Goal: Task Accomplishment & Management: Use online tool/utility

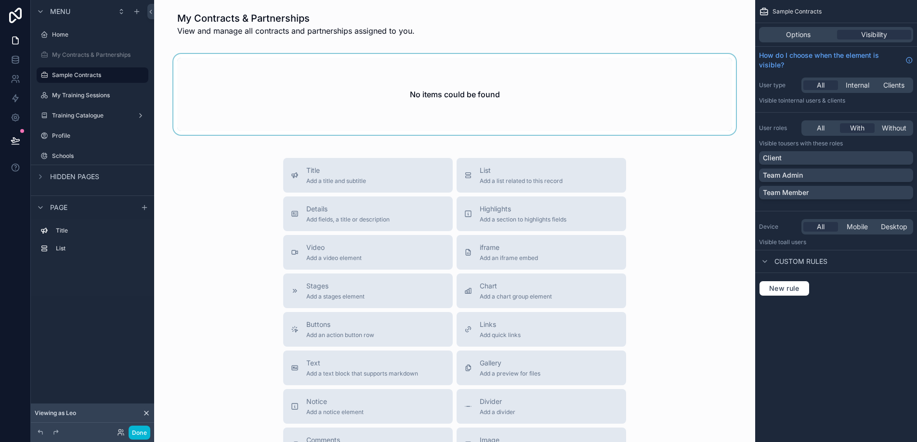
click at [431, 105] on div "scrollable content" at bounding box center [454, 94] width 585 height 81
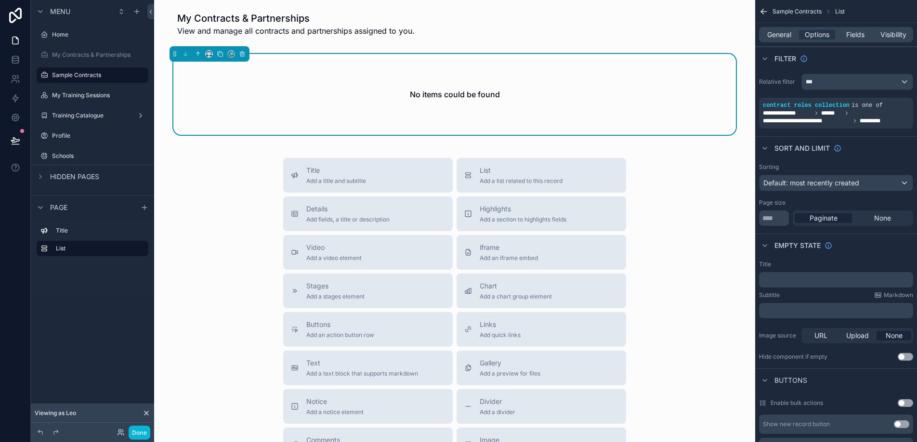
click at [603, 115] on div "No items could be found" at bounding box center [454, 94] width 555 height 73
click at [576, 29] on div "scrollable content" at bounding box center [454, 27] width 585 height 39
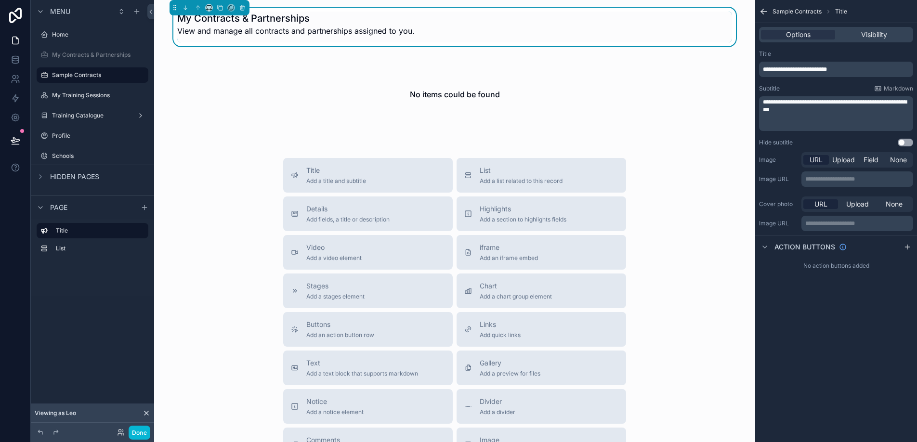
click at [578, 6] on div "My Contracts & Partnerships View and manage all contracts and partnerships assi…" at bounding box center [454, 289] width 601 height 578
click at [96, 75] on label "Sample Contracts" at bounding box center [90, 75] width 77 height 8
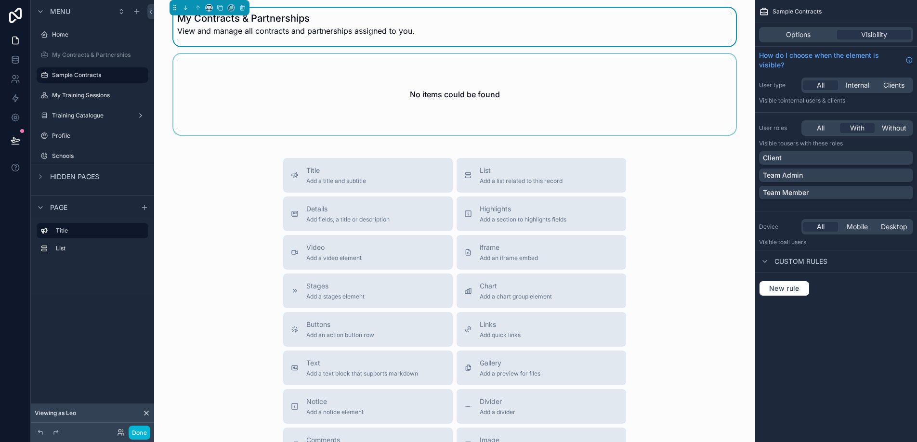
click at [196, 134] on div "scrollable content" at bounding box center [454, 94] width 585 height 81
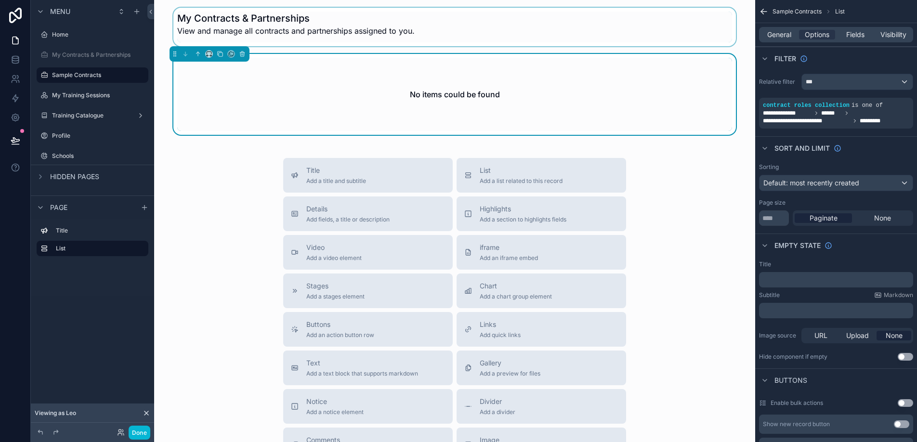
click at [170, 167] on div "Title Add a title and subtitle List Add a list related to this record Details A…" at bounding box center [454, 329] width 585 height 343
click at [204, 10] on div "scrollable content" at bounding box center [454, 27] width 585 height 39
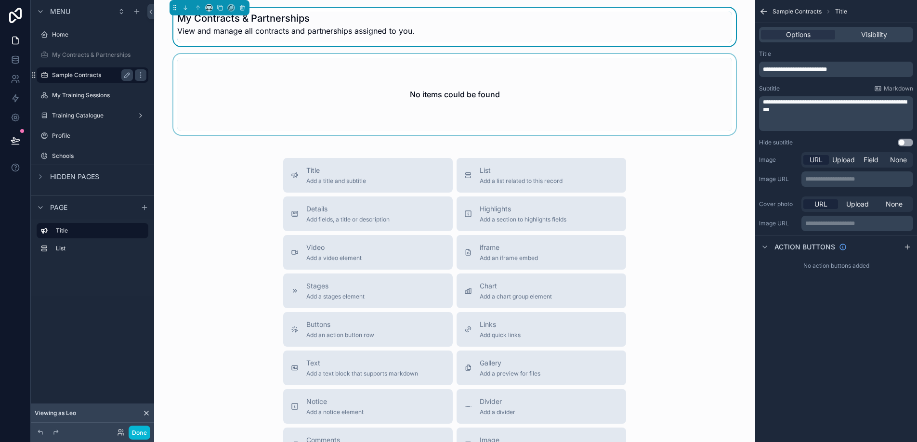
click at [90, 77] on label "Sample Contracts" at bounding box center [90, 75] width 77 height 8
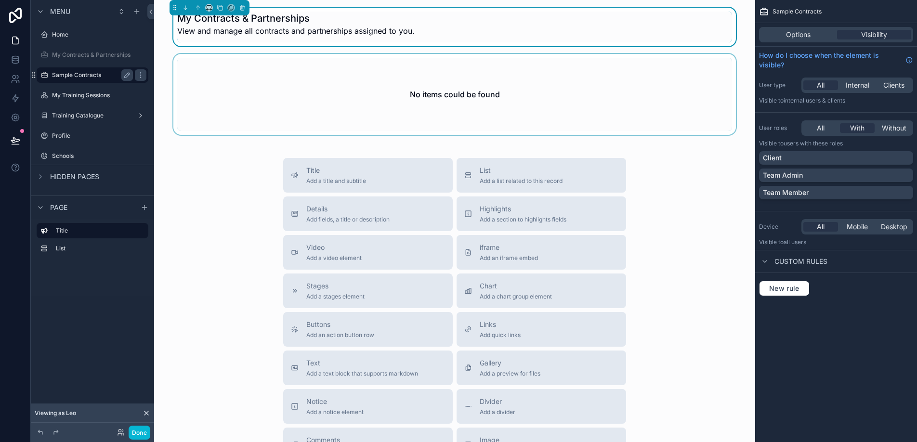
click at [85, 76] on label "Sample Contracts" at bounding box center [90, 75] width 77 height 8
click at [80, 57] on label "My Contracts & Partnerships" at bounding box center [91, 55] width 78 height 8
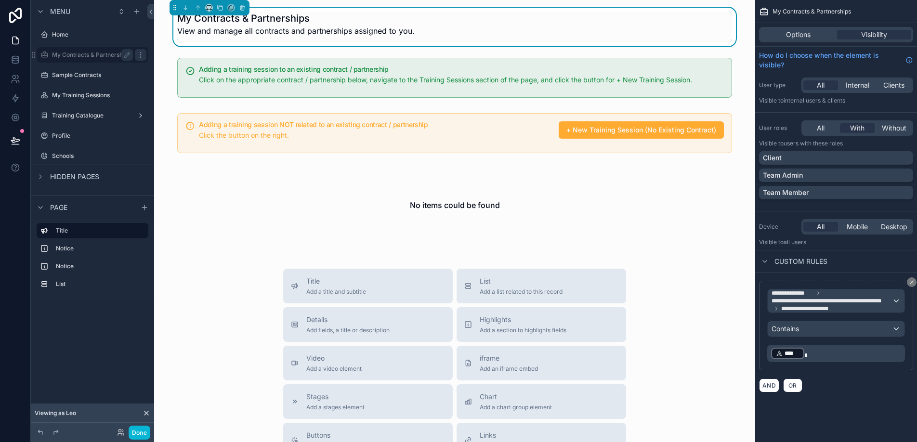
click at [141, 59] on div "scrollable content" at bounding box center [141, 55] width 12 height 12
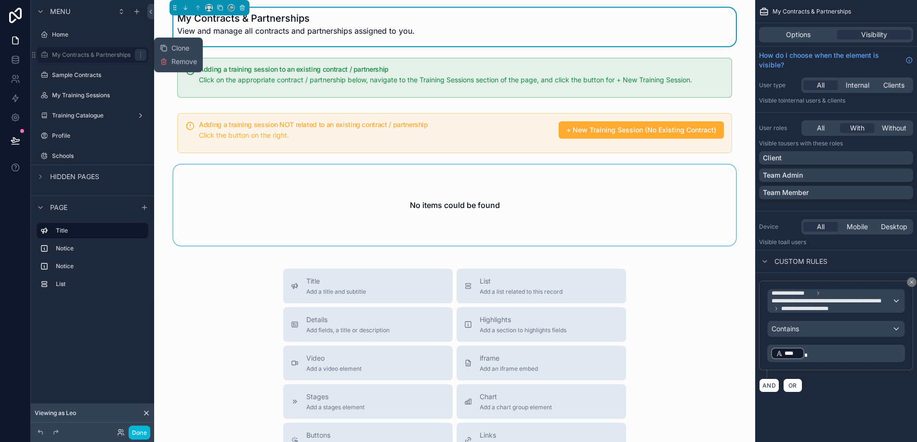
click at [173, 172] on div "scrollable content" at bounding box center [454, 205] width 585 height 81
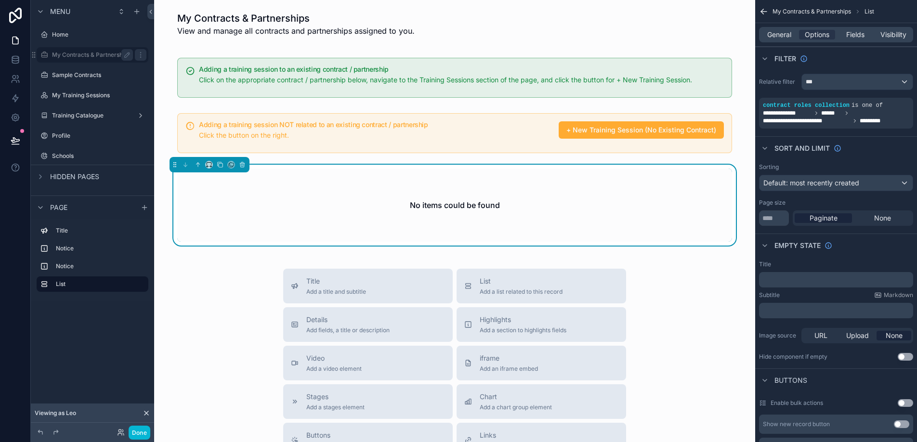
click at [74, 50] on div "My Contracts & Partnerships" at bounding box center [92, 55] width 81 height 12
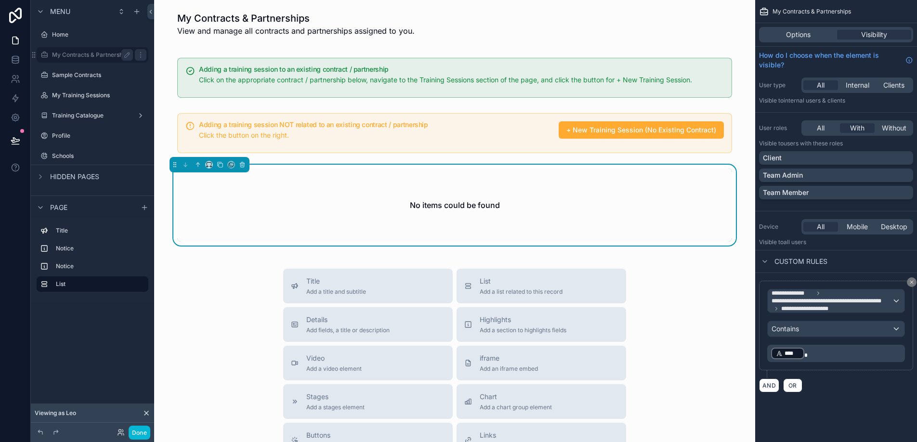
click at [78, 31] on label "Home" at bounding box center [99, 35] width 94 height 8
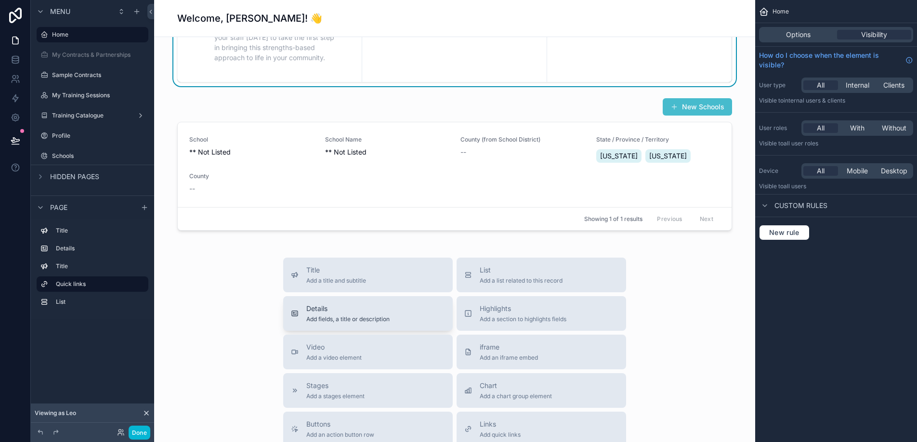
scroll to position [446, 0]
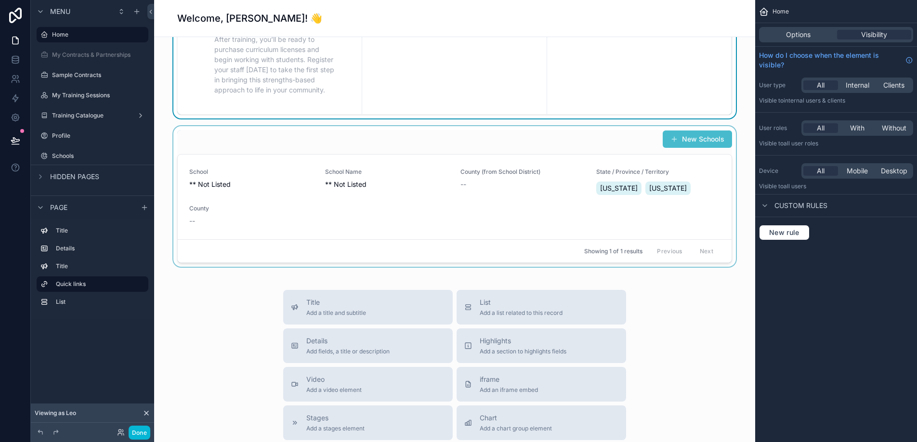
click at [390, 219] on div "scrollable content" at bounding box center [454, 196] width 585 height 141
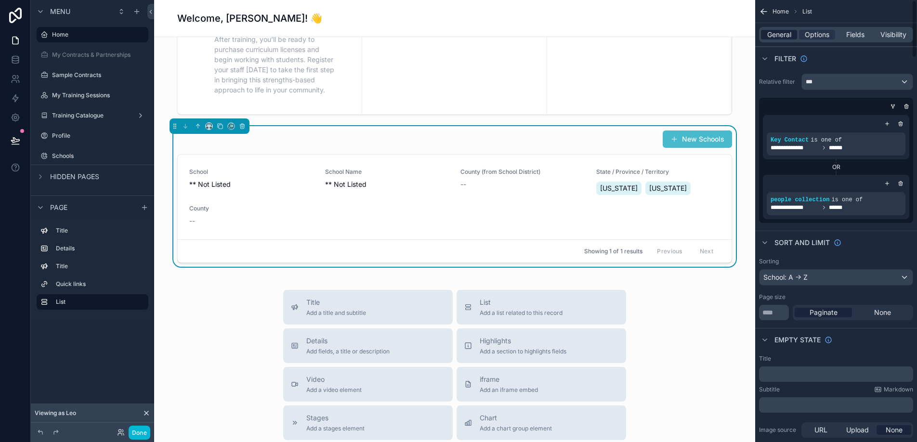
click at [780, 35] on span "General" at bounding box center [779, 35] width 24 height 10
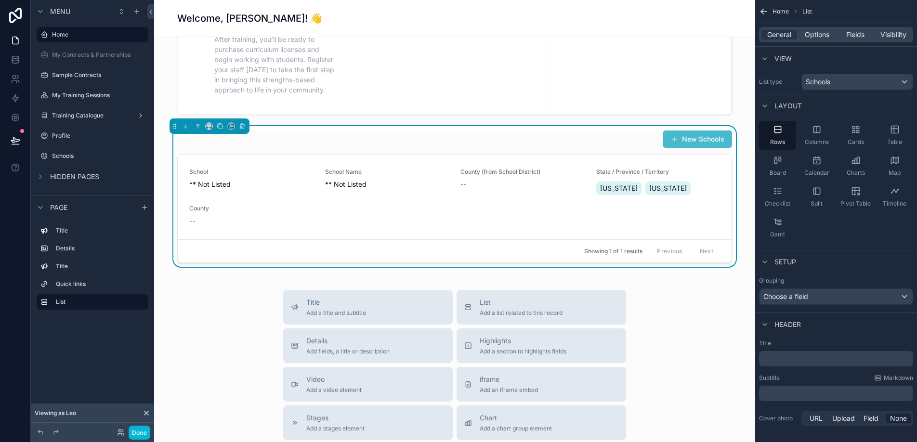
click at [787, 357] on p "﻿" at bounding box center [837, 359] width 148 height 10
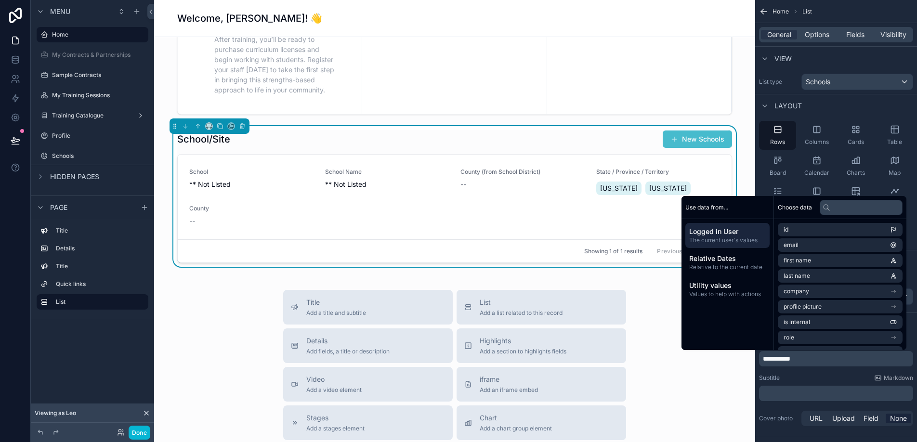
click at [784, 358] on span "**********" at bounding box center [776, 358] width 27 height 7
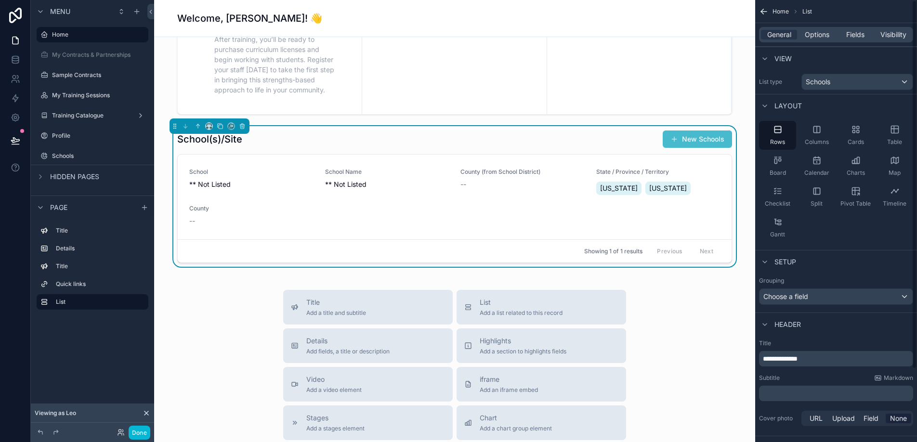
click at [842, 356] on p "**********" at bounding box center [837, 359] width 148 height 10
click at [836, 391] on p "﻿" at bounding box center [837, 394] width 148 height 10
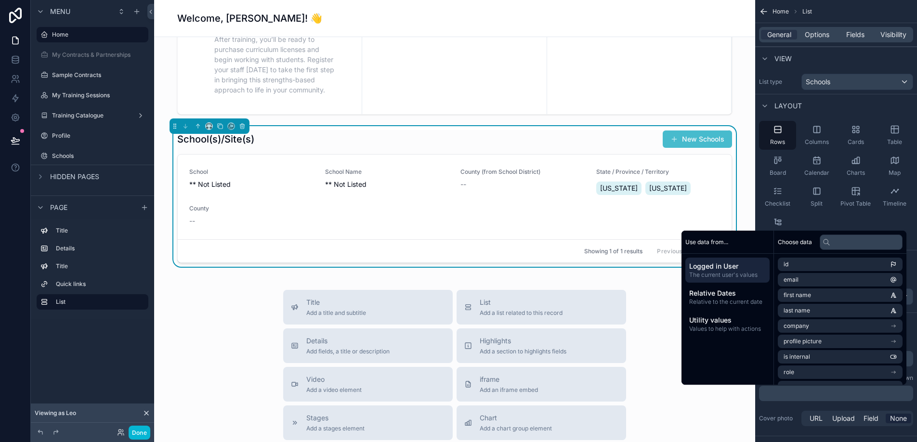
click at [435, 132] on div "School(s)/Site(s) New Schools" at bounding box center [454, 139] width 555 height 18
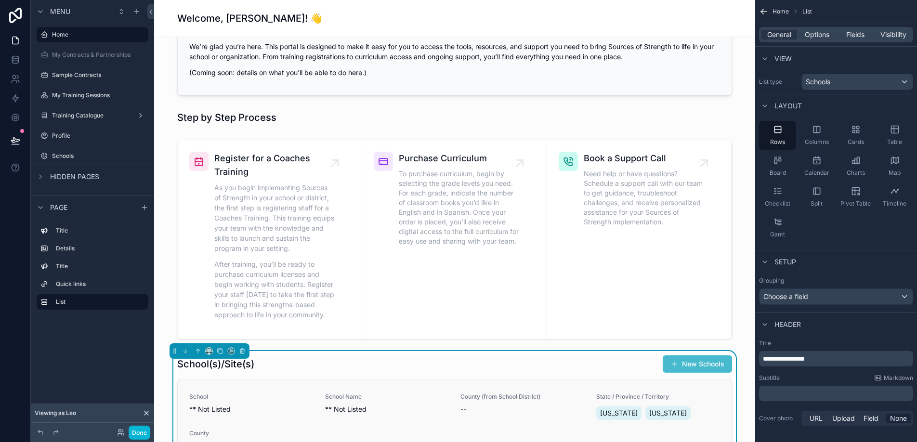
scroll to position [222, 0]
click at [144, 36] on div "scrollable content" at bounding box center [141, 35] width 12 height 12
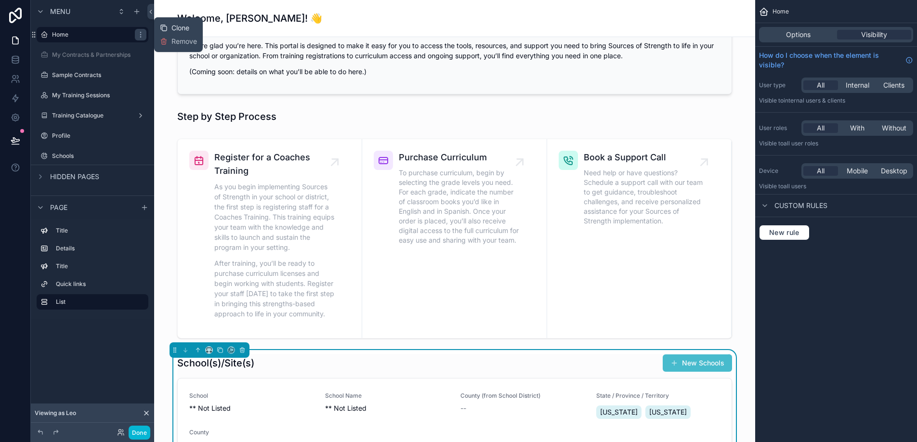
click at [165, 25] on icon at bounding box center [164, 28] width 8 height 8
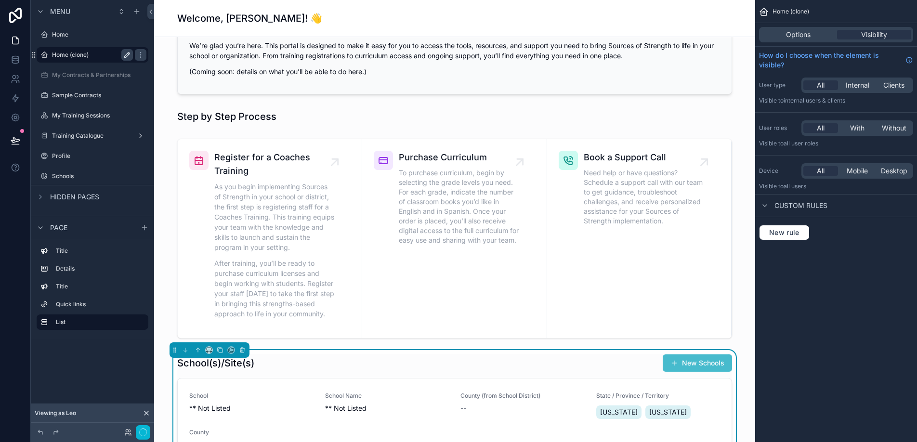
click at [127, 56] on icon "scrollable content" at bounding box center [127, 54] width 5 height 5
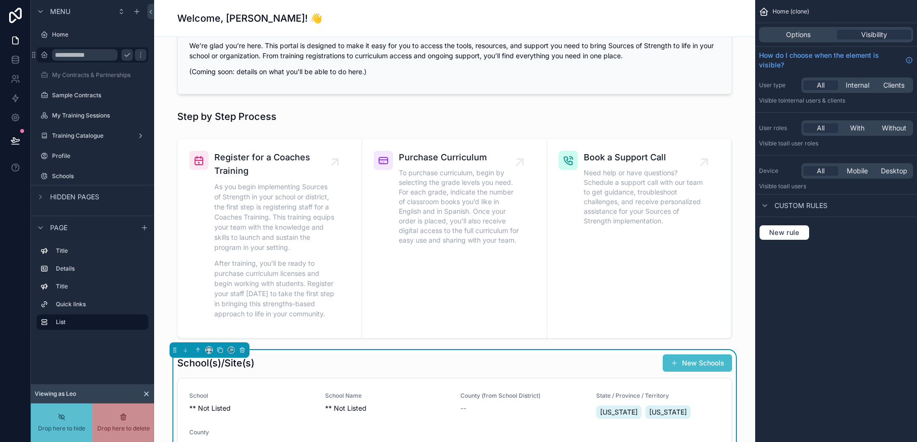
click at [86, 56] on input "**********" at bounding box center [84, 55] width 65 height 12
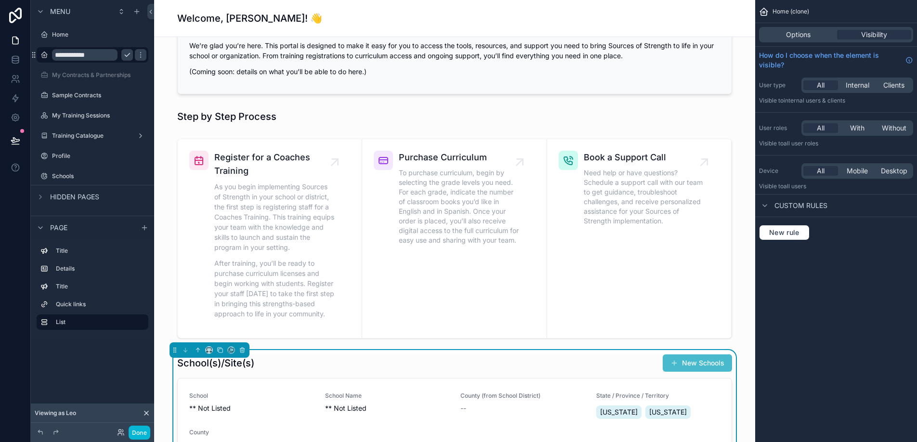
click at [86, 56] on input "**********" at bounding box center [84, 55] width 65 height 12
type input "**********"
click at [138, 56] on icon "scrollable content" at bounding box center [140, 54] width 5 height 3
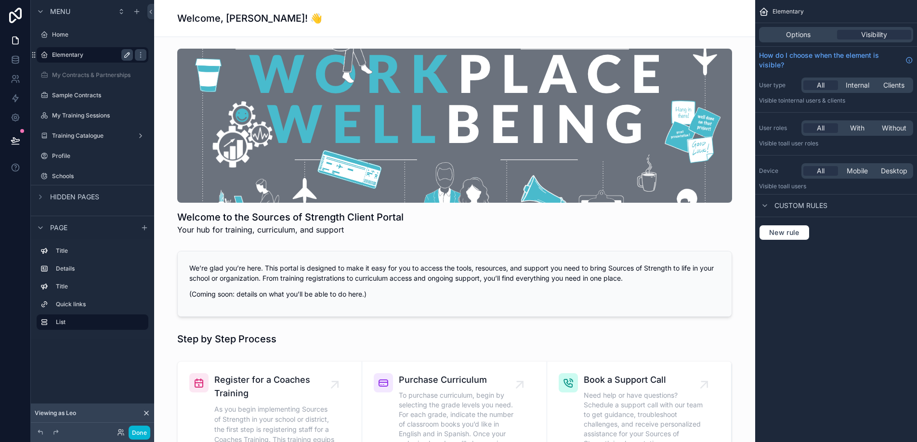
click at [75, 57] on label "Elementary" at bounding box center [90, 55] width 77 height 8
click at [213, 47] on div "scrollable content" at bounding box center [454, 142] width 585 height 195
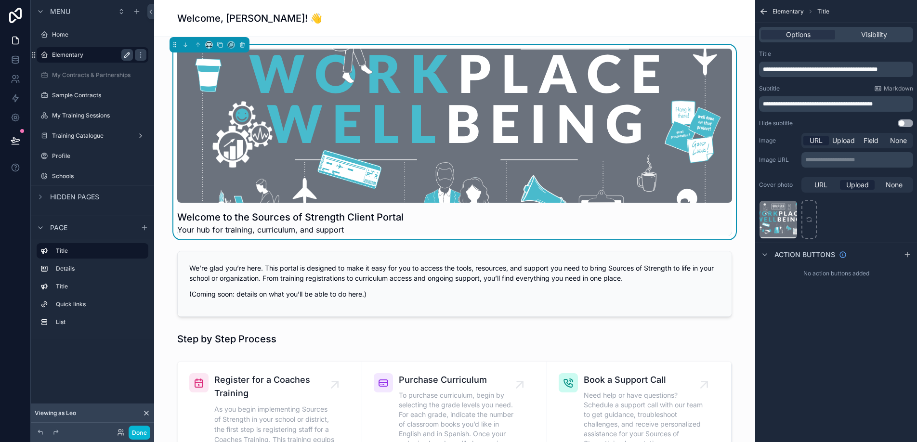
click at [74, 54] on label "Elementary" at bounding box center [90, 55] width 77 height 8
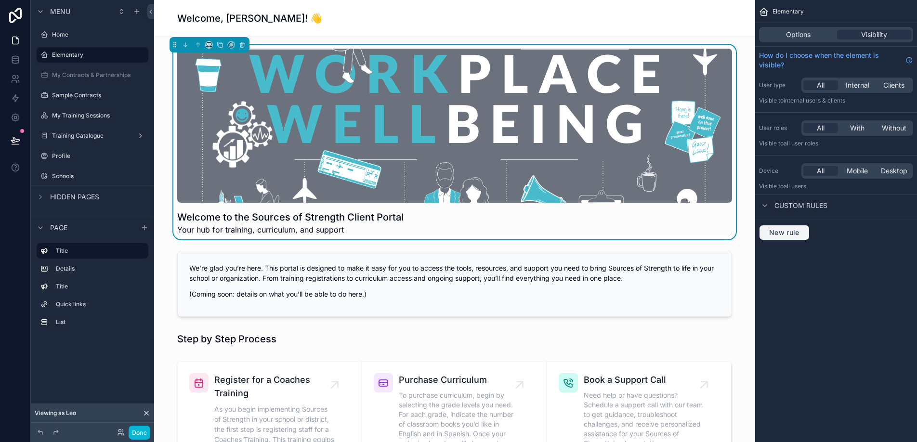
click at [795, 234] on span "New rule" at bounding box center [784, 232] width 38 height 9
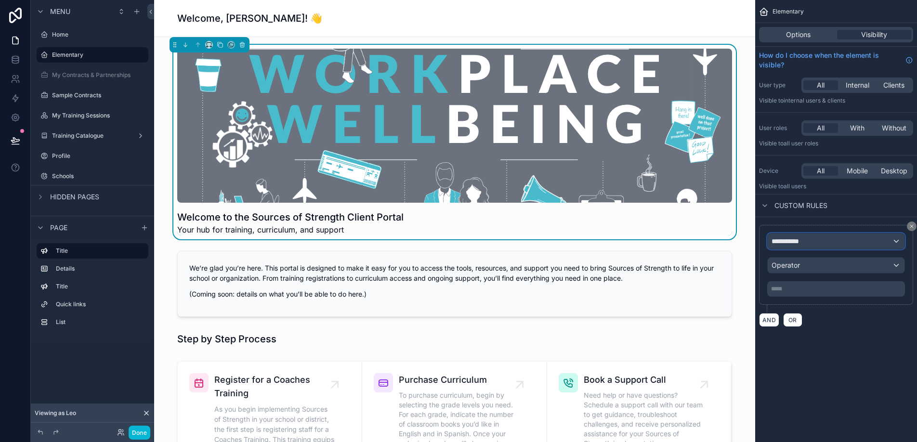
click at [800, 244] on span "**********" at bounding box center [789, 241] width 36 height 10
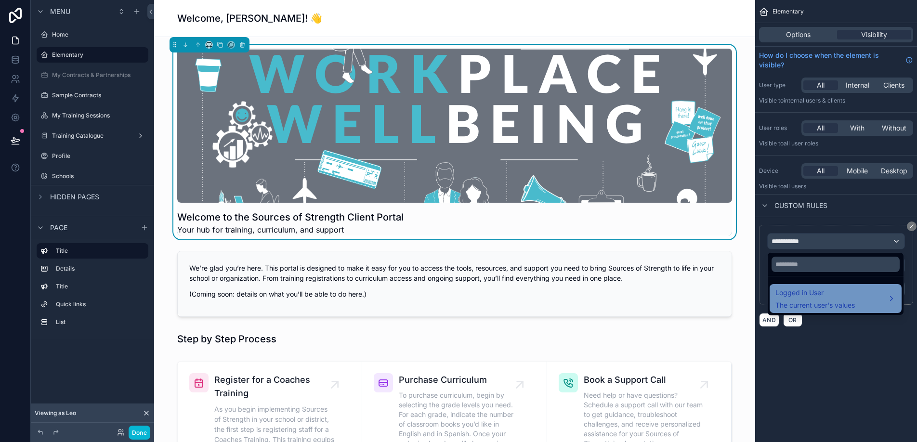
click at [806, 295] on span "Logged in User" at bounding box center [814, 293] width 79 height 12
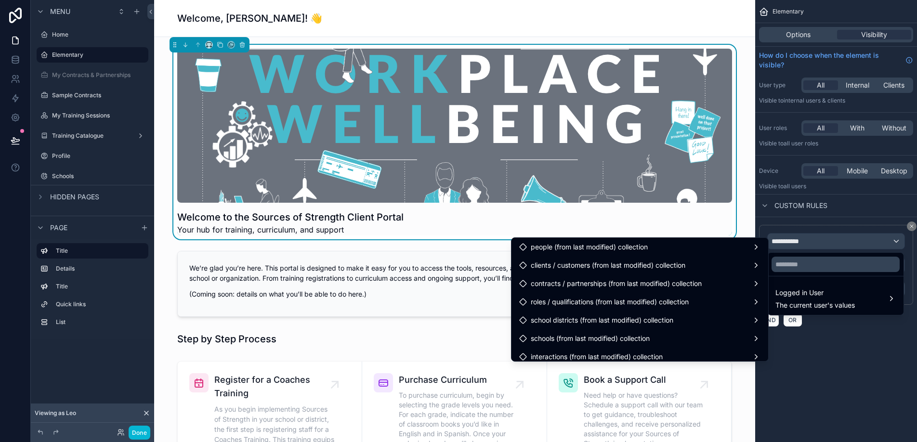
scroll to position [313, 0]
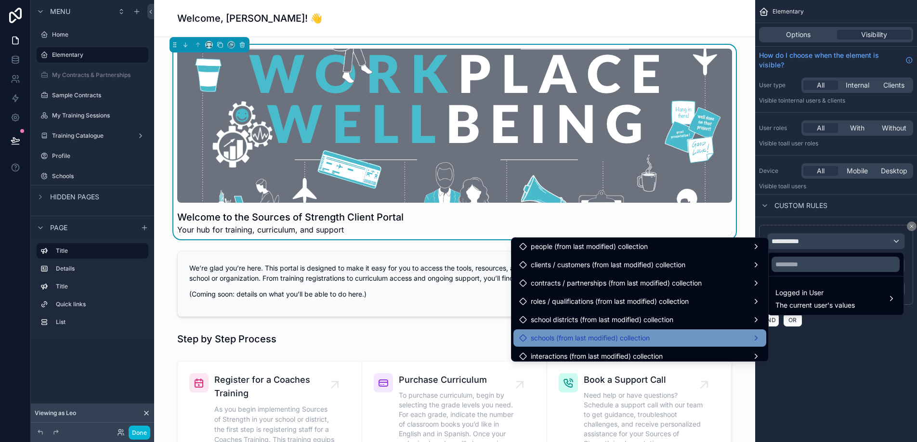
click at [652, 331] on div "schools (from last modified) collection" at bounding box center [639, 337] width 253 height 17
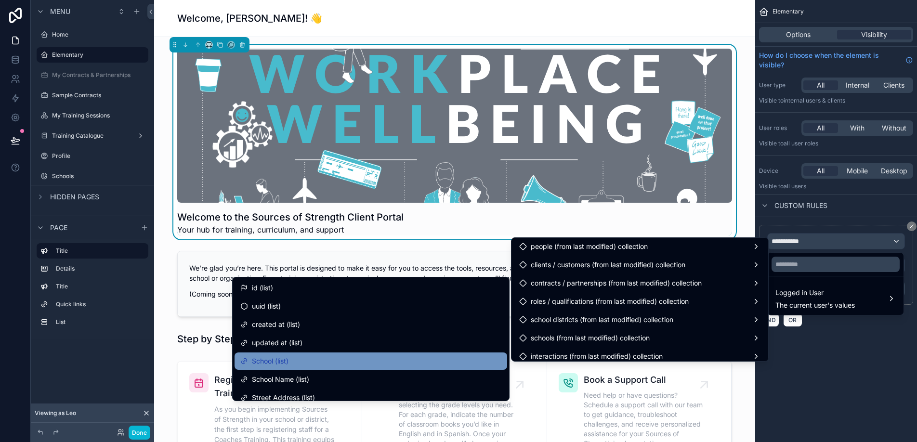
click at [407, 358] on div "School (list)" at bounding box center [370, 361] width 261 height 12
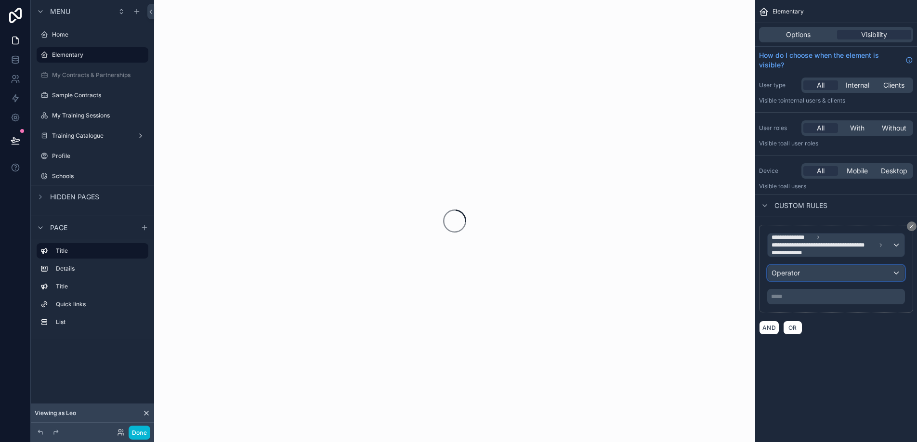
click at [813, 273] on div "Operator" at bounding box center [835, 272] width 137 height 15
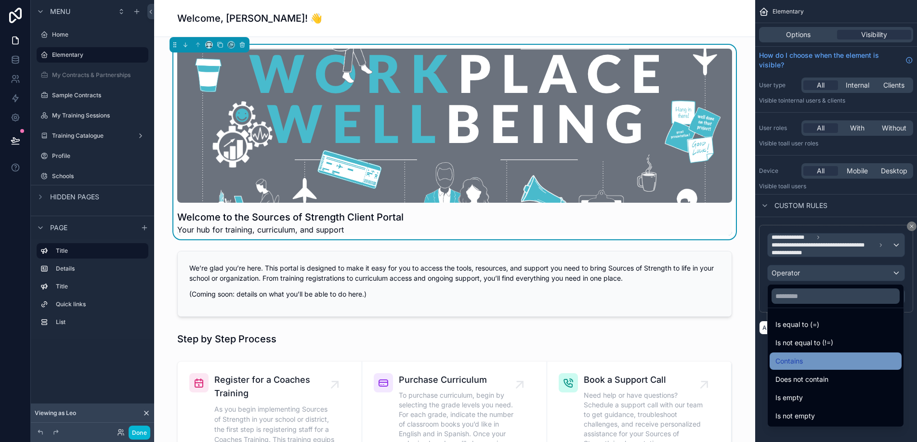
click at [807, 359] on div "Contains" at bounding box center [835, 361] width 120 height 12
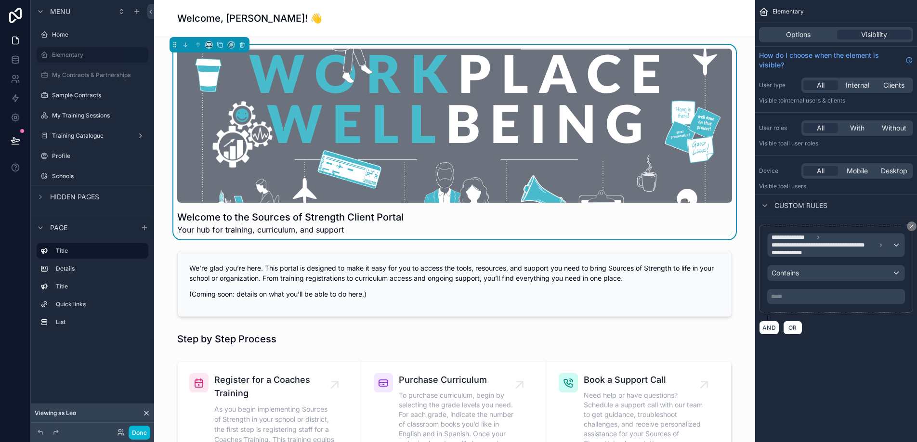
click at [805, 298] on p "***** ﻿" at bounding box center [837, 297] width 132 height 8
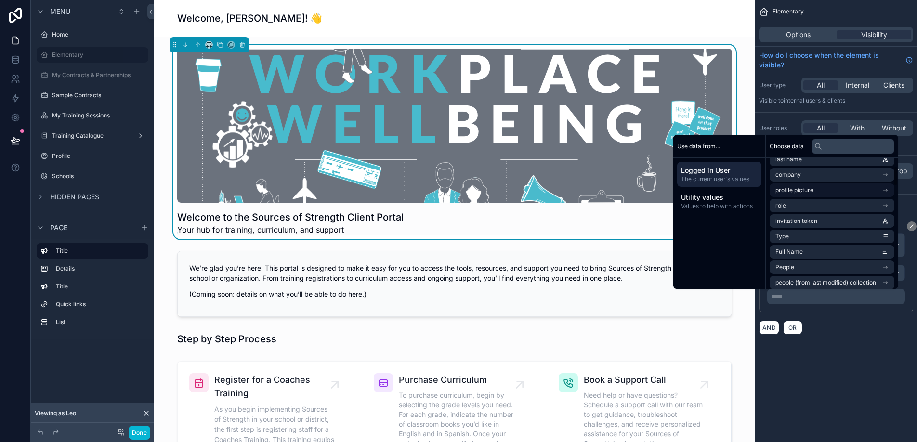
scroll to position [61, 0]
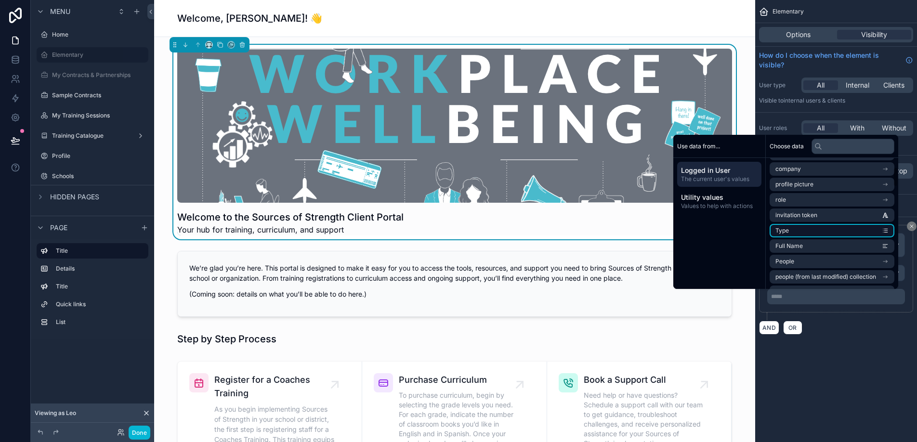
click at [808, 230] on li "Type" at bounding box center [831, 230] width 125 height 13
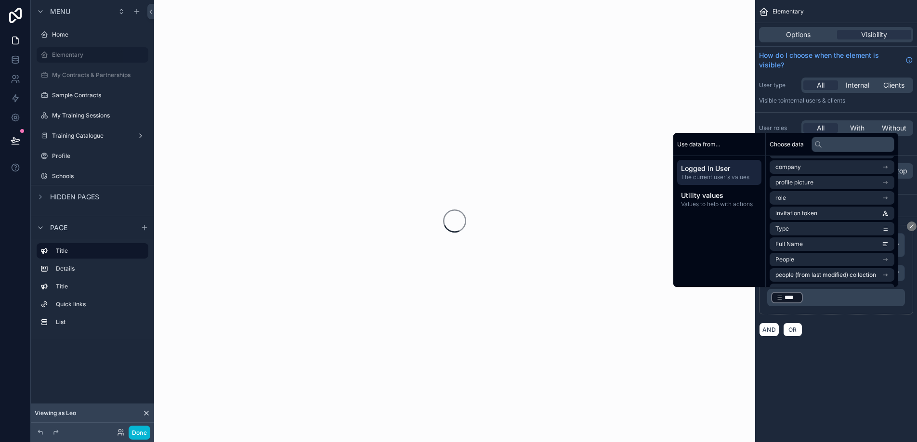
click at [814, 326] on div "AND OR" at bounding box center [836, 329] width 154 height 14
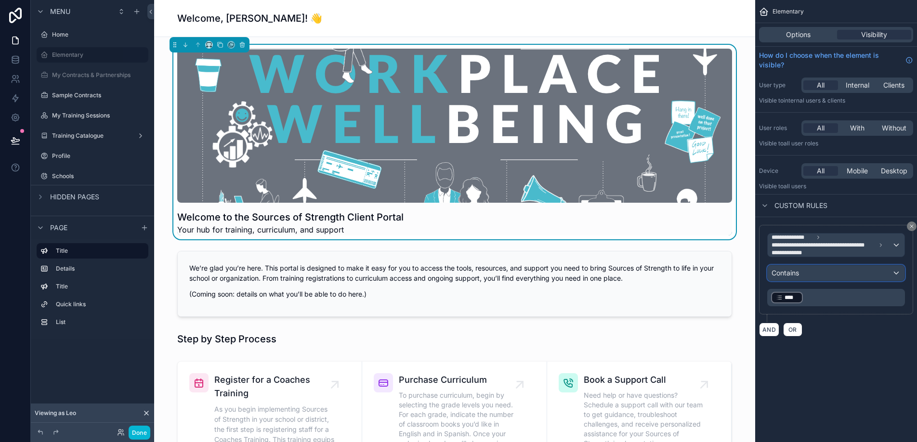
click at [811, 272] on div "Contains" at bounding box center [835, 272] width 137 height 15
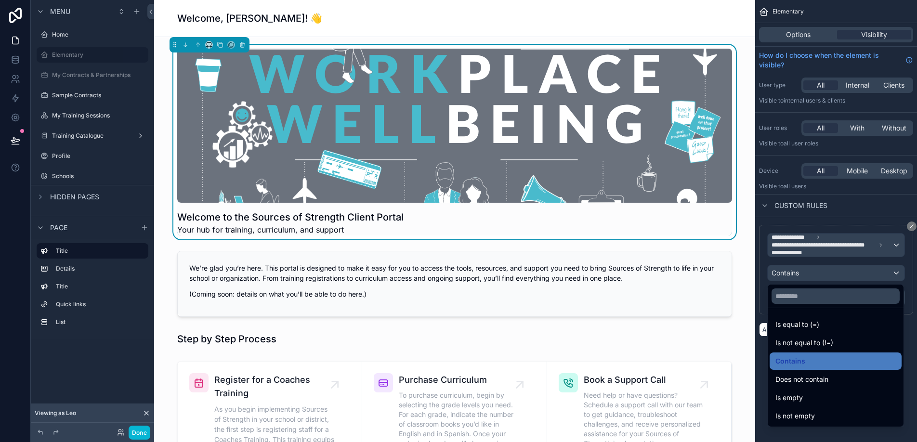
click at [811, 271] on div "scrollable content" at bounding box center [458, 221] width 917 height 442
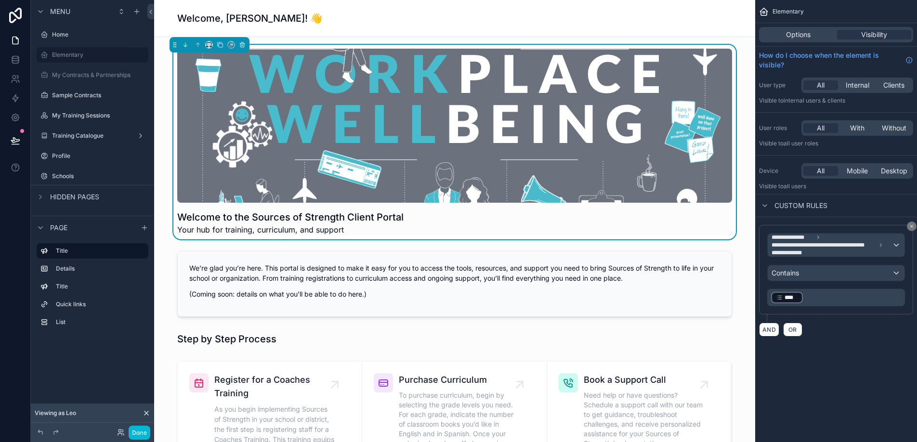
click at [819, 294] on p "﻿ **** ﻿ ﻿" at bounding box center [837, 297] width 132 height 13
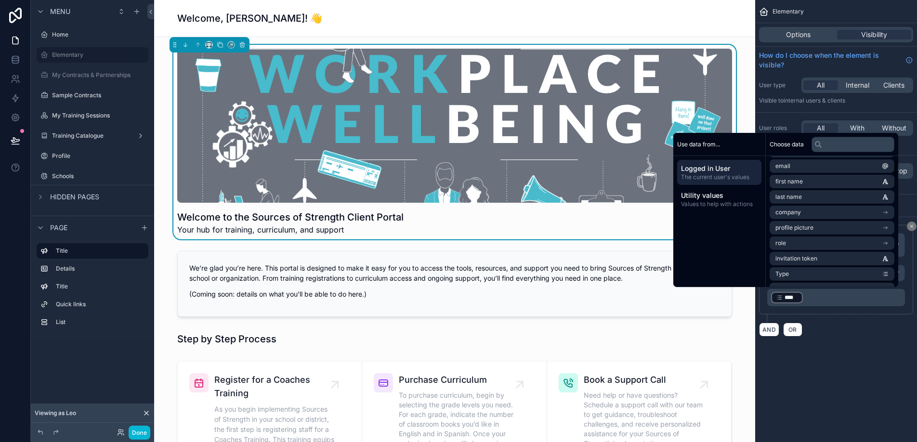
scroll to position [17, 0]
click at [719, 173] on span "The current user's values" at bounding box center [719, 177] width 77 height 8
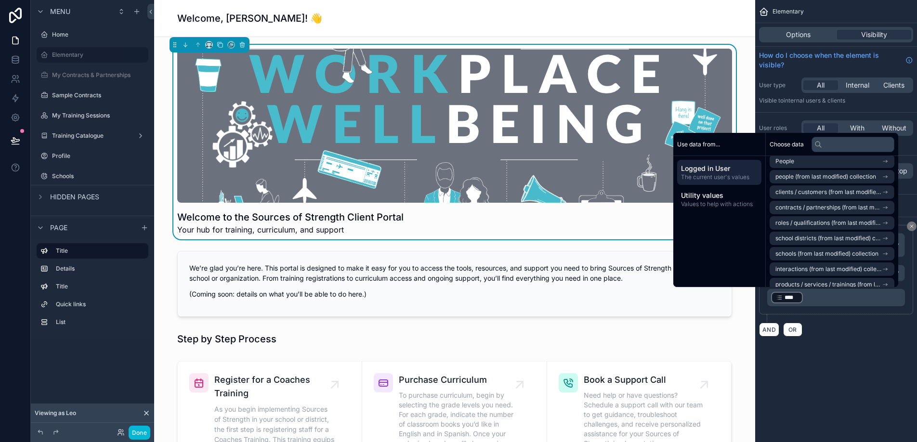
scroll to position [160, 0]
click at [840, 351] on div "**********" at bounding box center [836, 180] width 162 height 360
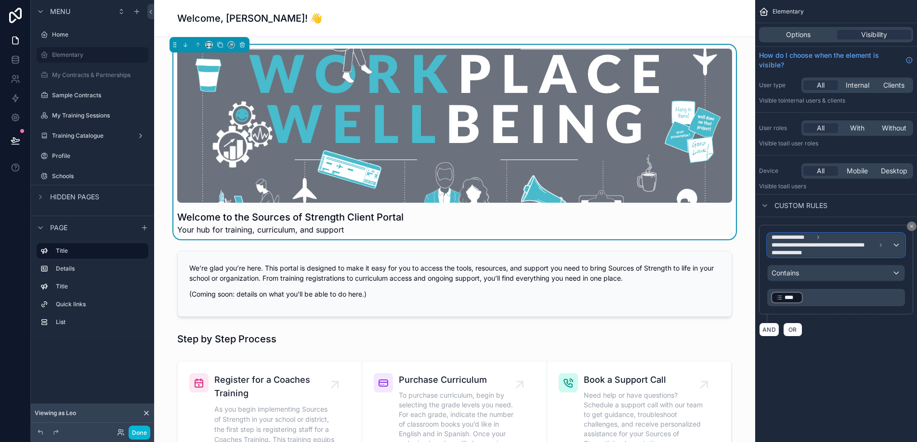
click at [823, 248] on span "**********" at bounding box center [823, 245] width 104 height 8
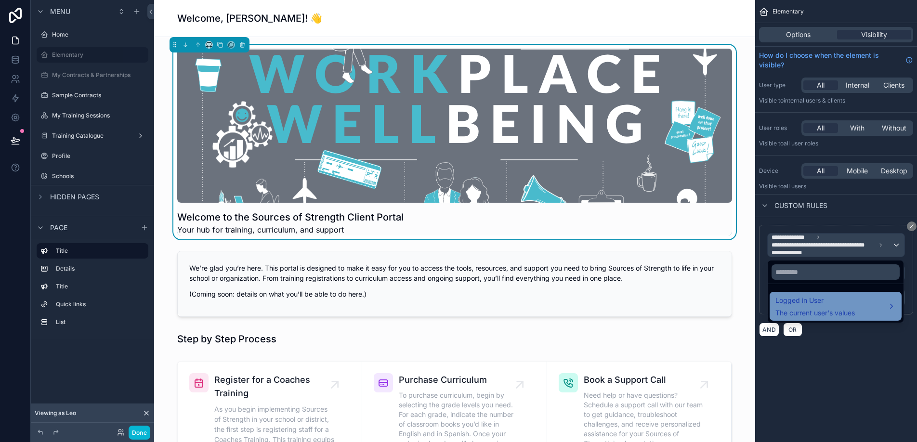
click at [818, 301] on span "Logged in User" at bounding box center [814, 301] width 79 height 12
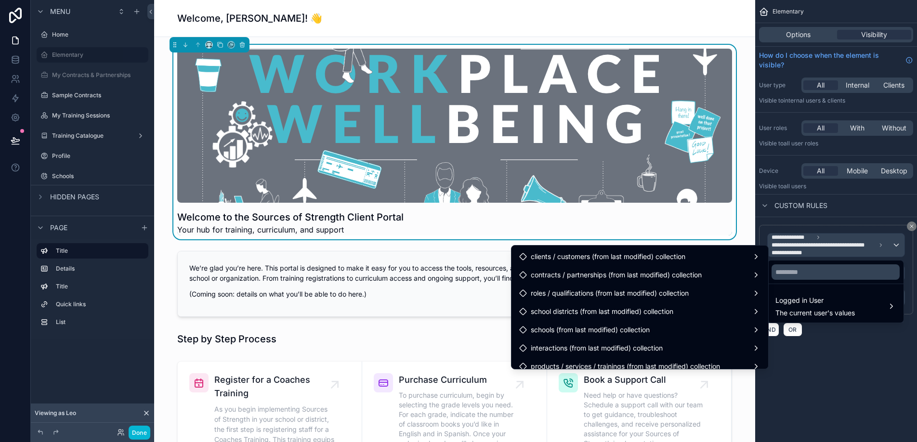
scroll to position [338, 0]
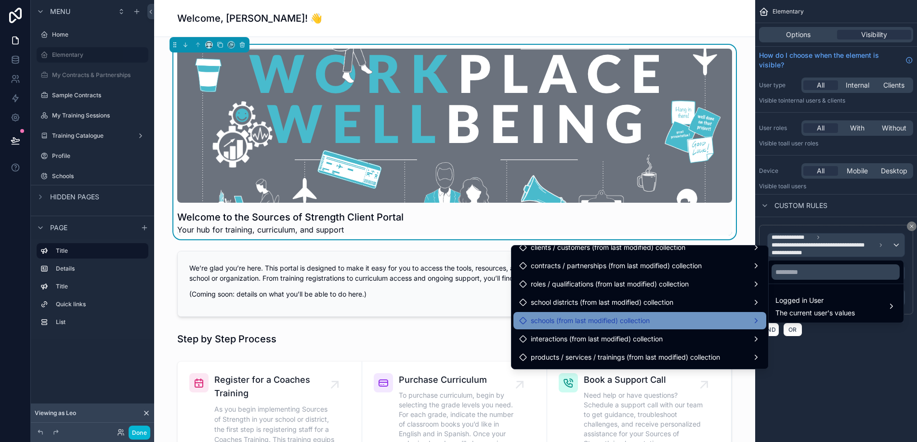
click at [718, 319] on div "schools (from last modified) collection" at bounding box center [639, 321] width 241 height 12
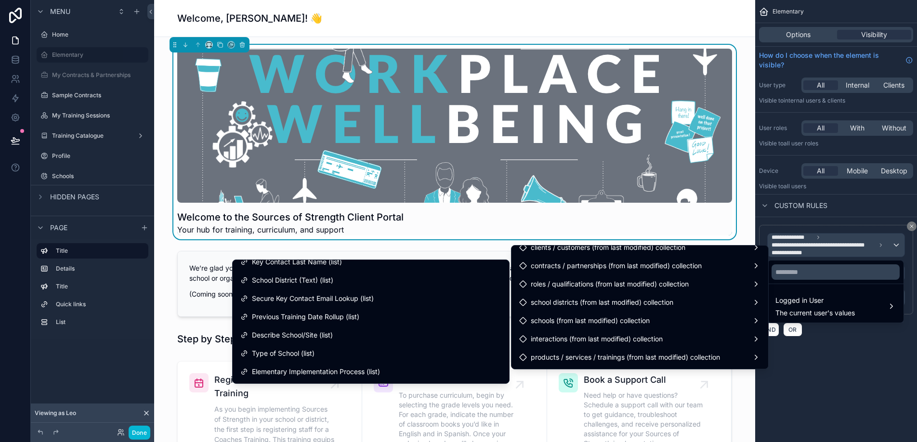
scroll to position [1380, 0]
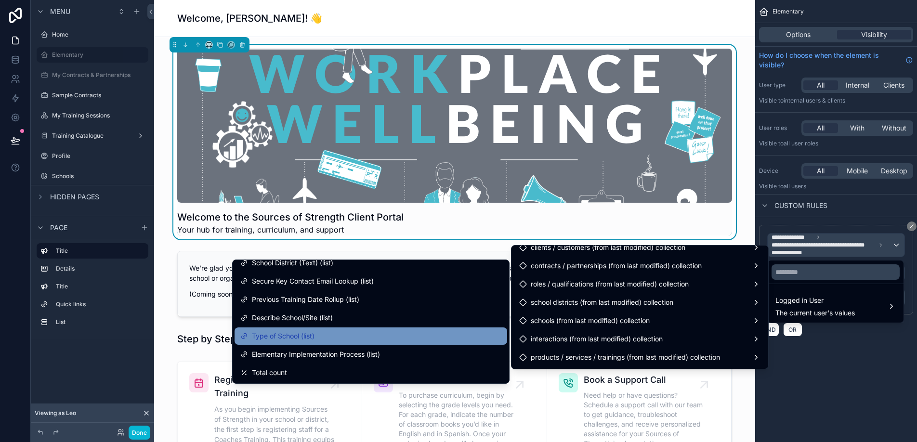
click at [290, 339] on span "Type of School (list)" at bounding box center [283, 336] width 63 height 12
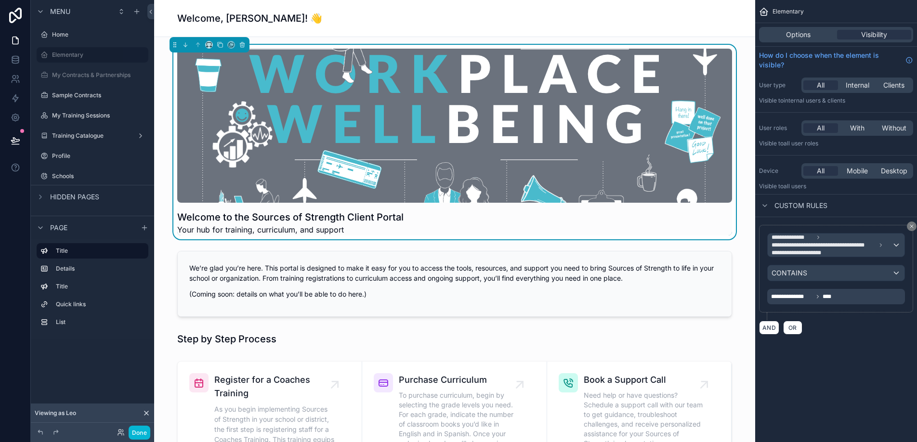
click at [815, 301] on div "**********" at bounding box center [803, 297] width 65 height 12
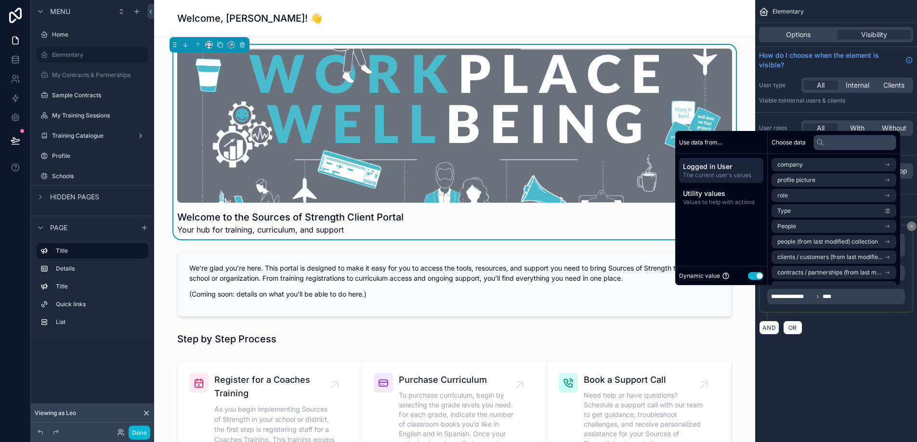
click at [749, 273] on button "Use setting" at bounding box center [755, 276] width 15 height 8
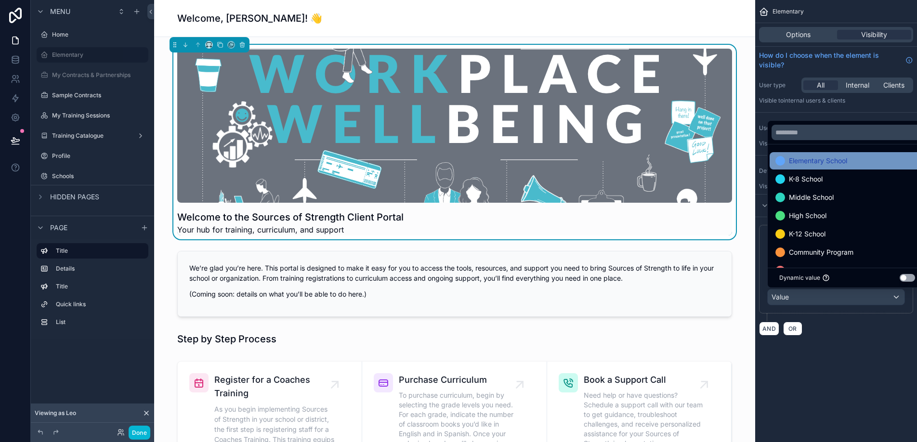
click at [818, 157] on span "Elementary School" at bounding box center [818, 161] width 58 height 12
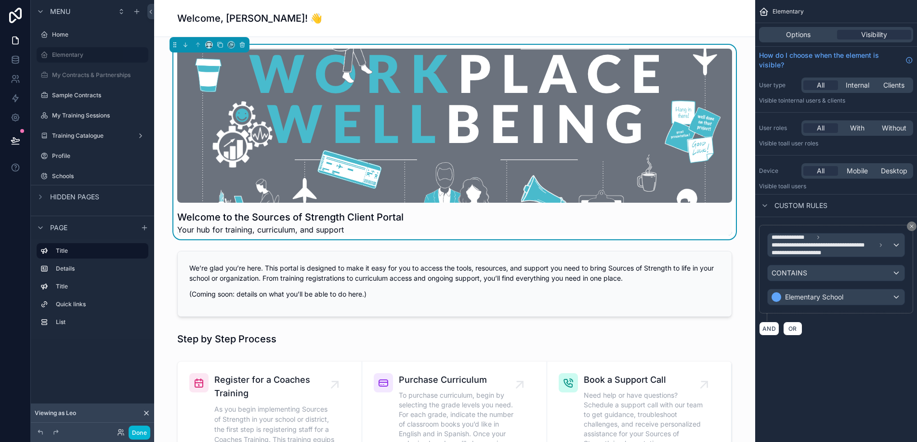
click at [820, 328] on div "AND OR" at bounding box center [836, 328] width 154 height 14
click at [356, 24] on div "Welcome, Leo! 👋" at bounding box center [454, 18] width 555 height 13
click at [164, 64] on div "Welcome to the Sources of Strength Client Portal Your hub for training, curricu…" at bounding box center [454, 142] width 585 height 195
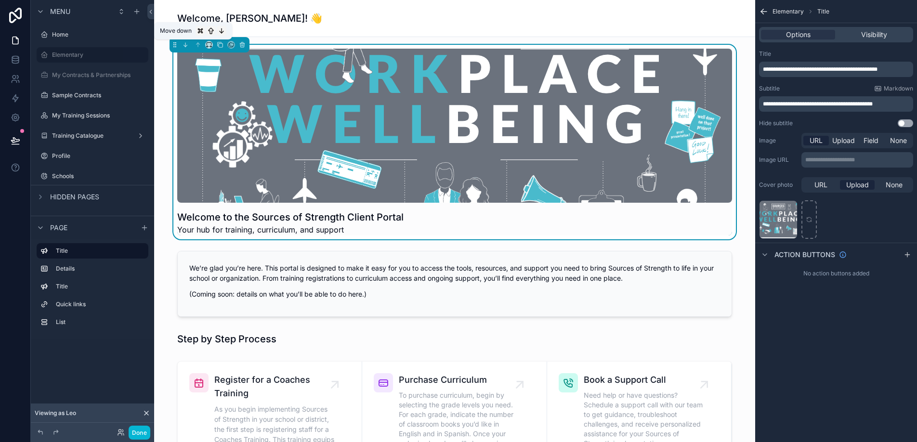
click at [209, 28] on icon "scrollable content" at bounding box center [211, 31] width 8 height 8
click at [209, 18] on h1 "Welcome, Leo! 👋" at bounding box center [249, 18] width 145 height 13
click at [78, 53] on label "Elementary" at bounding box center [90, 55] width 77 height 8
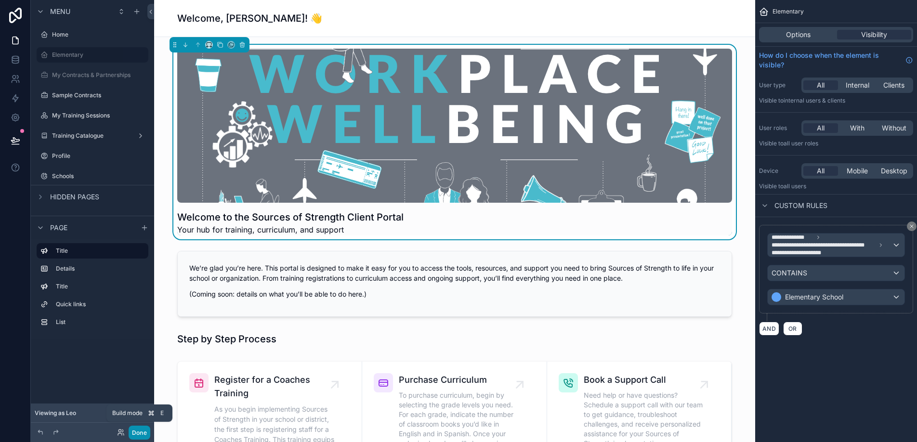
click at [143, 433] on button "Done" at bounding box center [140, 433] width 22 height 14
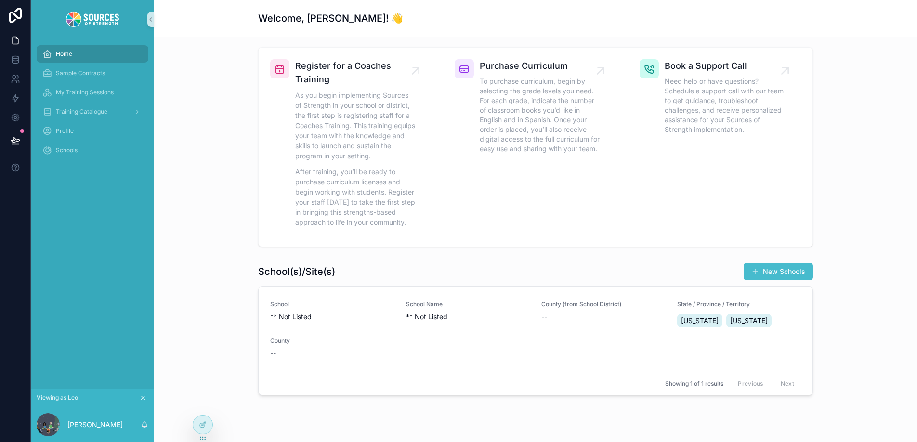
scroll to position [136, 0]
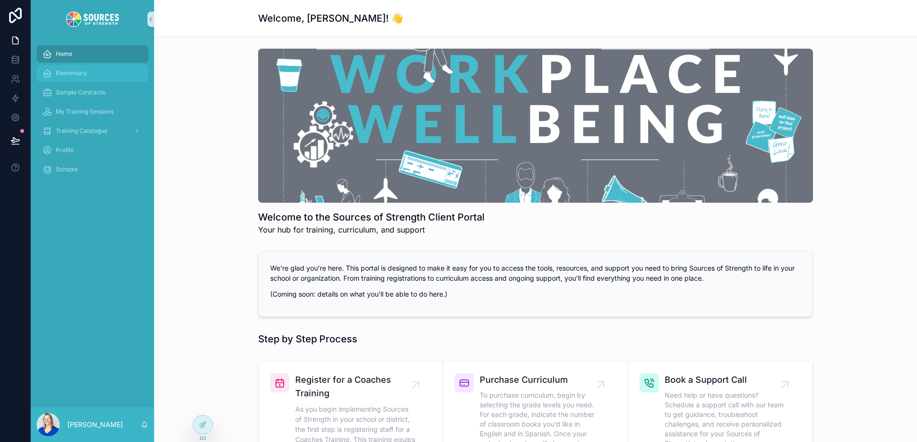
click at [98, 74] on div "Elementary" at bounding box center [92, 72] width 100 height 15
click at [72, 69] on span "Elementary" at bounding box center [71, 73] width 31 height 8
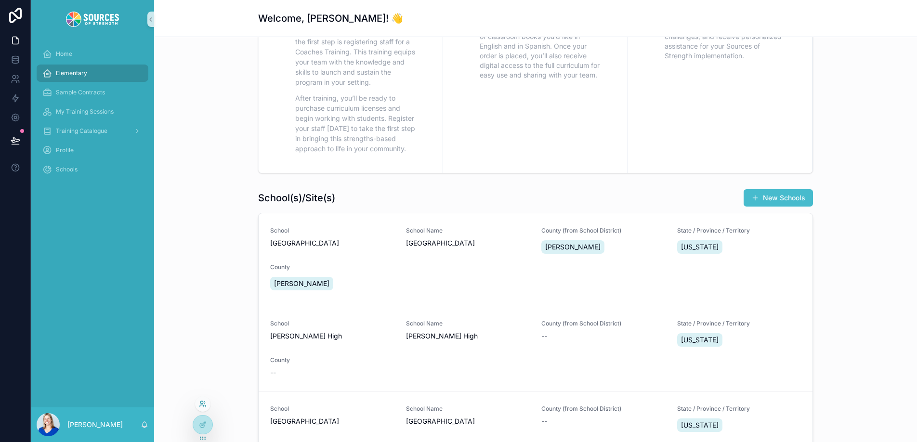
click at [205, 405] on icon at bounding box center [205, 406] width 1 height 2
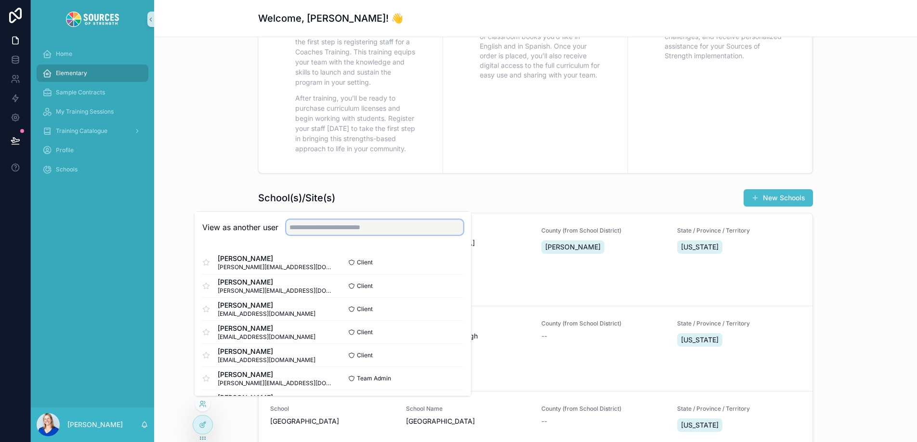
click at [312, 230] on input "text" at bounding box center [374, 227] width 177 height 15
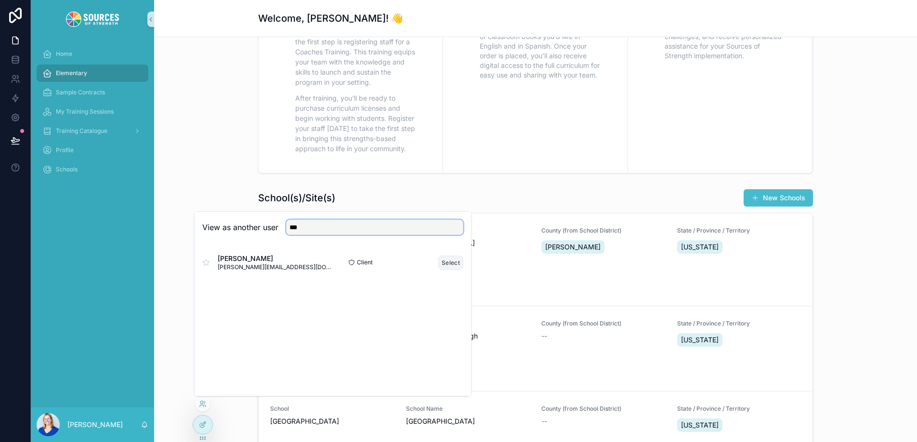
type input "***"
click at [450, 265] on button "Select" at bounding box center [450, 263] width 25 height 14
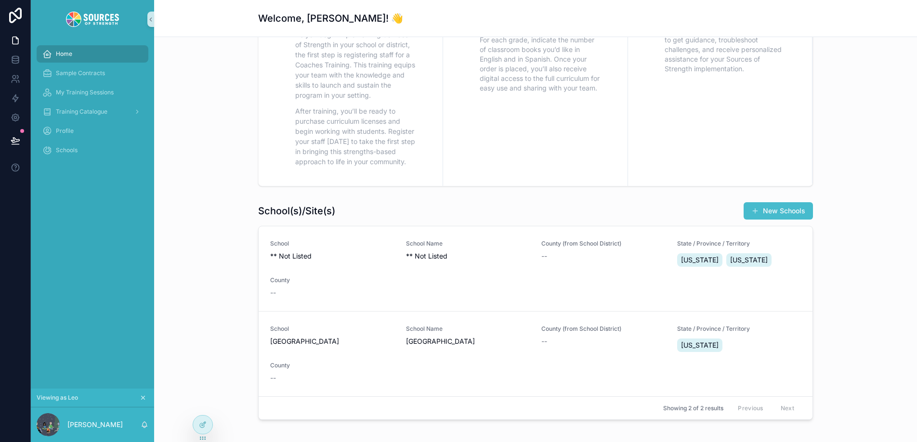
scroll to position [433, 0]
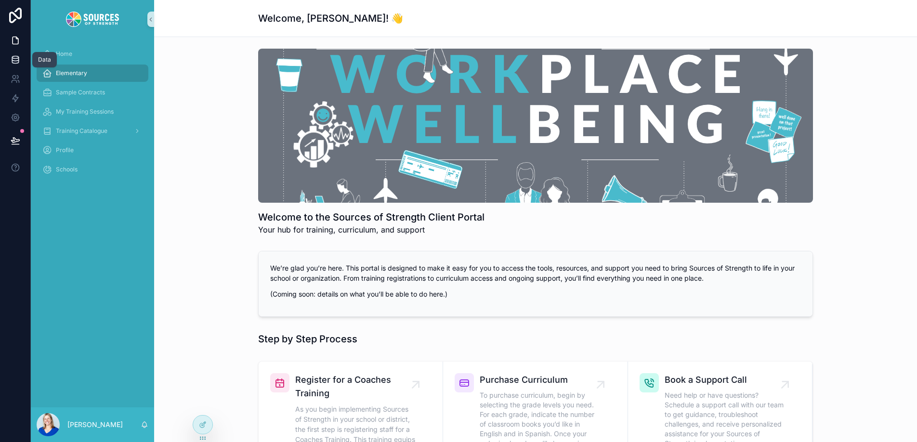
click at [19, 58] on icon at bounding box center [16, 60] width 10 height 10
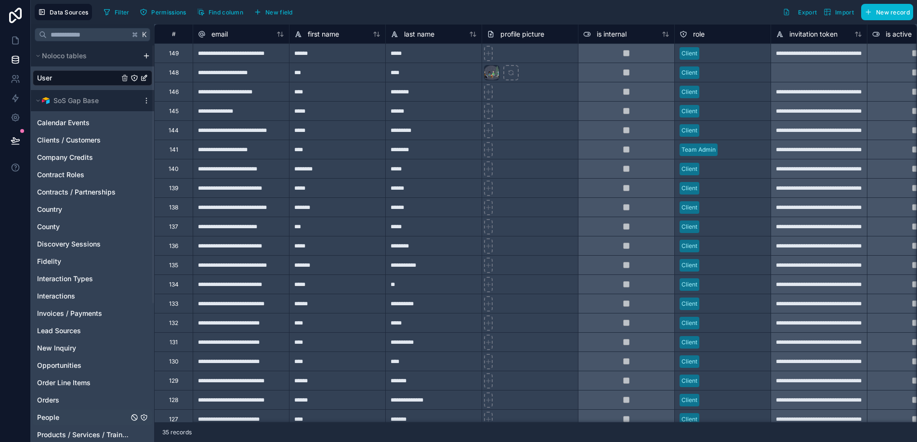
click at [45, 416] on span "People" at bounding box center [48, 418] width 22 height 10
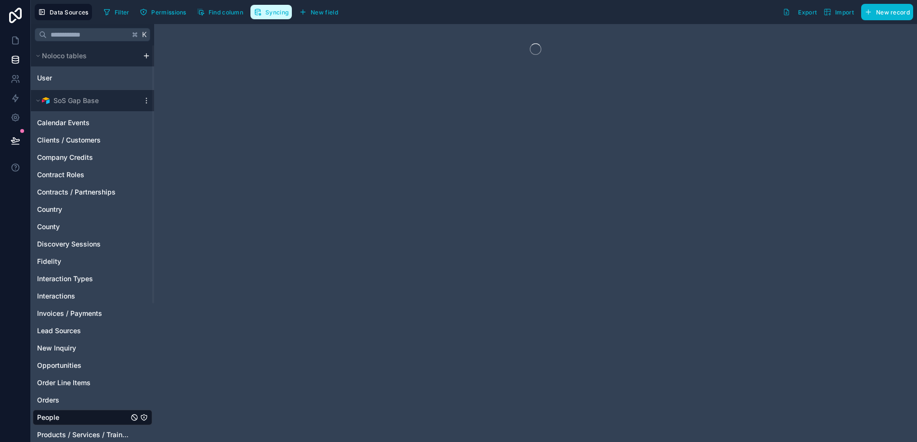
click at [281, 14] on span "Syncing" at bounding box center [276, 12] width 23 height 7
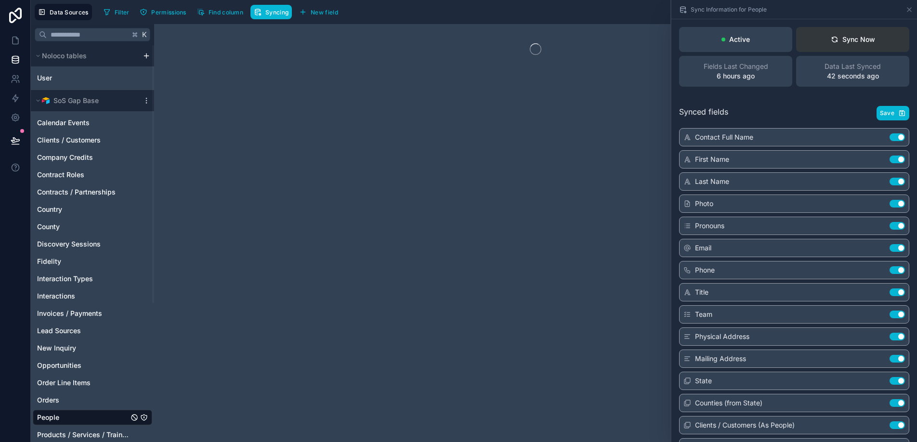
click at [850, 44] on button "Sync Now" at bounding box center [852, 39] width 113 height 25
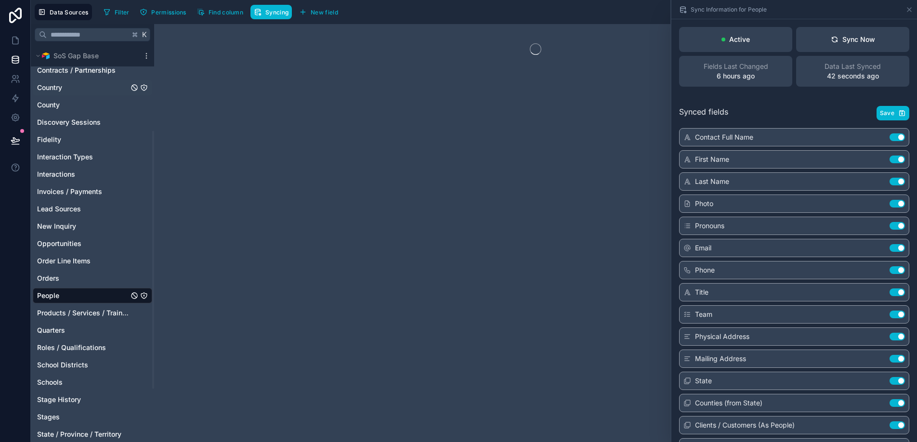
scroll to position [131, 0]
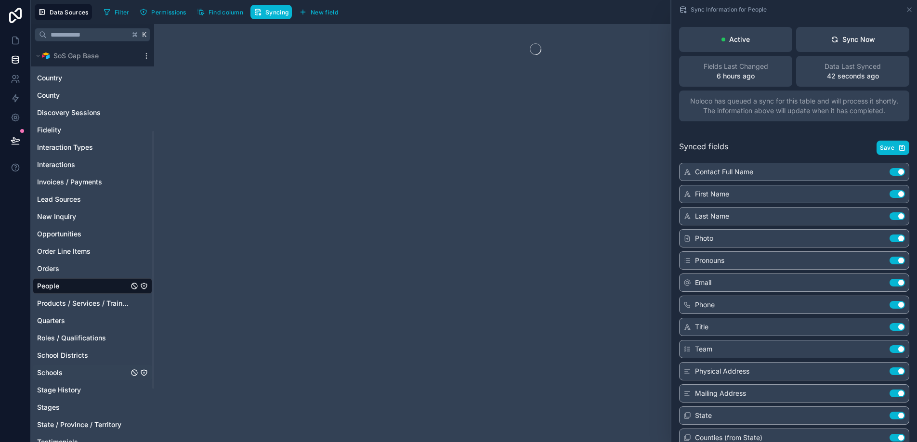
click at [53, 377] on span "Schools" at bounding box center [50, 373] width 26 height 10
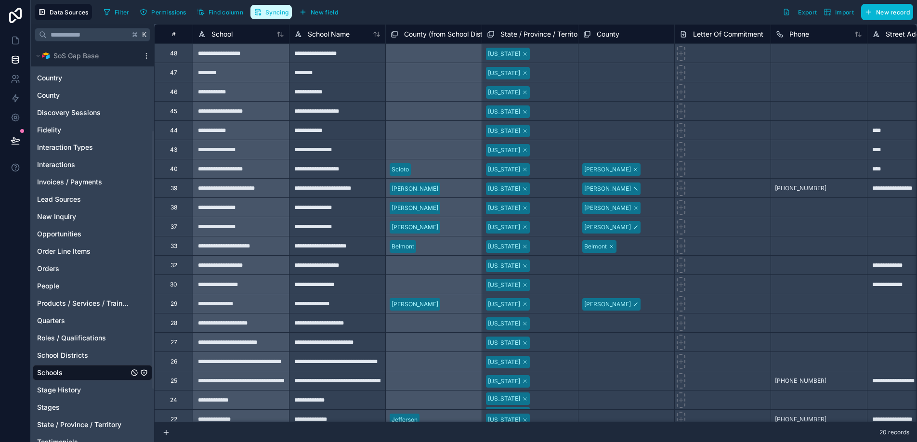
click at [274, 17] on button "Syncing" at bounding box center [270, 12] width 41 height 14
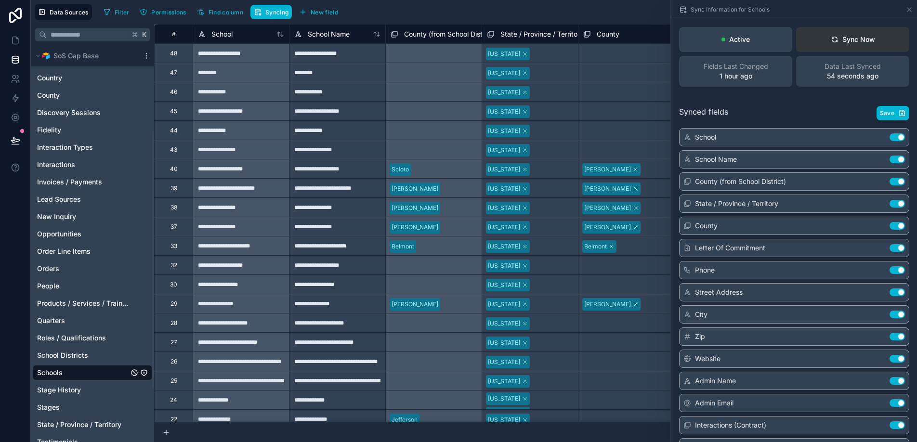
click at [861, 42] on div "Sync Now" at bounding box center [853, 40] width 44 height 10
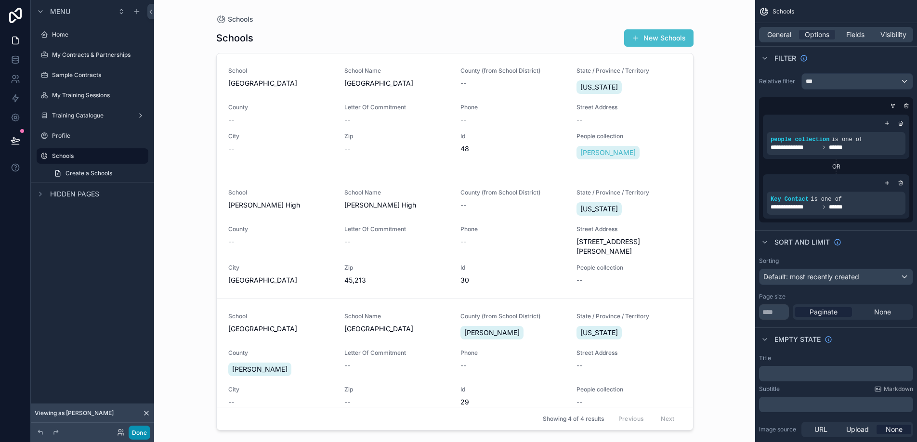
click at [141, 431] on button "Done" at bounding box center [140, 433] width 22 height 14
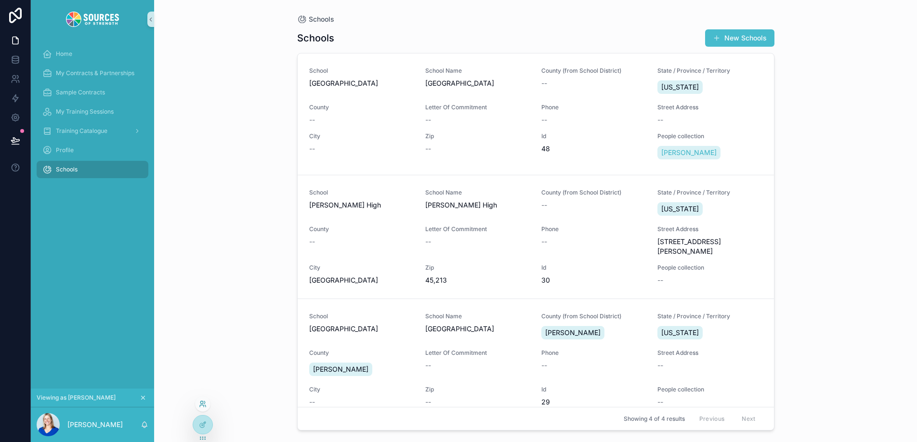
click at [203, 405] on icon at bounding box center [203, 404] width 8 height 8
click at [219, 154] on div "Schools Schools New Schools School Legends Elementary School Name Legends Eleme…" at bounding box center [535, 221] width 763 height 442
click at [75, 55] on div "Home" at bounding box center [92, 53] width 100 height 15
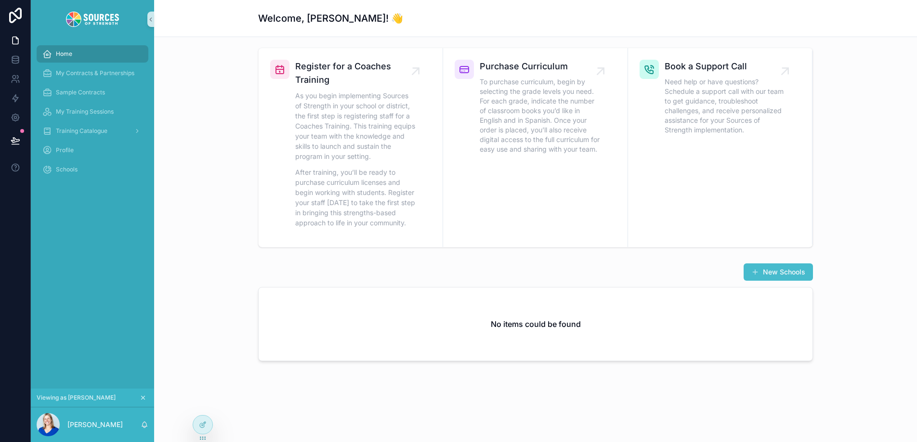
scroll to position [312, 0]
click at [204, 407] on icon at bounding box center [203, 404] width 8 height 8
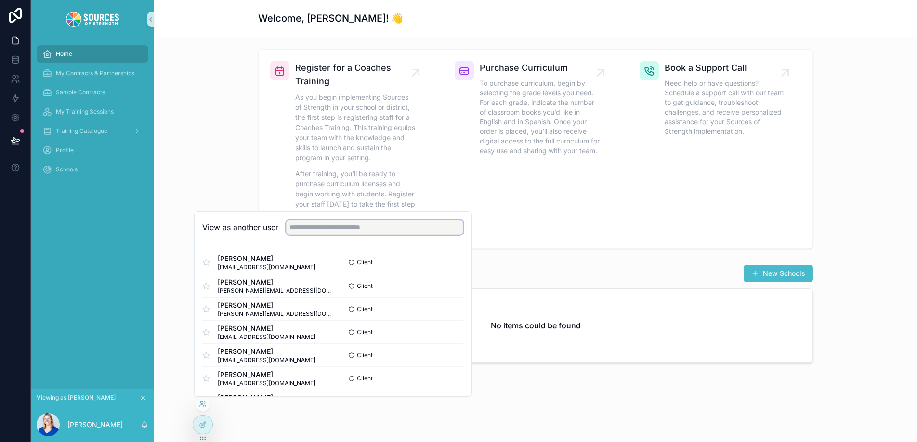
click at [313, 231] on input "text" at bounding box center [374, 227] width 177 height 15
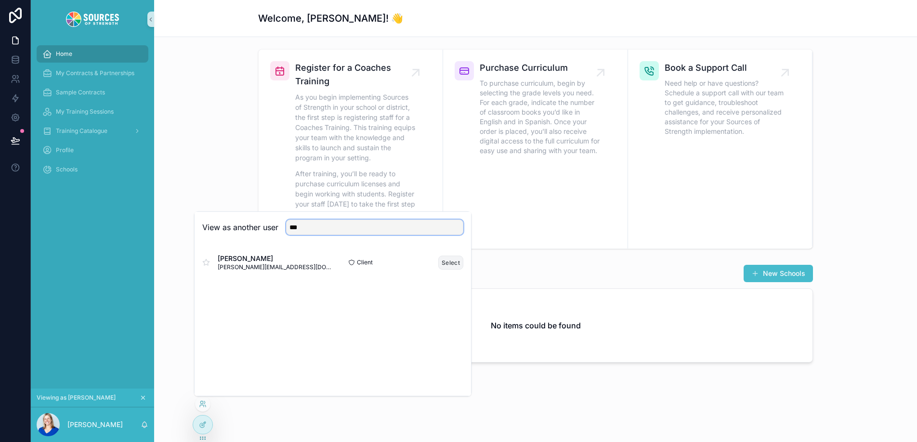
type input "***"
click at [452, 262] on button "Select" at bounding box center [450, 263] width 25 height 14
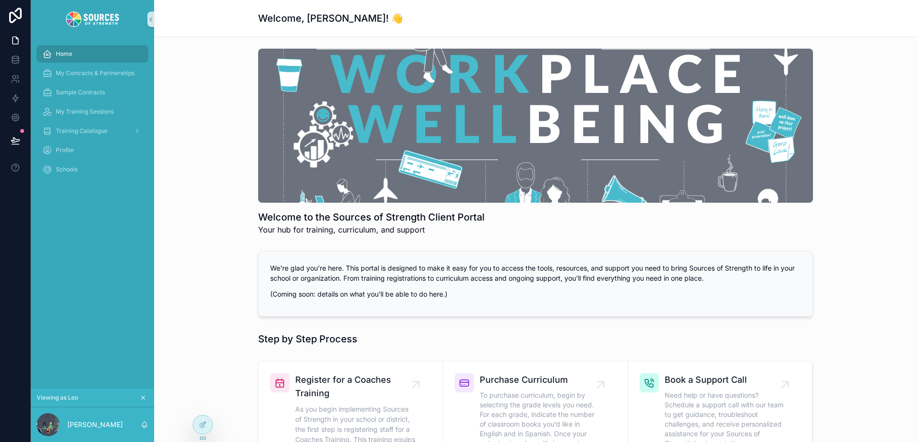
click at [227, 255] on div "We’re glad you’re here. This portal is designed to make it easy for you to acce…" at bounding box center [535, 284] width 747 height 74
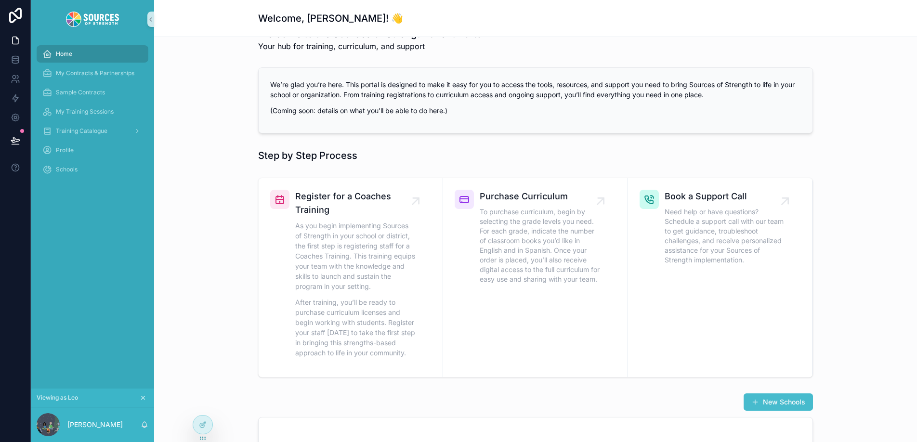
scroll to position [313, 0]
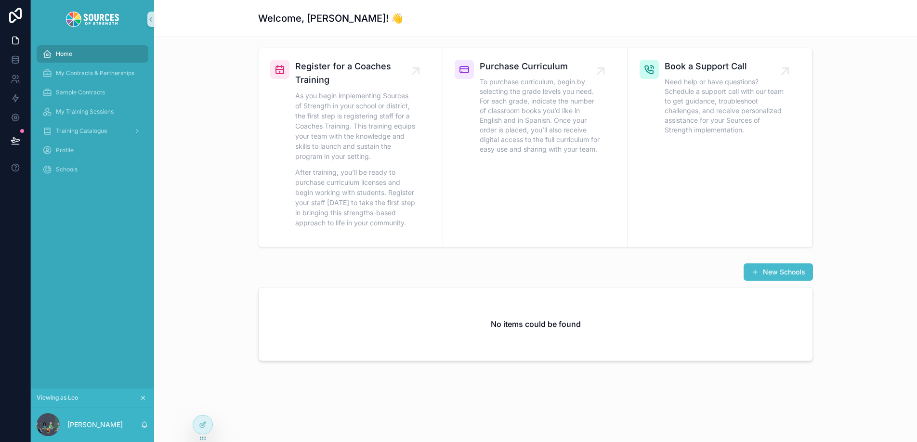
click at [270, 315] on div "No items could be found" at bounding box center [536, 323] width 554 height 73
click at [369, 318] on div "No items could be found" at bounding box center [536, 323] width 554 height 73
click at [143, 399] on icon "scrollable content" at bounding box center [143, 397] width 7 height 7
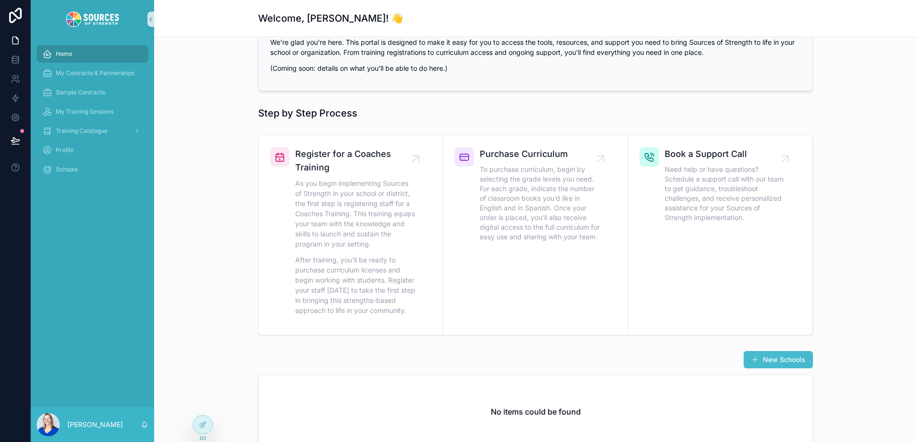
scroll to position [313, 0]
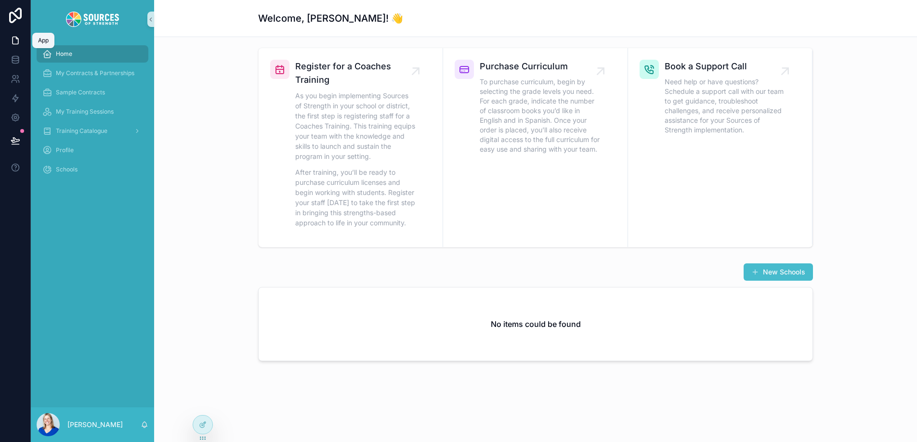
click at [13, 39] on icon at bounding box center [16, 41] width 10 height 10
click at [200, 429] on div at bounding box center [202, 425] width 19 height 18
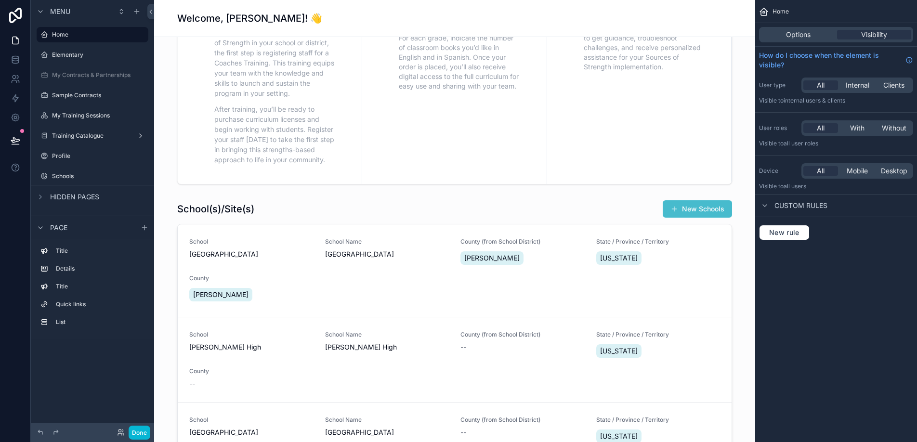
scroll to position [388, 0]
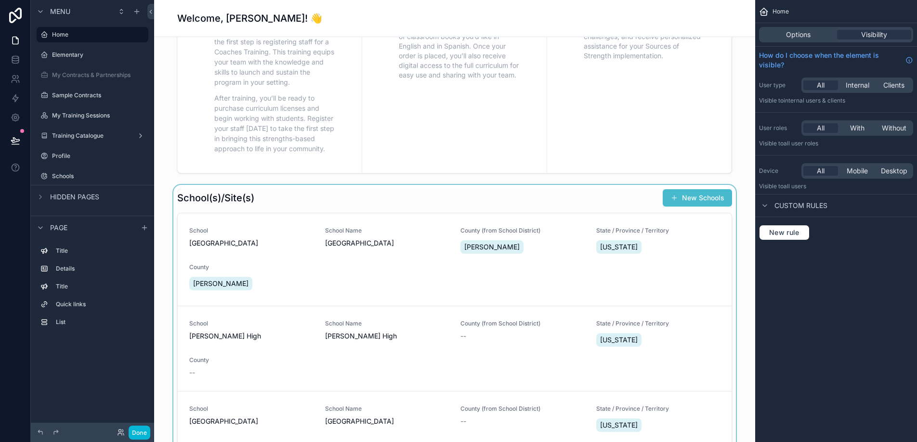
click at [286, 258] on div "scrollable content" at bounding box center [454, 367] width 585 height 364
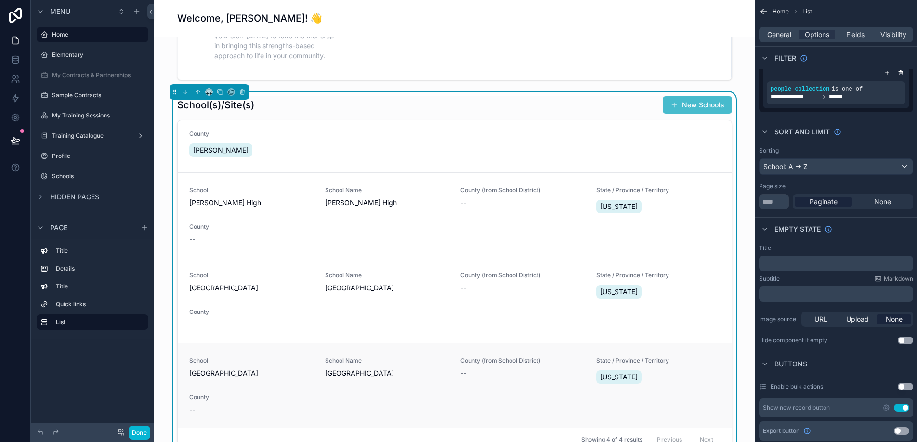
scroll to position [492, 0]
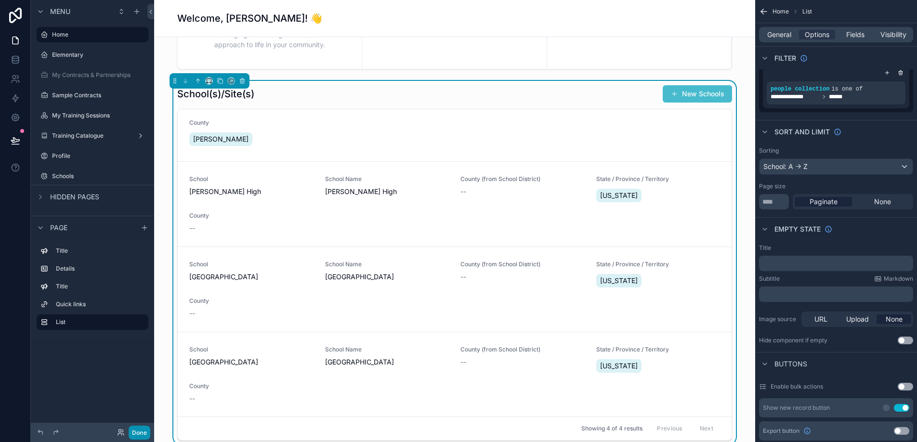
click at [139, 428] on button "Done" at bounding box center [140, 433] width 22 height 14
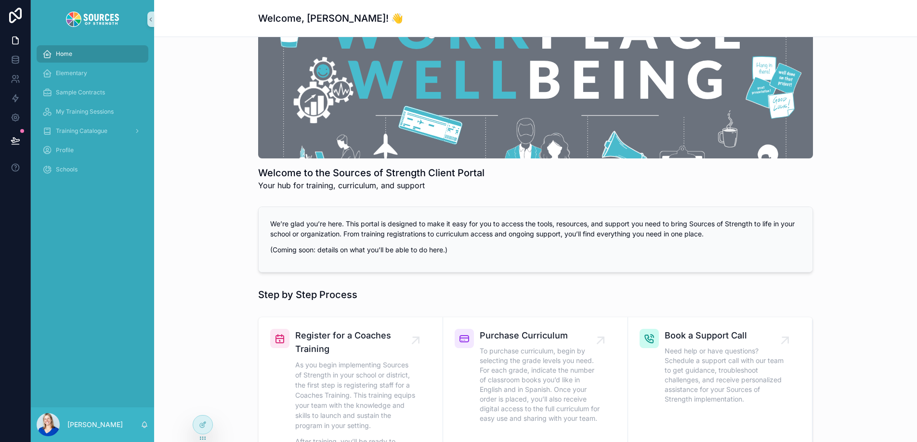
scroll to position [0, 0]
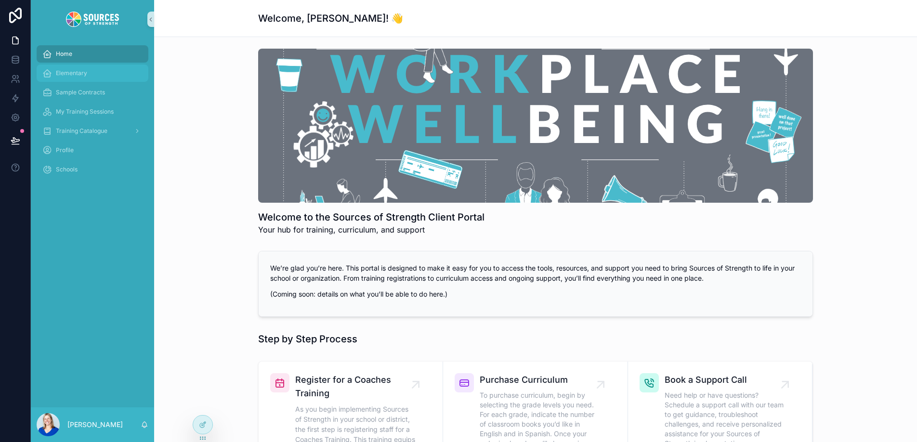
click at [98, 74] on div "Elementary" at bounding box center [92, 72] width 100 height 15
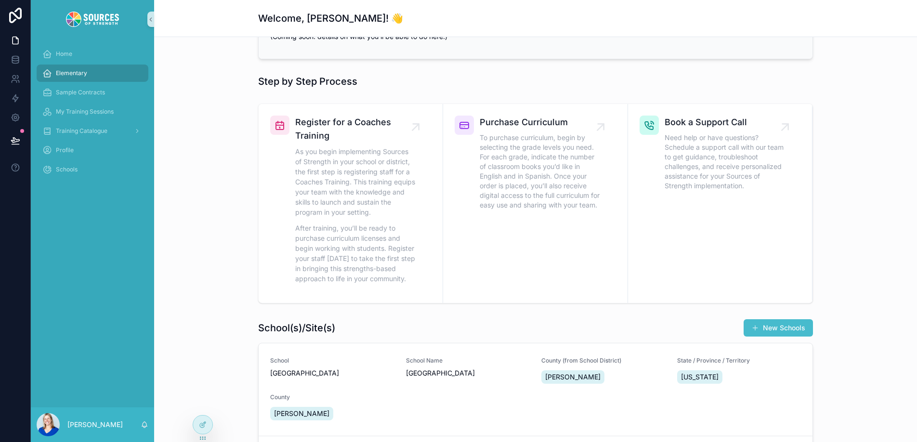
scroll to position [184, 0]
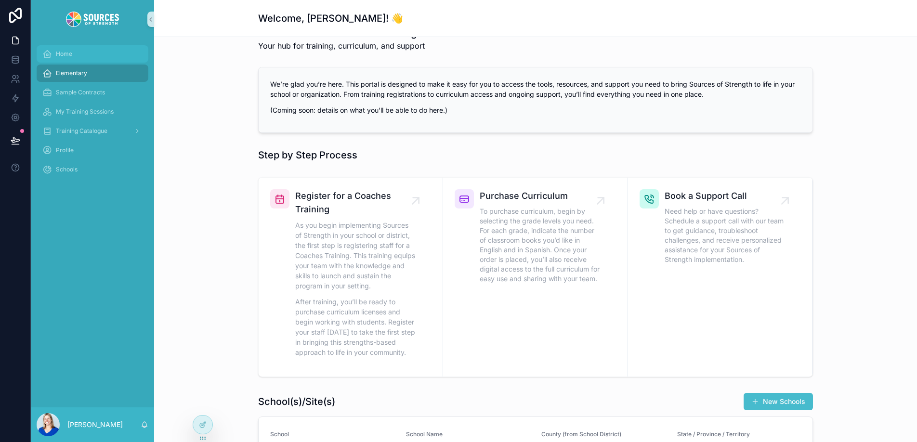
click at [72, 52] on div "Home" at bounding box center [92, 53] width 100 height 15
click at [111, 73] on div "Elementary" at bounding box center [92, 72] width 100 height 15
click at [136, 406] on div "Home Elementary Sample Contracts My Training Sessions Training Catalogue Profil…" at bounding box center [92, 223] width 123 height 369
click at [206, 426] on div at bounding box center [202, 425] width 19 height 18
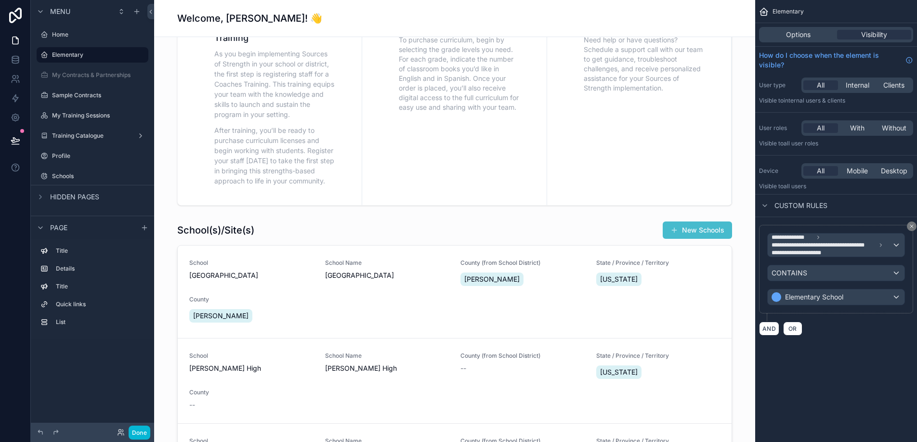
scroll to position [502, 0]
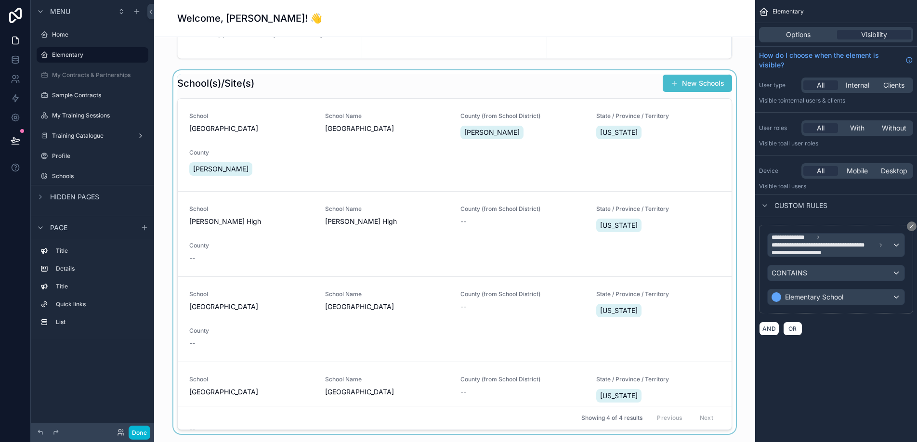
click at [386, 83] on div "scrollable content" at bounding box center [454, 252] width 585 height 364
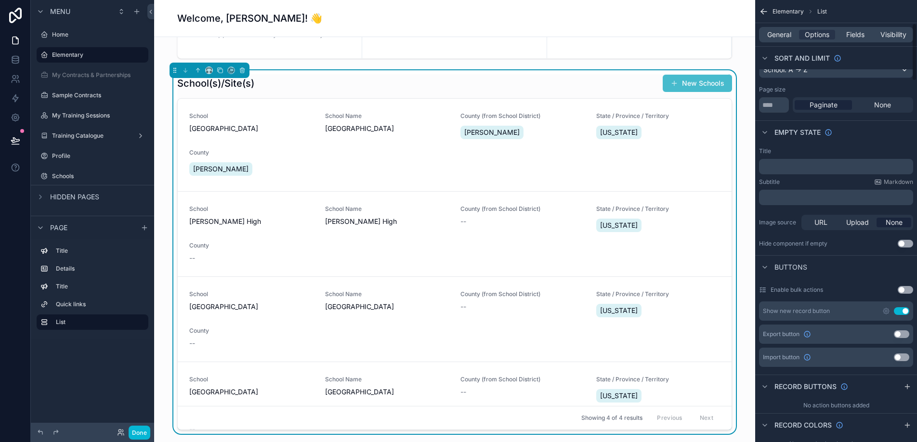
scroll to position [0, 0]
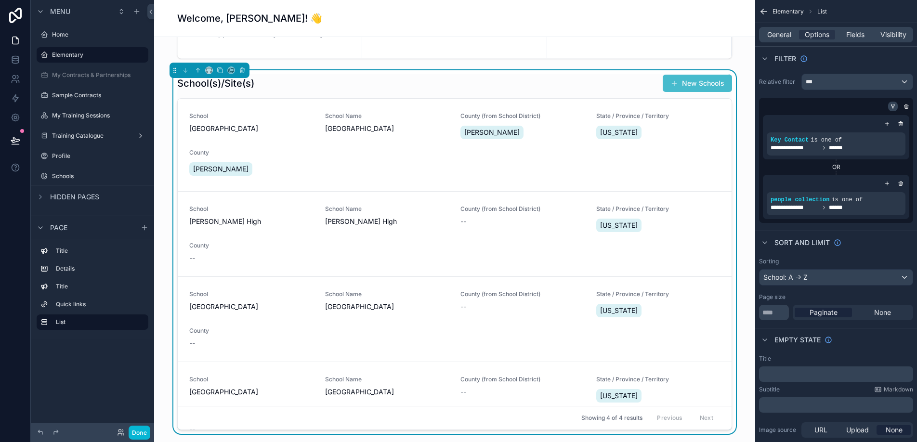
click at [895, 103] on div "scrollable content" at bounding box center [893, 107] width 10 height 10
click at [894, 106] on icon "scrollable content" at bounding box center [893, 107] width 6 height 6
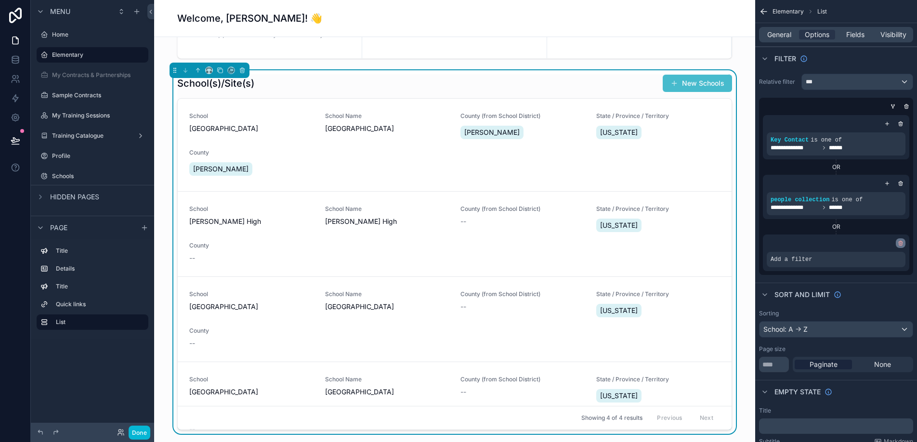
click at [899, 241] on icon "scrollable content" at bounding box center [900, 243] width 6 height 6
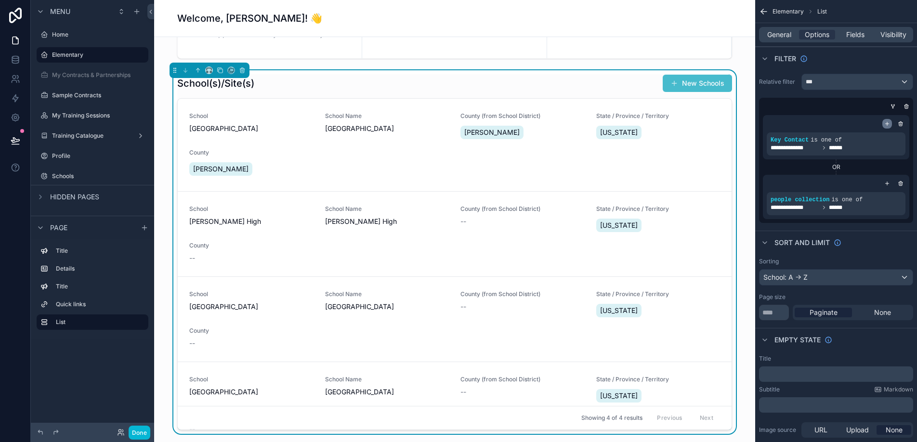
click at [888, 125] on icon "scrollable content" at bounding box center [887, 124] width 6 height 6
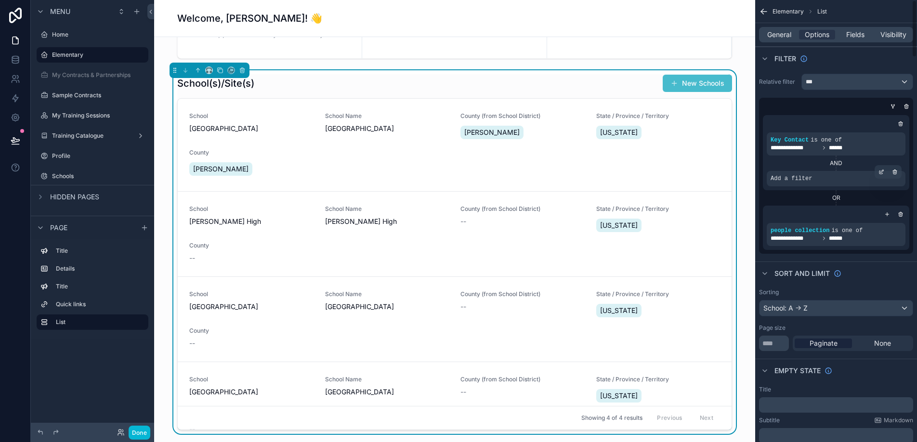
click at [807, 182] on span "Add a filter" at bounding box center [790, 179] width 41 height 8
click at [883, 169] on icon "scrollable content" at bounding box center [881, 172] width 6 height 6
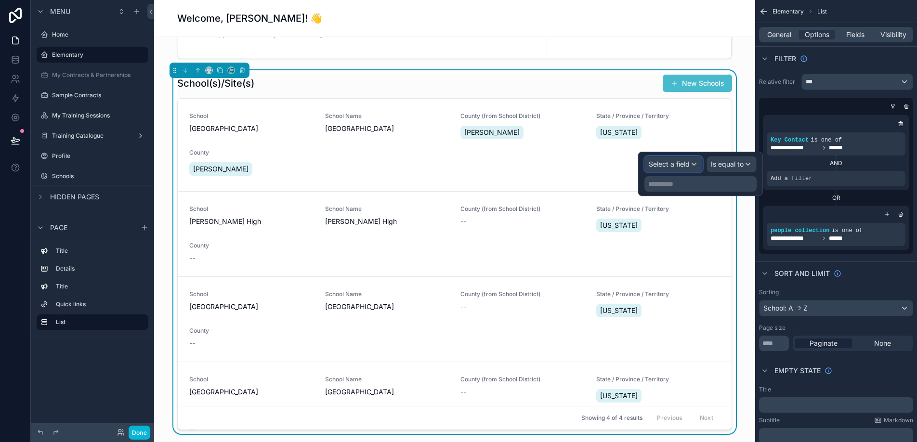
click at [692, 159] on div "Select a field" at bounding box center [673, 163] width 57 height 15
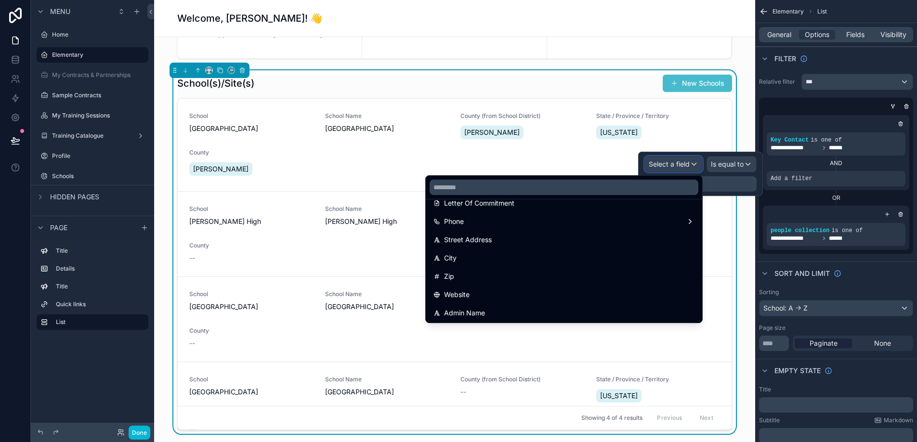
scroll to position [179, 0]
click at [470, 184] on input "text" at bounding box center [563, 187] width 269 height 15
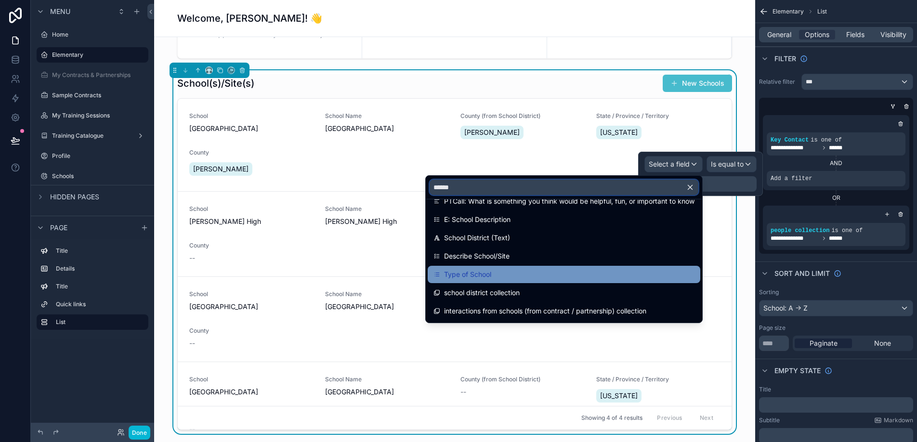
type input "******"
click at [475, 273] on span "Type of School" at bounding box center [467, 275] width 47 height 12
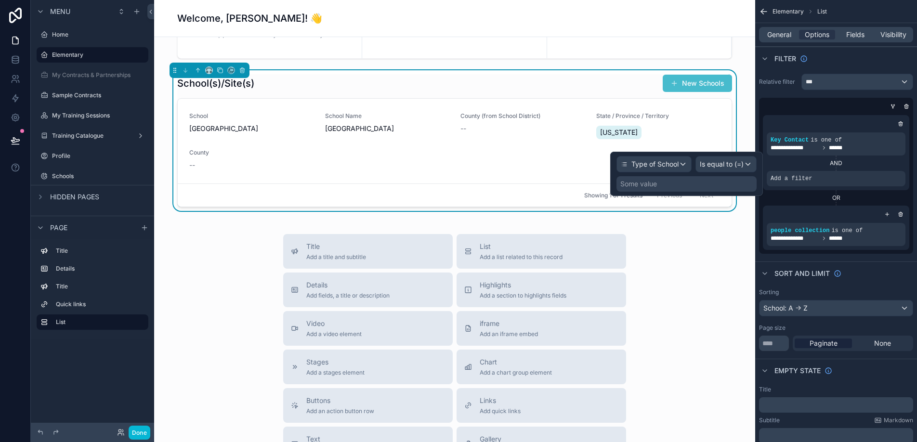
click at [710, 180] on div "Some value" at bounding box center [686, 183] width 140 height 15
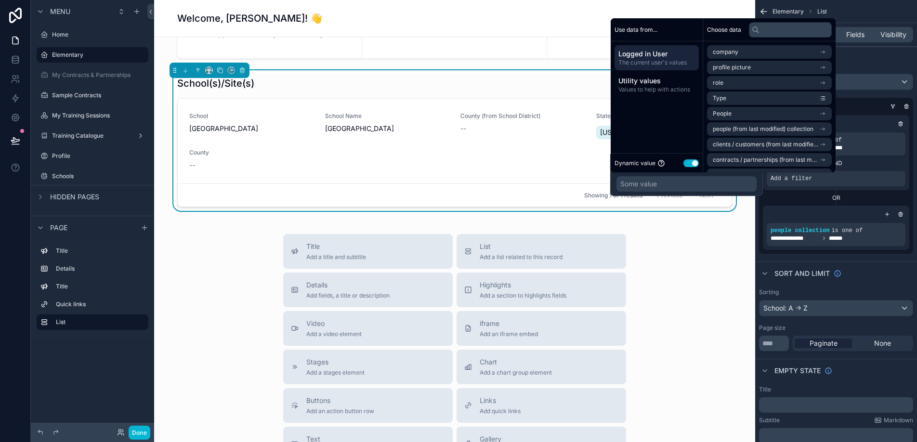
click at [693, 163] on button "Use setting" at bounding box center [690, 163] width 15 height 8
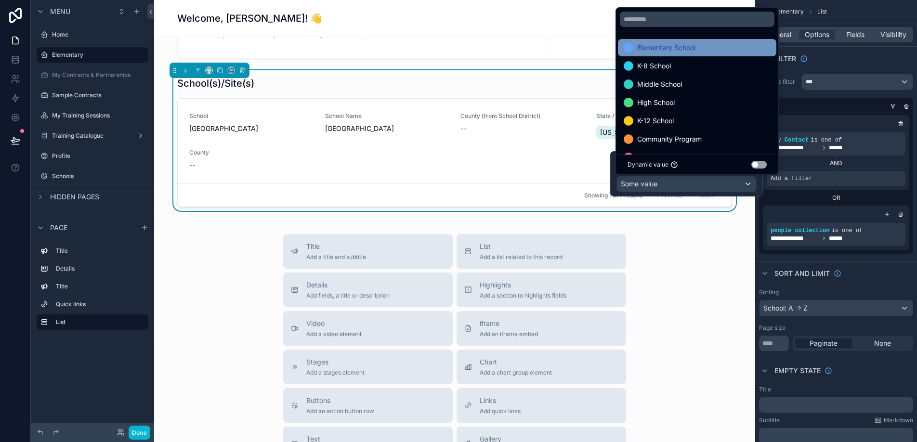
click at [695, 53] on span "Elementary School" at bounding box center [666, 48] width 58 height 12
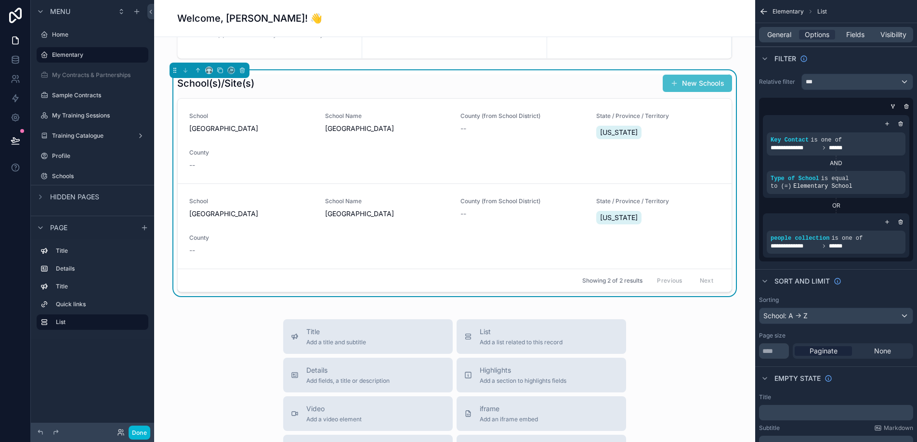
click at [528, 82] on div "School(s)/Site(s) New Schools" at bounding box center [454, 83] width 555 height 18
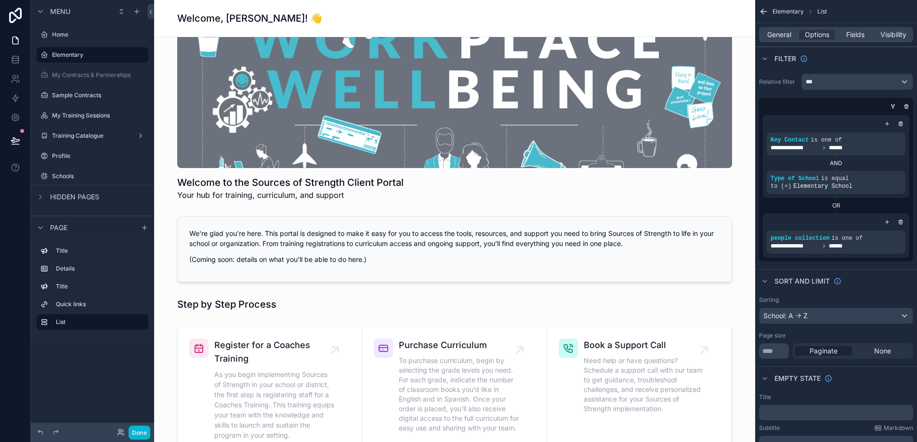
scroll to position [0, 0]
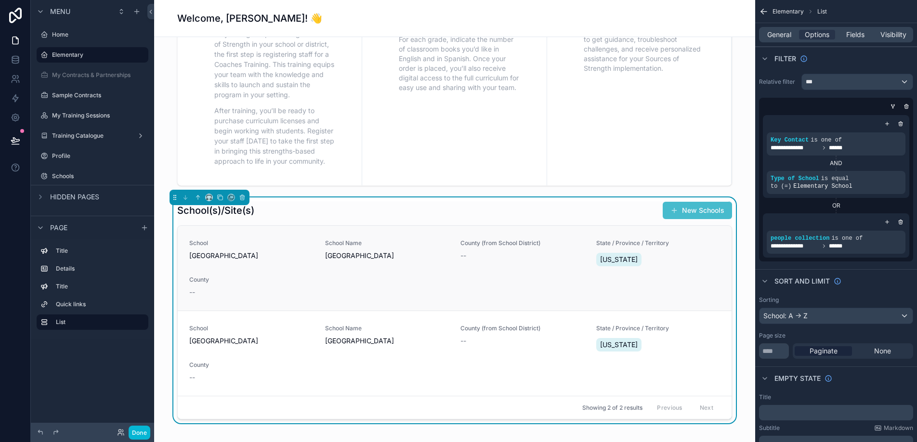
click at [271, 270] on div "School [GEOGRAPHIC_DATA] Name [GEOGRAPHIC_DATA] (from School District) -- State…" at bounding box center [454, 268] width 531 height 58
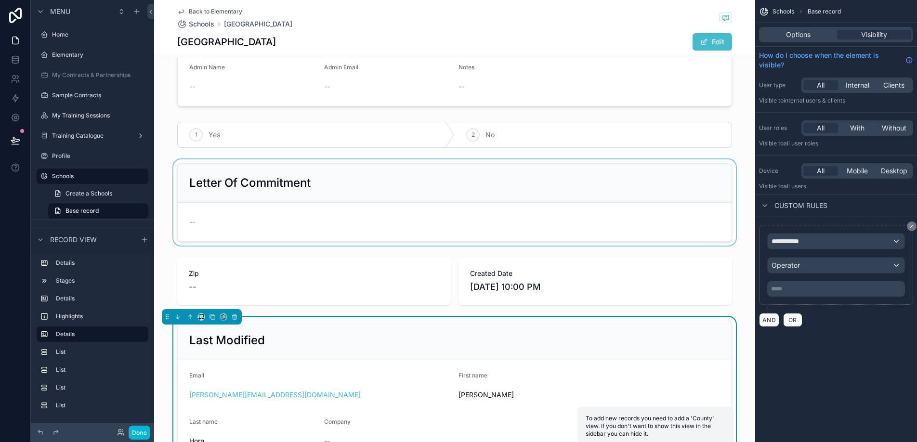
scroll to position [120, 0]
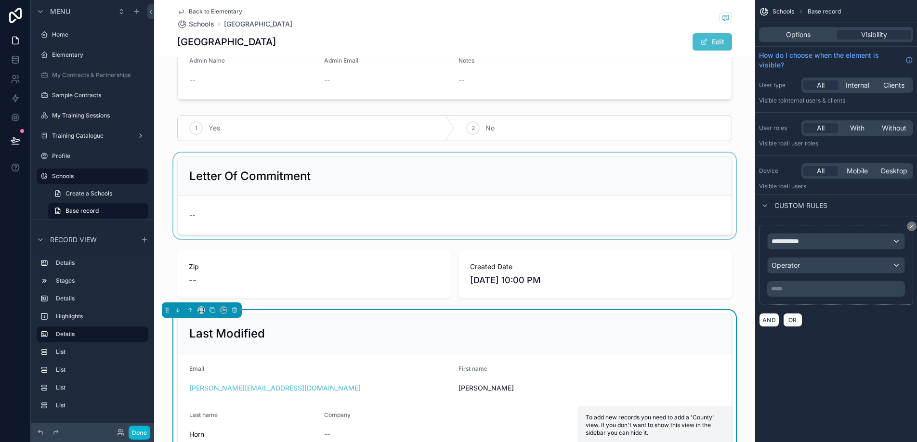
click at [332, 190] on div "scrollable content" at bounding box center [454, 196] width 601 height 86
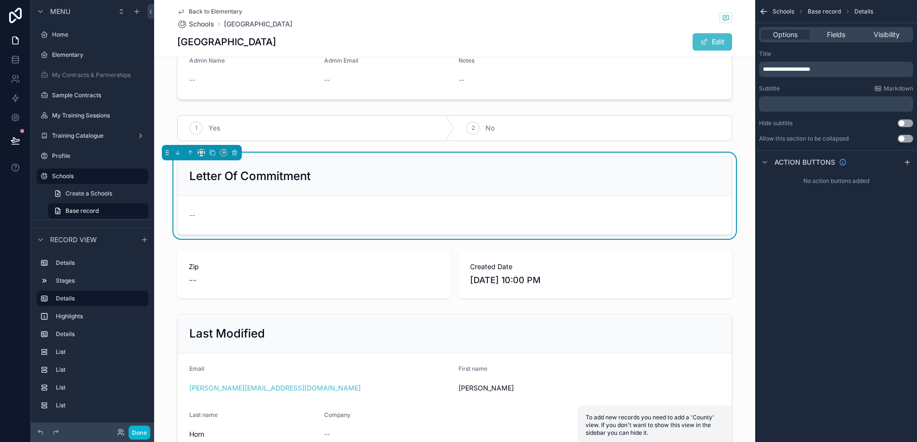
click at [307, 178] on h2 "Letter Of Commitment" at bounding box center [249, 176] width 121 height 15
drag, startPoint x: 828, startPoint y: 68, endPoint x: 761, endPoint y: 69, distance: 66.5
click at [761, 69] on div "**********" at bounding box center [836, 69] width 154 height 15
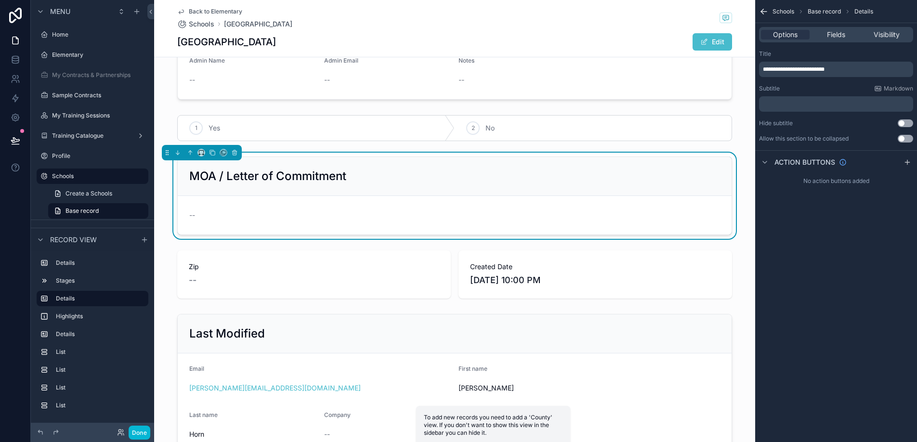
click at [366, 218] on div "--" at bounding box center [454, 215] width 531 height 10
click at [836, 34] on span "Fields" at bounding box center [836, 35] width 18 height 10
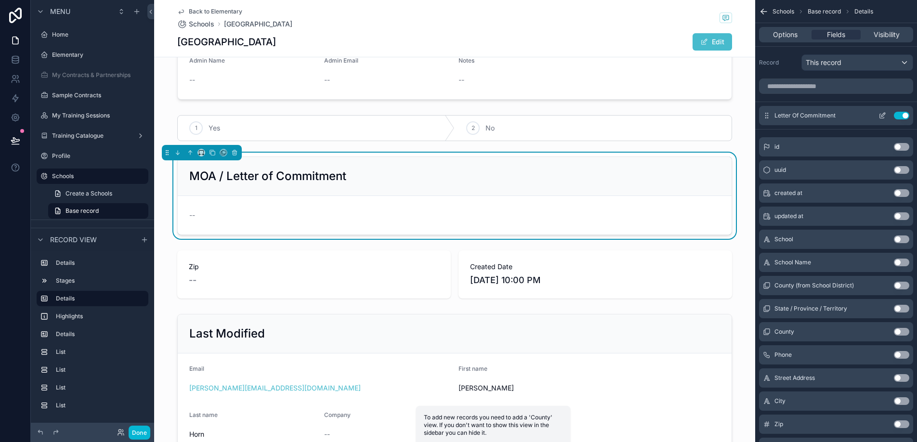
click at [879, 118] on icon "scrollable content" at bounding box center [882, 116] width 8 height 8
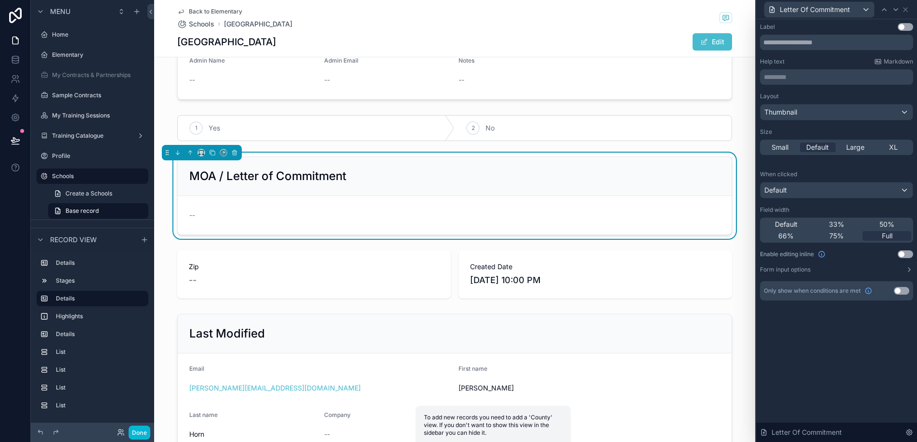
click at [901, 253] on button "Use setting" at bounding box center [904, 254] width 15 height 8
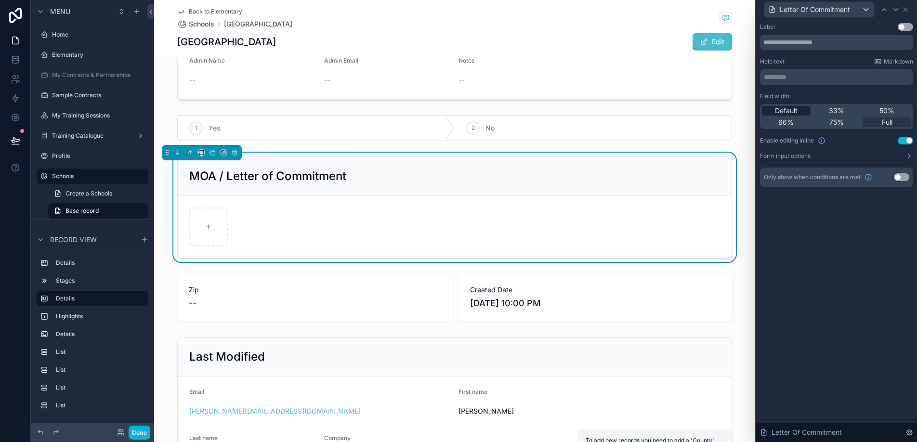
click at [788, 112] on span "Default" at bounding box center [786, 111] width 23 height 10
click at [882, 121] on span "Full" at bounding box center [887, 122] width 11 height 10
click at [796, 112] on span "Default" at bounding box center [786, 111] width 23 height 10
click at [907, 12] on icon at bounding box center [905, 10] width 8 height 8
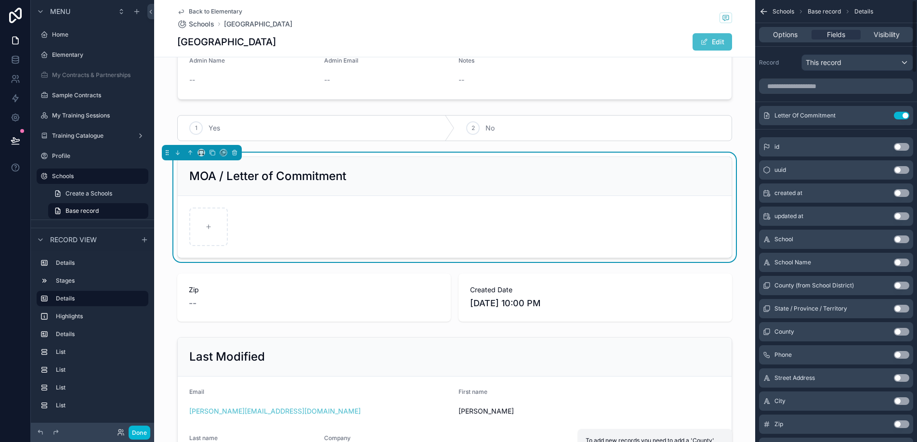
click at [897, 241] on button "Use setting" at bounding box center [901, 239] width 15 height 8
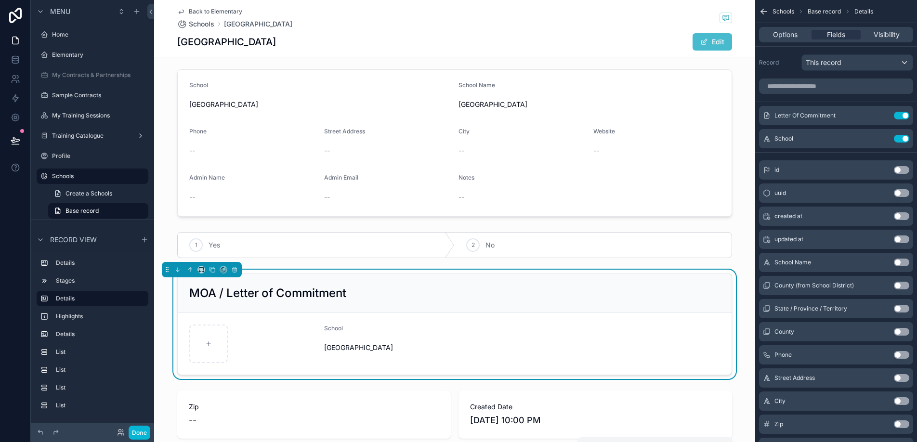
scroll to position [0, 0]
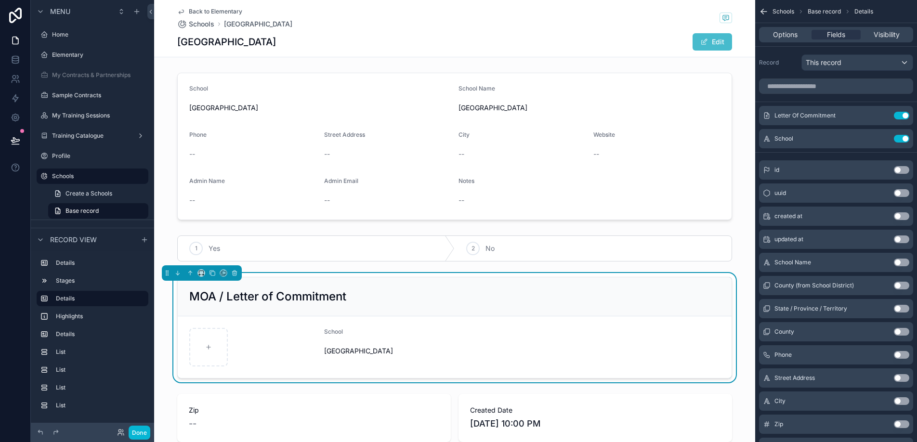
click at [263, 207] on div "scrollable content" at bounding box center [454, 146] width 601 height 155
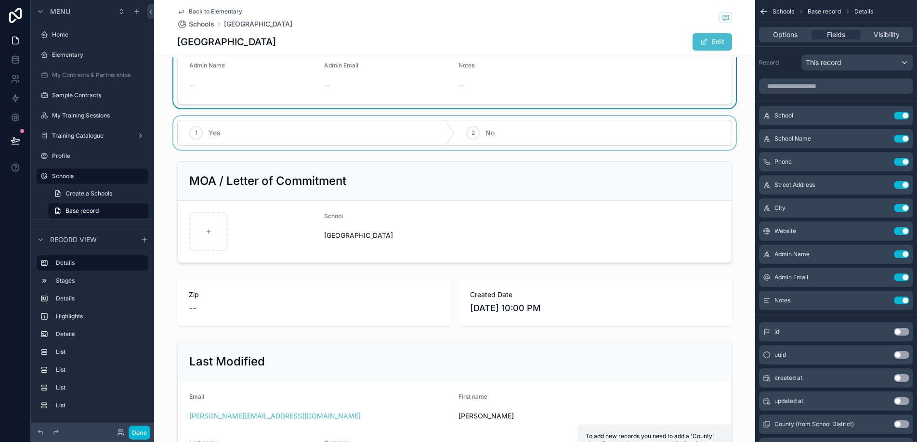
scroll to position [163, 0]
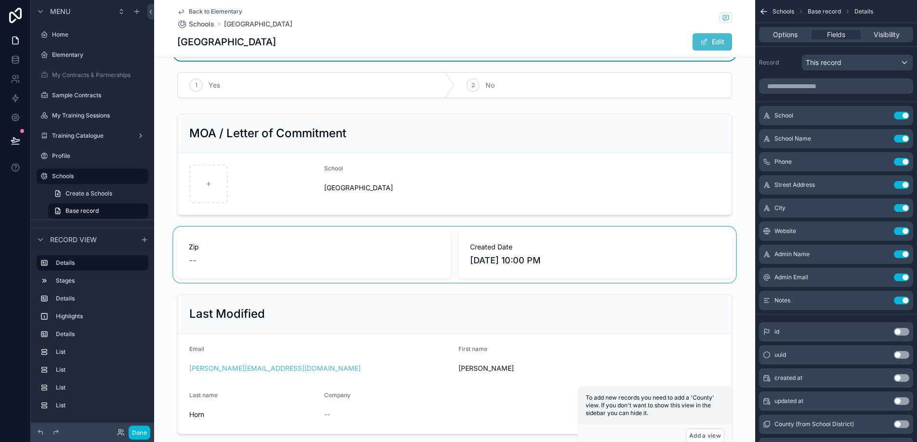
click at [393, 260] on div "scrollable content" at bounding box center [454, 255] width 601 height 56
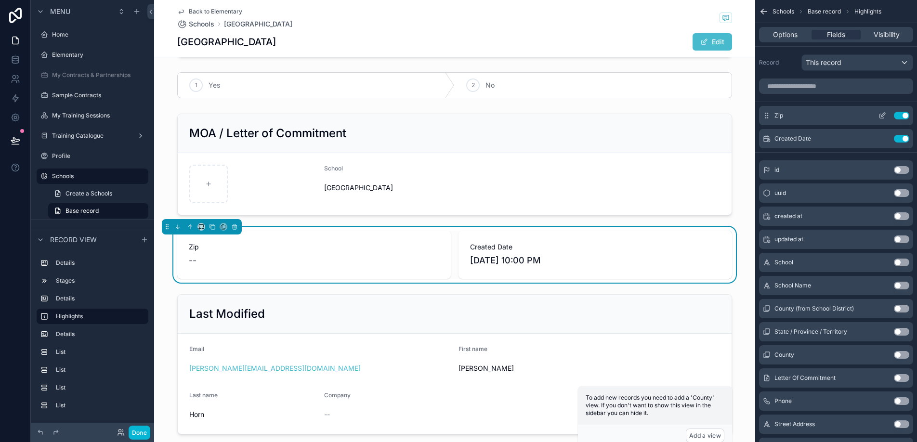
click at [904, 115] on button "Use setting" at bounding box center [901, 116] width 15 height 8
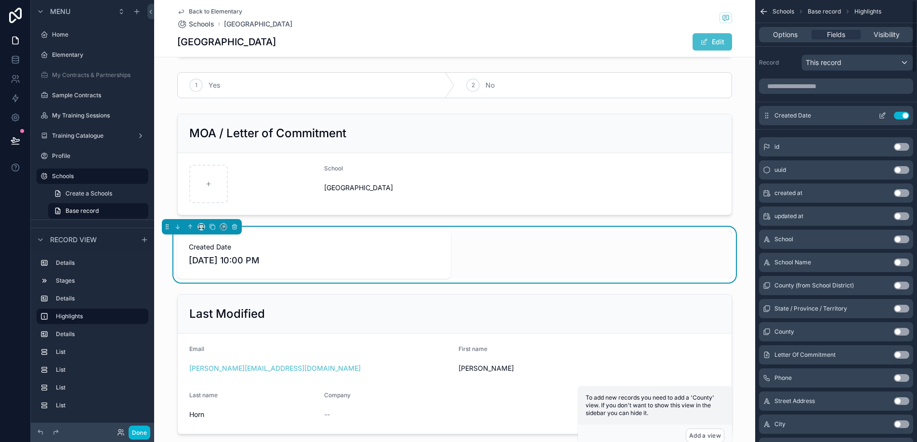
click at [904, 116] on button "Use setting" at bounding box center [901, 116] width 15 height 8
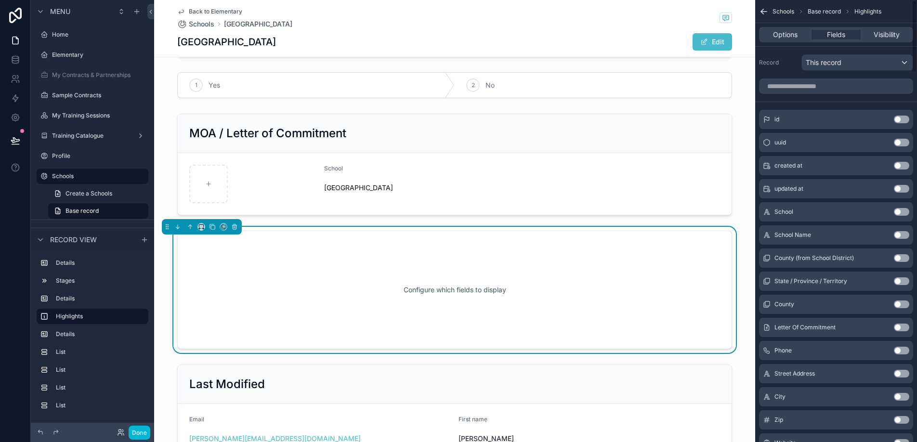
click at [564, 307] on div "Configure which fields to display" at bounding box center [454, 290] width 523 height 87
click at [771, 38] on div "Options" at bounding box center [785, 35] width 49 height 10
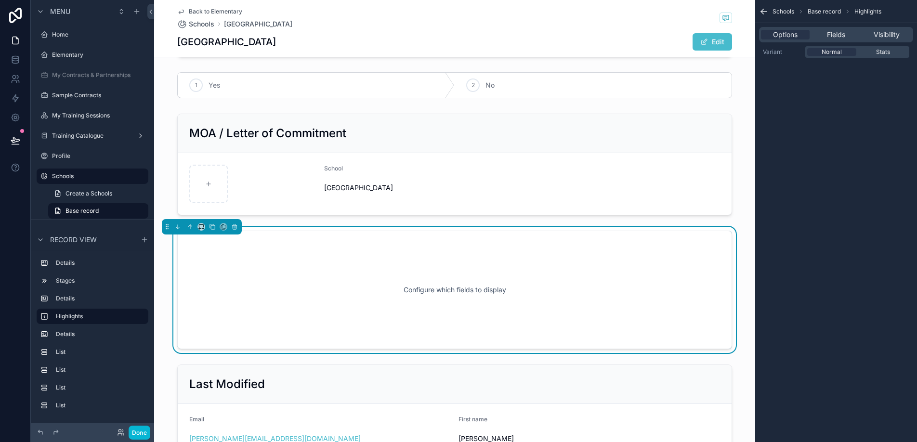
click at [493, 273] on div "Configure which fields to display" at bounding box center [454, 290] width 523 height 87
click at [366, 153] on div "scrollable content" at bounding box center [454, 164] width 601 height 109
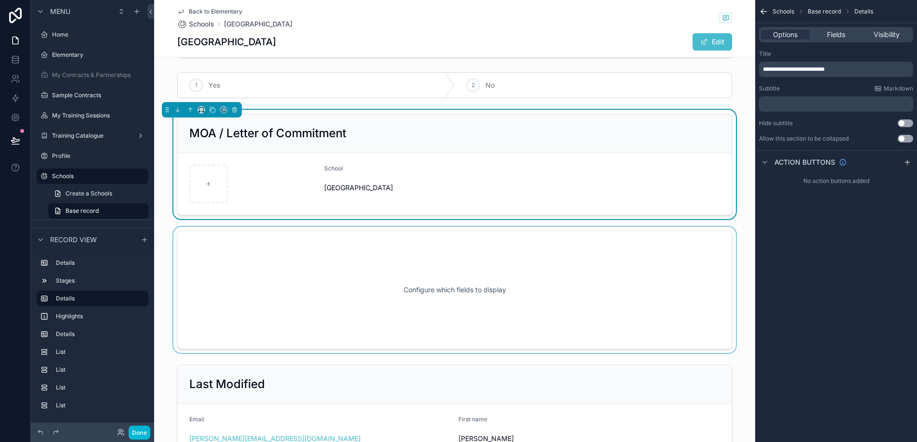
click at [349, 272] on div "scrollable content" at bounding box center [454, 290] width 601 height 126
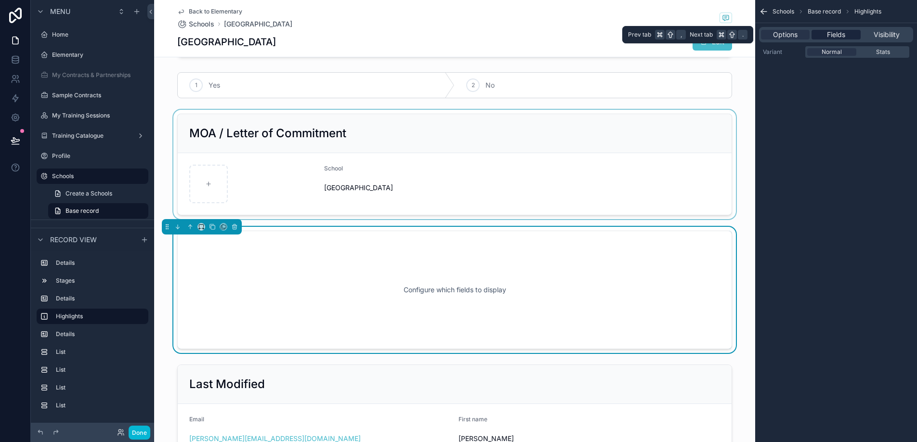
click at [838, 37] on span "Fields" at bounding box center [836, 35] width 18 height 10
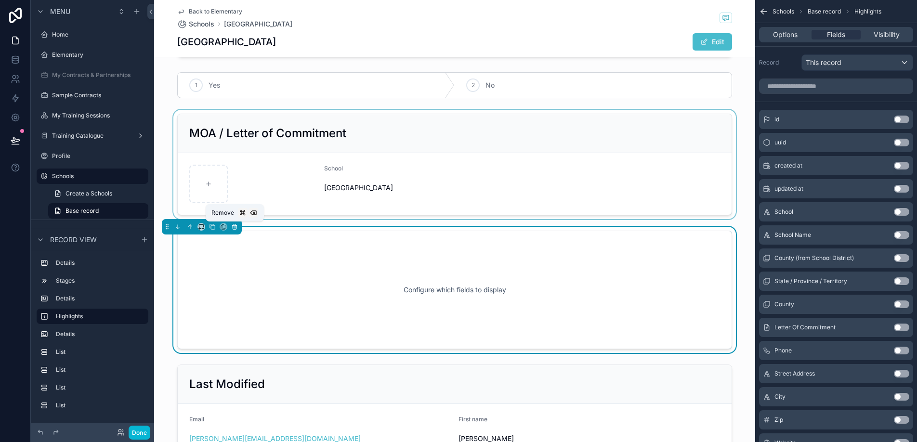
click at [234, 228] on icon "scrollable content" at bounding box center [234, 227] width 0 height 2
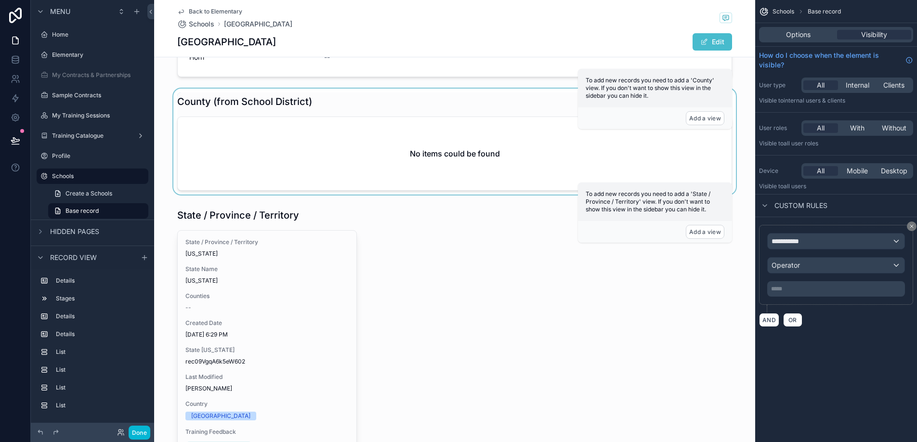
scroll to position [592, 0]
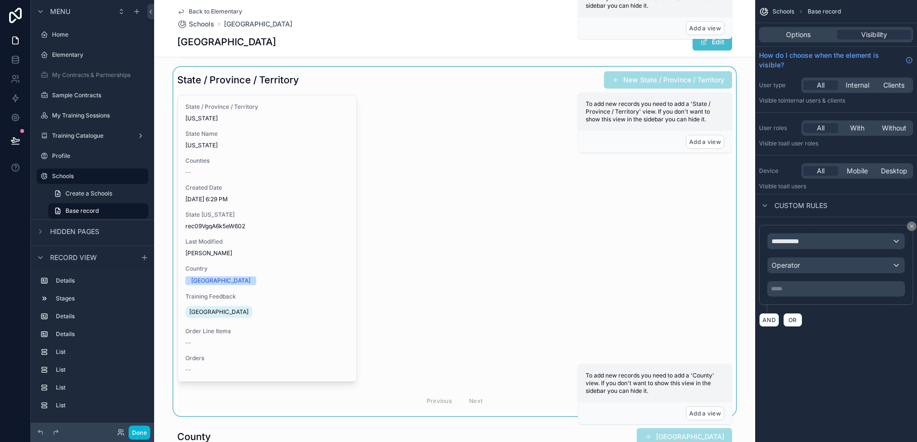
click at [289, 325] on div "scrollable content" at bounding box center [454, 241] width 601 height 349
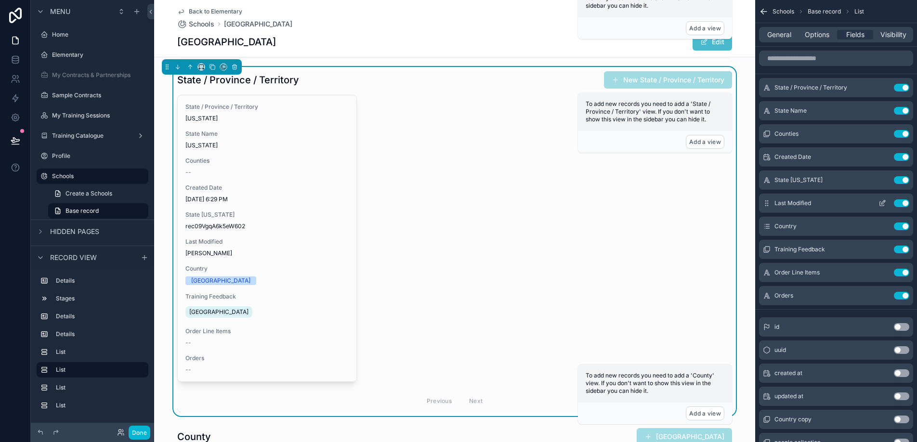
click at [903, 203] on button "Use setting" at bounding box center [901, 203] width 15 height 8
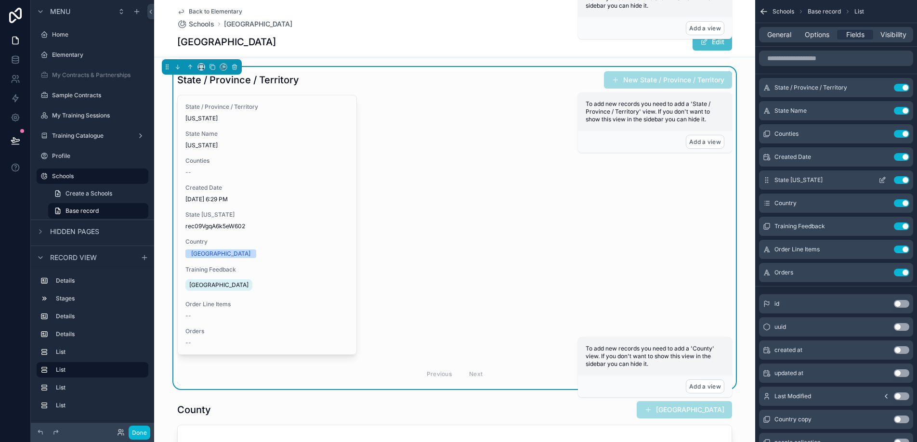
click at [904, 180] on button "Use setting" at bounding box center [901, 180] width 15 height 8
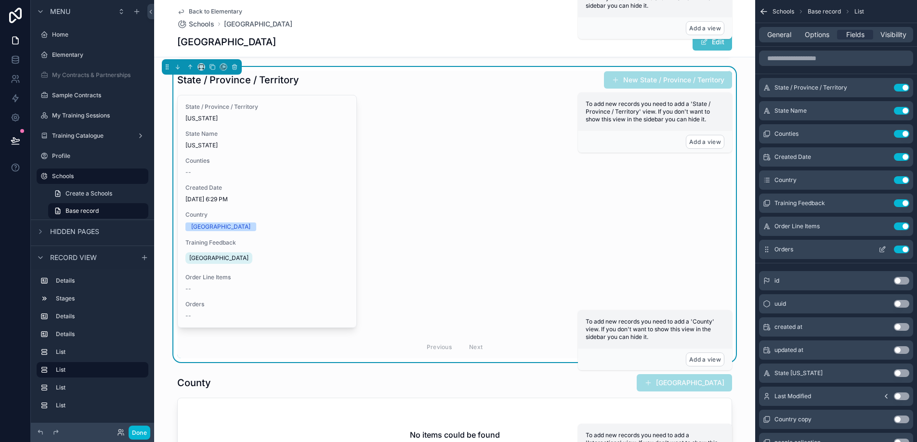
click at [900, 251] on button "Use setting" at bounding box center [901, 250] width 15 height 8
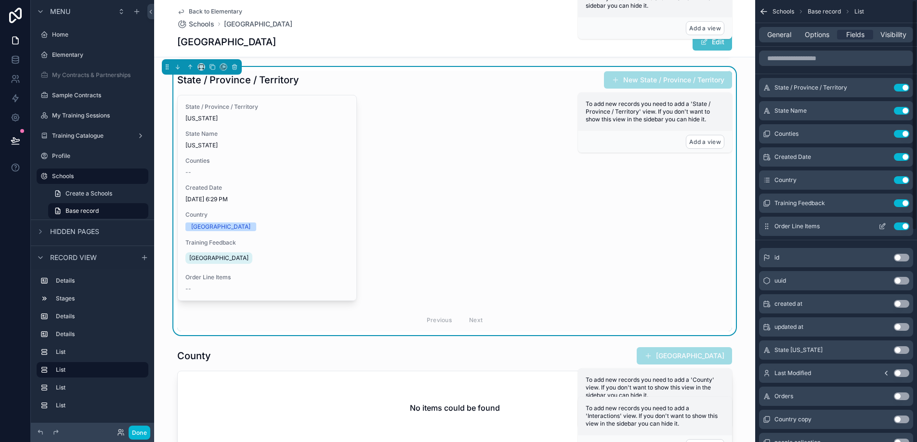
click at [904, 228] on button "Use setting" at bounding box center [901, 226] width 15 height 8
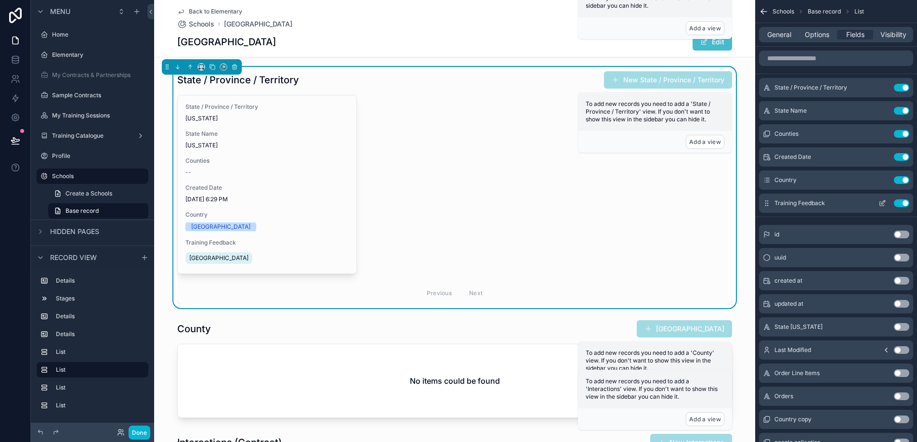
click at [902, 206] on button "Use setting" at bounding box center [901, 203] width 15 height 8
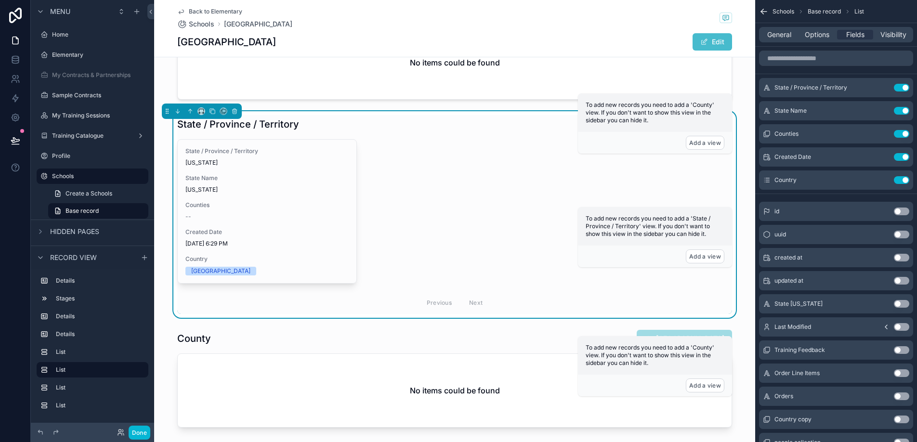
scroll to position [404, 0]
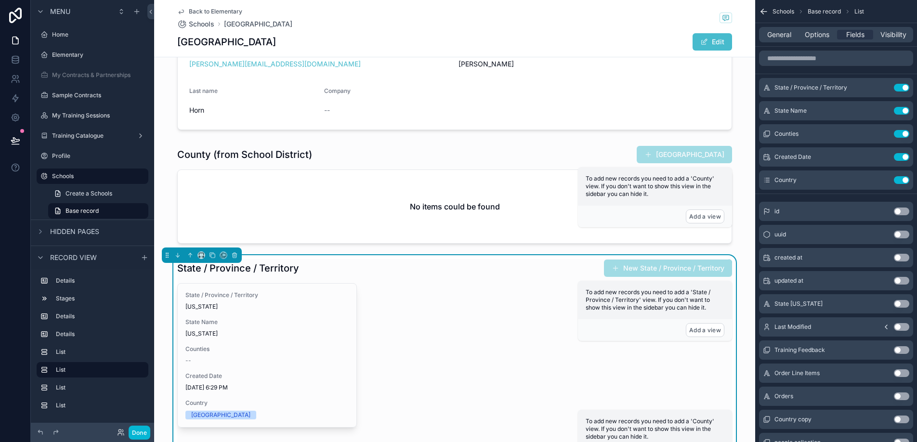
click at [449, 294] on div "State / Province / Territory Hawaii State Name Hawaii Counties -- Created Date …" at bounding box center [454, 370] width 555 height 175
click at [234, 257] on icon "scrollable content" at bounding box center [234, 255] width 7 height 7
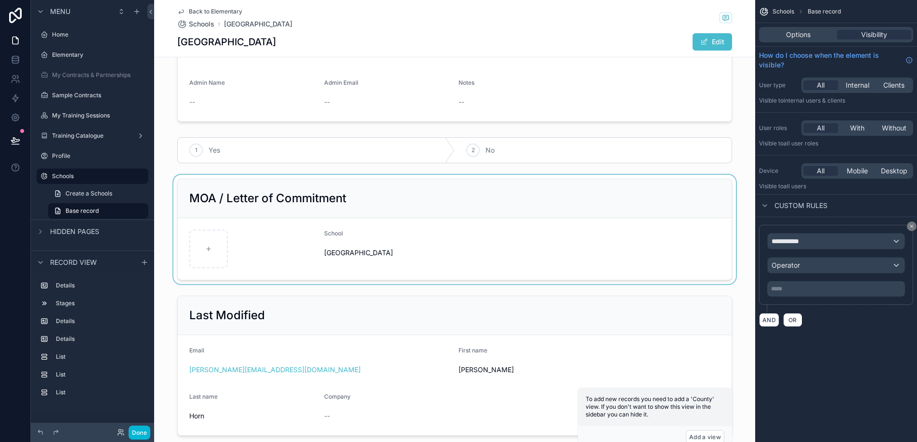
scroll to position [0, 0]
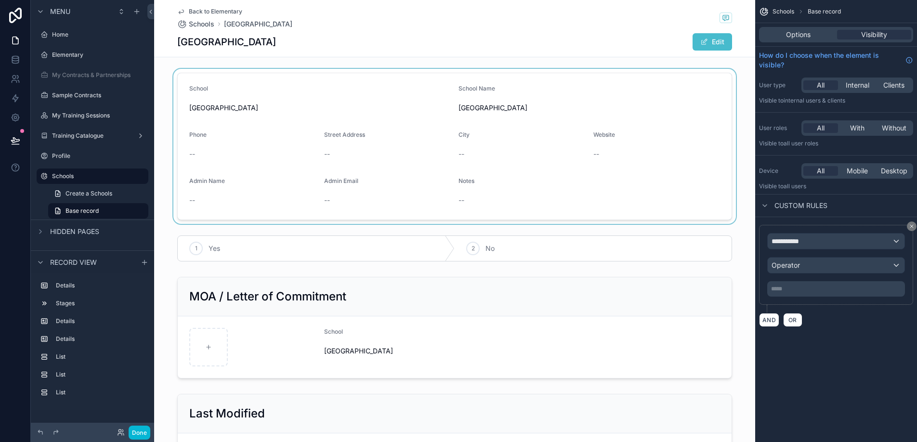
click at [331, 177] on div "scrollable content" at bounding box center [454, 146] width 601 height 155
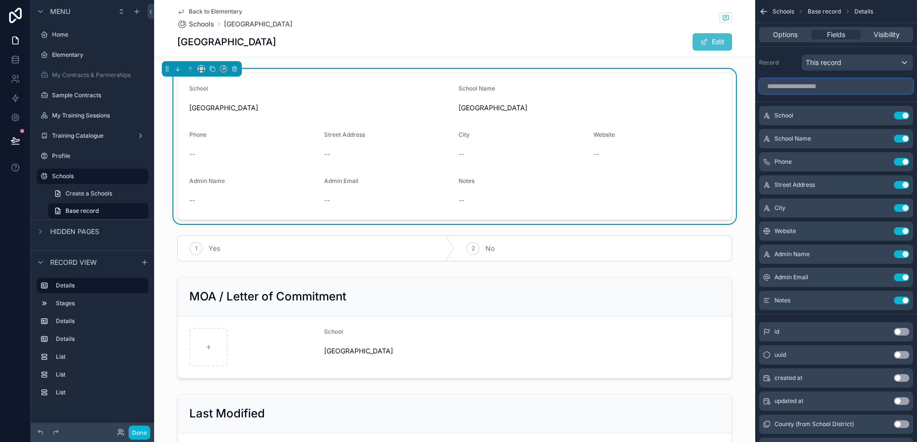
click at [832, 81] on input "scrollable content" at bounding box center [836, 85] width 154 height 15
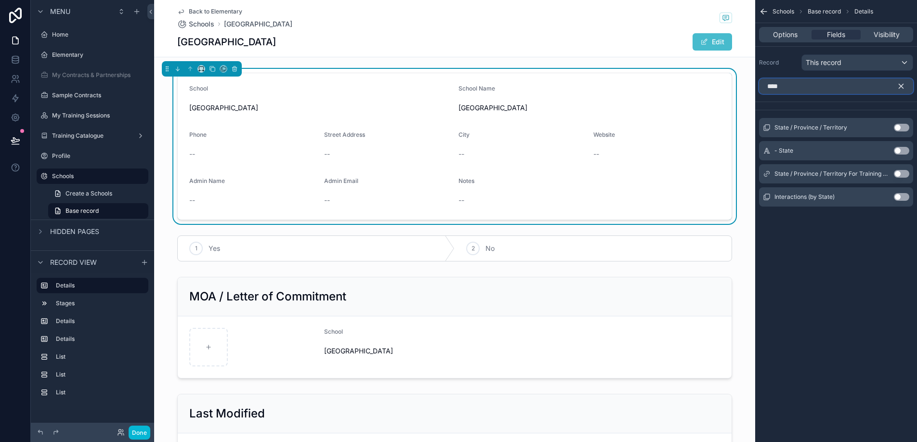
type input "****"
click at [900, 130] on button "Use setting" at bounding box center [901, 128] width 15 height 8
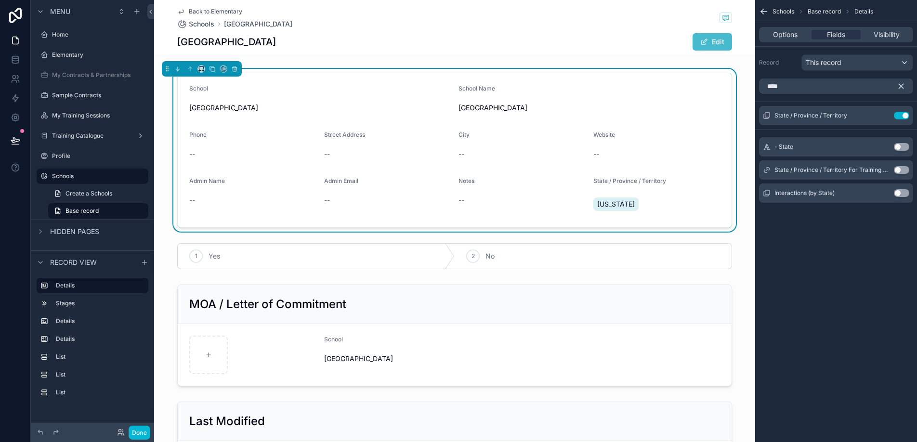
click at [900, 87] on icon "scrollable content" at bounding box center [901, 86] width 9 height 9
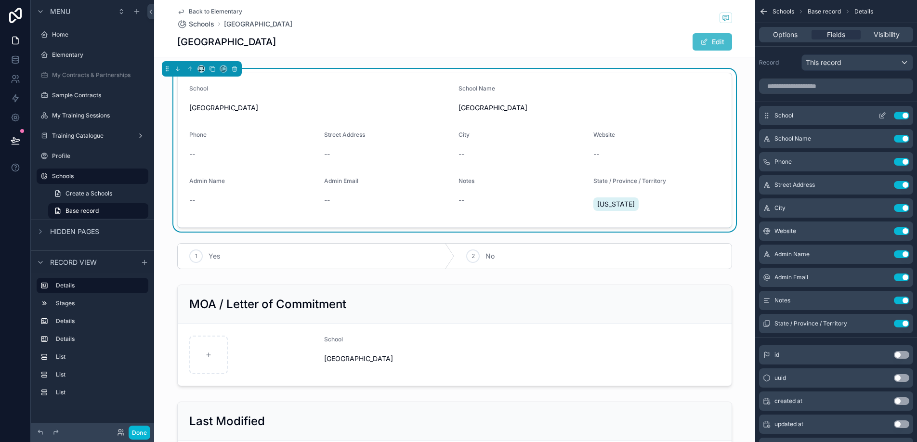
click at [879, 113] on icon "scrollable content" at bounding box center [882, 116] width 8 height 8
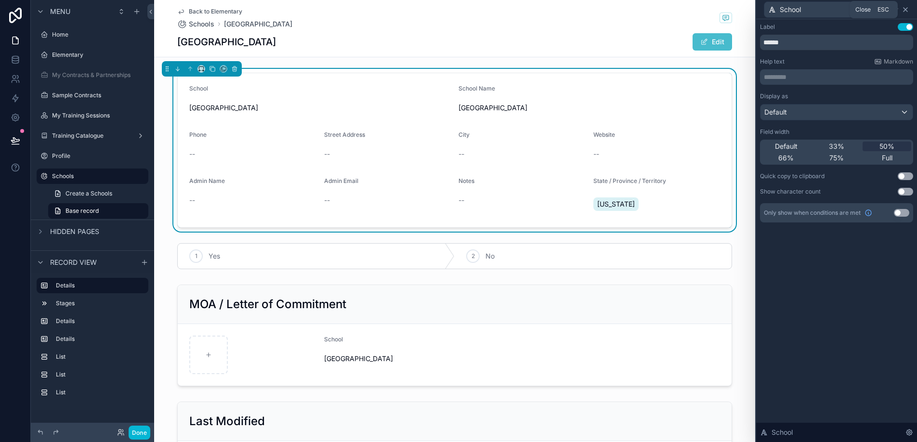
click at [909, 10] on icon at bounding box center [905, 10] width 8 height 8
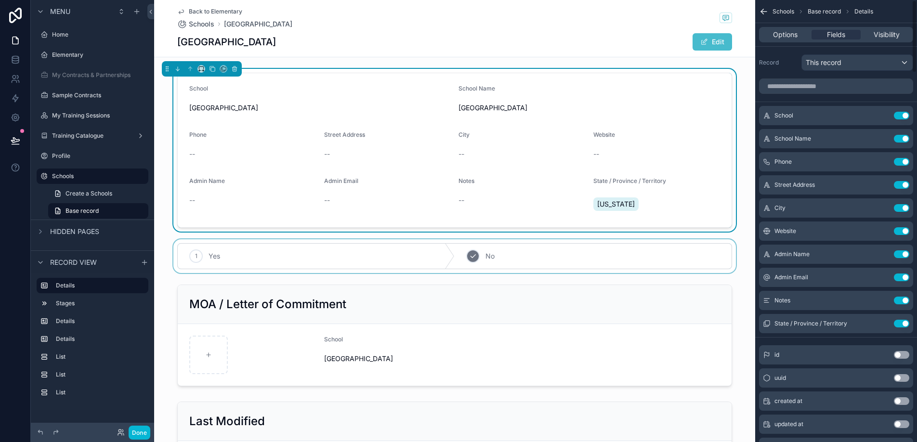
click at [538, 260] on div "scrollable content" at bounding box center [454, 256] width 601 height 34
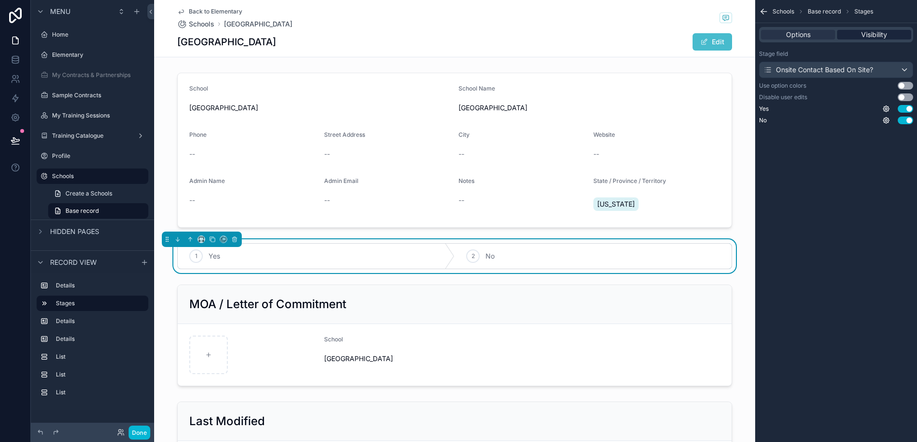
click at [879, 34] on span "Visibility" at bounding box center [874, 35] width 26 height 10
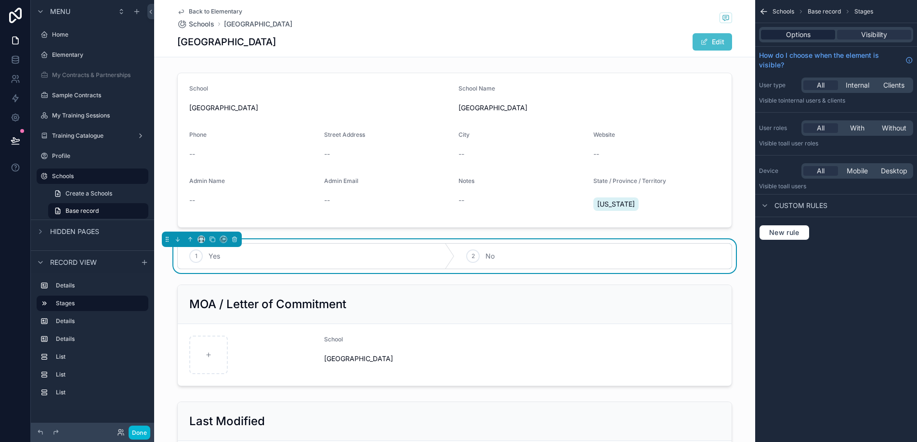
click at [797, 36] on span "Options" at bounding box center [798, 35] width 25 height 10
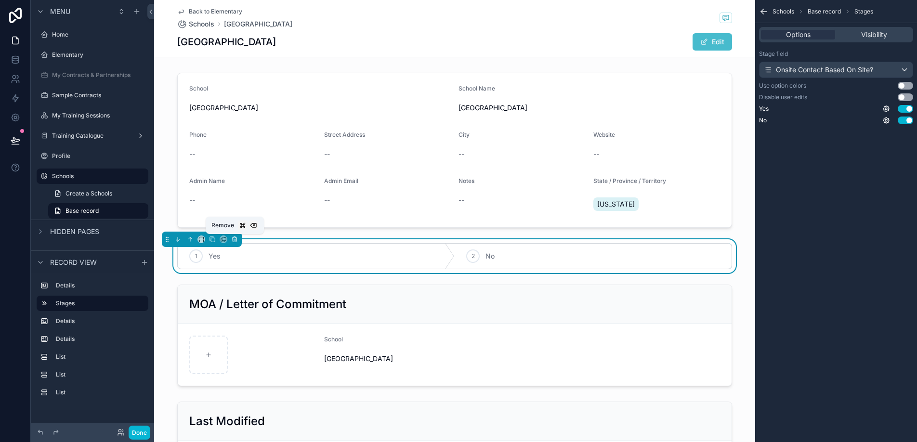
click at [237, 241] on icon "scrollable content" at bounding box center [234, 239] width 7 height 7
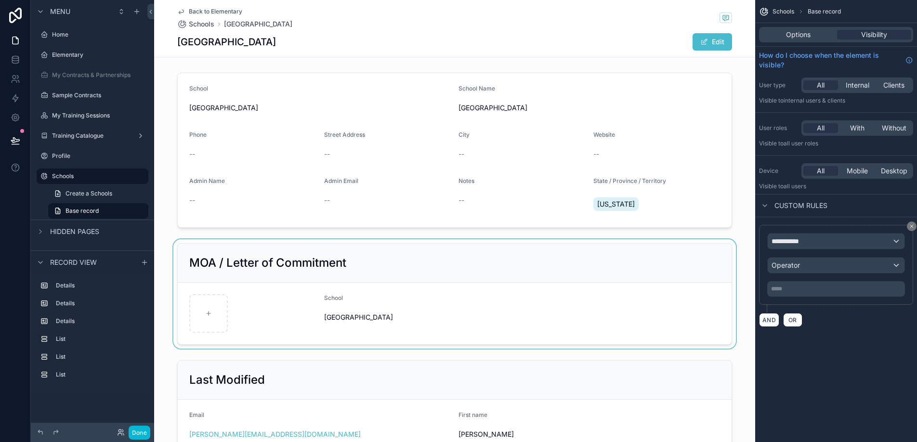
click at [260, 255] on div "scrollable content" at bounding box center [454, 293] width 601 height 109
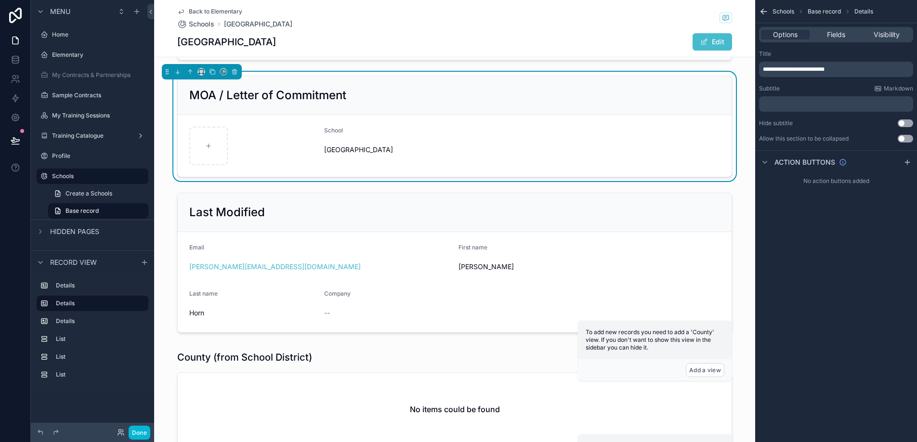
scroll to position [173, 0]
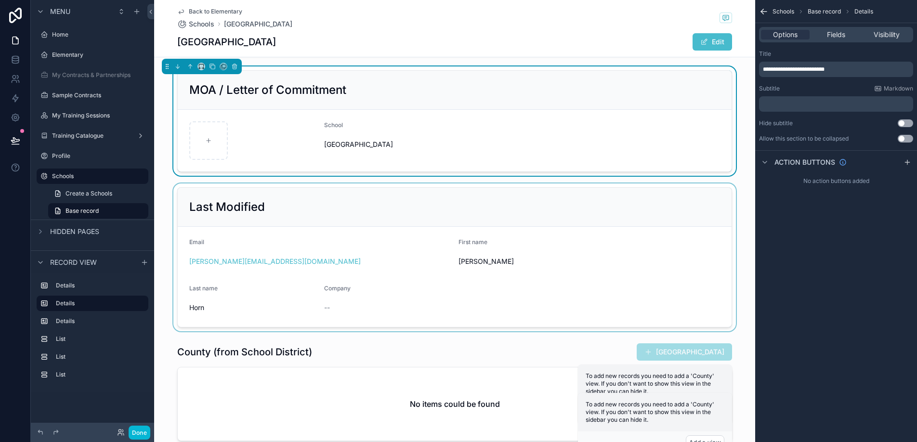
click at [280, 221] on div "scrollable content" at bounding box center [454, 257] width 601 height 148
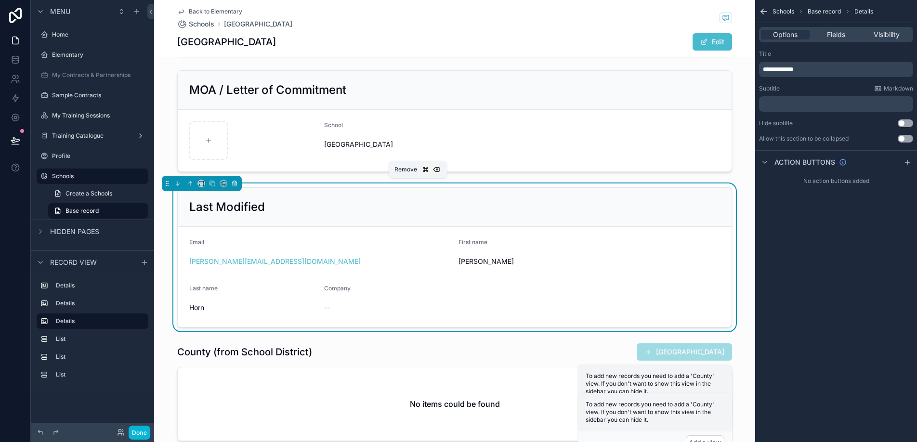
click at [234, 186] on icon "scrollable content" at bounding box center [234, 183] width 7 height 7
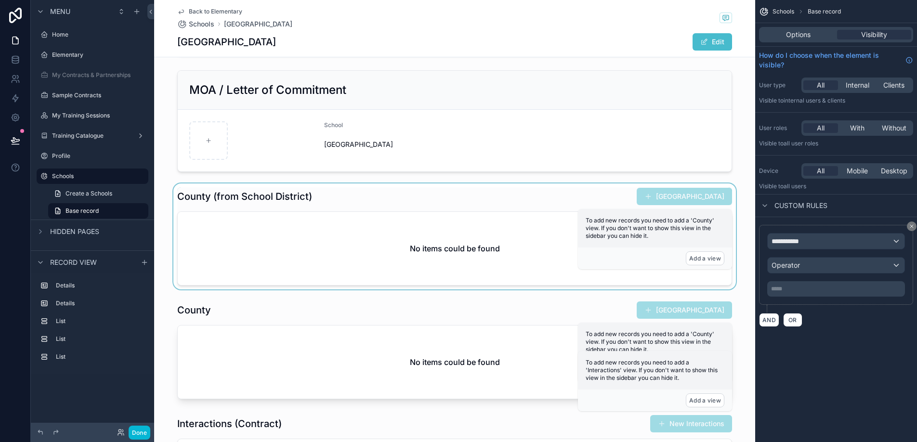
click at [299, 190] on div "scrollable content" at bounding box center [454, 236] width 601 height 106
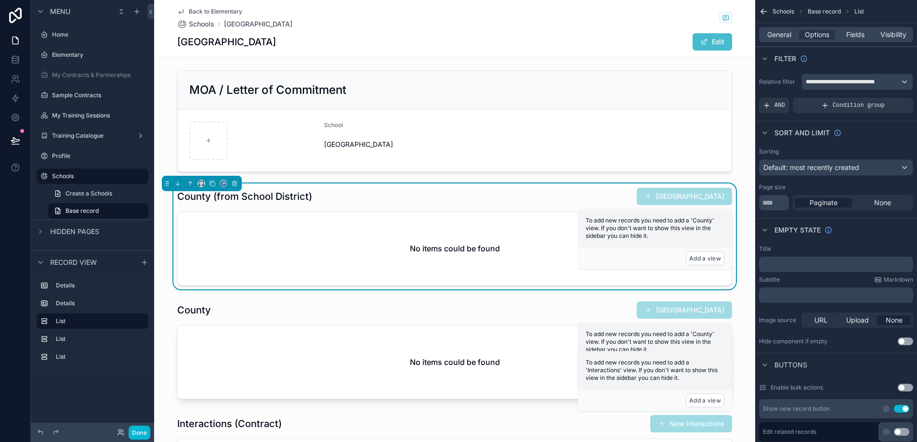
click at [349, 197] on div "County (from School District) New County" at bounding box center [454, 196] width 555 height 18
click at [233, 182] on icon "scrollable content" at bounding box center [234, 183] width 7 height 7
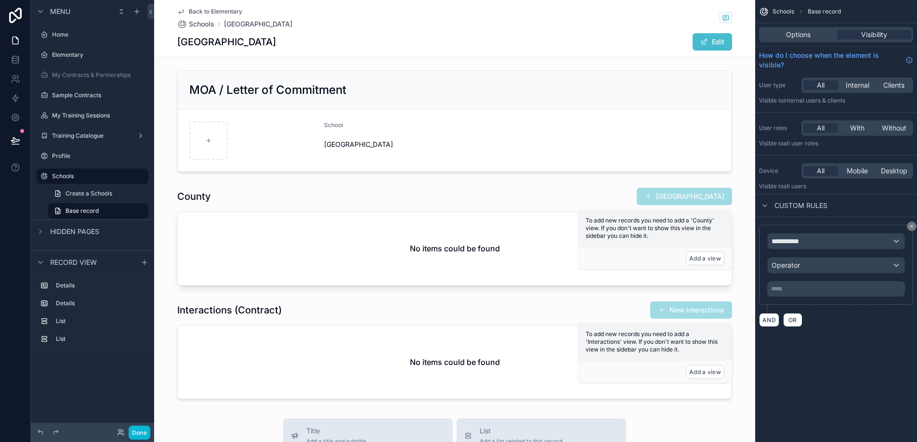
click at [233, 182] on div "School Legends Elementary School Name Legends Elementary Phone -- Street Addres…" at bounding box center [454, 149] width 601 height 507
click at [232, 198] on div "scrollable content" at bounding box center [454, 236] width 601 height 106
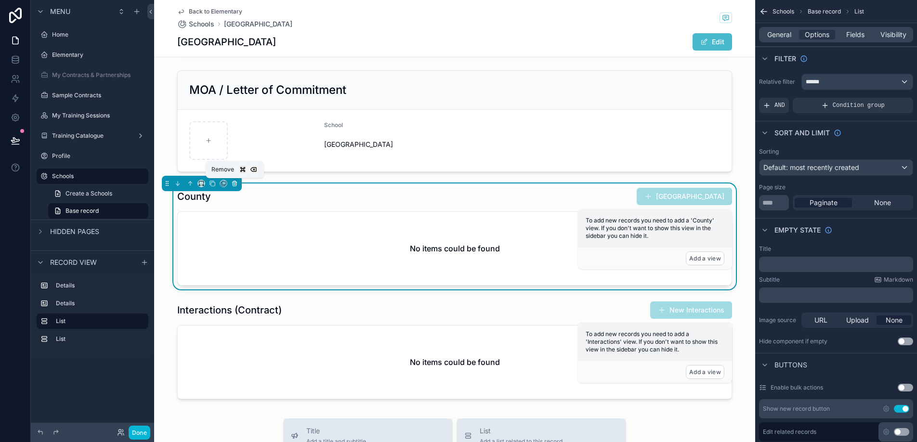
click at [234, 179] on button "scrollable content" at bounding box center [234, 183] width 11 height 11
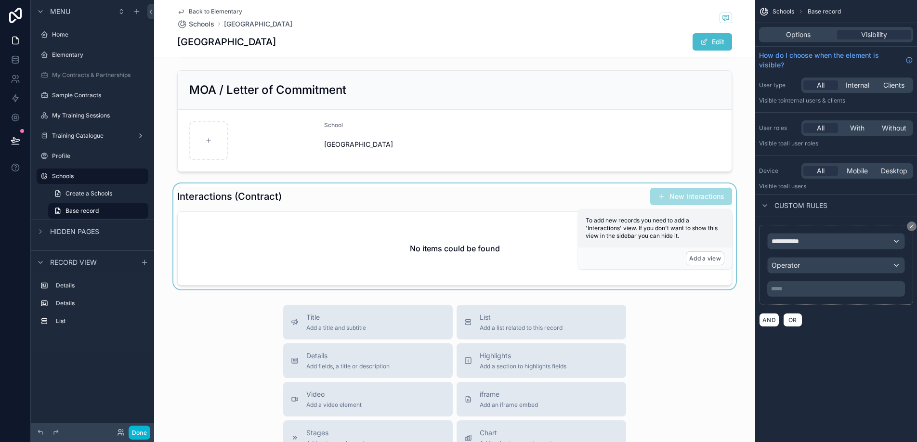
click at [303, 200] on div "scrollable content" at bounding box center [454, 236] width 601 height 106
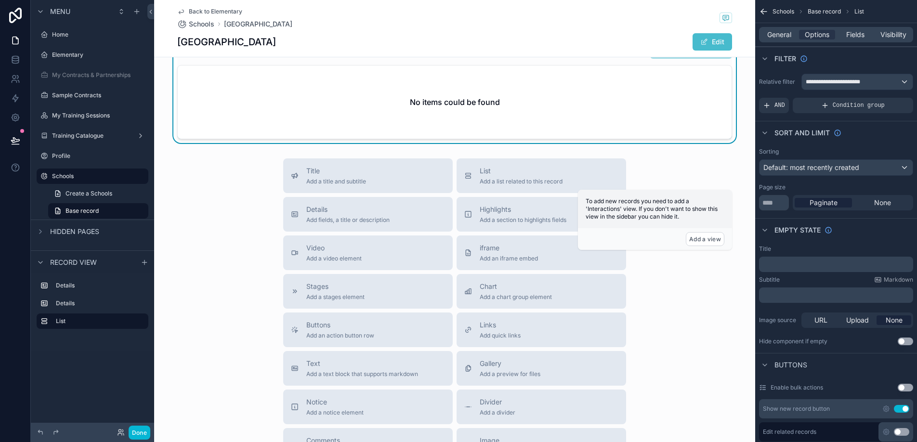
scroll to position [128, 0]
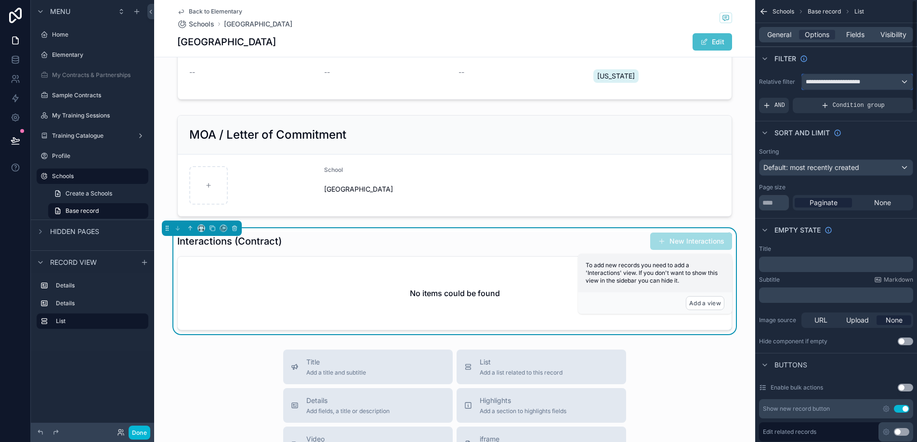
click at [859, 85] on span "**********" at bounding box center [837, 82] width 62 height 8
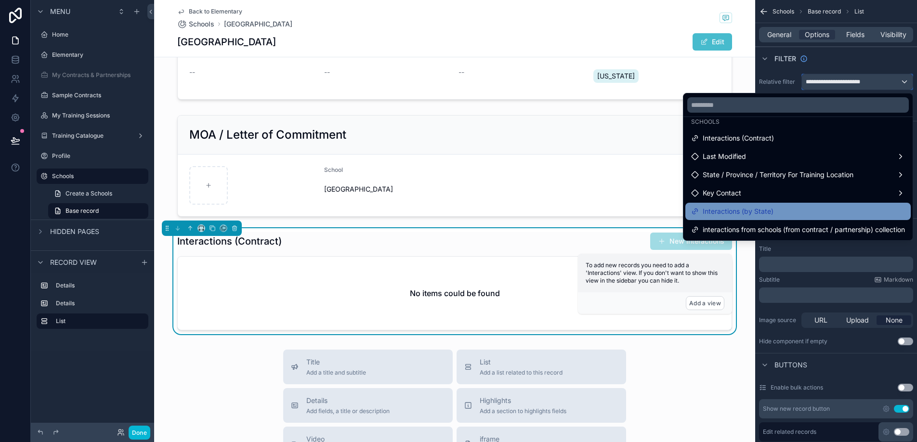
scroll to position [0, 0]
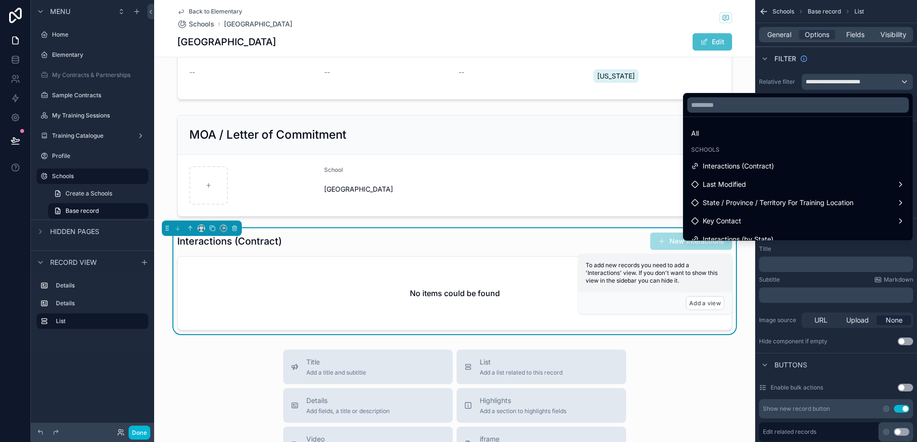
click at [408, 237] on div "Interactions (Contract) New Interactions" at bounding box center [454, 241] width 555 height 18
click at [239, 228] on button "scrollable content" at bounding box center [234, 228] width 11 height 11
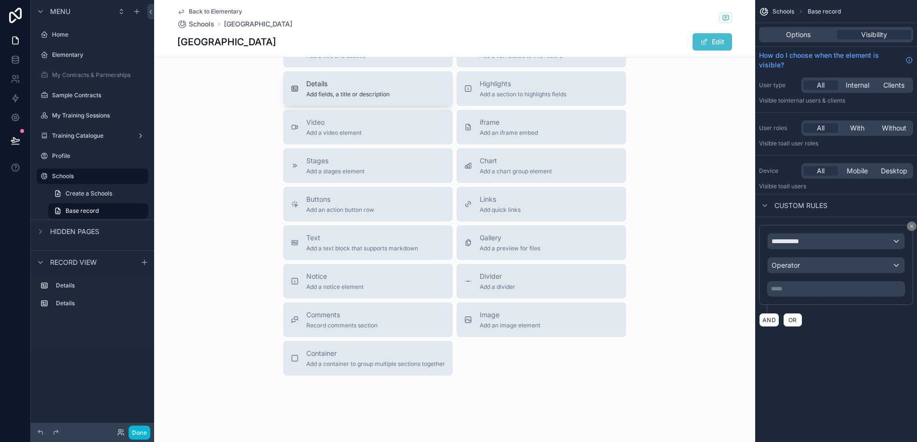
scroll to position [336, 0]
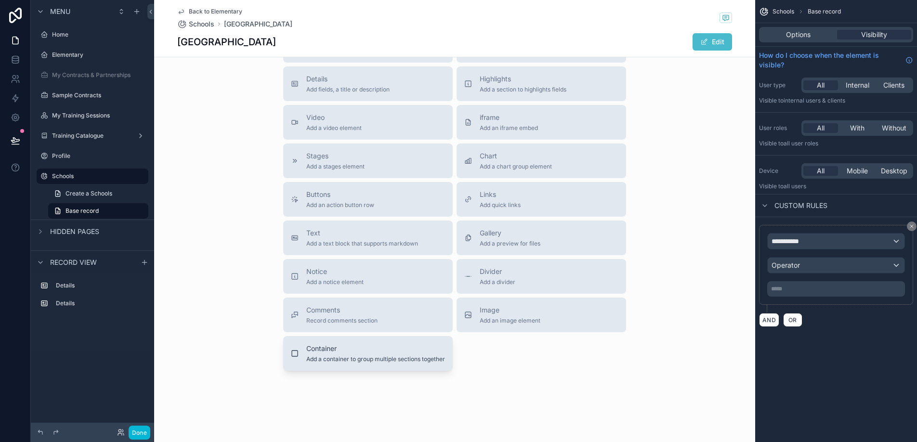
click at [330, 348] on span "Container" at bounding box center [375, 349] width 139 height 10
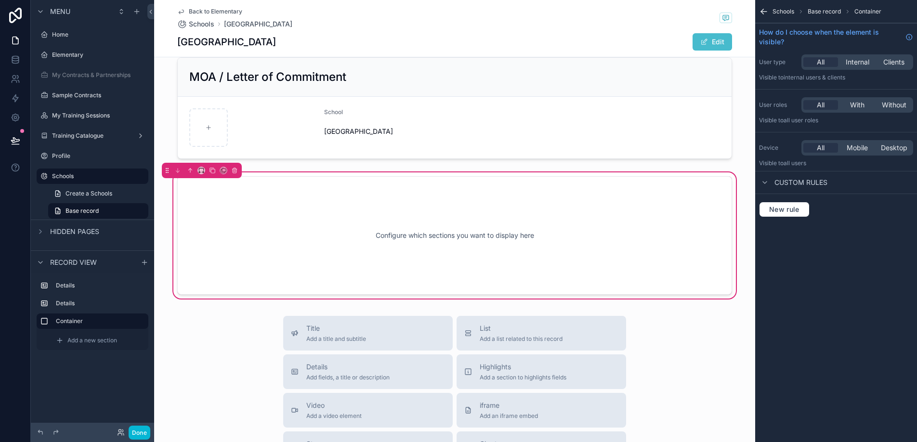
scroll to position [181, 0]
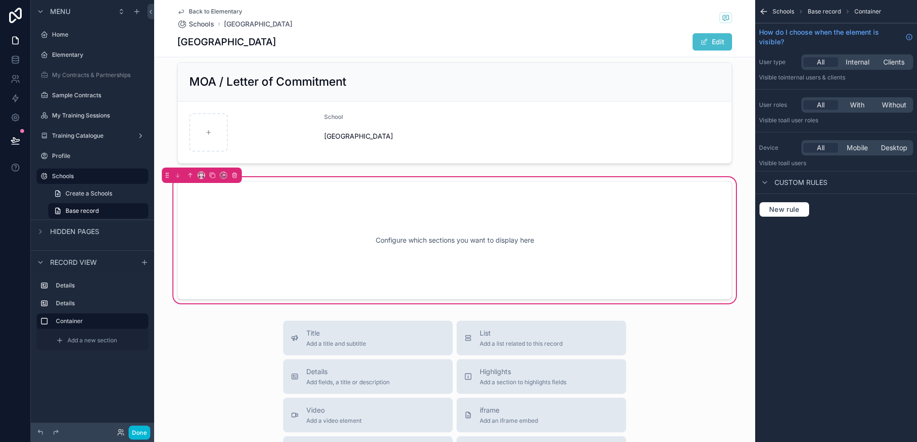
drag, startPoint x: 352, startPoint y: 62, endPoint x: 343, endPoint y: 238, distance: 176.4
click at [343, 238] on div "School Legends Elementary School Name Legends Elementary Phone -- Street Addres…" at bounding box center [454, 96] width 601 height 417
click at [243, 209] on div "Configure which sections you want to display here" at bounding box center [454, 240] width 523 height 87
click at [717, 204] on div "Configure which sections you want to display here" at bounding box center [454, 240] width 555 height 118
click at [346, 242] on div "Configure which sections you want to display here" at bounding box center [454, 240] width 523 height 87
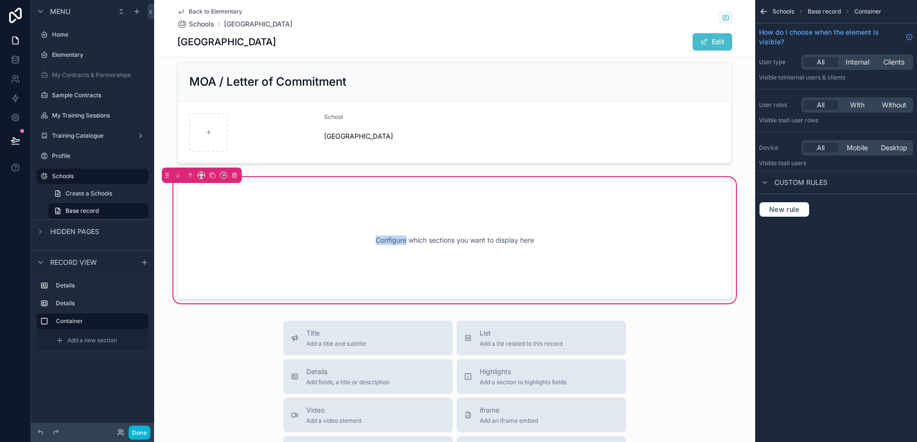
click at [346, 242] on div "Configure which sections you want to display here" at bounding box center [454, 240] width 523 height 87
click at [620, 254] on div "Configure which sections you want to display here" at bounding box center [454, 240] width 523 height 87
click at [495, 239] on div "Configure which sections you want to display here" at bounding box center [454, 240] width 523 height 87
drag, startPoint x: 516, startPoint y: 74, endPoint x: 481, endPoint y: 228, distance: 157.3
click at [481, 228] on div "School Legends Elementary School Name Legends Elementary Phone -- Street Addres…" at bounding box center [454, 96] width 601 height 417
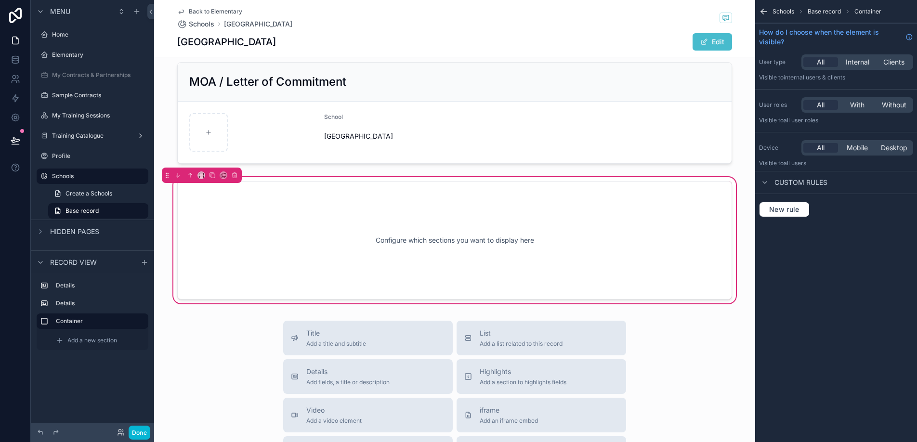
click at [481, 228] on div "Configure which sections you want to display here" at bounding box center [454, 240] width 523 height 87
click at [481, 233] on div "Configure which sections you want to display here" at bounding box center [454, 240] width 523 height 87
click at [682, 230] on div "Configure which sections you want to display here" at bounding box center [454, 240] width 523 height 87
click at [788, 13] on span "Schools" at bounding box center [783, 12] width 22 height 8
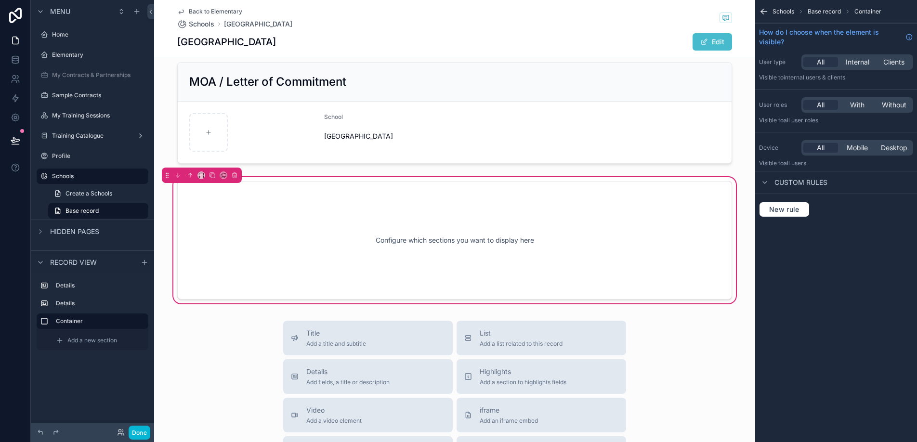
click at [757, 13] on div "Schools Base record Container" at bounding box center [836, 11] width 162 height 23
click at [766, 10] on icon "scrollable content" at bounding box center [764, 12] width 10 height 10
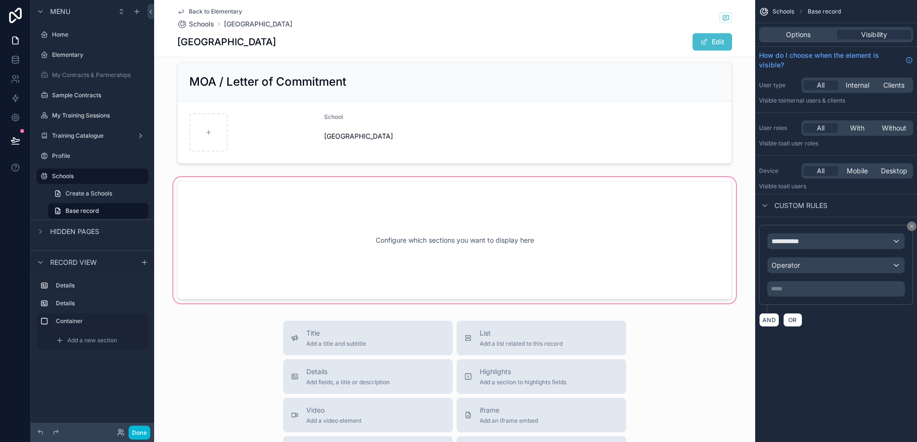
click at [543, 244] on div "scrollable content" at bounding box center [454, 240] width 601 height 130
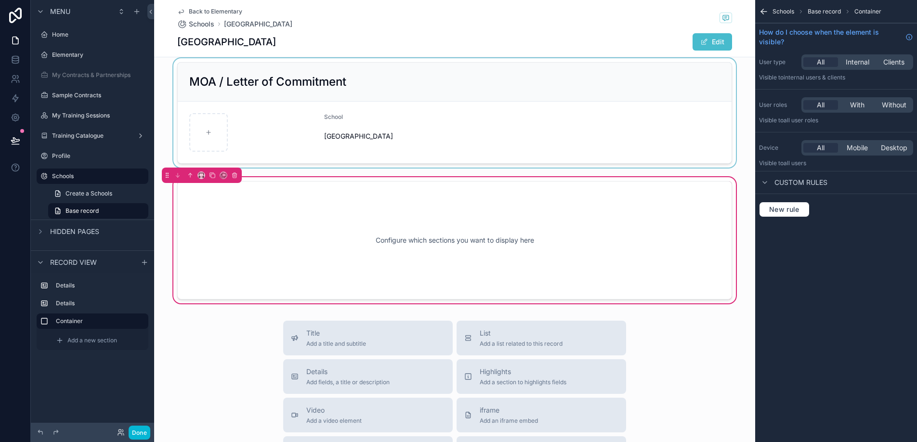
click at [559, 148] on div "scrollable content" at bounding box center [454, 112] width 601 height 109
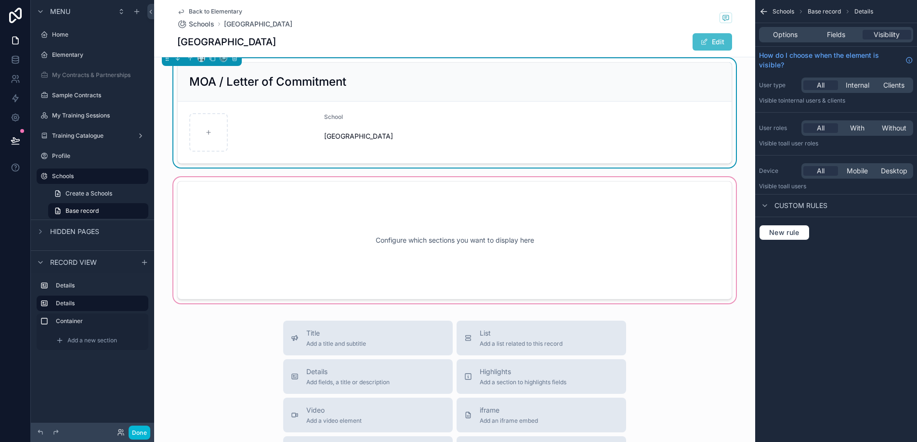
click at [561, 212] on div "scrollable content" at bounding box center [454, 240] width 601 height 130
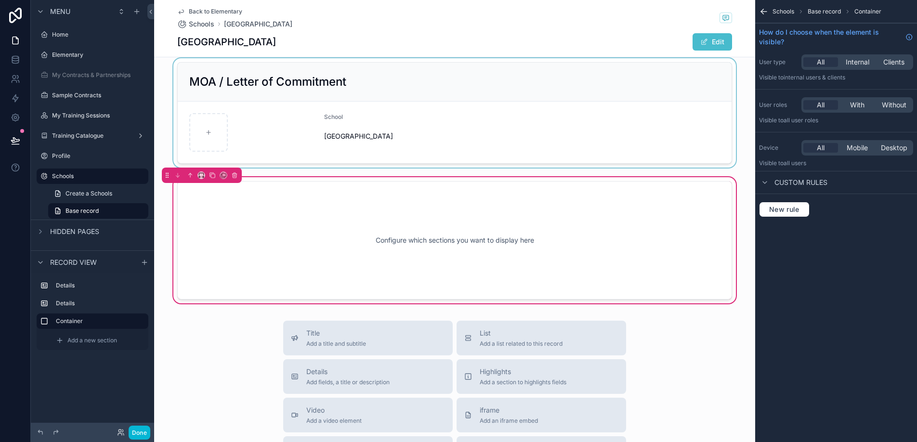
click at [866, 10] on span "Container" at bounding box center [867, 12] width 27 height 8
drag, startPoint x: 510, startPoint y: 338, endPoint x: 513, endPoint y: 220, distance: 118.9
click at [513, 219] on div "Back to Elementary Schools Legends Elementary Legends Elementary Edit School Le…" at bounding box center [454, 280] width 601 height 922
drag, startPoint x: 490, startPoint y: 338, endPoint x: 492, endPoint y: 234, distance: 104.0
click at [491, 234] on div "Back to Elementary Schools Legends Elementary Legends Elementary Edit School Le…" at bounding box center [454, 280] width 601 height 922
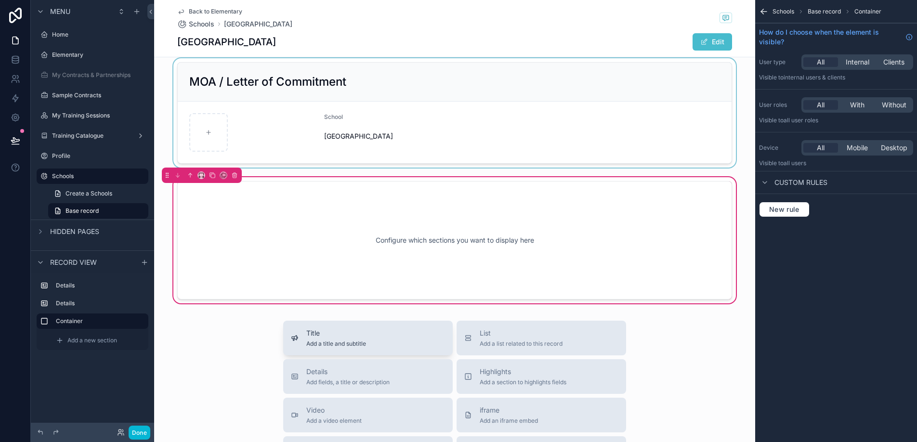
click at [351, 345] on span "Add a title and subtitle" at bounding box center [336, 344] width 60 height 8
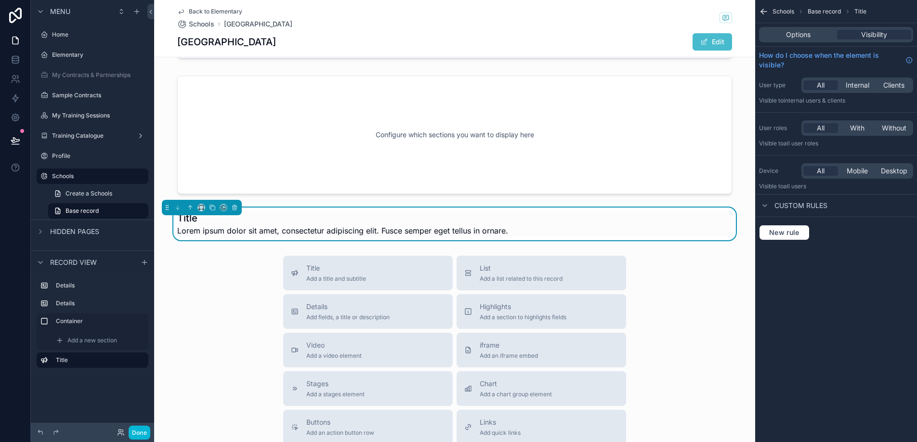
scroll to position [289, 0]
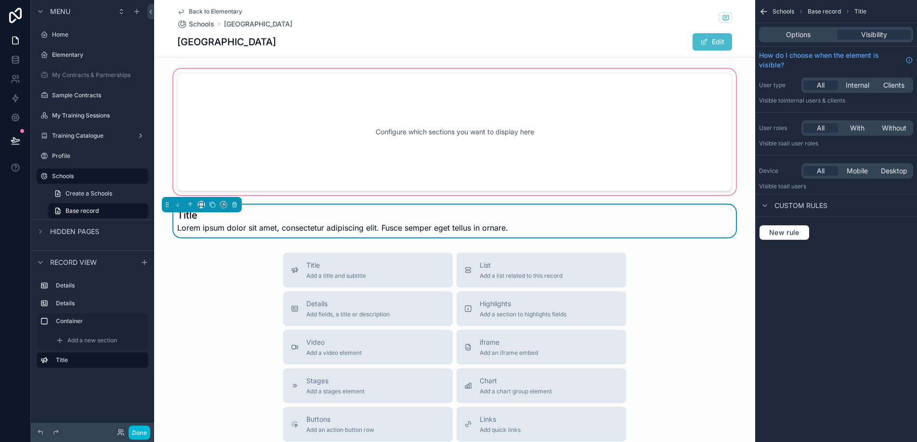
drag, startPoint x: 163, startPoint y: 206, endPoint x: 254, endPoint y: 108, distance: 133.2
click at [254, 108] on div "School Legends Elementary School Name Legends Elementary Phone -- Street Addres…" at bounding box center [454, 8] width 601 height 458
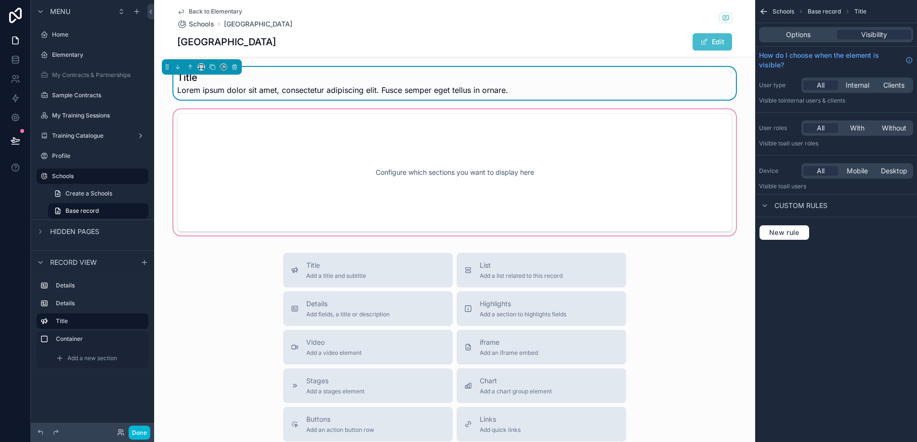
click at [249, 142] on div "scrollable content" at bounding box center [454, 172] width 601 height 130
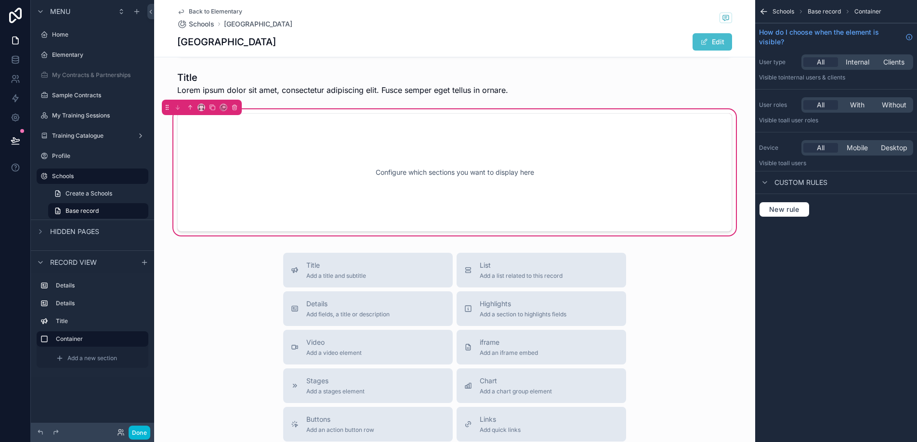
click at [249, 142] on div "Configure which sections you want to display here" at bounding box center [454, 172] width 523 height 87
click at [637, 187] on div "Configure which sections you want to display here" at bounding box center [454, 172] width 523 height 87
click at [234, 113] on div "scrollable content" at bounding box center [202, 107] width 80 height 15
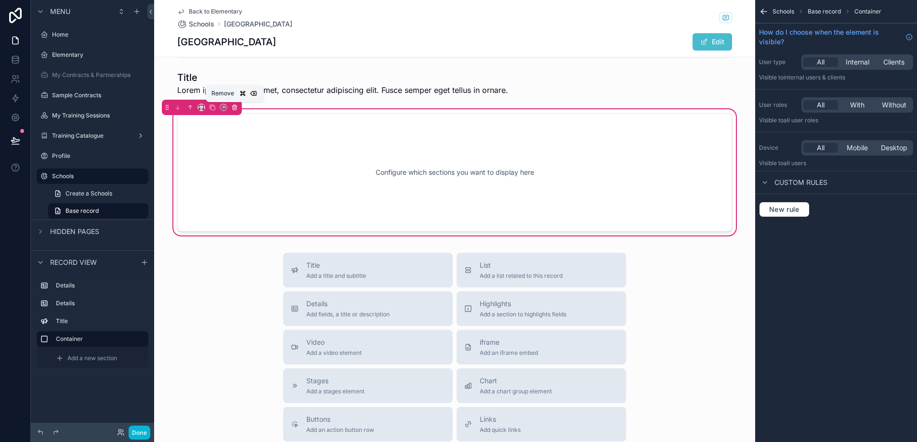
click at [234, 111] on button "scrollable content" at bounding box center [234, 107] width 11 height 11
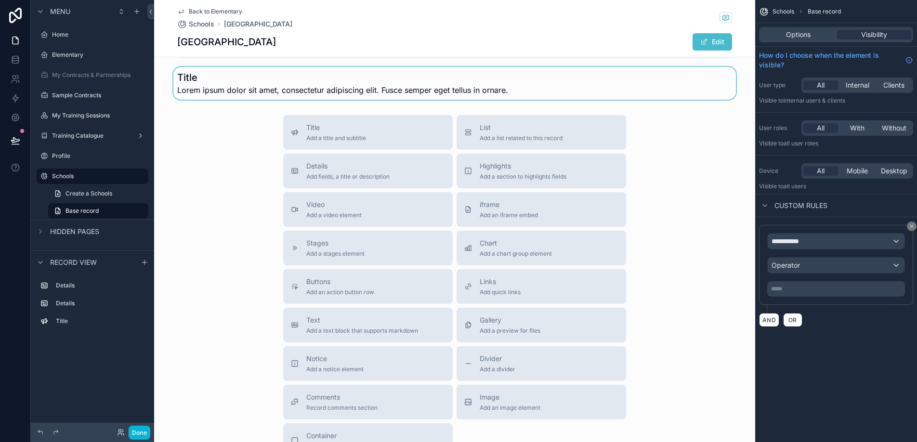
click at [236, 84] on div "scrollable content" at bounding box center [454, 83] width 601 height 33
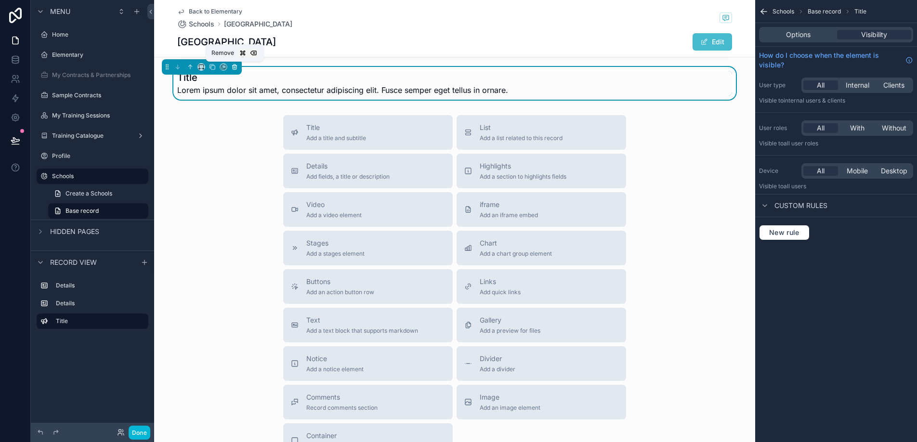
click at [236, 69] on icon "scrollable content" at bounding box center [234, 67] width 7 height 7
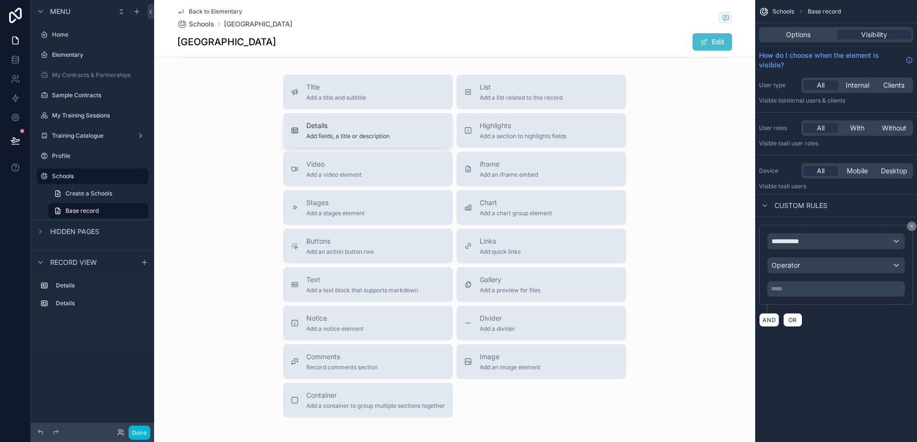
click at [325, 138] on span "Add fields, a title or description" at bounding box center [347, 136] width 83 height 8
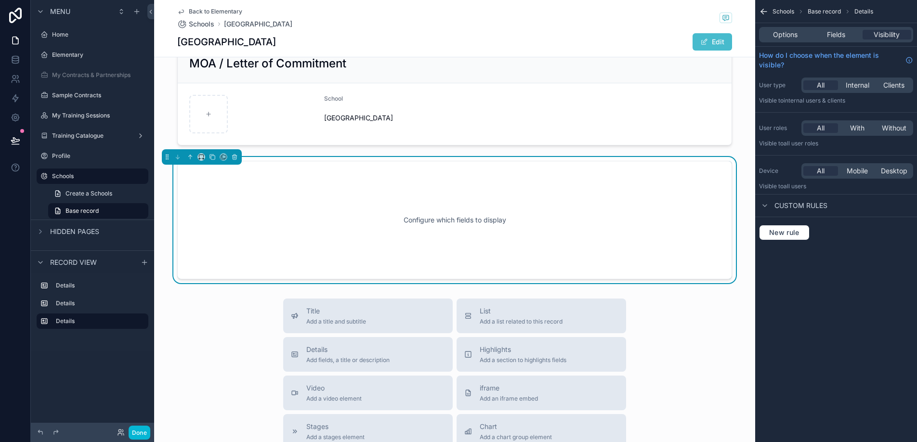
scroll to position [198, 0]
click at [793, 34] on span "Options" at bounding box center [785, 35] width 25 height 10
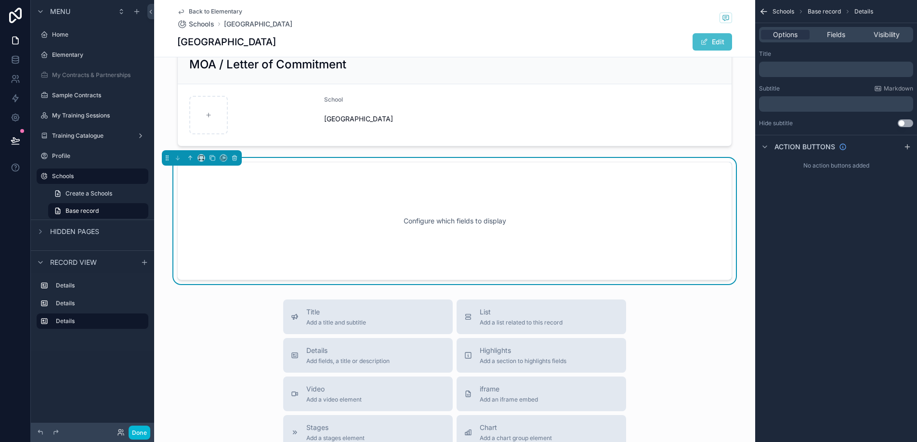
click at [826, 67] on p "﻿" at bounding box center [837, 69] width 148 height 8
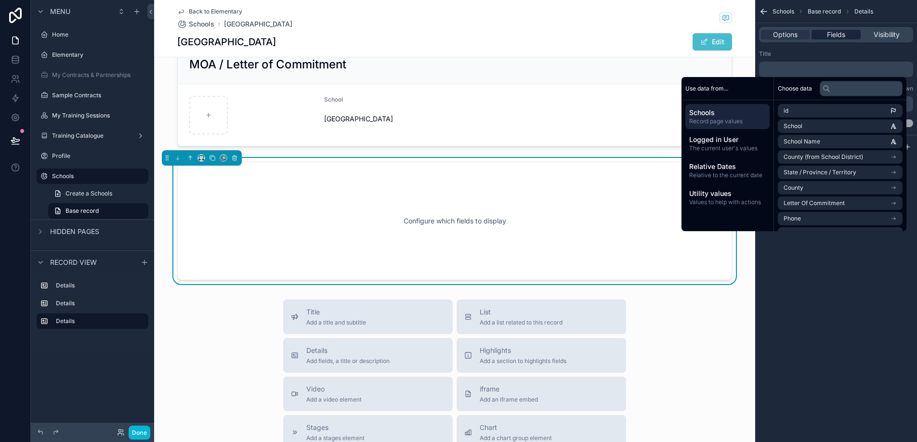
click at [831, 36] on span "Fields" at bounding box center [836, 35] width 18 height 10
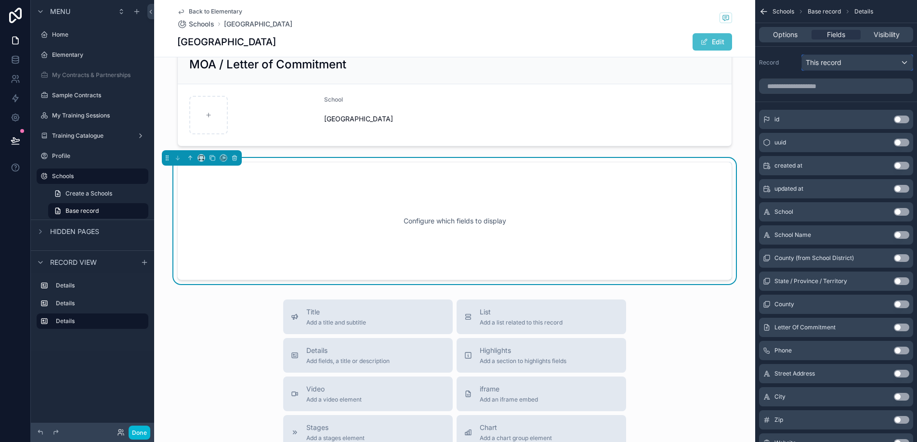
click at [833, 61] on span "This record" at bounding box center [824, 63] width 36 height 10
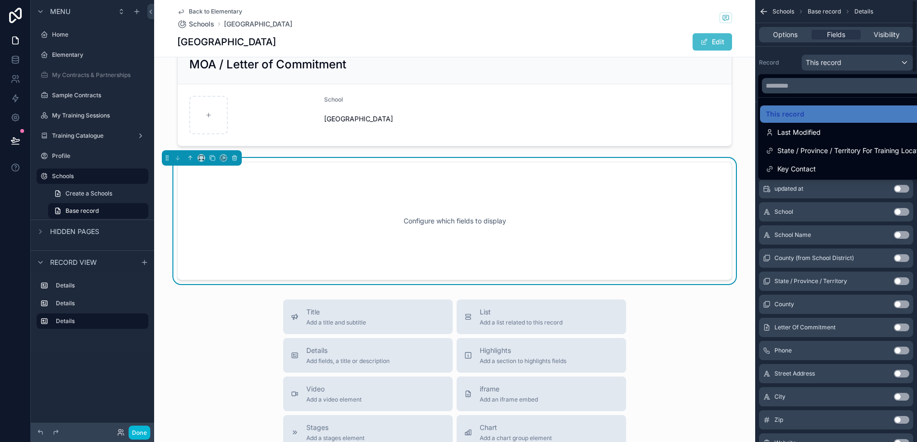
click at [830, 37] on div "scrollable content" at bounding box center [458, 221] width 917 height 442
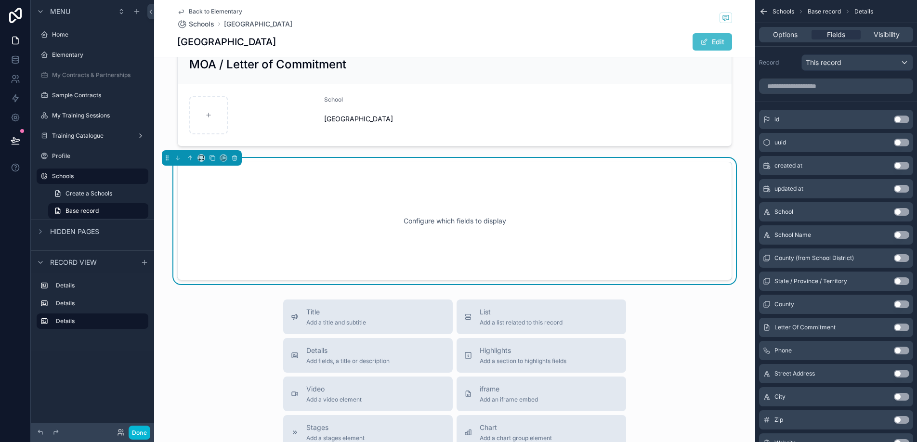
click at [586, 188] on div "Configure which fields to display" at bounding box center [454, 221] width 523 height 87
click at [322, 216] on div "Configure which fields to display" at bounding box center [454, 221] width 523 height 87
click at [832, 62] on span "This record" at bounding box center [824, 63] width 36 height 10
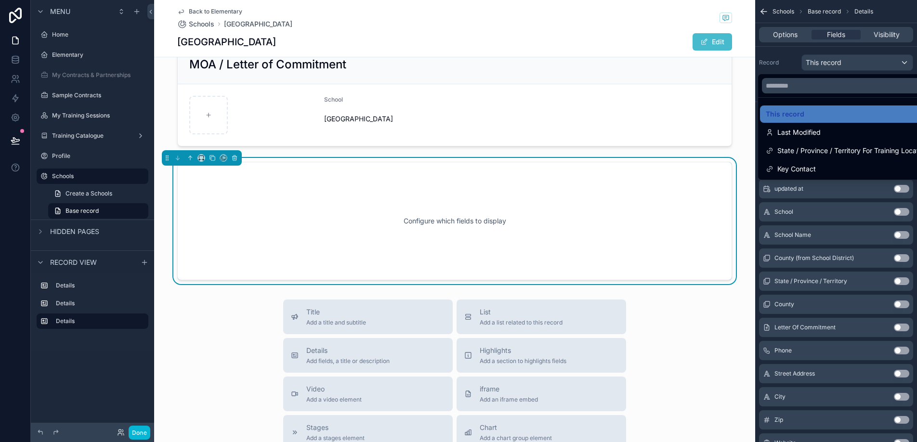
click at [704, 191] on div "Configure which fields to display" at bounding box center [454, 221] width 523 height 87
click at [824, 67] on div "scrollable content" at bounding box center [458, 221] width 917 height 442
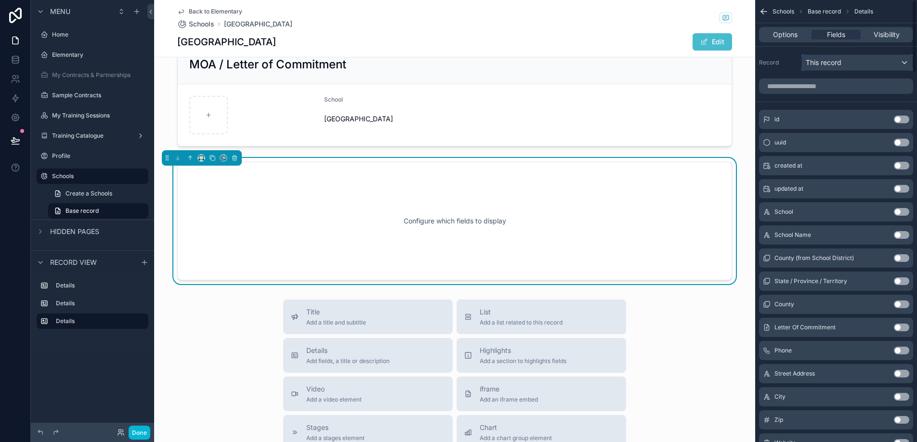
click at [824, 67] on span "This record" at bounding box center [824, 63] width 36 height 10
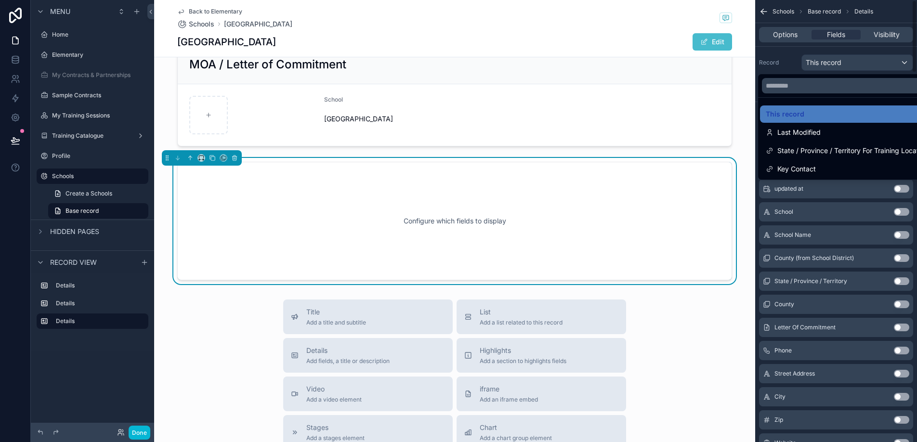
click at [792, 62] on div "scrollable content" at bounding box center [458, 221] width 917 height 442
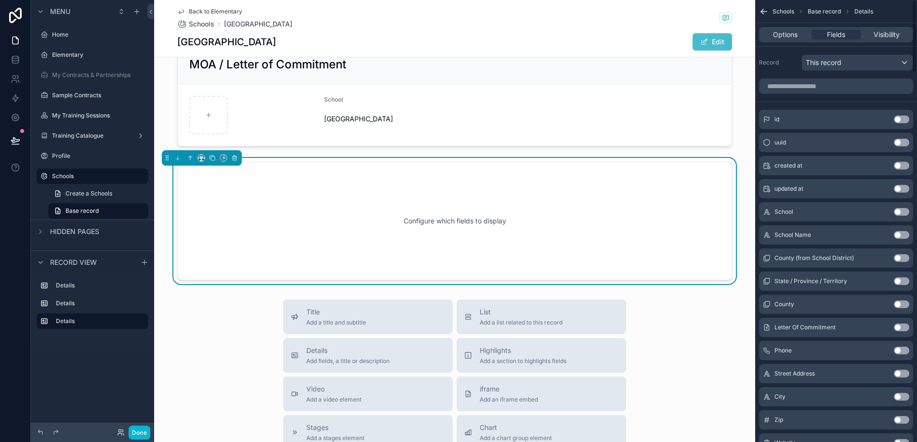
click at [780, 26] on div "Options Fields Visibility" at bounding box center [836, 34] width 162 height 23
click at [780, 31] on span "Options" at bounding box center [785, 35] width 25 height 10
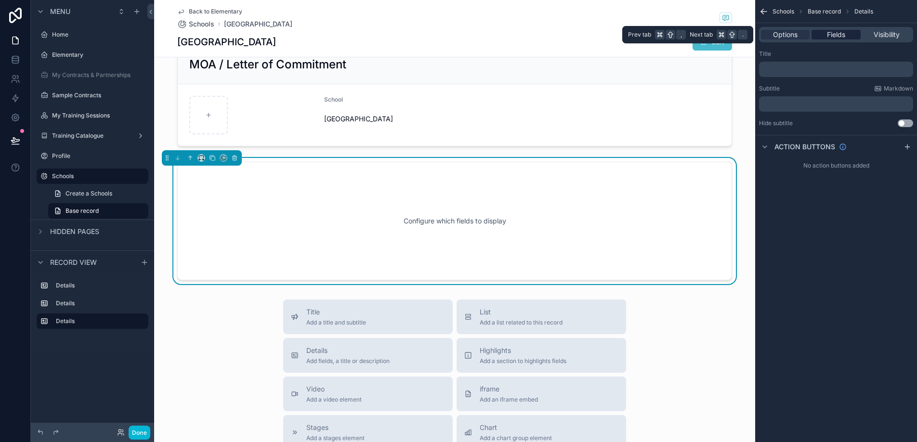
click at [824, 34] on div "Fields" at bounding box center [835, 35] width 49 height 10
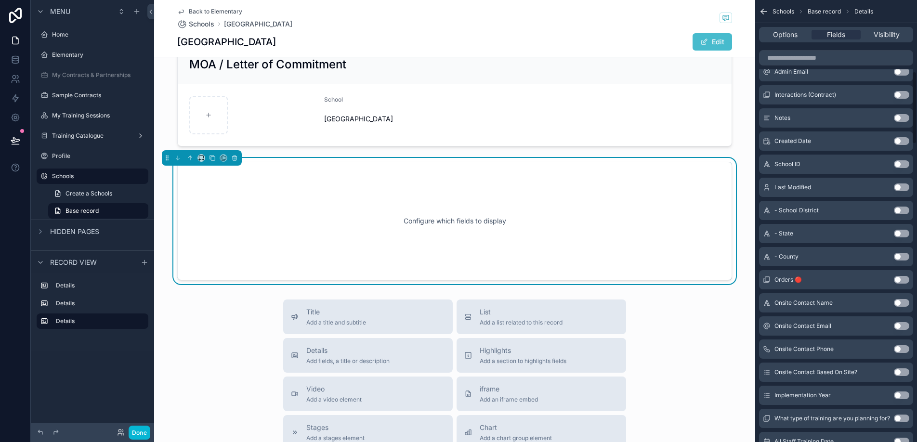
scroll to position [430, 0]
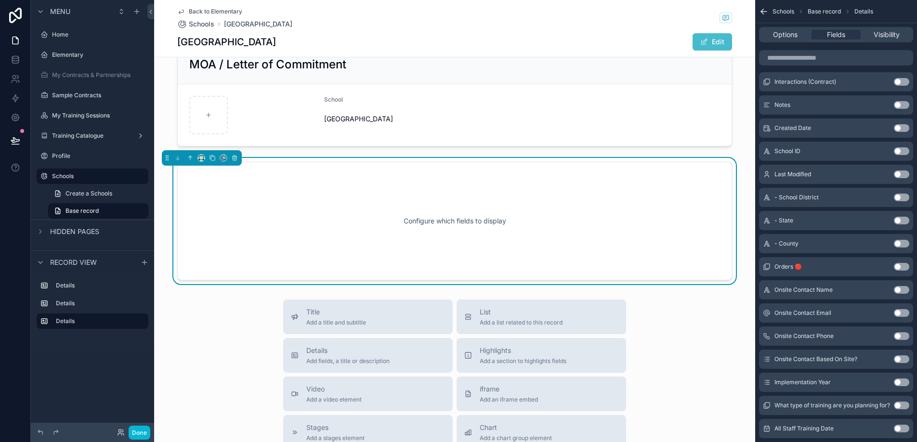
click at [901, 264] on button "Use setting" at bounding box center [901, 267] width 15 height 8
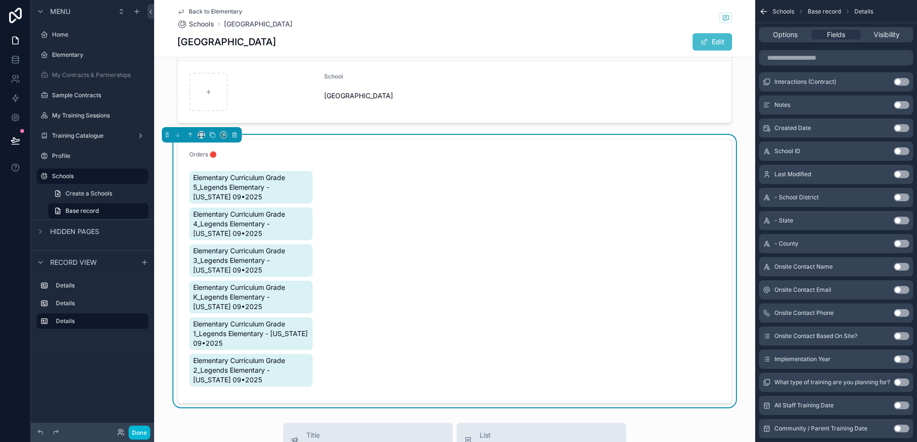
scroll to position [223, 0]
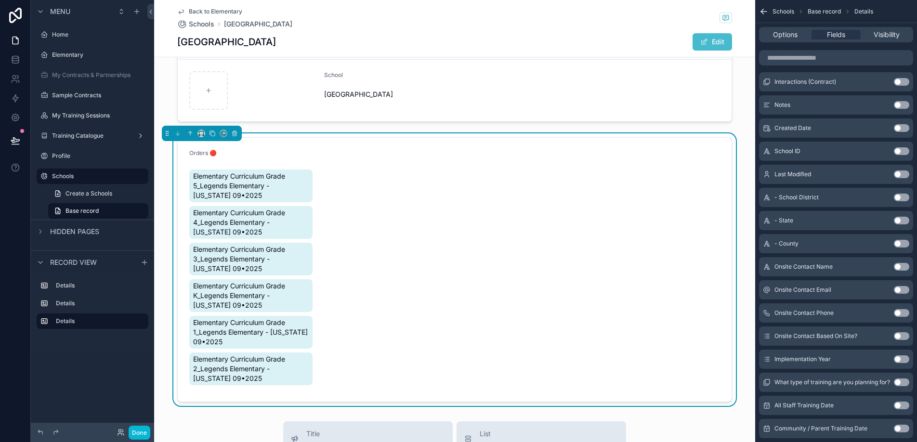
click at [611, 258] on form "Orders 🔴 Elementary Curriculum Grade 5_Legends Elementary - Hawaii 09•2025 Elem…" at bounding box center [455, 270] width 554 height 264
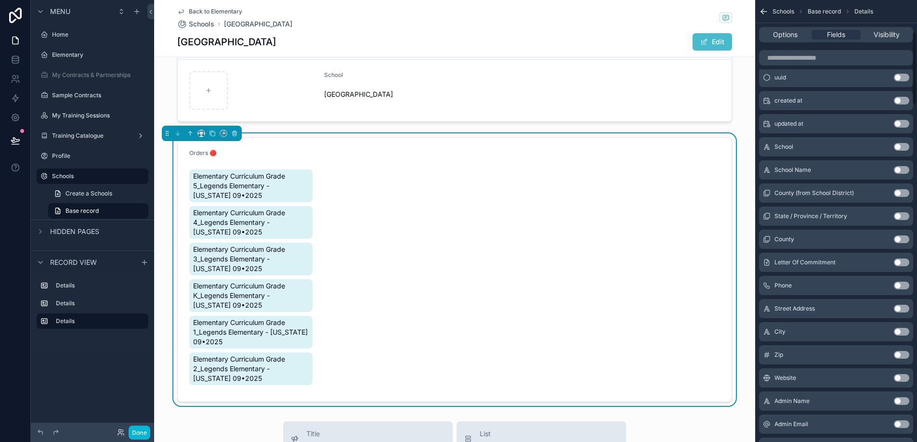
scroll to position [0, 0]
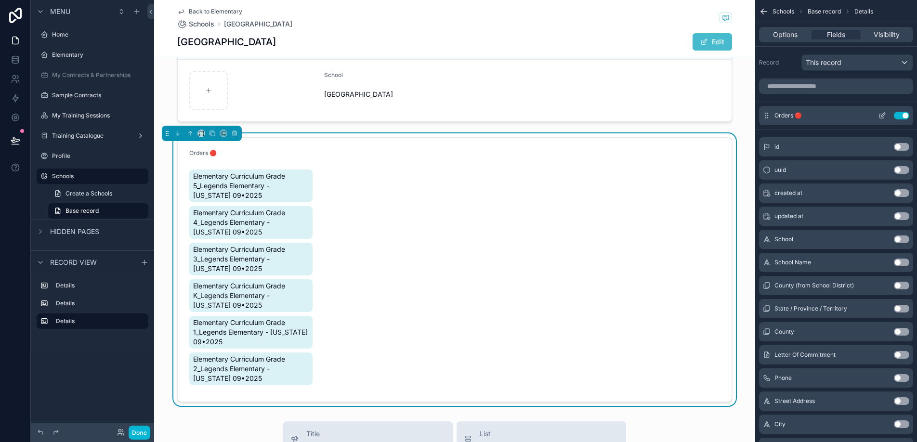
click at [879, 115] on icon "scrollable content" at bounding box center [882, 116] width 8 height 8
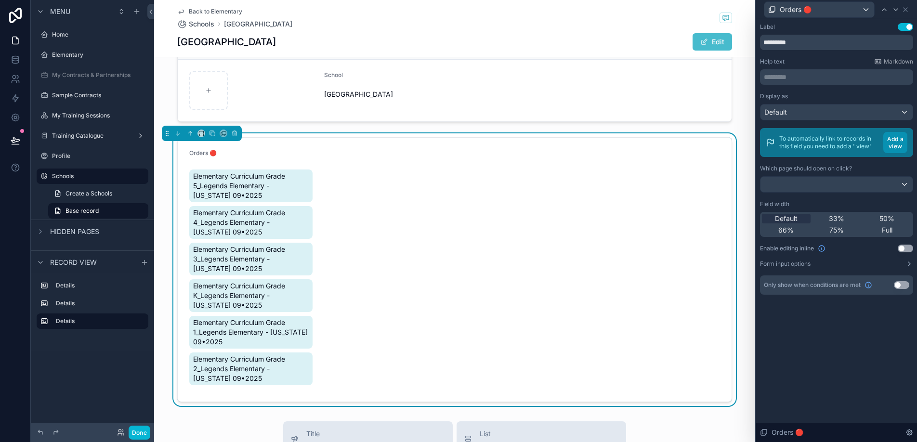
click at [893, 145] on button "Add a view" at bounding box center [895, 142] width 24 height 21
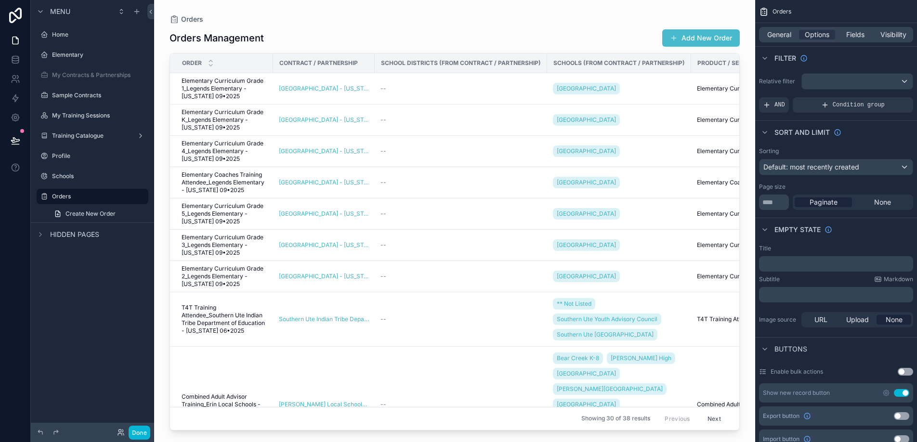
click at [233, 37] on div "scrollable content" at bounding box center [454, 215] width 601 height 430
click at [83, 176] on label "Schools" at bounding box center [90, 176] width 77 height 8
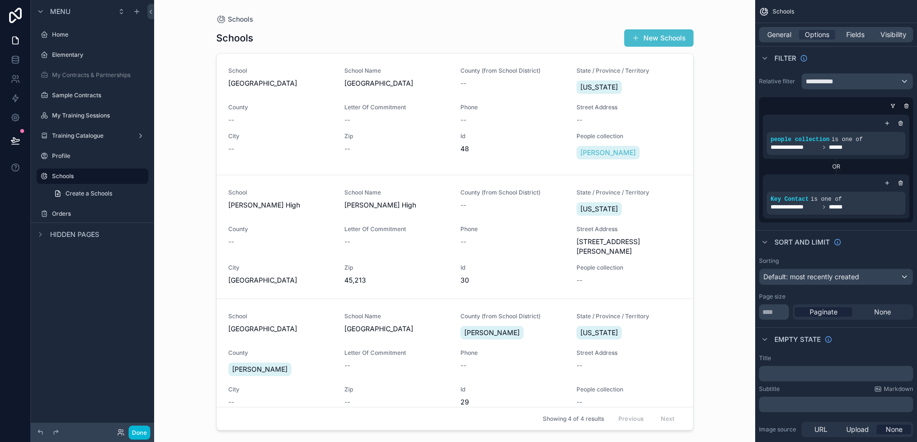
click at [275, 124] on div "scrollable content" at bounding box center [454, 215] width 493 height 430
click at [286, 118] on div "--" at bounding box center [280, 120] width 104 height 10
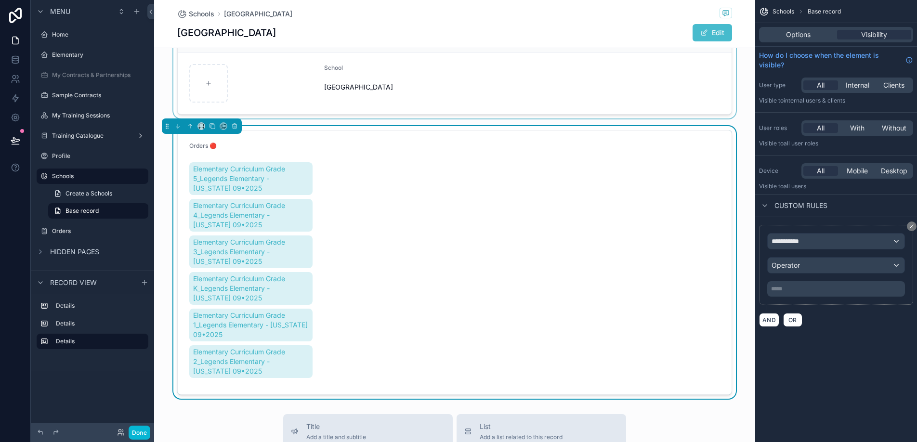
scroll to position [229, 0]
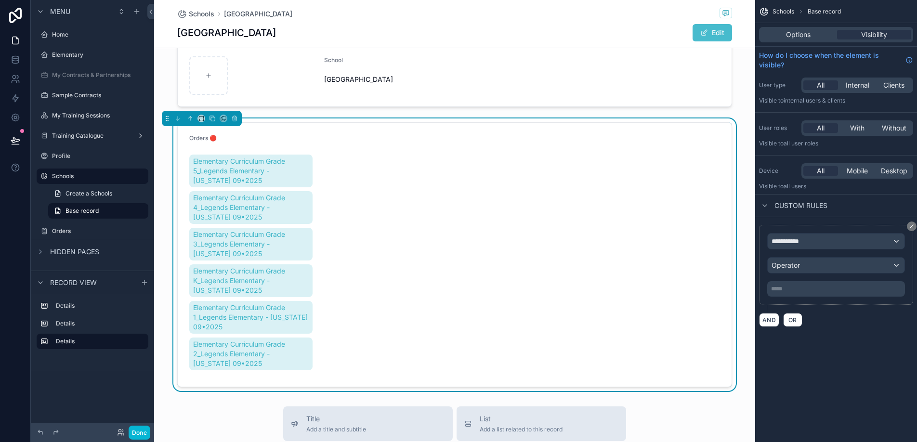
click at [356, 176] on form "Orders 🔴 Elementary Curriculum Grade 5_Legends Elementary - Hawaii 09•2025 Elem…" at bounding box center [455, 255] width 554 height 264
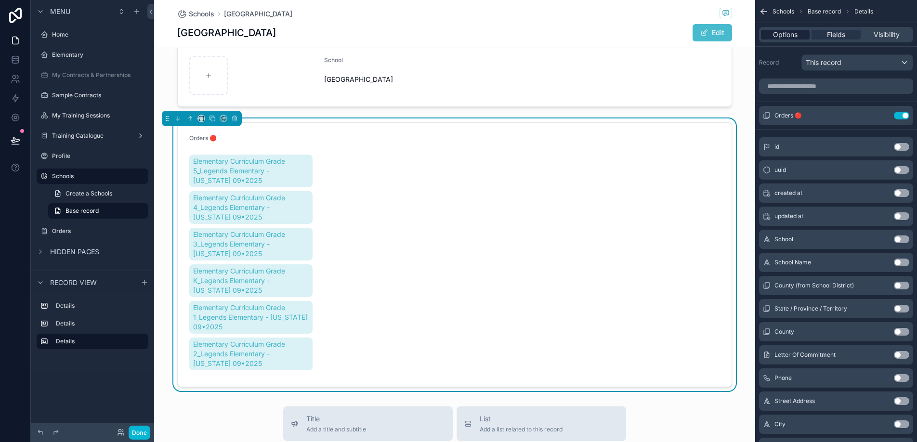
click at [787, 36] on span "Options" at bounding box center [785, 35] width 25 height 10
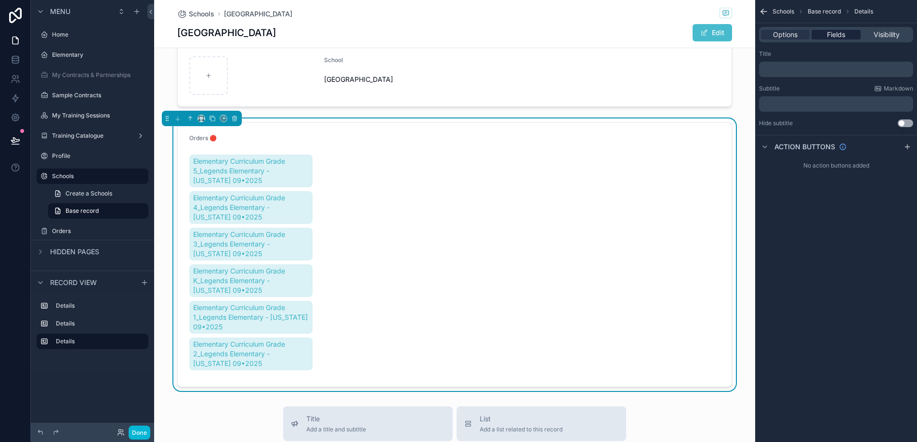
click at [838, 38] on span "Fields" at bounding box center [836, 35] width 18 height 10
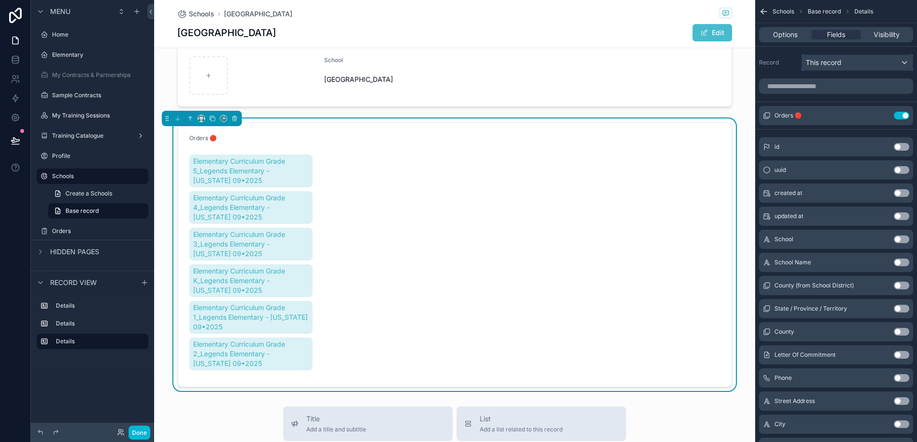
click at [835, 69] on div "This record" at bounding box center [857, 62] width 111 height 15
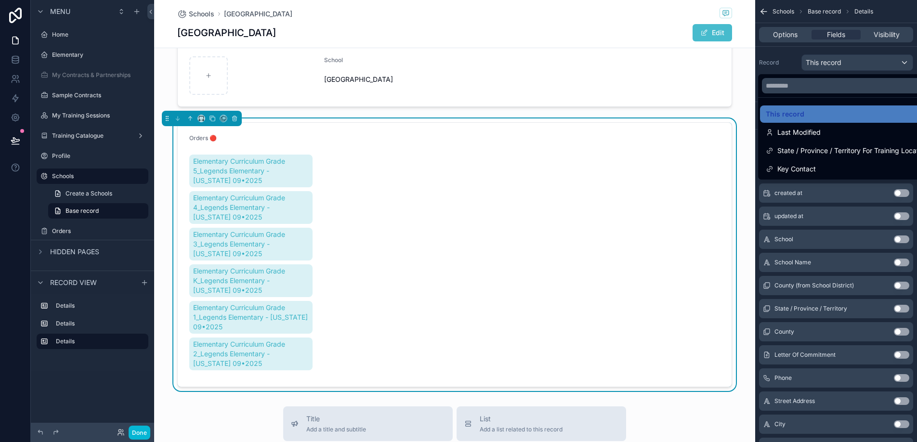
click at [835, 69] on div "scrollable content" at bounding box center [458, 221] width 917 height 442
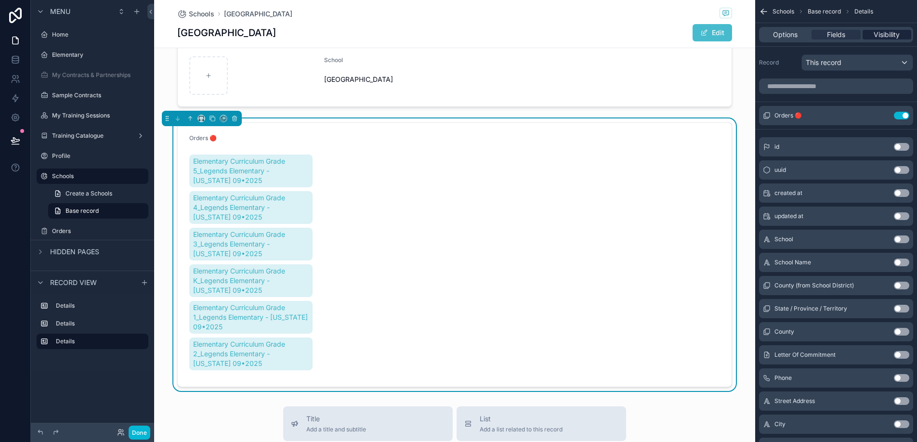
click at [898, 30] on span "Visibility" at bounding box center [886, 35] width 26 height 10
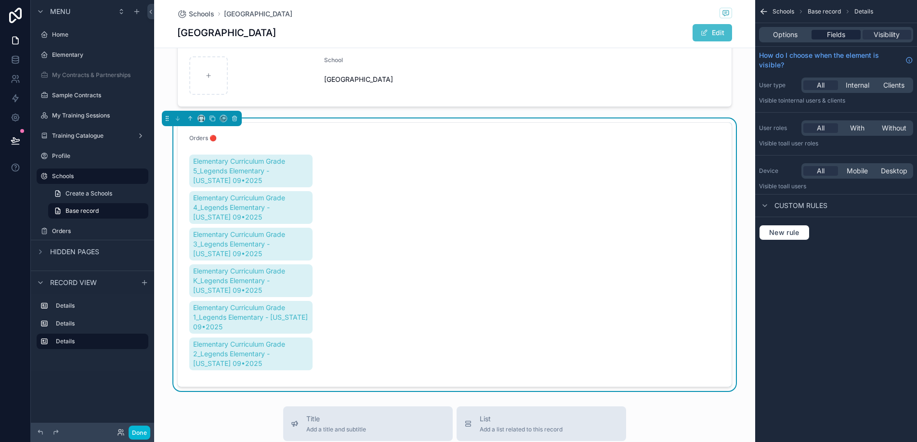
click at [836, 31] on span "Fields" at bounding box center [836, 35] width 18 height 10
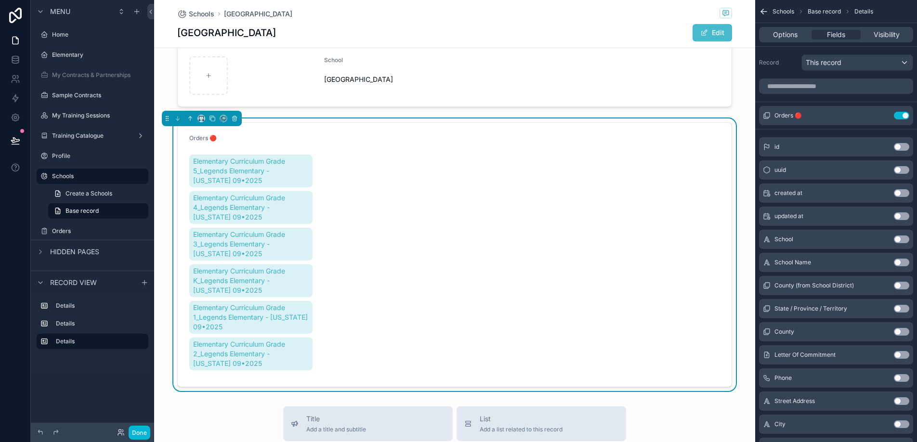
click at [646, 234] on form "Orders 🔴 Elementary Curriculum Grade 5_Legends Elementary - Hawaii 09•2025 Elem…" at bounding box center [455, 255] width 554 height 264
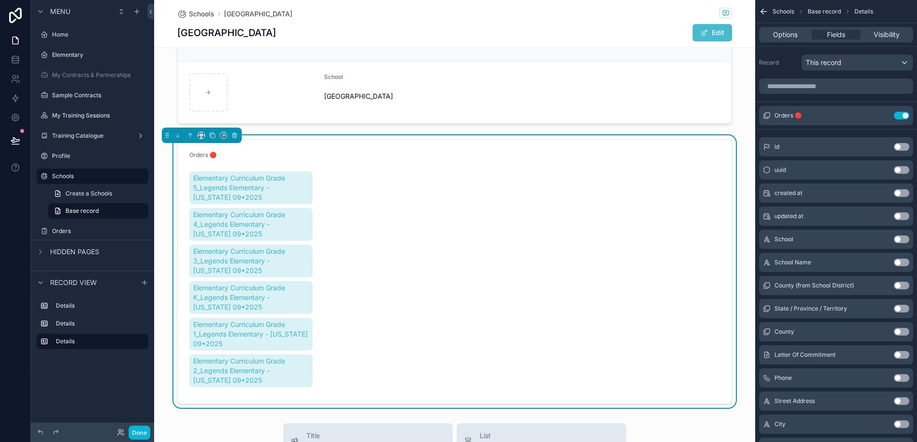
scroll to position [293, 0]
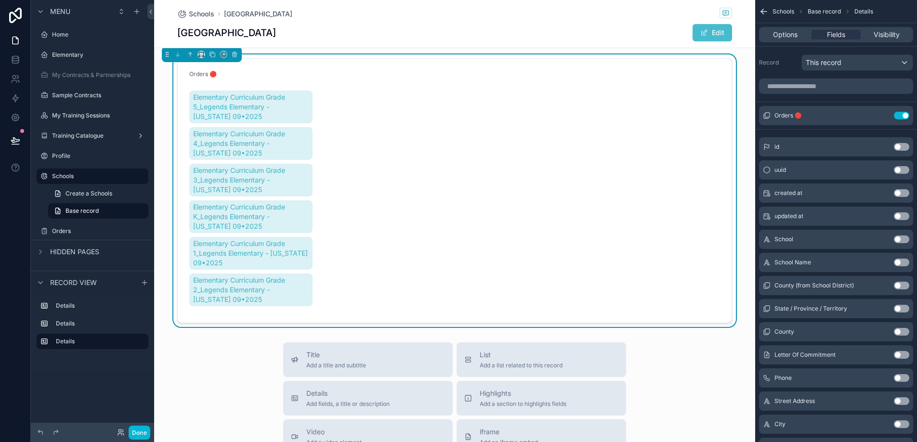
click at [390, 264] on form "Orders 🔴 Elementary Curriculum Grade 5_Legends Elementary - Hawaii 09•2025 Elem…" at bounding box center [455, 191] width 554 height 264
click at [274, 242] on span "Elementary Curriculum Grade 1_Legends Elementary - [US_STATE] 09•2025" at bounding box center [251, 253] width 116 height 29
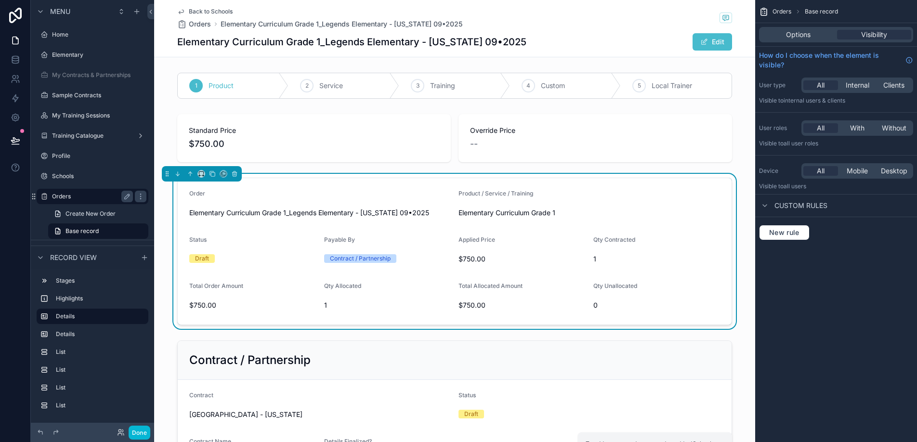
click at [70, 192] on div "Orders" at bounding box center [92, 197] width 81 height 12
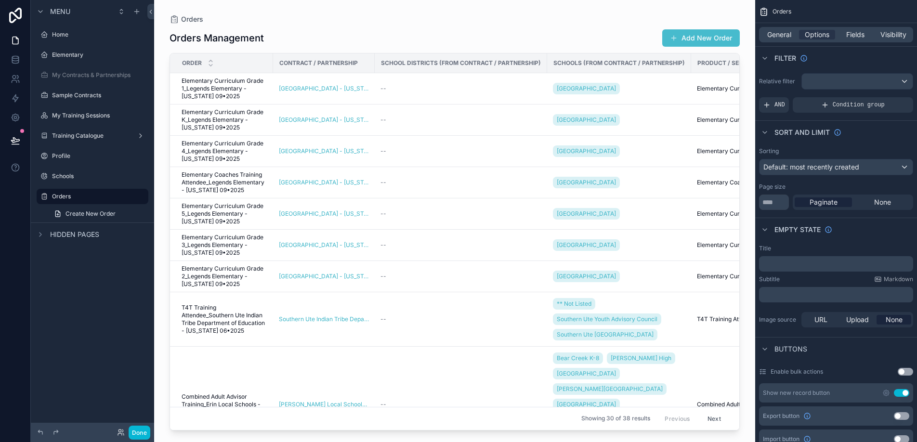
click at [392, 93] on div "scrollable content" at bounding box center [454, 215] width 601 height 430
click at [825, 81] on div "scrollable content" at bounding box center [857, 81] width 111 height 15
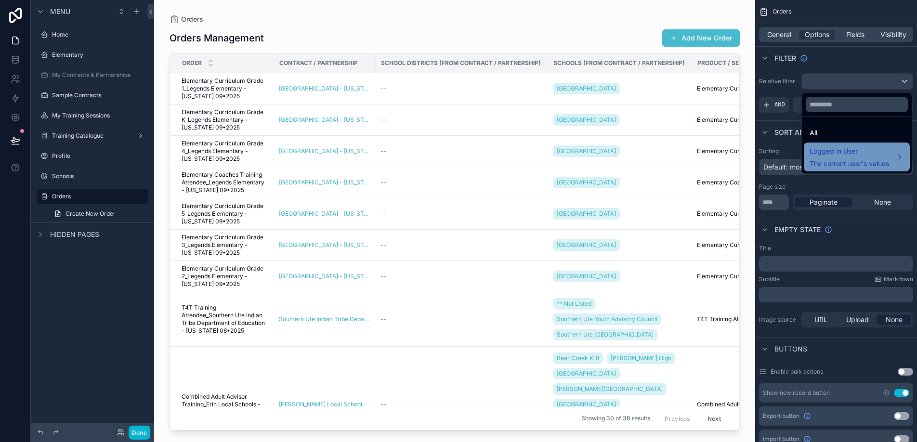
click at [833, 159] on span "The current user's values" at bounding box center [848, 164] width 79 height 10
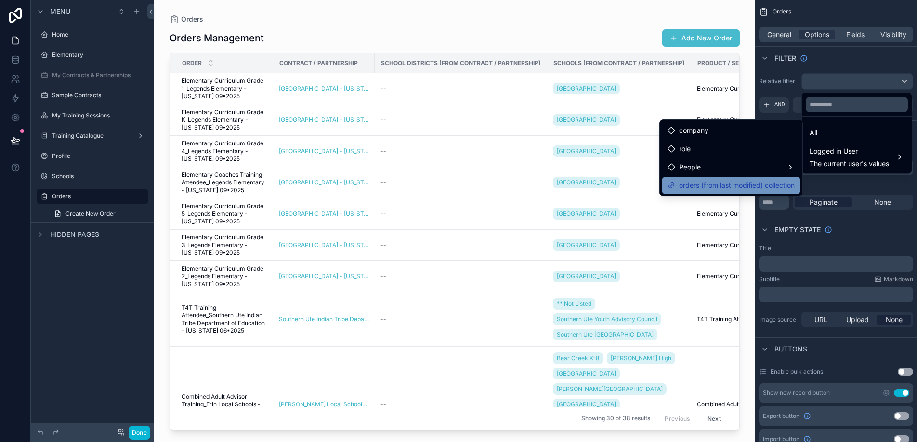
click at [767, 184] on span "orders (from last modified) collection" at bounding box center [737, 186] width 116 height 12
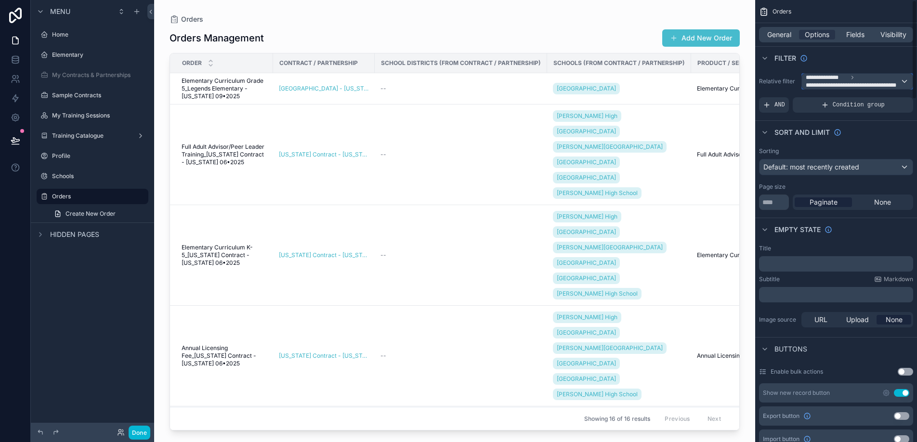
click at [871, 86] on span "**********" at bounding box center [853, 85] width 94 height 8
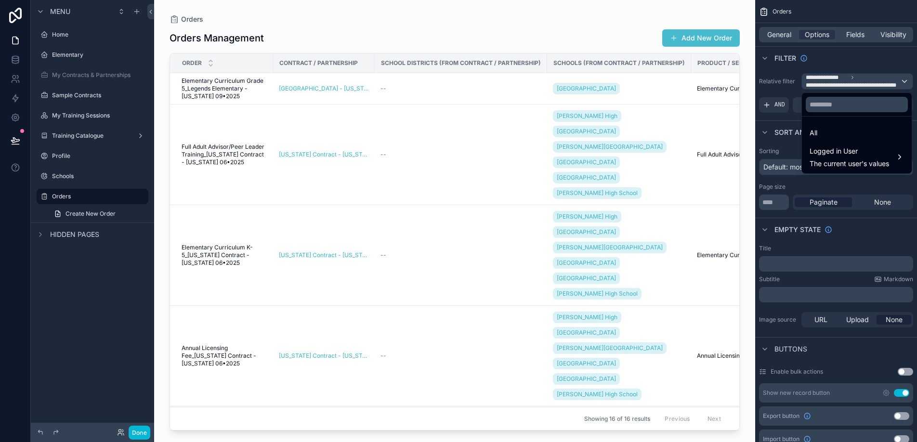
click at [871, 86] on div "scrollable content" at bounding box center [458, 221] width 917 height 442
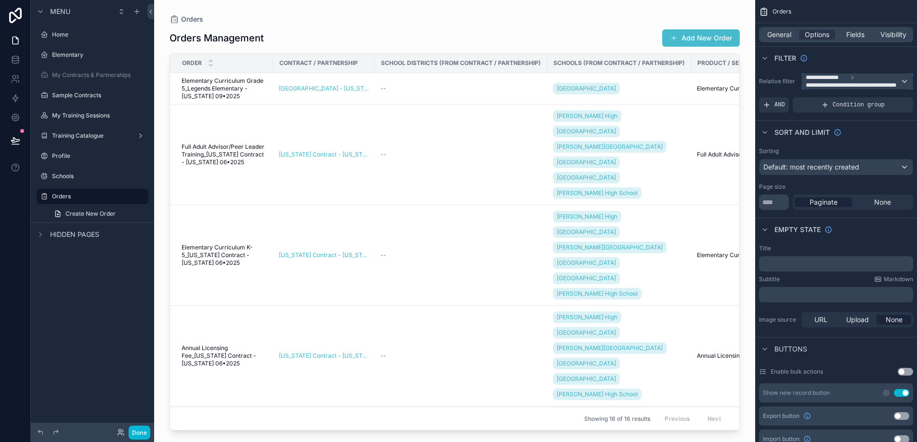
click at [866, 82] on span "**********" at bounding box center [853, 85] width 94 height 8
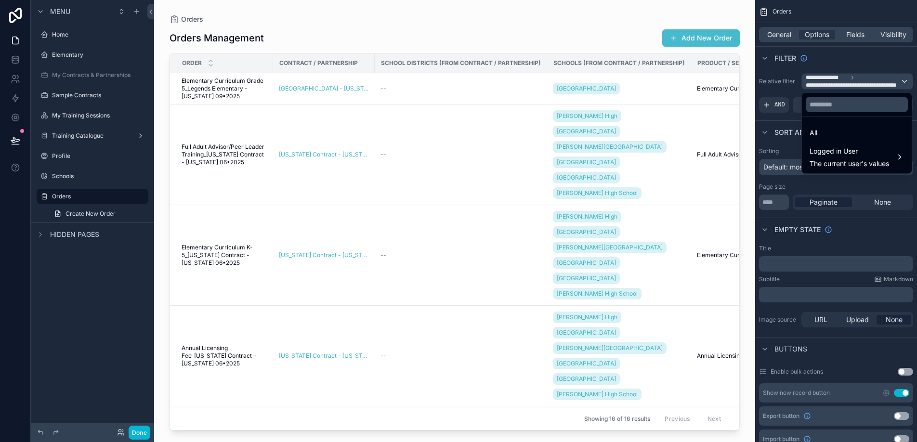
click at [866, 82] on div "scrollable content" at bounding box center [458, 221] width 917 height 442
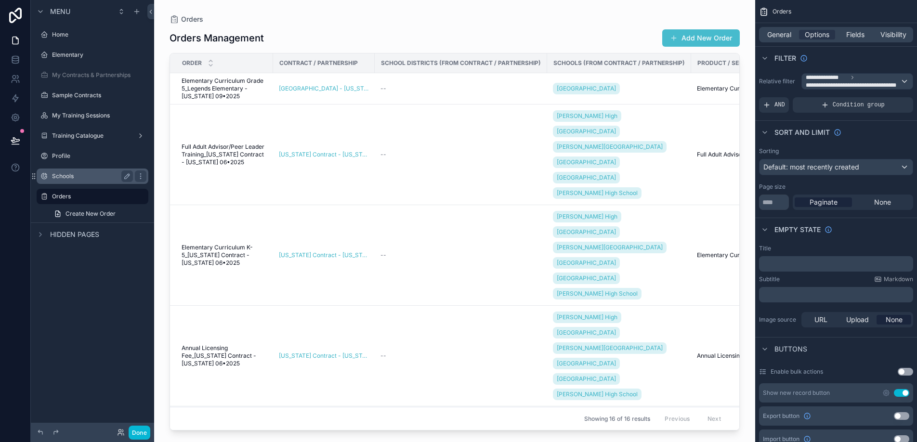
click at [55, 181] on div "Schools" at bounding box center [92, 176] width 81 height 12
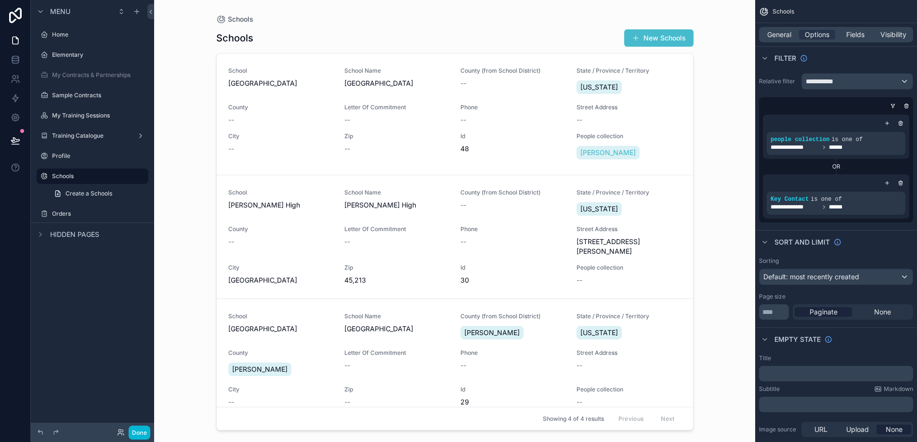
click at [266, 123] on div "scrollable content" at bounding box center [454, 215] width 493 height 430
click at [287, 125] on div "School Legends Elementary School Name [GEOGRAPHIC_DATA] (from School District) …" at bounding box center [454, 114] width 453 height 94
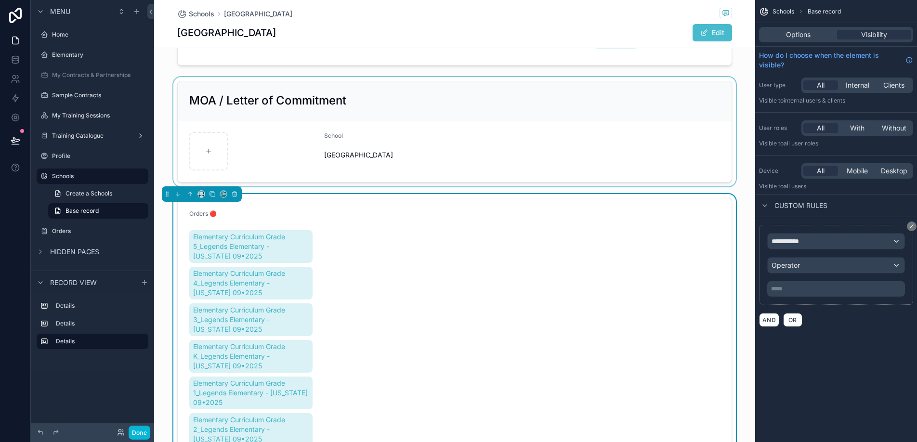
scroll to position [260, 0]
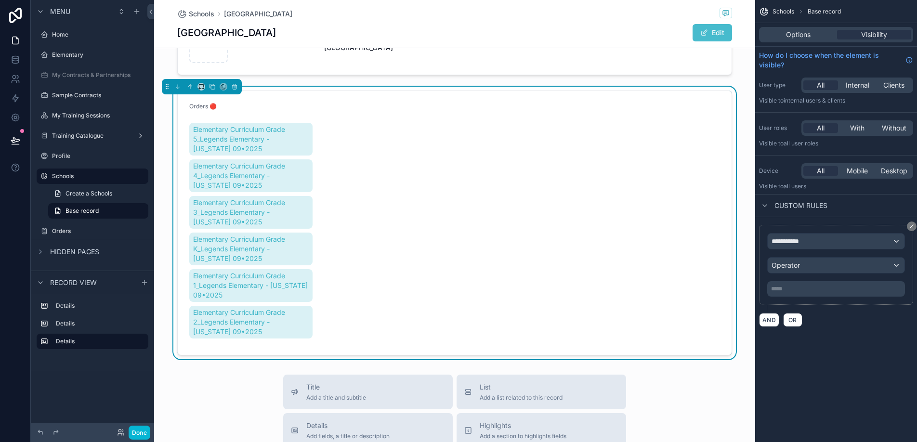
click at [395, 294] on form "Orders 🔴 Elementary Curriculum Grade 5_Legends Elementary - Hawaii 09•2025 Elem…" at bounding box center [455, 223] width 554 height 264
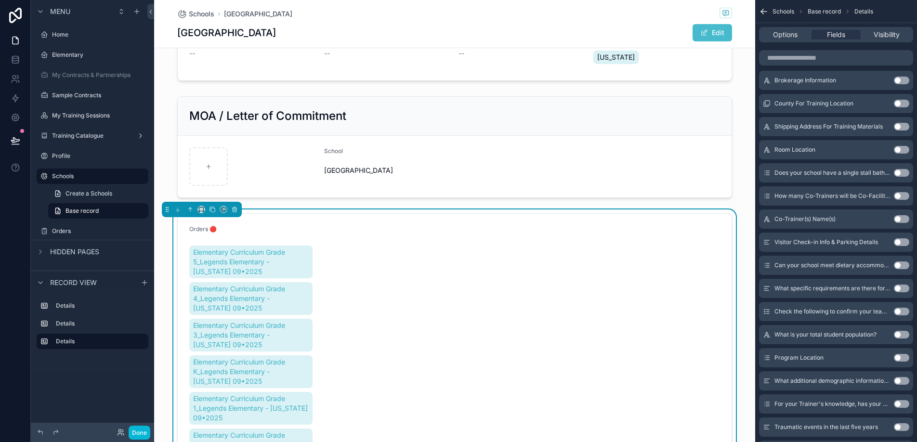
scroll to position [0, 0]
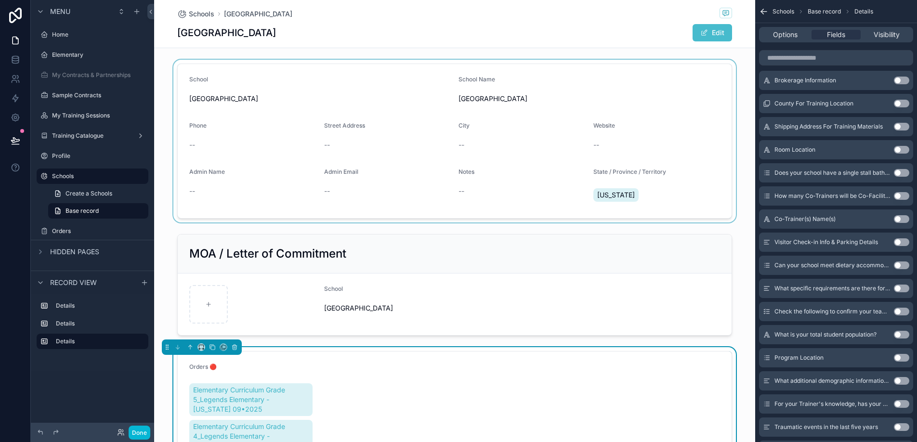
click at [669, 115] on div "scrollable content" at bounding box center [454, 141] width 601 height 163
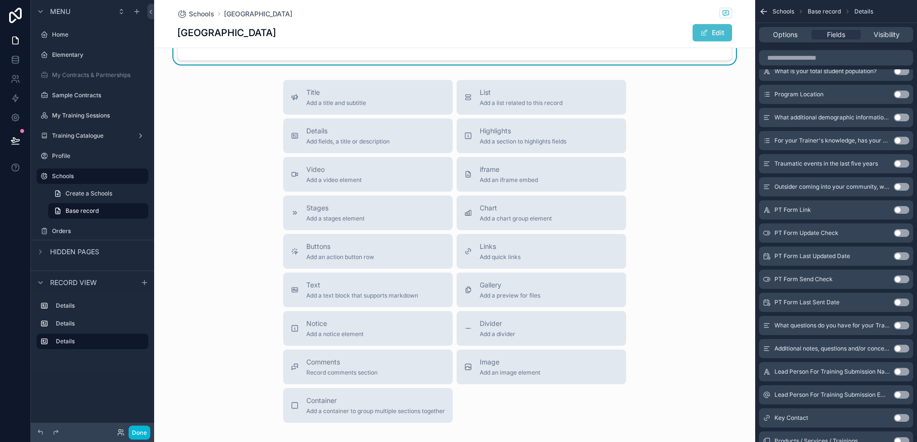
scroll to position [578, 0]
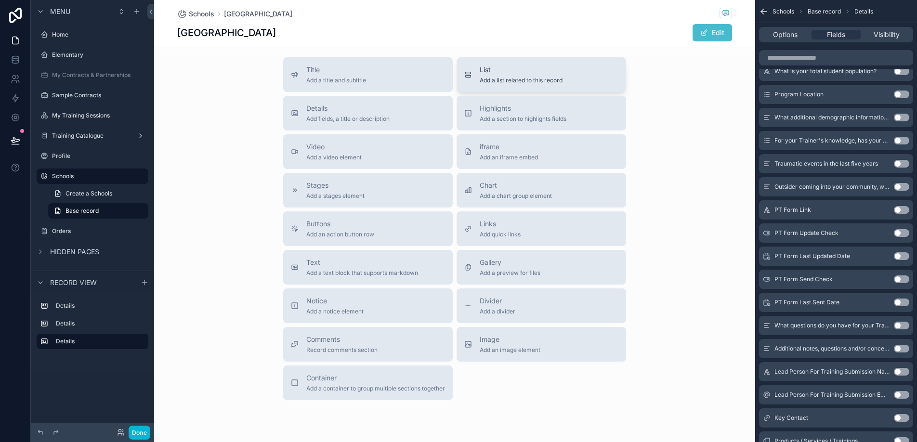
click at [494, 81] on span "Add a list related to this record" at bounding box center [521, 81] width 83 height 8
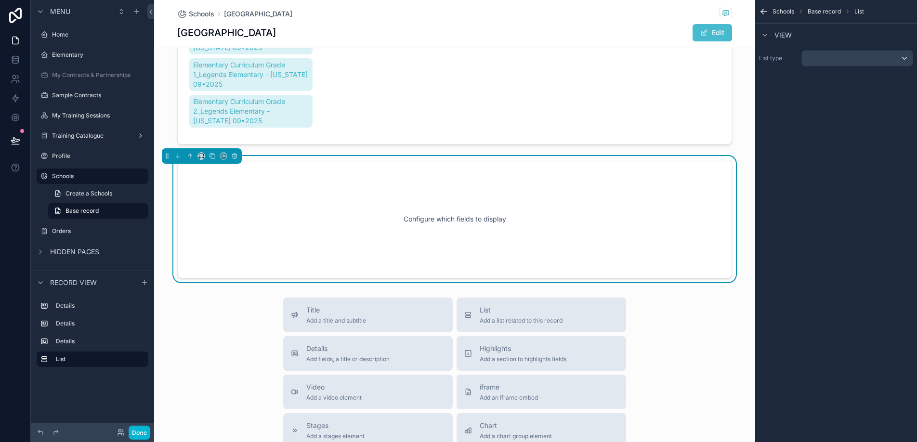
scroll to position [469, 0]
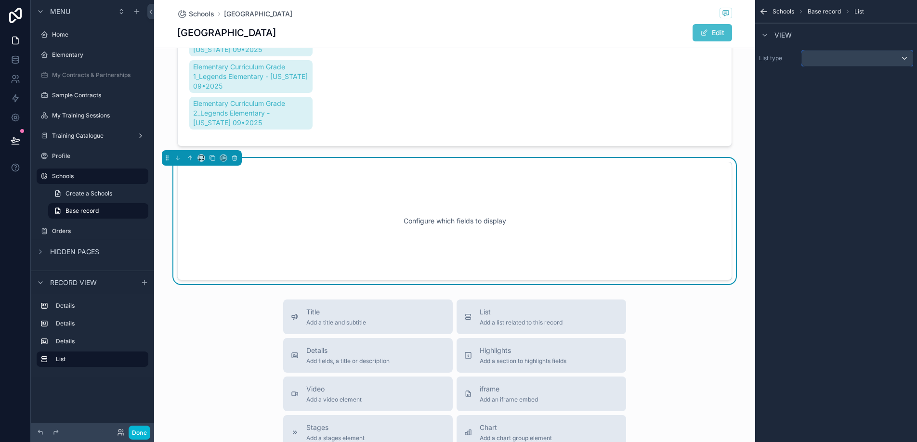
click at [846, 54] on div "scrollable content" at bounding box center [857, 58] width 111 height 15
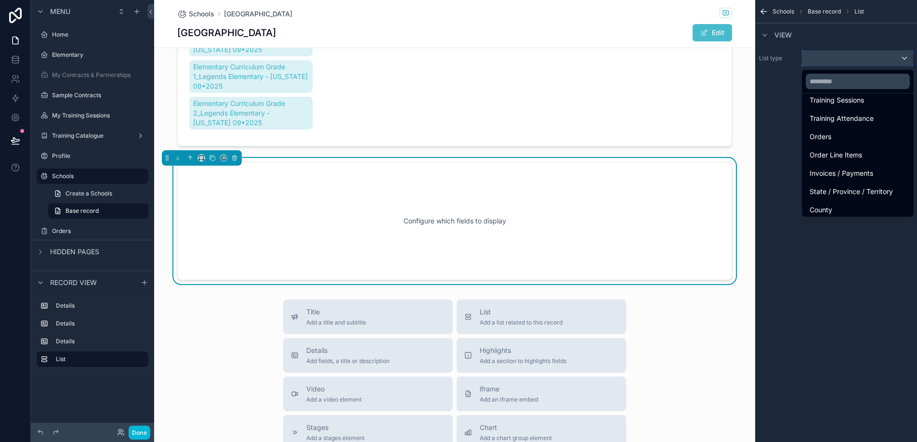
scroll to position [206, 0]
click at [843, 138] on div "Orders" at bounding box center [857, 135] width 96 height 12
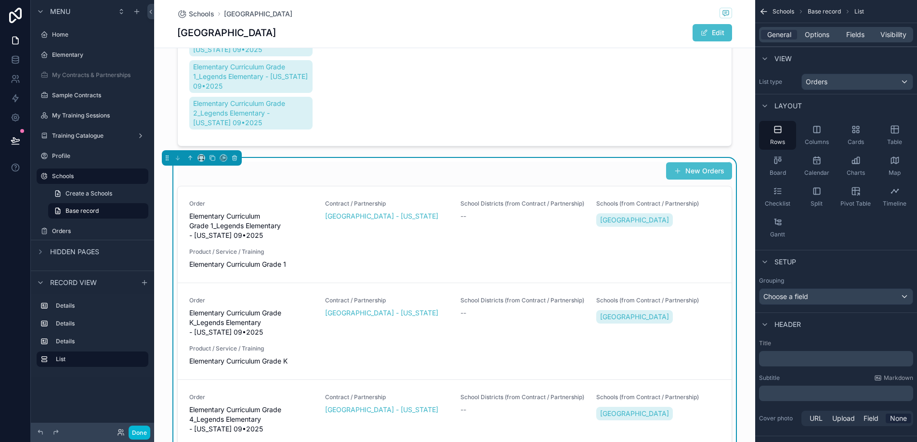
click at [560, 167] on div "New Orders" at bounding box center [454, 171] width 555 height 18
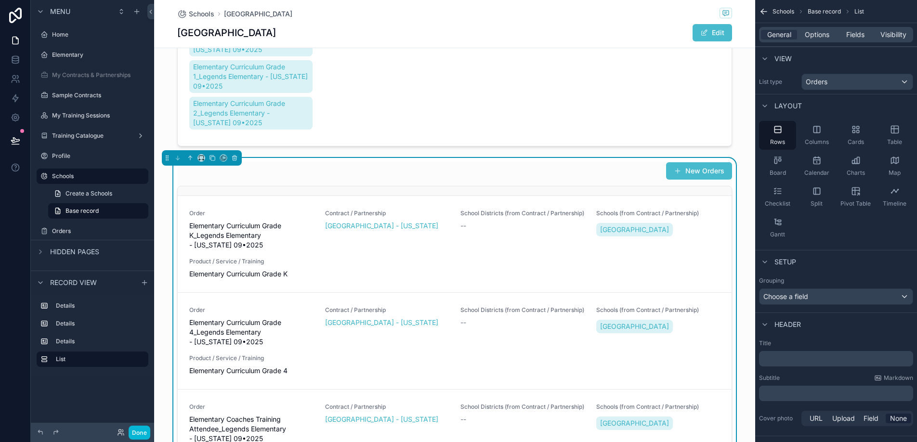
scroll to position [0, 0]
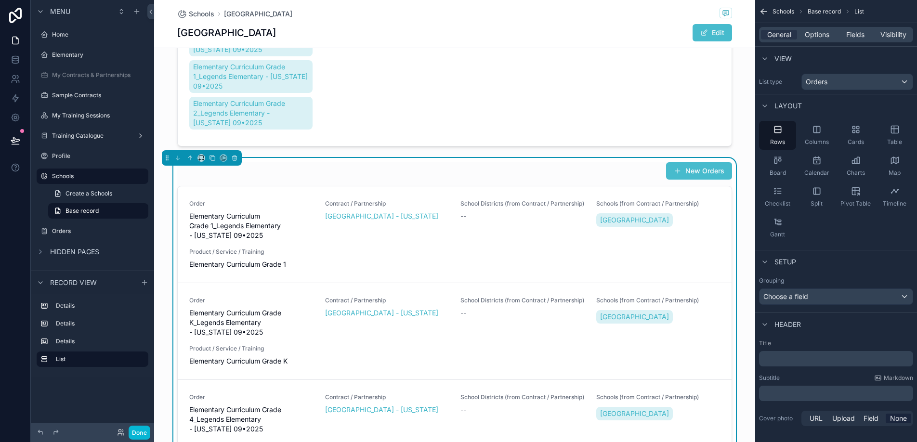
click at [570, 167] on div "New Orders" at bounding box center [454, 171] width 555 height 18
click at [818, 37] on span "Options" at bounding box center [817, 35] width 25 height 10
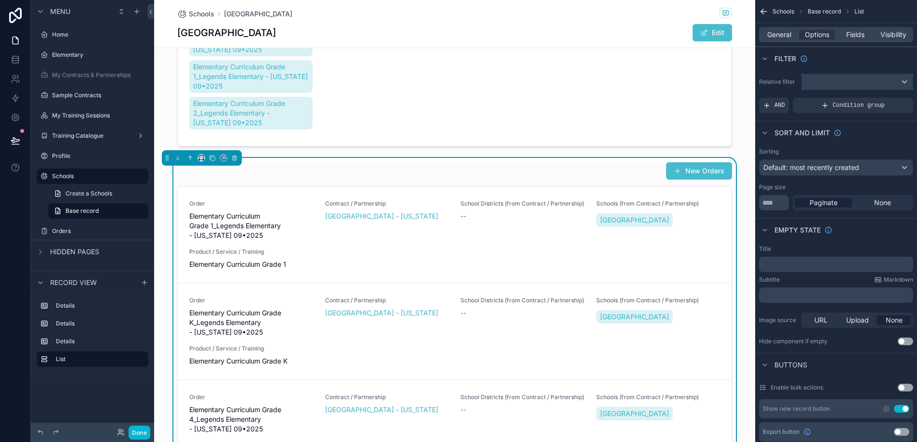
click at [826, 80] on div "scrollable content" at bounding box center [857, 81] width 111 height 15
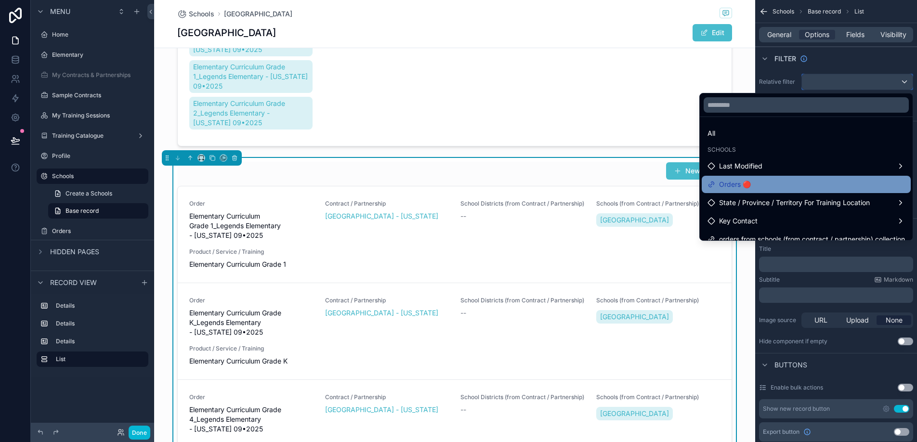
scroll to position [10, 0]
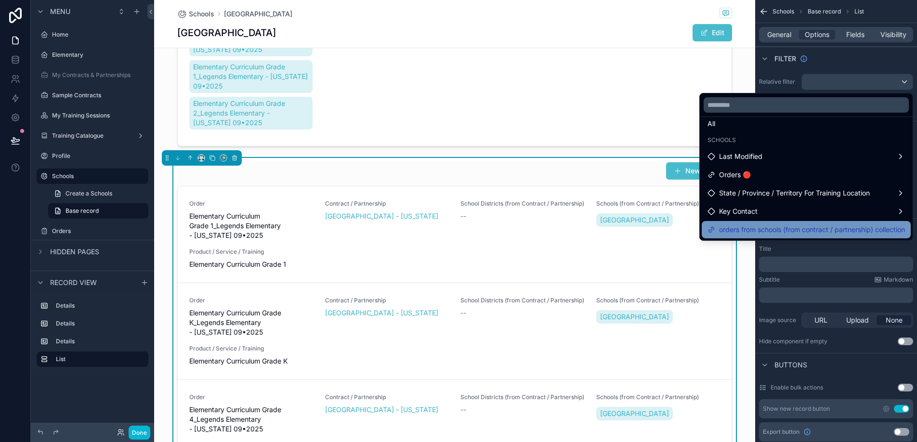
click at [825, 225] on span "orders from schools (from contract / partnership) collection" at bounding box center [812, 230] width 186 height 12
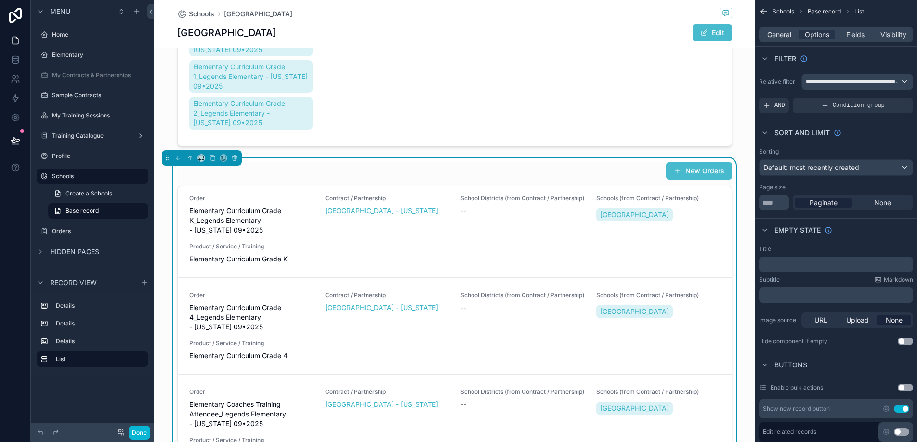
scroll to position [0, 0]
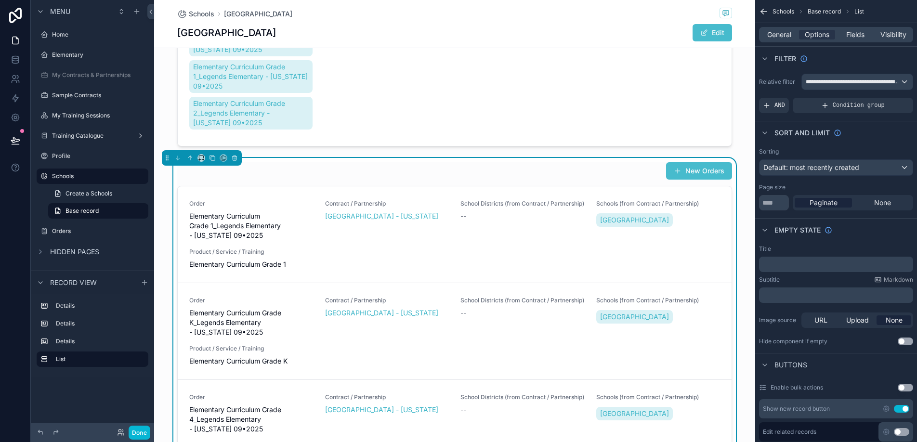
click at [500, 168] on div "New Orders" at bounding box center [454, 171] width 555 height 18
click at [794, 32] on div "General" at bounding box center [779, 35] width 36 height 10
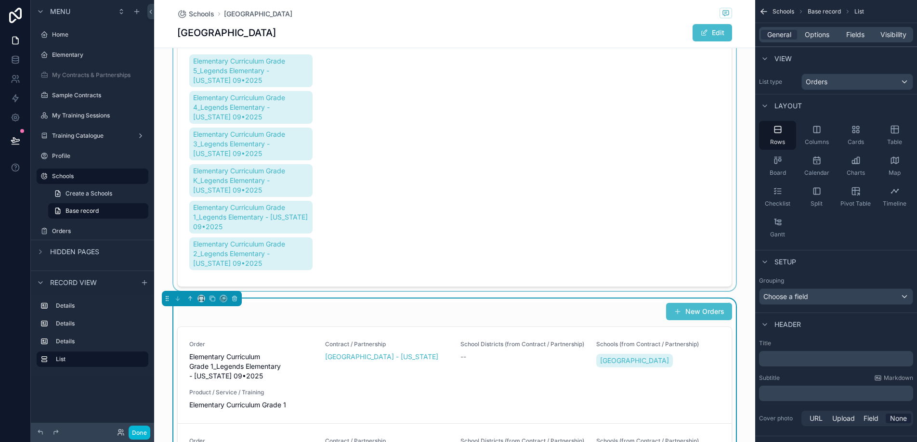
scroll to position [301, 0]
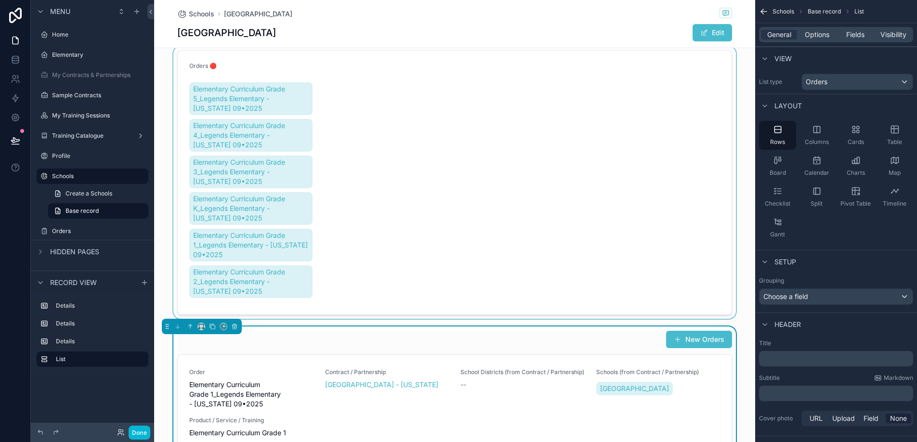
click at [485, 179] on div "scrollable content" at bounding box center [454, 182] width 601 height 273
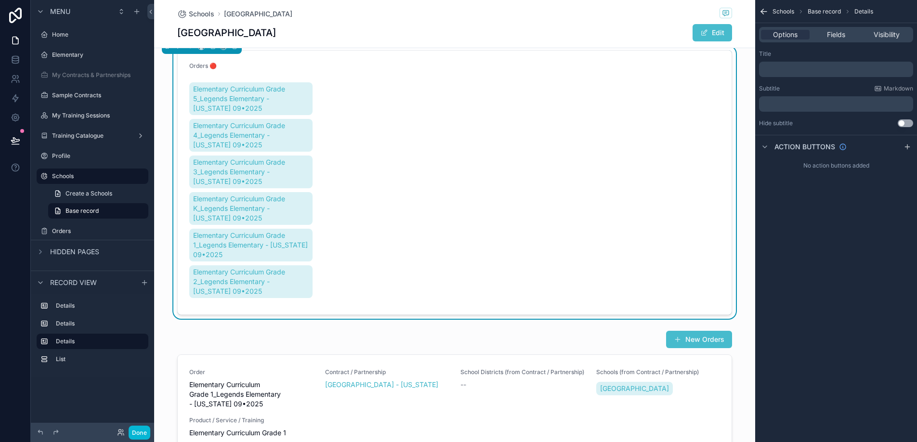
click at [469, 146] on form "Orders 🔴 Elementary Curriculum Grade 5_Legends Elementary - Hawaii 09•2025 Elem…" at bounding box center [455, 183] width 554 height 264
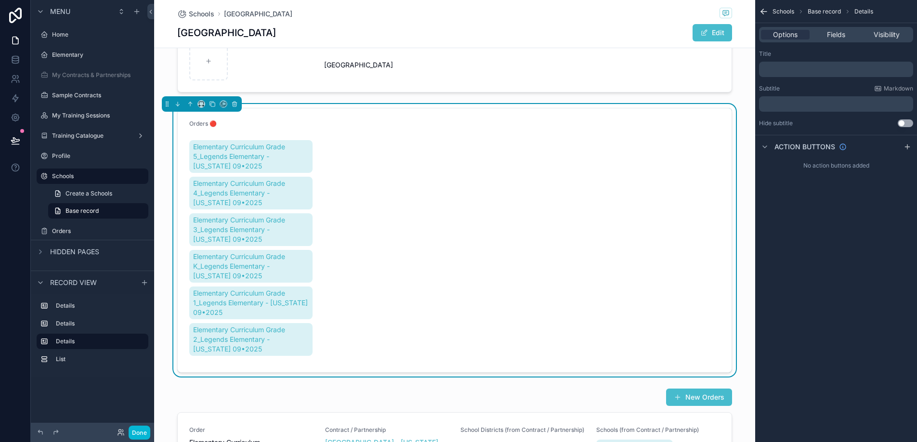
click at [472, 106] on div "Orders 🔴 Elementary Curriculum Grade 5_Legends Elementary - Hawaii 09•2025 Elem…" at bounding box center [454, 240] width 601 height 273
click at [232, 104] on icon "scrollable content" at bounding box center [234, 104] width 7 height 7
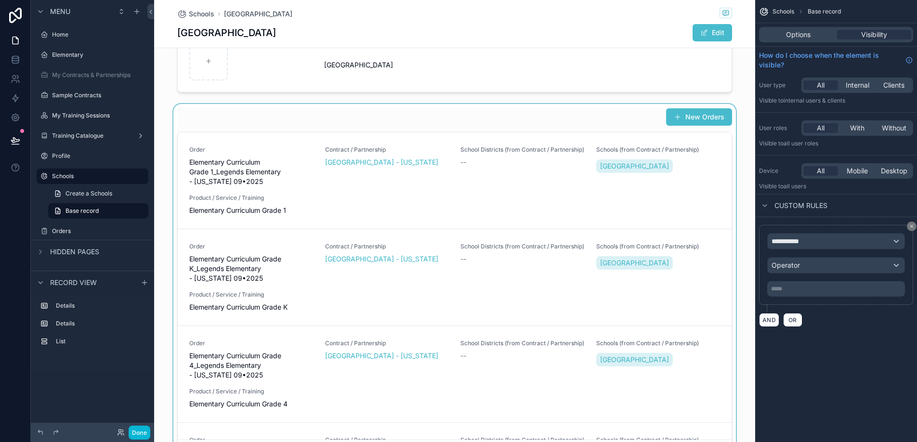
click at [252, 116] on div "scrollable content" at bounding box center [454, 286] width 601 height 364
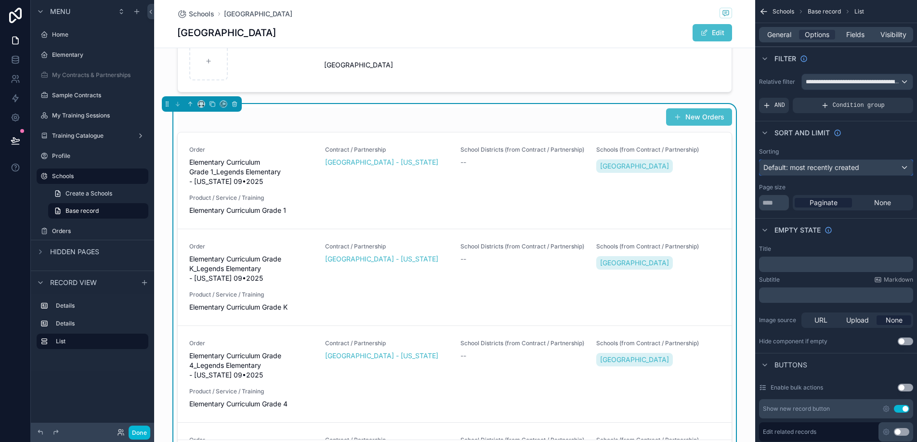
click at [823, 168] on span "Default: most recently created" at bounding box center [811, 167] width 96 height 8
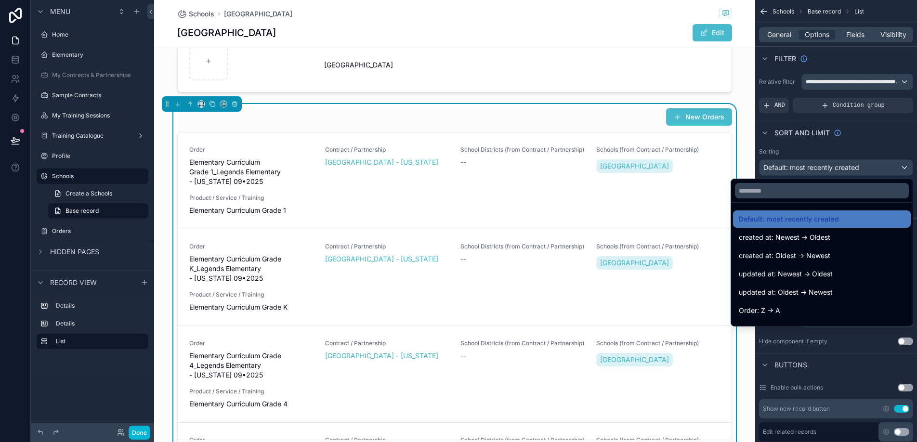
click at [823, 168] on div "scrollable content" at bounding box center [458, 221] width 917 height 442
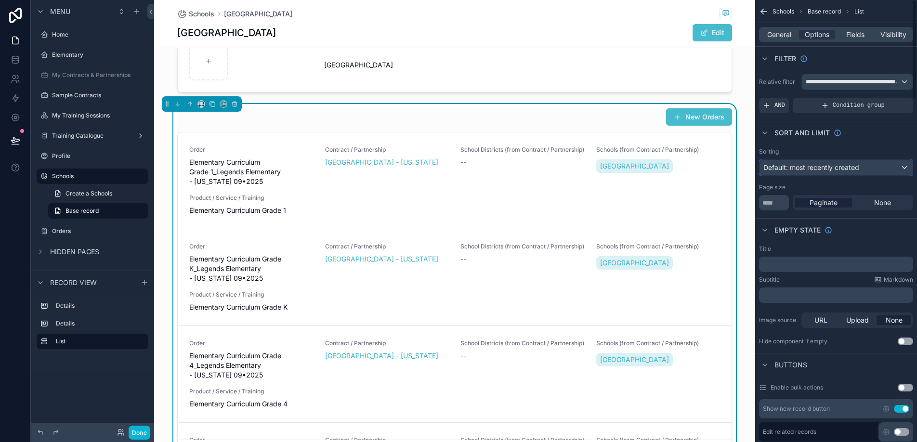
click at [823, 168] on span "Default: most recently created" at bounding box center [811, 167] width 96 height 8
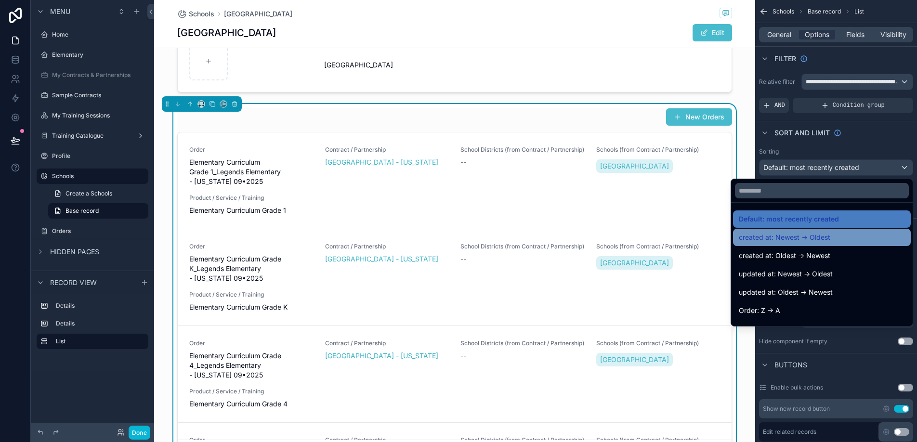
click at [809, 236] on span "created at: Newest -> Oldest" at bounding box center [784, 238] width 91 height 12
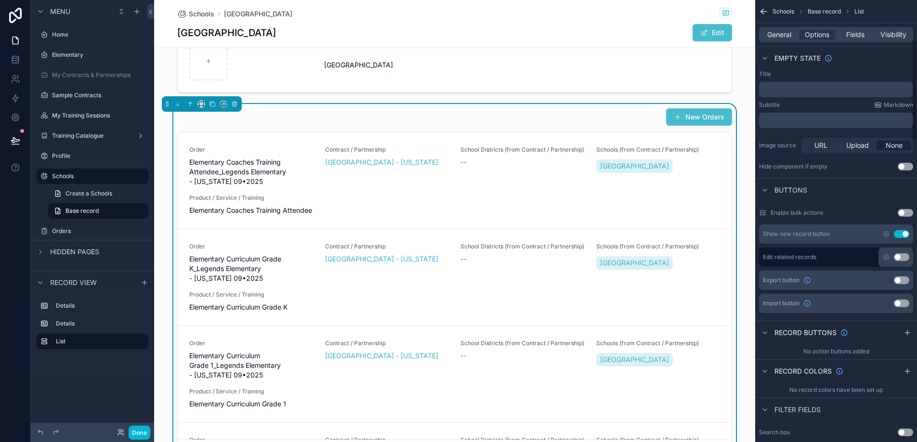
scroll to position [183, 0]
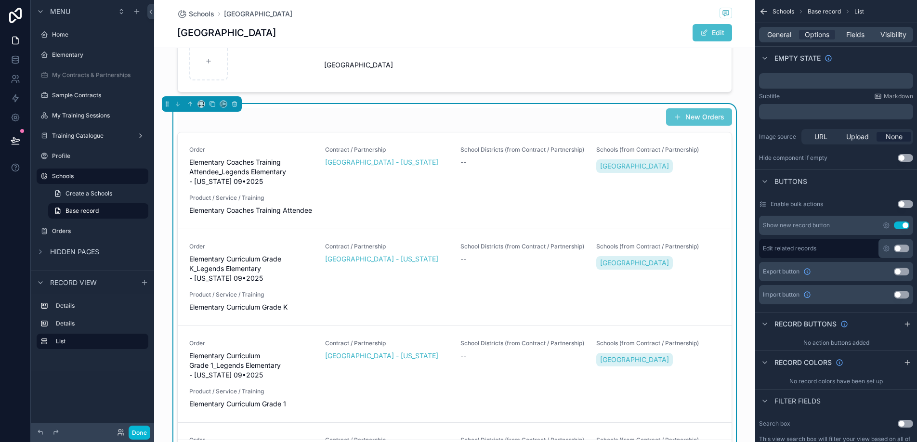
click at [699, 120] on button "New Orders" at bounding box center [699, 116] width 66 height 17
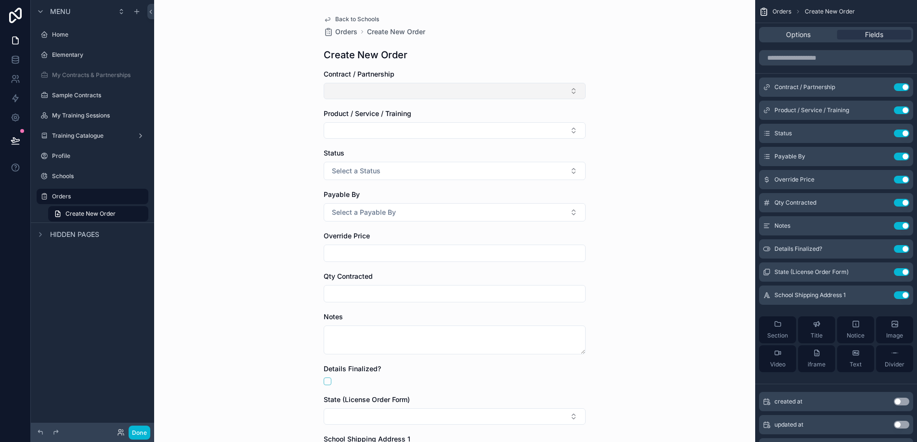
click at [478, 97] on button "Select Button" at bounding box center [455, 91] width 262 height 16
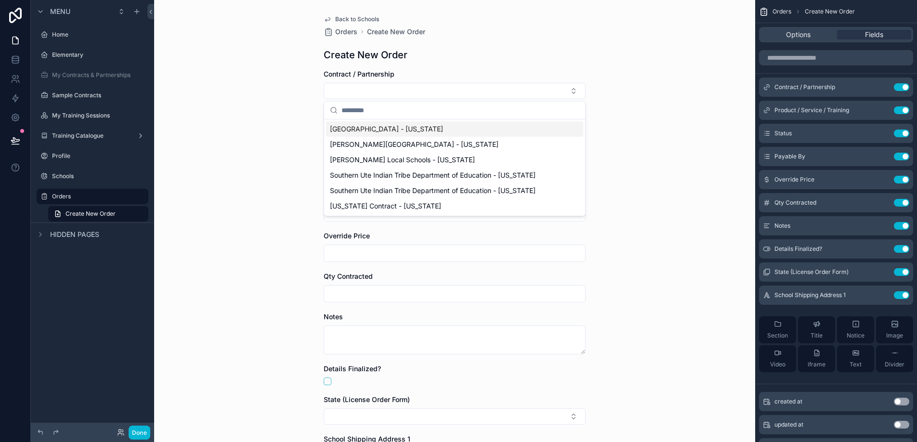
click at [517, 52] on div "Create New Order" at bounding box center [455, 54] width 262 height 13
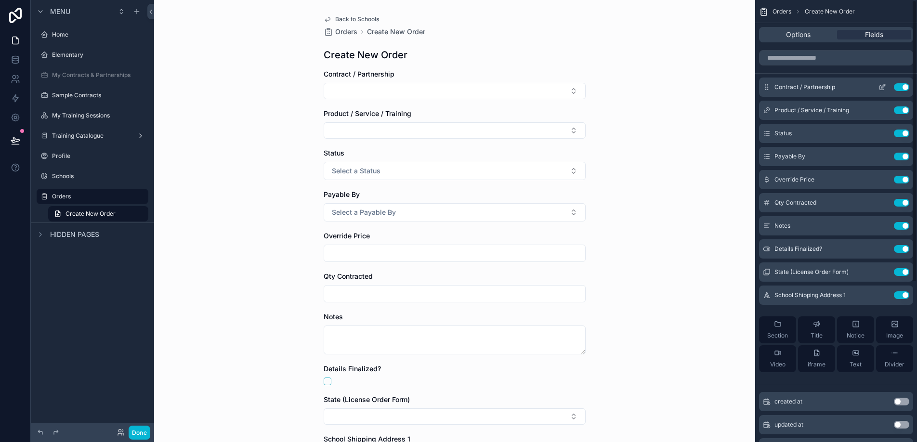
click at [879, 85] on icon "scrollable content" at bounding box center [882, 87] width 8 height 8
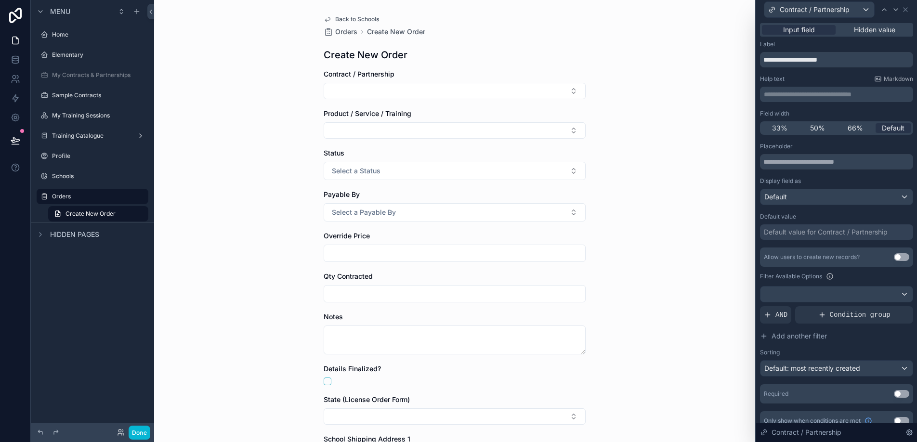
scroll to position [12, 0]
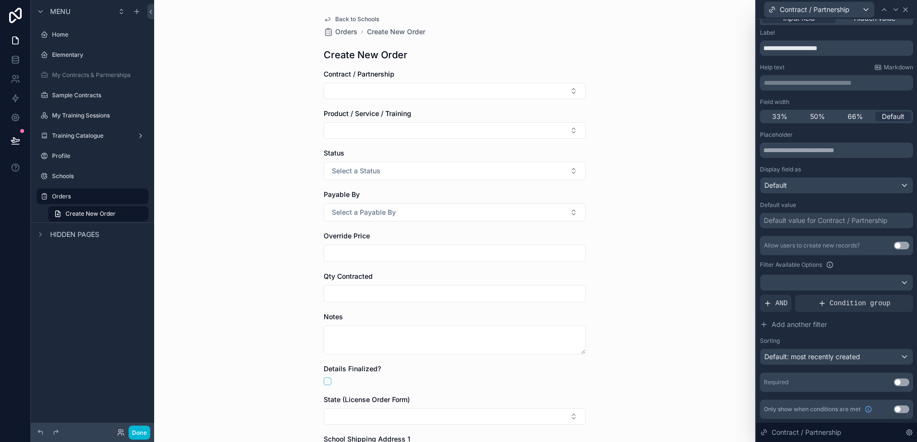
click at [905, 13] on icon at bounding box center [905, 10] width 8 height 8
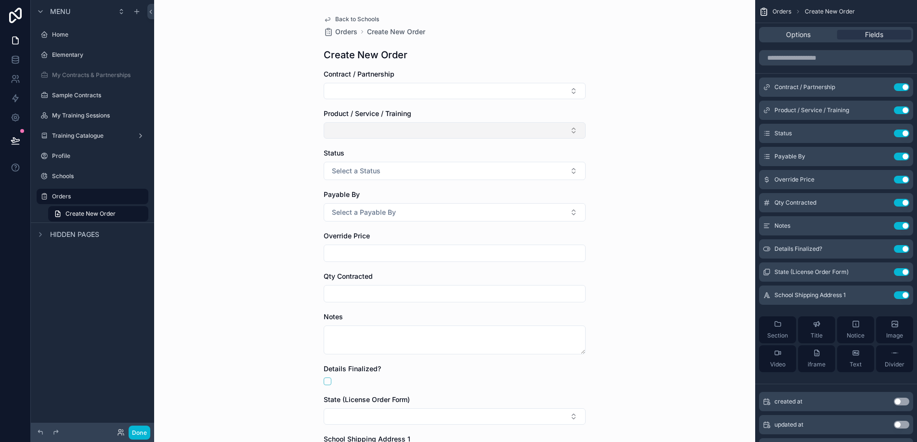
click at [461, 133] on button "Select Button" at bounding box center [455, 130] width 262 height 16
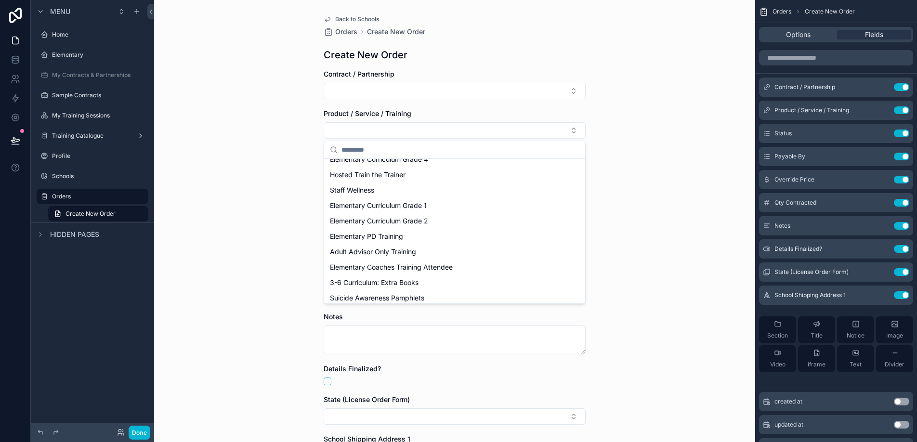
scroll to position [460, 0]
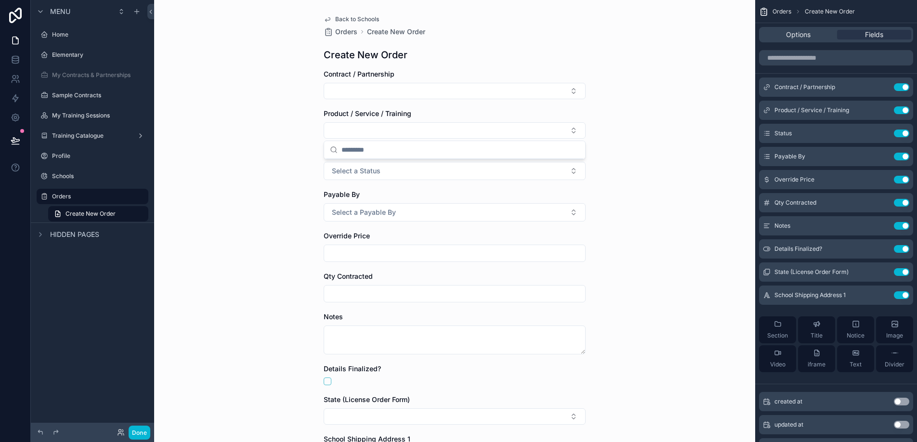
click at [744, 159] on div "Back to Schools Orders Create New Order Create New Order Contract / Partnership…" at bounding box center [454, 221] width 601 height 442
click at [357, 12] on div "Back to Schools Orders Create New Order Create New Order Contract / Partnership…" at bounding box center [454, 279] width 277 height 559
click at [352, 18] on span "Back to Schools" at bounding box center [357, 19] width 44 height 8
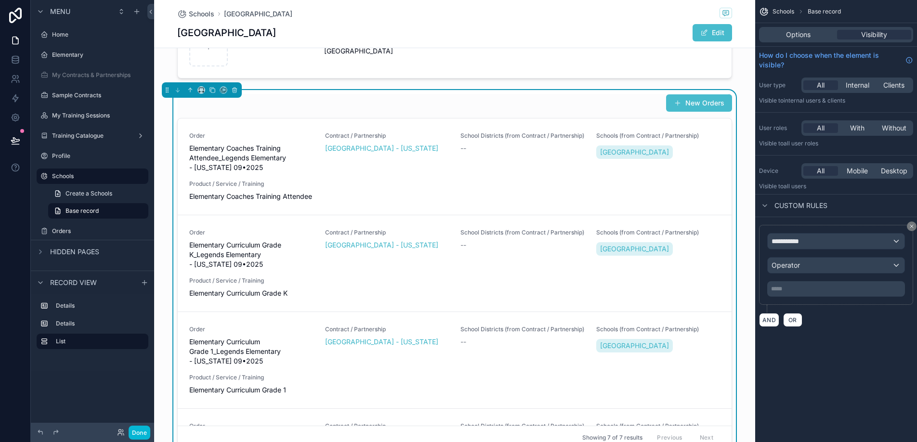
scroll to position [251, 0]
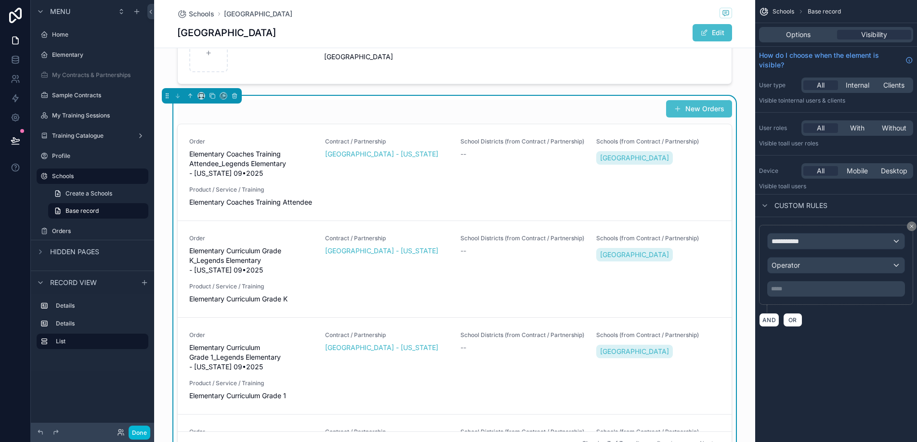
click at [323, 106] on div "New Orders" at bounding box center [454, 109] width 555 height 18
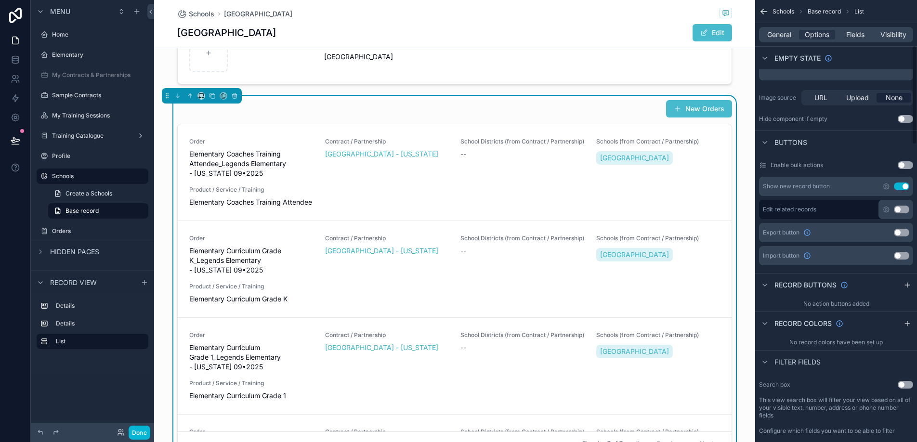
scroll to position [202, 0]
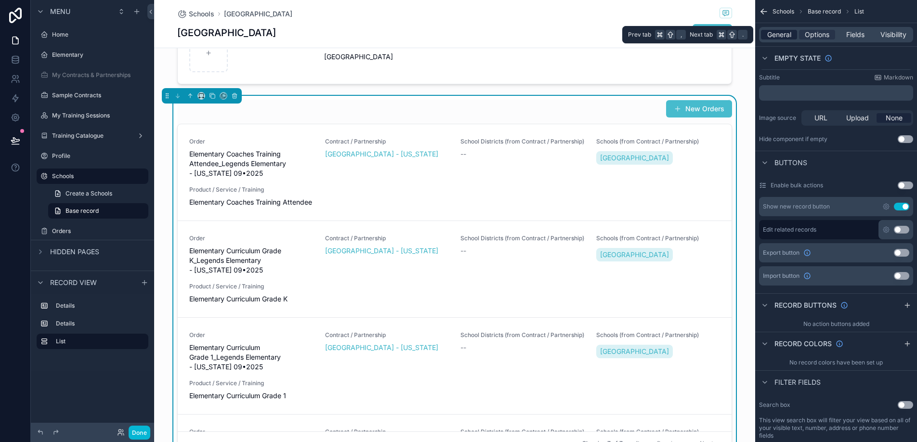
click at [780, 33] on span "General" at bounding box center [779, 35] width 24 height 10
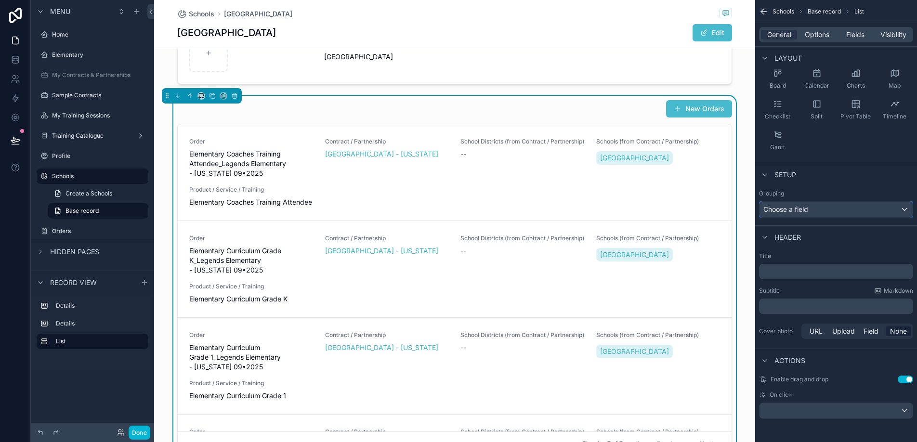
click at [793, 208] on span "Choose a field" at bounding box center [785, 209] width 45 height 8
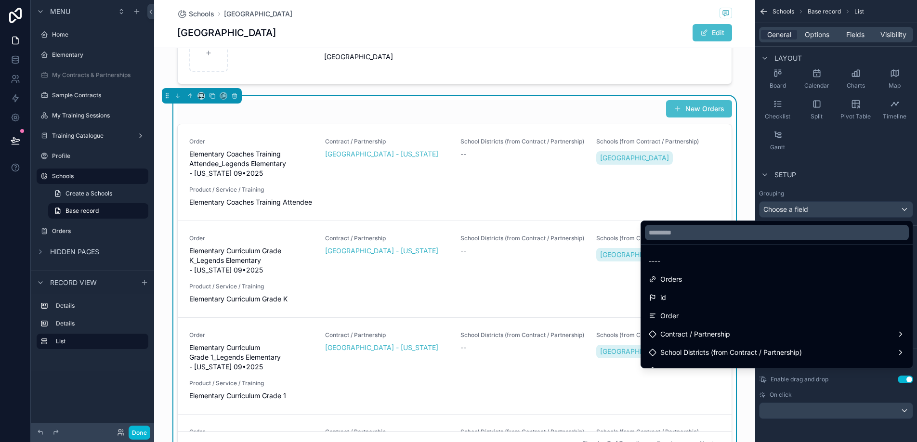
click at [793, 208] on div "scrollable content" at bounding box center [458, 221] width 917 height 442
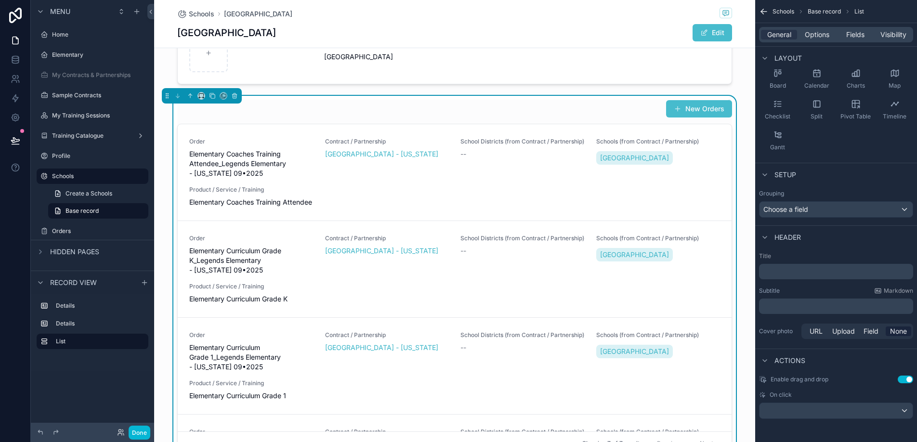
click at [785, 273] on p "﻿" at bounding box center [837, 272] width 148 height 10
click at [391, 98] on div "Orders for Site/School New Orders Order Elementary Coaches Training Attendee_Le…" at bounding box center [454, 278] width 601 height 364
click at [812, 36] on span "Options" at bounding box center [817, 35] width 25 height 10
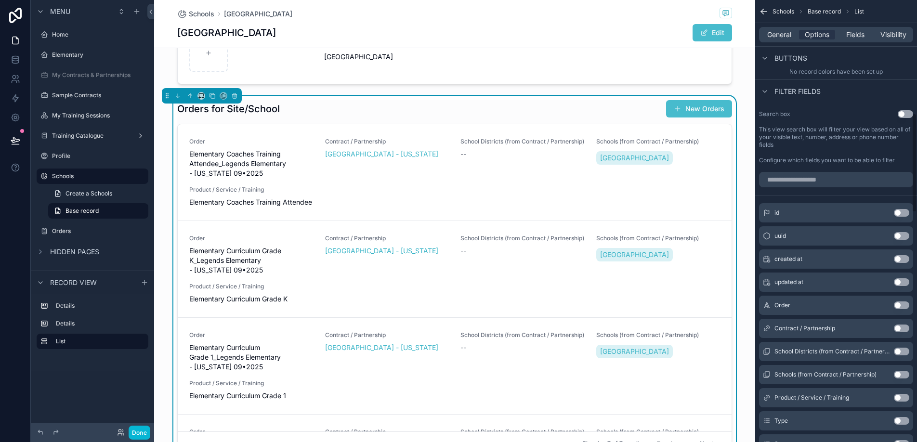
scroll to position [513, 0]
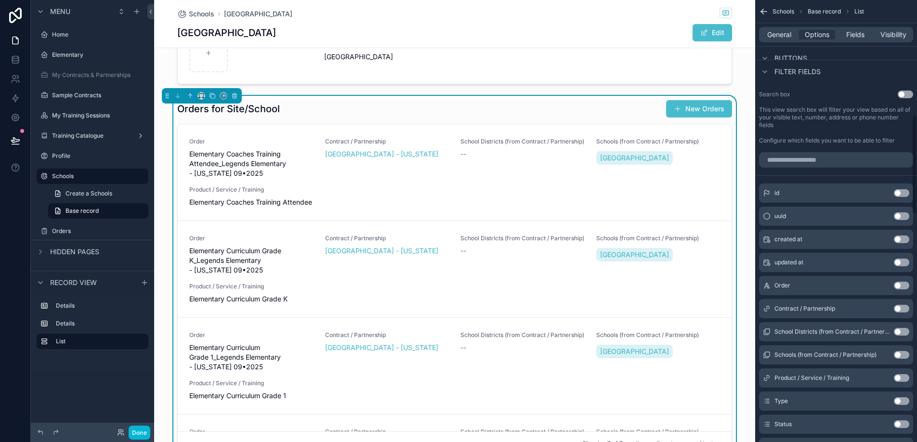
click at [899, 286] on button "Use setting" at bounding box center [901, 286] width 15 height 8
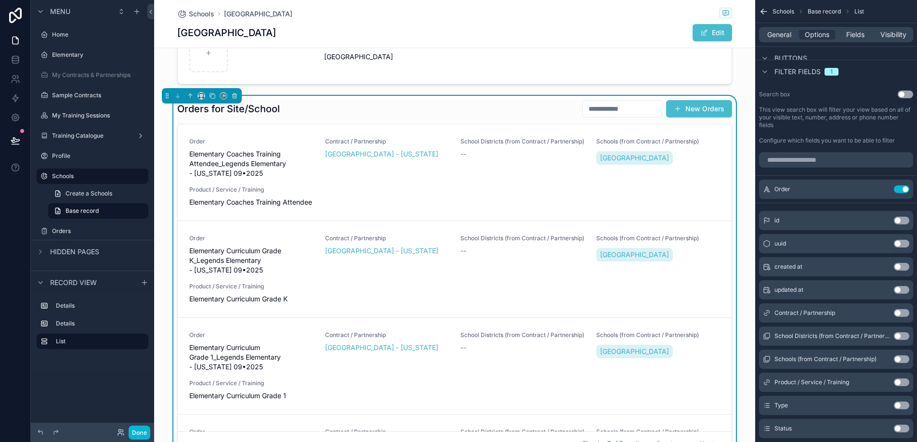
click at [904, 186] on button "Use setting" at bounding box center [901, 189] width 15 height 8
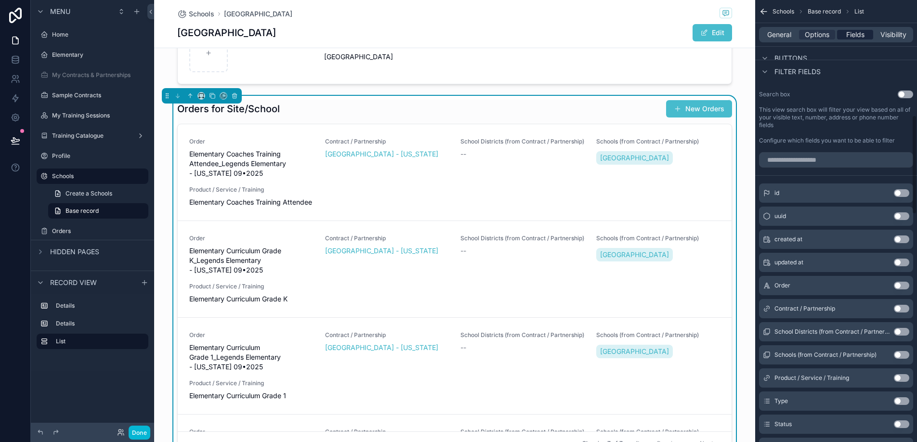
click at [855, 30] on span "Fields" at bounding box center [855, 35] width 18 height 10
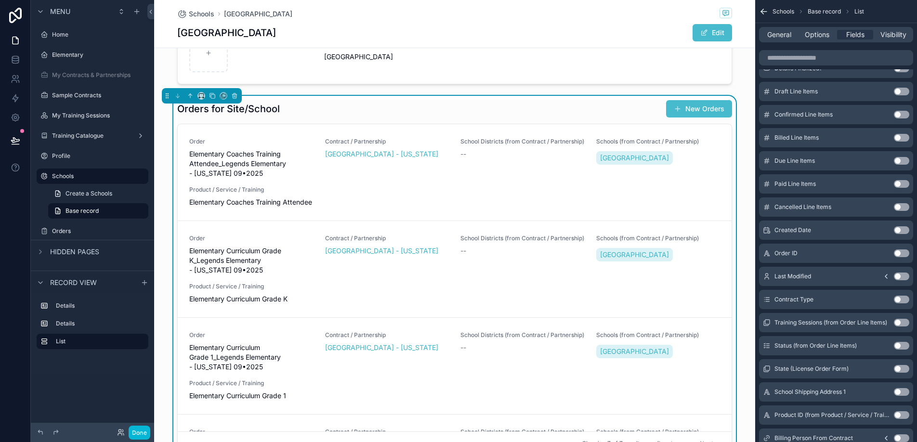
scroll to position [0, 0]
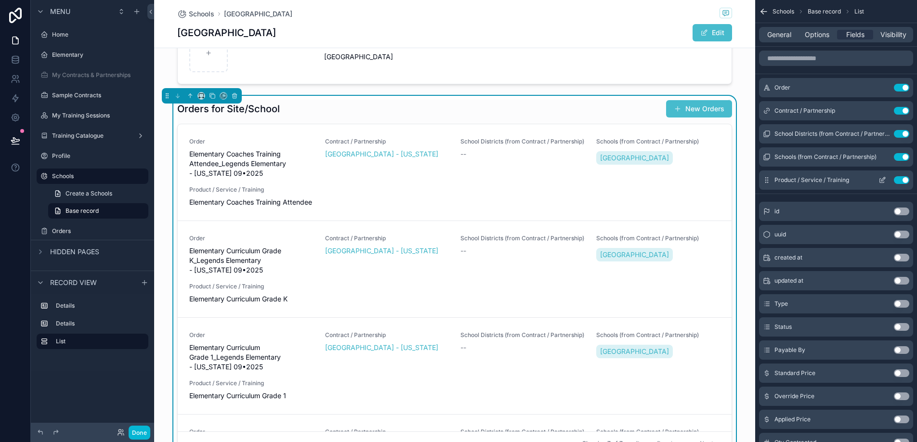
click at [901, 179] on button "Use setting" at bounding box center [901, 180] width 15 height 8
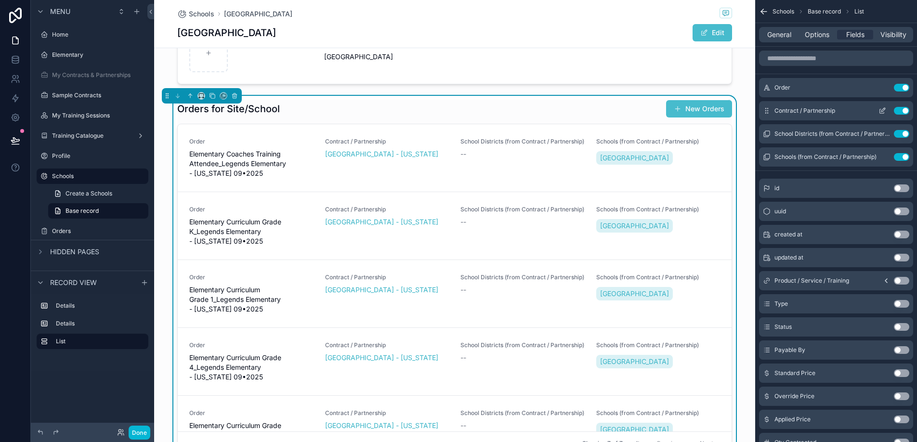
click at [900, 110] on button "Use setting" at bounding box center [901, 111] width 15 height 8
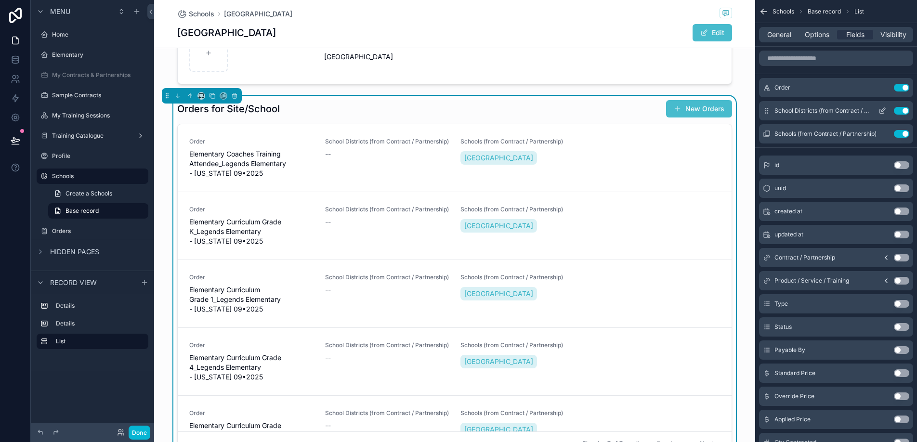
click at [901, 112] on button "Use setting" at bounding box center [901, 111] width 15 height 8
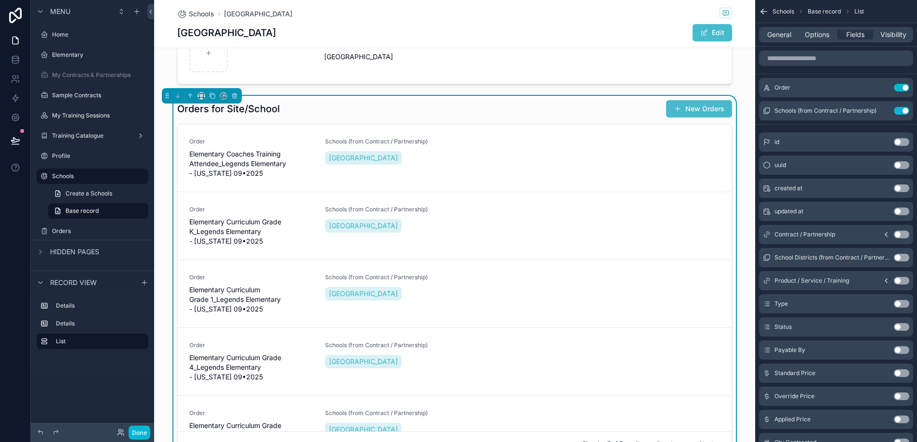
click at [896, 234] on button "Use setting" at bounding box center [901, 235] width 15 height 8
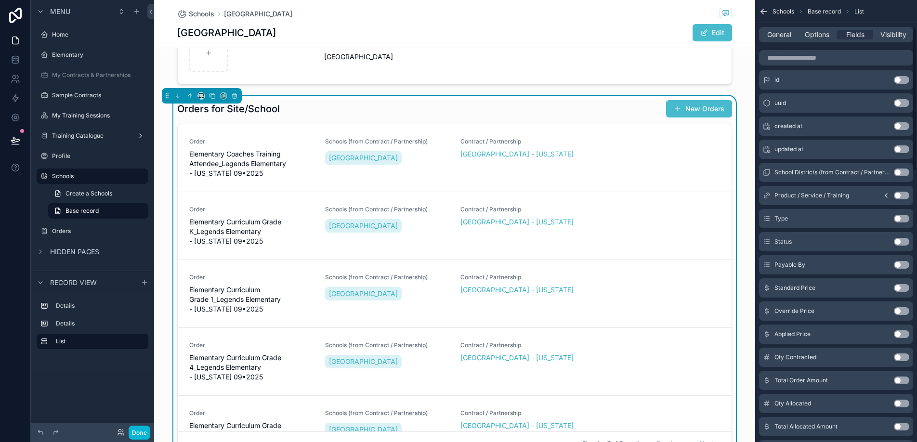
scroll to position [107, 0]
click at [901, 311] on button "Use setting" at bounding box center [901, 312] width 15 height 8
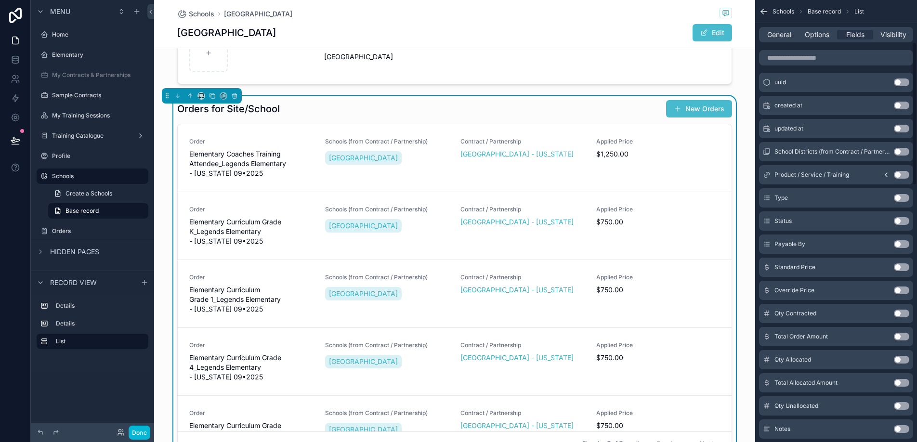
scroll to position [130, 0]
click at [899, 313] on button "Use setting" at bounding box center [901, 313] width 15 height 8
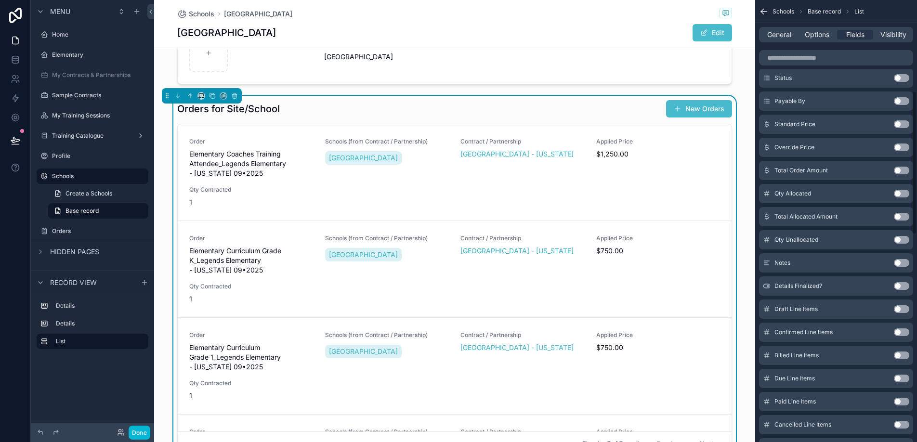
scroll to position [306, 0]
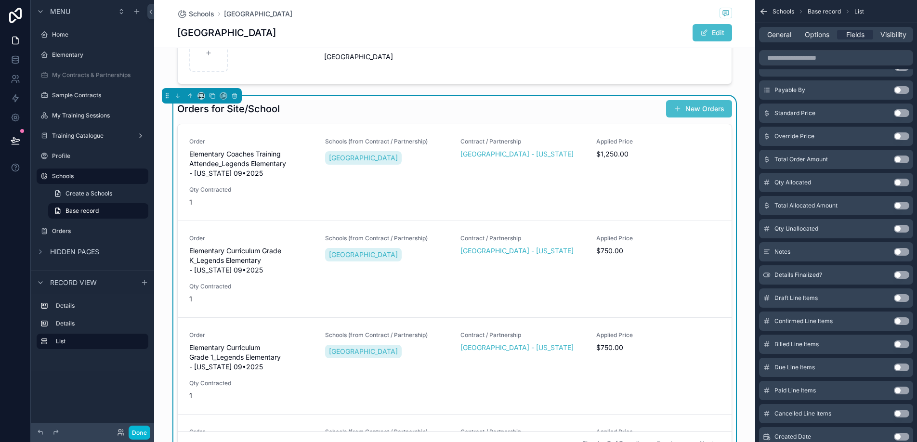
click at [897, 322] on button "Use setting" at bounding box center [901, 321] width 15 height 8
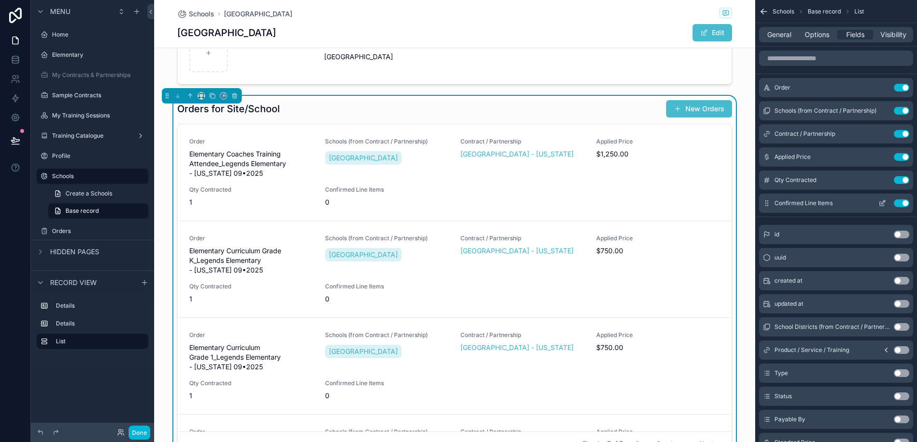
click at [902, 204] on button "Use setting" at bounding box center [901, 203] width 15 height 8
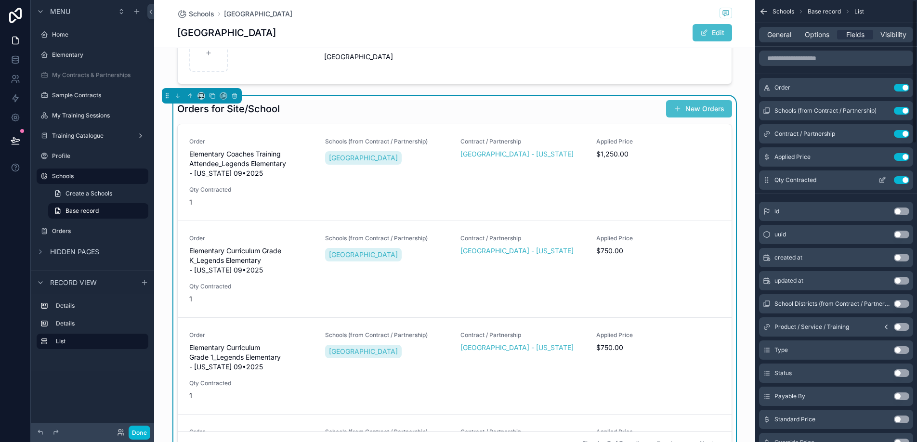
click at [902, 182] on button "Use setting" at bounding box center [901, 180] width 15 height 8
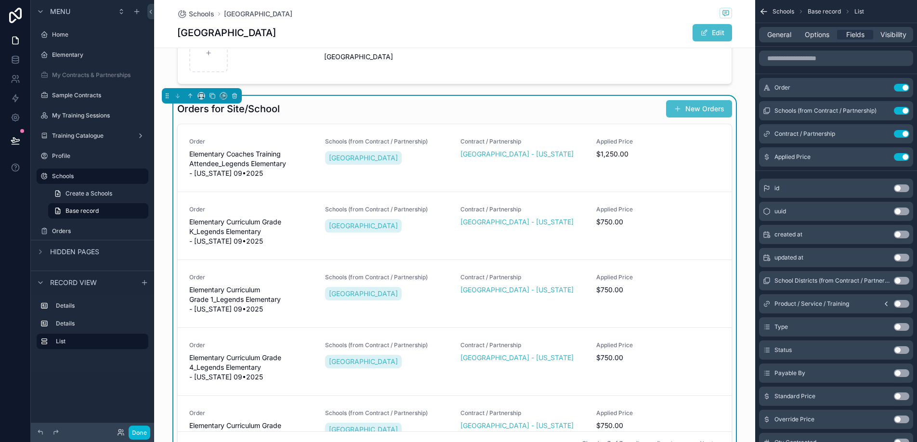
click at [607, 104] on div "Orders for Site/School New Orders" at bounding box center [454, 109] width 555 height 18
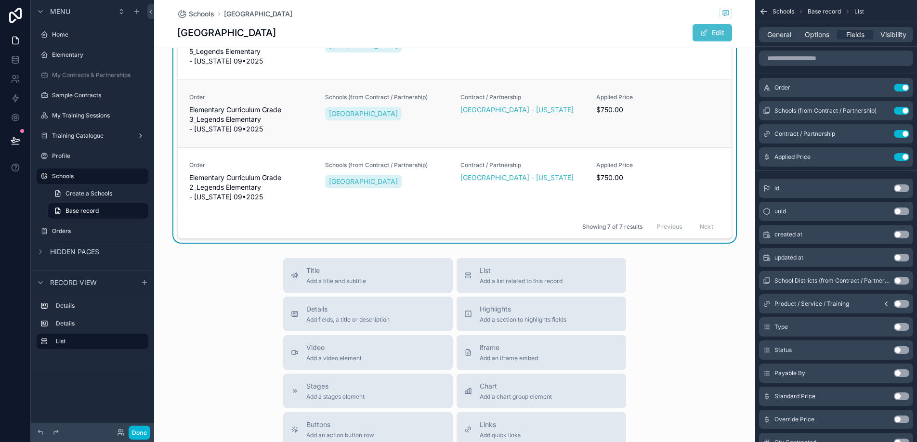
scroll to position [588, 0]
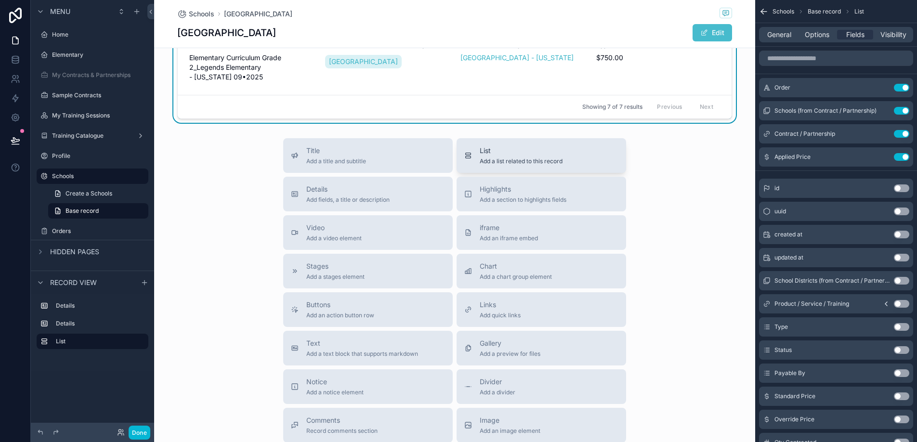
click at [531, 163] on span "Add a list related to this record" at bounding box center [521, 161] width 83 height 8
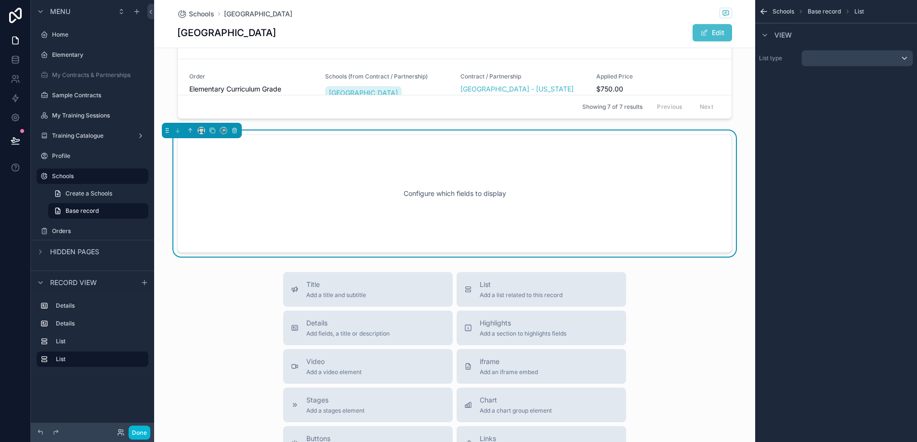
scroll to position [560, 0]
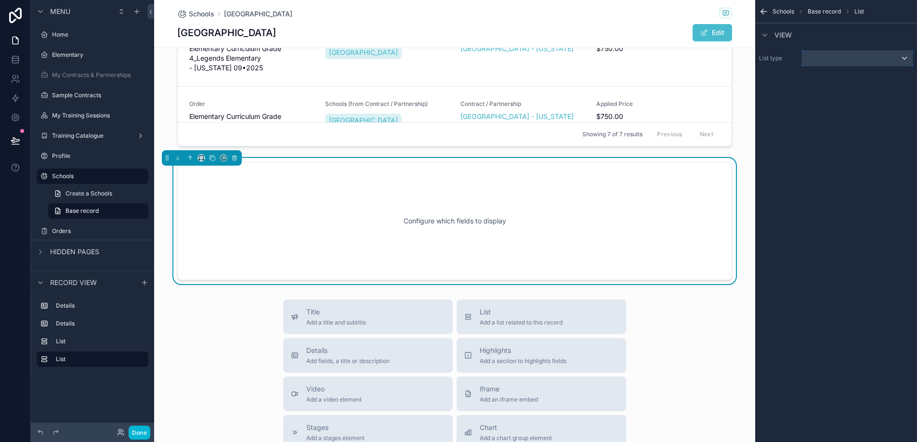
click at [850, 64] on div "scrollable content" at bounding box center [857, 58] width 111 height 15
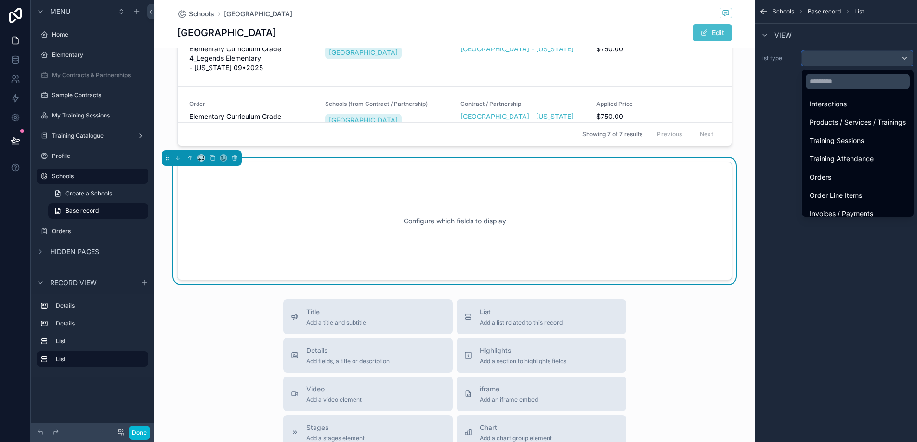
scroll to position [170, 0]
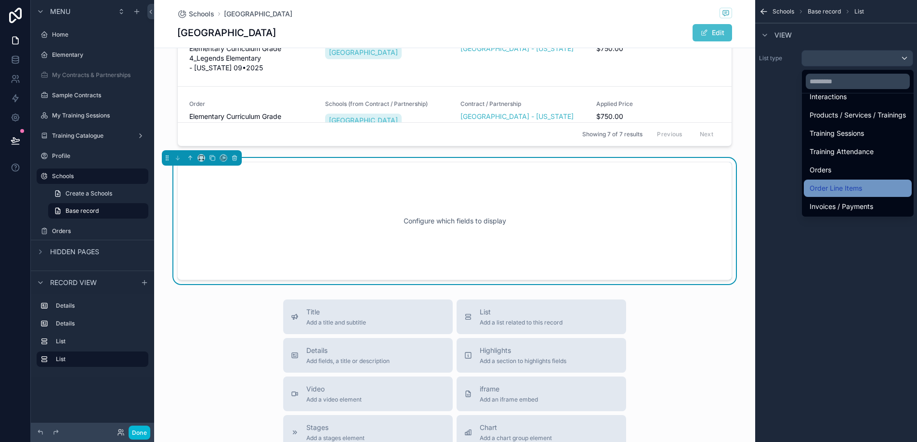
click at [851, 191] on span "Order Line Items" at bounding box center [835, 188] width 52 height 12
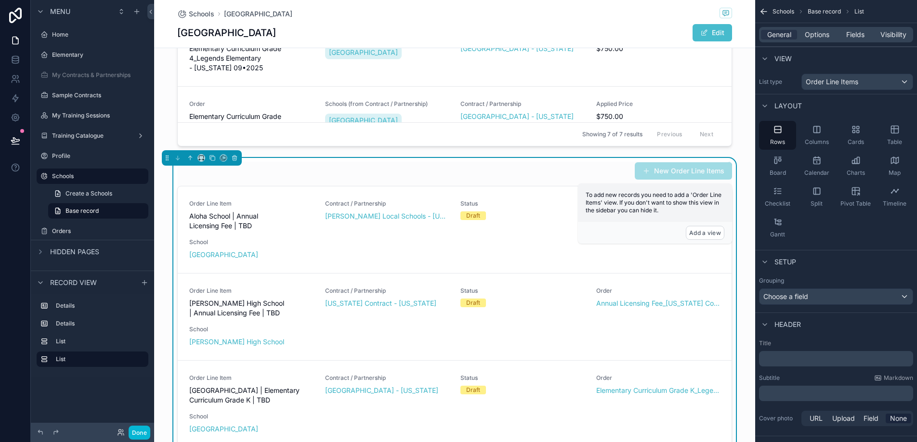
click at [517, 164] on div "New Order Line Items" at bounding box center [454, 171] width 555 height 18
click at [820, 36] on span "Options" at bounding box center [817, 35] width 25 height 10
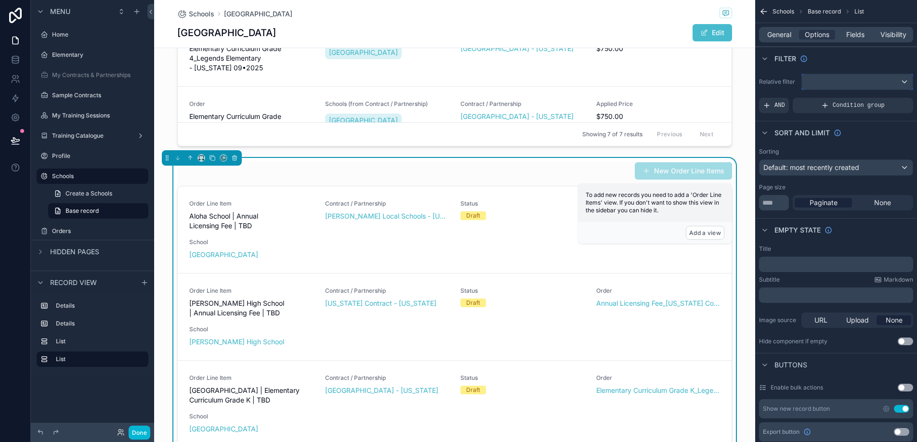
click at [851, 82] on div "scrollable content" at bounding box center [857, 81] width 111 height 15
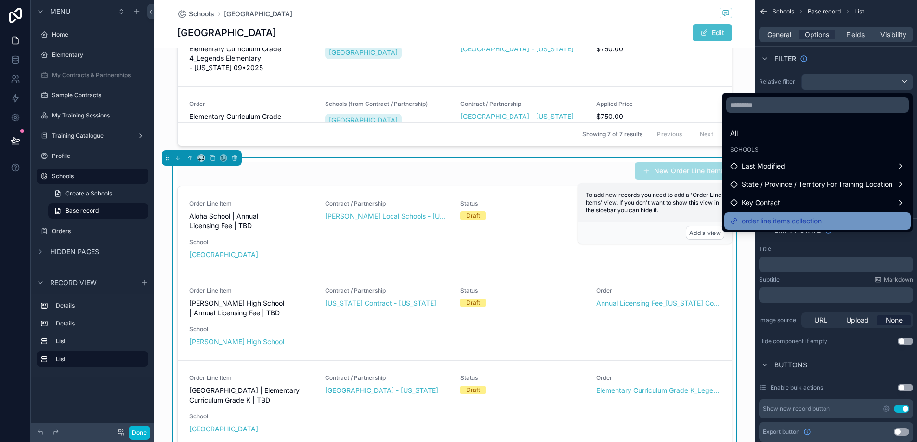
click at [814, 218] on span "order line items collection" at bounding box center [781, 221] width 80 height 12
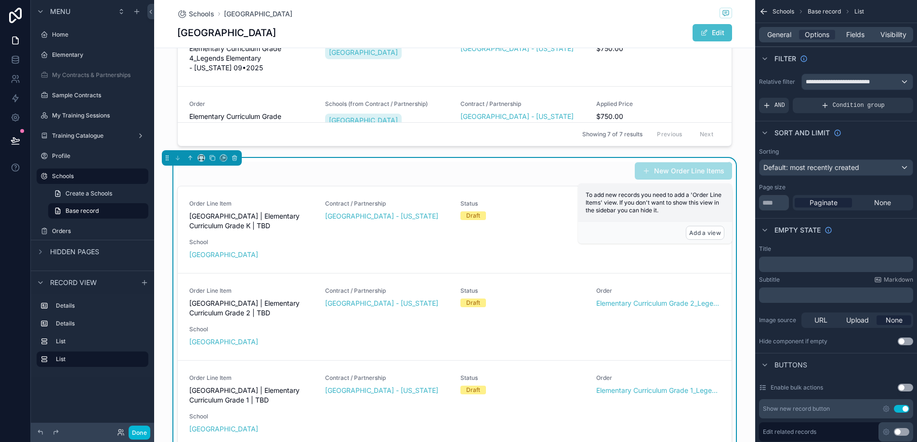
click at [452, 167] on div "New Order Line Items" at bounding box center [454, 171] width 555 height 18
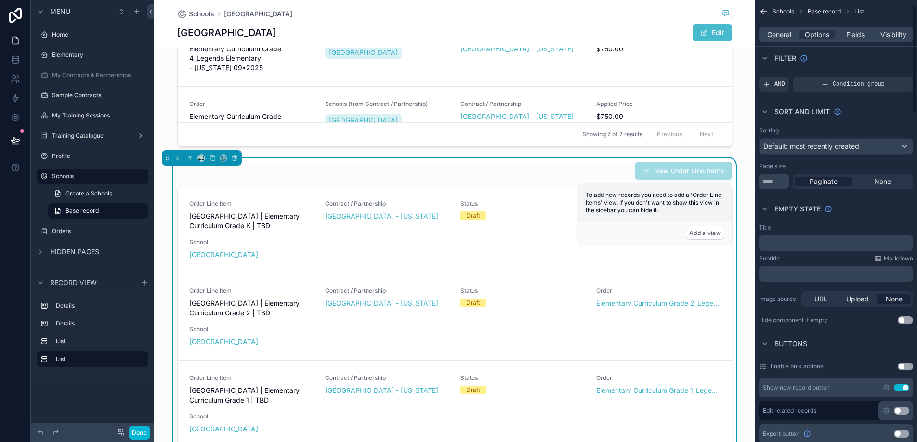
scroll to position [0, 0]
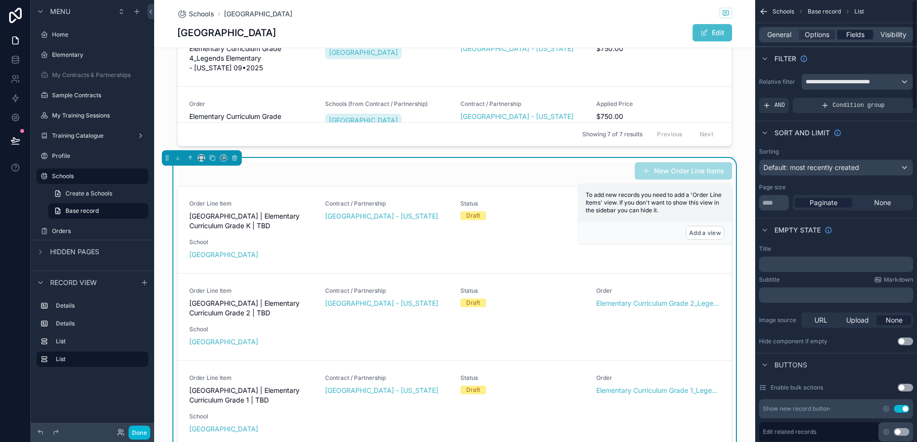
click at [853, 37] on span "Fields" at bounding box center [855, 35] width 18 height 10
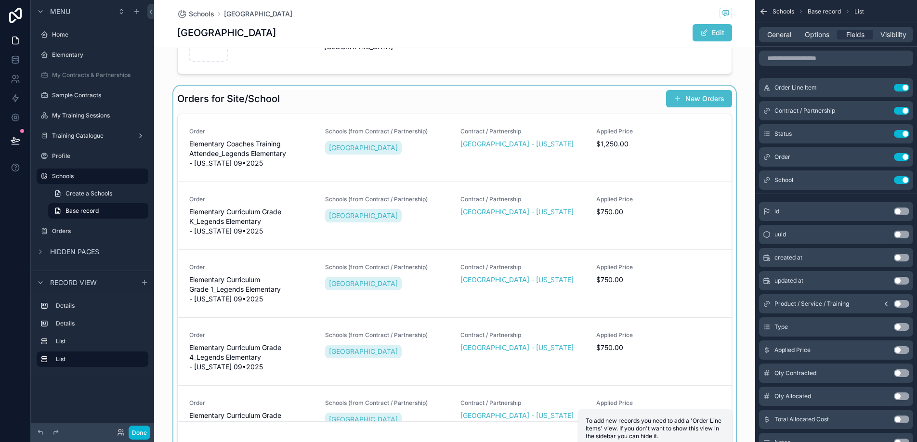
scroll to position [190, 0]
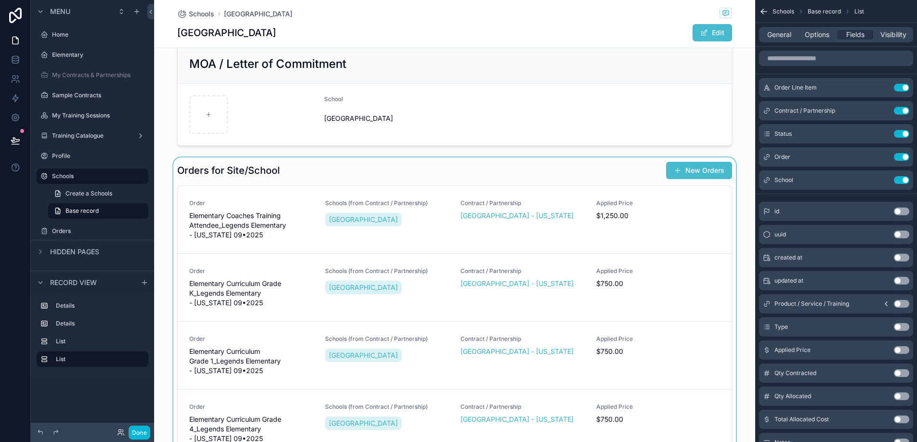
click at [595, 165] on div "scrollable content" at bounding box center [454, 339] width 601 height 364
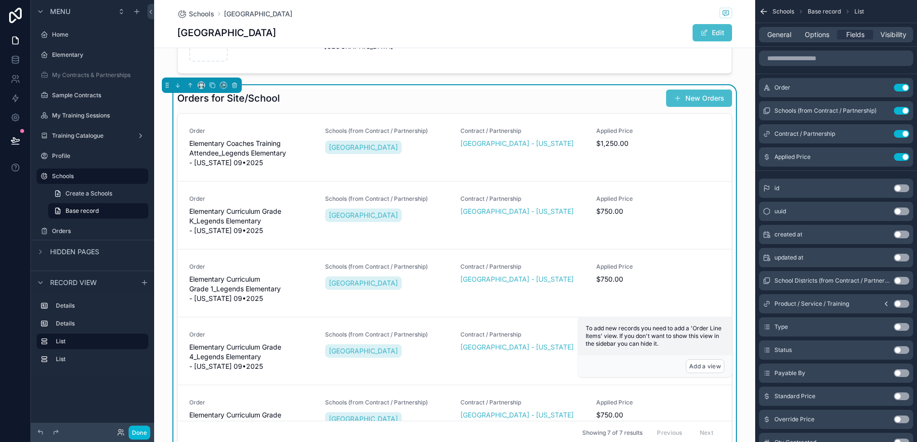
scroll to position [660, 0]
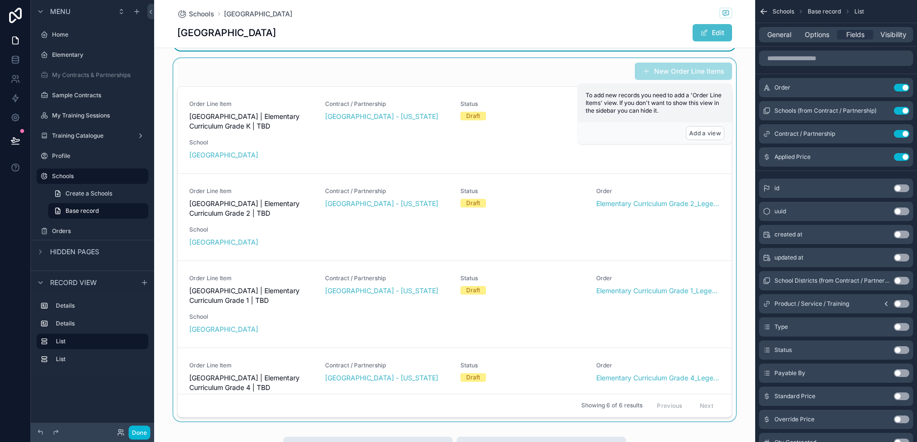
click at [539, 73] on div "scrollable content" at bounding box center [454, 240] width 601 height 364
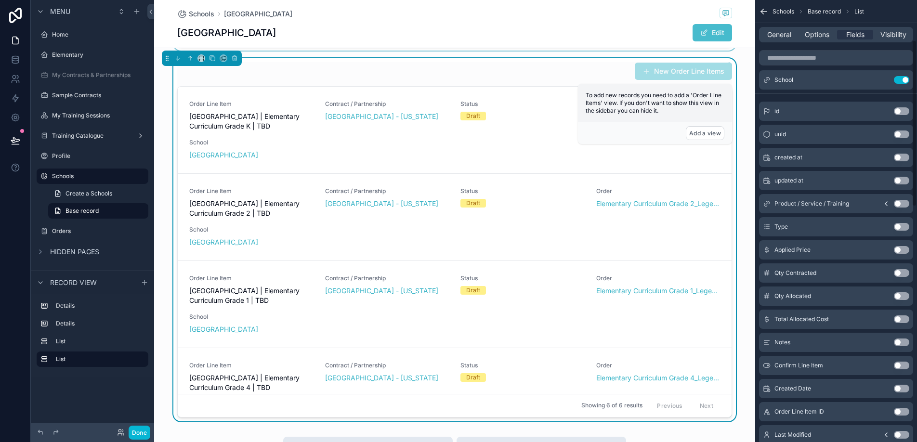
scroll to position [108, 0]
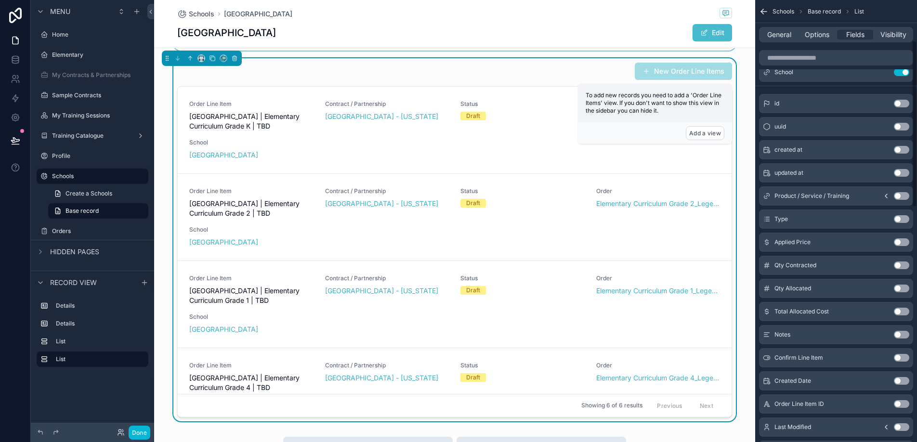
click at [897, 242] on button "Use setting" at bounding box center [901, 242] width 15 height 8
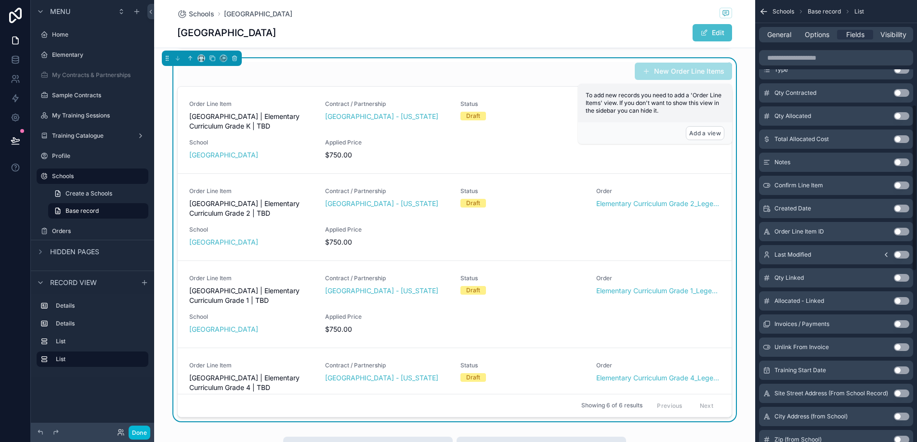
scroll to position [284, 0]
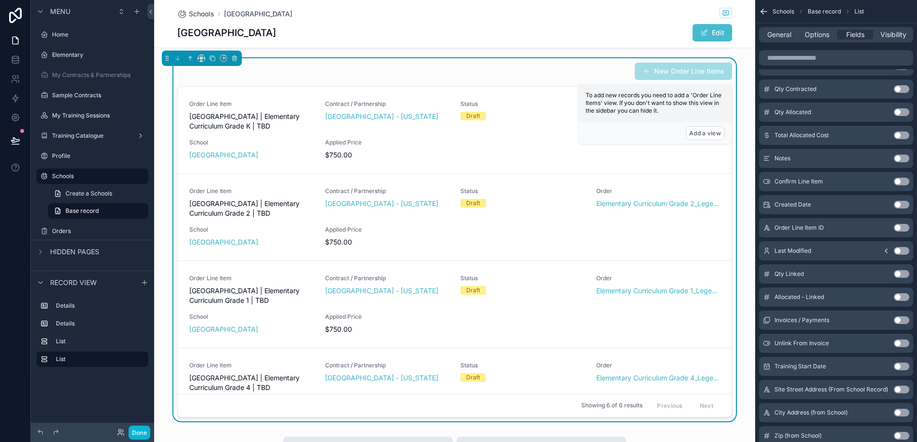
click at [898, 323] on button "Use setting" at bounding box center [901, 320] width 15 height 8
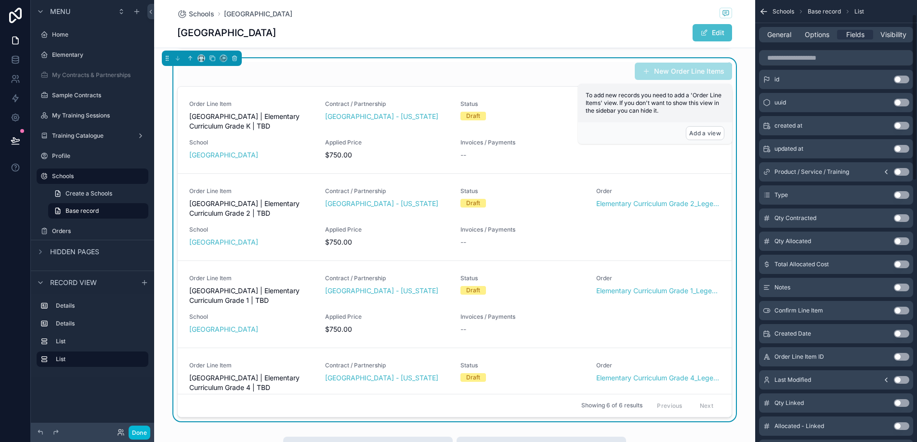
scroll to position [0, 0]
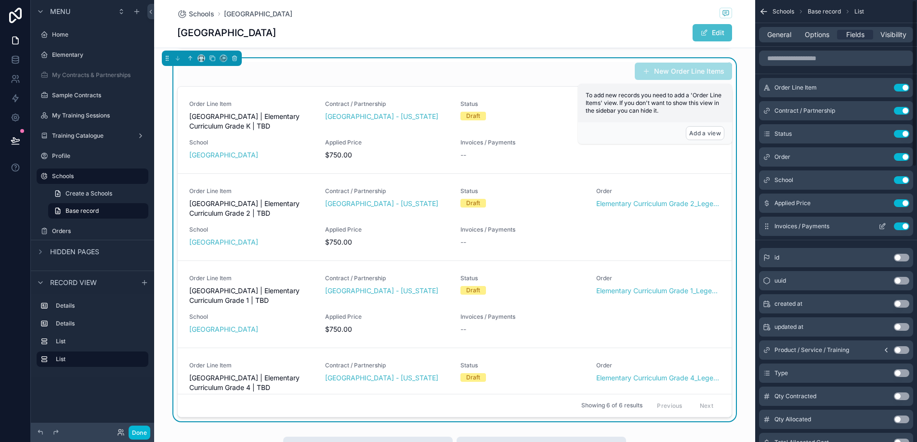
click at [902, 227] on button "Use setting" at bounding box center [901, 226] width 15 height 8
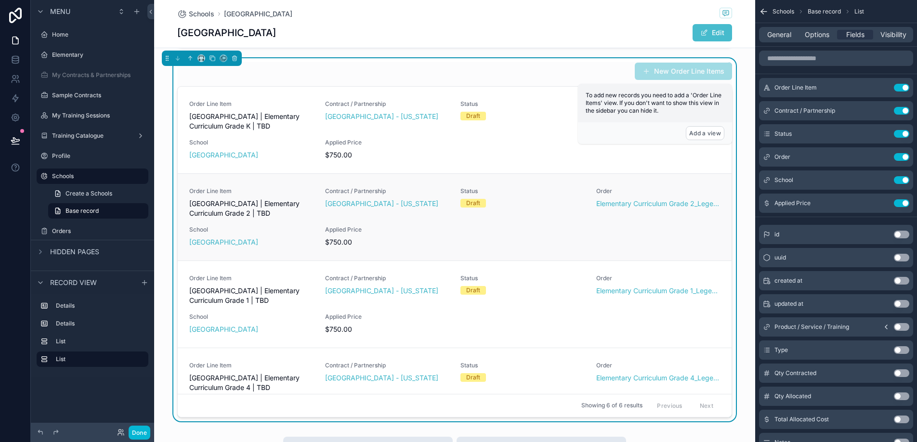
click at [471, 204] on div "Draft" at bounding box center [473, 203] width 14 height 9
click at [478, 128] on div "Status Draft" at bounding box center [522, 115] width 124 height 31
click at [614, 67] on div "New Order Line Items" at bounding box center [454, 71] width 555 height 18
click at [569, 87] on div "Order Line Item Legends Elementary | Elementary Curriculum Grade K | TBD Contra…" at bounding box center [455, 130] width 554 height 87
click at [565, 71] on div "New Order Line Items" at bounding box center [454, 71] width 555 height 18
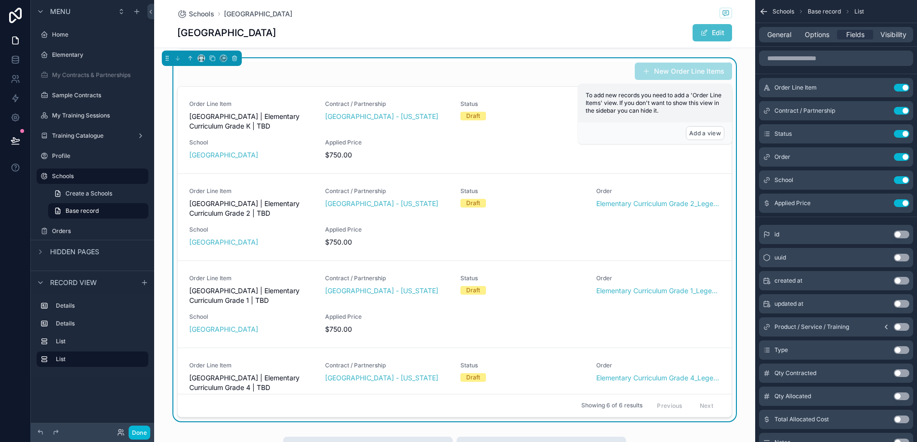
click at [723, 59] on div "New Order Line Items Order Line Item Legends Elementary | Elementary Curriculum…" at bounding box center [454, 240] width 601 height 364
click at [610, 73] on div "New Order Line Items" at bounding box center [454, 71] width 555 height 18
click at [902, 86] on button "Use setting" at bounding box center [901, 88] width 15 height 8
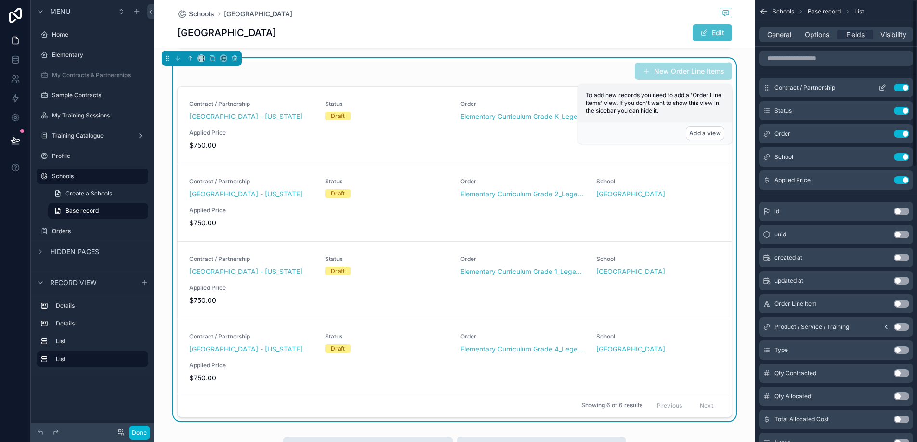
click at [901, 86] on button "Use setting" at bounding box center [901, 88] width 15 height 8
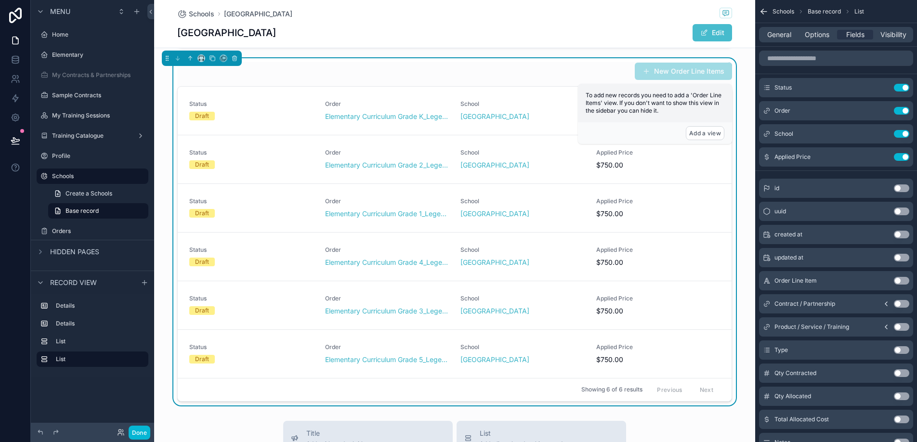
scroll to position [38, 0]
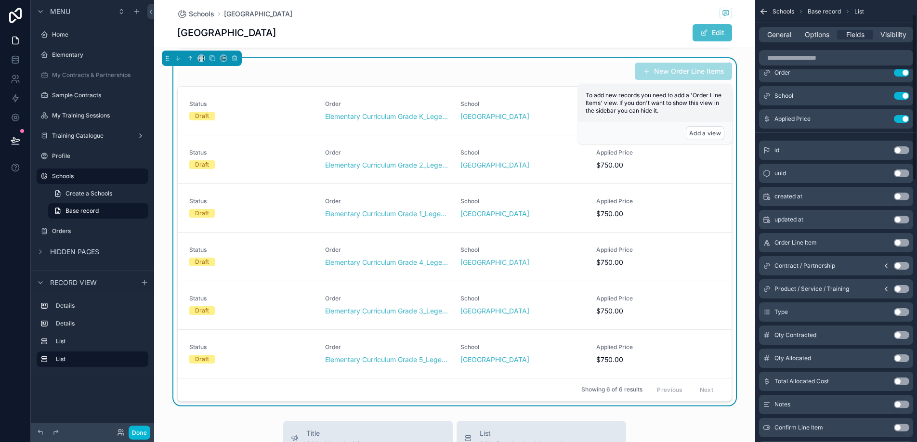
click at [898, 242] on button "Use setting" at bounding box center [901, 243] width 15 height 8
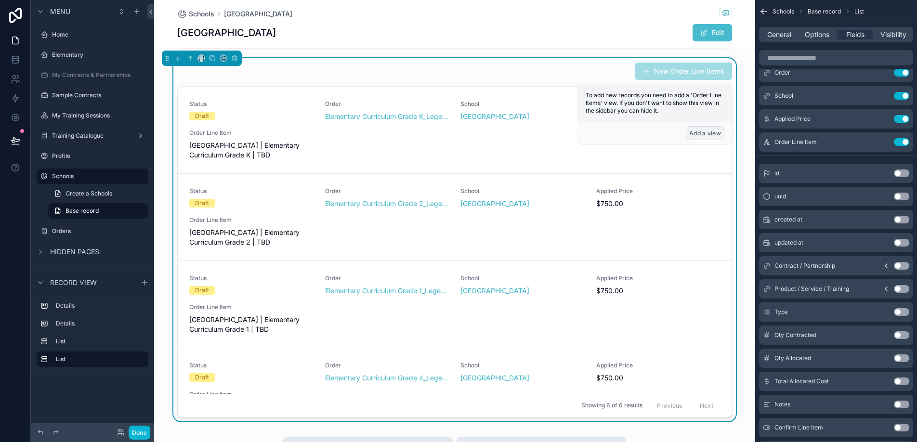
click at [711, 134] on button "Add a view" at bounding box center [705, 133] width 39 height 14
click at [653, 86] on div "To add new records you need to add a 'Order Line Items' view. If you don't want…" at bounding box center [655, 103] width 154 height 39
click at [628, 104] on span "To add new records you need to add a 'Order Line Items' view. If you don't want…" at bounding box center [653, 102] width 136 height 23
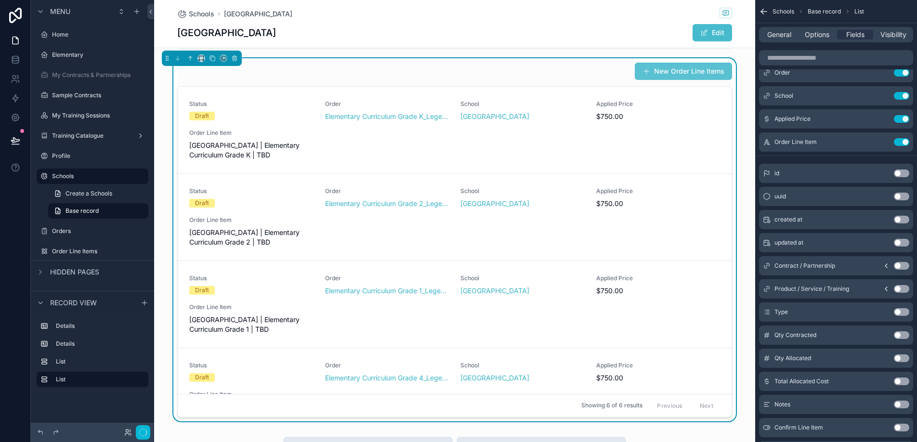
click at [649, 67] on span "scrollable content" at bounding box center [646, 71] width 8 height 8
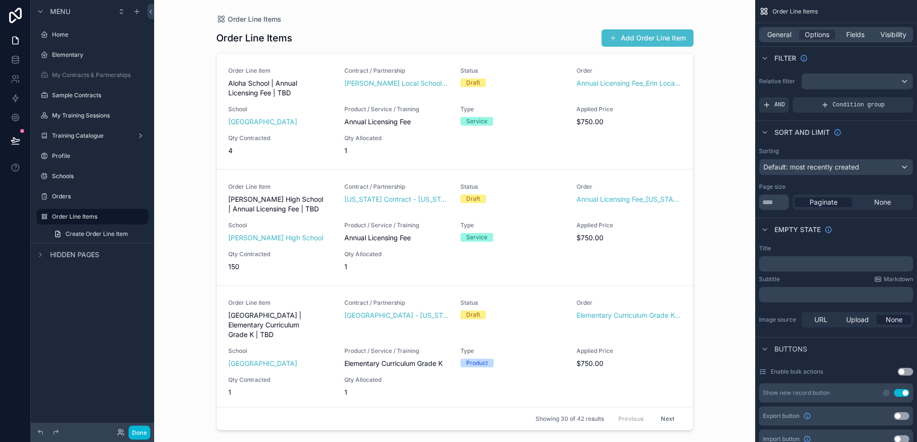
click at [221, 20] on div "scrollable content" at bounding box center [454, 215] width 493 height 430
click at [75, 198] on label "Orders" at bounding box center [90, 197] width 77 height 8
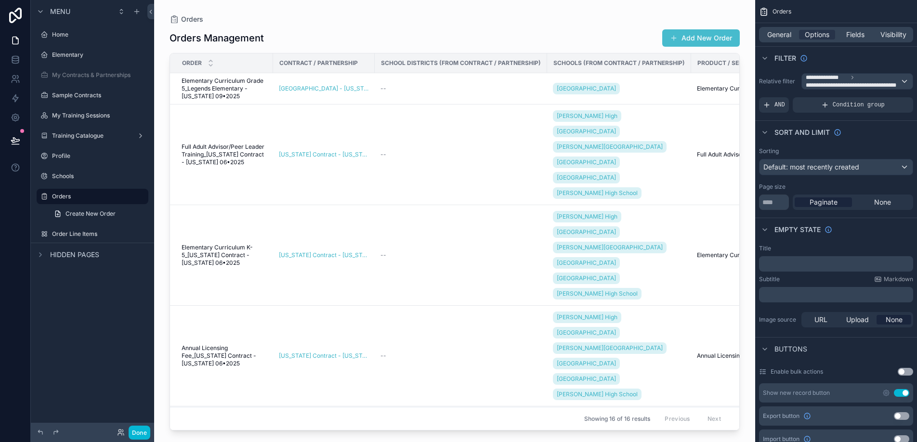
click at [74, 186] on div "scrollable content" at bounding box center [92, 186] width 123 height 2
click at [74, 178] on label "Schools" at bounding box center [90, 176] width 77 height 8
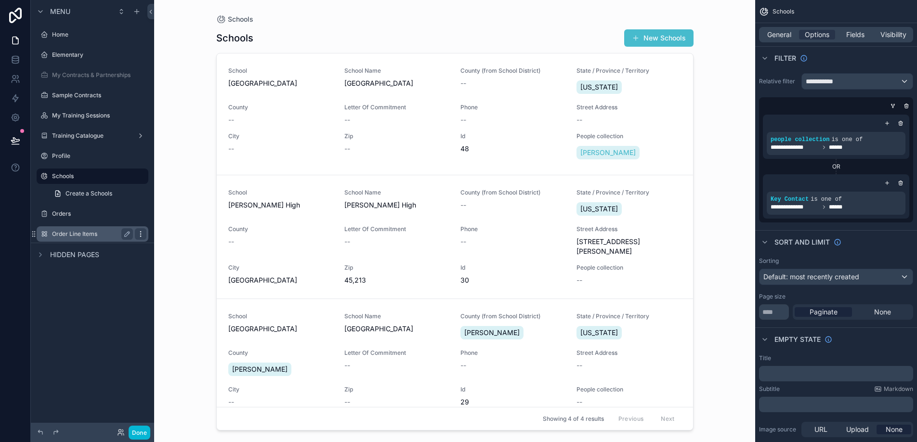
click at [140, 232] on icon "scrollable content" at bounding box center [141, 234] width 8 height 8
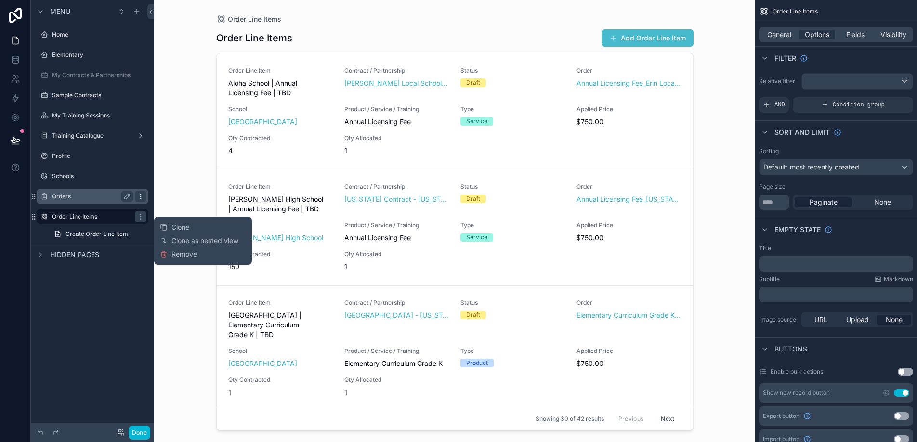
click at [143, 200] on div "scrollable content" at bounding box center [141, 197] width 12 height 12
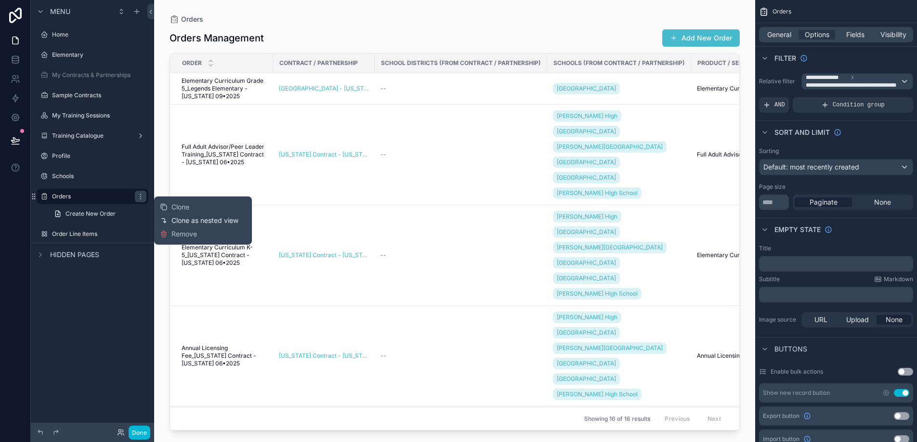
click at [167, 220] on icon at bounding box center [164, 221] width 8 height 8
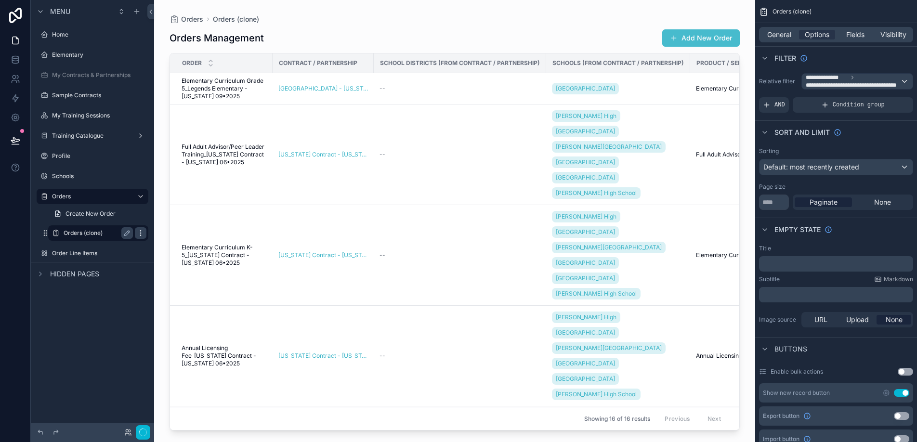
click at [139, 234] on icon "scrollable content" at bounding box center [141, 233] width 8 height 8
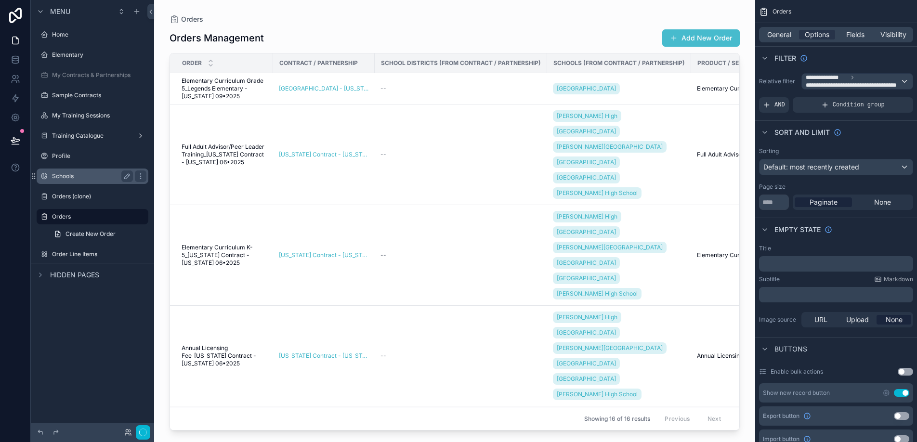
click at [88, 177] on label "Schools" at bounding box center [90, 176] width 77 height 8
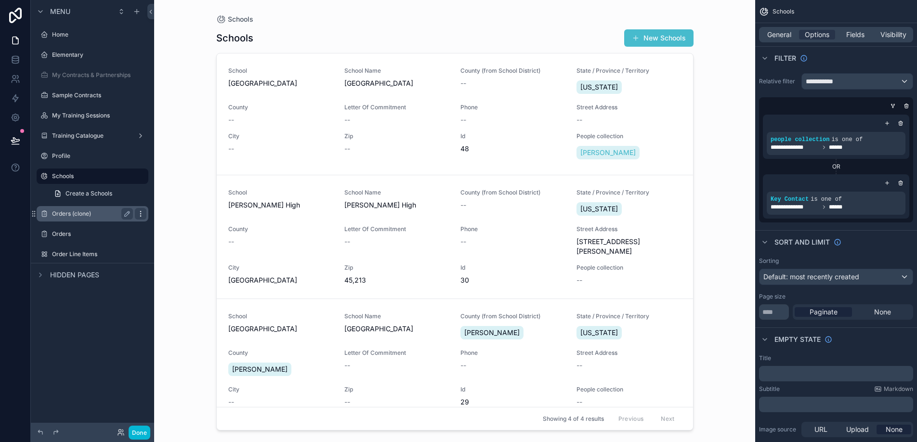
click at [140, 215] on icon "scrollable content" at bounding box center [141, 214] width 8 height 8
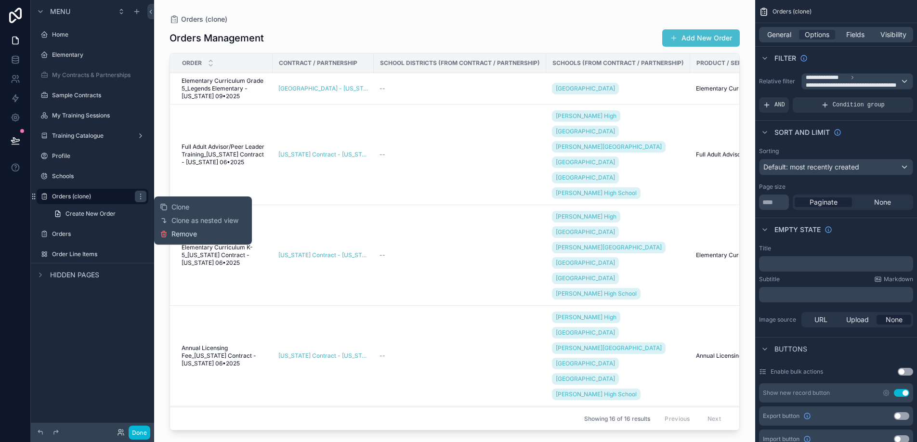
click at [175, 236] on span "Remove" at bounding box center [184, 234] width 26 height 10
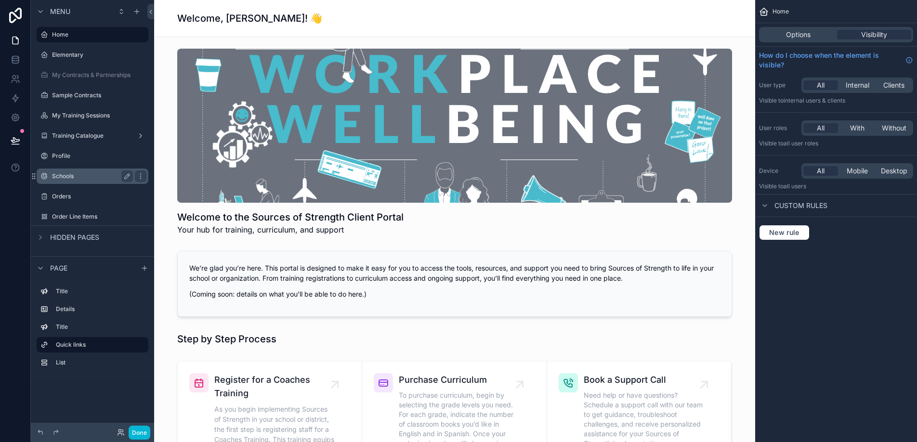
click at [88, 180] on label "Schools" at bounding box center [90, 176] width 77 height 8
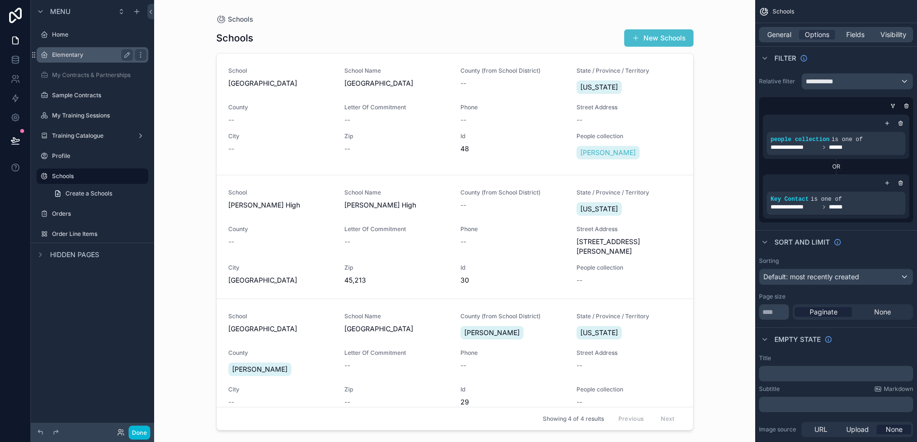
click at [78, 48] on div "Elementary" at bounding box center [93, 54] width 108 height 15
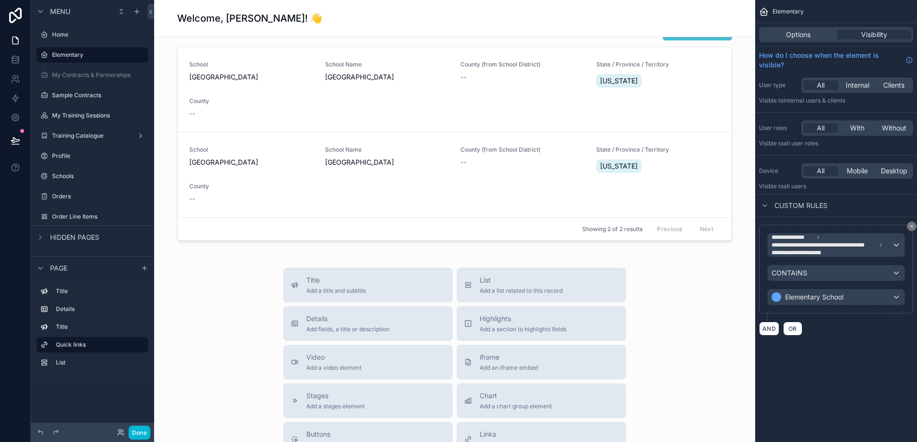
scroll to position [475, 0]
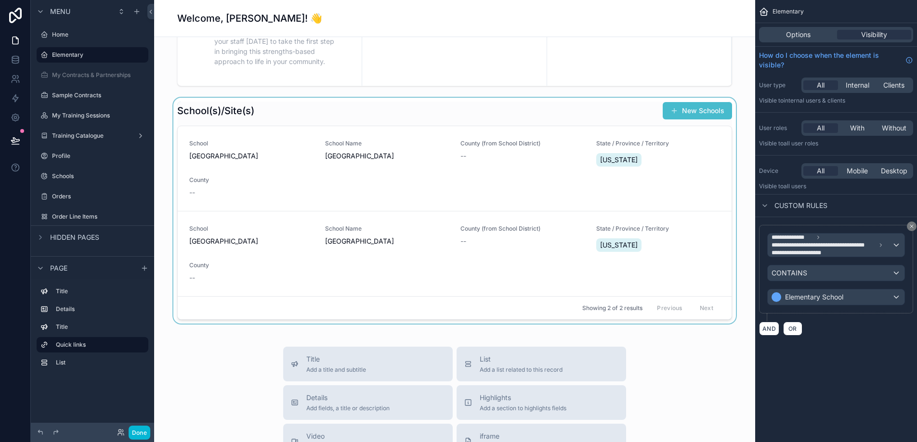
click at [279, 205] on div "scrollable content" at bounding box center [454, 211] width 585 height 226
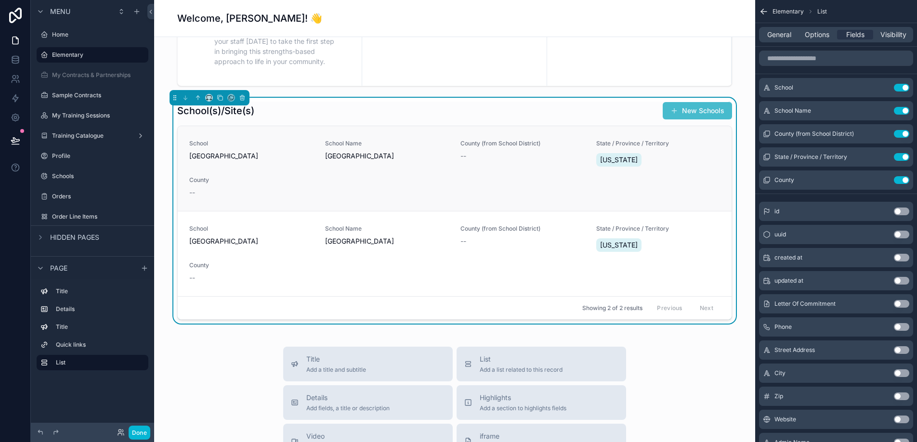
click at [281, 179] on span "County" at bounding box center [251, 180] width 124 height 8
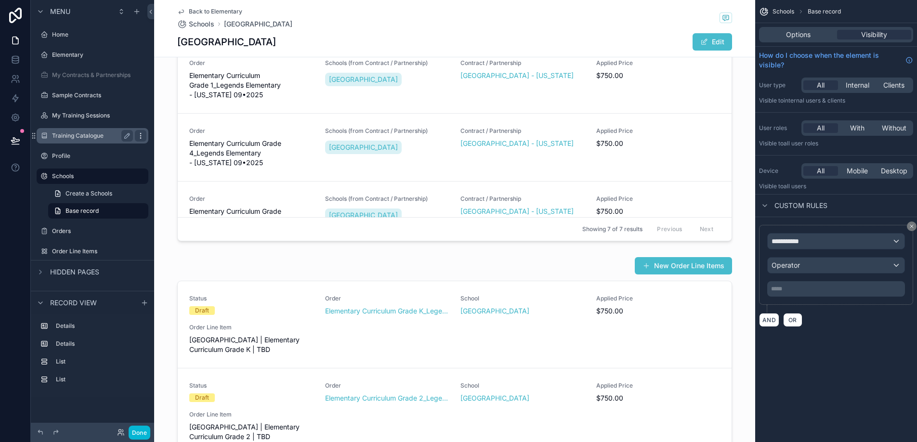
click at [141, 137] on icon "scrollable content" at bounding box center [141, 136] width 8 height 8
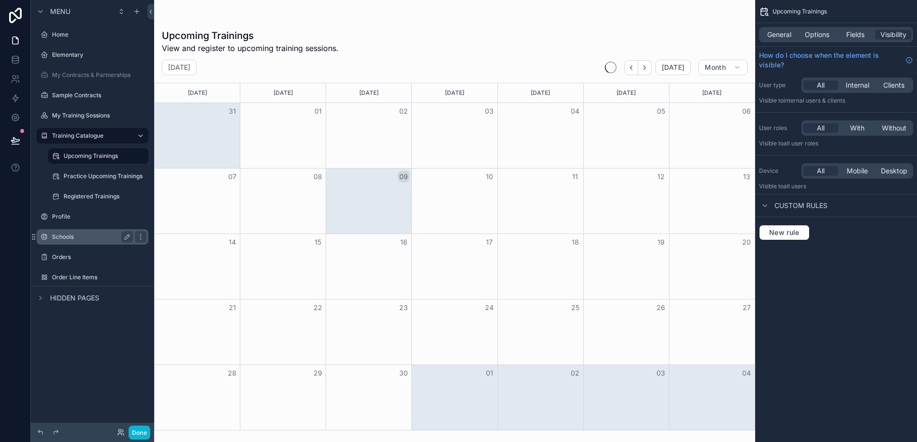
click at [74, 238] on label "Schools" at bounding box center [90, 237] width 77 height 8
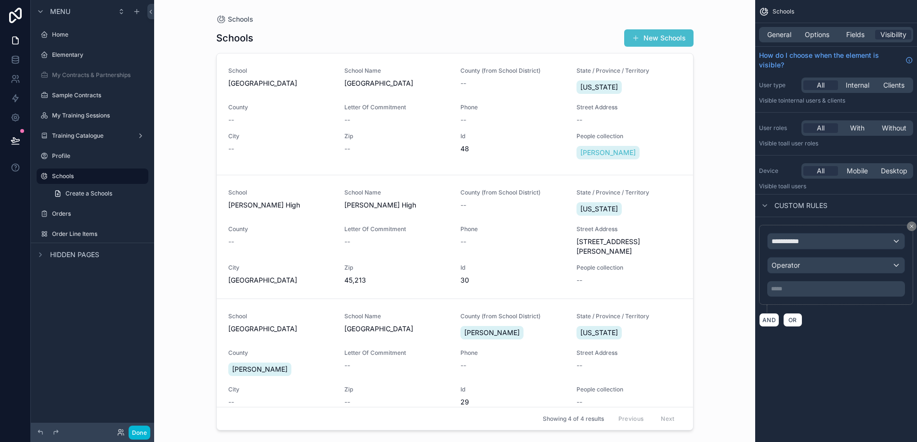
click at [312, 123] on div "scrollable content" at bounding box center [454, 215] width 493 height 430
click at [302, 111] on div "County --" at bounding box center [280, 114] width 104 height 21
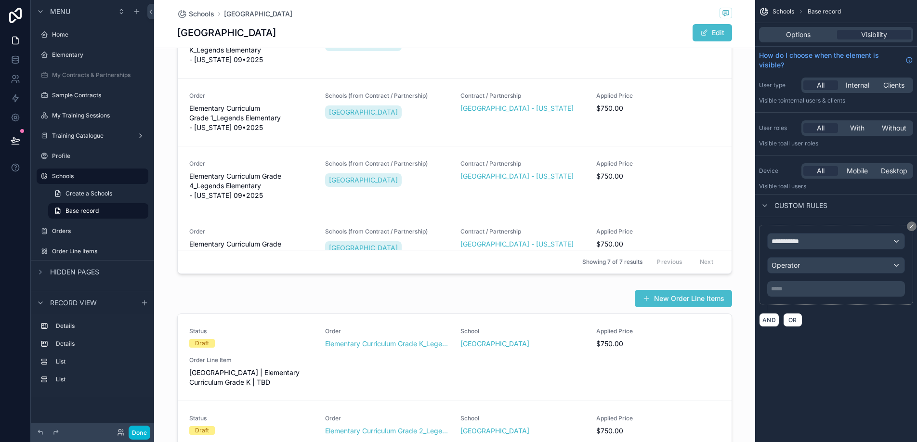
scroll to position [439, 0]
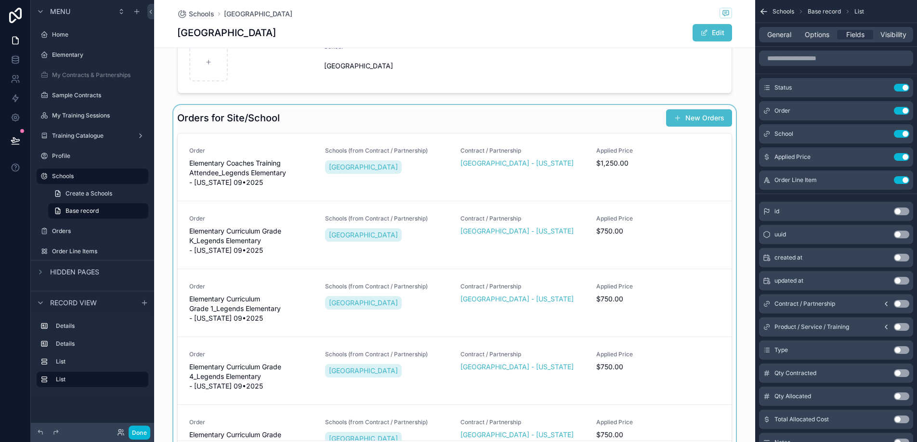
scroll to position [200, 0]
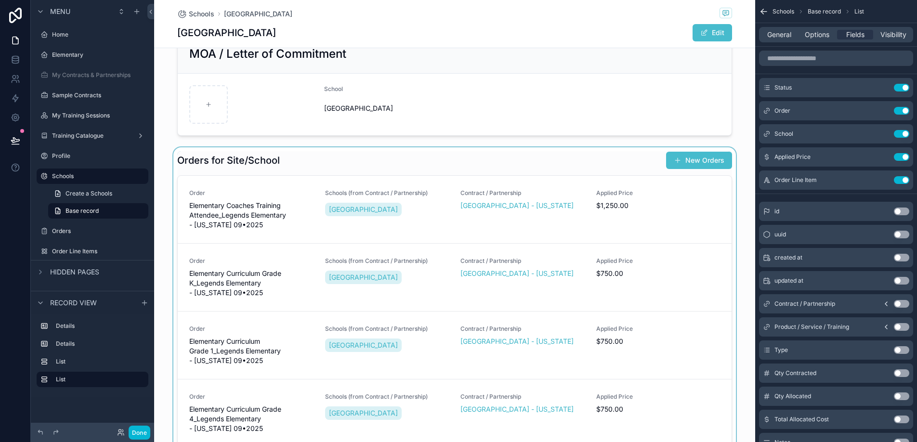
click at [314, 153] on div "scrollable content" at bounding box center [454, 329] width 601 height 364
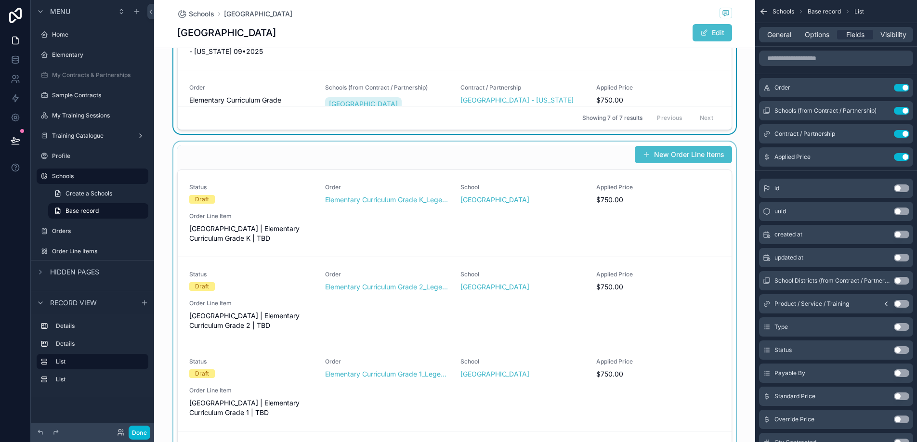
scroll to position [584, 0]
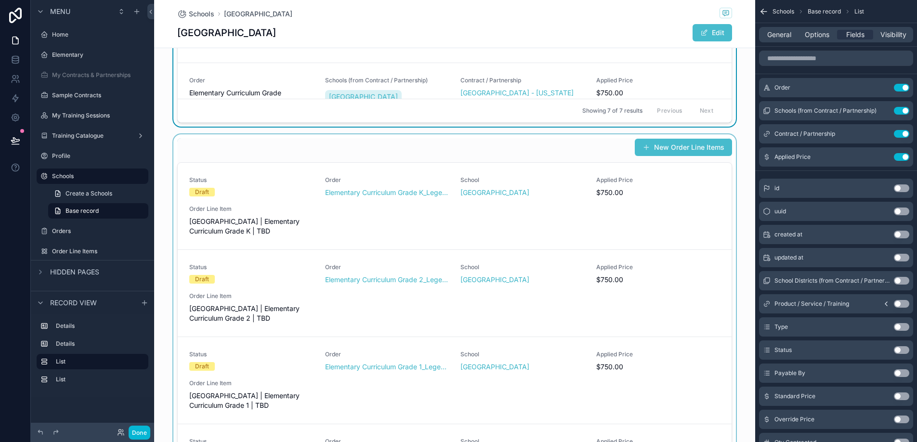
click at [311, 148] on div "scrollable content" at bounding box center [454, 316] width 601 height 364
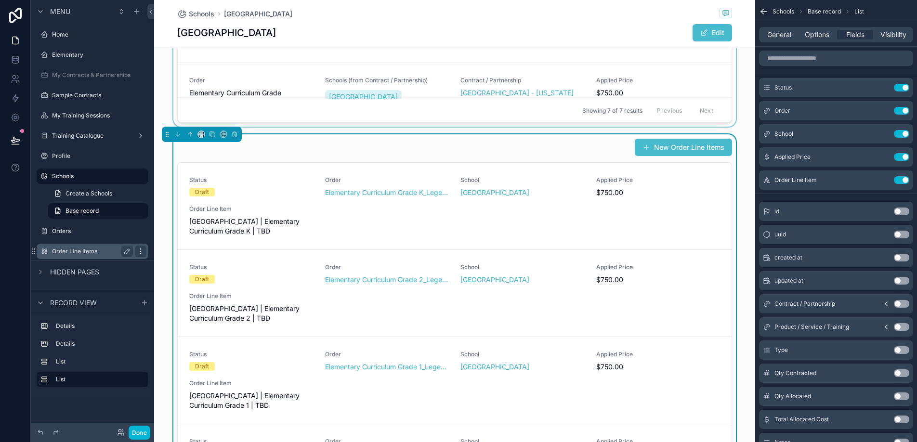
click at [139, 253] on icon "scrollable content" at bounding box center [141, 251] width 8 height 8
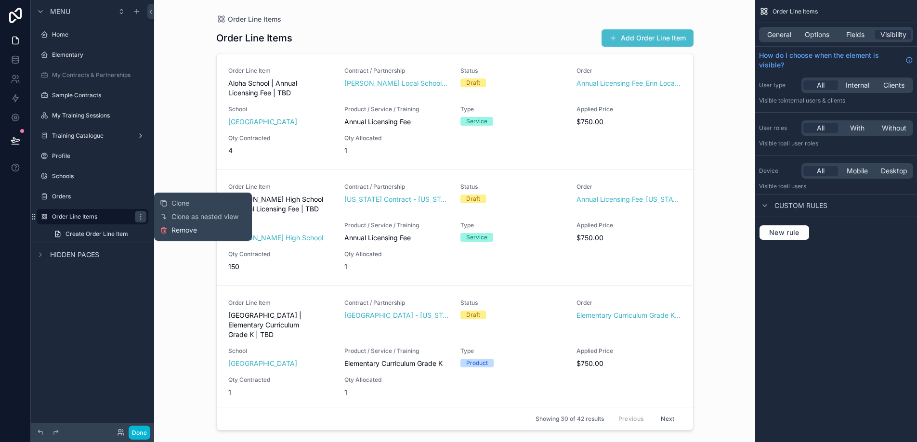
click at [172, 230] on span "Remove" at bounding box center [184, 230] width 26 height 10
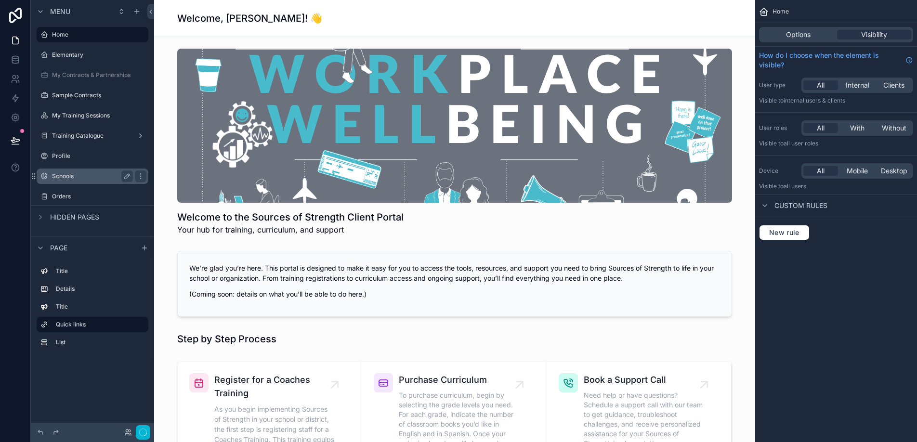
click at [92, 176] on label "Schools" at bounding box center [90, 176] width 77 height 8
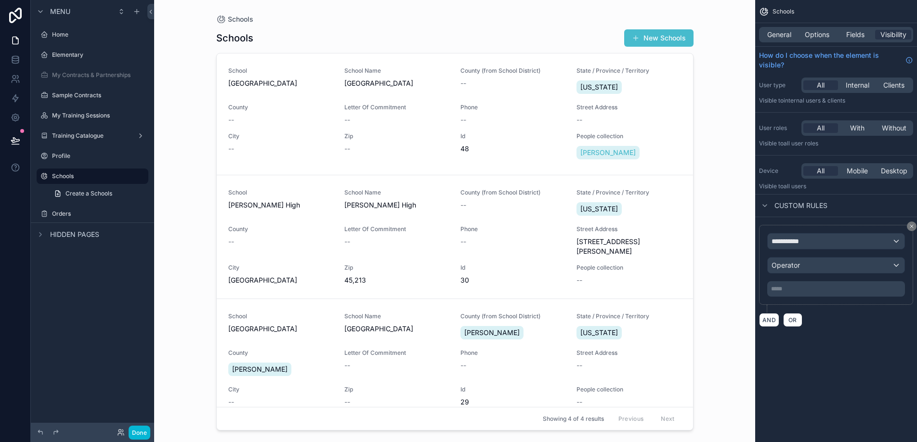
click at [311, 113] on div "scrollable content" at bounding box center [454, 215] width 493 height 430
click at [295, 120] on div "--" at bounding box center [280, 120] width 104 height 10
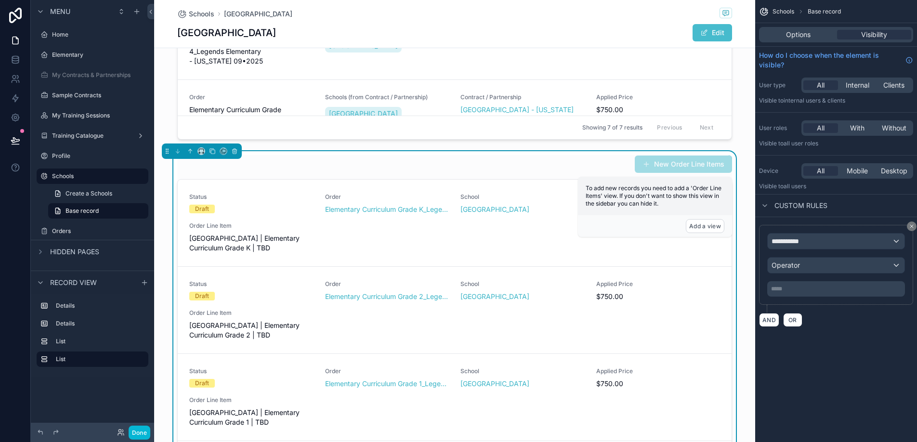
scroll to position [6, 0]
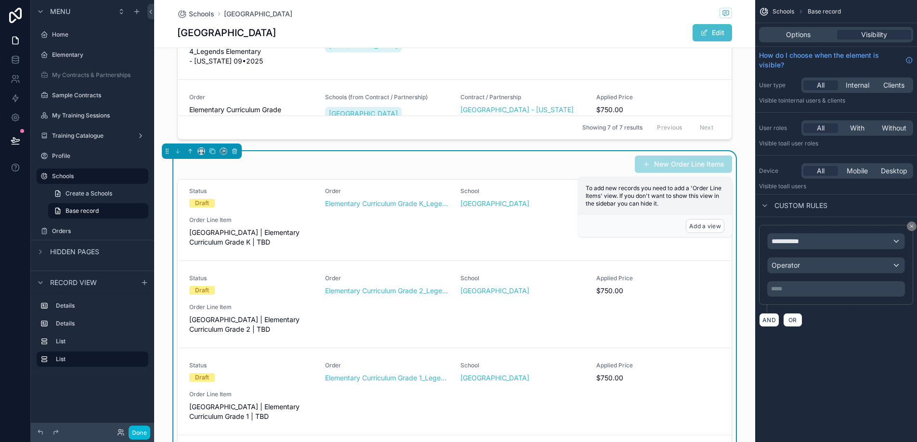
click at [406, 162] on div "New Order Line Items" at bounding box center [454, 164] width 555 height 18
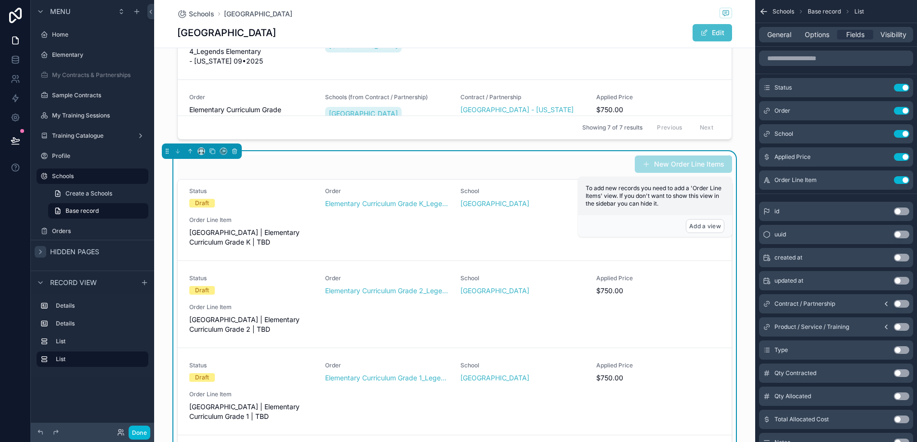
click at [46, 249] on div "scrollable content" at bounding box center [41, 252] width 12 height 12
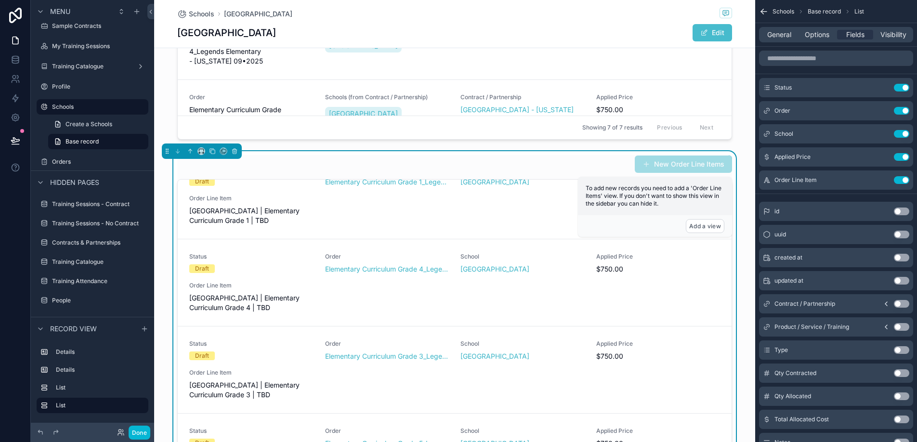
scroll to position [215, 0]
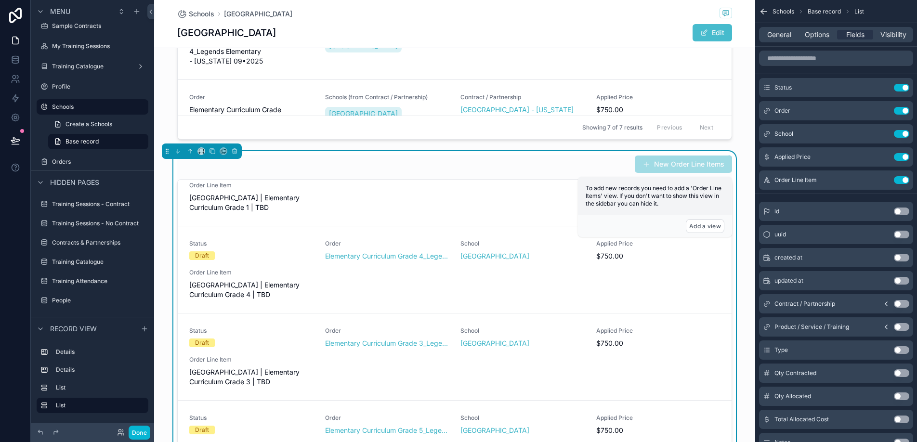
click at [334, 149] on div "School Legends Elementary School Name Legends Elementary Phone -- Street Addres…" at bounding box center [454, 4] width 601 height 1022
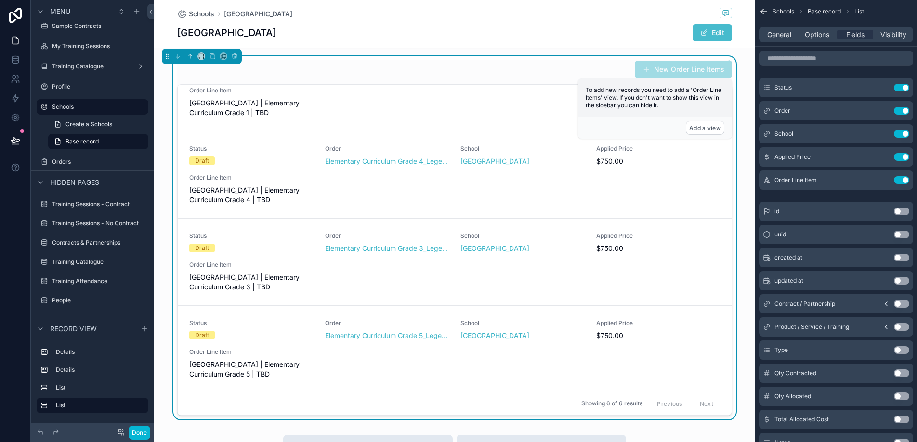
scroll to position [665, 0]
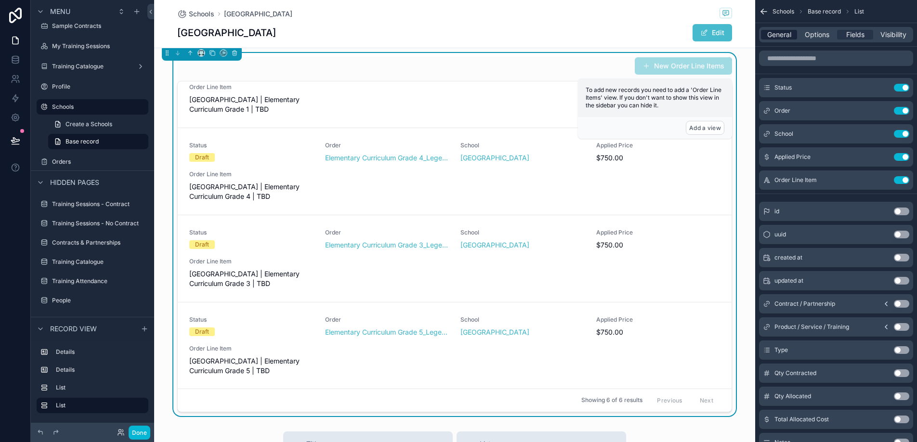
click at [783, 34] on span "General" at bounding box center [779, 35] width 24 height 10
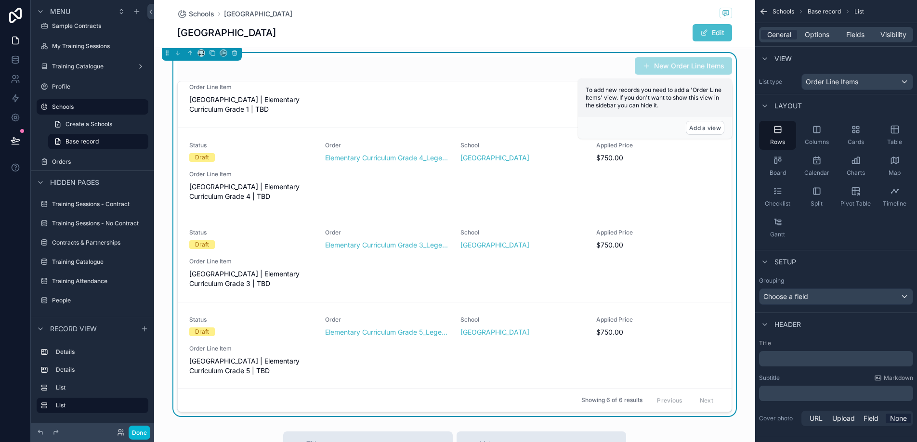
click at [787, 362] on p "﻿" at bounding box center [837, 359] width 148 height 10
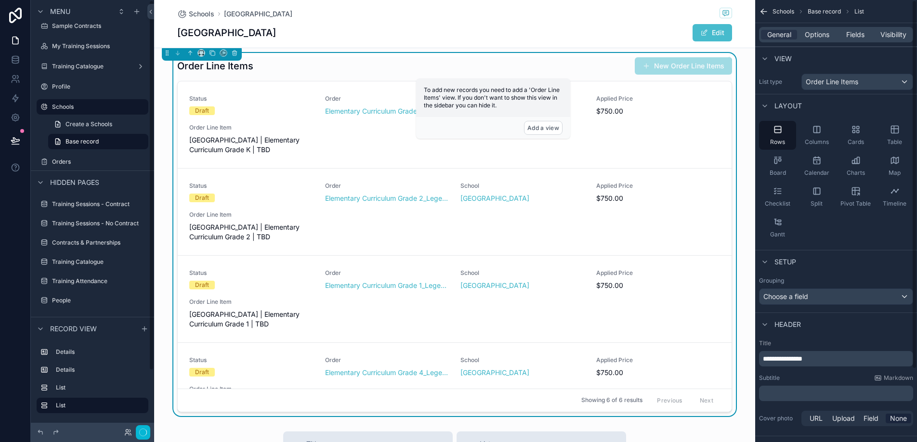
click at [794, 390] on p "﻿" at bounding box center [837, 394] width 148 height 10
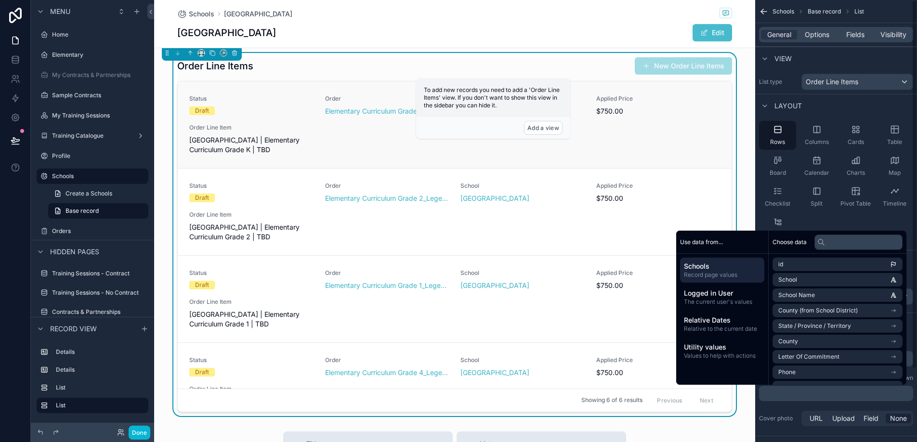
click at [331, 88] on div "Status Draft Order Elementary Curriculum Grade K_Legends Elementary - Hawaii 09…" at bounding box center [455, 124] width 554 height 87
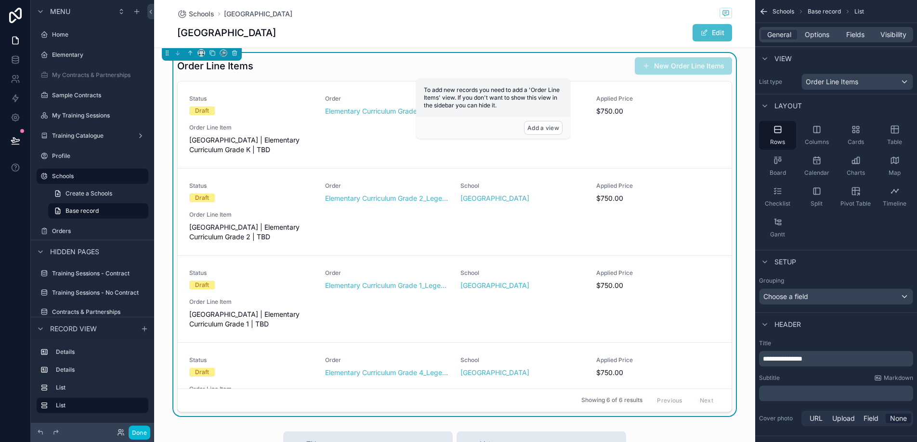
click at [334, 69] on div "Order Line Items New Order Line Items" at bounding box center [454, 66] width 555 height 18
click at [295, 125] on span "Order Line Item" at bounding box center [251, 128] width 124 height 8
click at [290, 203] on div "Status Draft Order Elementary Curriculum Grade 2_Legends Elementary - Hawaii 09…" at bounding box center [454, 212] width 531 height 60
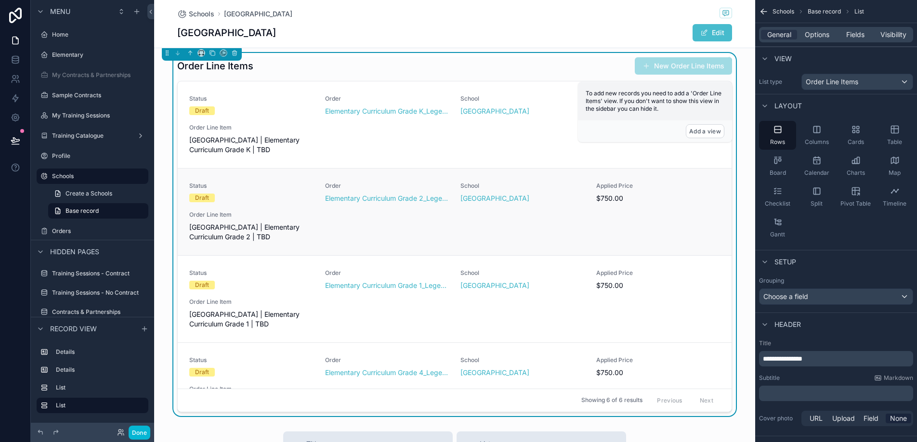
scroll to position [653, 0]
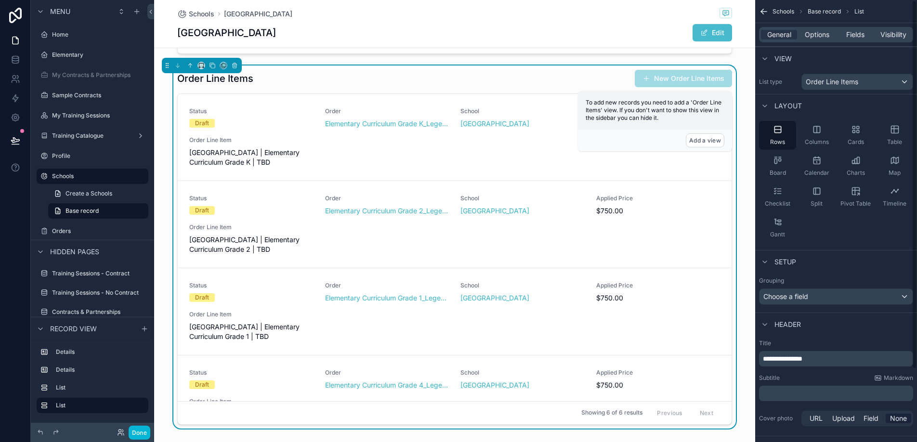
click at [818, 42] on div "General Options Fields Visibility" at bounding box center [836, 34] width 154 height 15
click at [819, 37] on span "Options" at bounding box center [817, 35] width 25 height 10
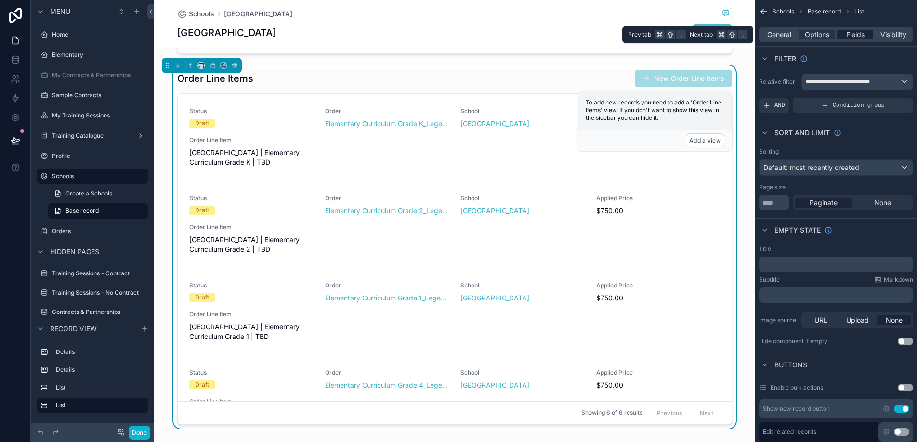
click at [857, 32] on span "Fields" at bounding box center [855, 35] width 18 height 10
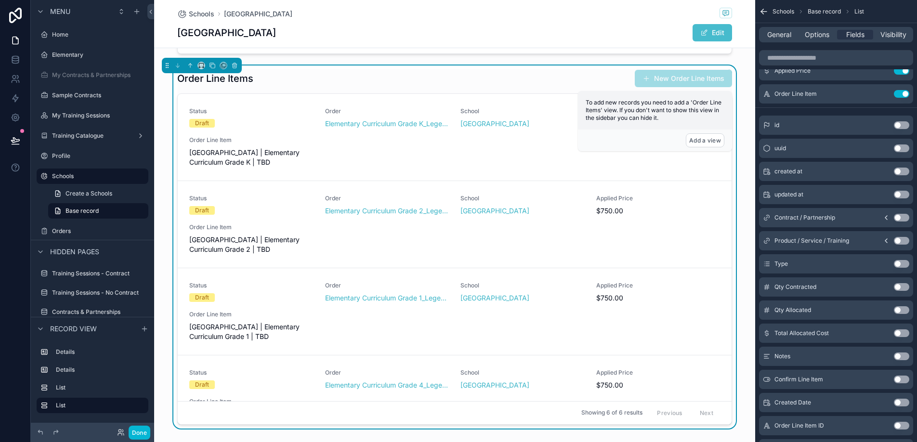
scroll to position [0, 0]
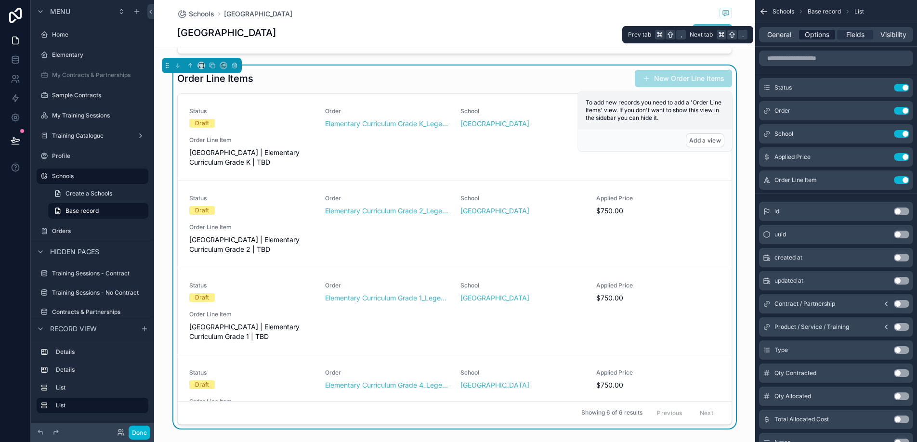
click at [826, 32] on span "Options" at bounding box center [817, 35] width 25 height 10
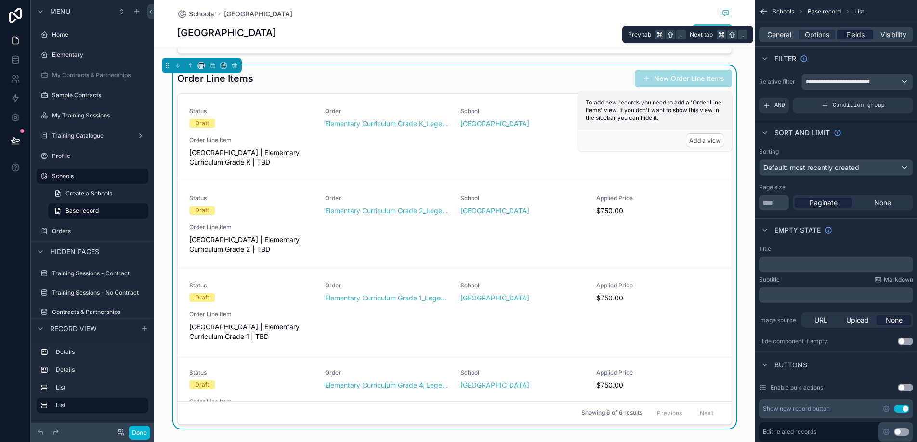
click at [861, 33] on span "Fields" at bounding box center [855, 35] width 18 height 10
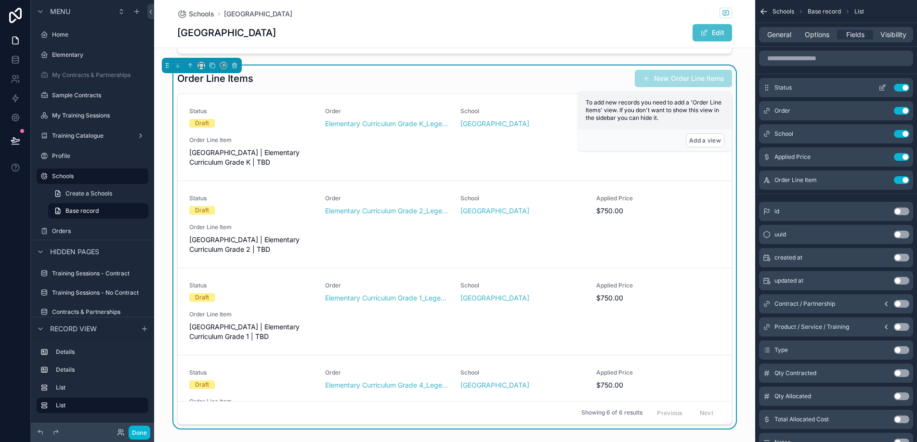
click at [884, 90] on icon "scrollable content" at bounding box center [882, 88] width 8 height 8
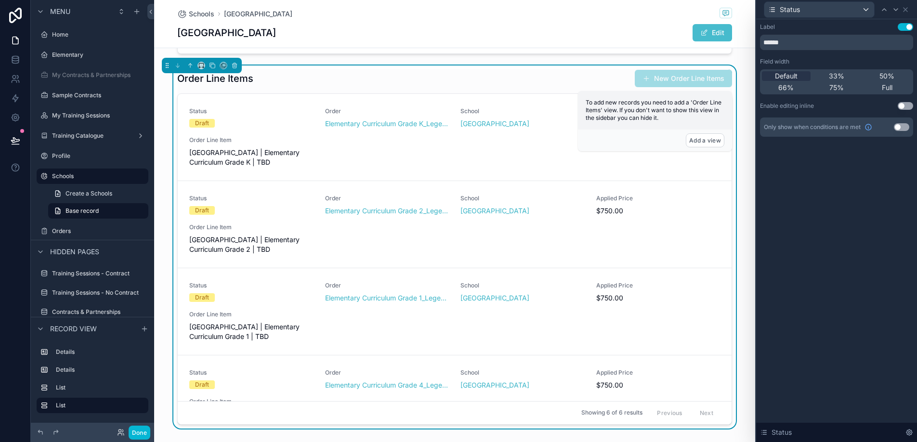
click at [905, 104] on button "Use setting" at bounding box center [904, 106] width 15 height 8
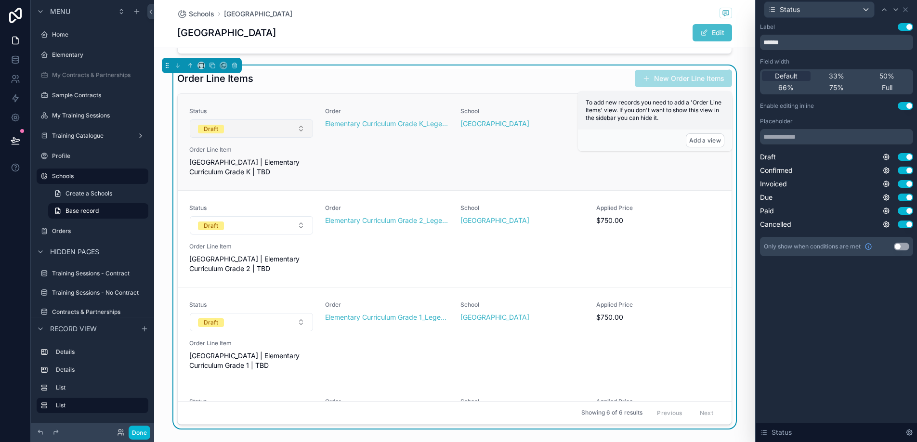
click at [232, 131] on button "Draft" at bounding box center [251, 128] width 123 height 18
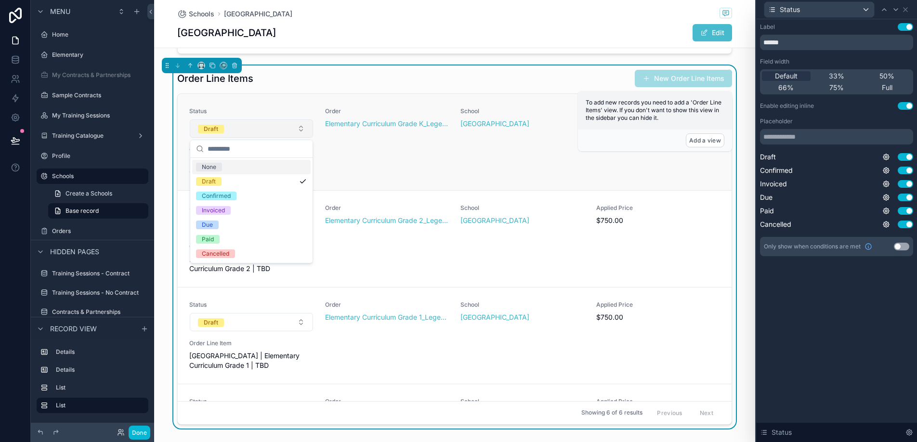
click at [232, 131] on button "Draft" at bounding box center [251, 128] width 123 height 18
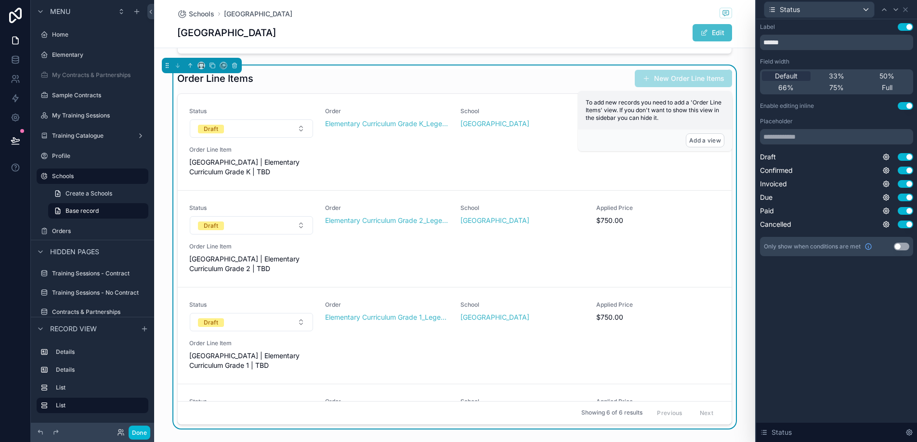
click at [908, 106] on button "Use setting" at bounding box center [904, 106] width 15 height 8
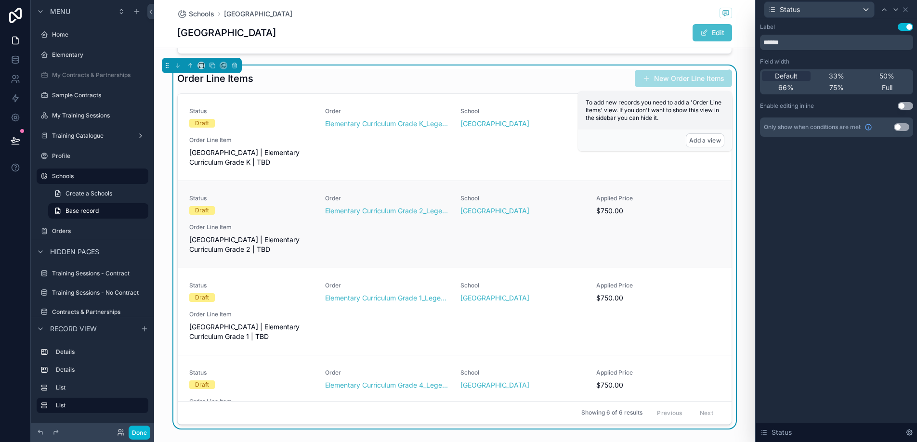
click at [374, 242] on div "Status Draft Order Elementary Curriculum Grade 2_Legends Elementary - Hawaii 09…" at bounding box center [454, 225] width 531 height 60
click at [525, 73] on div "Order Line Items New Order Line Items" at bounding box center [454, 78] width 555 height 18
click at [864, 13] on div "Status" at bounding box center [819, 9] width 110 height 15
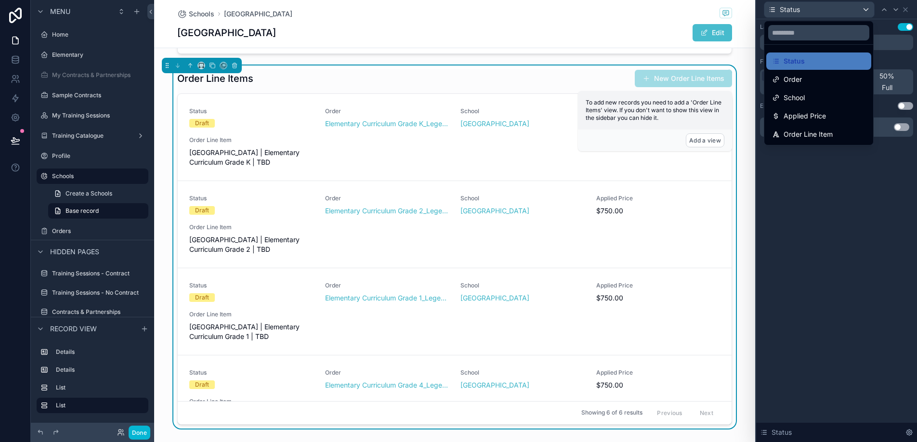
click at [864, 13] on div at bounding box center [836, 221] width 161 height 442
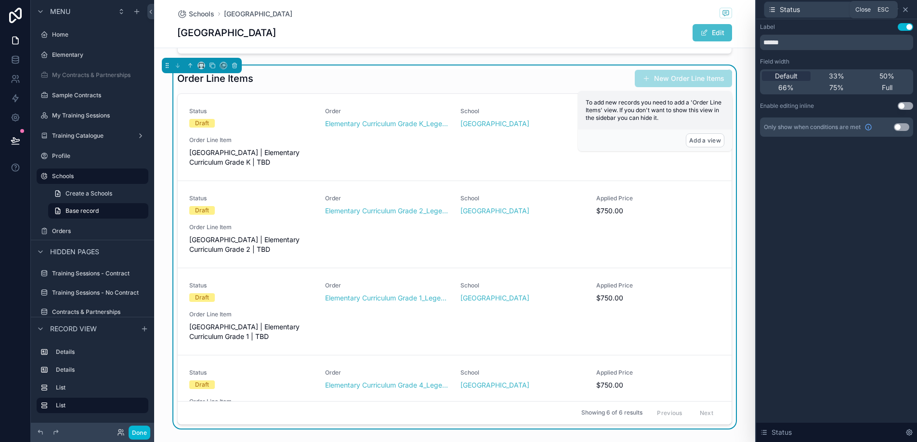
click at [906, 7] on icon at bounding box center [905, 10] width 8 height 8
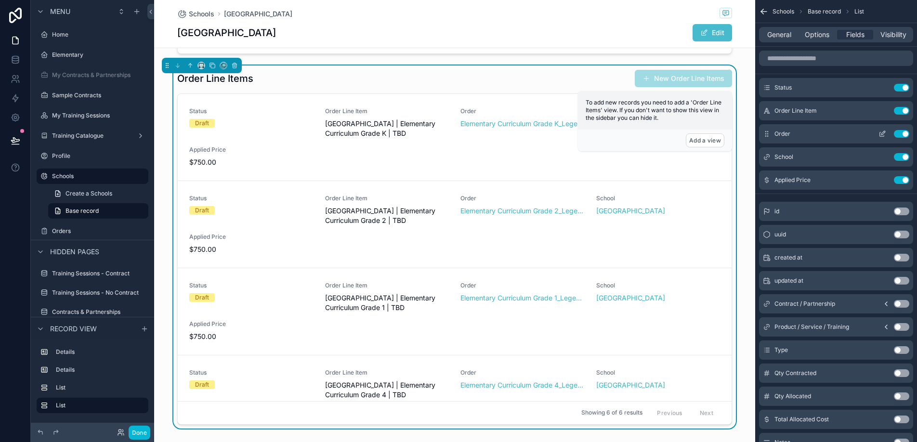
click at [905, 134] on button "Use setting" at bounding box center [901, 134] width 15 height 8
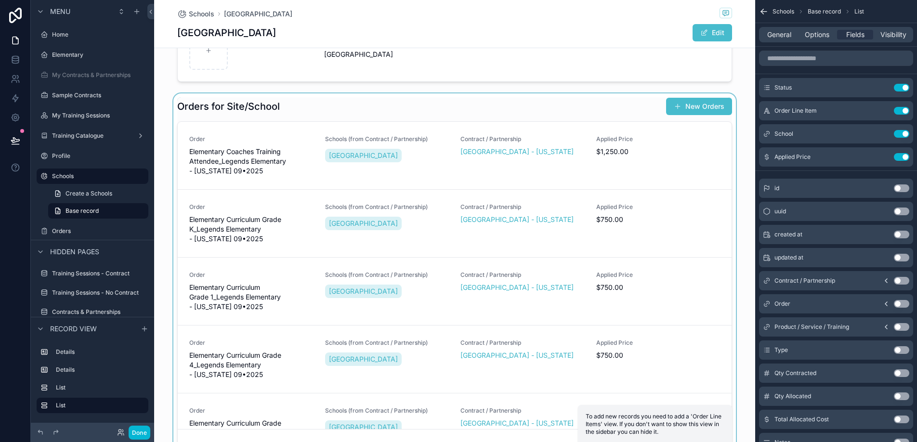
scroll to position [257, 0]
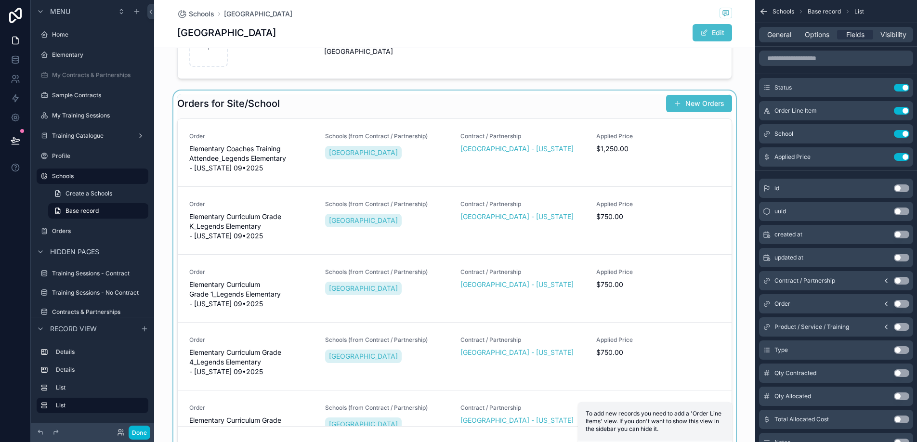
click at [294, 158] on div "scrollable content" at bounding box center [454, 273] width 601 height 364
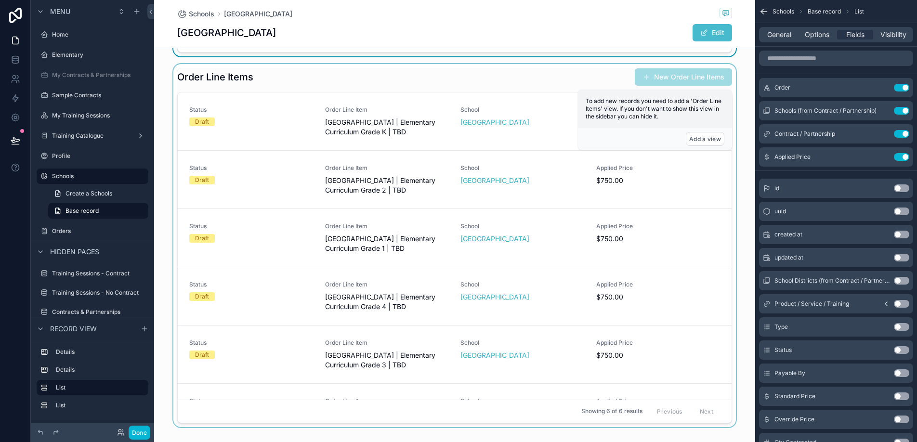
scroll to position [717, 0]
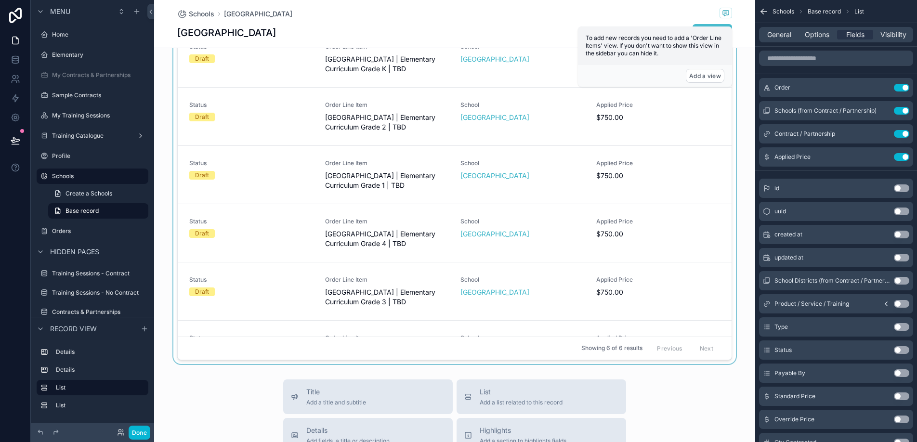
click at [286, 256] on div "scrollable content" at bounding box center [454, 183] width 601 height 364
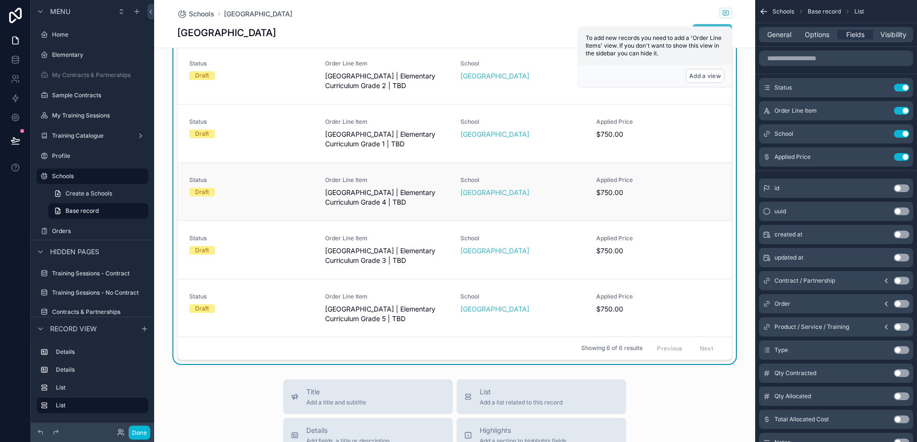
scroll to position [0, 0]
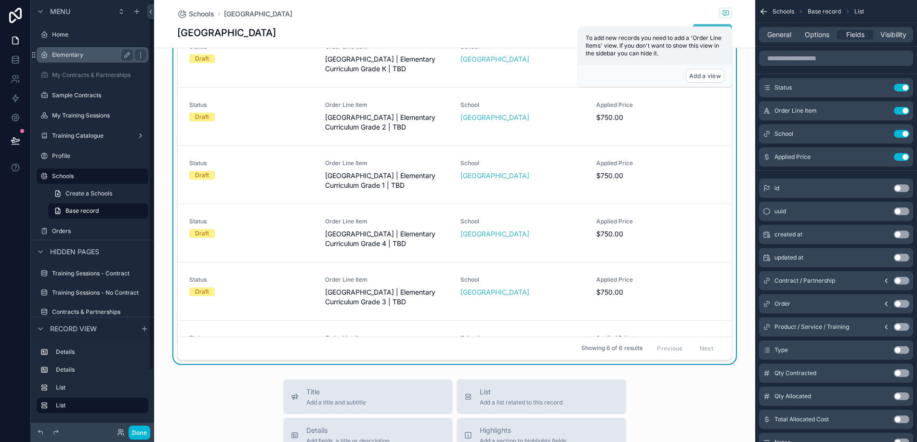
click at [88, 58] on label "Elementary" at bounding box center [90, 55] width 77 height 8
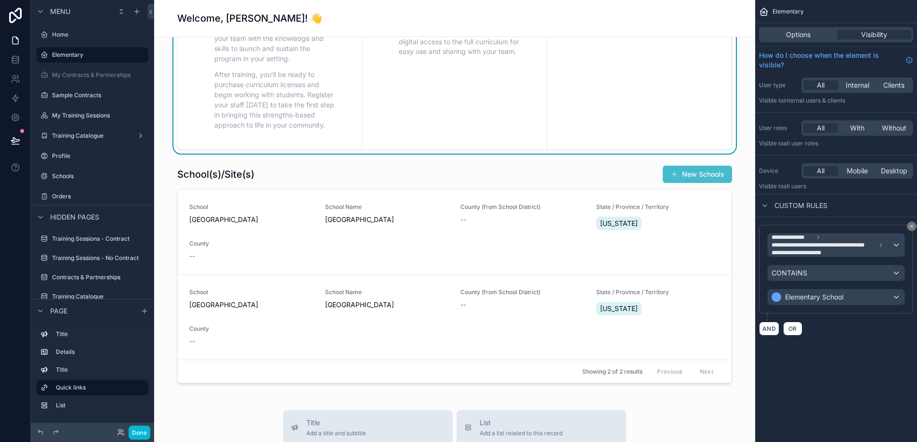
scroll to position [411, 0]
click at [326, 171] on div "scrollable content" at bounding box center [454, 275] width 585 height 226
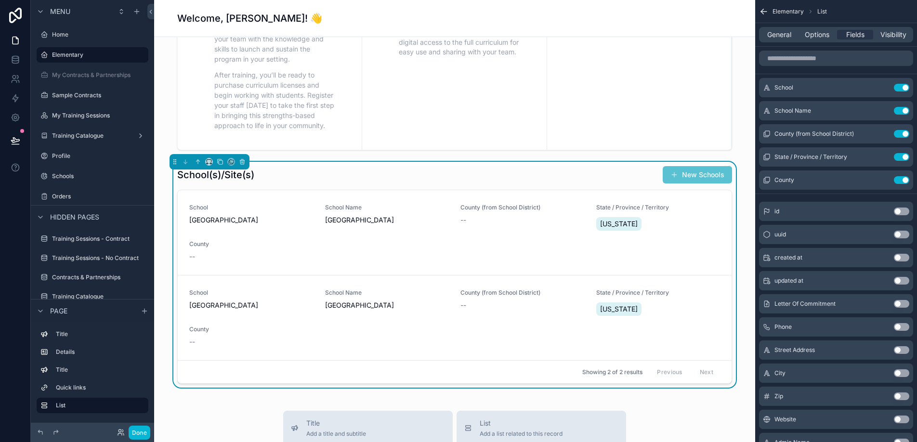
click at [702, 175] on button "New Schools" at bounding box center [697, 174] width 69 height 17
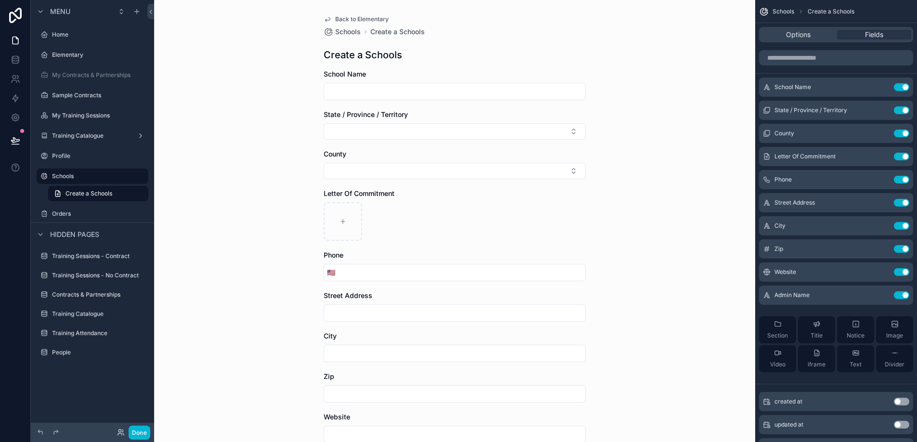
click at [342, 17] on span "Back to Elementary" at bounding box center [361, 19] width 53 height 8
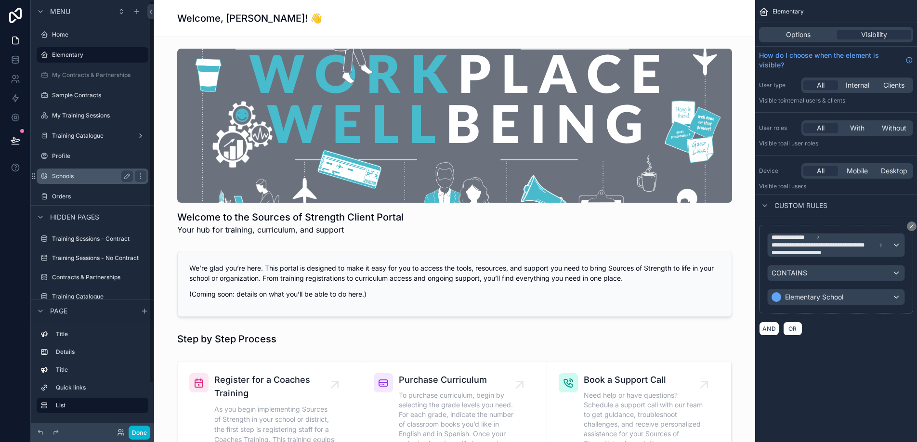
click at [94, 176] on label "Schools" at bounding box center [90, 176] width 77 height 8
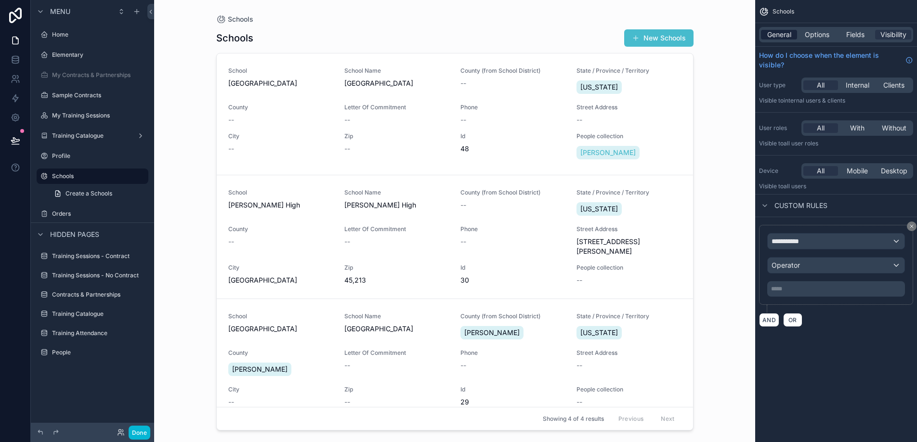
click at [784, 37] on span "General" at bounding box center [779, 35] width 24 height 10
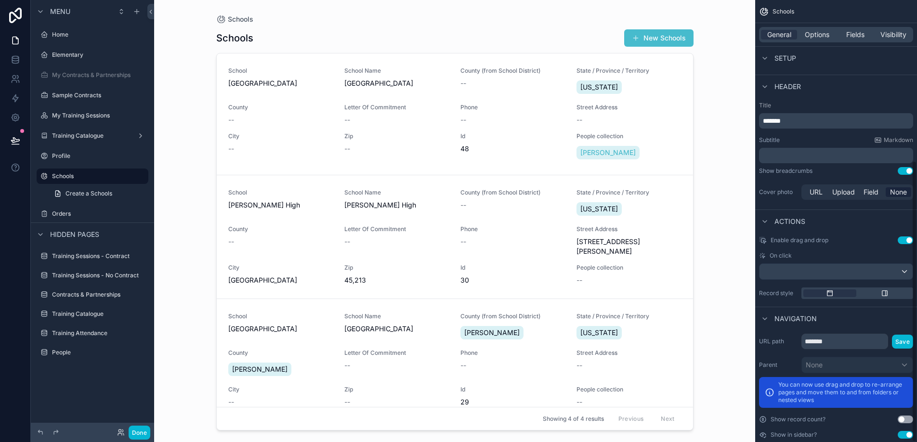
scroll to position [252, 0]
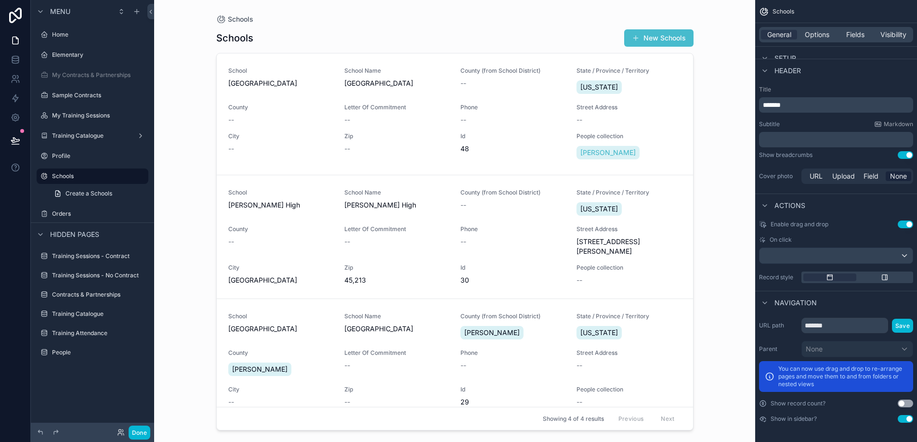
click at [906, 418] on button "Use setting" at bounding box center [904, 419] width 15 height 8
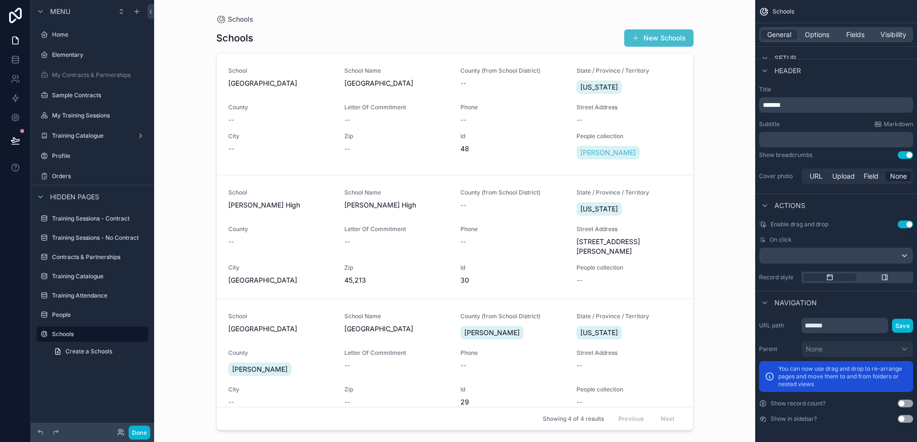
click at [906, 418] on button "Use setting" at bounding box center [904, 419] width 15 height 8
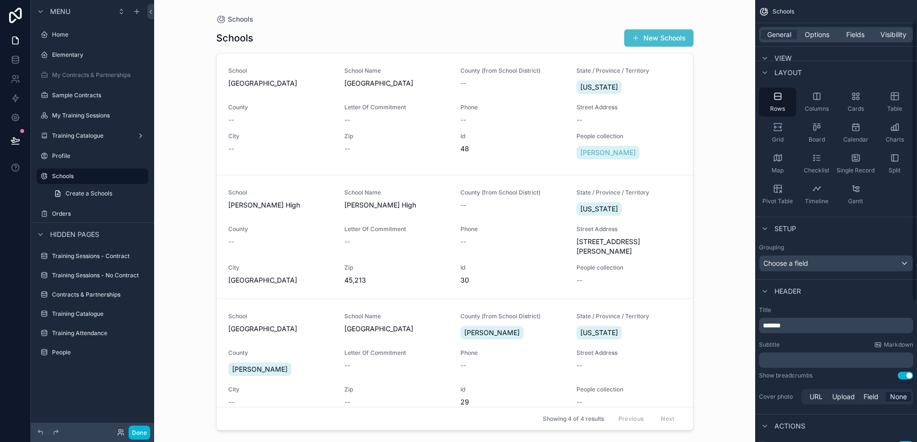
scroll to position [0, 0]
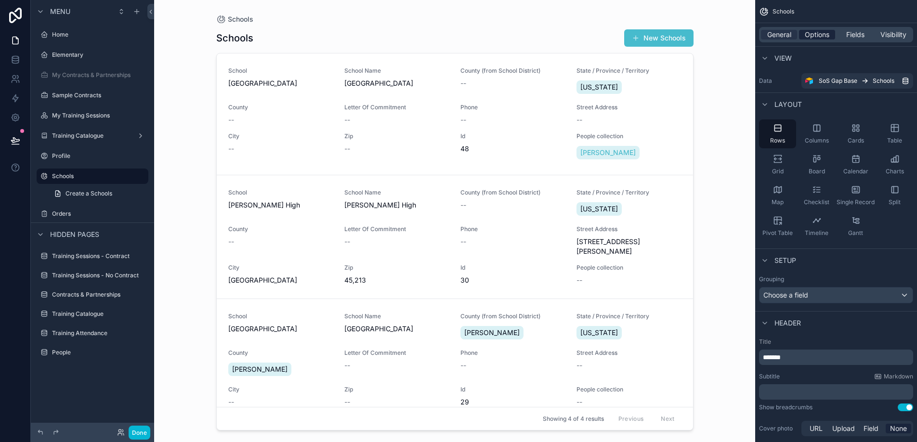
click at [817, 36] on span "Options" at bounding box center [817, 35] width 25 height 10
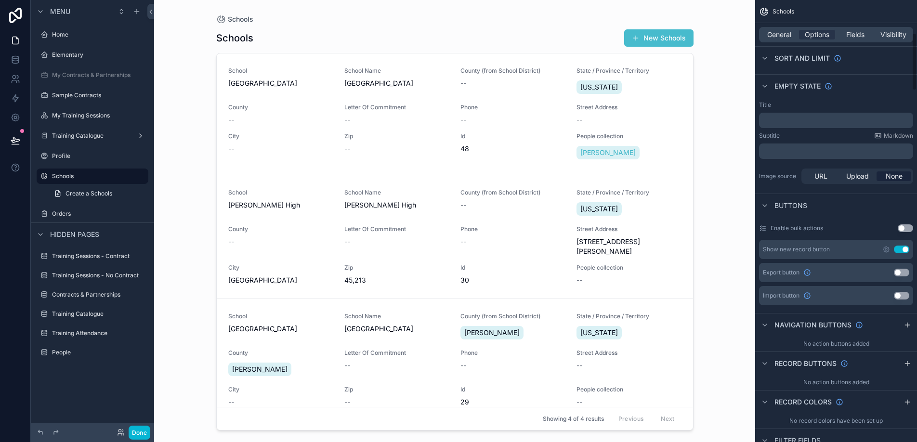
scroll to position [258, 0]
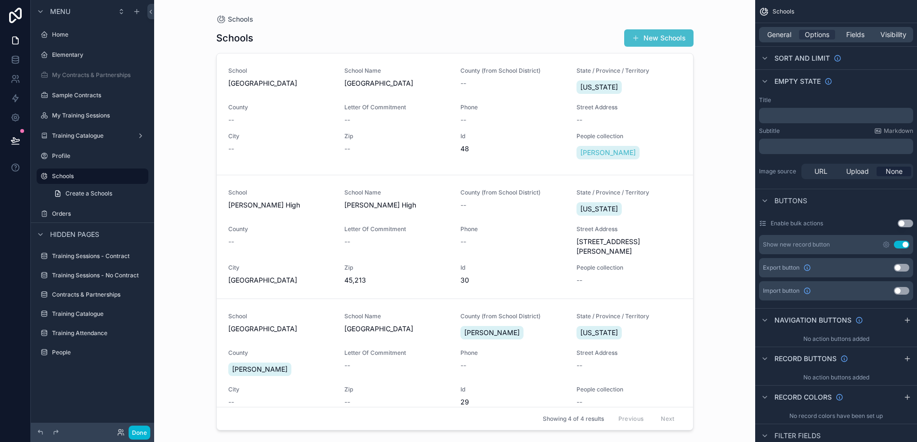
click at [902, 245] on button "Use setting" at bounding box center [901, 245] width 15 height 8
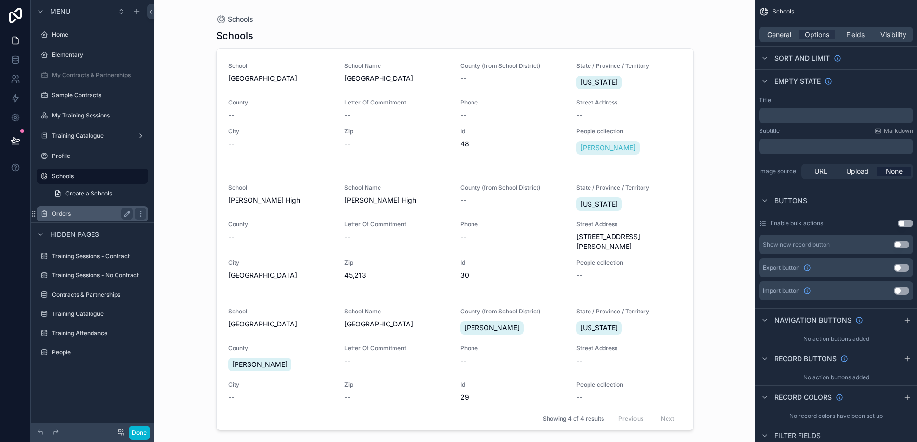
click at [84, 210] on label "Orders" at bounding box center [90, 214] width 77 height 8
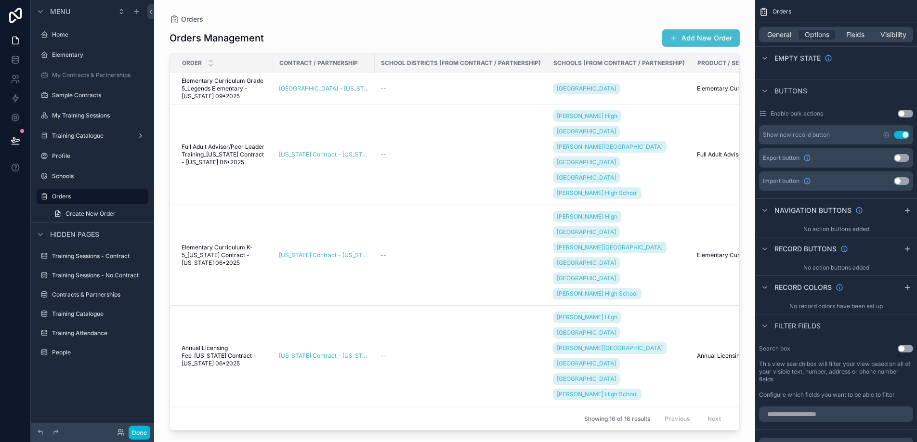
click at [901, 135] on button "Use setting" at bounding box center [901, 135] width 15 height 8
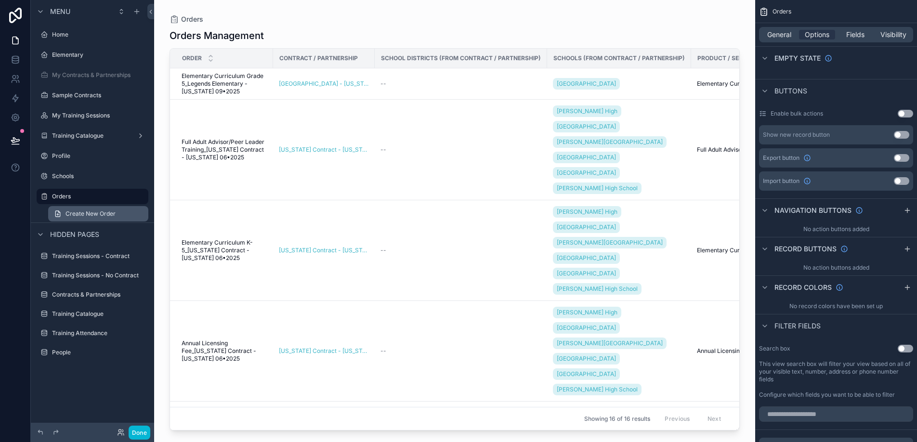
click at [79, 215] on span "Create New Order" at bounding box center [90, 214] width 50 height 8
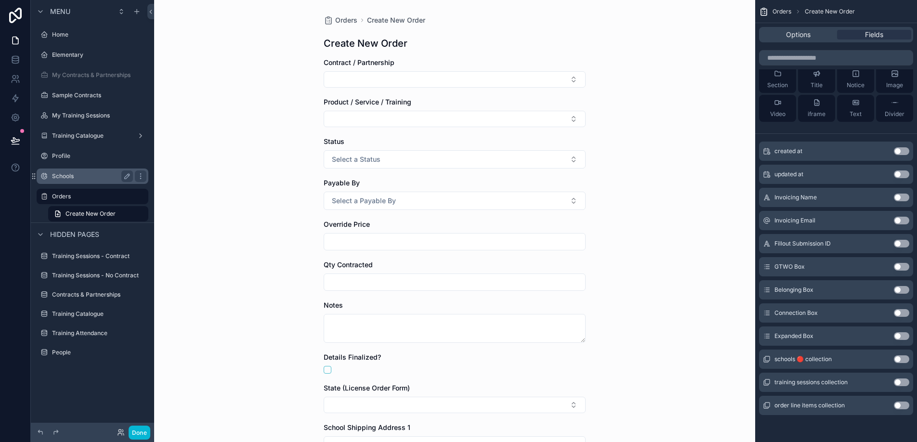
click at [80, 169] on div "Schools" at bounding box center [93, 176] width 108 height 15
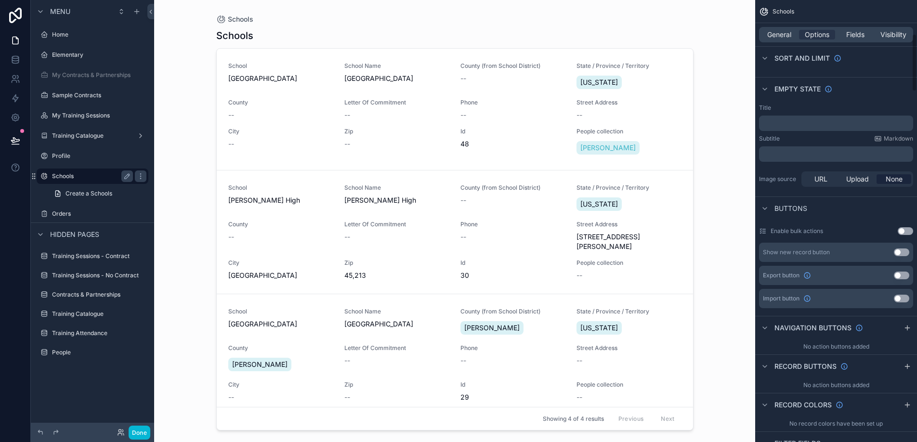
scroll to position [258, 0]
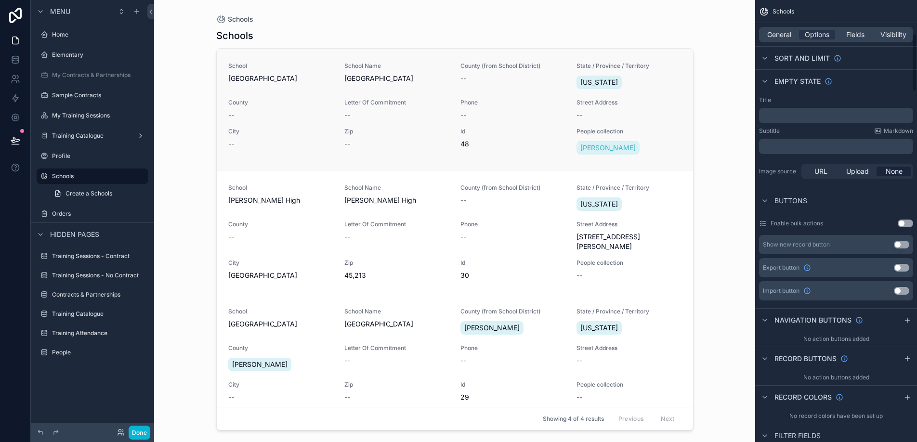
click at [290, 135] on div "City --" at bounding box center [280, 138] width 104 height 21
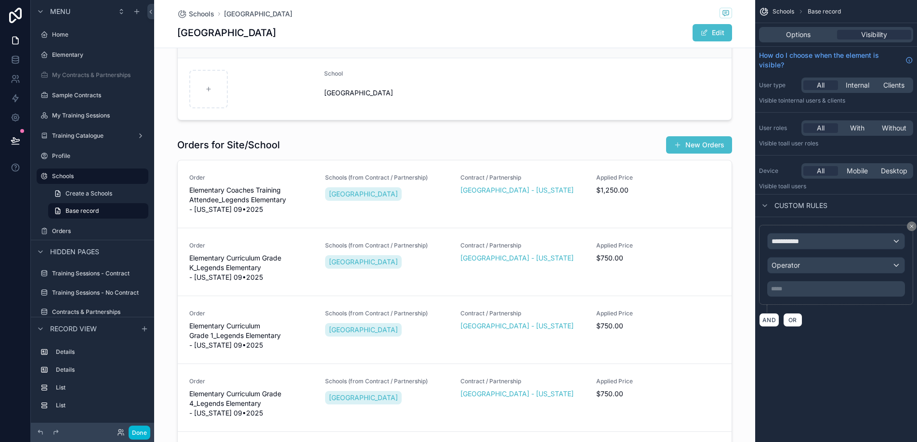
scroll to position [186, 0]
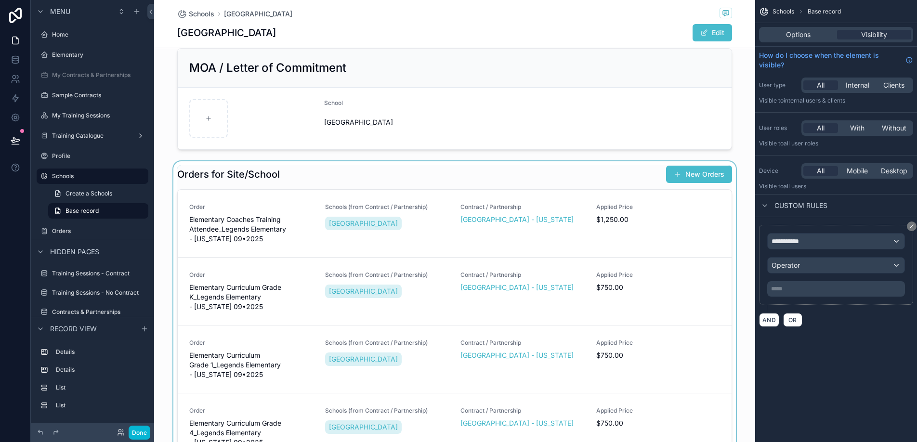
click at [455, 174] on div "scrollable content" at bounding box center [454, 343] width 601 height 364
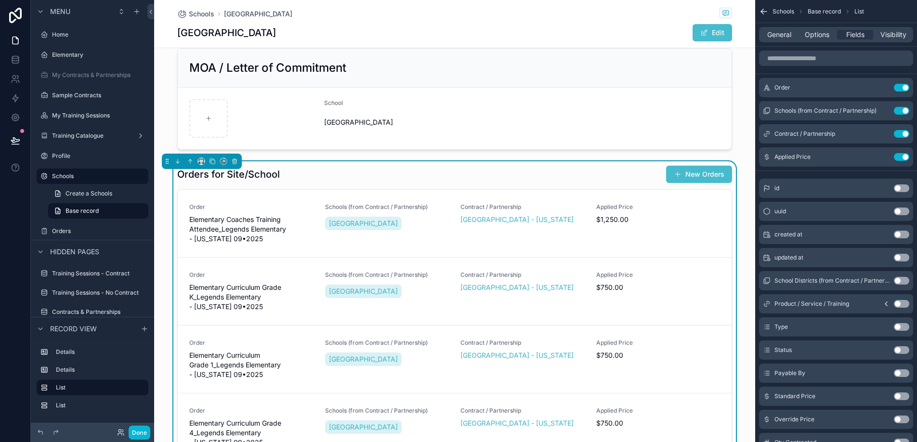
click at [362, 169] on div "Orders for Site/School New Orders" at bounding box center [454, 174] width 555 height 18
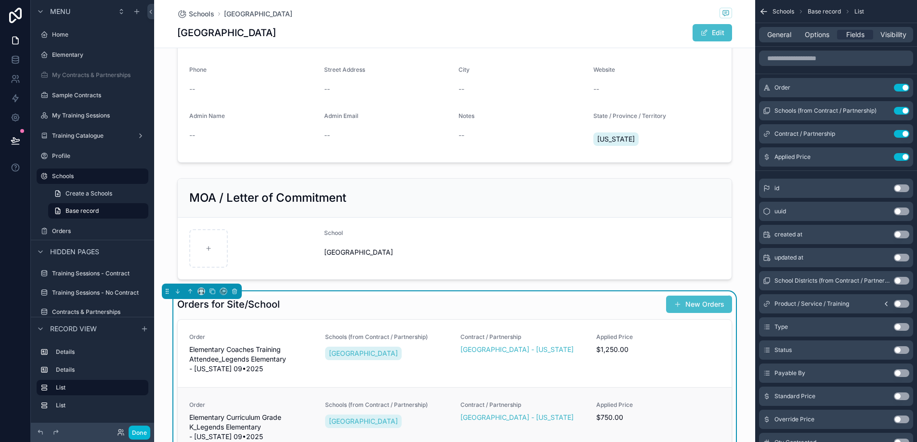
scroll to position [0, 0]
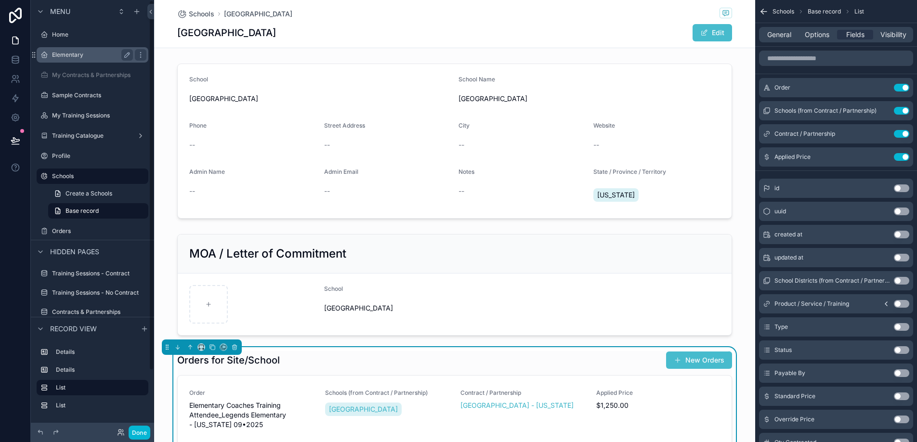
click at [83, 58] on label "Elementary" at bounding box center [90, 55] width 77 height 8
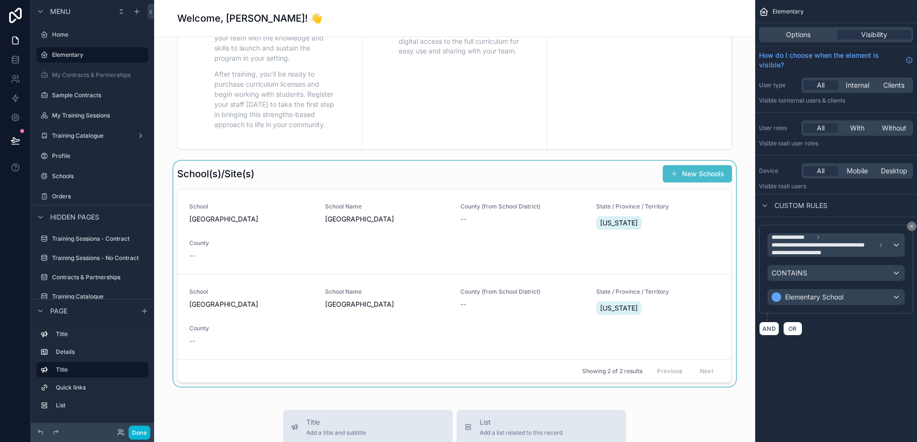
scroll to position [366, 0]
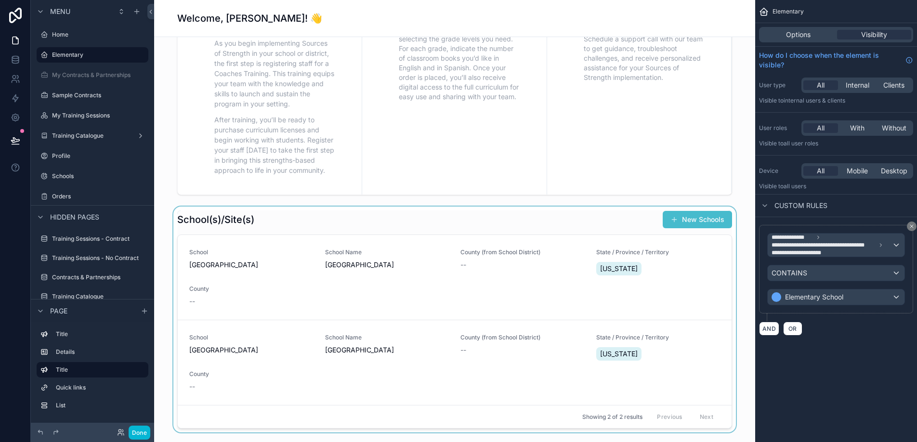
click at [321, 221] on div "scrollable content" at bounding box center [454, 320] width 585 height 226
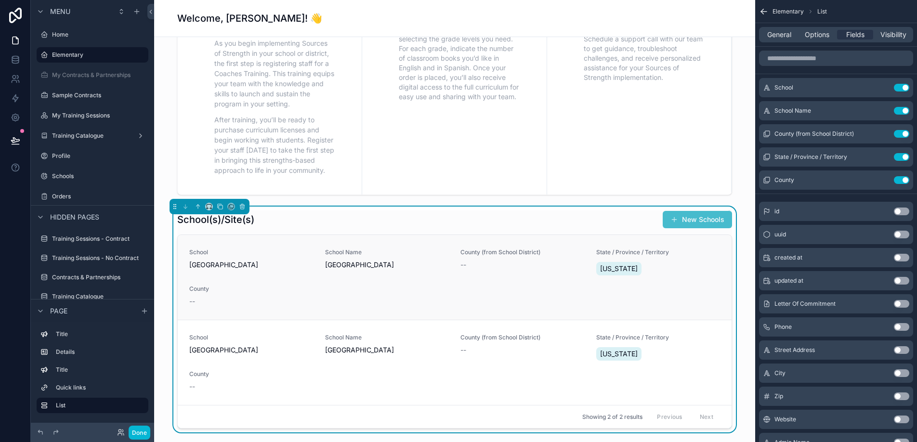
click at [291, 276] on div "School Legends Elementary" at bounding box center [251, 262] width 124 height 29
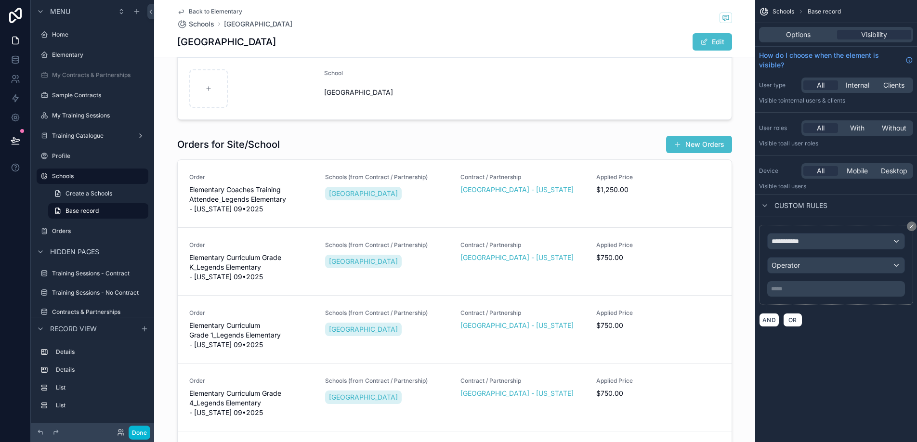
scroll to position [226, 0]
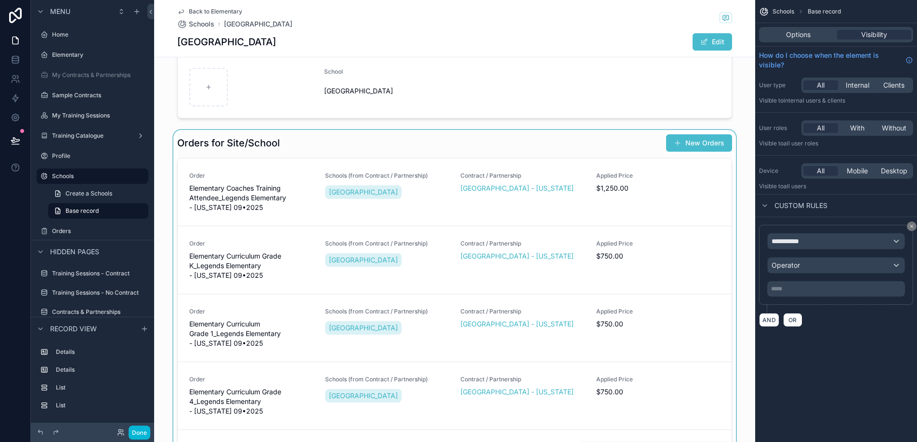
click at [688, 144] on div "scrollable content" at bounding box center [454, 312] width 601 height 364
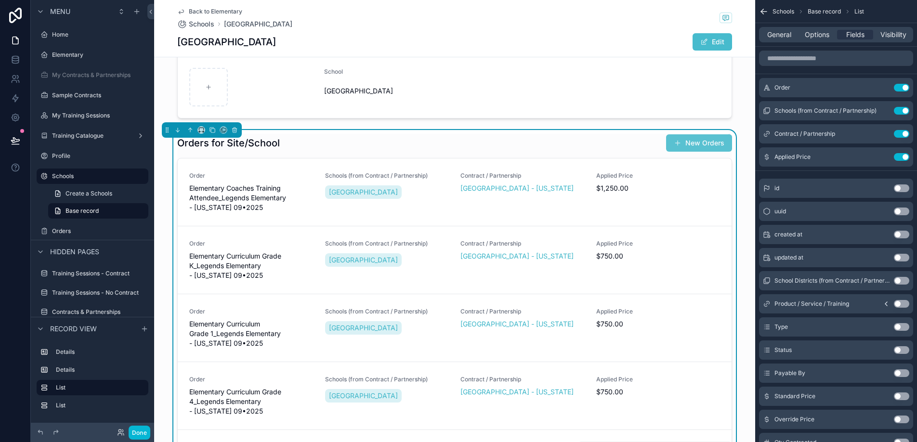
click at [700, 145] on button "New Orders" at bounding box center [699, 142] width 66 height 17
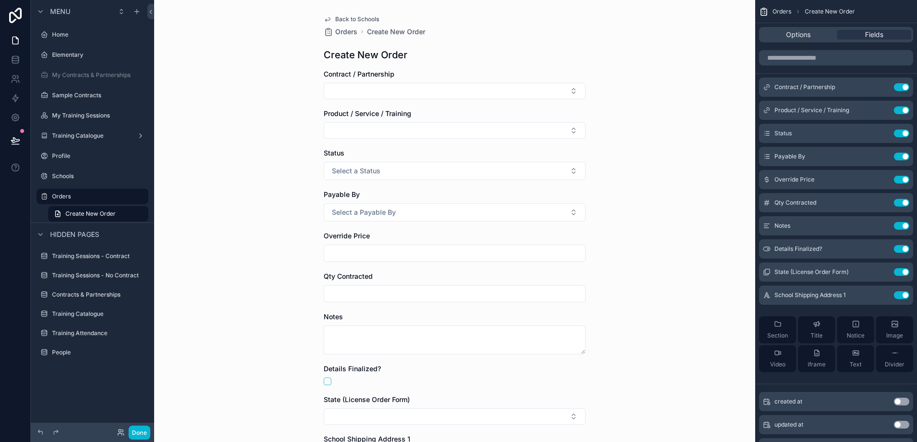
click at [508, 100] on form "Contract / Partnership Product / Service / Training Status Select a Status Paya…" at bounding box center [455, 314] width 262 height 490
click at [509, 91] on button "Select Button" at bounding box center [455, 91] width 262 height 16
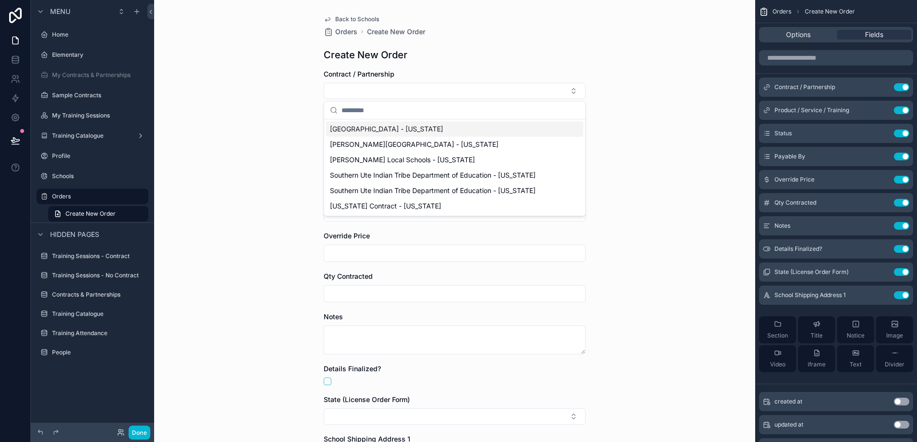
click at [645, 80] on div "Back to Schools Orders Create New Order Create New Order Contract / Partnership…" at bounding box center [454, 221] width 601 height 442
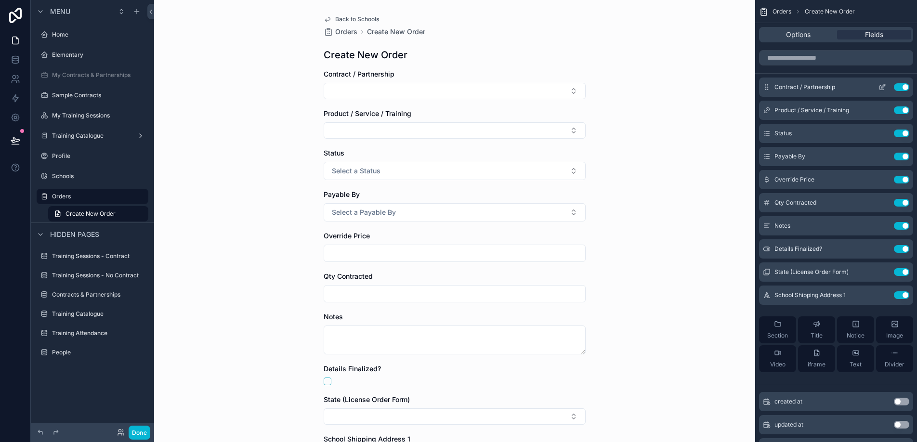
click at [882, 85] on icon "scrollable content" at bounding box center [882, 87] width 8 height 8
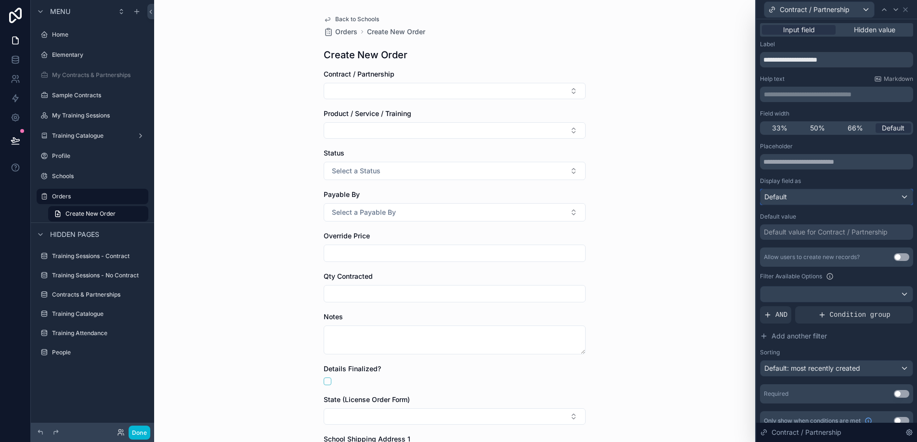
click at [804, 197] on div "Default" at bounding box center [836, 196] width 152 height 15
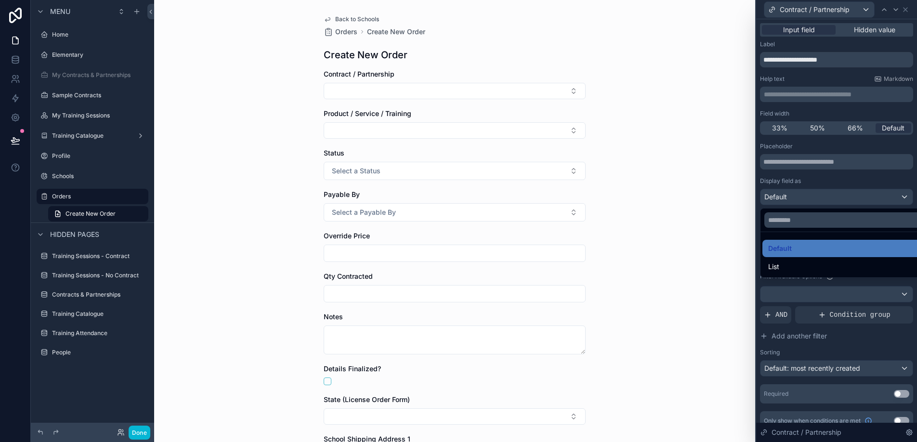
click at [804, 197] on div at bounding box center [836, 221] width 161 height 442
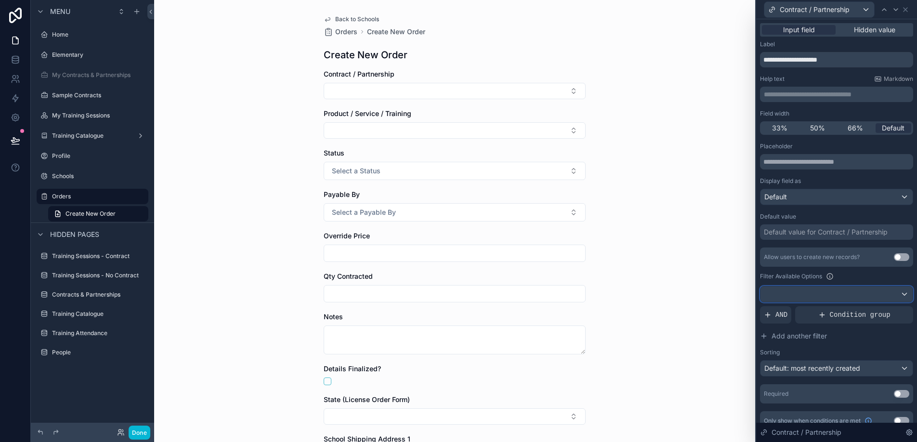
click at [801, 296] on div at bounding box center [836, 293] width 152 height 15
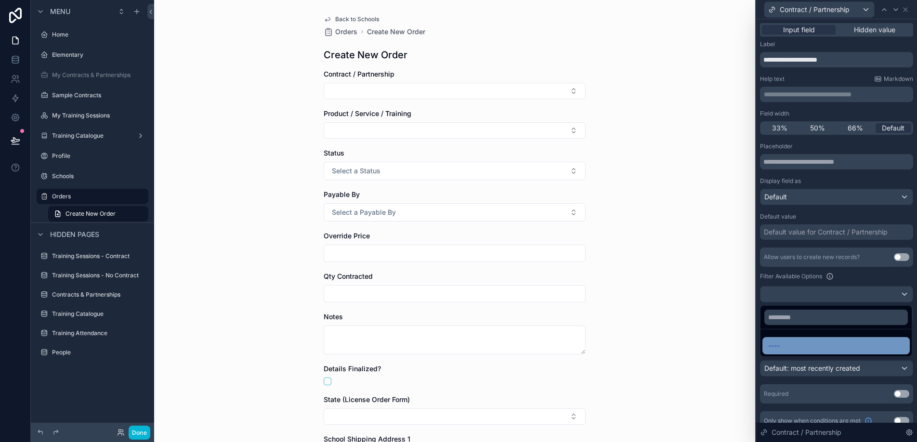
click at [794, 348] on div "----" at bounding box center [836, 346] width 136 height 12
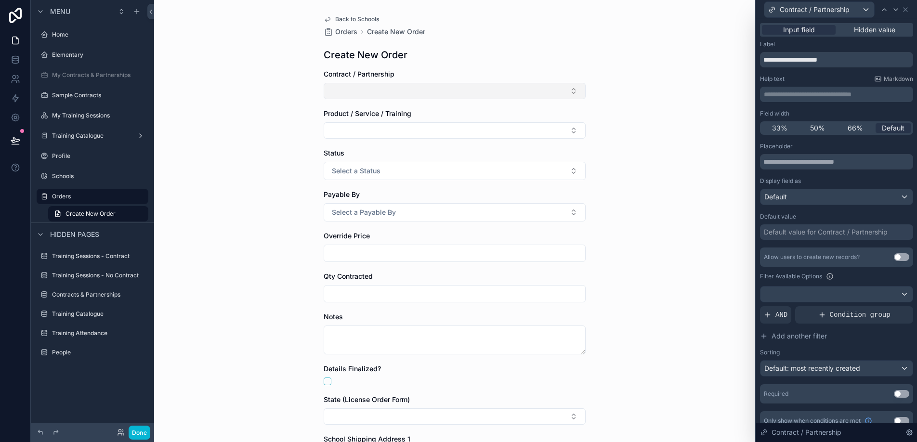
click at [575, 90] on button "Select Button" at bounding box center [455, 91] width 262 height 16
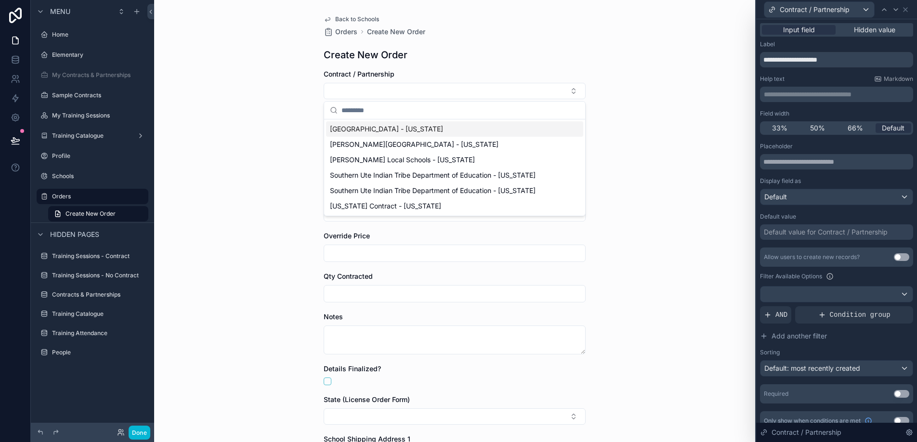
click at [605, 79] on div "Back to Schools Orders Create New Order Create New Order Contract / Partnership…" at bounding box center [454, 221] width 601 height 442
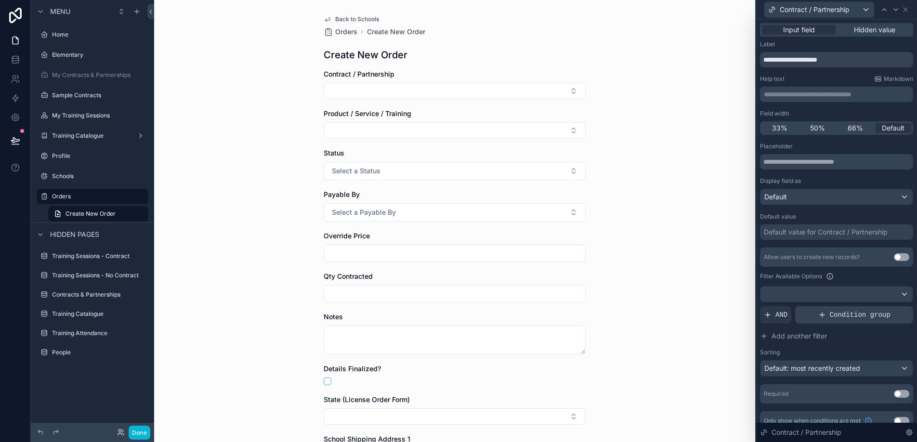
click at [813, 316] on div "Condition group" at bounding box center [854, 314] width 118 height 17
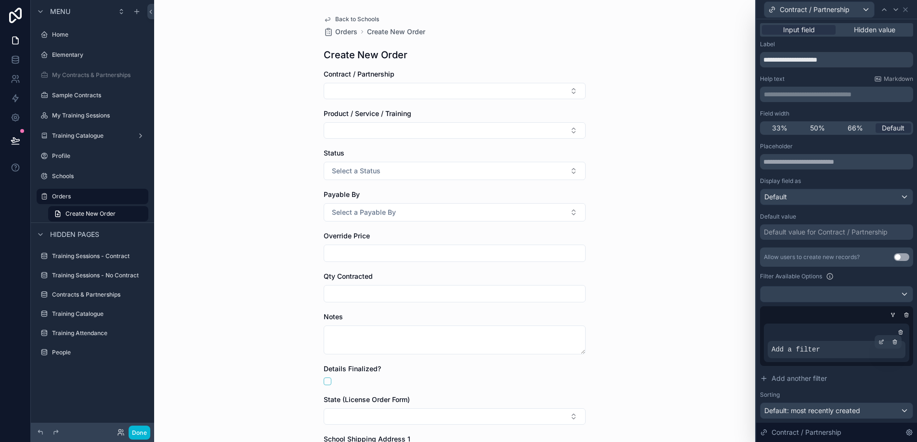
click at [806, 353] on span "Add a filter" at bounding box center [795, 350] width 49 height 10
click at [880, 339] on div "Add a filter" at bounding box center [836, 343] width 145 height 39
click at [883, 343] on icon at bounding box center [881, 342] width 6 height 6
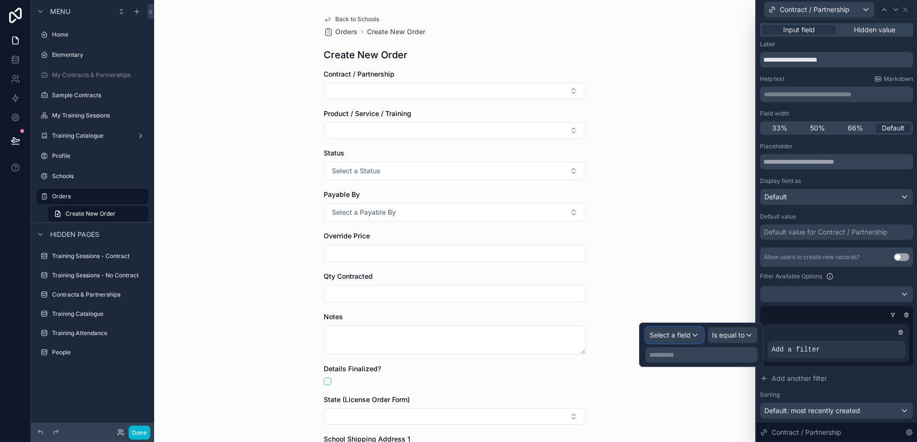
click at [694, 339] on div "Select a field" at bounding box center [674, 334] width 57 height 15
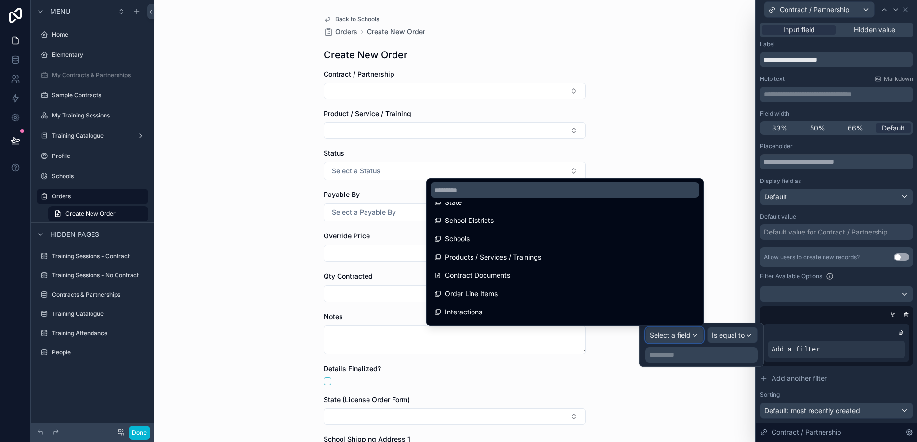
scroll to position [145, 0]
click at [635, 156] on div "Back to Schools Orders Create New Order Create New Order Contract / Partnership…" at bounding box center [454, 221] width 601 height 442
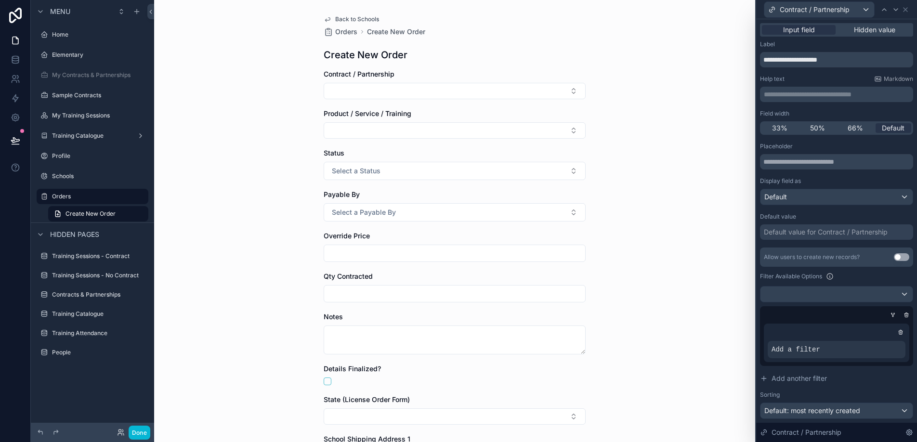
click at [640, 259] on div "Back to Schools Orders Create New Order Create New Order Contract / Partnership…" at bounding box center [454, 221] width 601 height 442
click at [348, 19] on span "Back to Schools" at bounding box center [357, 19] width 44 height 8
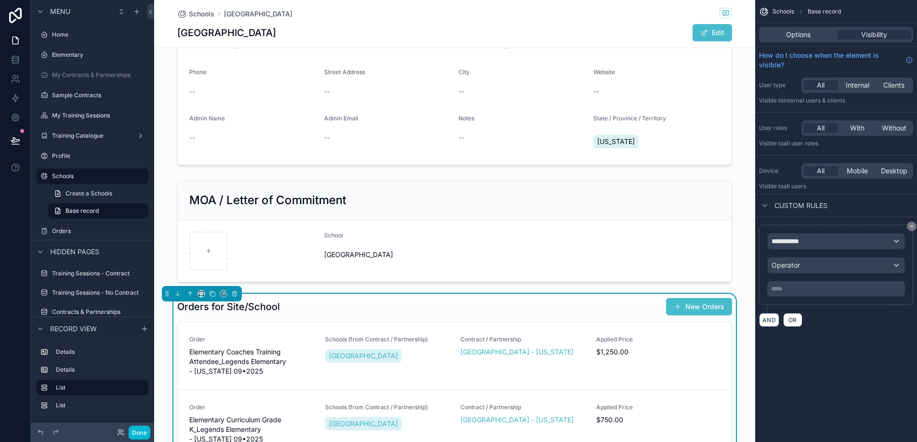
scroll to position [140, 0]
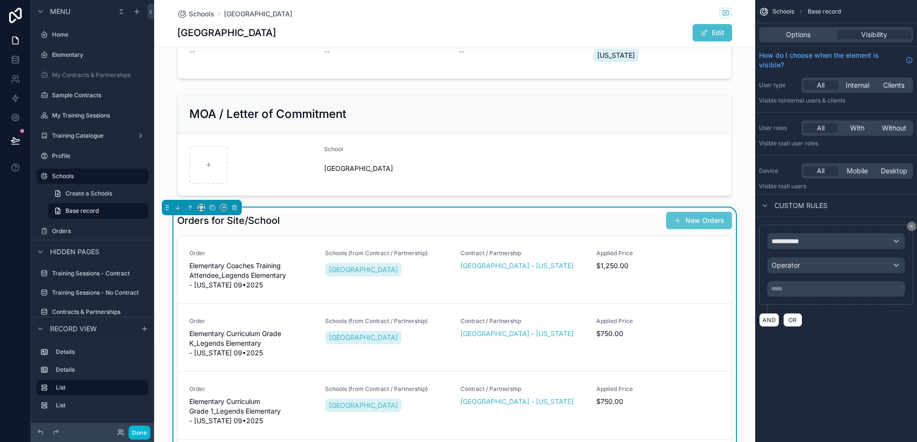
click at [700, 216] on button "New Orders" at bounding box center [699, 220] width 66 height 17
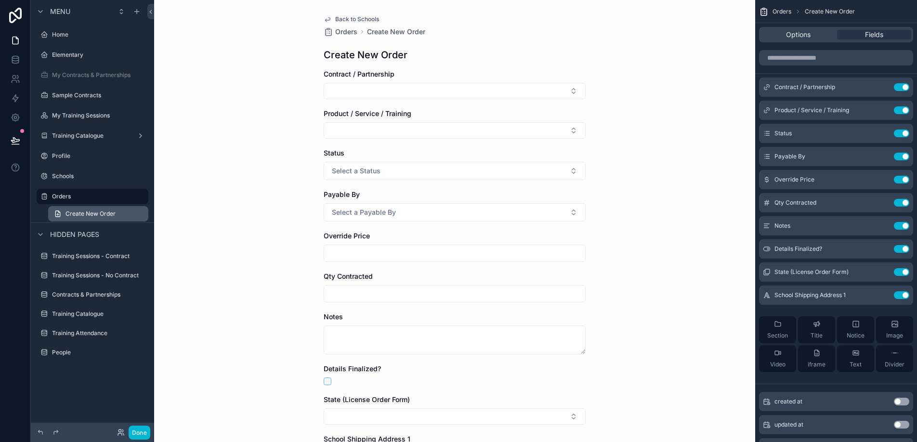
click at [104, 213] on span "Create New Order" at bounding box center [90, 214] width 50 height 8
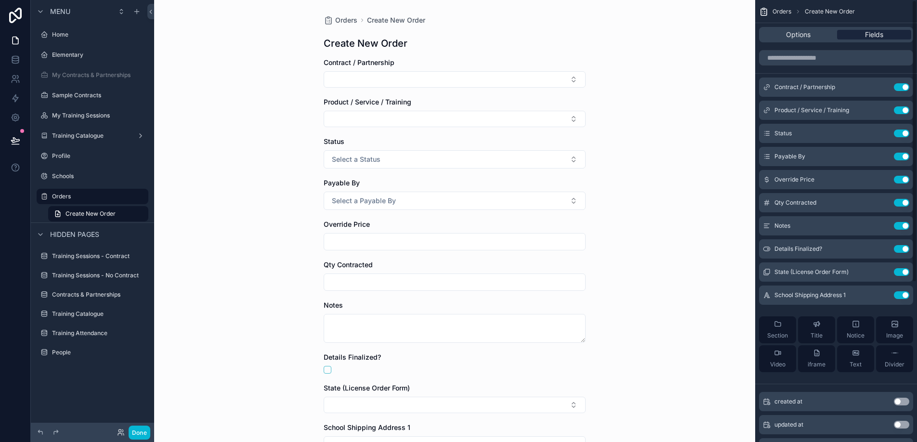
click at [874, 35] on span "Fields" at bounding box center [874, 35] width 18 height 10
click at [881, 88] on icon "scrollable content" at bounding box center [883, 86] width 4 height 4
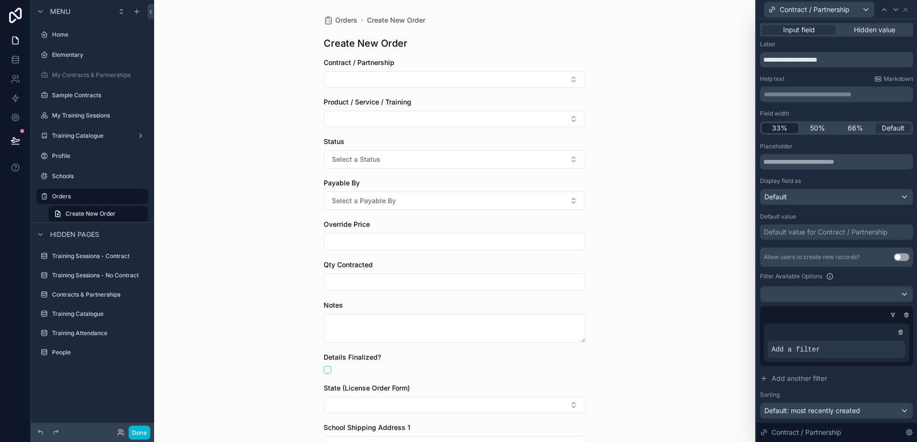
click at [777, 129] on span "33%" at bounding box center [779, 128] width 15 height 10
click at [813, 128] on span "50%" at bounding box center [817, 128] width 15 height 10
click at [894, 11] on icon at bounding box center [896, 10] width 8 height 8
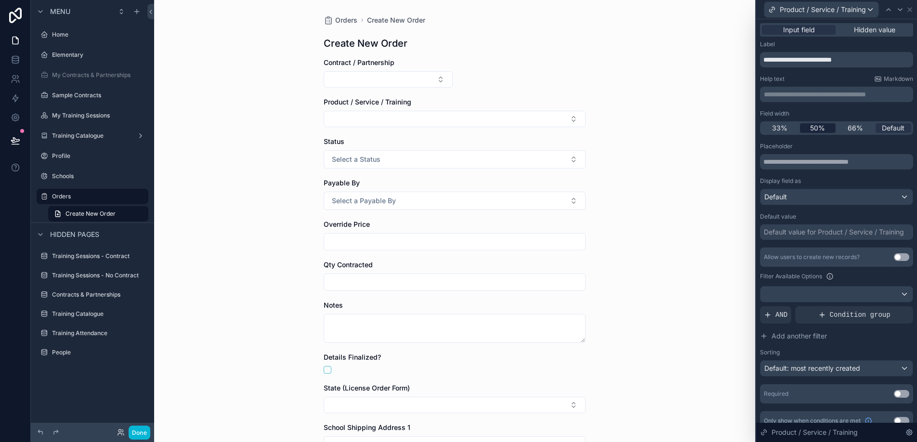
click at [815, 129] on span "50%" at bounding box center [817, 128] width 15 height 10
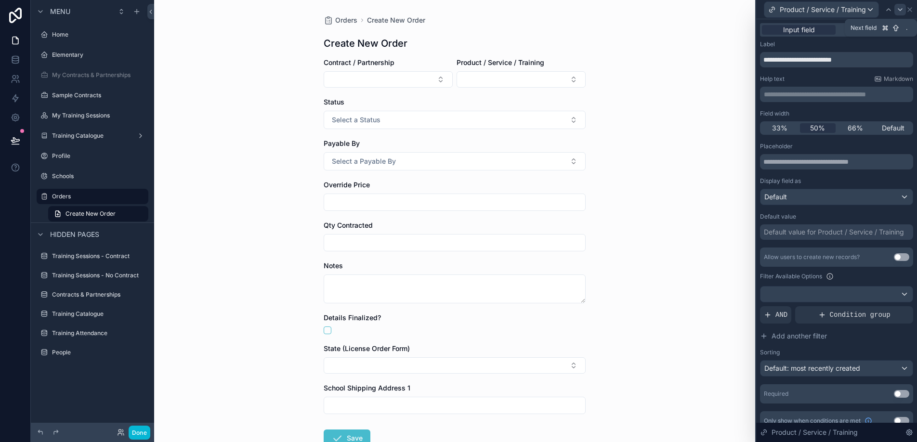
click at [900, 8] on icon at bounding box center [900, 10] width 8 height 8
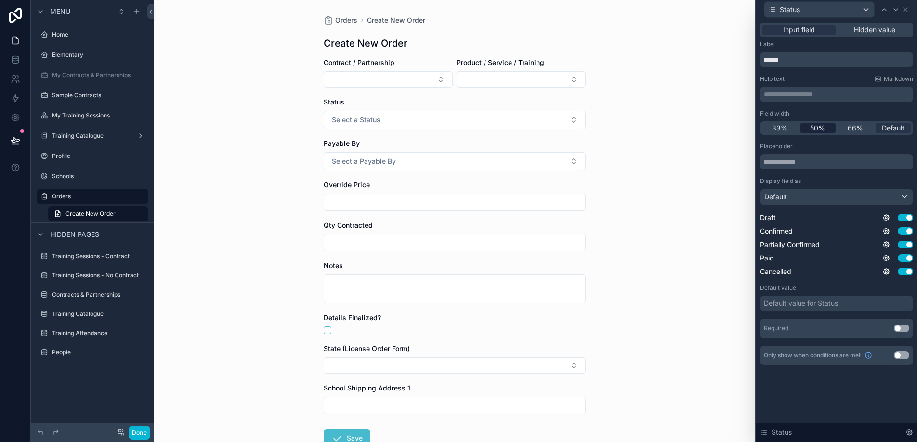
click at [818, 131] on span "50%" at bounding box center [817, 128] width 15 height 10
click at [442, 85] on button "Select Button" at bounding box center [388, 79] width 129 height 16
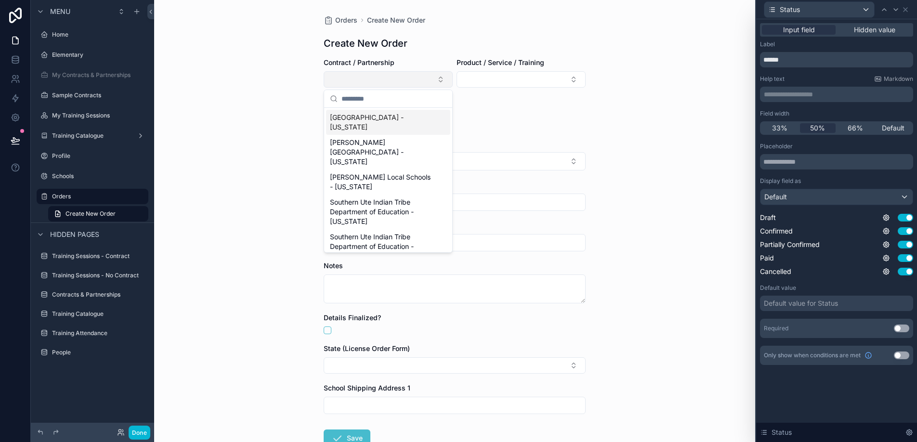
click at [420, 76] on button "Select Button" at bounding box center [388, 79] width 129 height 16
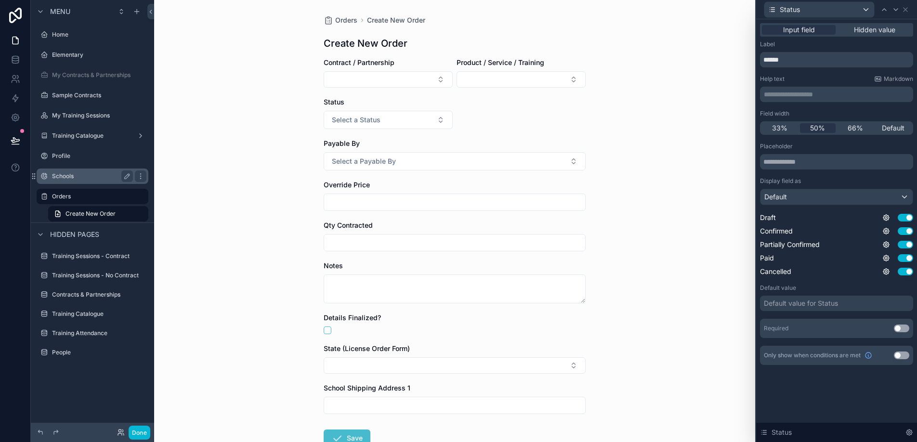
click at [83, 181] on div "Schools" at bounding box center [92, 176] width 81 height 12
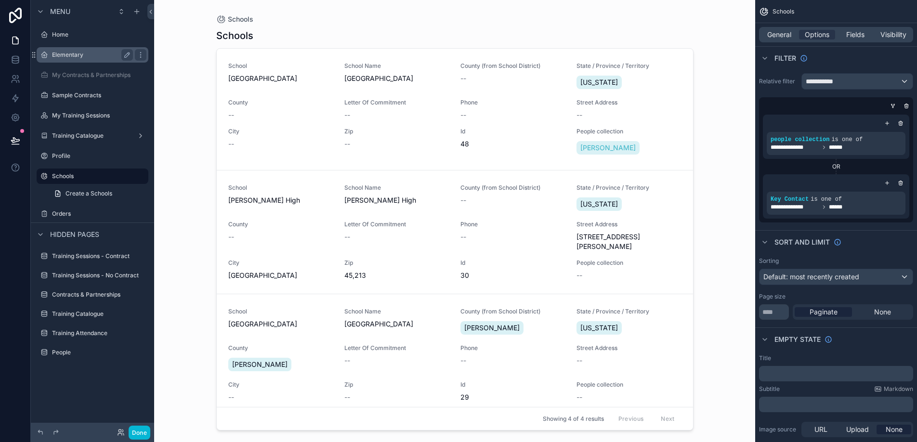
click at [80, 56] on label "Elementary" at bounding box center [90, 55] width 77 height 8
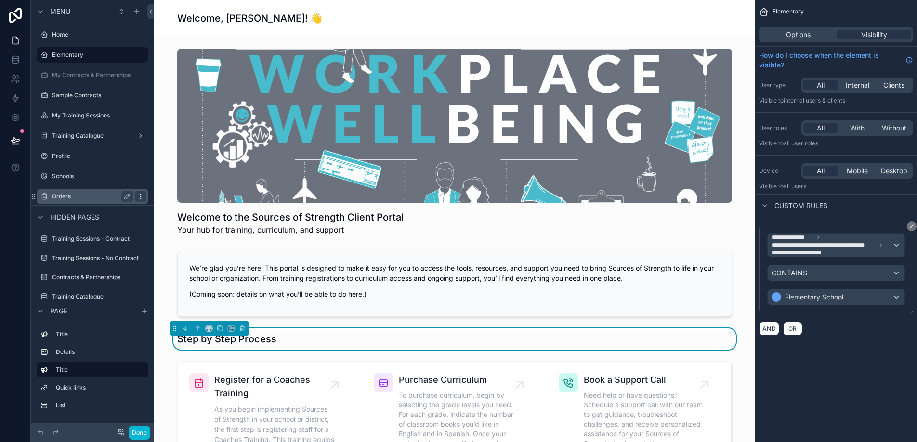
click at [143, 196] on icon "scrollable content" at bounding box center [141, 197] width 8 height 8
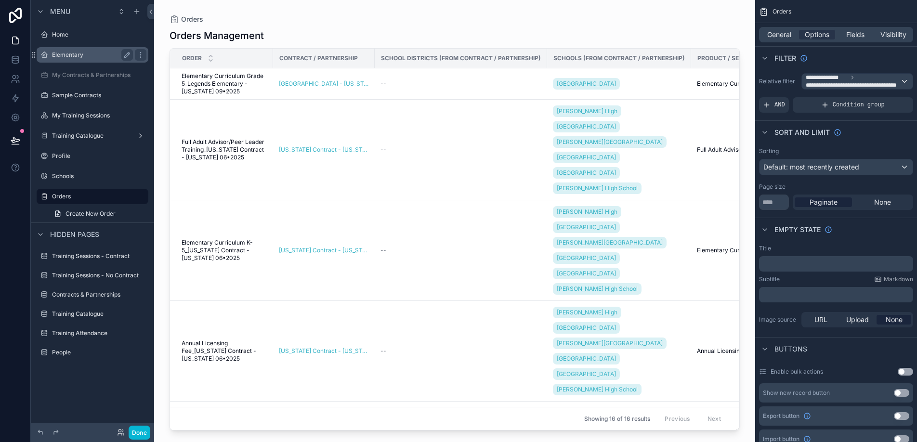
click at [101, 54] on label "Elementary" at bounding box center [90, 55] width 77 height 8
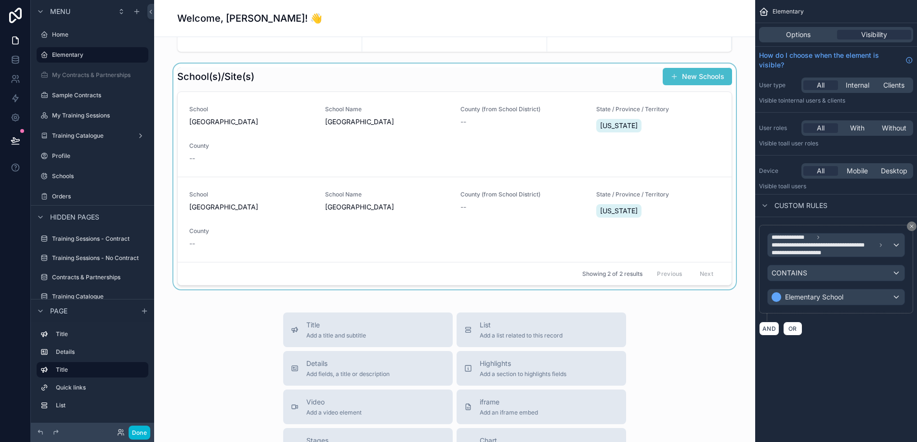
scroll to position [306, 0]
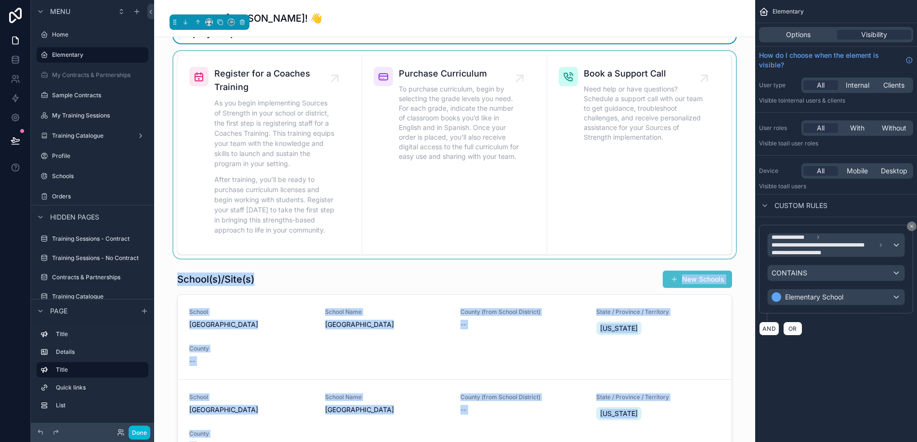
drag, startPoint x: 180, startPoint y: 291, endPoint x: 198, endPoint y: 85, distance: 207.4
click at [197, 84] on div "Welcome to the Sources of Strength Client Portal Your hub for training, curricu…" at bounding box center [454, 333] width 601 height 1204
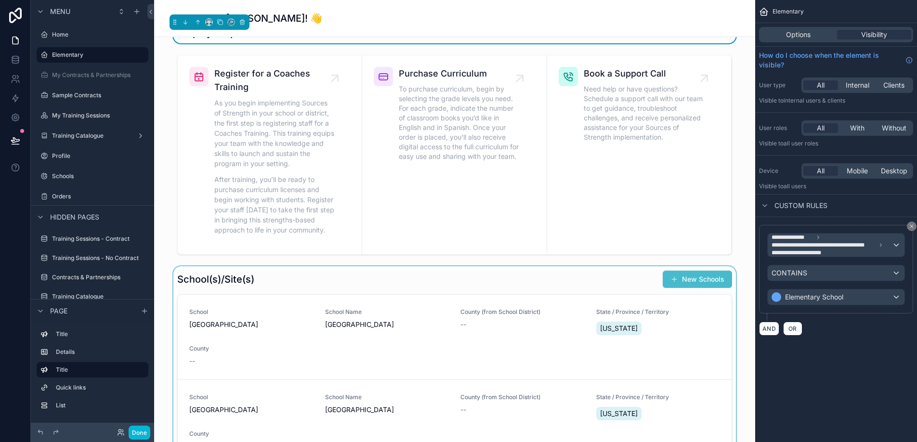
click at [257, 278] on div "scrollable content" at bounding box center [454, 379] width 585 height 226
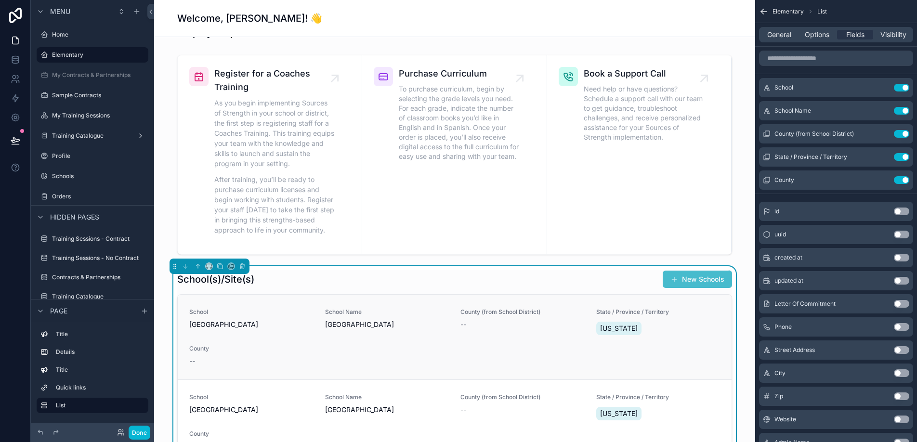
click at [277, 342] on div "School [GEOGRAPHIC_DATA] Name [GEOGRAPHIC_DATA] (from School District) -- State…" at bounding box center [454, 337] width 531 height 58
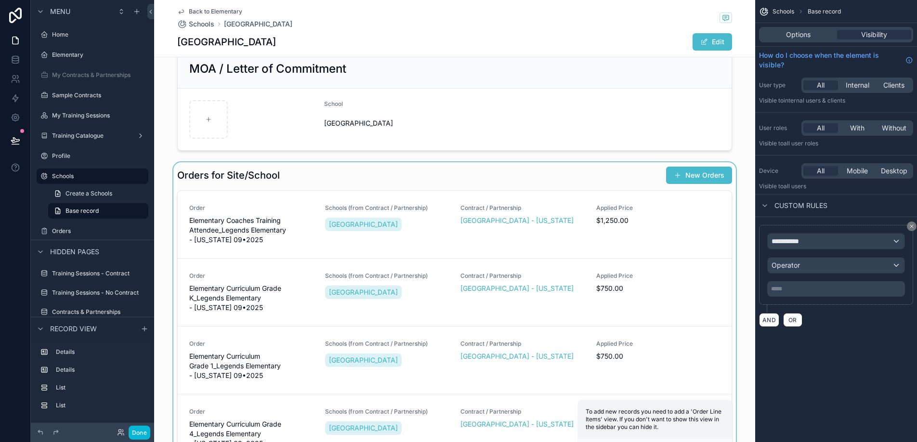
scroll to position [269, 0]
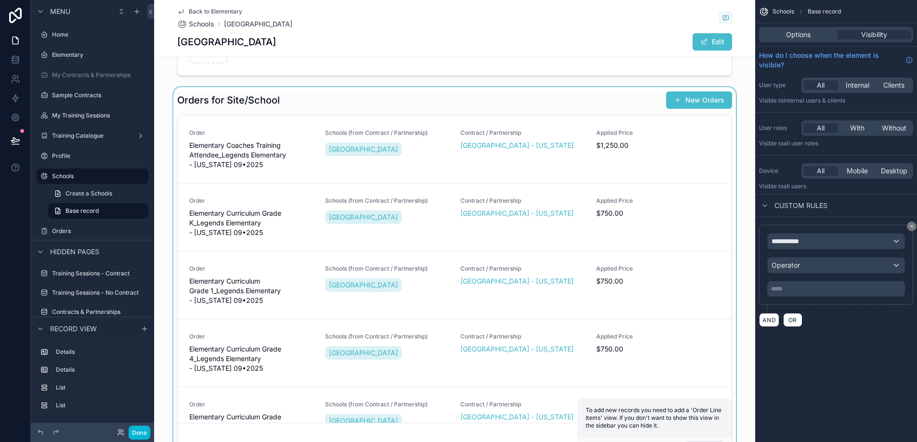
click at [438, 96] on div "scrollable content" at bounding box center [454, 269] width 601 height 364
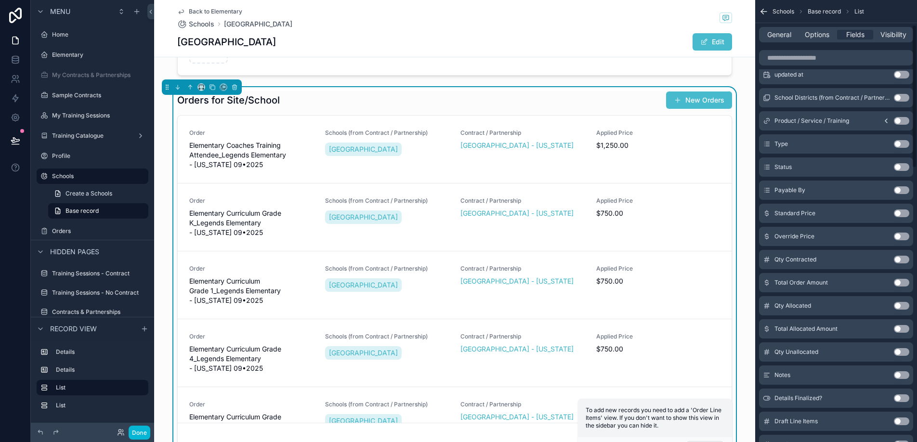
scroll to position [0, 0]
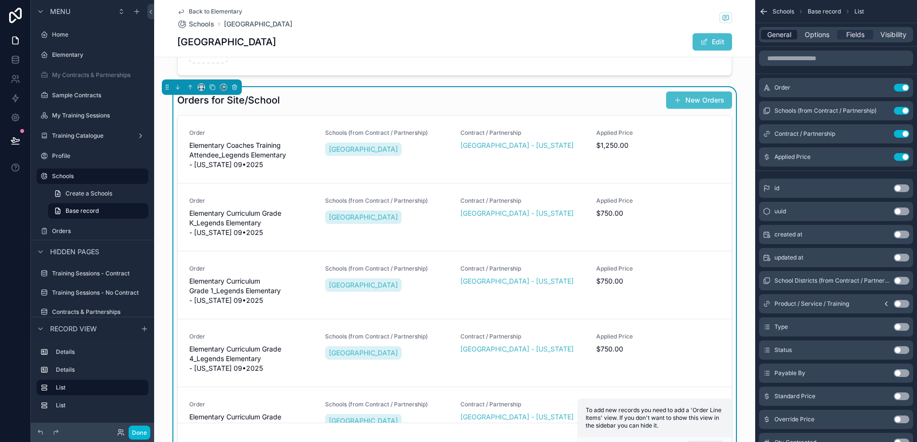
click at [784, 34] on span "General" at bounding box center [779, 35] width 24 height 10
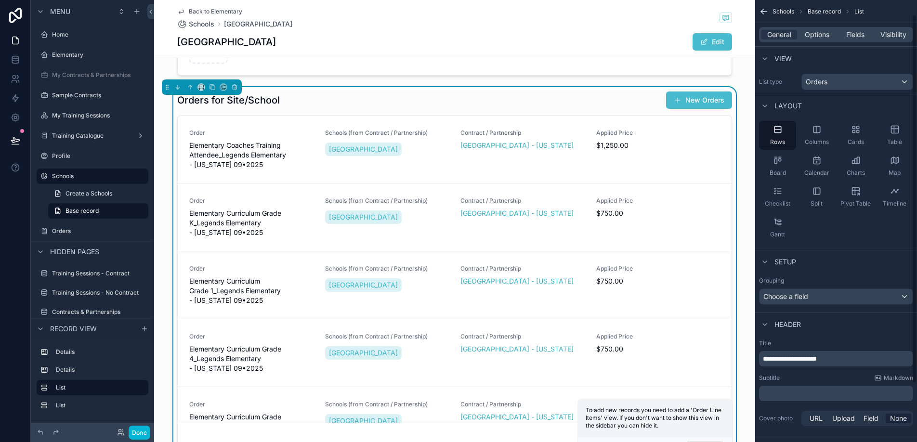
scroll to position [87, 0]
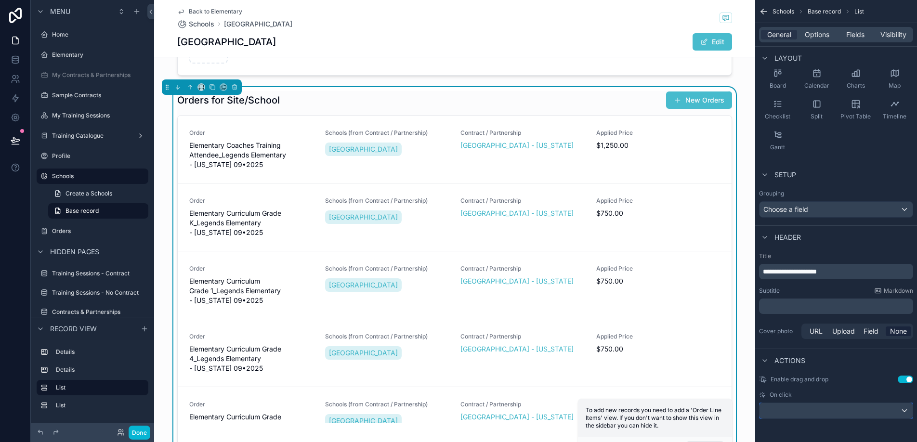
click at [798, 409] on div "scrollable content" at bounding box center [835, 410] width 153 height 15
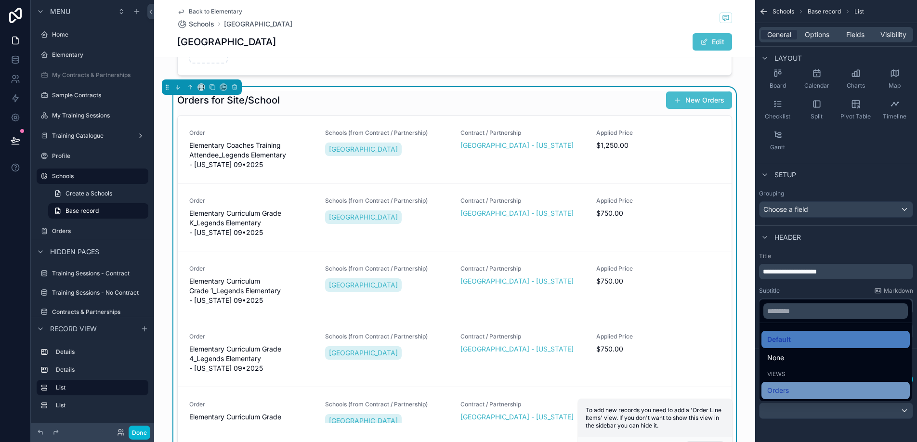
click at [788, 388] on span "Orders" at bounding box center [778, 391] width 22 height 12
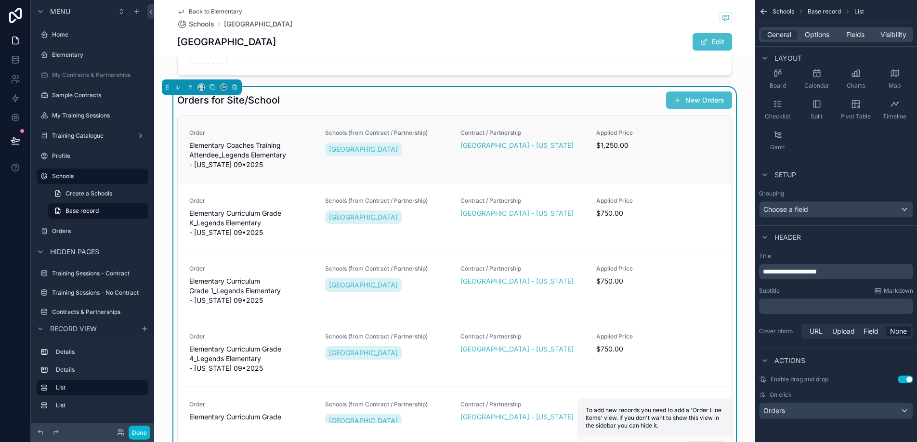
click at [228, 148] on span "Elementary Coaches Training Attendee_Legends Elementary - [US_STATE] 09•2025" at bounding box center [251, 155] width 124 height 29
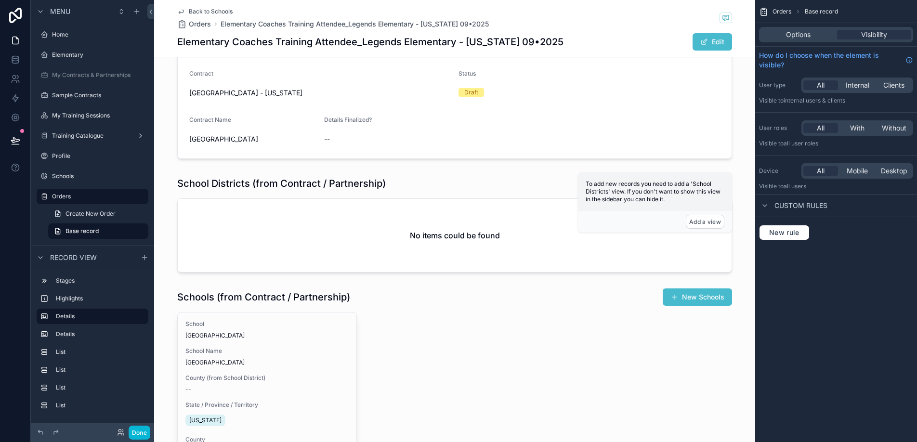
scroll to position [347, 0]
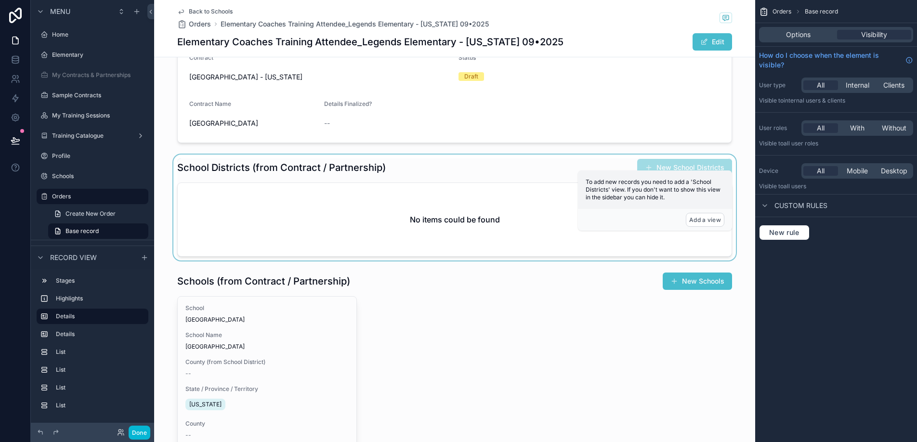
click at [454, 159] on div "scrollable content" at bounding box center [454, 208] width 601 height 106
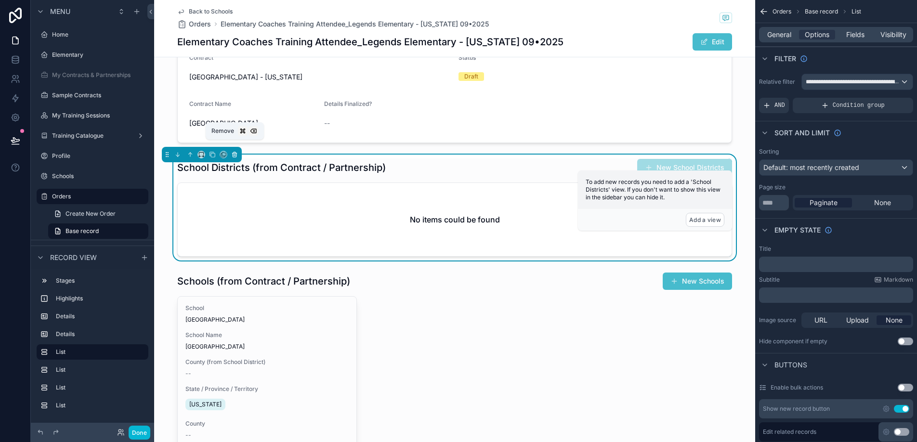
click at [233, 151] on icon "scrollable content" at bounding box center [234, 154] width 7 height 7
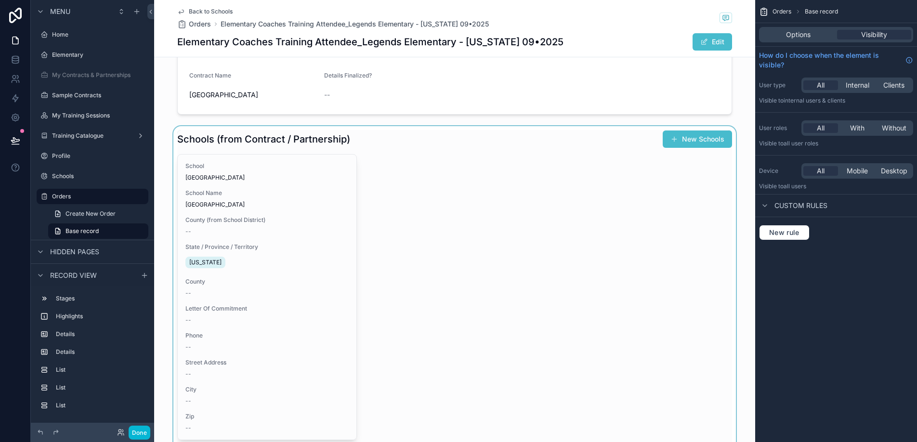
scroll to position [375, 0]
click at [426, 286] on div "scrollable content" at bounding box center [454, 301] width 601 height 348
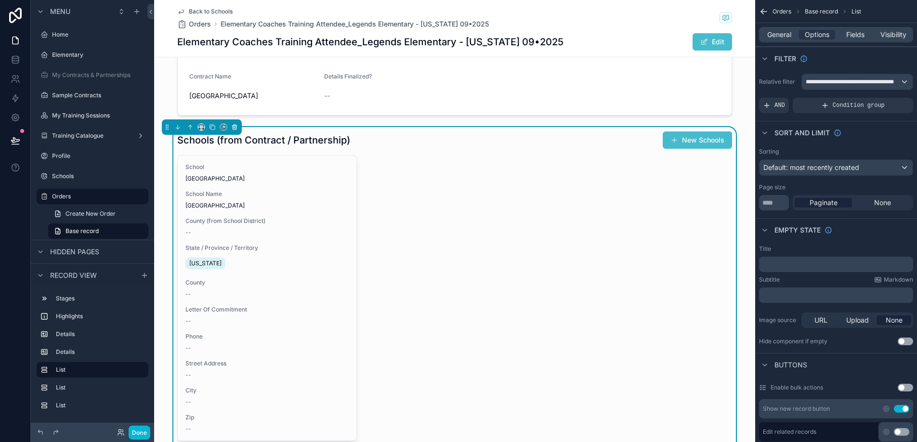
click at [233, 124] on icon "scrollable content" at bounding box center [234, 127] width 7 height 7
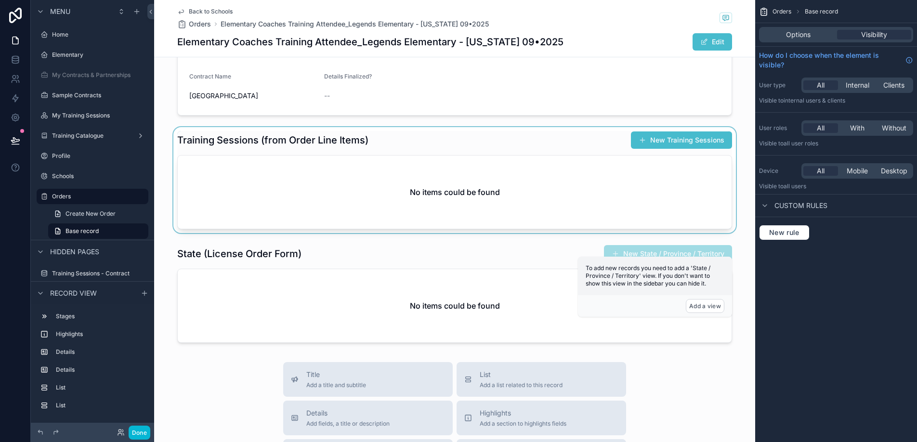
click at [260, 151] on div "scrollable content" at bounding box center [454, 180] width 601 height 106
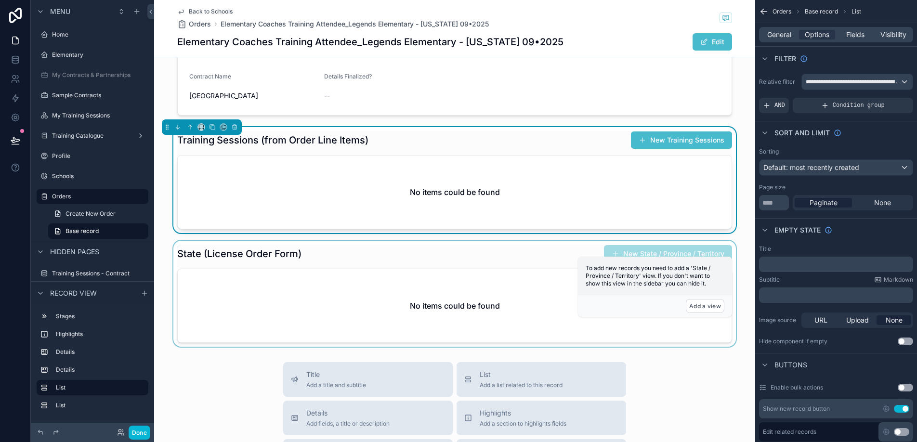
click at [232, 254] on div "scrollable content" at bounding box center [454, 294] width 601 height 106
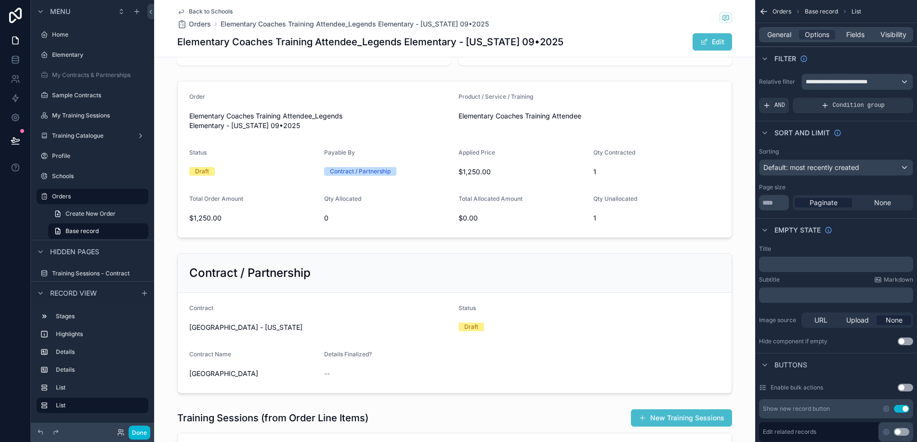
scroll to position [0, 0]
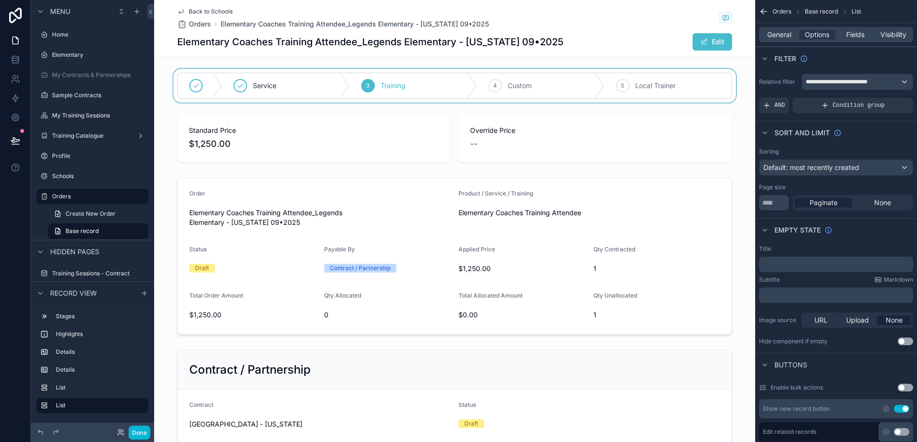
click at [541, 94] on div "scrollable content" at bounding box center [454, 86] width 601 height 34
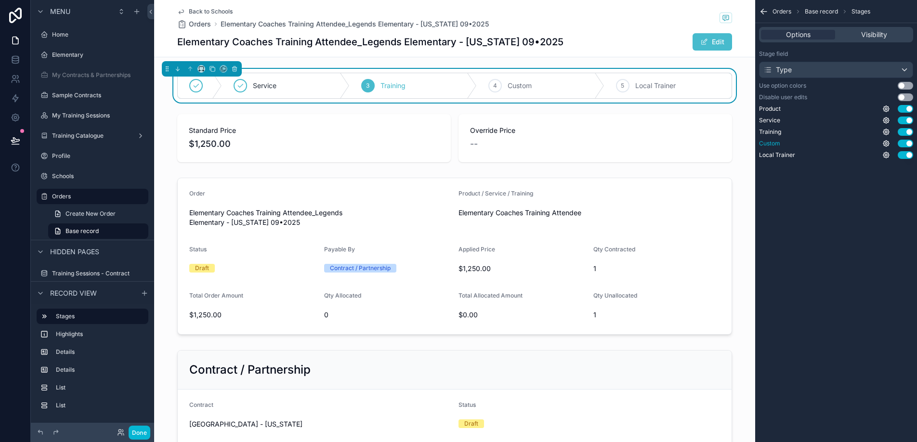
click at [907, 143] on button "Use setting" at bounding box center [904, 144] width 15 height 8
click at [666, 84] on div "4 Local Trainer" at bounding box center [662, 85] width 139 height 25
click at [623, 87] on div "4 Local Trainer" at bounding box center [662, 85] width 139 height 25
click at [612, 86] on icon "scrollable content" at bounding box center [612, 86] width 8 height 8
click at [515, 86] on div "3 Training" at bounding box center [524, 85] width 139 height 25
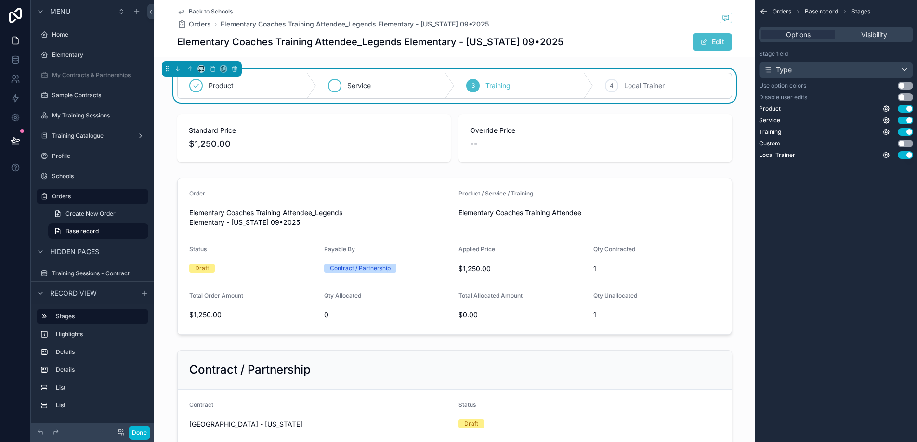
click at [374, 88] on div "Service" at bounding box center [385, 85] width 139 height 25
click at [331, 84] on icon "scrollable content" at bounding box center [335, 86] width 8 height 8
click at [236, 91] on div "Product" at bounding box center [247, 85] width 139 height 25
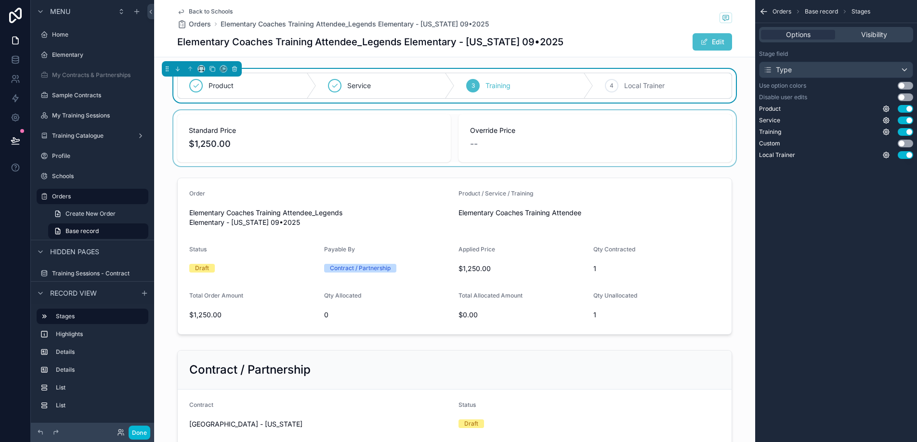
click at [248, 140] on div "scrollable content" at bounding box center [454, 138] width 601 height 56
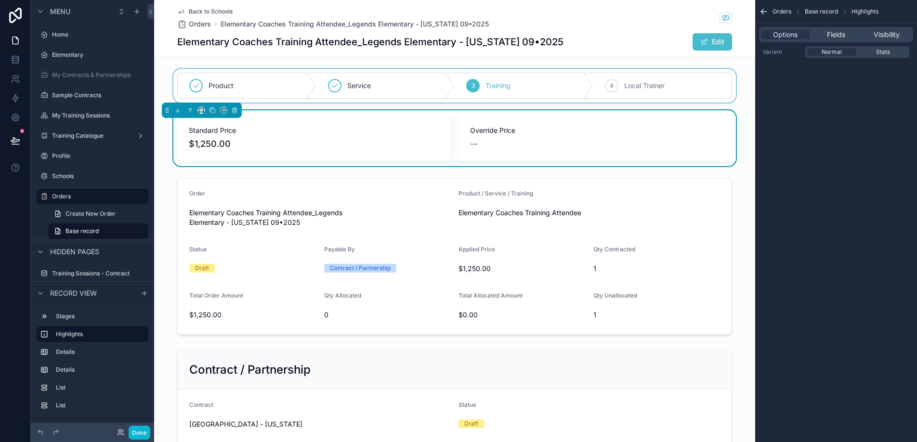
click at [298, 97] on div "scrollable content" at bounding box center [454, 86] width 601 height 34
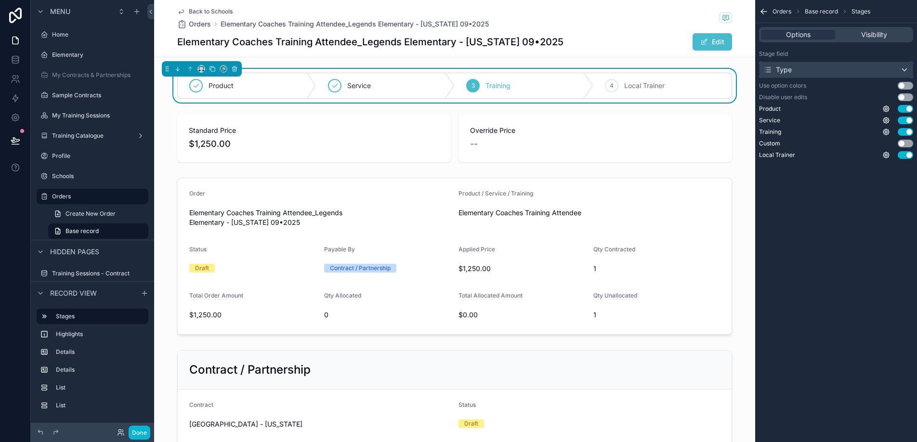
click at [807, 71] on div "Type" at bounding box center [835, 69] width 153 height 15
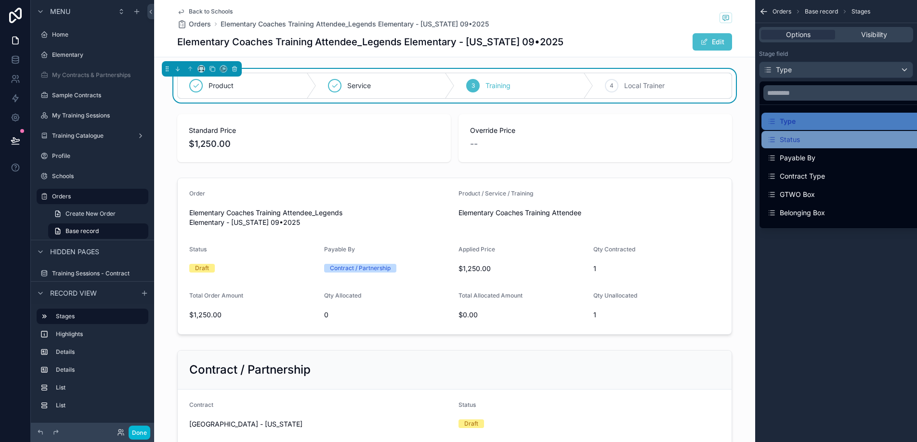
click at [807, 145] on div "Status" at bounding box center [847, 140] width 160 height 12
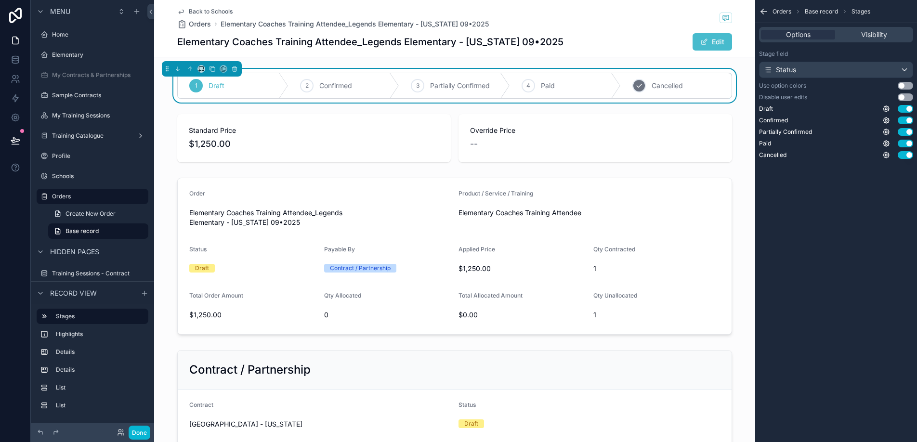
click at [722, 91] on div "5 Cancelled" at bounding box center [676, 85] width 111 height 25
click at [722, 91] on div "5 Cancelled" at bounding box center [626, 85] width 210 height 25
click at [270, 92] on div "scrollable content" at bounding box center [288, 85] width 44 height 25
click at [904, 69] on div "Status" at bounding box center [835, 69] width 153 height 15
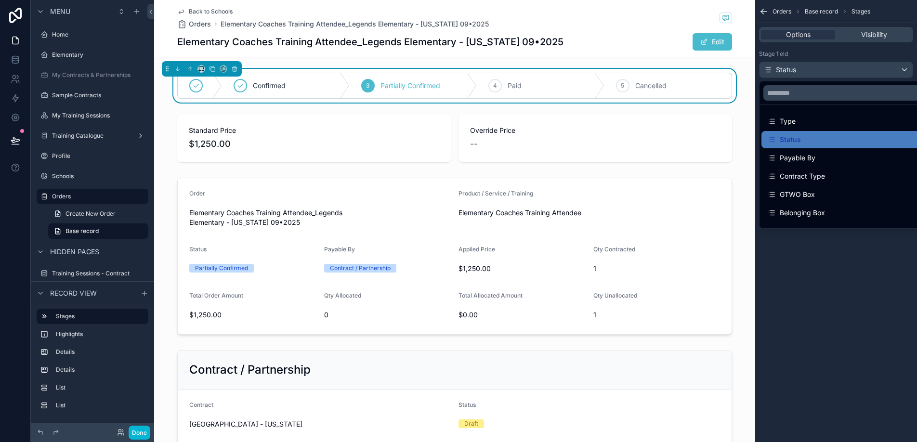
click at [904, 69] on div "scrollable content" at bounding box center [458, 221] width 917 height 442
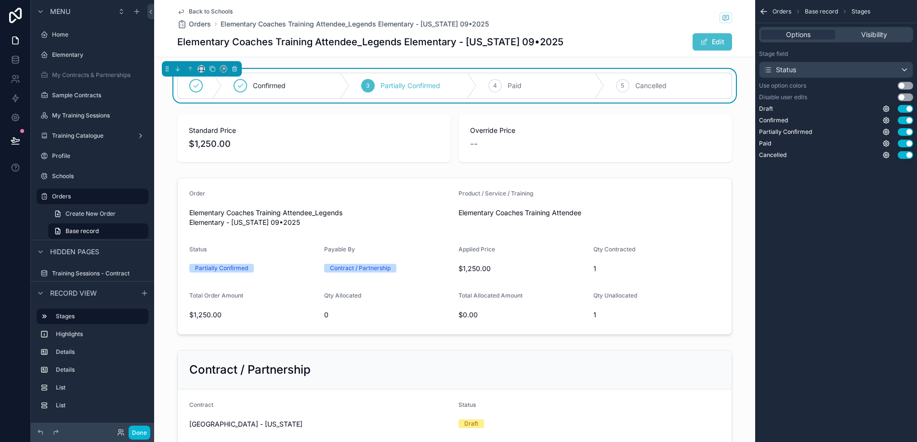
click at [901, 90] on div "Stage field Status Use option colors Use setting Disable user edits Use setting…" at bounding box center [836, 104] width 162 height 117
click at [901, 86] on button "Use setting" at bounding box center [904, 86] width 15 height 8
click at [883, 155] on icon "scrollable content" at bounding box center [886, 155] width 6 height 6
click at [874, 171] on div "Orders Base record Stages Options Visibility Stage field Status Use option colo…" at bounding box center [836, 89] width 162 height 178
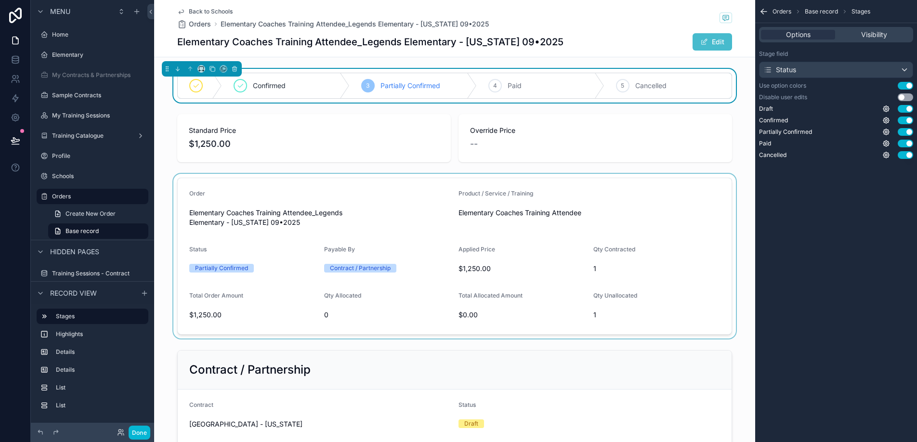
click at [410, 195] on div "scrollable content" at bounding box center [454, 256] width 601 height 165
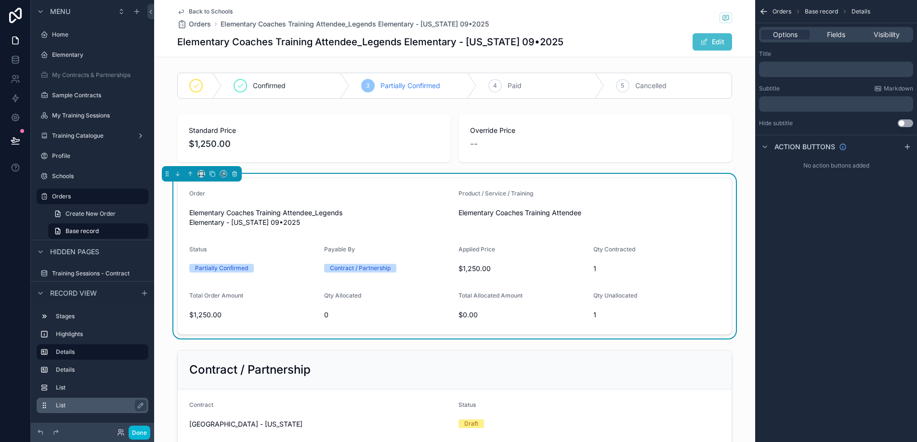
click at [70, 406] on label "List" at bounding box center [98, 406] width 85 height 8
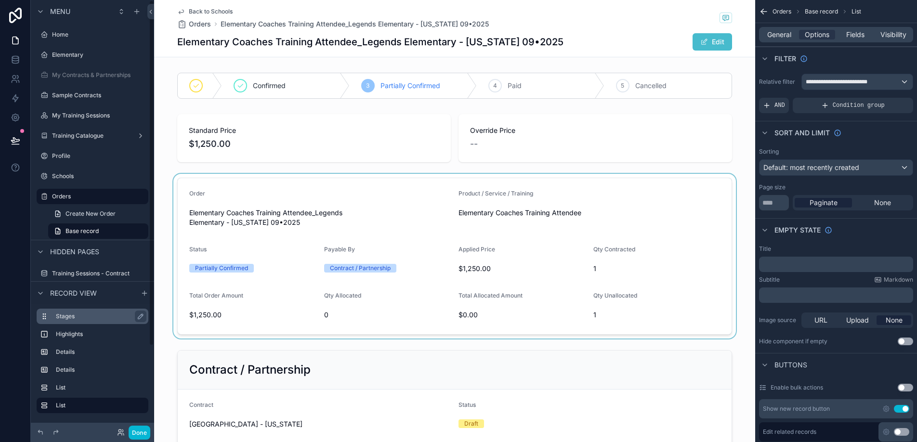
click at [71, 312] on label "Stages" at bounding box center [98, 316] width 85 height 8
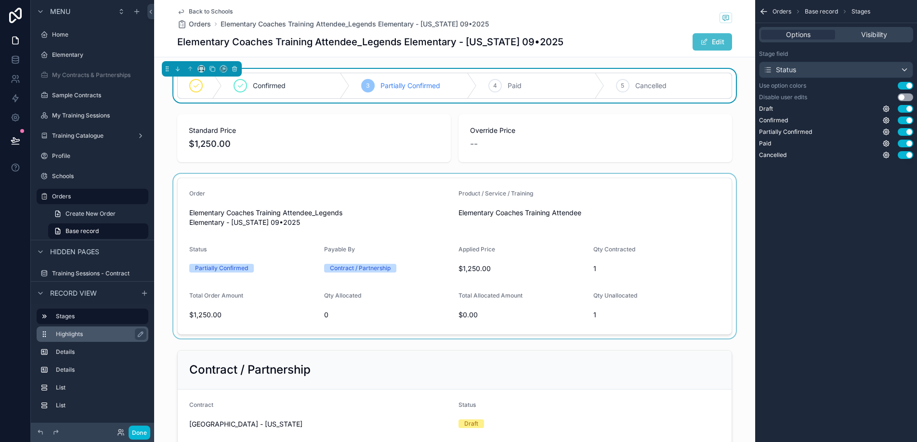
click at [74, 338] on div "Highlights" at bounding box center [100, 334] width 89 height 12
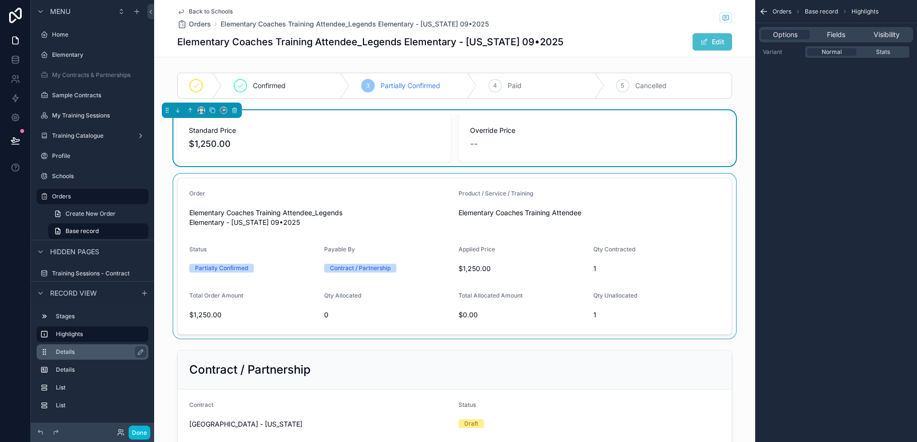
click at [73, 357] on div "Details" at bounding box center [100, 352] width 89 height 12
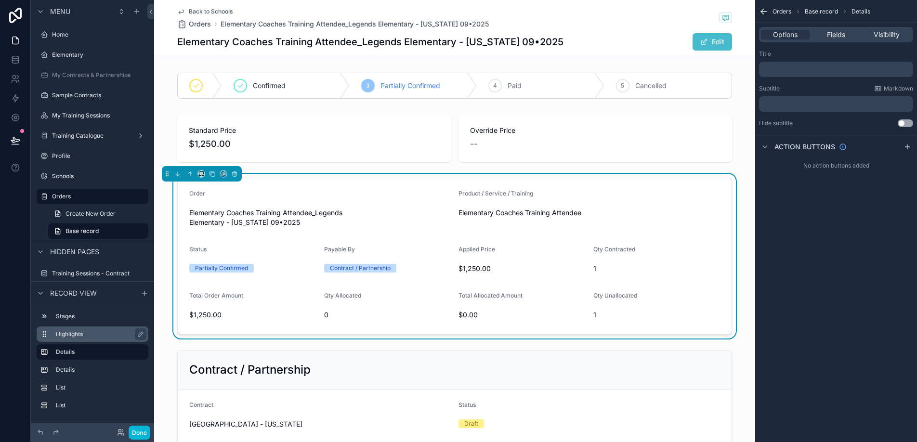
click at [76, 335] on label "Highlights" at bounding box center [98, 334] width 85 height 8
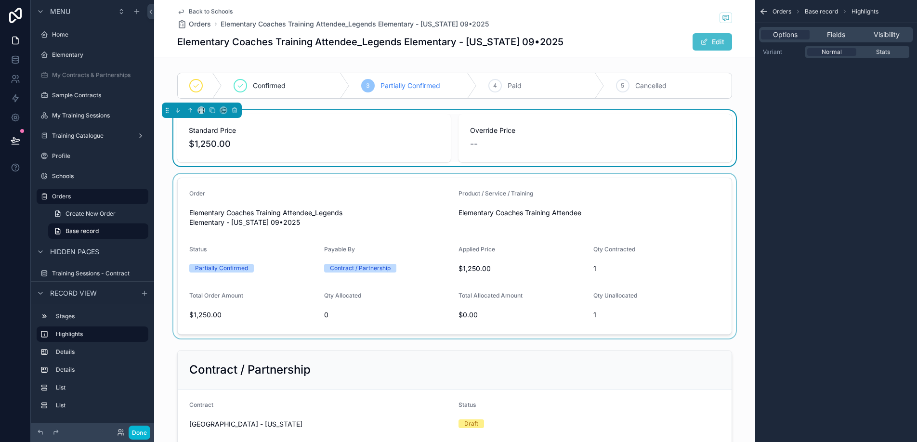
click at [820, 39] on div "Options Fields Visibility" at bounding box center [836, 34] width 154 height 15
click at [823, 39] on div "Fields" at bounding box center [835, 35] width 49 height 10
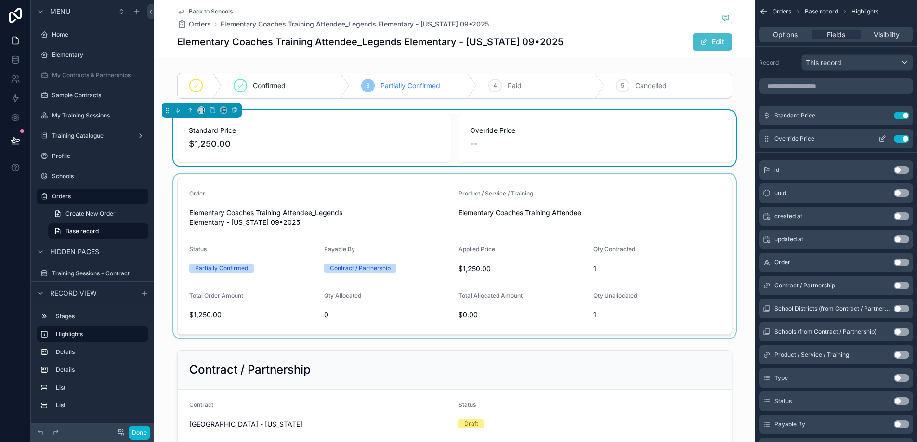
click at [905, 138] on button "Use setting" at bounding box center [901, 139] width 15 height 8
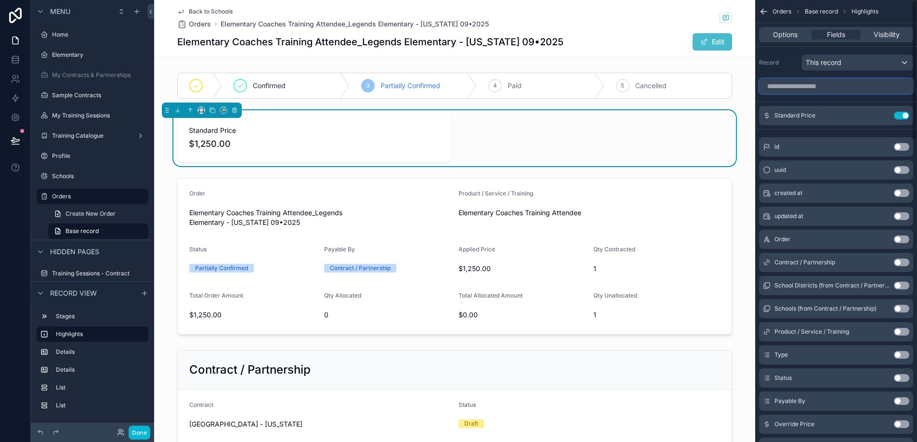
click at [835, 83] on input "scrollable content" at bounding box center [836, 85] width 154 height 15
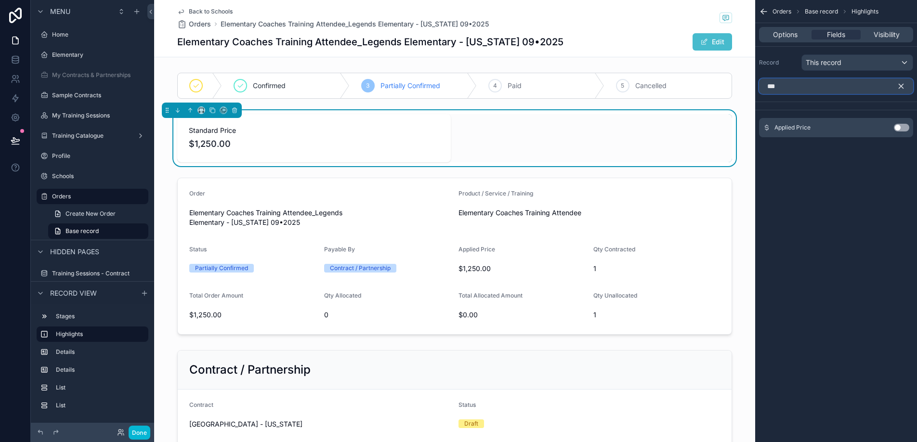
type input "***"
click at [898, 127] on button "Use setting" at bounding box center [901, 128] width 15 height 8
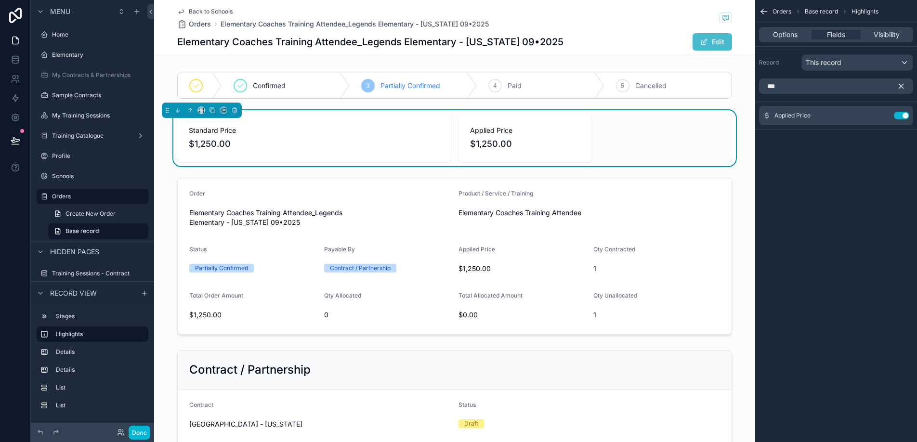
click at [406, 149] on span "$1,250.00" at bounding box center [314, 143] width 250 height 13
click at [904, 84] on icon "scrollable content" at bounding box center [901, 86] width 9 height 9
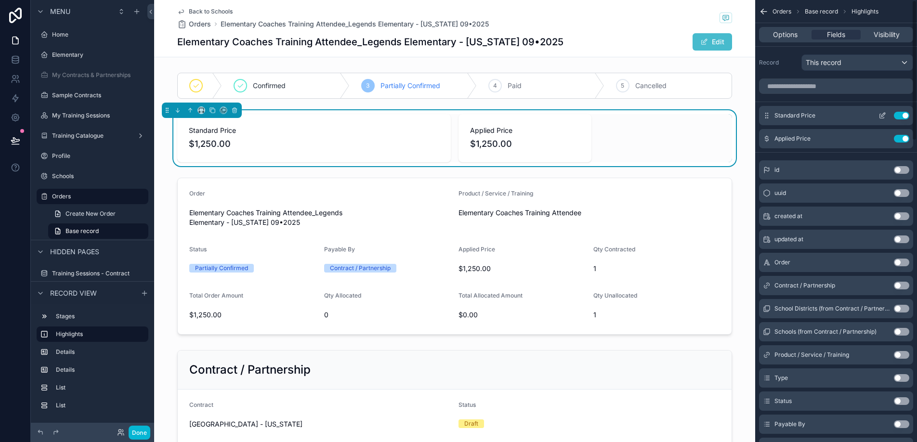
click at [884, 115] on icon "scrollable content" at bounding box center [882, 116] width 8 height 8
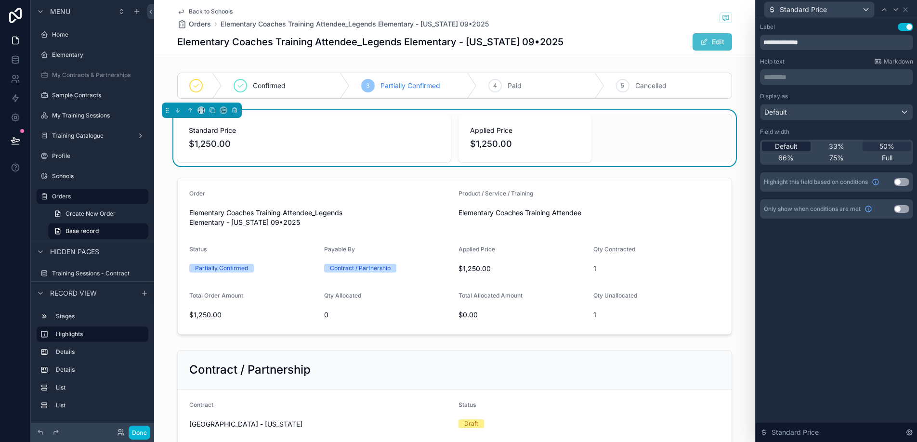
click at [792, 146] on span "Default" at bounding box center [786, 147] width 23 height 10
click at [905, 11] on icon at bounding box center [905, 10] width 8 height 8
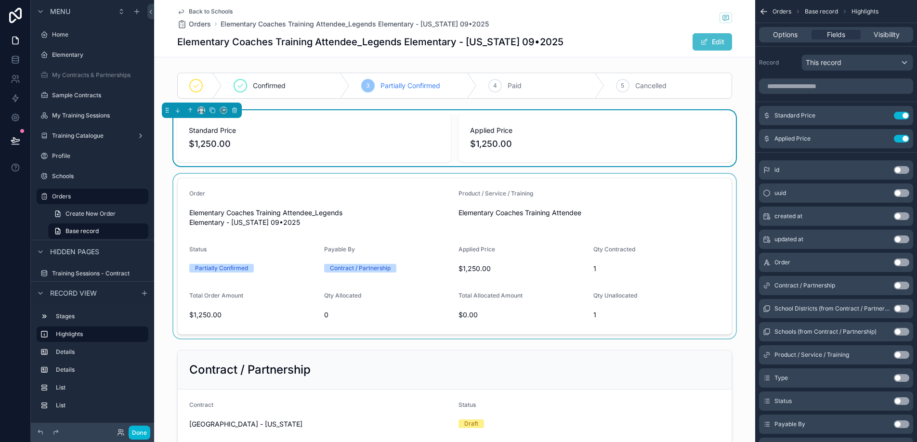
click at [383, 178] on div "scrollable content" at bounding box center [454, 256] width 601 height 165
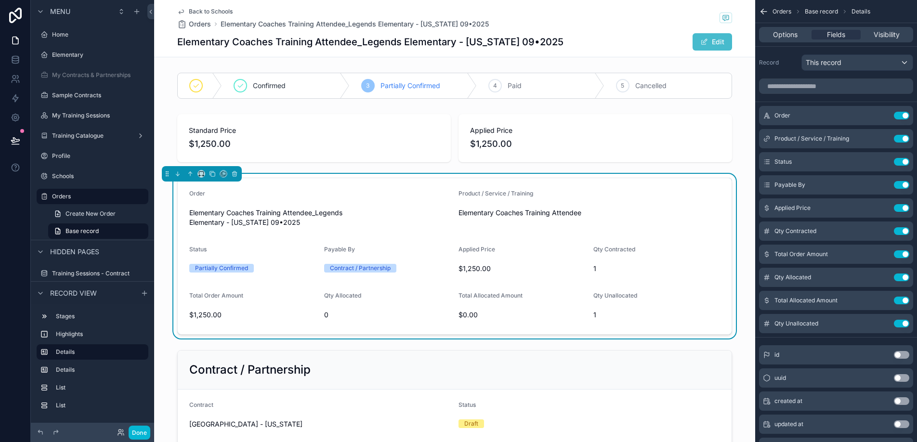
click at [227, 10] on span "Back to Schools" at bounding box center [211, 12] width 44 height 8
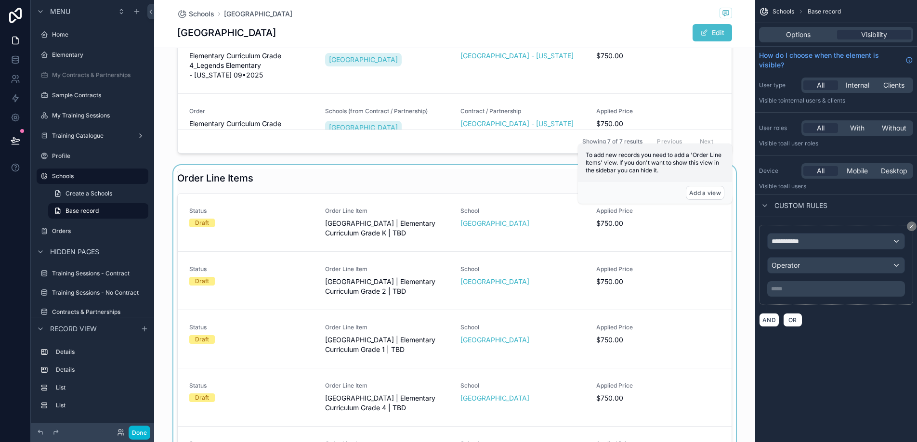
scroll to position [469, 0]
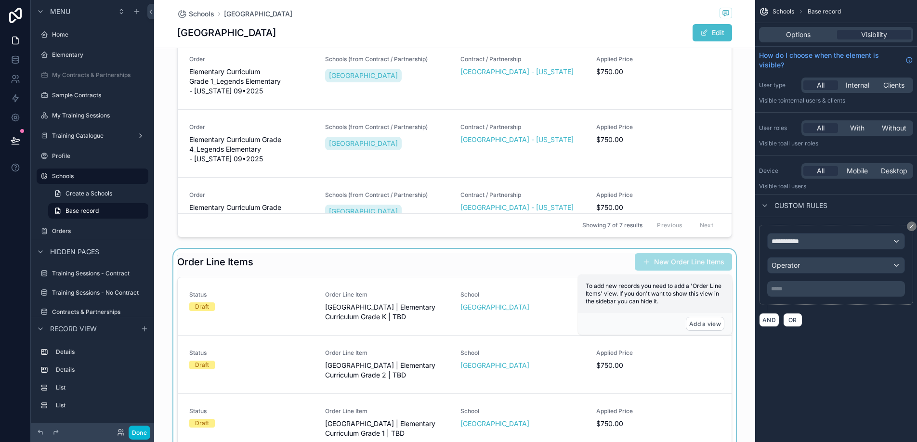
click at [321, 256] on div "scrollable content" at bounding box center [454, 431] width 601 height 364
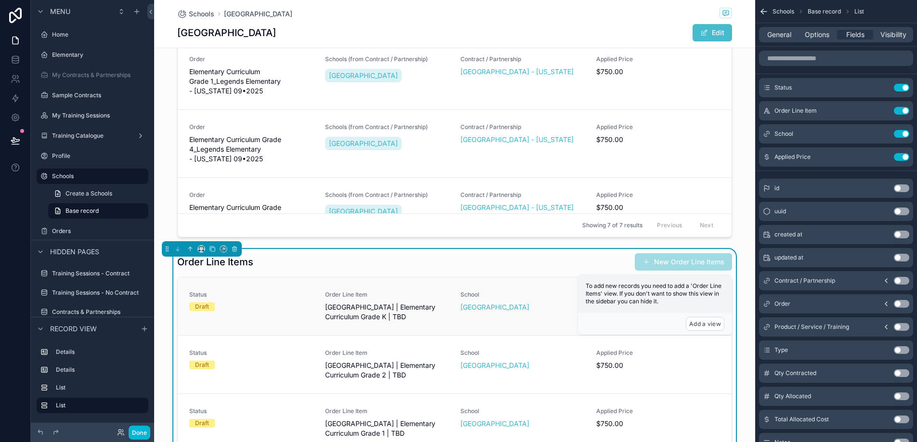
click at [309, 297] on span "Status" at bounding box center [251, 295] width 124 height 8
click at [878, 91] on icon "scrollable content" at bounding box center [882, 88] width 8 height 8
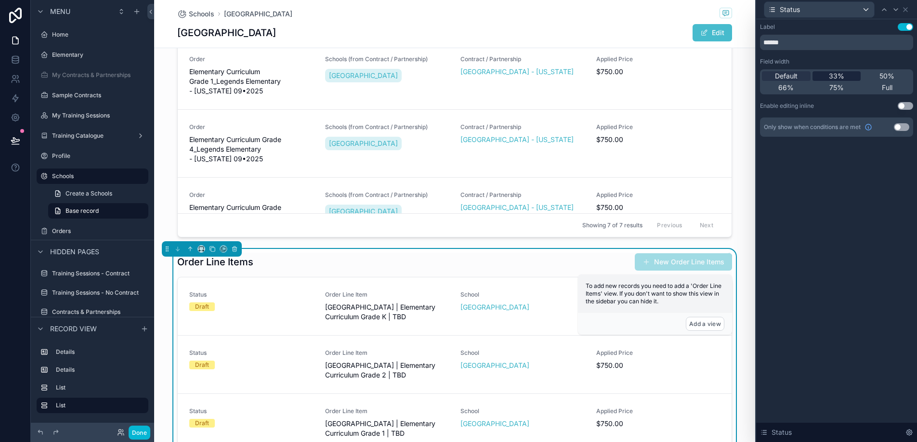
click at [836, 78] on span "33%" at bounding box center [836, 76] width 15 height 10
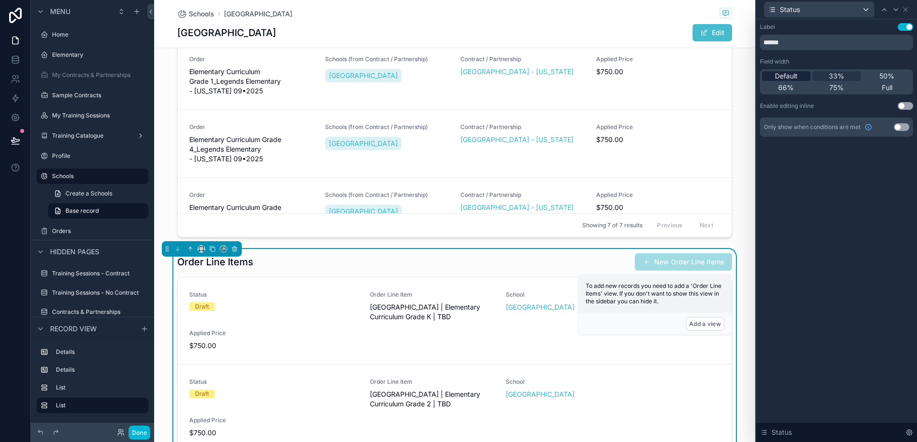
click at [796, 75] on span "Default" at bounding box center [786, 76] width 23 height 10
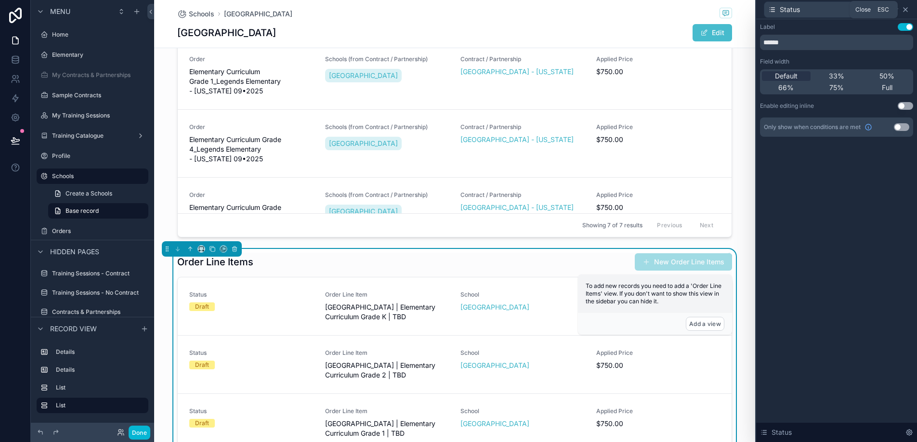
click at [905, 12] on icon at bounding box center [905, 10] width 8 height 8
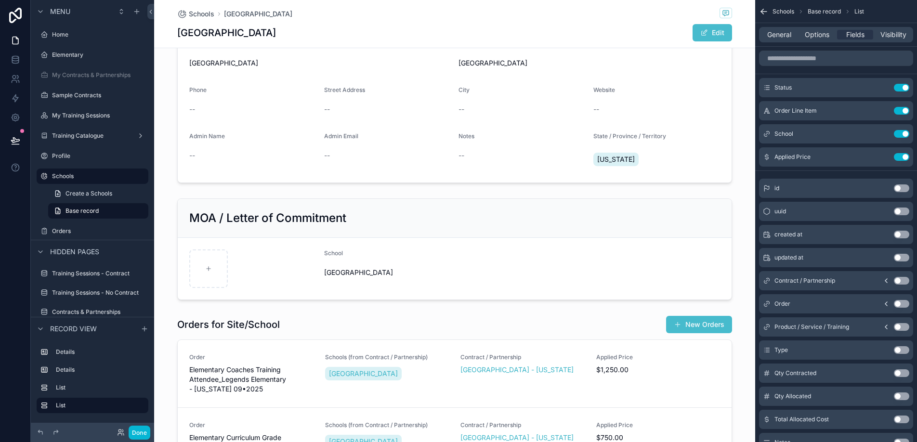
scroll to position [18, 0]
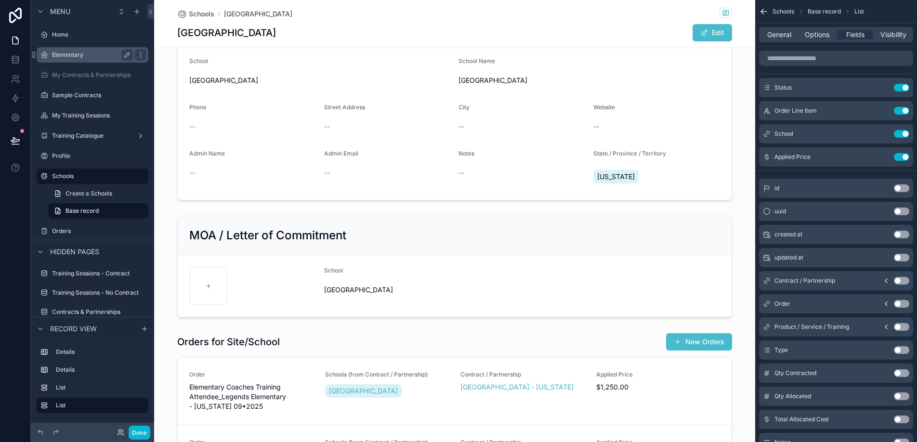
click at [78, 56] on label "Elementary" at bounding box center [90, 55] width 77 height 8
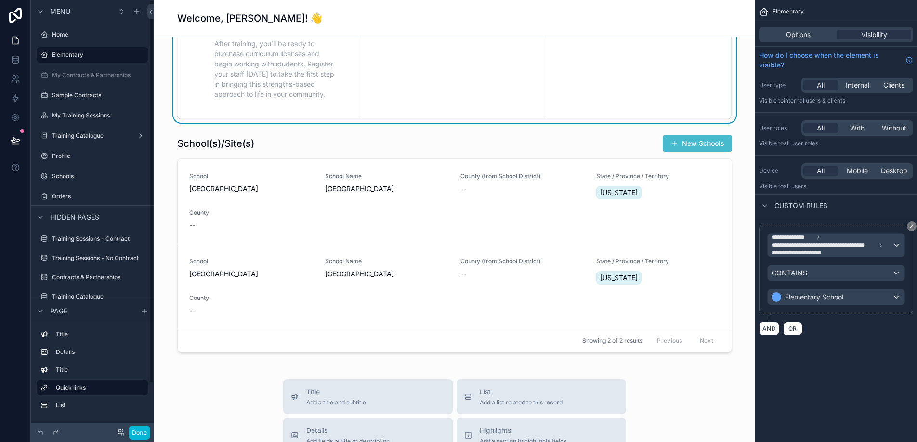
scroll to position [468, 0]
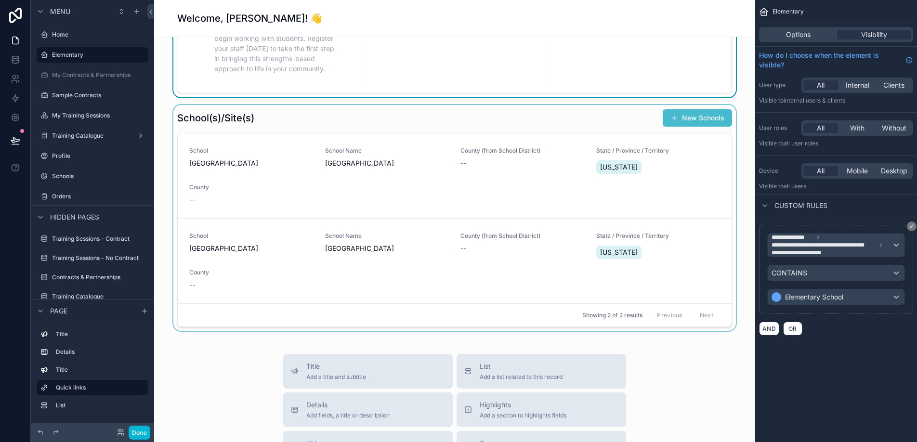
click at [290, 109] on div "scrollable content" at bounding box center [454, 218] width 585 height 226
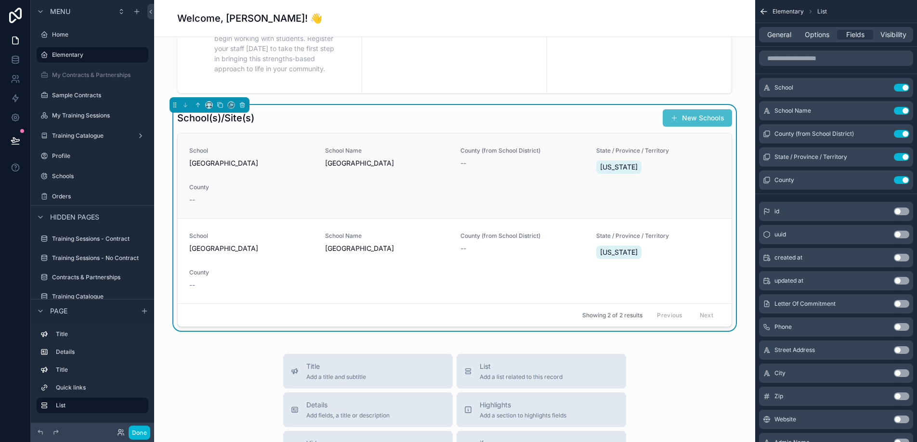
click at [273, 174] on div "School Legends Elementary" at bounding box center [251, 161] width 124 height 29
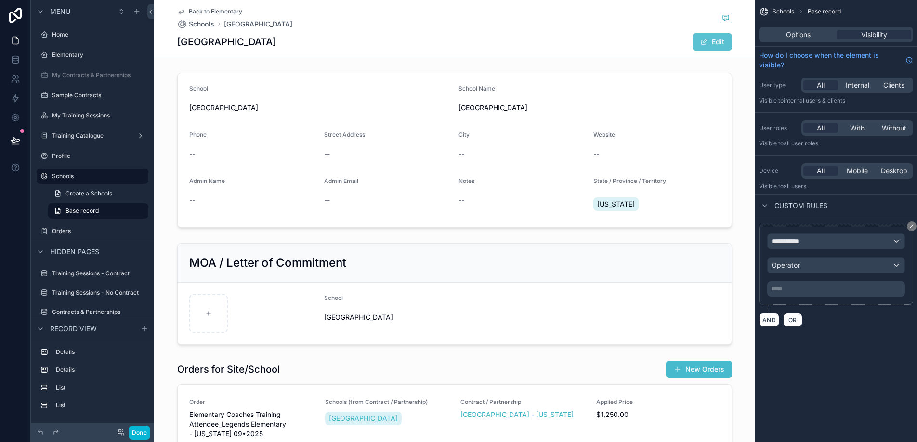
click at [713, 44] on button "Edit" at bounding box center [711, 41] width 39 height 17
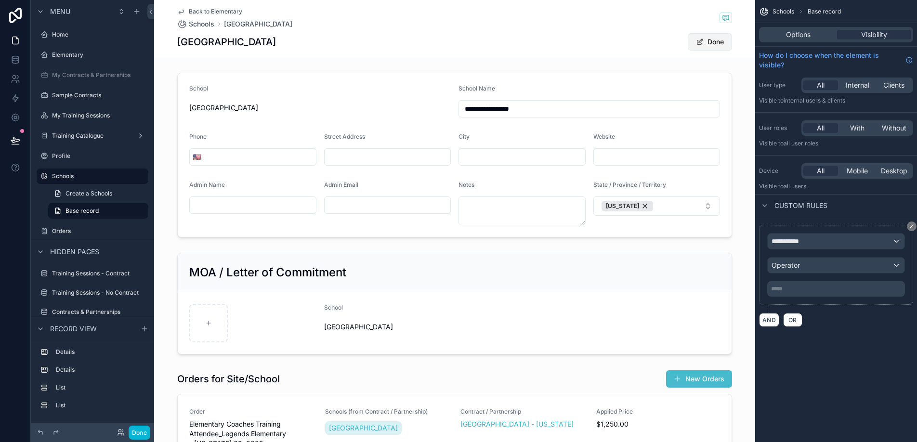
click at [719, 39] on button "Done" at bounding box center [710, 41] width 44 height 17
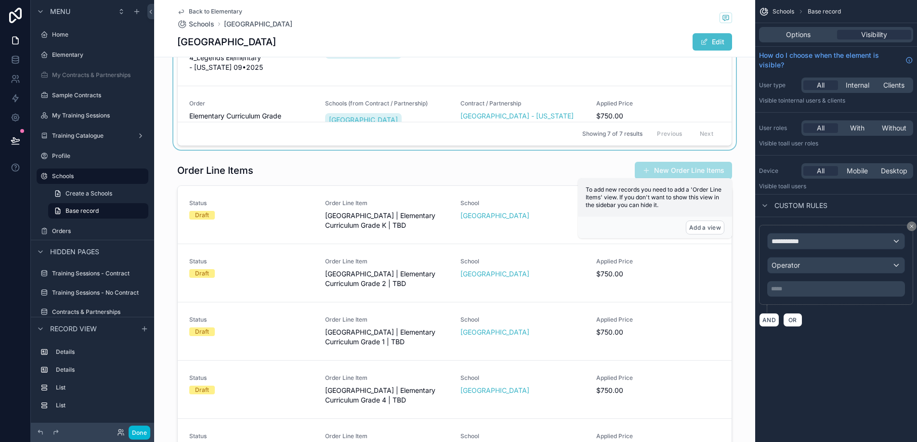
scroll to position [575, 0]
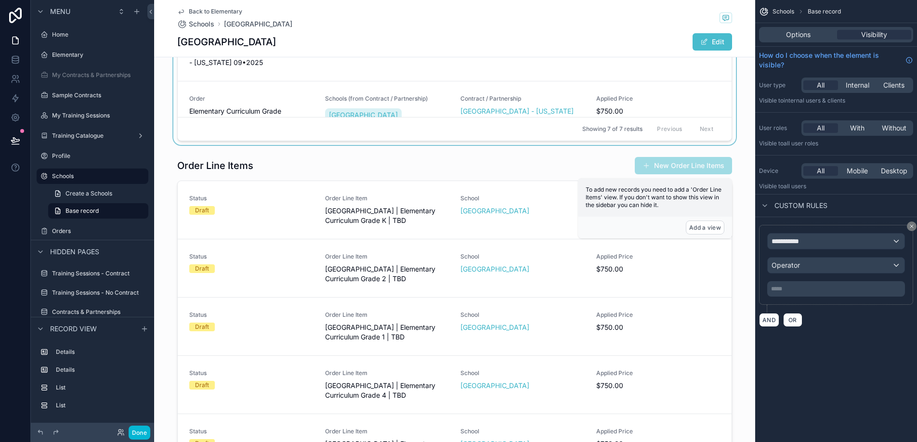
click at [270, 217] on div "scrollable content" at bounding box center [454, 335] width 601 height 364
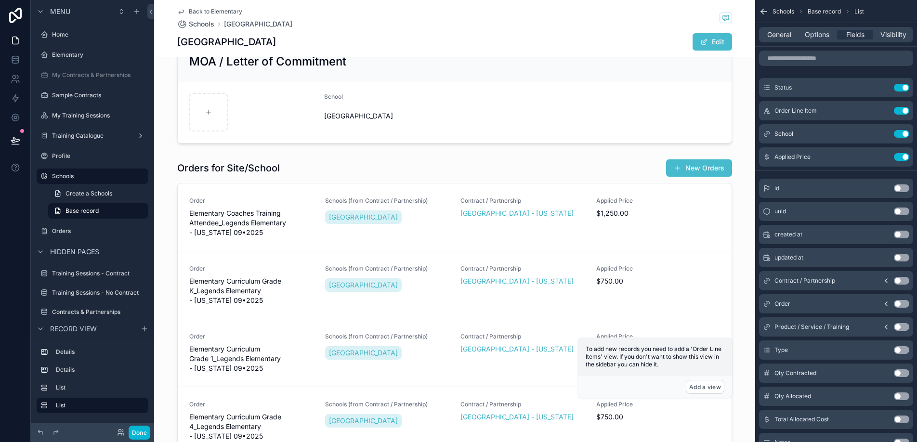
scroll to position [144, 0]
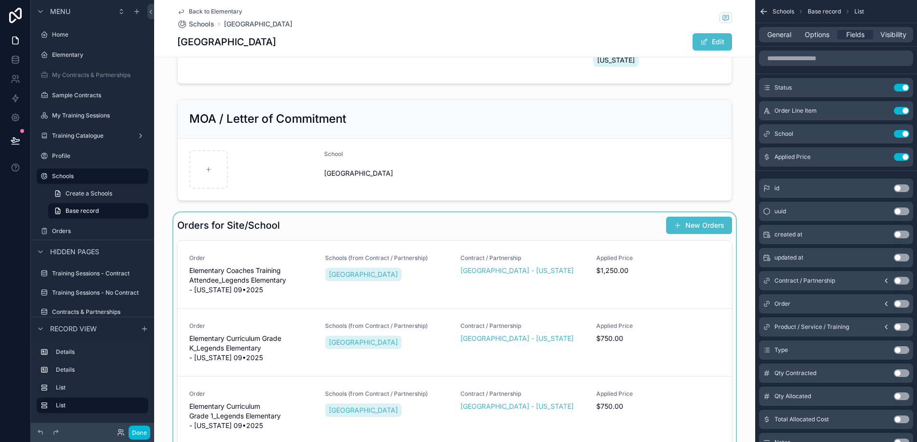
click at [509, 219] on div "scrollable content" at bounding box center [454, 394] width 601 height 364
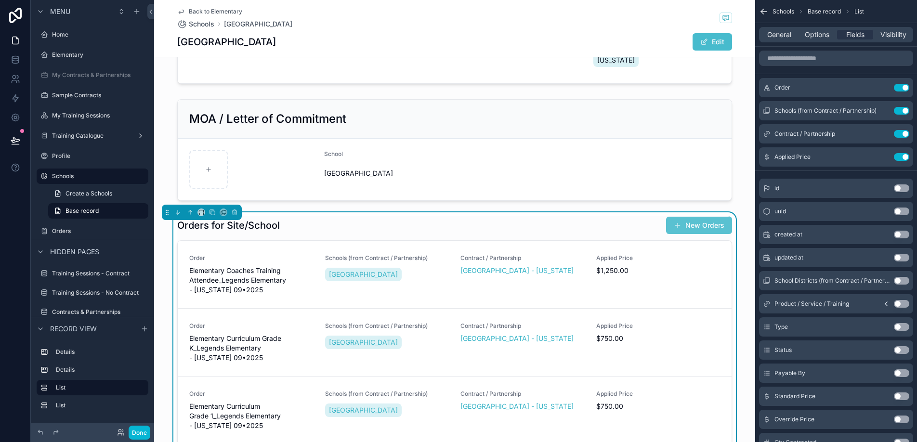
click at [687, 224] on button "New Orders" at bounding box center [699, 225] width 66 height 17
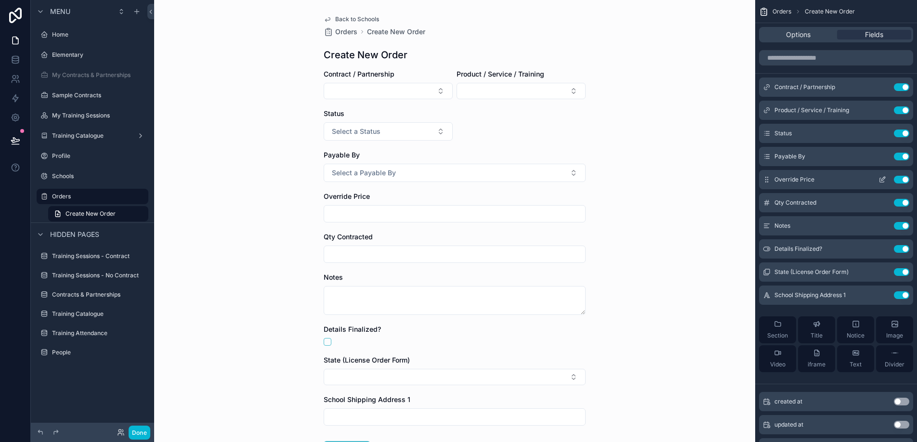
click at [903, 182] on button "Use setting" at bounding box center [901, 180] width 15 height 8
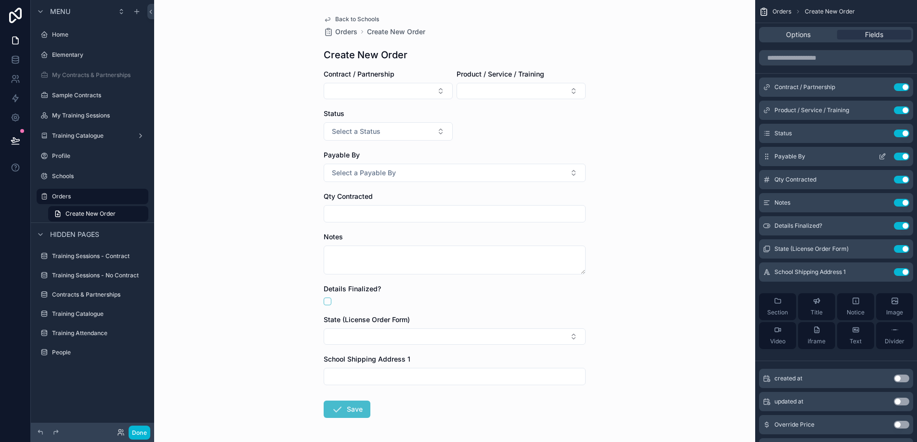
click at [882, 160] on icon "scrollable content" at bounding box center [882, 157] width 8 height 8
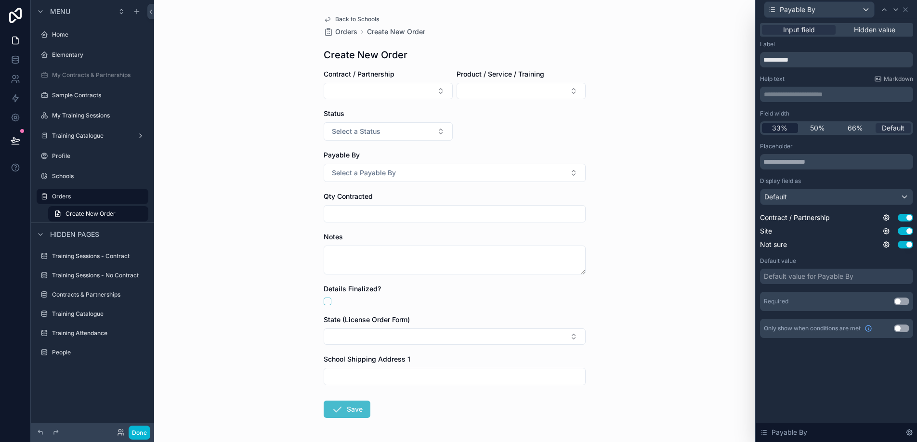
click at [780, 129] on span "33%" at bounding box center [779, 128] width 15 height 10
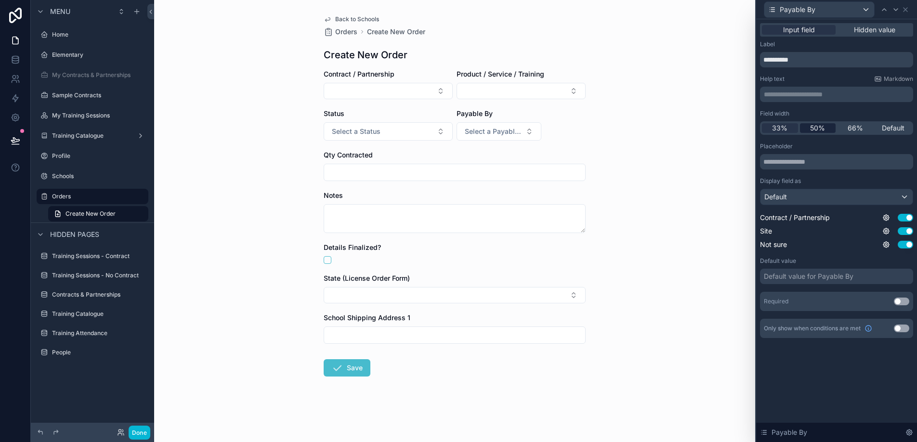
click at [807, 127] on div "50%" at bounding box center [818, 128] width 36 height 10
click at [906, 10] on icon at bounding box center [905, 10] width 4 height 4
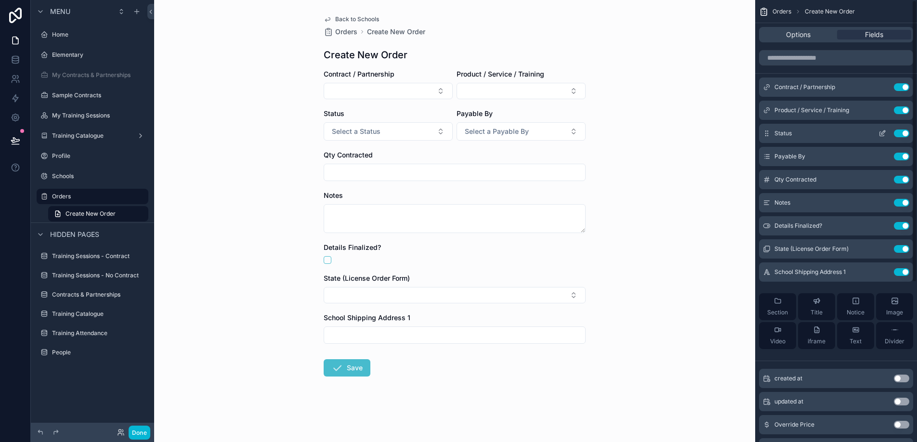
click at [904, 132] on button "Use setting" at bounding box center [901, 134] width 15 height 8
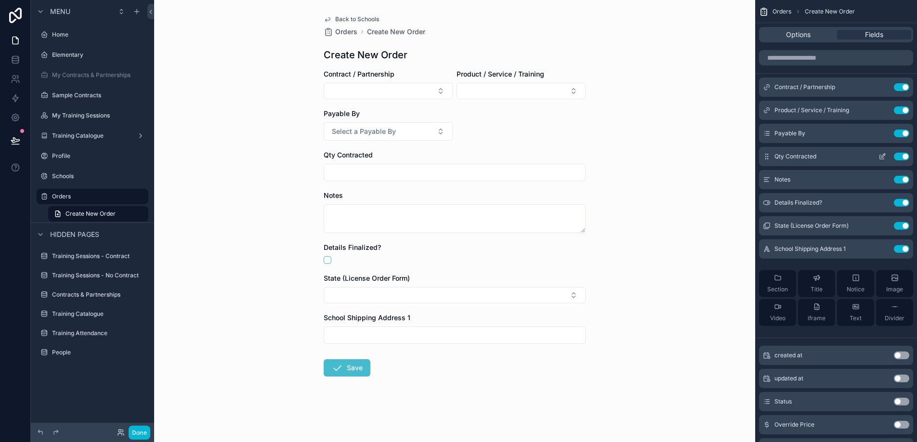
click at [881, 157] on icon "scrollable content" at bounding box center [882, 157] width 8 height 8
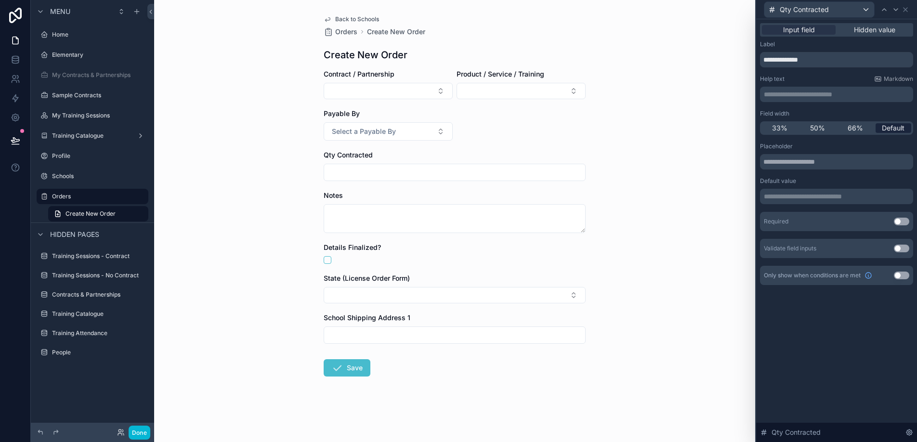
click at [891, 130] on span "Default" at bounding box center [893, 128] width 23 height 10
click at [787, 130] on div "33%" at bounding box center [780, 128] width 36 height 10
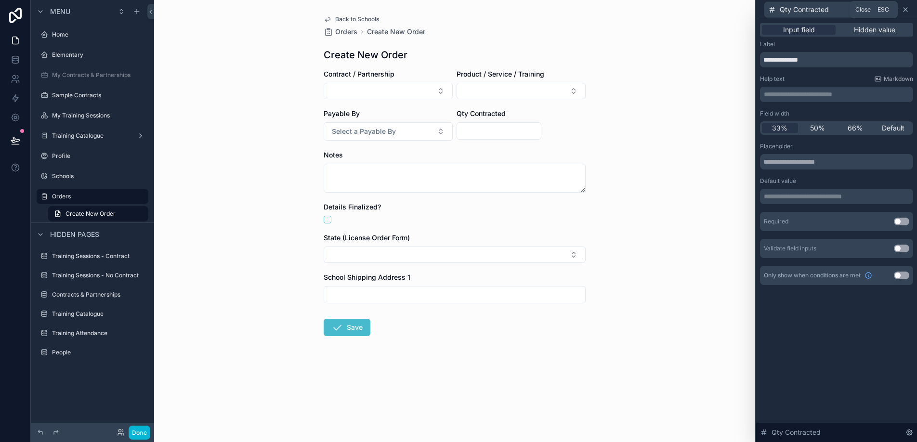
click at [906, 10] on icon at bounding box center [905, 10] width 8 height 8
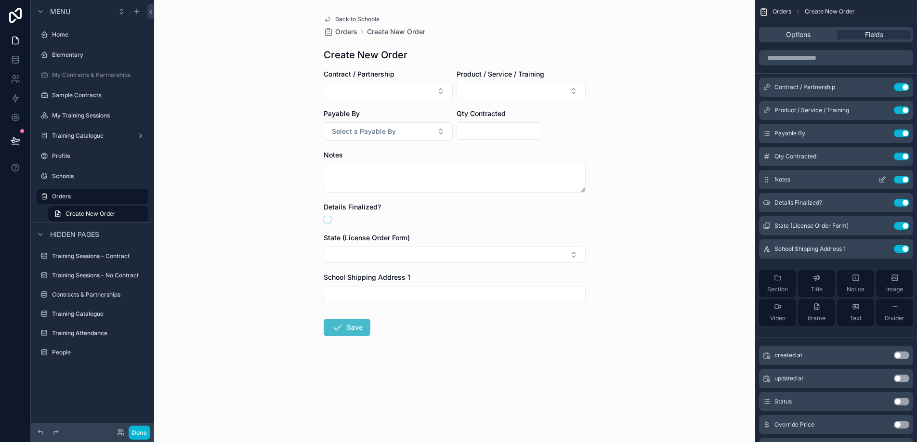
click at [902, 182] on button "Use setting" at bounding box center [901, 180] width 15 height 8
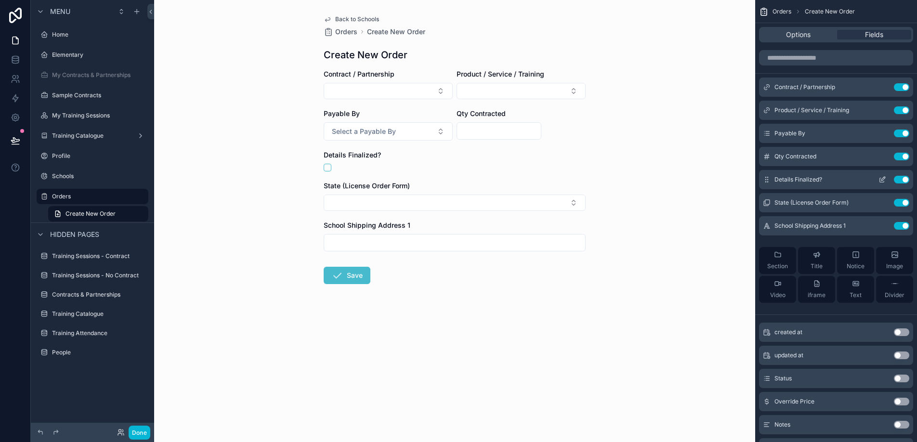
click at [903, 180] on button "Use setting" at bounding box center [901, 180] width 15 height 8
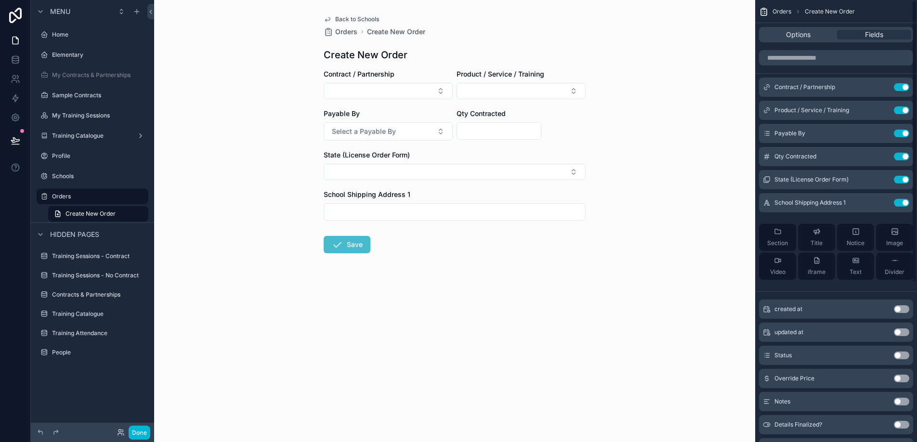
click at [903, 180] on button "Use setting" at bounding box center [901, 180] width 15 height 8
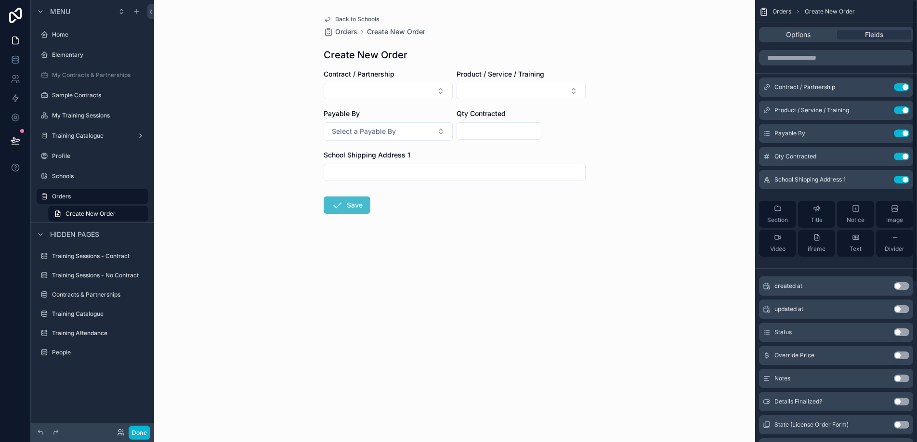
click at [903, 180] on button "Use setting" at bounding box center [901, 180] width 15 height 8
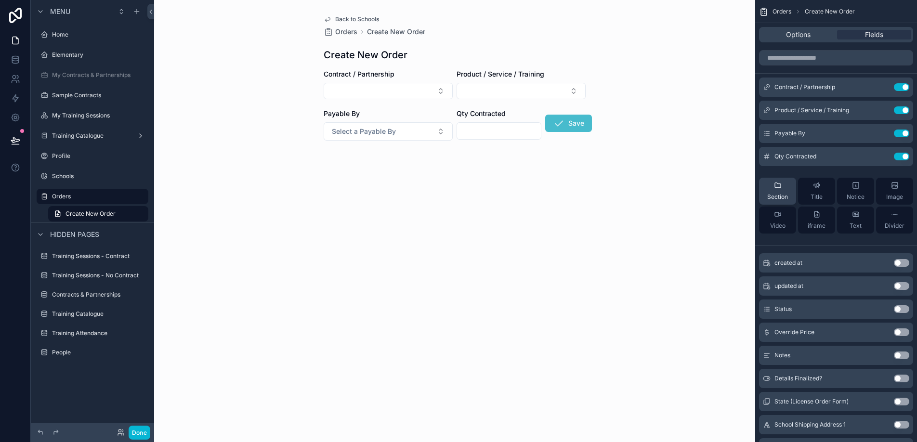
click at [785, 187] on div "Section" at bounding box center [777, 191] width 21 height 19
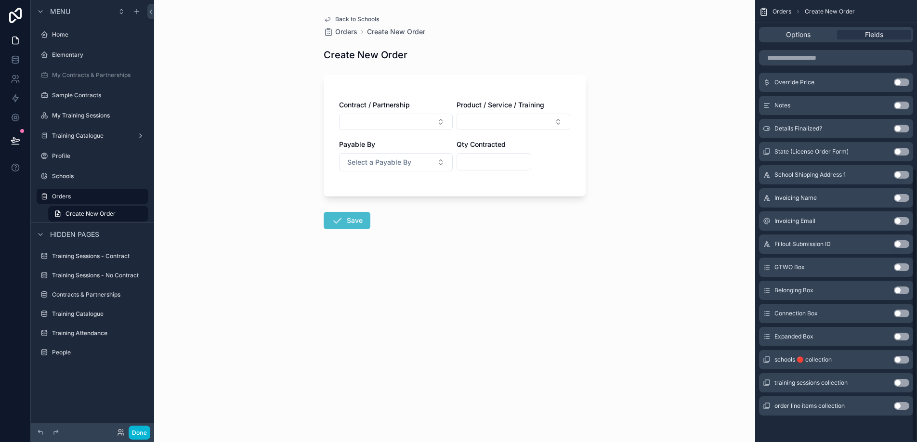
scroll to position [273, 0]
click at [898, 360] on button "Use setting" at bounding box center [901, 359] width 15 height 8
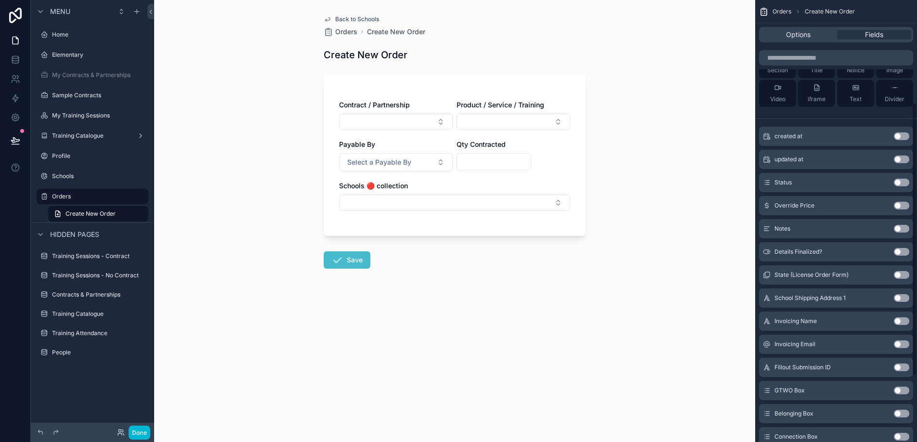
scroll to position [153, 0]
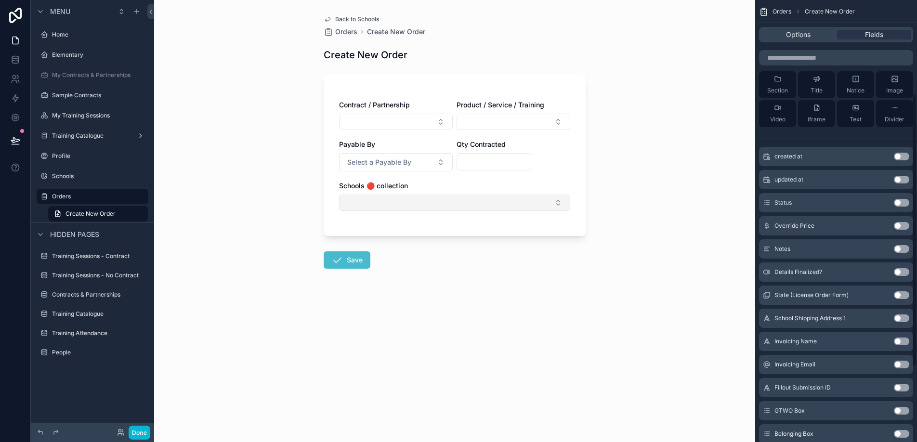
click at [547, 205] on button "Select Button" at bounding box center [454, 203] width 231 height 16
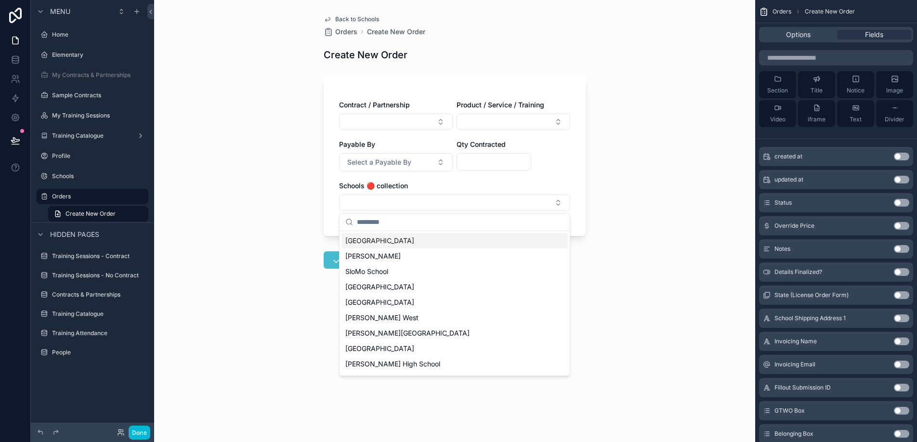
click at [621, 196] on div "Back to Schools Orders Create New Order Create New Order Contract / Partnership…" at bounding box center [454, 221] width 601 height 442
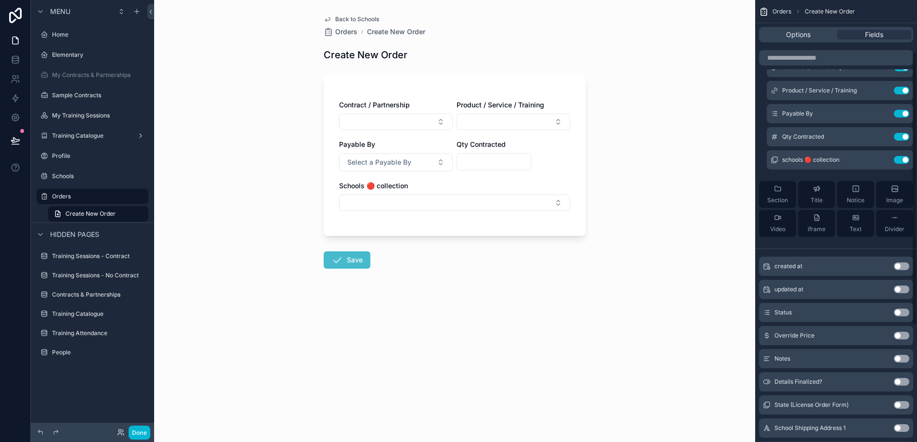
scroll to position [0, 0]
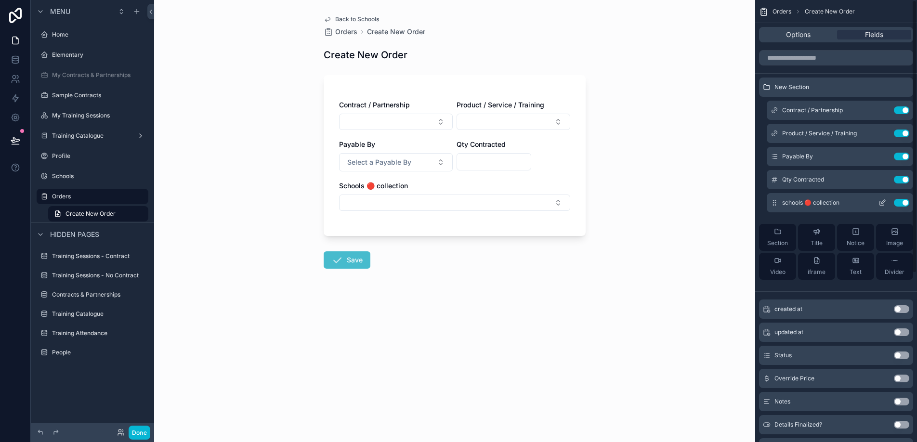
click at [880, 204] on icon "scrollable content" at bounding box center [882, 203] width 8 height 8
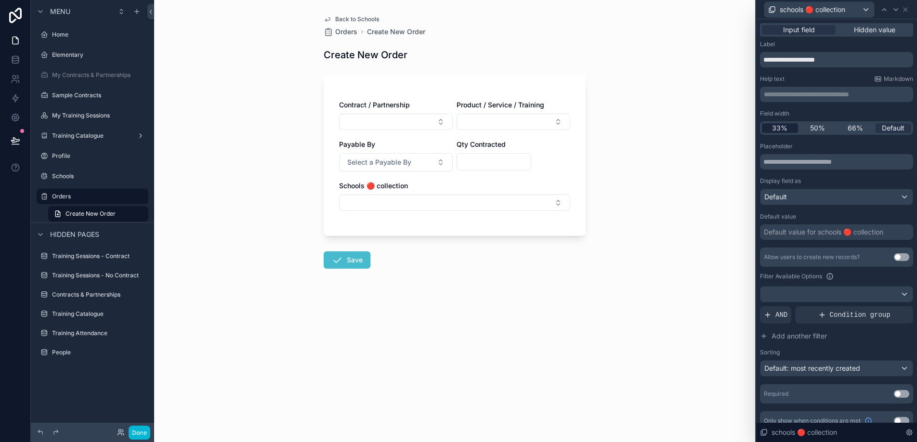
click at [789, 129] on div "33%" at bounding box center [780, 128] width 36 height 10
click at [821, 130] on span "50%" at bounding box center [817, 128] width 15 height 10
click at [843, 129] on div "66%" at bounding box center [855, 128] width 36 height 10
click at [826, 130] on div "50%" at bounding box center [818, 128] width 36 height 10
click at [878, 33] on span "Hidden value" at bounding box center [874, 30] width 41 height 10
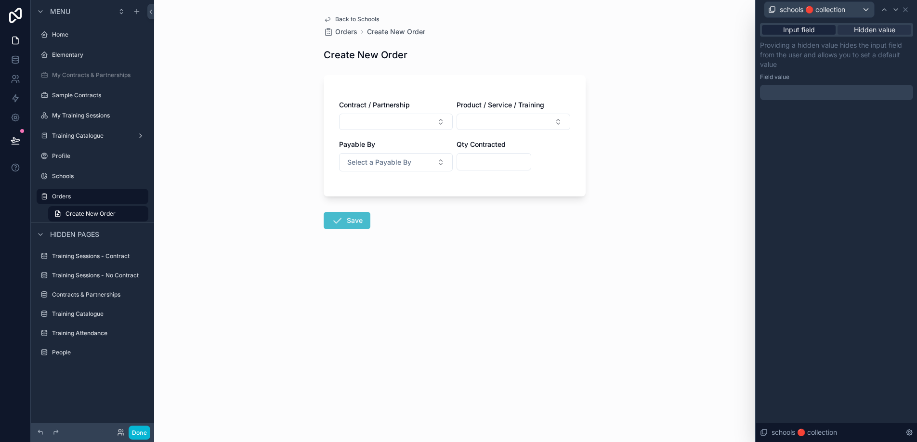
click at [808, 33] on span "Input field" at bounding box center [799, 30] width 32 height 10
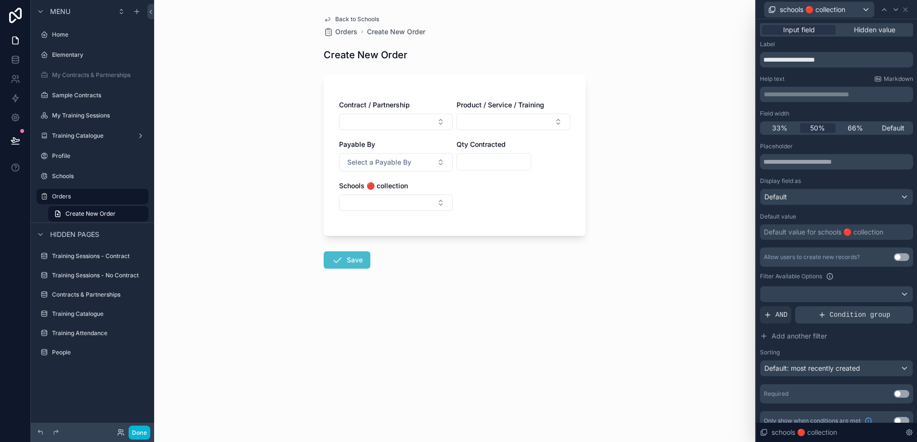
scroll to position [12, 0]
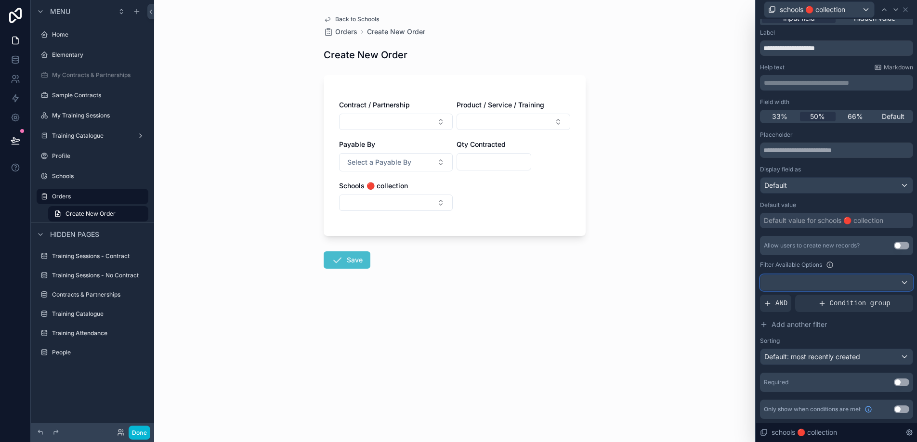
click at [841, 287] on div at bounding box center [836, 282] width 152 height 15
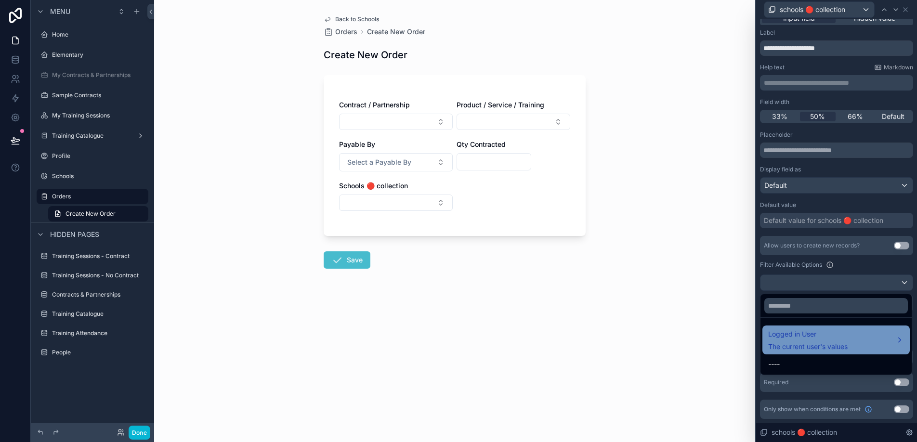
click at [825, 344] on span "The current user's values" at bounding box center [807, 347] width 79 height 10
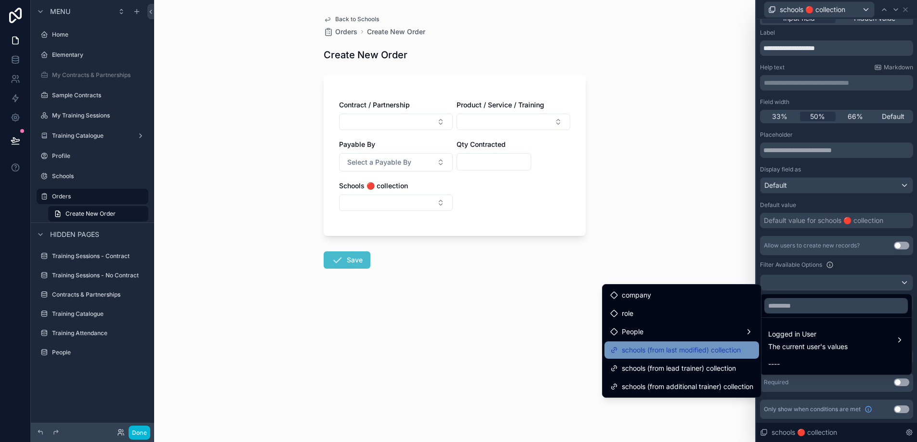
click at [731, 346] on span "schools (from last modified) collection" at bounding box center [681, 350] width 119 height 12
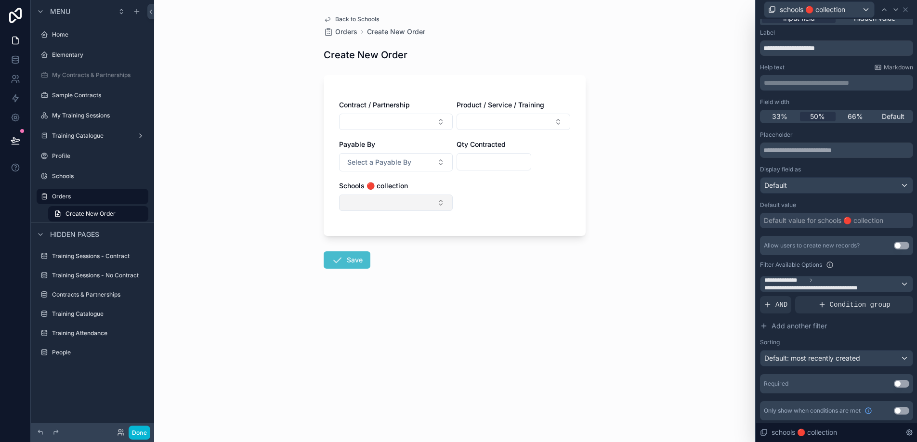
click at [439, 205] on button "Select Button" at bounding box center [396, 203] width 114 height 16
click at [478, 204] on div "Contract / Partnership Product / Service / Training Payable By Select a Payable…" at bounding box center [454, 160] width 231 height 120
click at [427, 104] on div "Contract / Partnership" at bounding box center [396, 105] width 114 height 10
click at [420, 116] on button "Select Button" at bounding box center [396, 122] width 114 height 16
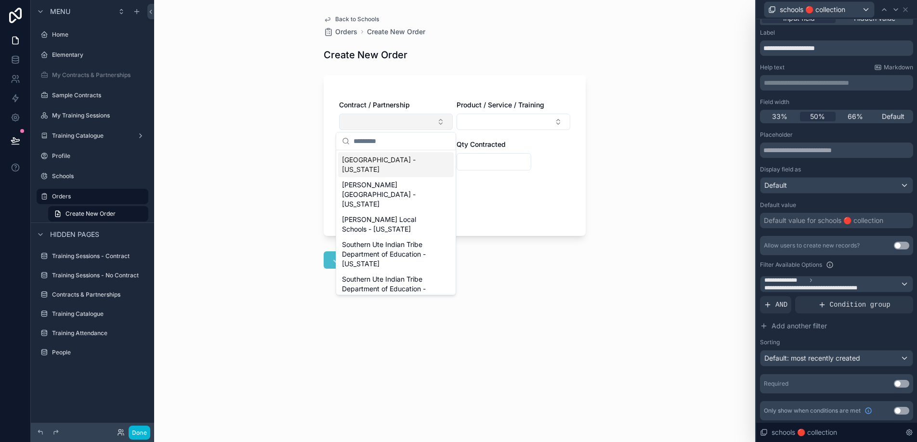
click at [420, 116] on button "Select Button" at bounding box center [396, 122] width 114 height 16
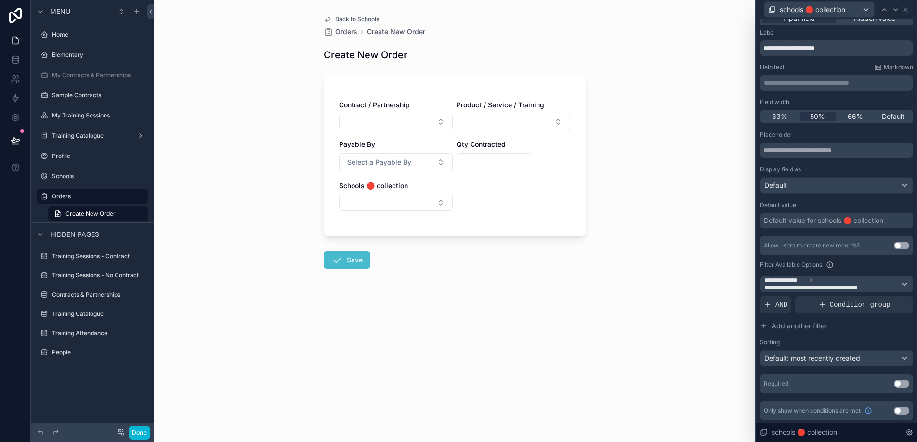
scroll to position [0, 0]
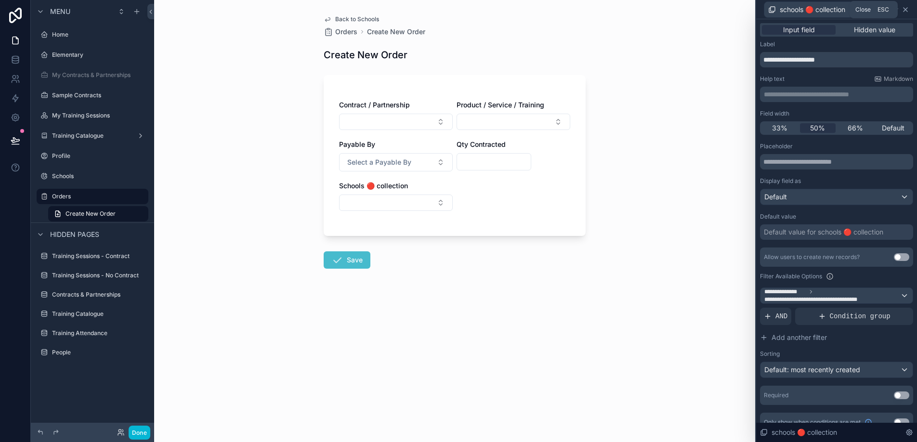
click at [905, 11] on icon at bounding box center [905, 10] width 8 height 8
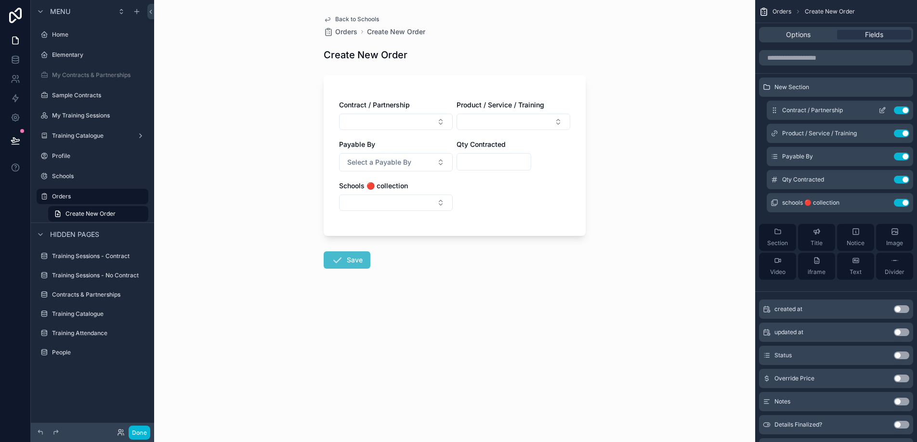
click at [878, 111] on icon "scrollable content" at bounding box center [882, 110] width 8 height 8
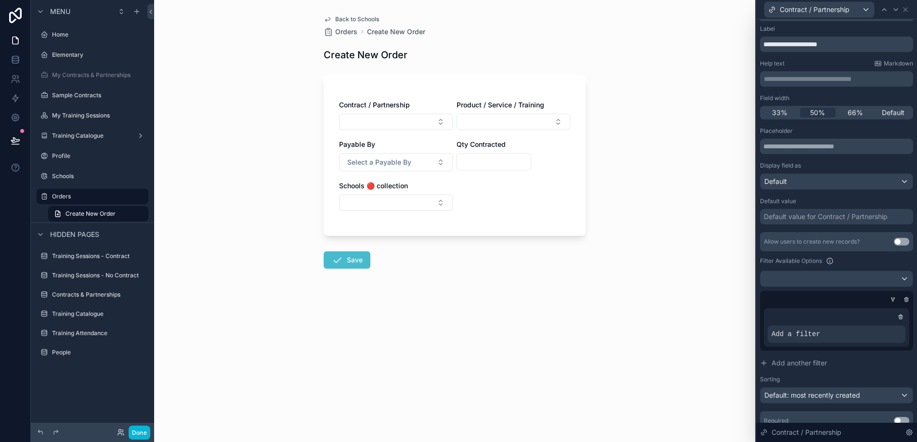
scroll to position [54, 0]
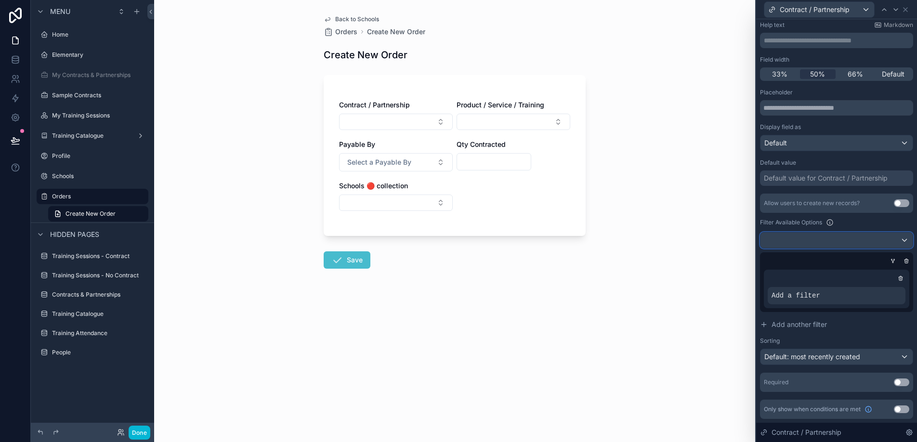
click at [876, 238] on div at bounding box center [836, 240] width 152 height 15
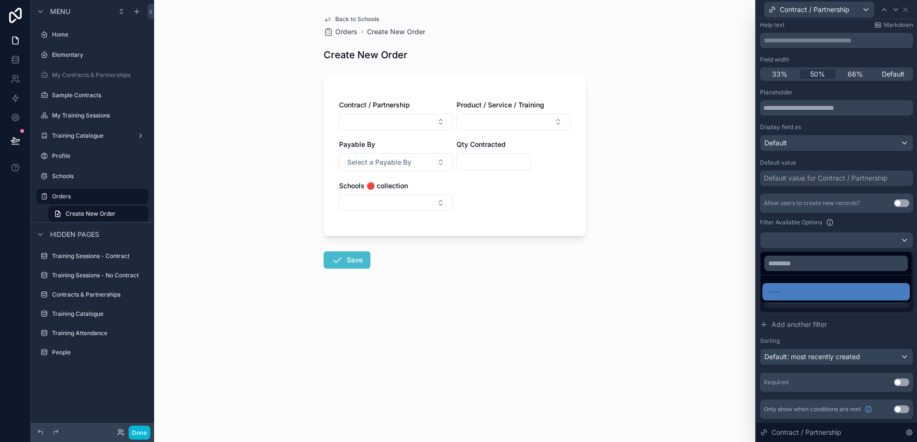
click at [876, 238] on div at bounding box center [836, 221] width 161 height 442
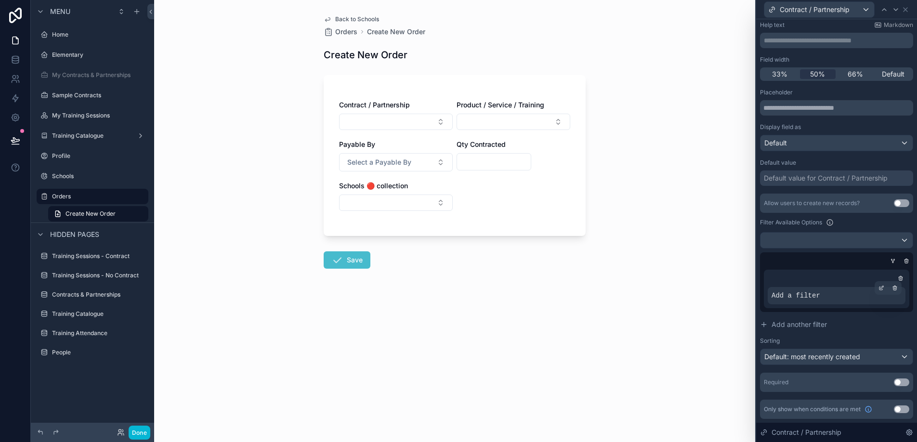
click at [817, 297] on span "Add a filter" at bounding box center [795, 296] width 49 height 10
click at [901, 279] on icon at bounding box center [901, 278] width 0 height 1
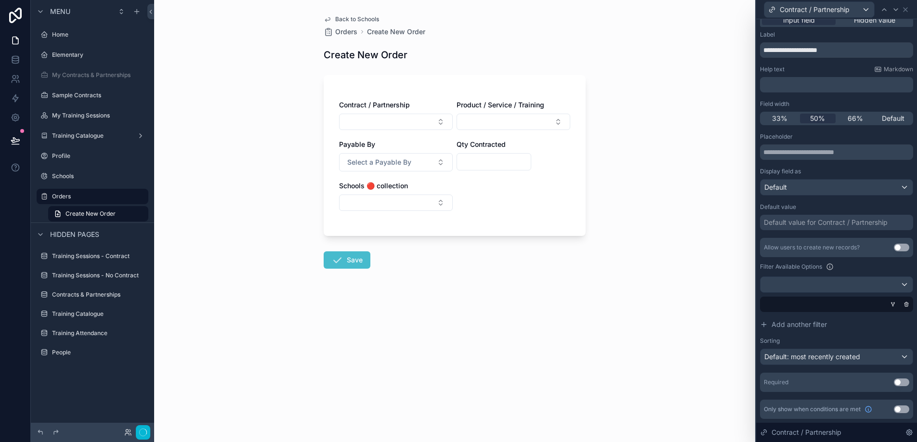
scroll to position [10, 0]
click at [905, 302] on icon at bounding box center [906, 304] width 6 height 6
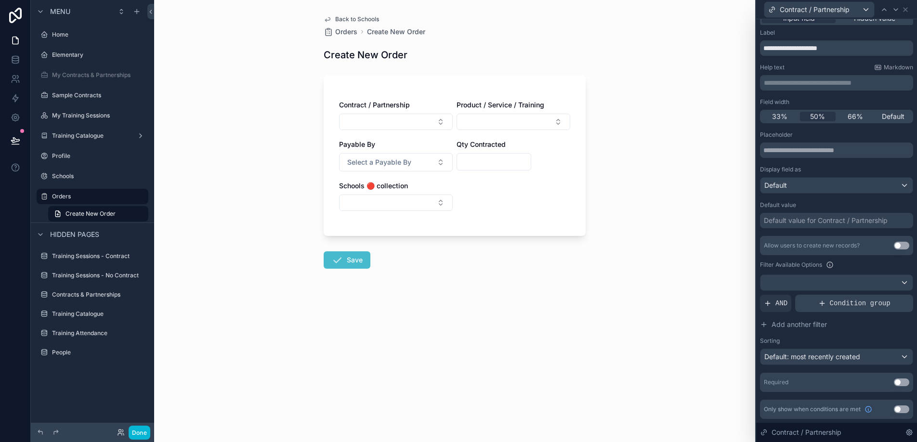
click at [820, 300] on icon at bounding box center [822, 303] width 8 height 8
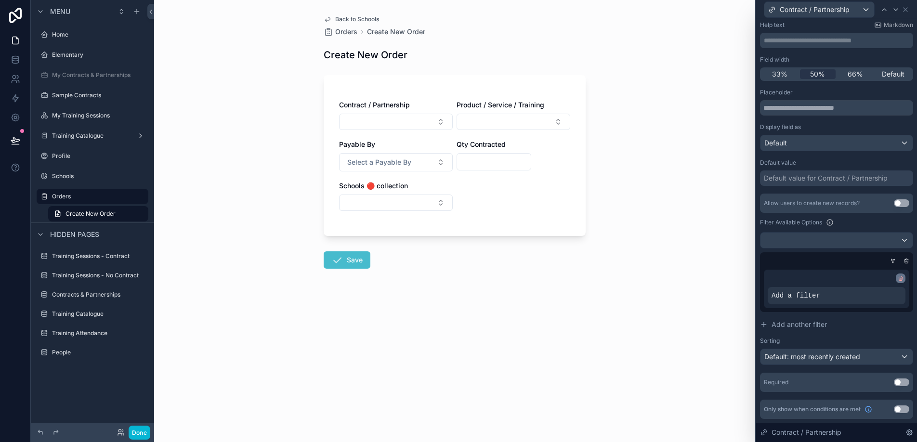
click at [900, 276] on icon at bounding box center [900, 278] width 6 height 6
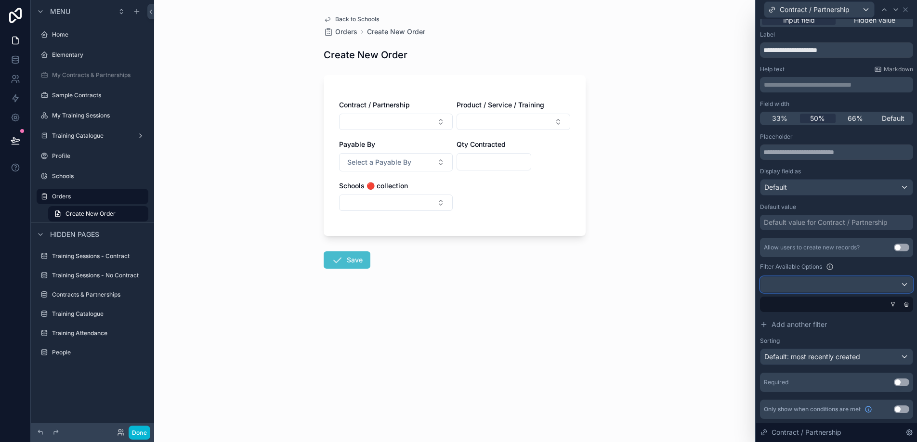
click at [894, 283] on div at bounding box center [836, 284] width 152 height 15
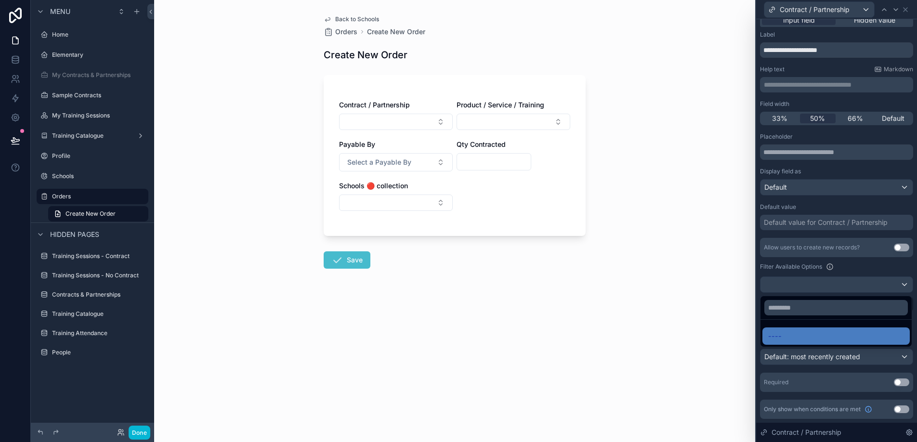
click at [894, 283] on div at bounding box center [836, 221] width 161 height 442
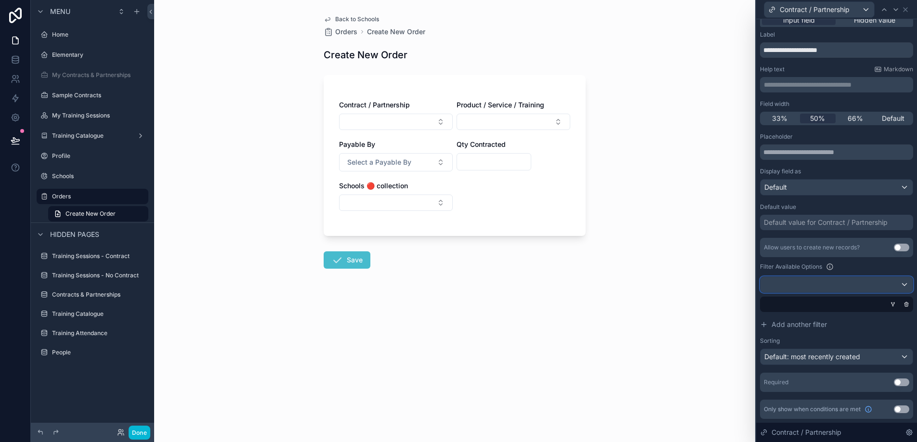
click at [894, 283] on div at bounding box center [836, 284] width 152 height 15
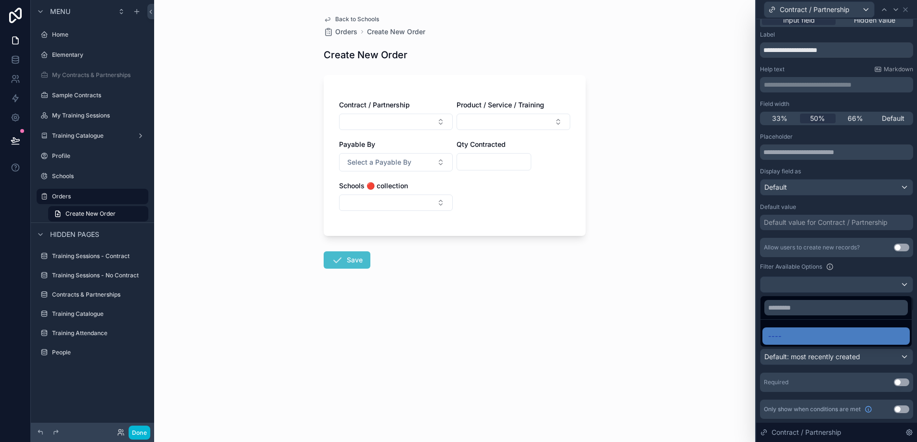
click at [894, 283] on div at bounding box center [836, 221] width 161 height 442
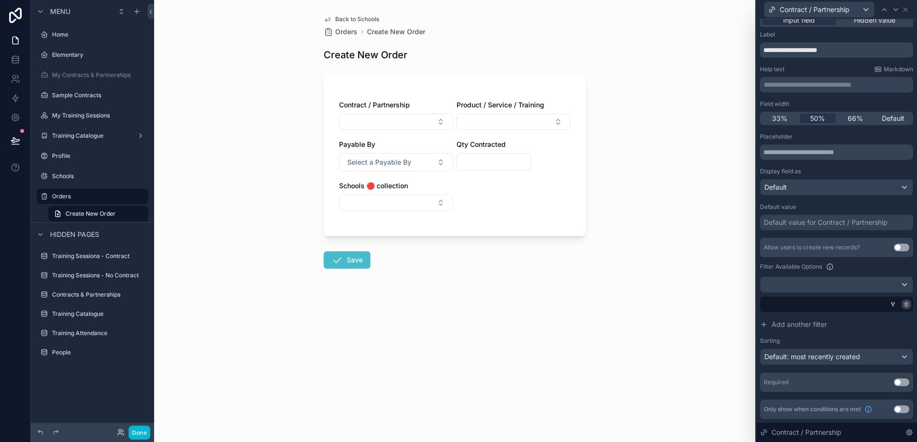
click at [906, 306] on icon at bounding box center [906, 304] width 6 height 6
click at [780, 306] on span "AND" at bounding box center [781, 305] width 12 height 10
click at [841, 309] on div "Add a filter" at bounding box center [836, 305] width 153 height 17
click at [884, 298] on div at bounding box center [888, 297] width 13 height 13
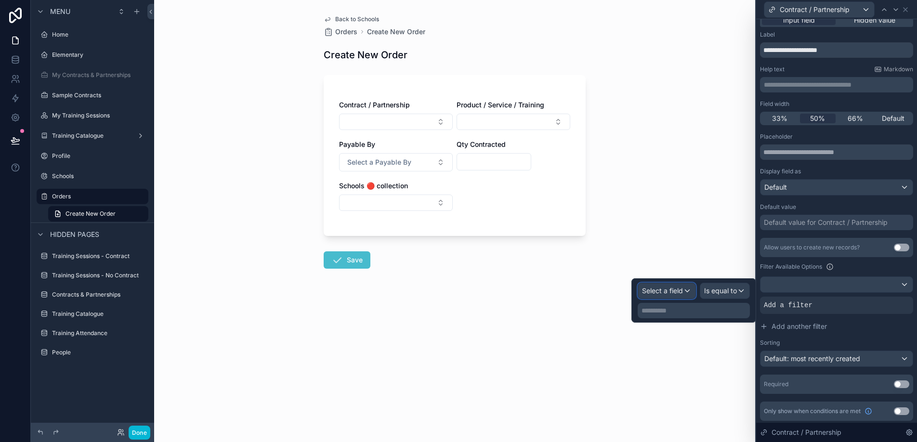
click at [679, 292] on span "Select a field" at bounding box center [662, 290] width 41 height 8
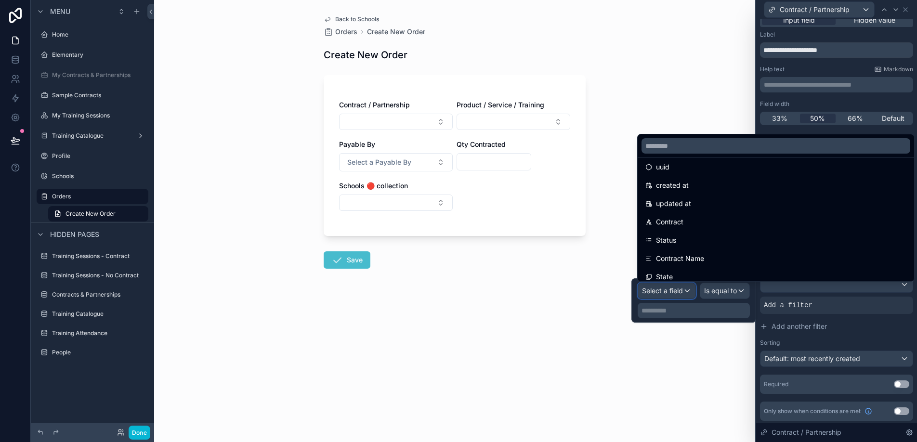
scroll to position [0, 0]
click at [800, 323] on span "Add another filter" at bounding box center [798, 327] width 55 height 10
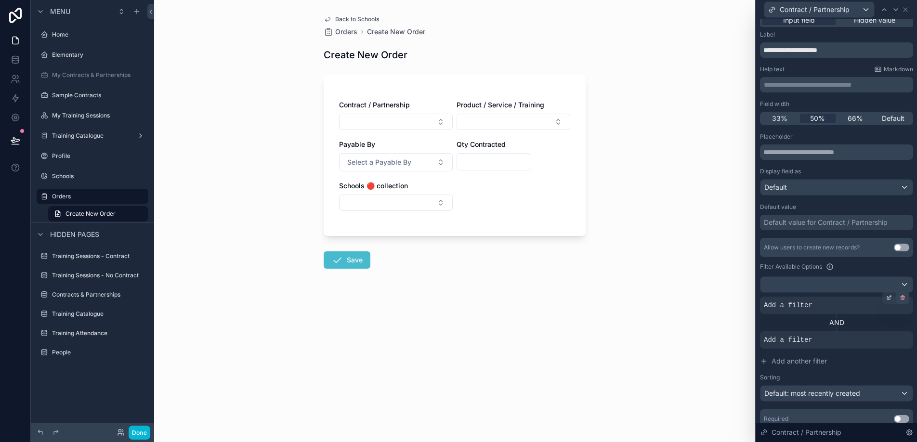
click at [905, 295] on icon at bounding box center [902, 298] width 6 height 6
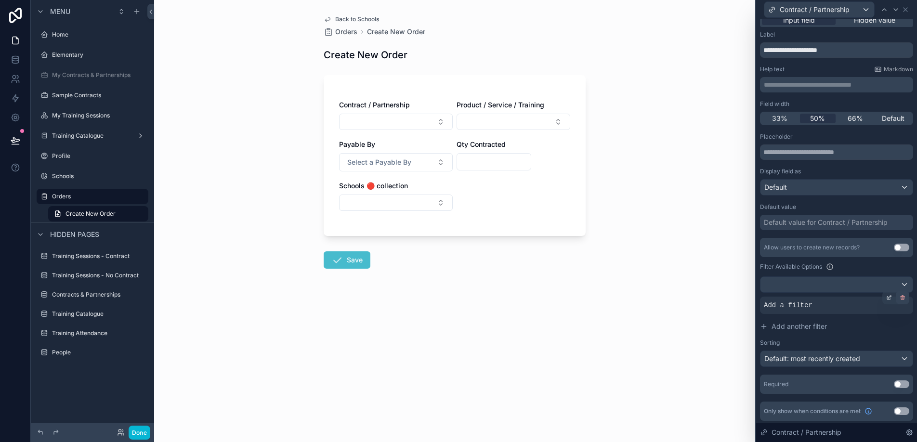
click at [904, 299] on icon at bounding box center [902, 298] width 6 height 6
click at [867, 10] on div "Contract / Partnership" at bounding box center [819, 9] width 110 height 15
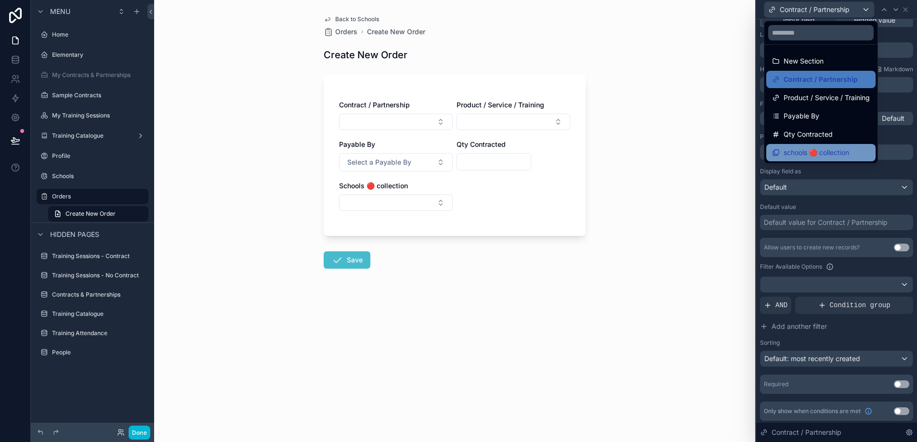
click at [837, 147] on span "schools 🔴 collection" at bounding box center [815, 153] width 65 height 12
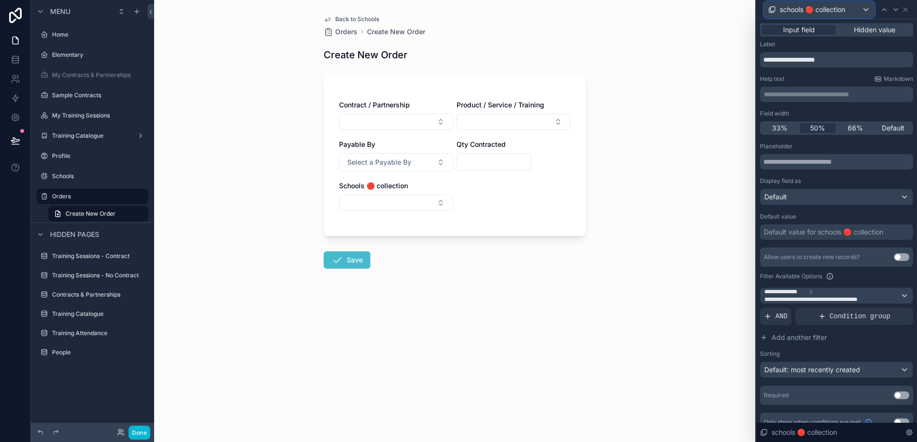
click at [867, 13] on div "schools 🔴 collection" at bounding box center [819, 9] width 110 height 15
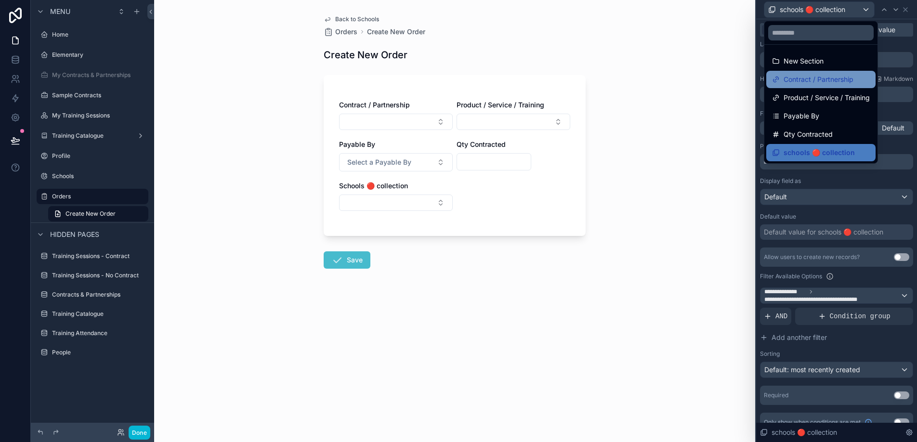
click at [839, 83] on span "Contract / Partnership" at bounding box center [818, 80] width 70 height 12
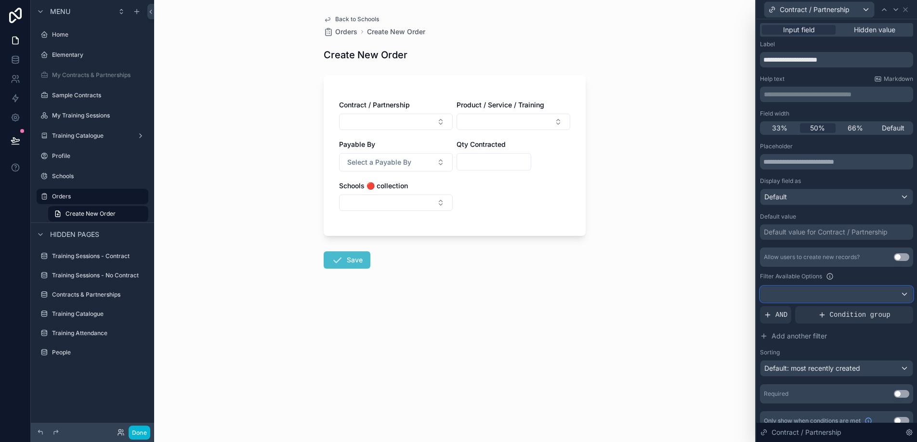
click at [840, 294] on div at bounding box center [836, 293] width 152 height 15
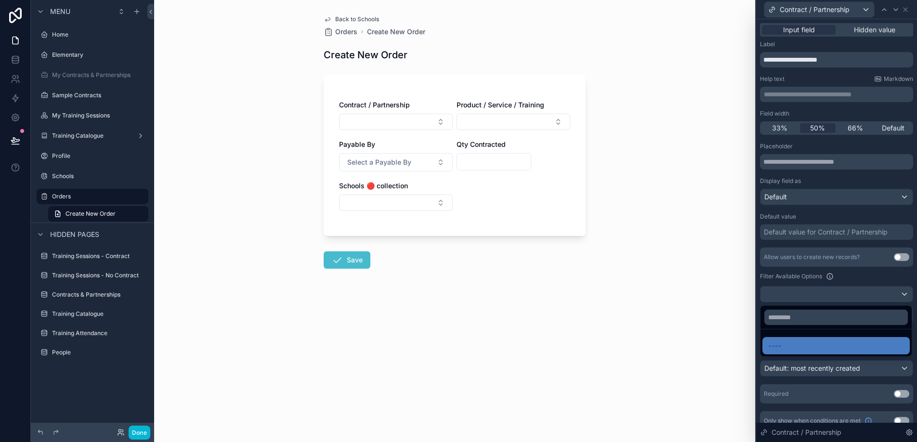
click at [843, 277] on div at bounding box center [836, 221] width 161 height 442
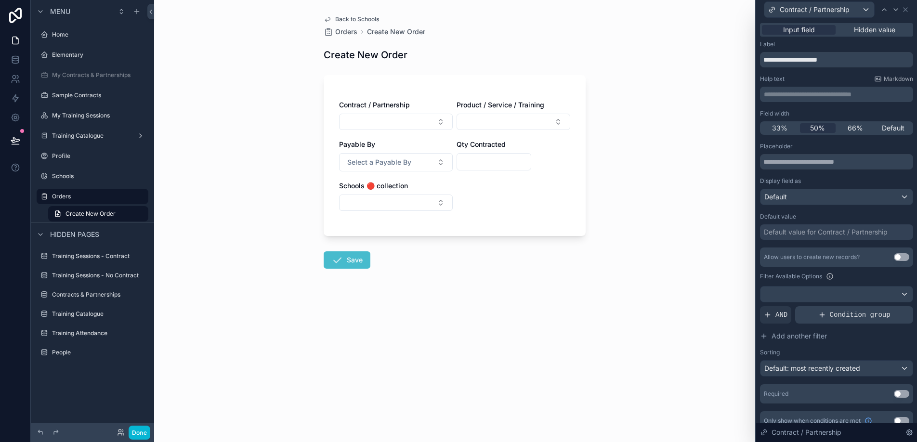
click at [823, 315] on icon at bounding box center [822, 315] width 8 height 8
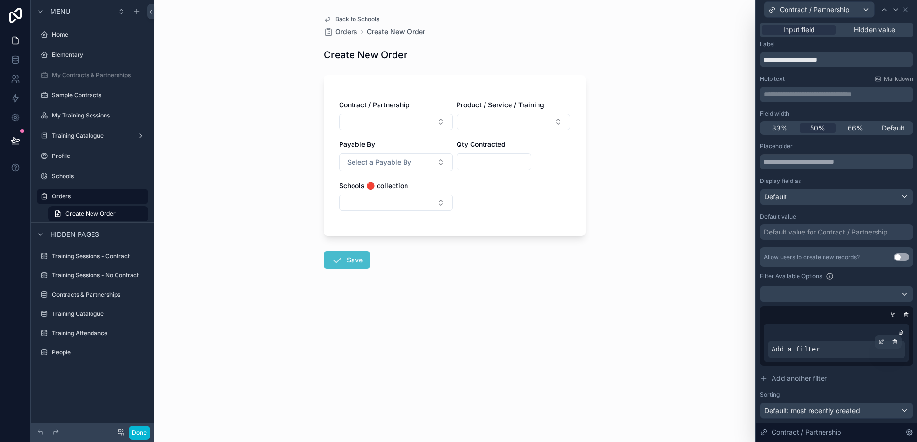
click at [807, 353] on span "Add a filter" at bounding box center [795, 350] width 49 height 10
click at [879, 343] on icon at bounding box center [881, 342] width 6 height 6
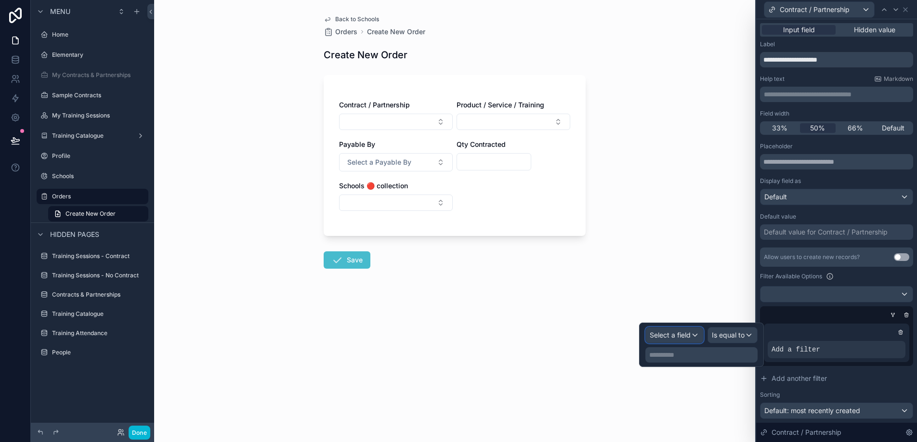
click at [690, 334] on span "Select a field" at bounding box center [670, 335] width 41 height 8
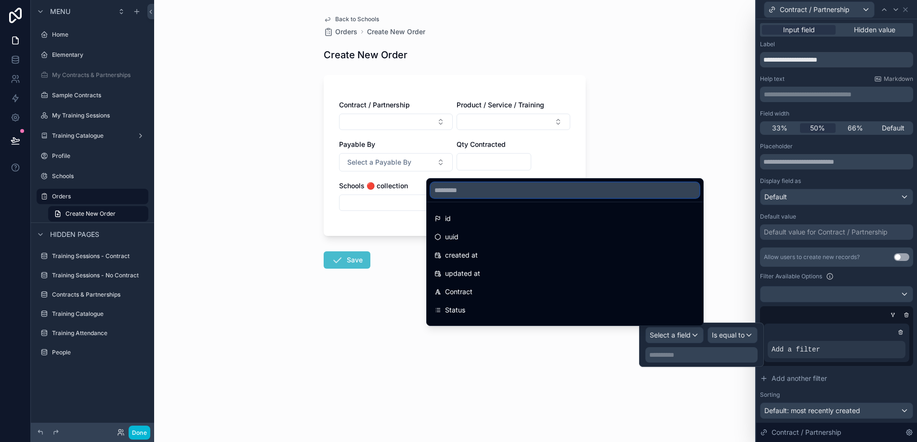
click at [511, 191] on input "text" at bounding box center [564, 189] width 269 height 15
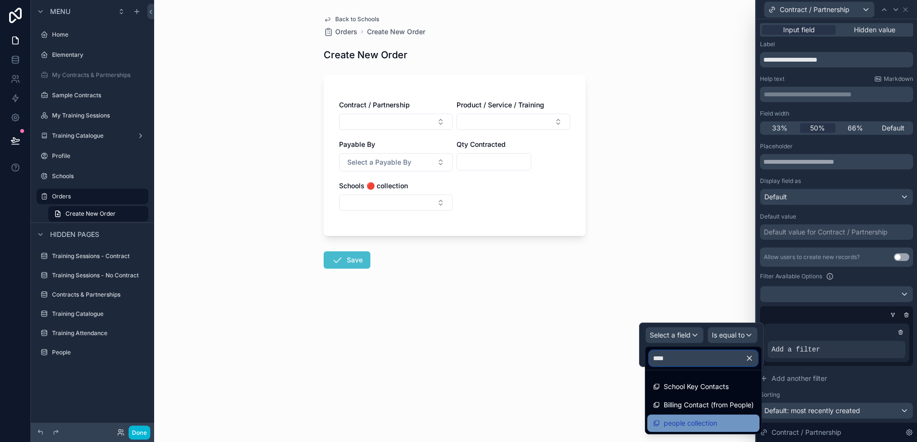
type input "****"
click at [666, 423] on span "people collection" at bounding box center [689, 423] width 53 height 12
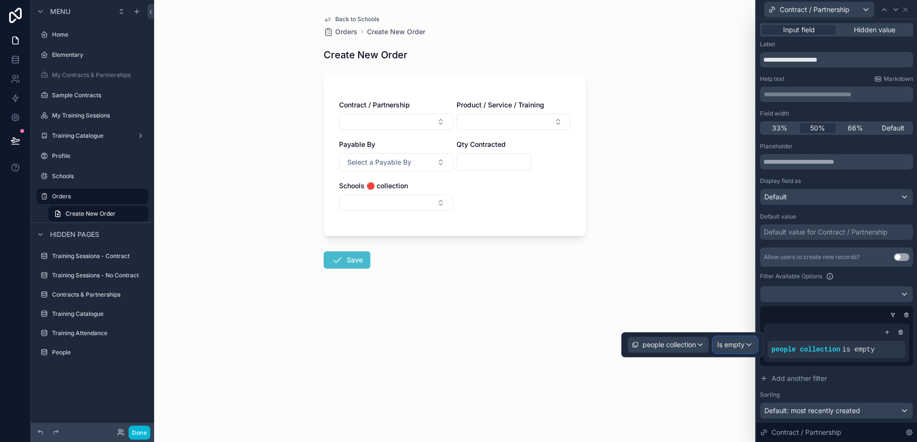
click at [725, 347] on span "Is empty" at bounding box center [730, 345] width 27 height 10
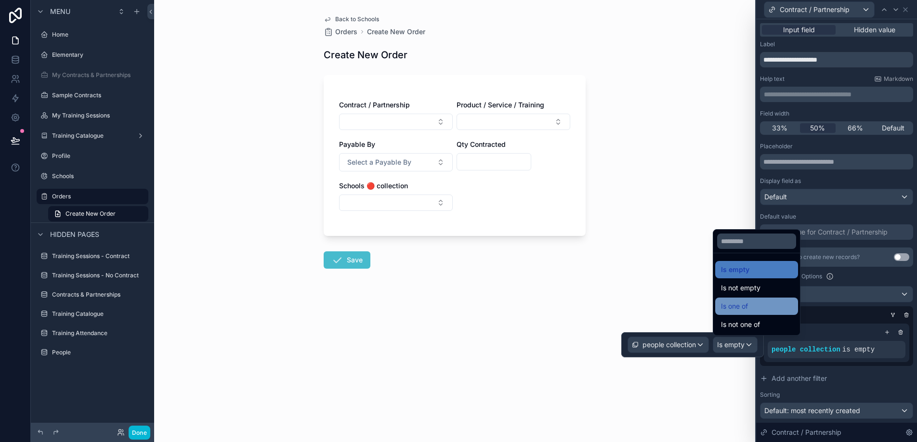
click at [730, 309] on span "Is one of" at bounding box center [734, 306] width 27 height 12
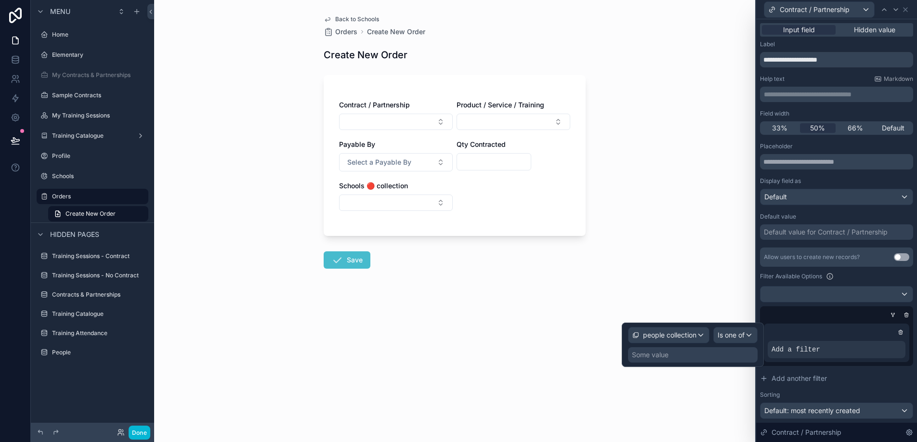
click at [663, 360] on div "Some value" at bounding box center [693, 354] width 130 height 15
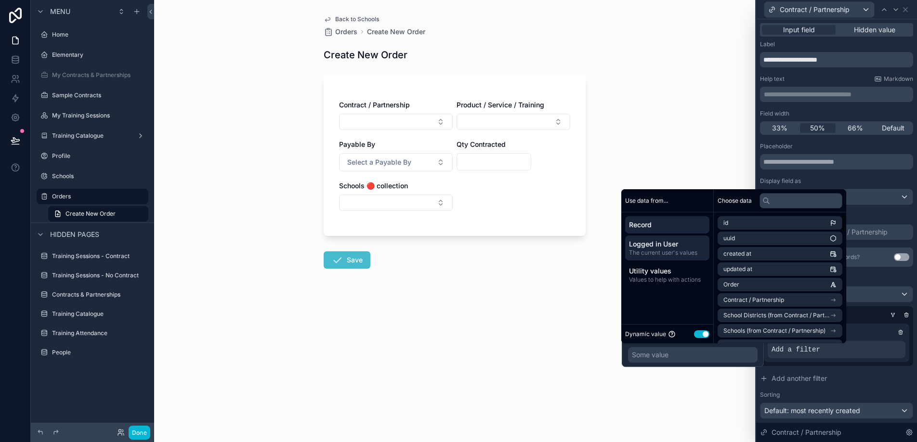
click at [688, 246] on span "Logged in User" at bounding box center [667, 244] width 77 height 10
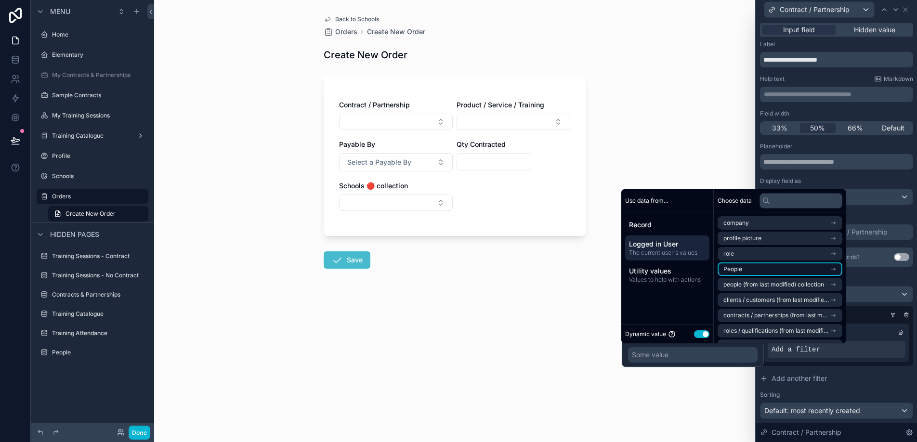
click at [769, 267] on li "People" at bounding box center [779, 268] width 125 height 13
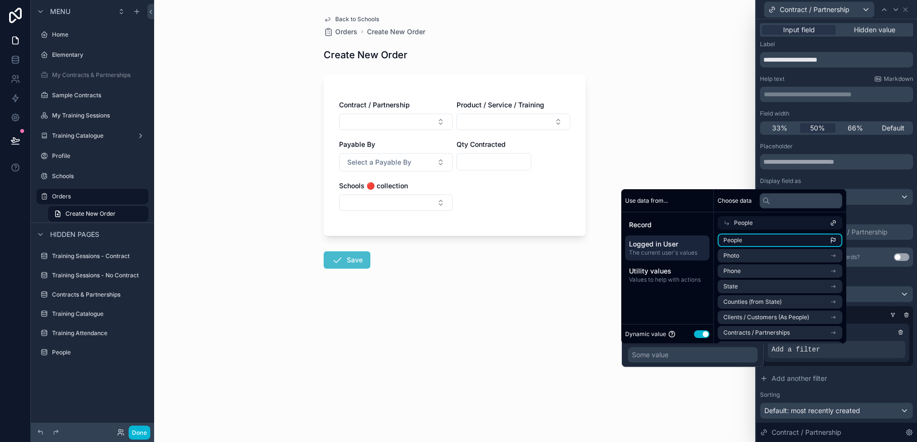
click at [756, 241] on li "People" at bounding box center [779, 240] width 125 height 13
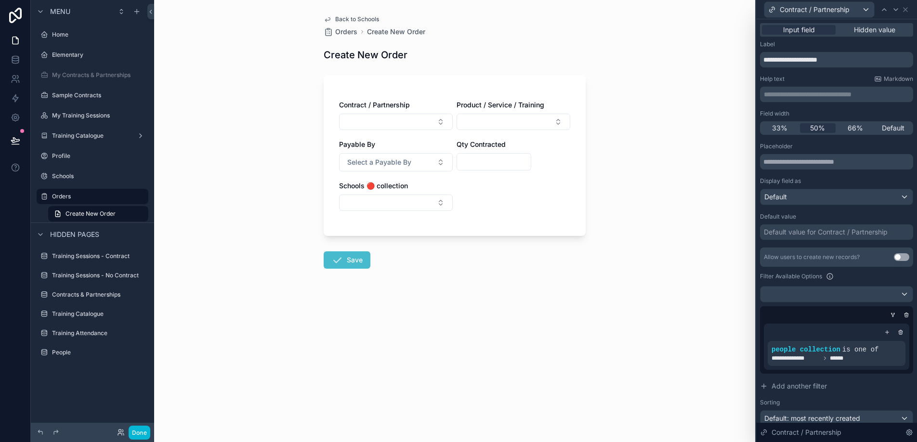
click at [570, 279] on form "Contract / Partnership Product / Service / Training Payable By Select a Payable…" at bounding box center [455, 199] width 262 height 261
click at [424, 129] on button "Select Button" at bounding box center [396, 122] width 114 height 16
click at [560, 207] on div "Contract / Partnership Product / Service / Training Payable By Select a Payable…" at bounding box center [454, 160] width 231 height 120
click at [560, 129] on button "Select Button" at bounding box center [513, 122] width 114 height 16
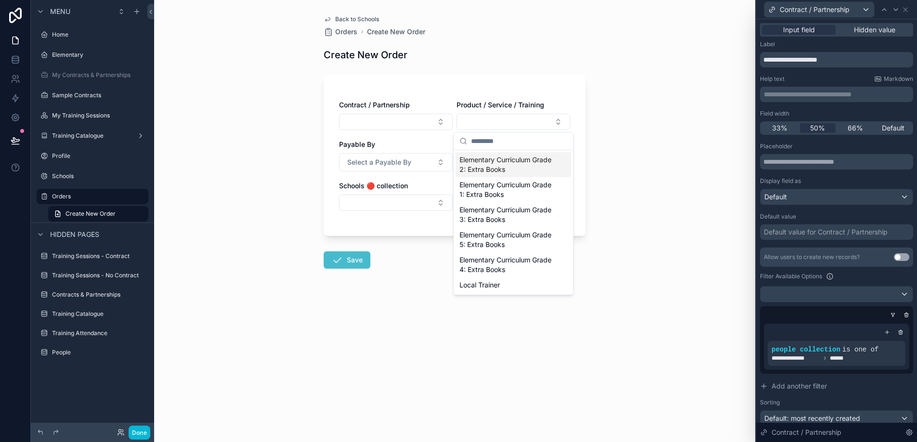
click at [572, 119] on div "Contract / Partnership Product / Service / Training Payable By Select a Payable…" at bounding box center [455, 155] width 262 height 161
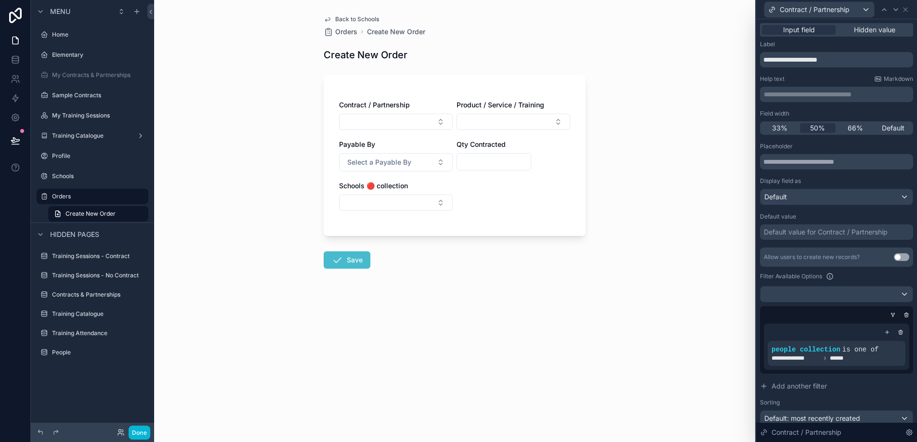
click at [637, 82] on div "Back to Schools Orders Create New Order Create New Order Contract / Partnership…" at bounding box center [454, 221] width 601 height 442
click at [411, 32] on span "Create New Order" at bounding box center [396, 32] width 58 height 10
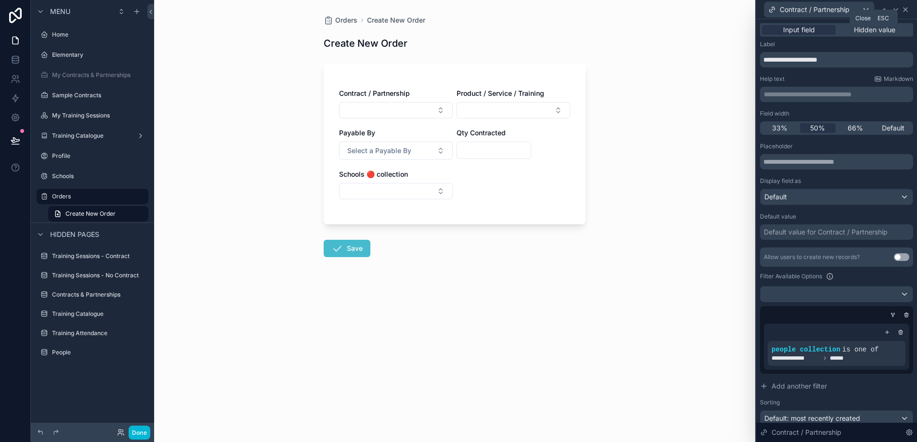
click at [907, 8] on icon at bounding box center [905, 10] width 4 height 4
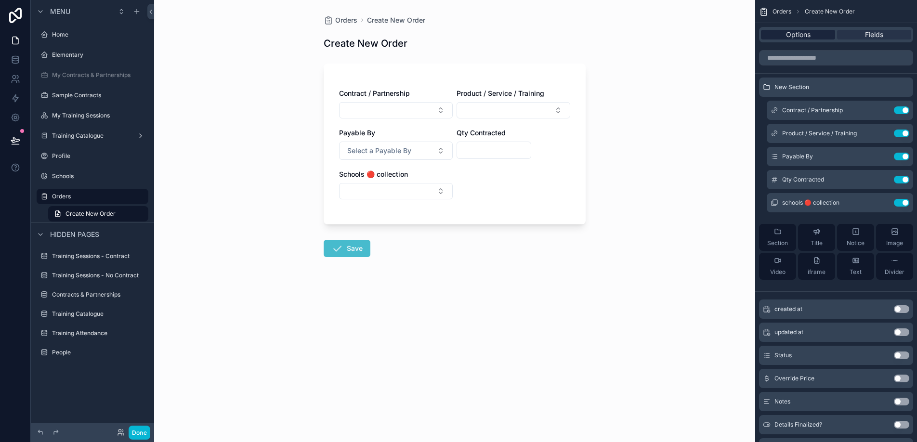
click at [787, 35] on span "Options" at bounding box center [798, 35] width 25 height 10
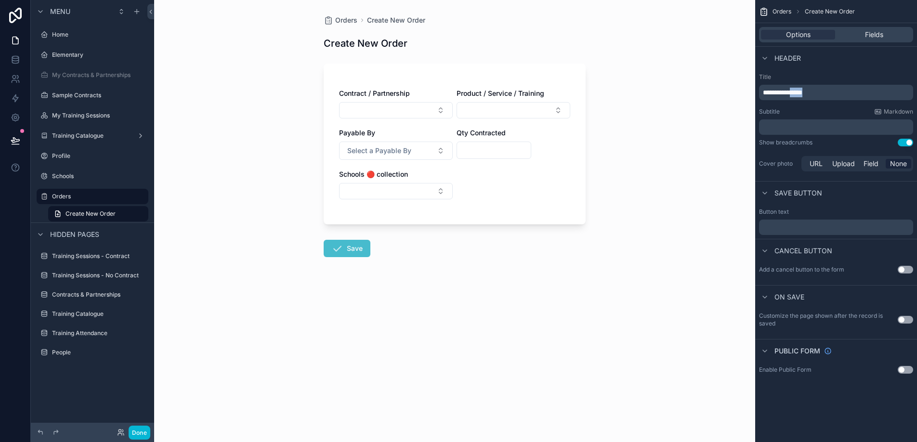
drag, startPoint x: 803, startPoint y: 90, endPoint x: 830, endPoint y: 92, distance: 27.1
click at [830, 92] on p "**********" at bounding box center [837, 93] width 148 height 10
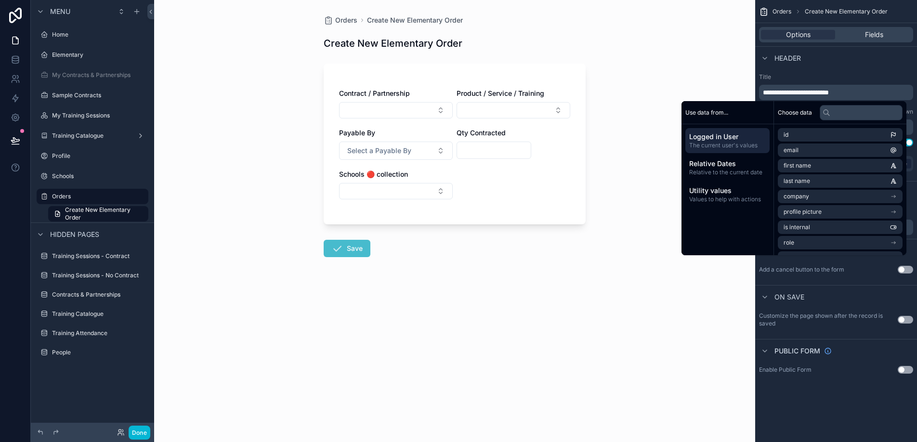
click at [829, 91] on span "**********" at bounding box center [796, 92] width 66 height 7
click at [524, 76] on div "Contract / Partnership Product / Service / Training Payable By Select a Payable…" at bounding box center [455, 144] width 262 height 161
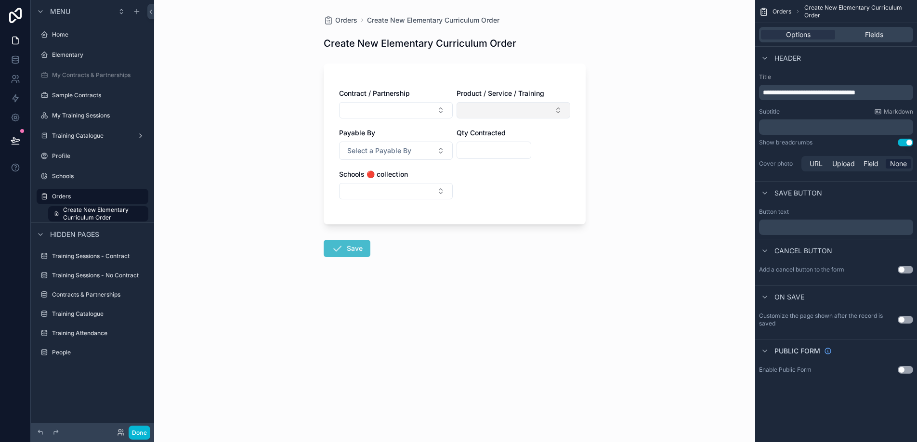
click at [566, 111] on button "Select Button" at bounding box center [513, 110] width 114 height 16
click at [573, 106] on div "Contract / Partnership Product / Service / Training Payable By Select a Payable…" at bounding box center [455, 144] width 262 height 161
click at [882, 37] on span "Fields" at bounding box center [874, 35] width 18 height 10
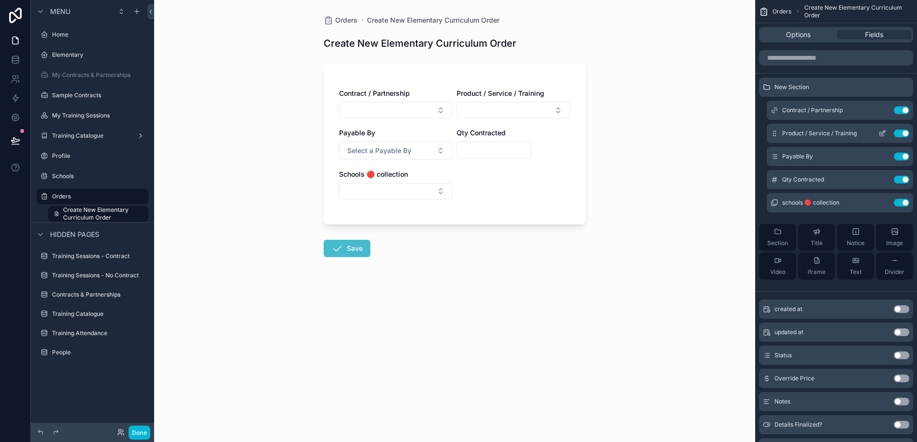
click at [885, 130] on icon "scrollable content" at bounding box center [882, 134] width 8 height 8
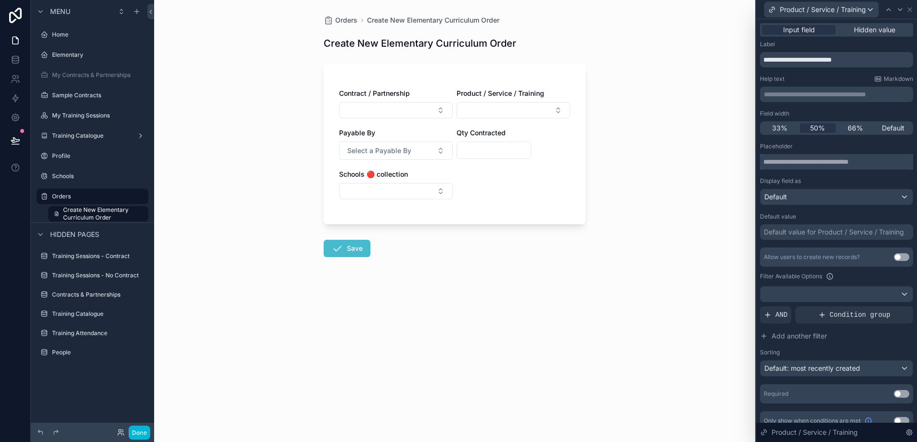
click at [824, 159] on input "text" at bounding box center [836, 161] width 153 height 15
click at [827, 165] on input "text" at bounding box center [836, 161] width 153 height 15
click at [815, 232] on div "Default value for Product / Service / Training" at bounding box center [834, 232] width 140 height 10
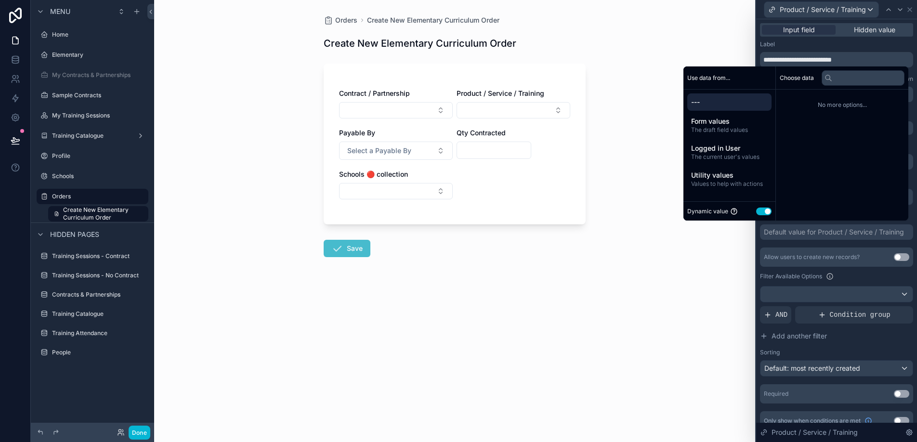
click at [760, 211] on button "Use setting" at bounding box center [763, 212] width 15 height 8
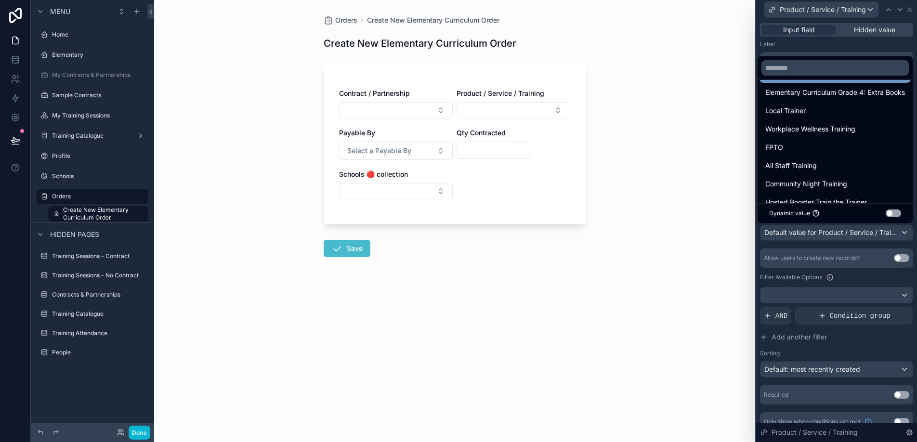
scroll to position [86, 0]
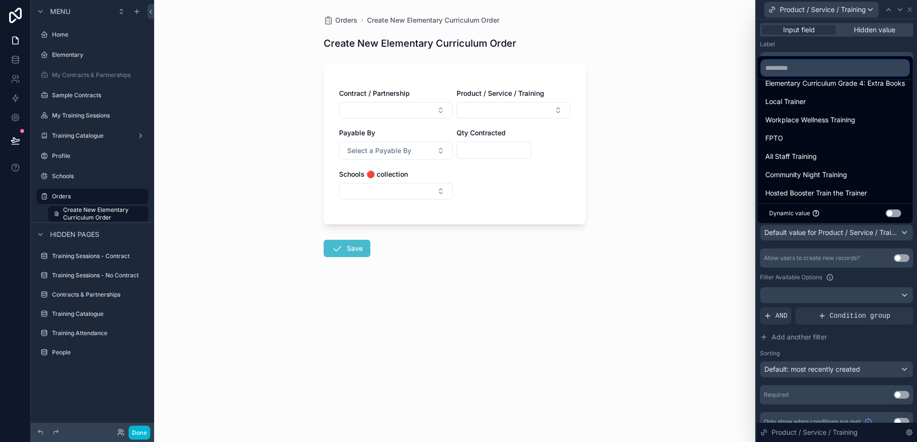
click at [797, 67] on input "text" at bounding box center [834, 67] width 147 height 15
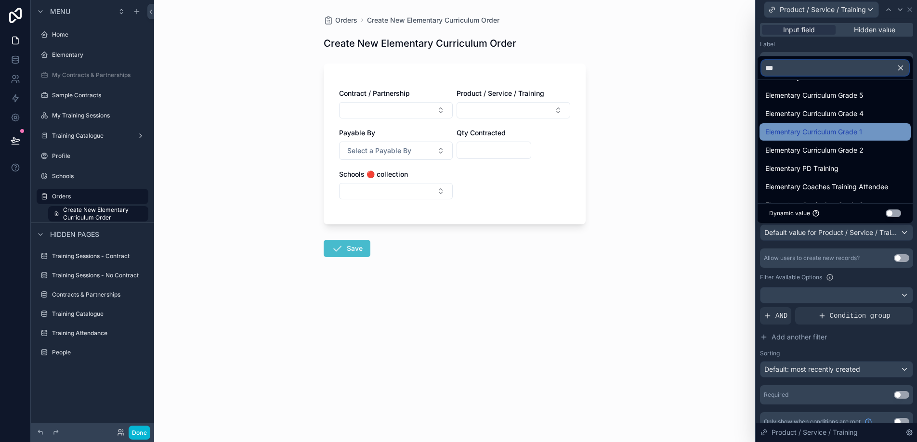
type input "***"
click at [851, 129] on span "Elementary Curriculum Grade 1" at bounding box center [813, 132] width 97 height 12
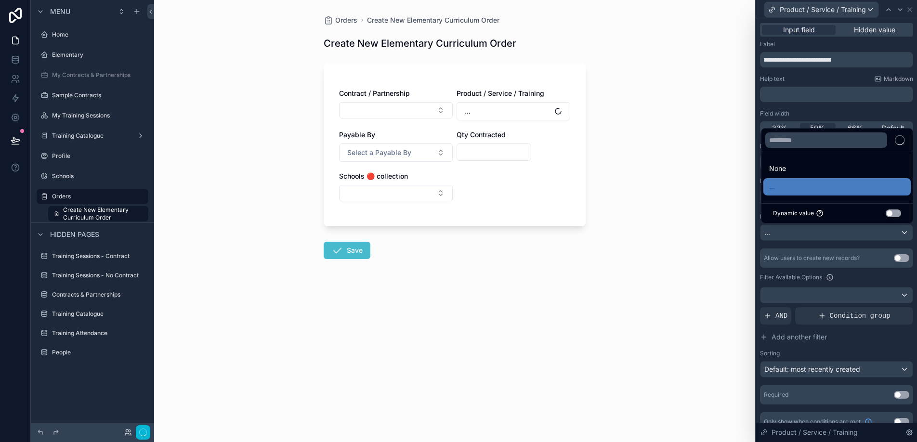
scroll to position [0, 0]
click at [816, 155] on ul "None Elementary Curriculum Grade 1" at bounding box center [835, 177] width 151 height 51
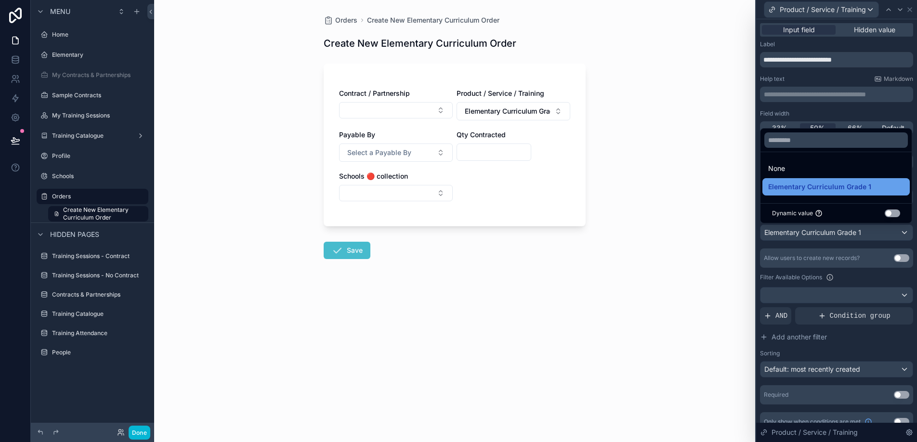
click at [875, 182] on div "Elementary Curriculum Grade 1" at bounding box center [836, 187] width 136 height 12
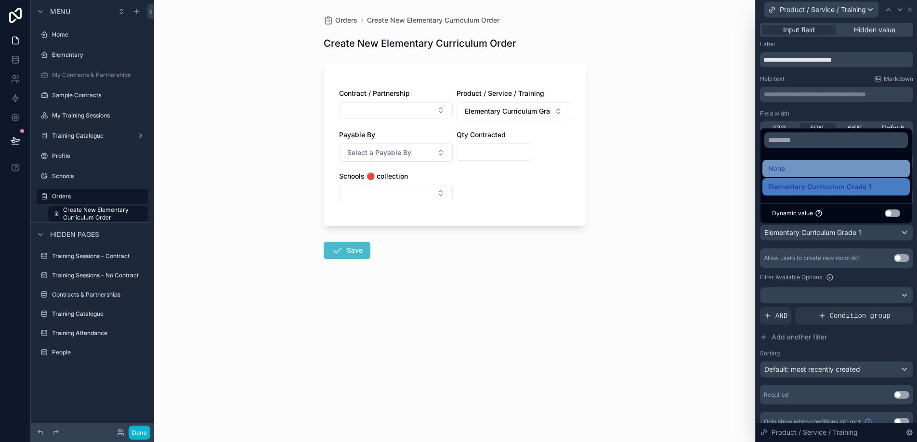
click at [813, 169] on div "None" at bounding box center [836, 169] width 136 height 12
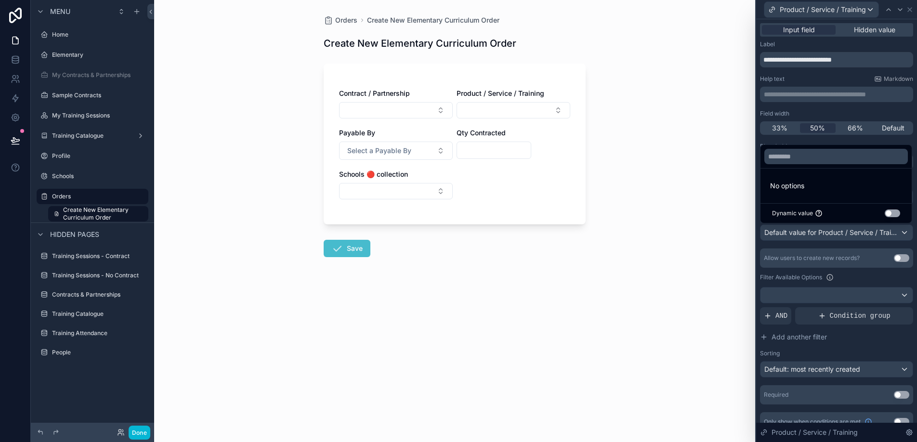
click at [830, 244] on div "Placeholder Display field as Default Default value Default value for Product / …" at bounding box center [836, 274] width 153 height 262
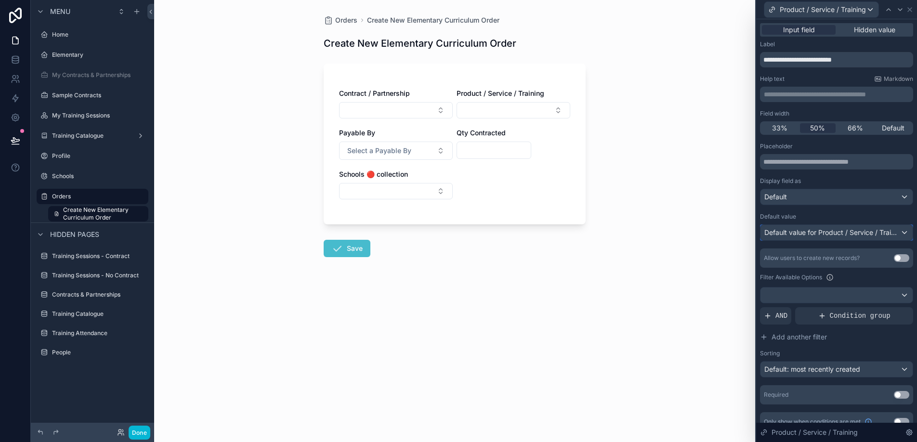
click at [835, 234] on span "Default value for Product / Service / Training" at bounding box center [834, 232] width 140 height 8
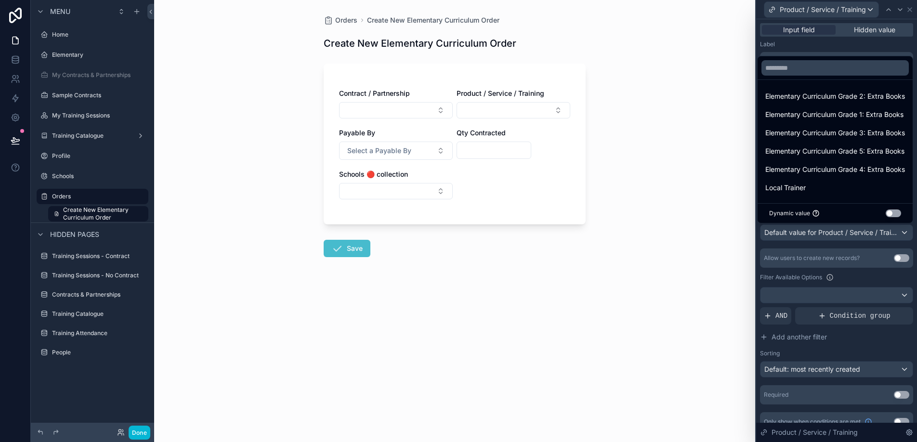
click at [850, 243] on div at bounding box center [836, 221] width 161 height 442
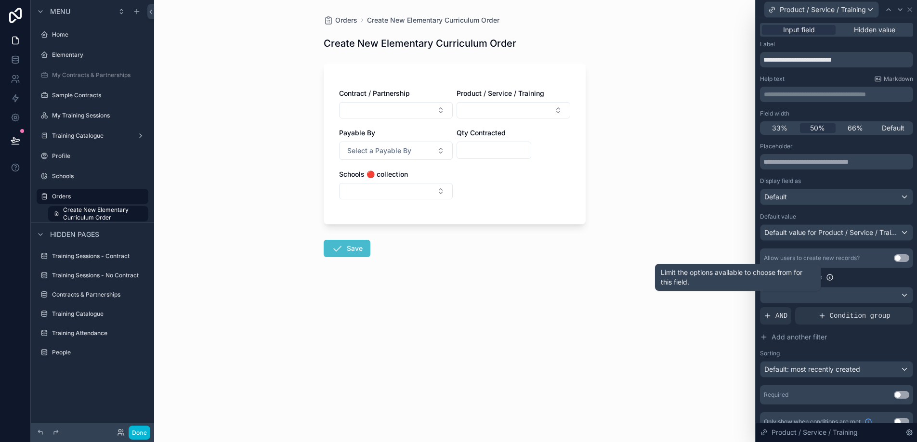
scroll to position [13, 0]
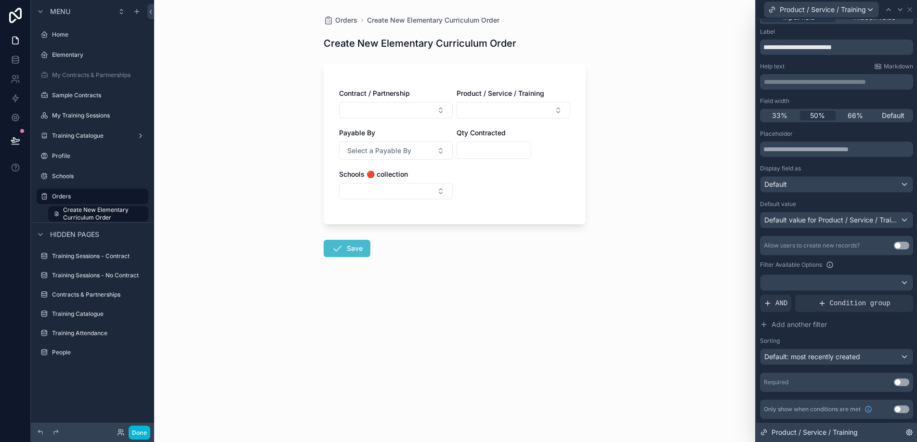
click at [907, 429] on icon at bounding box center [909, 433] width 8 height 8
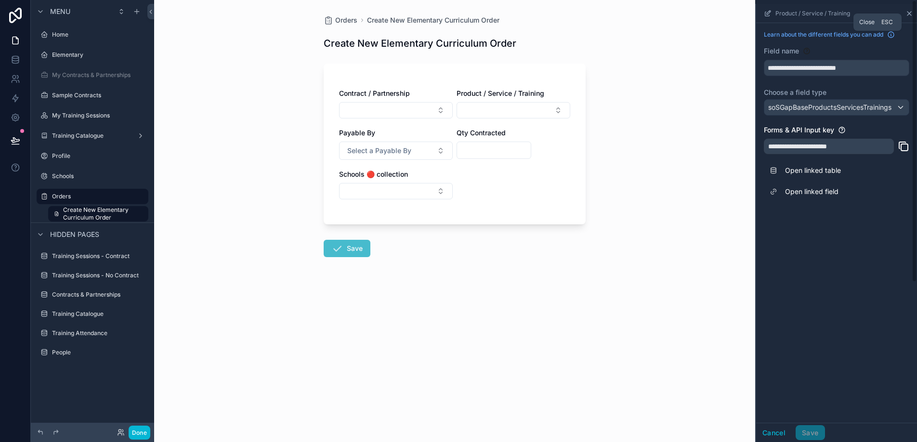
click at [910, 15] on icon "scrollable content" at bounding box center [909, 14] width 8 height 8
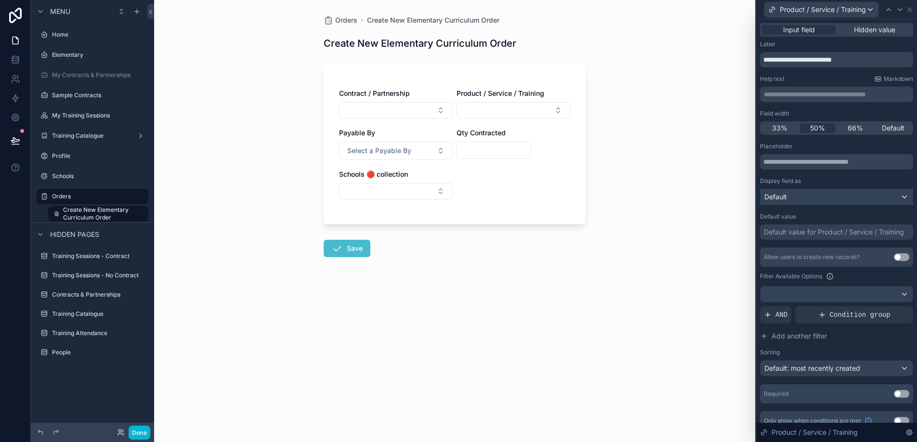
click at [809, 201] on div "Default" at bounding box center [836, 196] width 152 height 15
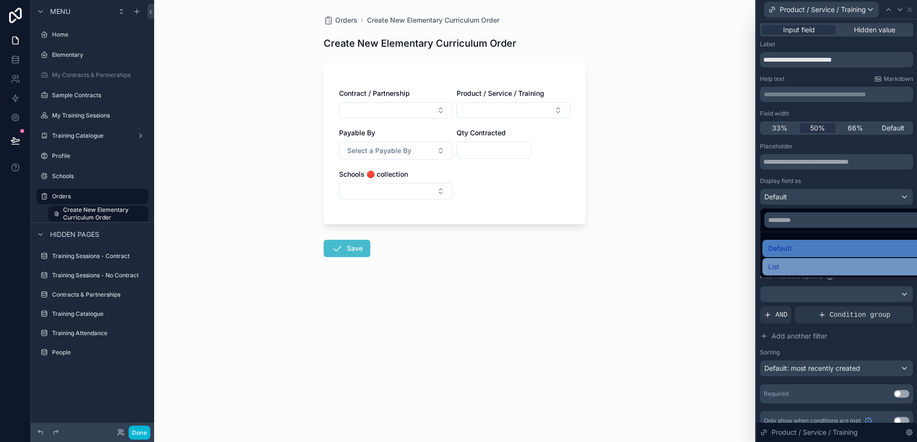
click at [787, 262] on div "List" at bounding box center [847, 267] width 159 height 12
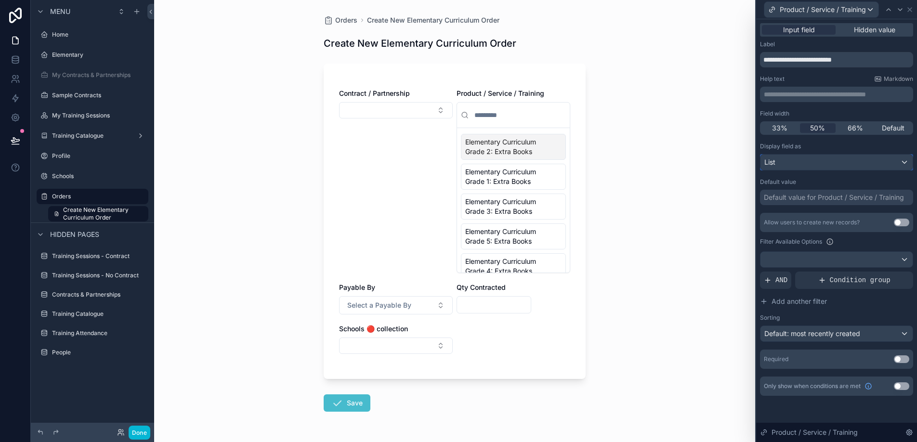
click at [799, 164] on div "List" at bounding box center [836, 162] width 152 height 15
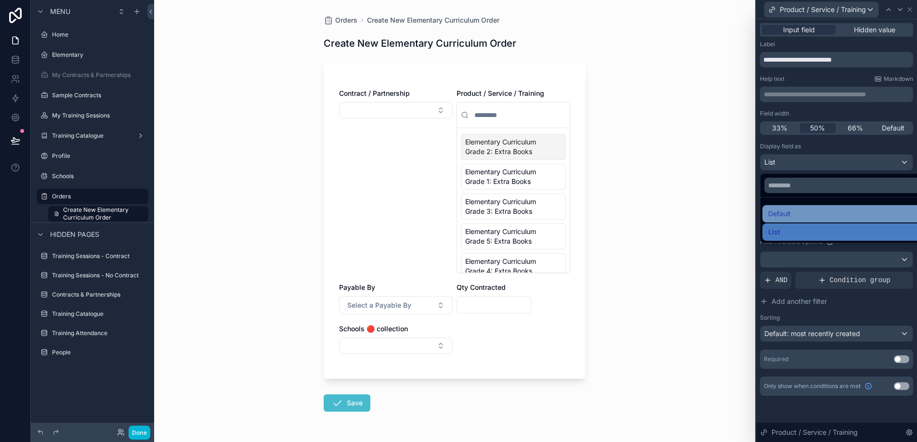
click at [797, 211] on div "Default" at bounding box center [847, 214] width 159 height 12
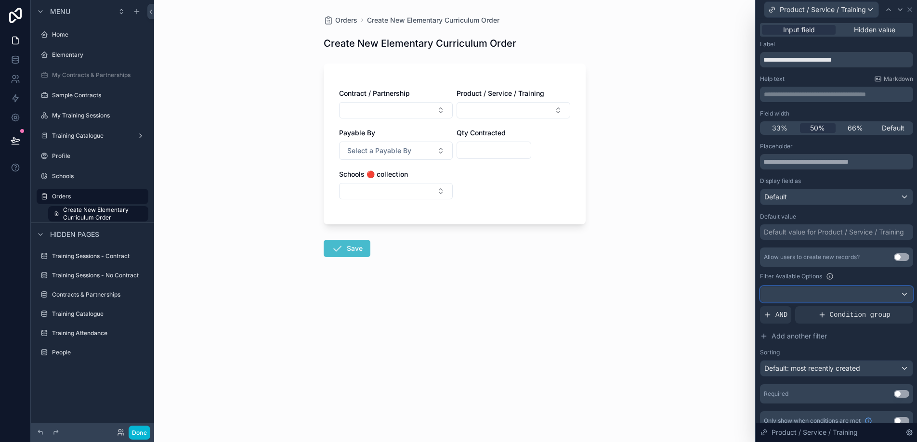
click at [813, 292] on div at bounding box center [836, 293] width 152 height 15
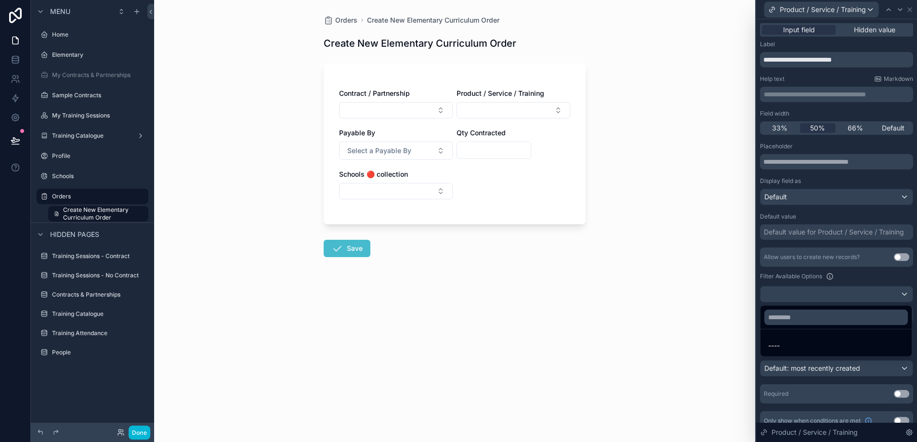
click at [810, 297] on div at bounding box center [836, 221] width 161 height 442
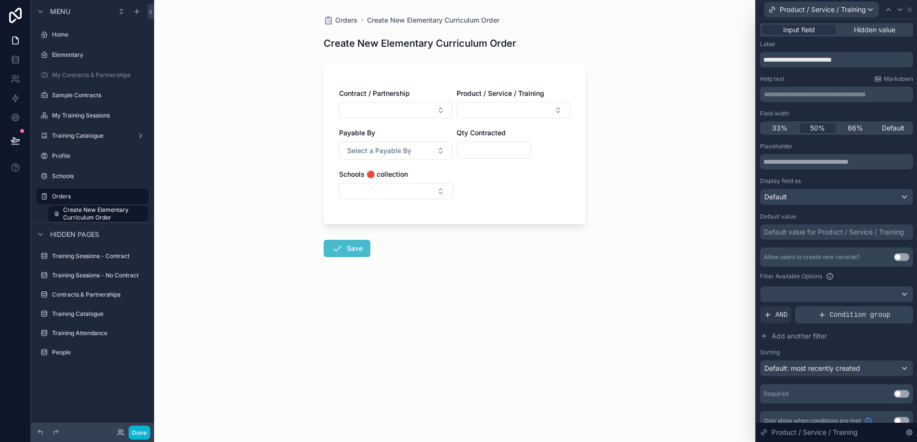
click at [827, 316] on div "Condition group" at bounding box center [854, 314] width 118 height 17
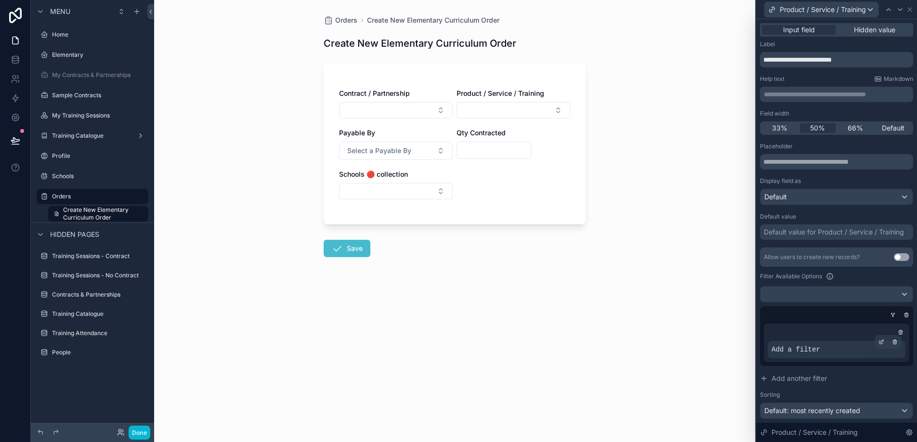
click at [805, 352] on span "Add a filter" at bounding box center [795, 350] width 49 height 10
click at [881, 341] on icon at bounding box center [882, 340] width 3 height 3
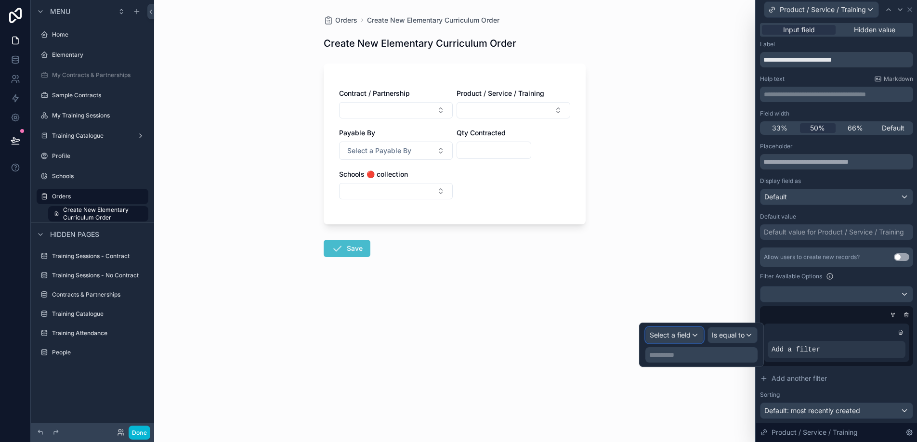
click at [678, 336] on span "Select a field" at bounding box center [670, 335] width 41 height 8
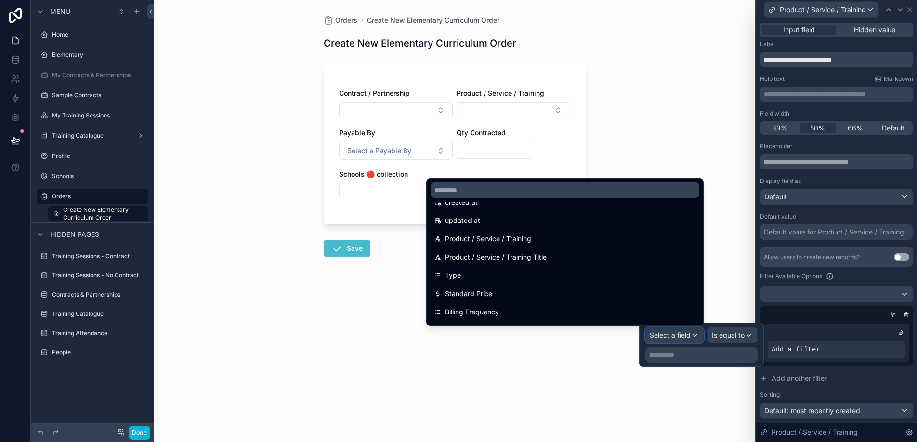
scroll to position [54, 0]
click at [600, 272] on div "Type" at bounding box center [564, 275] width 261 height 12
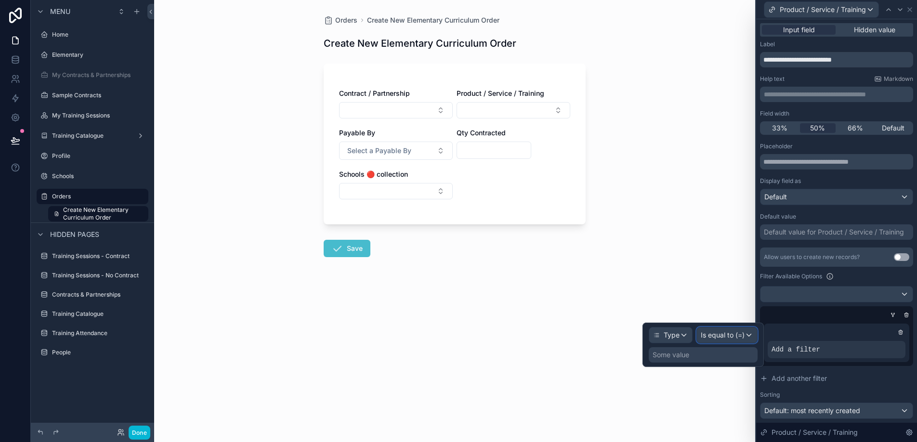
click at [749, 336] on div "Is equal to (=)" at bounding box center [727, 334] width 60 height 15
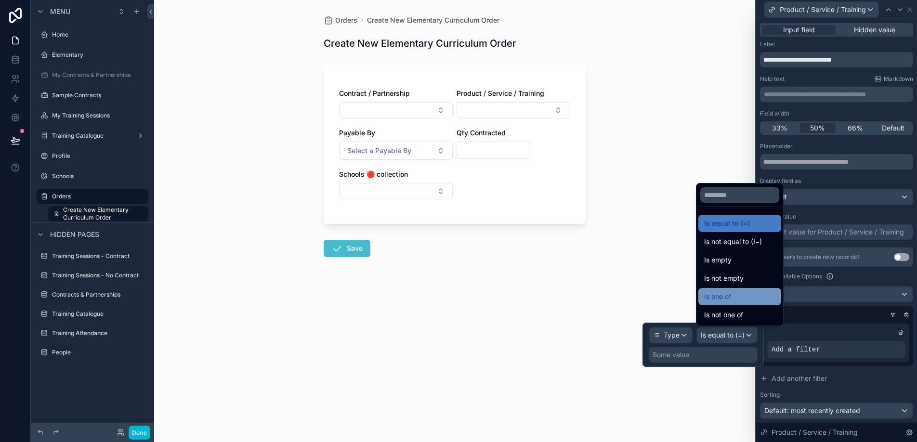
click at [745, 301] on div "Is one of" at bounding box center [739, 297] width 71 height 12
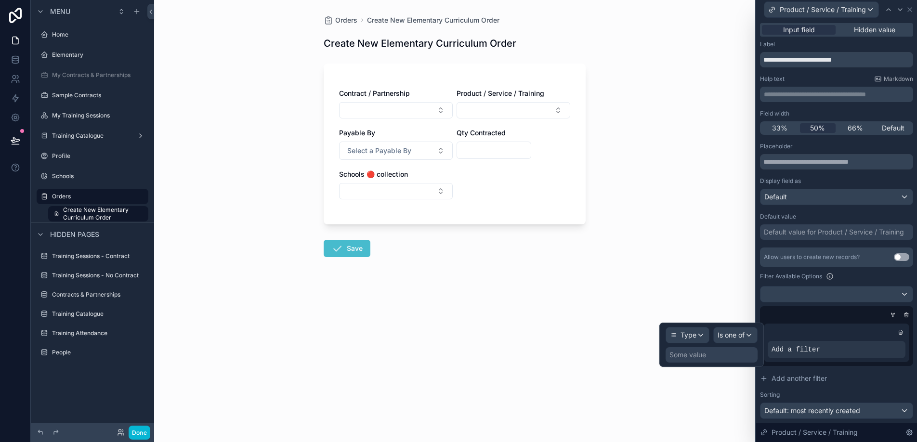
click at [712, 353] on div "Some value" at bounding box center [711, 354] width 92 height 15
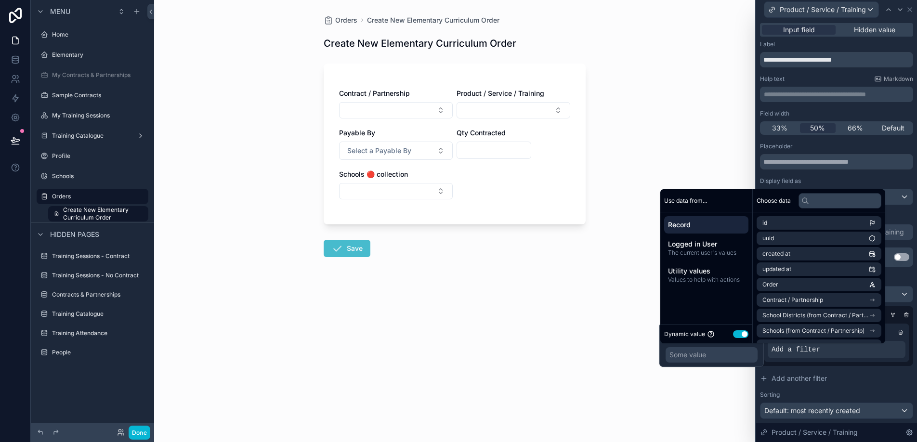
click at [741, 335] on button "Use setting" at bounding box center [740, 334] width 15 height 8
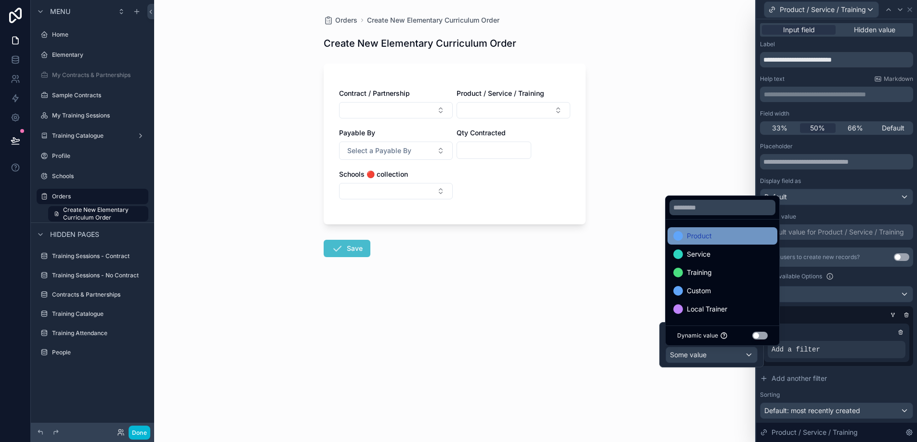
click at [725, 239] on div "Product" at bounding box center [722, 236] width 98 height 12
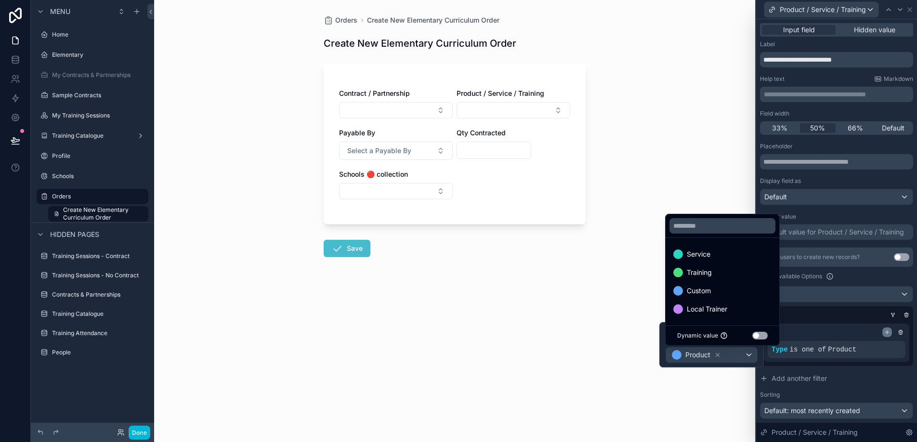
click at [888, 333] on icon at bounding box center [887, 332] width 6 height 6
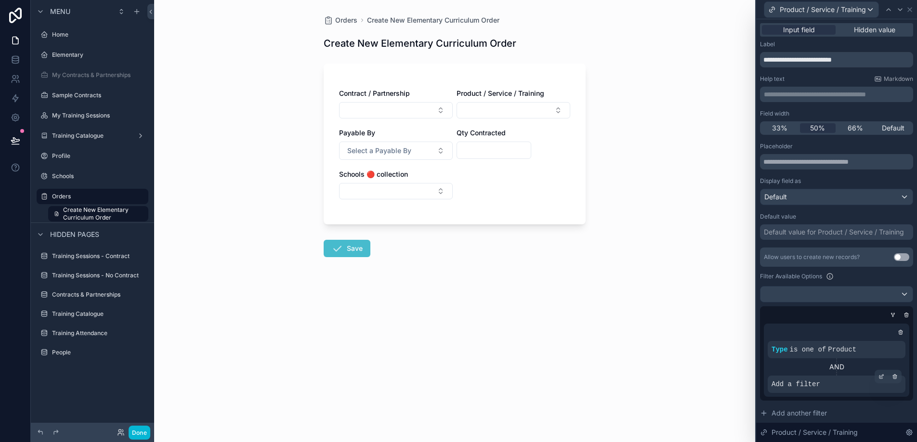
click at [816, 382] on span "Add a filter" at bounding box center [795, 384] width 49 height 10
click at [884, 377] on icon at bounding box center [881, 377] width 6 height 6
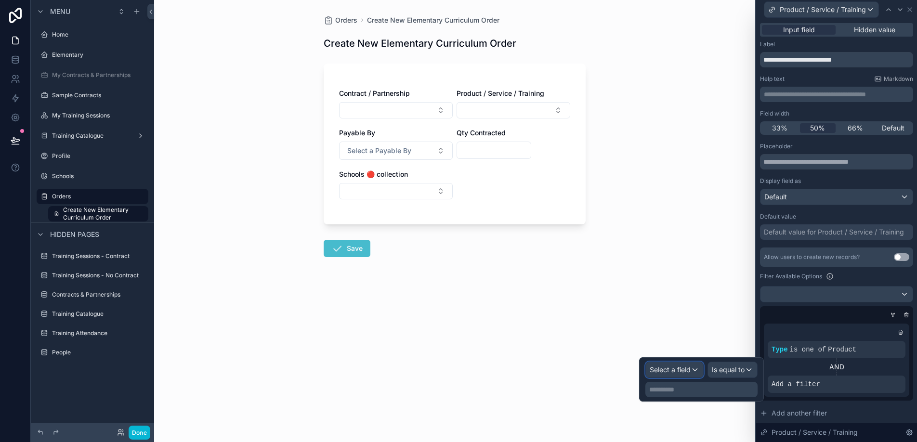
click at [686, 367] on span "Select a field" at bounding box center [670, 369] width 41 height 8
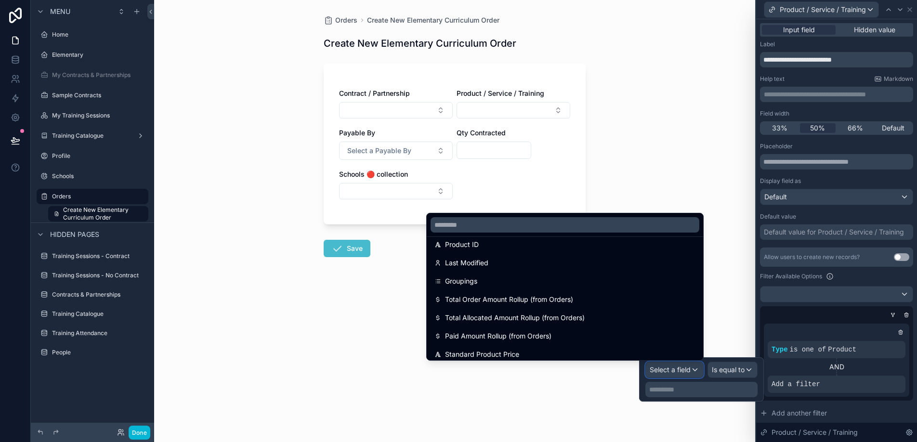
scroll to position [229, 0]
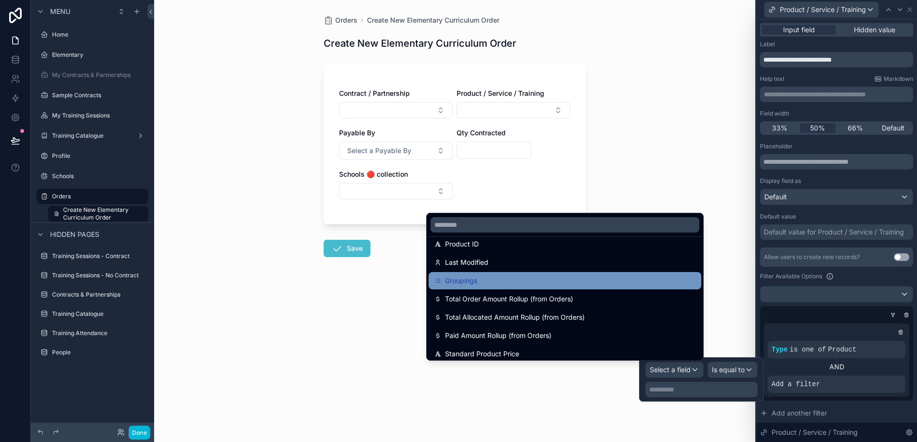
click at [623, 282] on div "Groupings" at bounding box center [564, 281] width 261 height 12
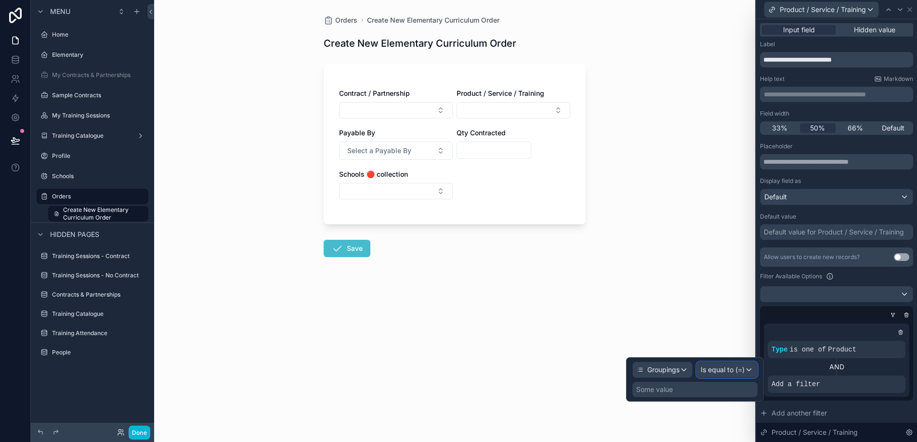
click at [707, 368] on span "Is equal to (=)" at bounding box center [723, 370] width 44 height 10
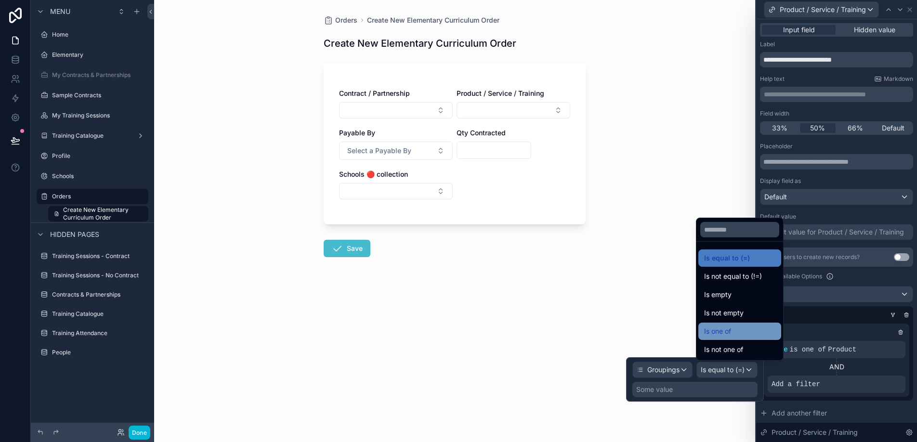
click at [712, 329] on span "Is one of" at bounding box center [717, 331] width 27 height 12
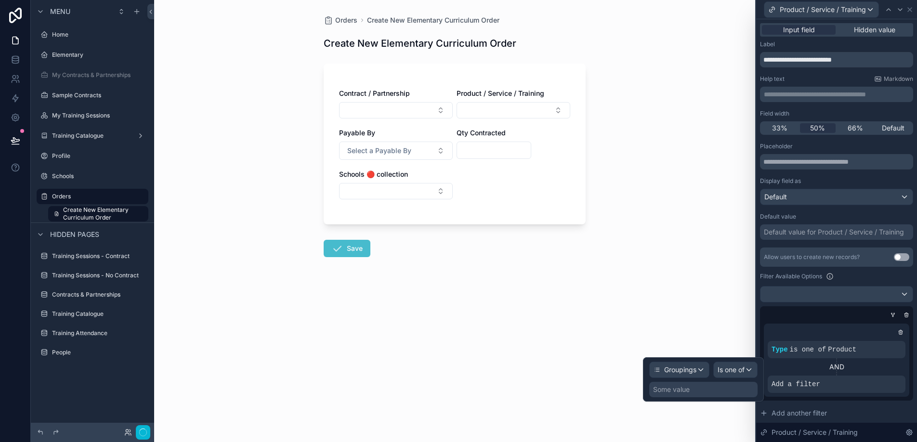
click at [663, 393] on div "Some value" at bounding box center [671, 390] width 37 height 10
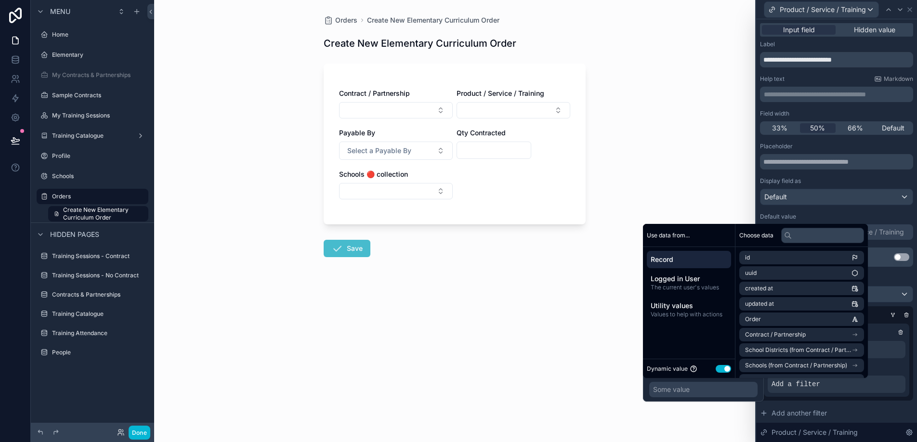
click at [724, 364] on div "Dynamic value Use setting" at bounding box center [689, 368] width 84 height 11
click at [724, 369] on button "Use setting" at bounding box center [722, 369] width 15 height 8
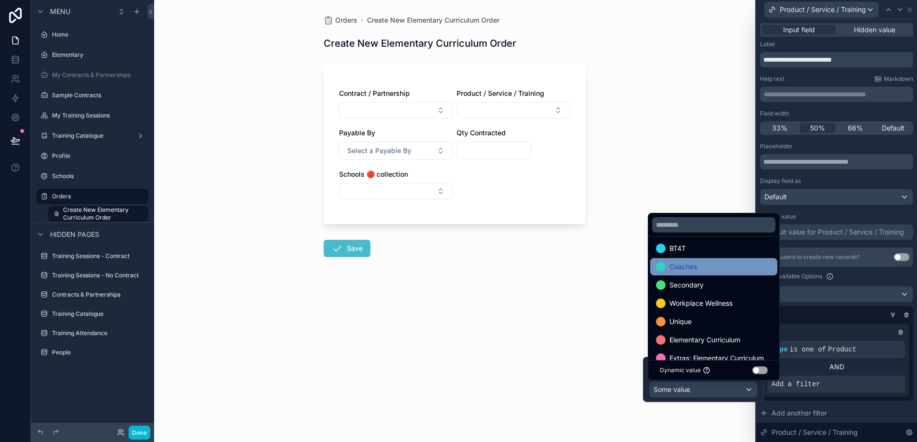
scroll to position [38, 0]
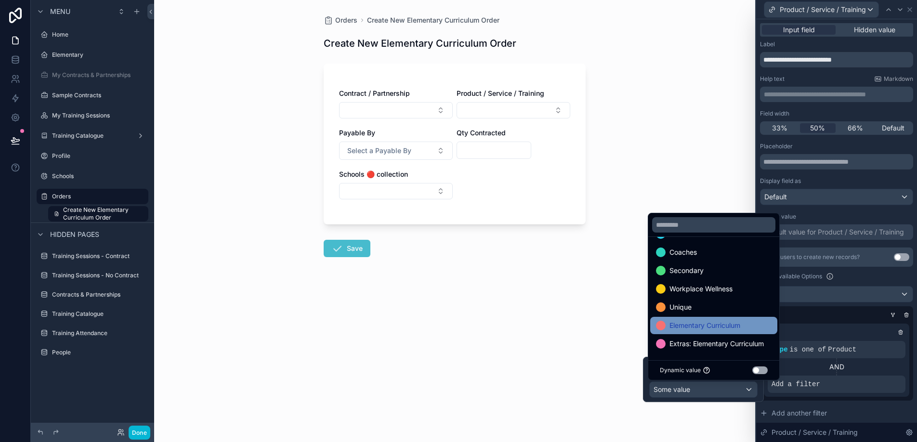
click at [719, 328] on span "Elementary Curriculum" at bounding box center [704, 326] width 71 height 12
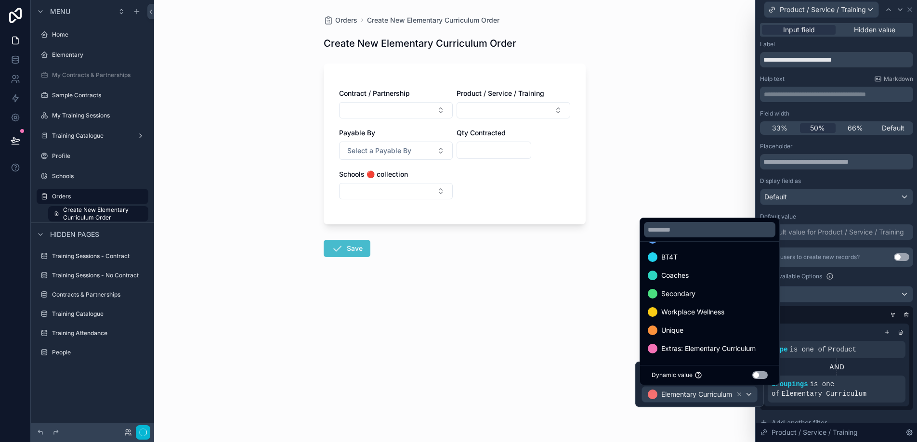
scroll to position [19, 0]
click at [718, 348] on span "Extras: Elementary Curriculum" at bounding box center [708, 349] width 94 height 12
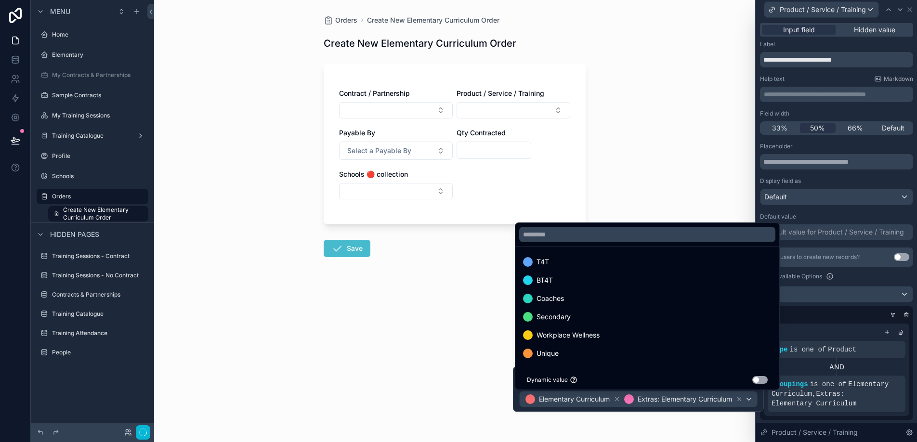
scroll to position [1, 0]
click at [625, 194] on div "Orders Create New Elementary Curriculum Order Create New Elementary Curriculum …" at bounding box center [454, 221] width 601 height 442
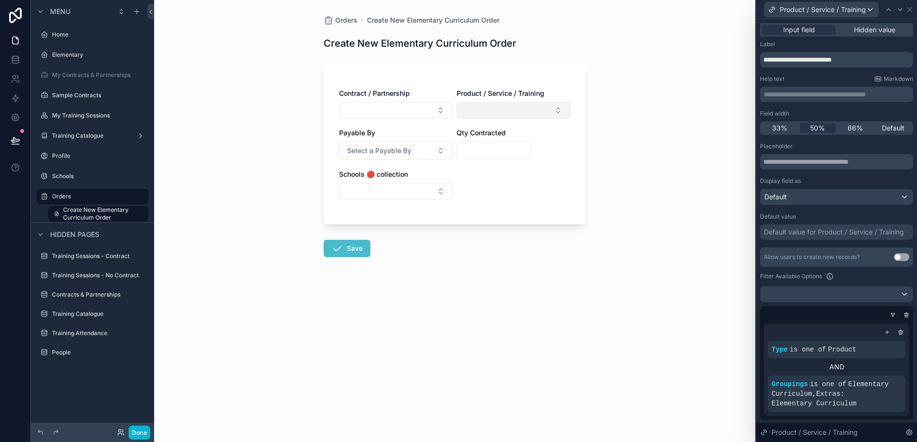
click at [565, 112] on button "Select Button" at bounding box center [513, 110] width 114 height 16
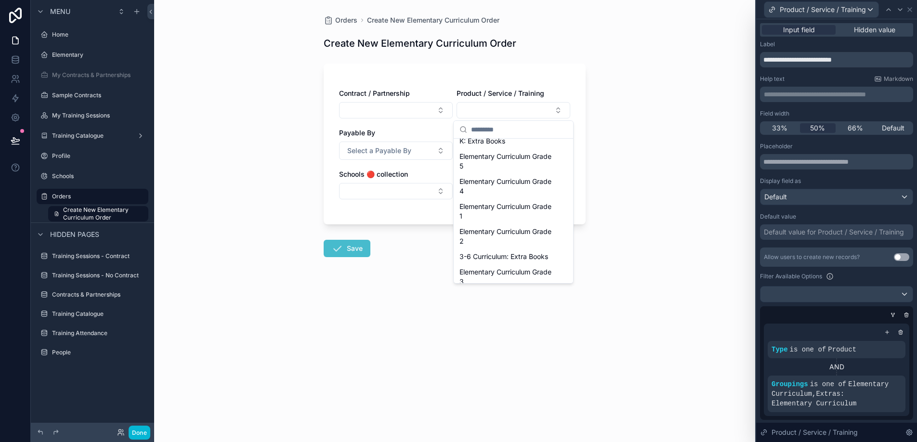
scroll to position [151, 0]
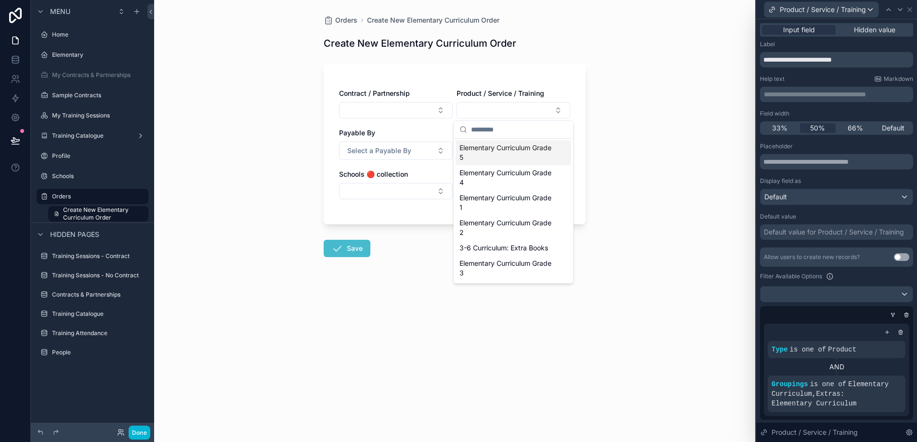
click at [559, 95] on div "Product / Service / Training" at bounding box center [513, 94] width 114 height 10
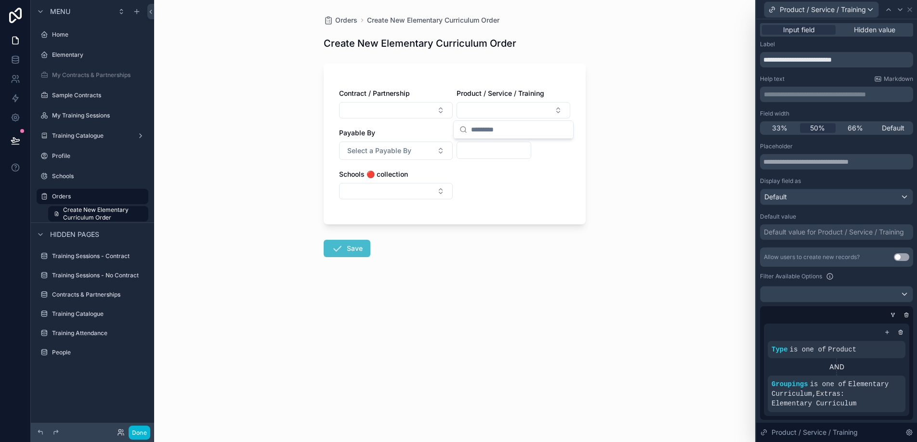
scroll to position [0, 0]
click at [851, 133] on div "33% 50% 66% Default" at bounding box center [836, 127] width 153 height 13
click at [853, 130] on span "66%" at bounding box center [854, 128] width 15 height 10
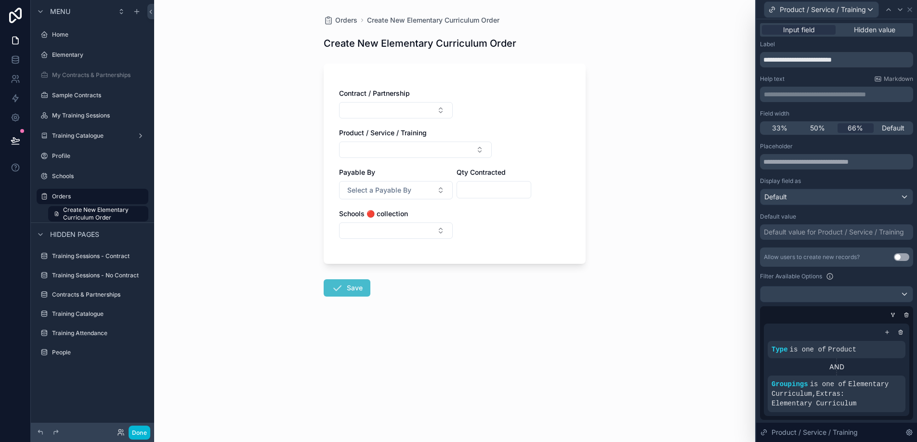
click at [565, 126] on div "Contract / Partnership Product / Service / Training Payable By Select a Payable…" at bounding box center [454, 169] width 231 height 160
click at [483, 150] on button "Select Button" at bounding box center [415, 150] width 153 height 16
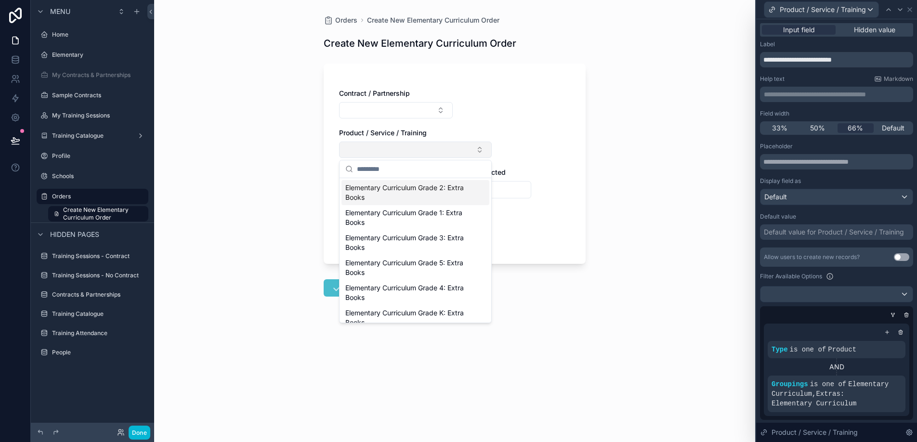
click at [483, 150] on button "Select Button" at bounding box center [415, 150] width 153 height 16
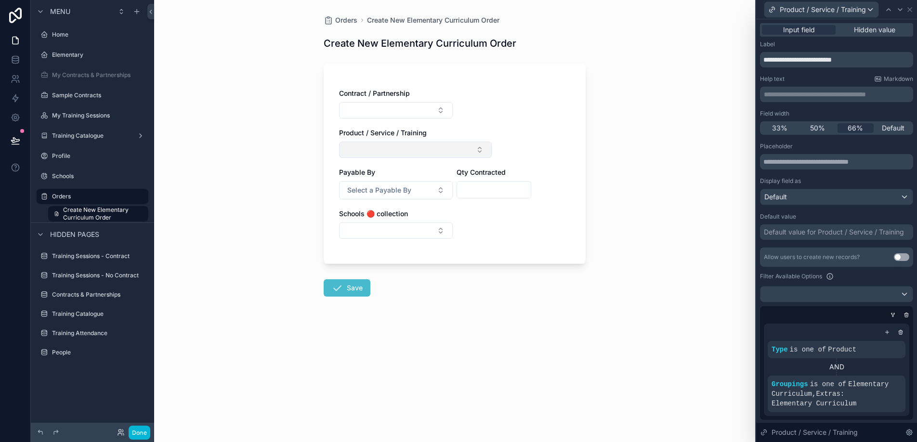
click at [479, 151] on button "Select Button" at bounding box center [415, 150] width 153 height 16
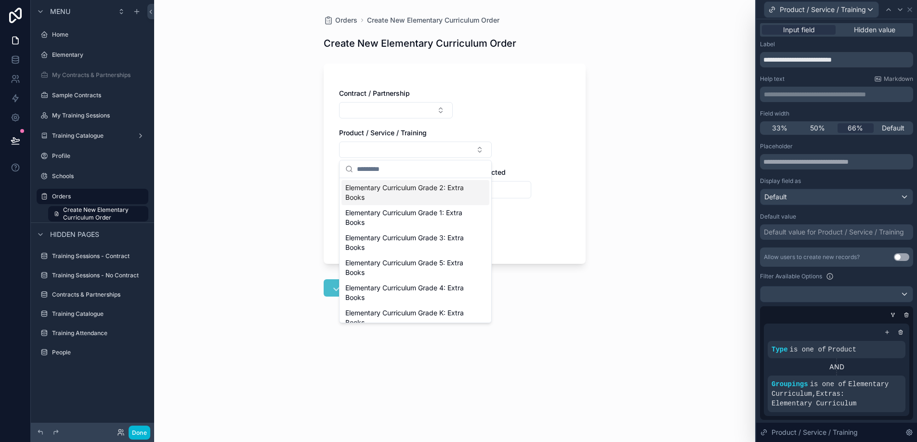
click at [460, 190] on span "Elementary Curriculum Grade 2: Extra Books" at bounding box center [409, 192] width 129 height 19
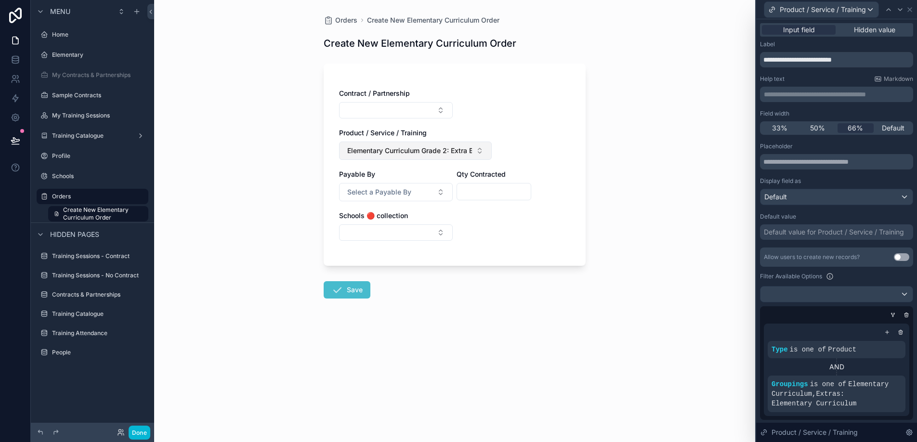
click at [483, 152] on button "Elementary Curriculum Grade 2: Extra Books" at bounding box center [415, 151] width 153 height 18
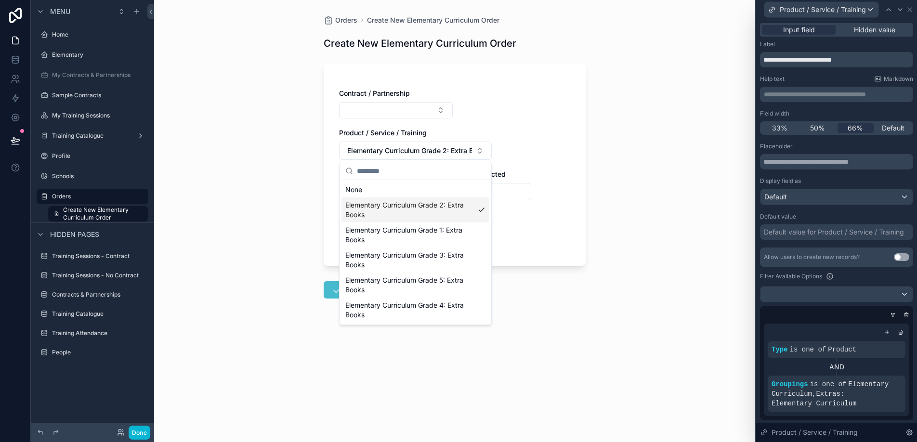
click at [448, 215] on span "Elementary Curriculum Grade 2: Extra Books" at bounding box center [409, 209] width 129 height 19
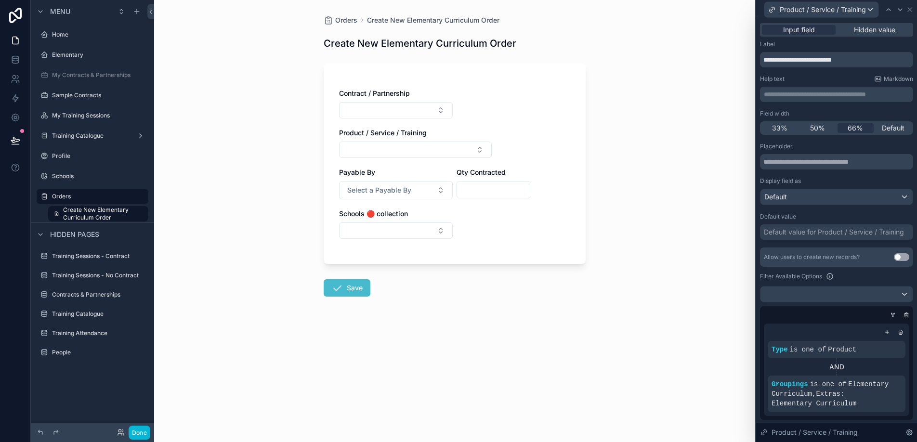
click at [475, 158] on div "Contract / Partnership Product / Service / Training Payable By Select a Payable…" at bounding box center [454, 169] width 231 height 160
click at [480, 150] on button "Select Button" at bounding box center [415, 150] width 153 height 16
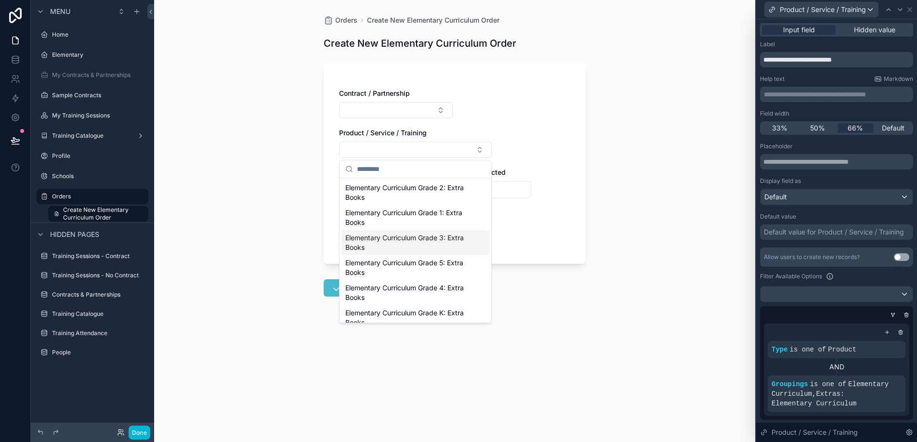
click at [443, 242] on span "Elementary Curriculum Grade 3: Extra Books" at bounding box center [409, 242] width 129 height 19
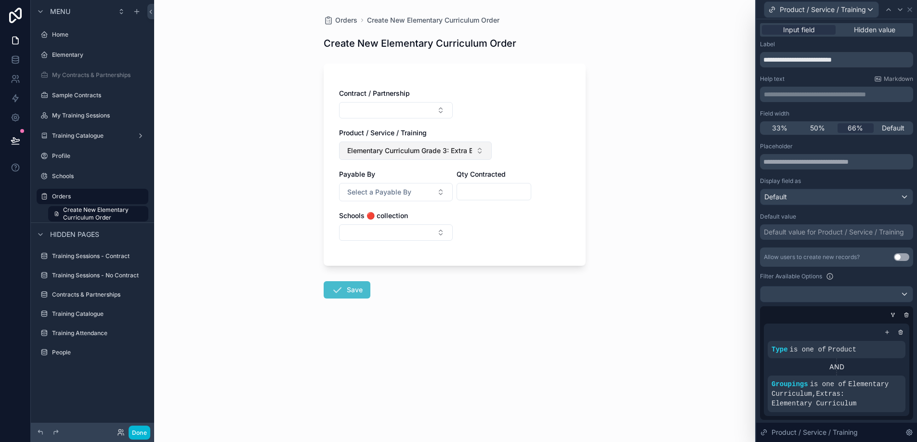
click at [481, 150] on button "Elementary Curriculum Grade 3: Extra Books" at bounding box center [415, 151] width 153 height 18
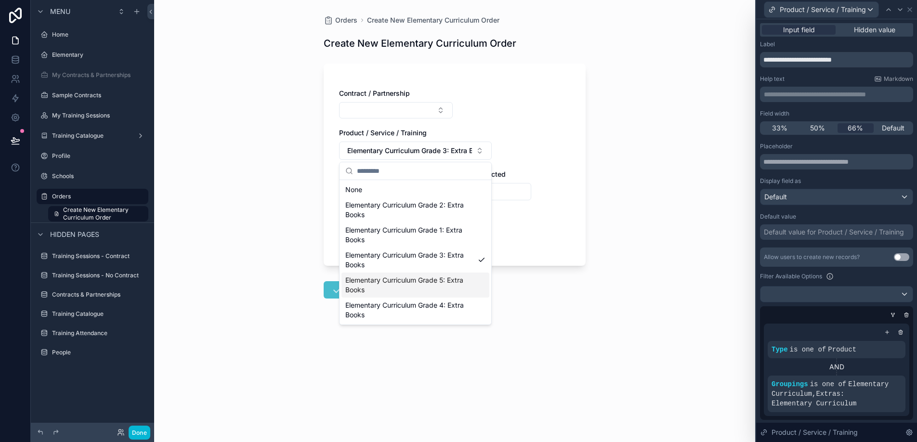
click at [445, 276] on span "Elementary Curriculum Grade 5: Extra Books" at bounding box center [409, 284] width 129 height 19
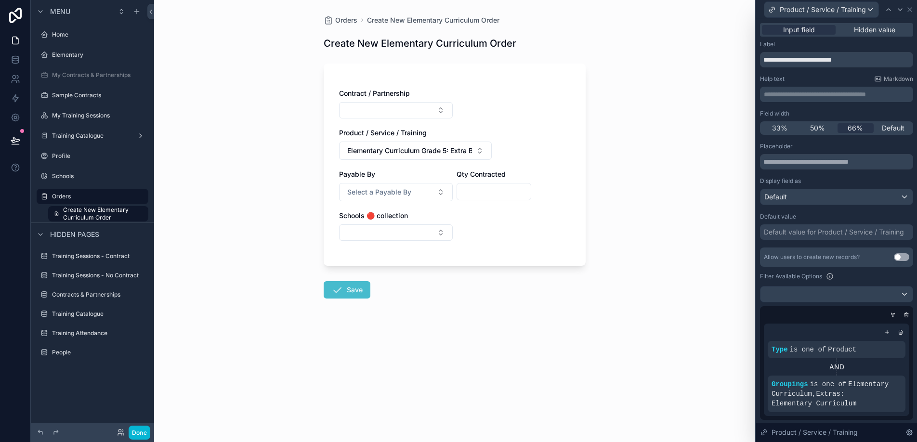
click at [513, 148] on div "Contract / Partnership Product / Service / Training Elementary Curriculum Grade…" at bounding box center [454, 170] width 231 height 162
click at [499, 150] on div "Contract / Partnership Product / Service / Training Elementary Curriculum Grade…" at bounding box center [454, 170] width 231 height 162
click at [472, 150] on button "Elementary Curriculum Grade 5: Extra Books" at bounding box center [415, 151] width 153 height 18
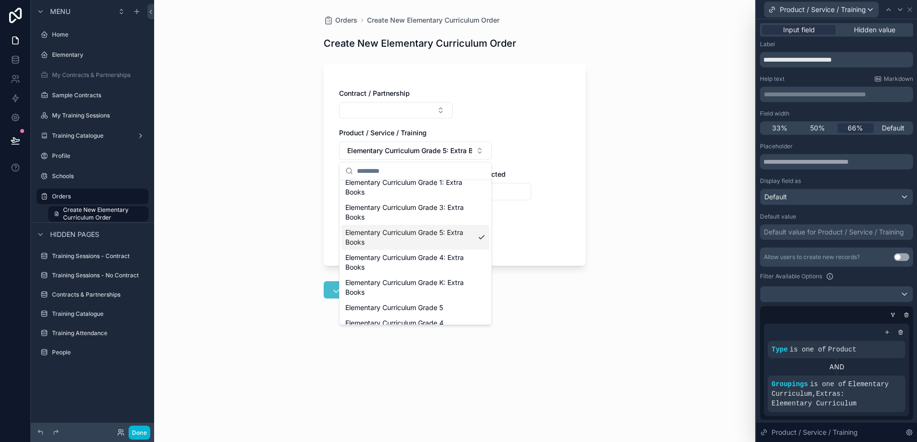
scroll to position [148, 0]
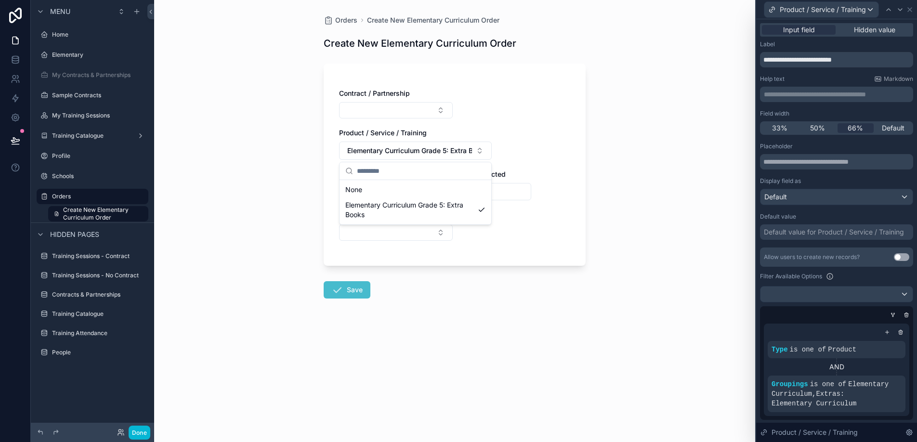
click at [507, 147] on div "Contract / Partnership Product / Service / Training Elementary Curriculum Grade…" at bounding box center [454, 170] width 231 height 162
click at [808, 401] on span "Elementary Curriculum , Extras: Elementary Curriculum" at bounding box center [829, 393] width 117 height 27
click at [883, 377] on icon at bounding box center [881, 377] width 6 height 6
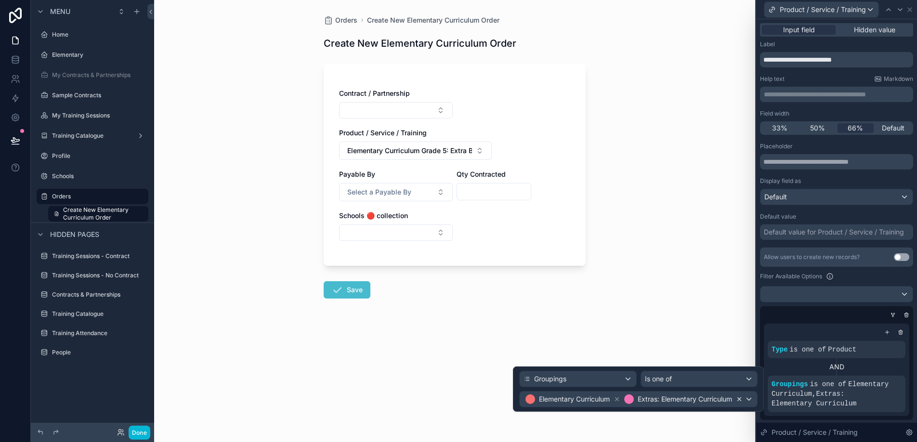
click at [740, 401] on icon at bounding box center [739, 399] width 7 height 7
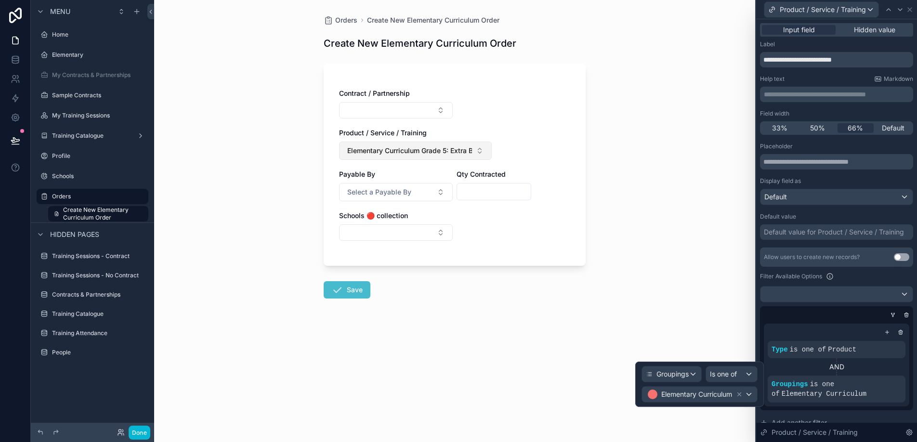
click at [477, 150] on button "Elementary Curriculum Grade 5: Extra Books" at bounding box center [415, 151] width 153 height 18
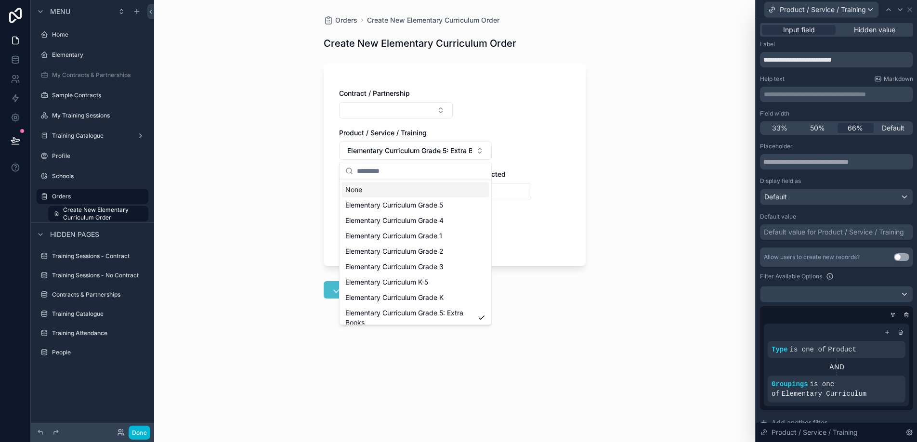
click at [512, 153] on div "Contract / Partnership Product / Service / Training Elementary Curriculum Grade…" at bounding box center [454, 170] width 231 height 162
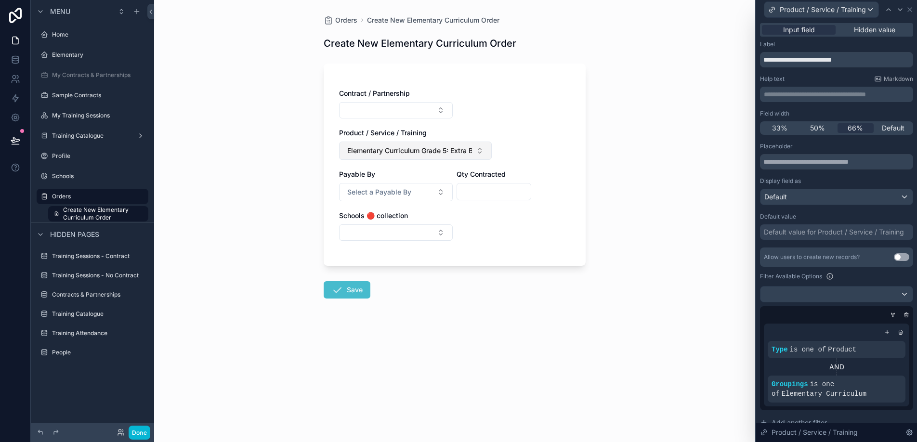
click at [481, 151] on button "Elementary Curriculum Grade 5: Extra Books" at bounding box center [415, 151] width 153 height 18
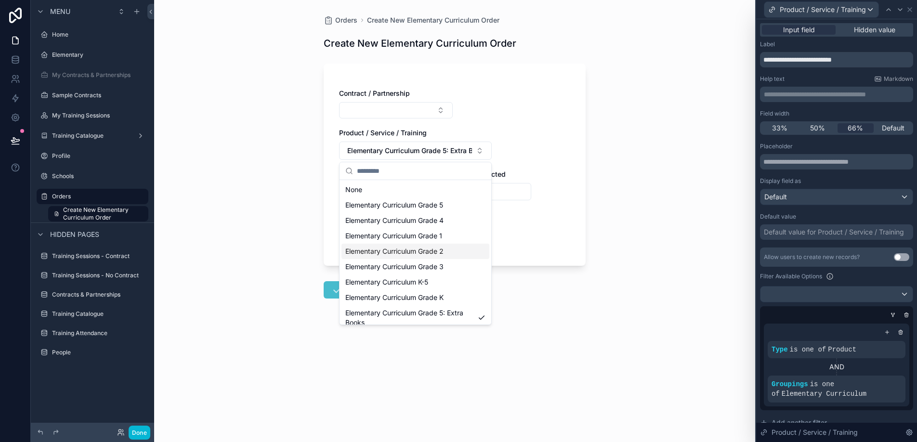
scroll to position [8, 0]
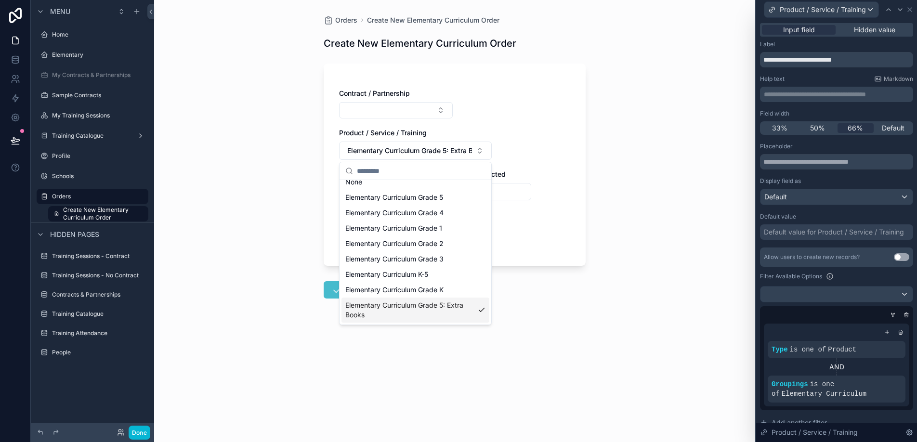
click at [432, 313] on span "Elementary Curriculum Grade 5: Extra Books" at bounding box center [409, 309] width 129 height 19
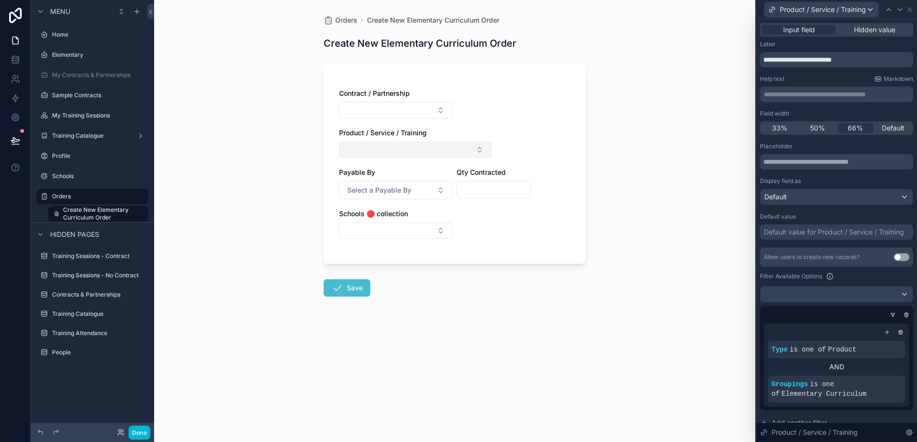
click at [476, 151] on button "Select Button" at bounding box center [415, 150] width 153 height 16
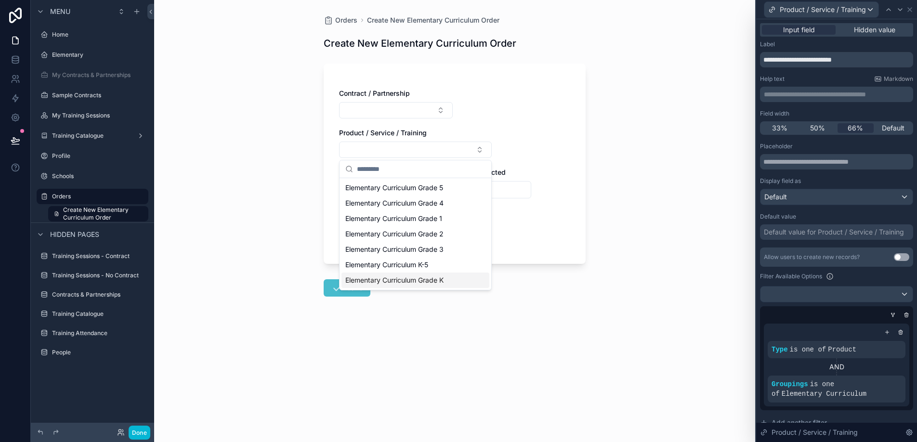
click at [442, 279] on span "Elementary Curriculum Grade K" at bounding box center [394, 280] width 98 height 10
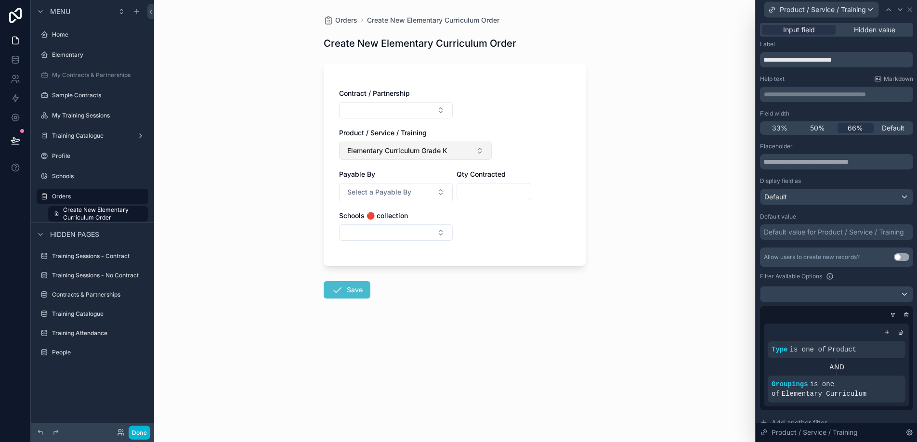
click at [484, 150] on button "Elementary Curriculum Grade K" at bounding box center [415, 151] width 153 height 18
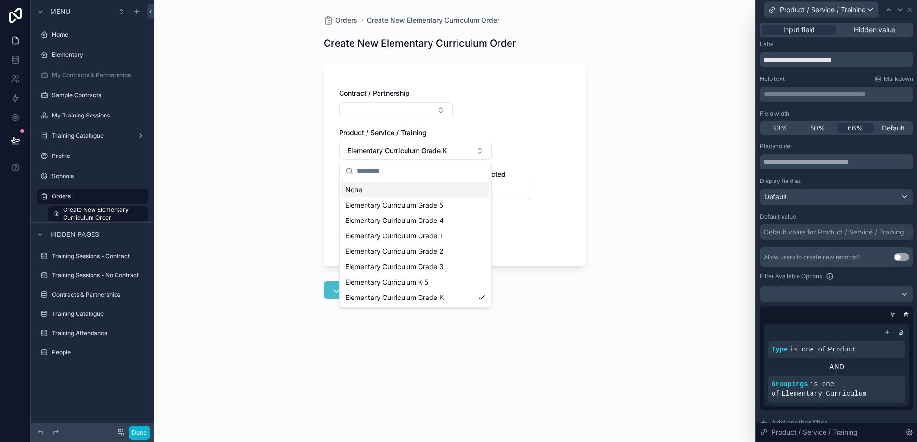
click at [510, 153] on div "Contract / Partnership Product / Service / Training Elementary Curriculum Grade…" at bounding box center [454, 170] width 231 height 162
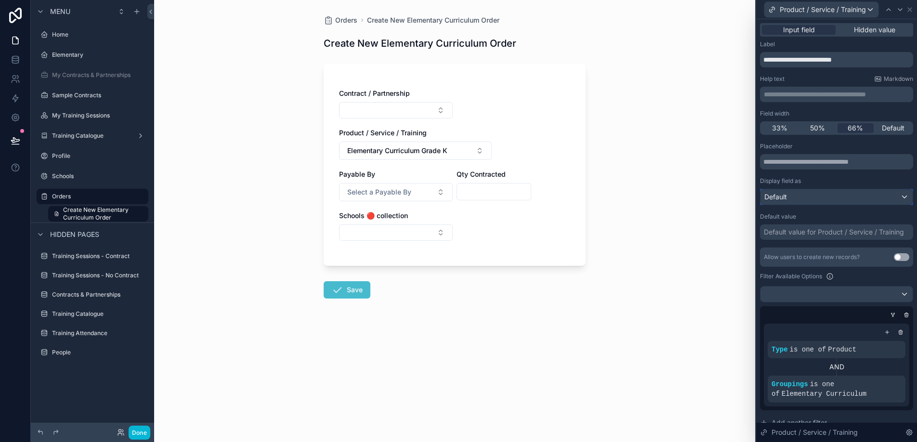
click at [815, 195] on div "Default" at bounding box center [836, 196] width 152 height 15
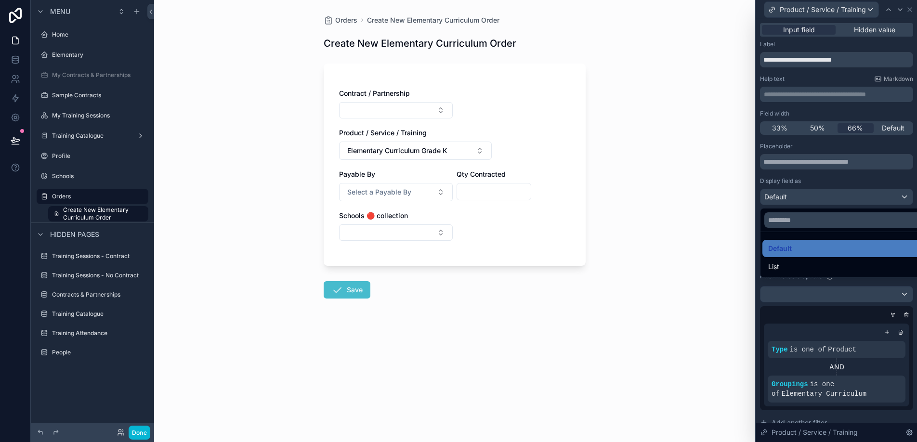
click at [815, 195] on div at bounding box center [836, 221] width 161 height 442
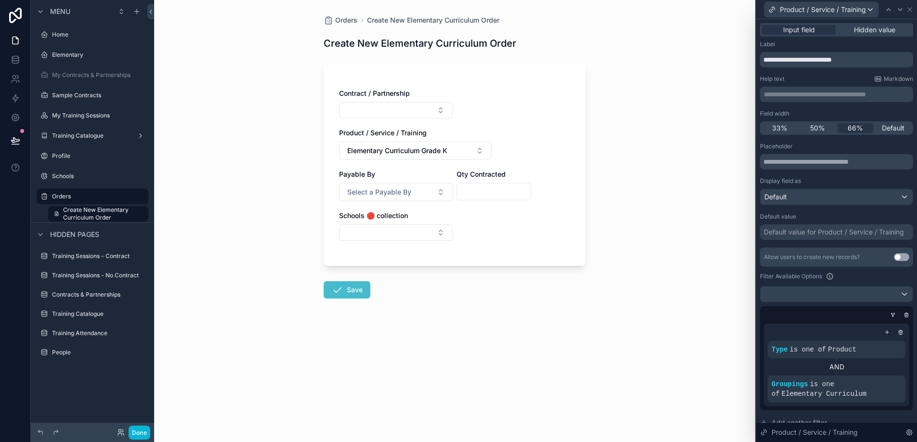
click at [897, 257] on button "Use setting" at bounding box center [901, 257] width 15 height 8
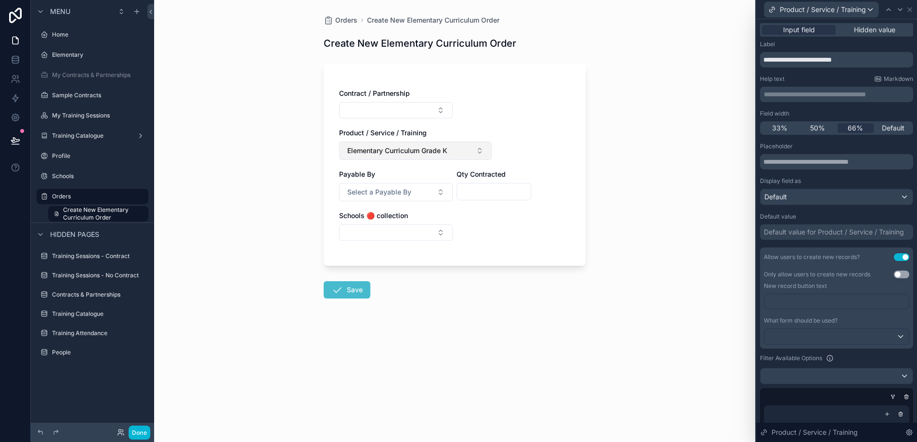
click at [481, 152] on button "Elementary Curriculum Grade K" at bounding box center [415, 151] width 153 height 18
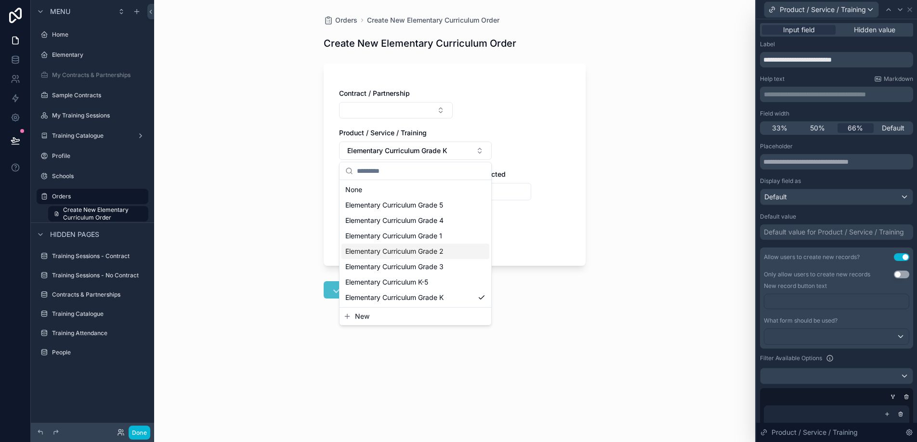
click at [897, 257] on button "Use setting" at bounding box center [901, 257] width 15 height 8
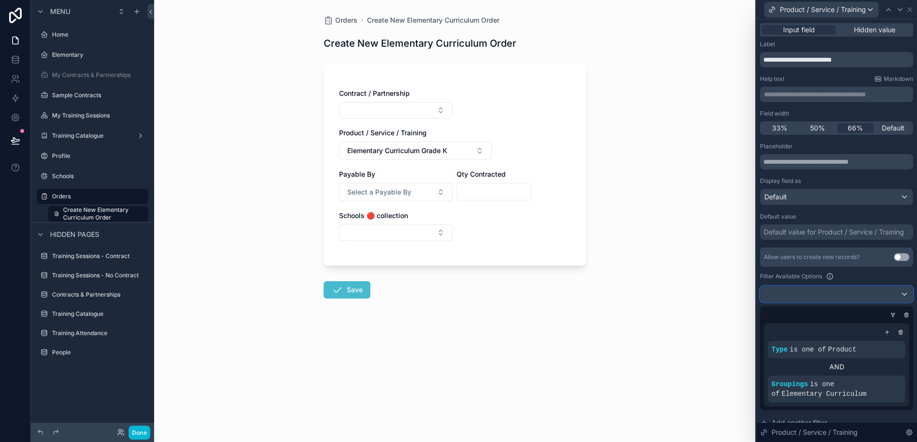
click at [821, 289] on div at bounding box center [836, 293] width 152 height 15
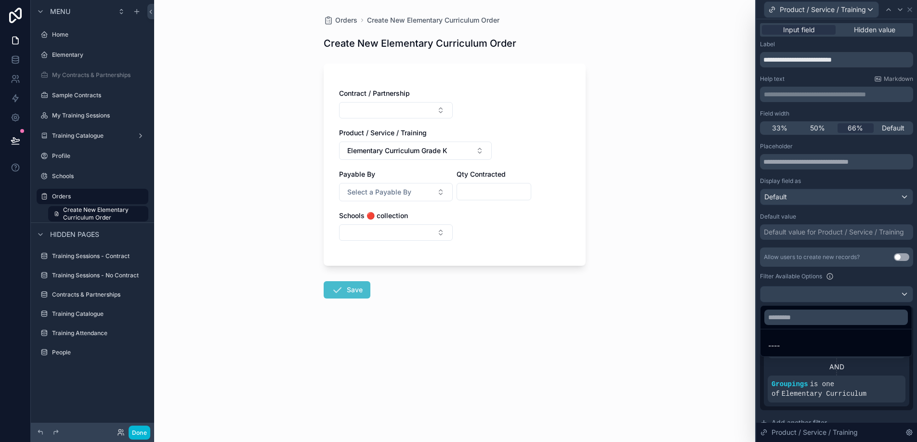
click at [821, 289] on div at bounding box center [836, 221] width 161 height 442
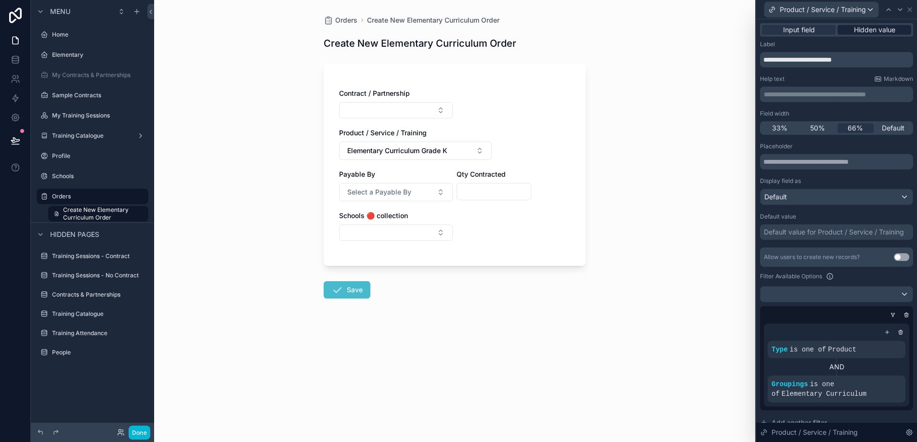
click at [861, 32] on span "Hidden value" at bounding box center [874, 30] width 41 height 10
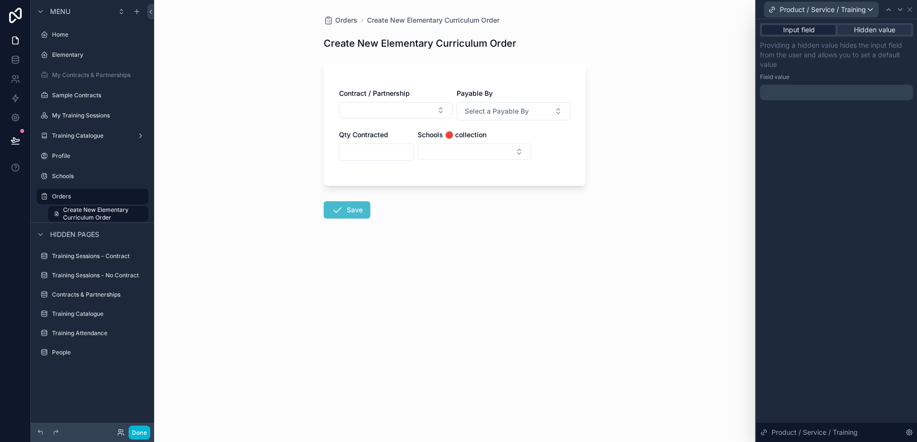
click at [800, 31] on span "Input field" at bounding box center [799, 30] width 32 height 10
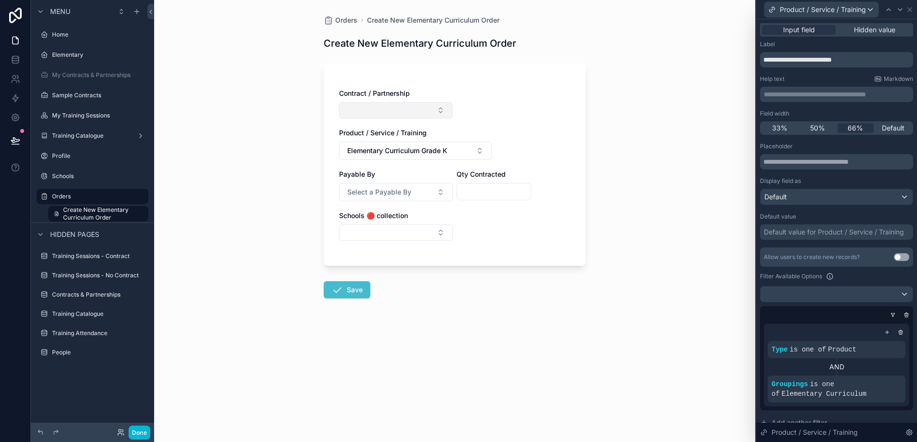
click at [411, 108] on button "Select Button" at bounding box center [396, 110] width 114 height 16
click at [405, 144] on span "[GEOGRAPHIC_DATA] - [US_STATE]" at bounding box center [390, 152] width 96 height 19
click at [480, 155] on button "Elementary Curriculum Grade K" at bounding box center [415, 152] width 153 height 18
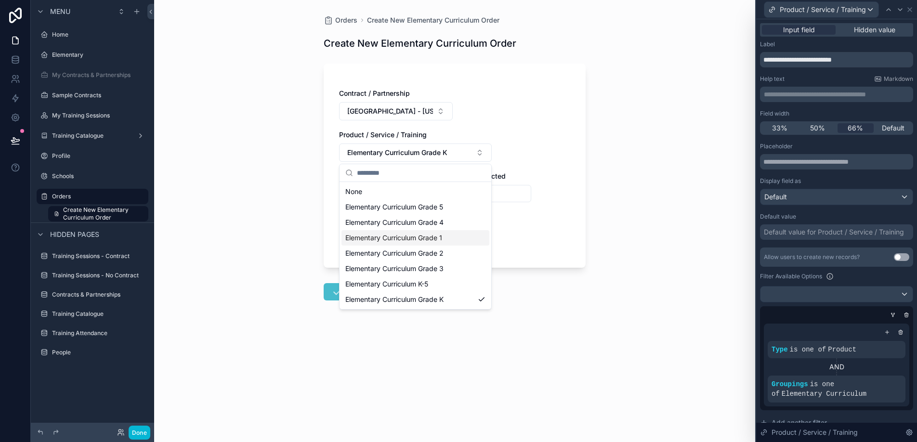
click at [454, 241] on div "Elementary Curriculum Grade 1" at bounding box center [415, 237] width 148 height 15
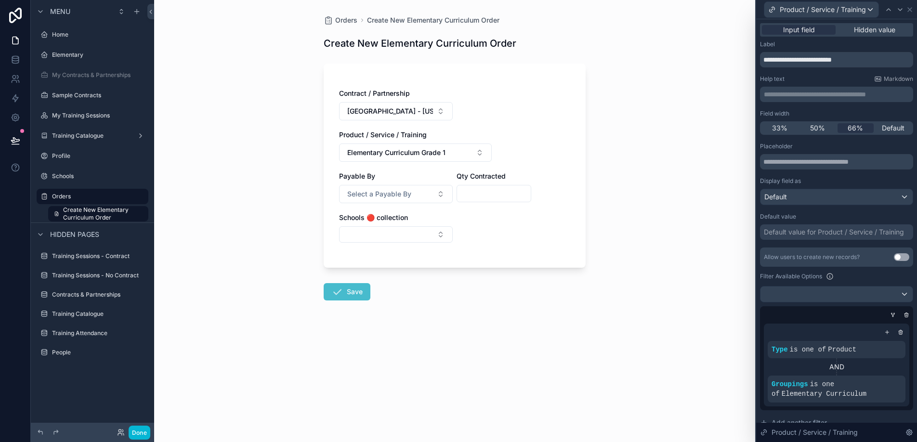
click at [503, 158] on div "Contract / Partnership Legends Elementary - [US_STATE] Product / Service / Trai…" at bounding box center [454, 171] width 231 height 164
click at [481, 160] on button "Elementary Curriculum Grade 1" at bounding box center [415, 152] width 153 height 18
click at [520, 151] on div "Contract / Partnership Legends Elementary - [US_STATE] Product / Service / Trai…" at bounding box center [454, 171] width 231 height 164
click at [434, 225] on div "Schools 🔴 collection" at bounding box center [396, 228] width 114 height 30
click at [434, 234] on button "Select Button" at bounding box center [396, 234] width 114 height 16
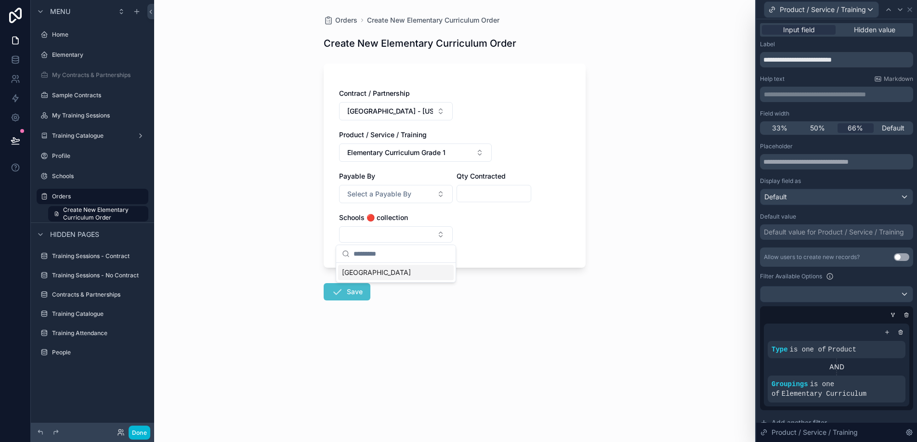
click at [501, 224] on div "Contract / Partnership Legends Elementary - [US_STATE] Product / Service / Trai…" at bounding box center [454, 171] width 231 height 164
click at [813, 29] on span "Input field" at bounding box center [799, 30] width 32 height 10
click at [912, 10] on icon at bounding box center [910, 10] width 8 height 8
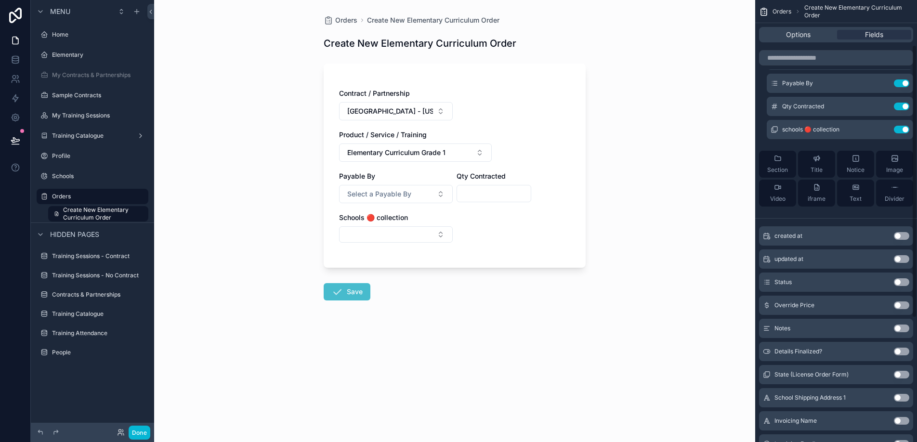
scroll to position [73, 0]
click at [901, 281] on button "Use setting" at bounding box center [901, 283] width 15 height 8
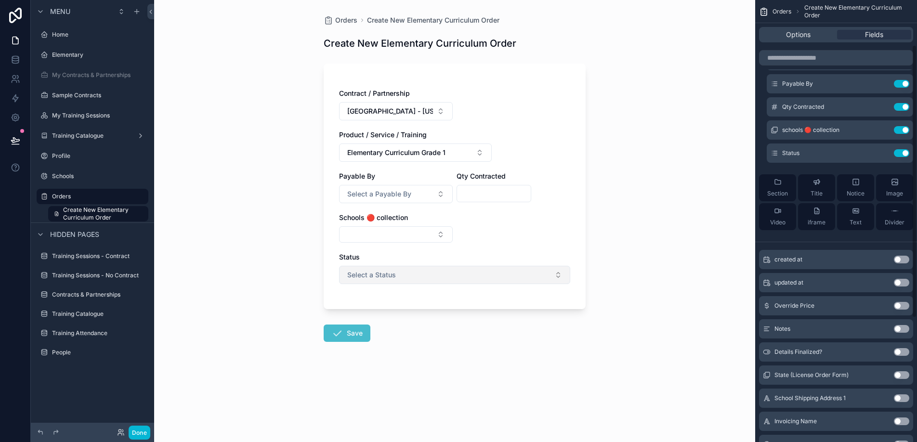
click at [482, 273] on button "Select a Status" at bounding box center [454, 275] width 231 height 18
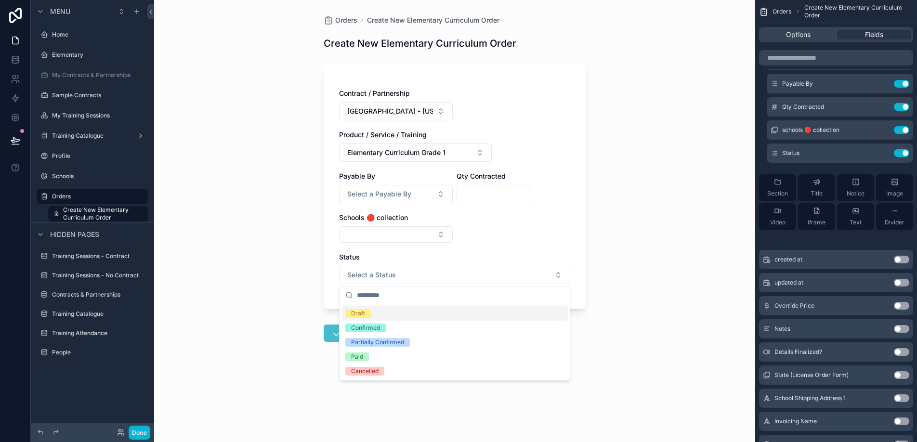
click at [598, 273] on div "Orders Create New Elementary Curriculum Order Create New Elementary Curriculum …" at bounding box center [454, 221] width 601 height 442
click at [899, 154] on button "Use setting" at bounding box center [901, 153] width 15 height 8
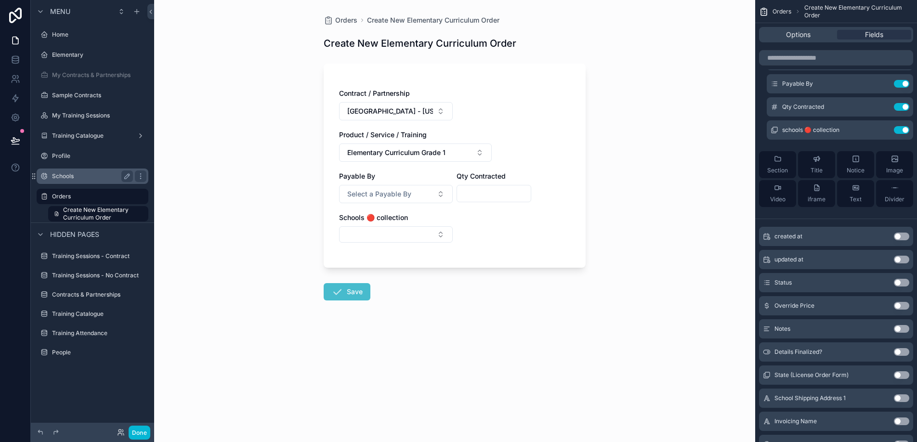
click at [73, 177] on label "Schools" at bounding box center [90, 176] width 77 height 8
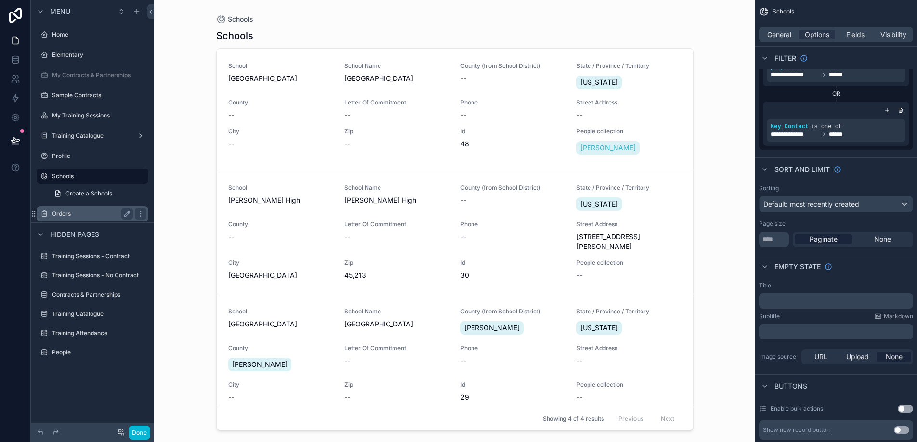
click at [76, 211] on label "Orders" at bounding box center [90, 214] width 77 height 8
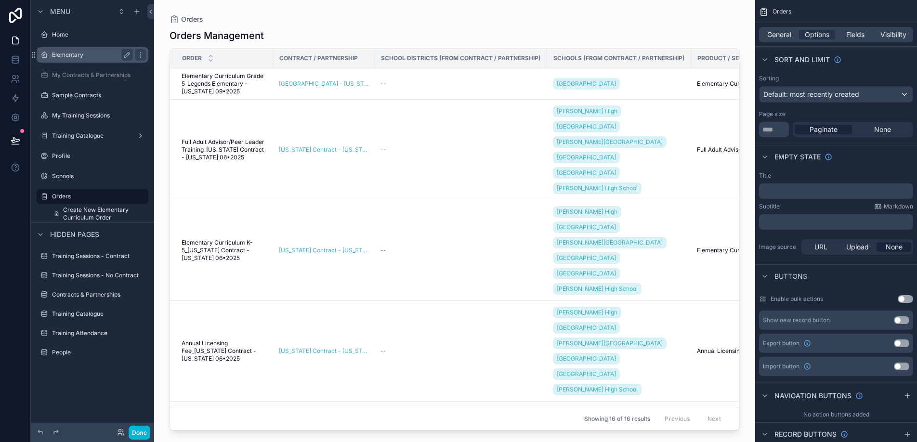
click at [92, 52] on label "Elementary" at bounding box center [90, 55] width 77 height 8
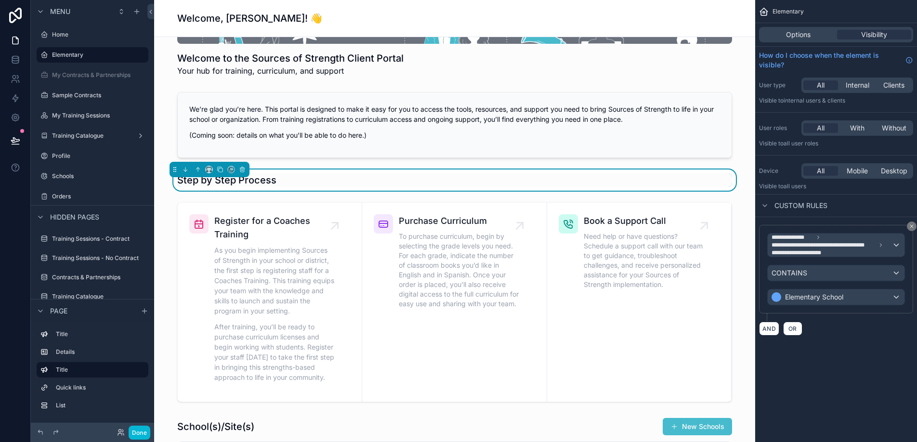
scroll to position [195, 0]
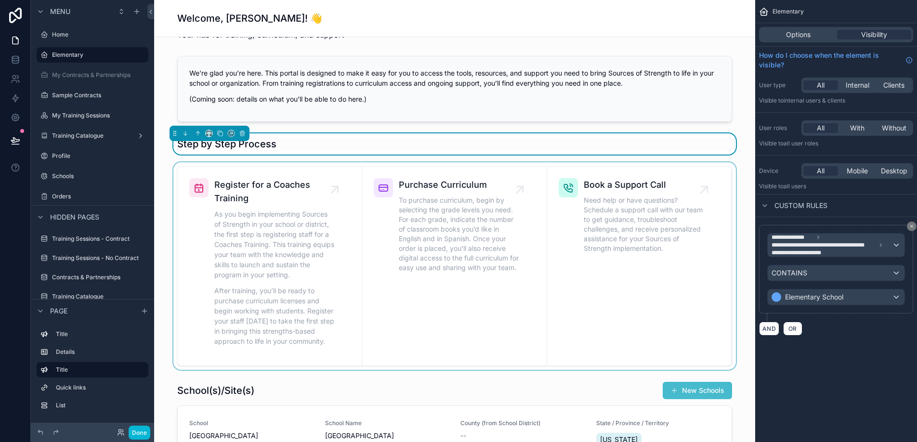
click at [336, 192] on div "scrollable content" at bounding box center [454, 266] width 585 height 208
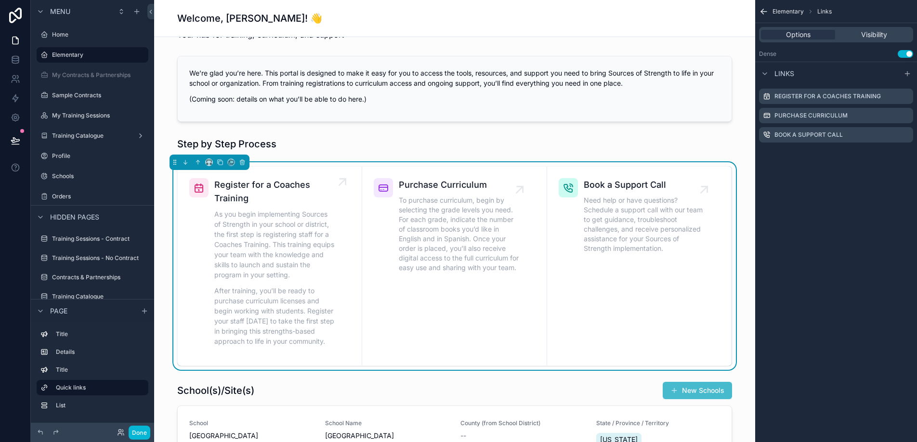
click at [284, 232] on p "As you begin implementing Sources of Strength in your school or district, the f…" at bounding box center [274, 244] width 120 height 71
click at [782, 100] on div "Register for a Coaches Training" at bounding box center [836, 96] width 154 height 15
click at [504, 271] on span "To purchase curriculum, begin by selecting the grade levels you need. For each …" at bounding box center [459, 233] width 120 height 77
click at [602, 265] on link "Book a Support Call Need help or have questions? Schedule a support call with o…" at bounding box center [639, 266] width 184 height 199
click at [473, 254] on span "To purchase curriculum, begin by selecting the grade levels you need. For each …" at bounding box center [459, 233] width 120 height 77
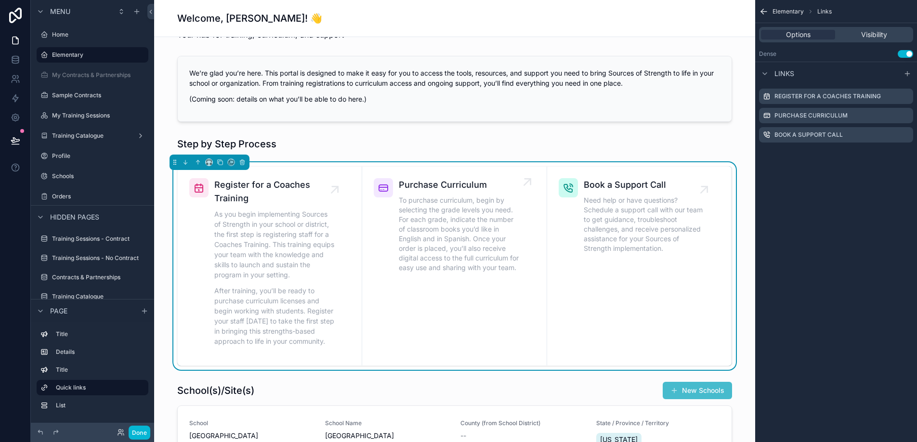
click at [530, 184] on icon "scrollable content" at bounding box center [527, 182] width 6 height 6
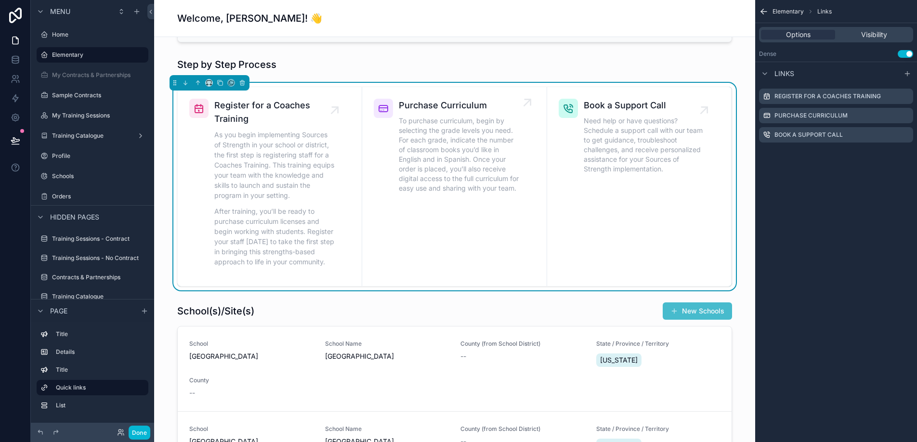
scroll to position [261, 0]
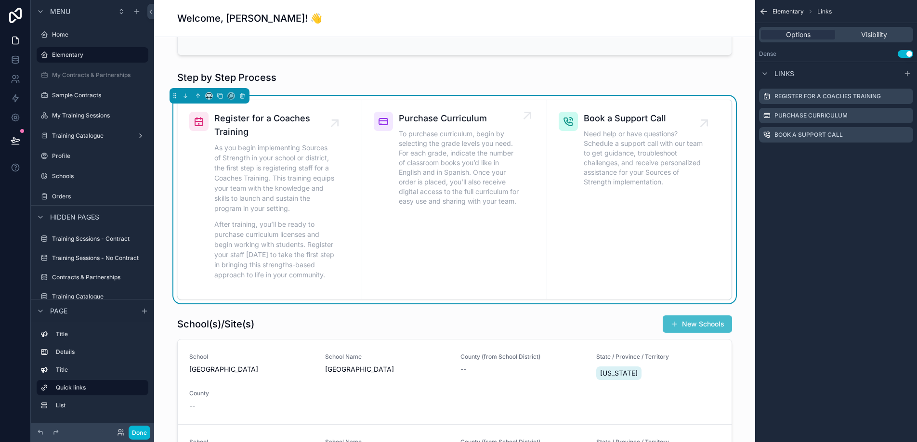
click at [500, 234] on link "Purchase Curriculum To purchase curriculum, begin by selecting the grade levels…" at bounding box center [454, 199] width 184 height 199
click at [847, 115] on div "Purchase Curriculum" at bounding box center [836, 115] width 154 height 15
click at [794, 114] on label "Purchase Curriculum" at bounding box center [810, 116] width 73 height 8
click at [881, 117] on icon "scrollable content" at bounding box center [883, 116] width 4 height 4
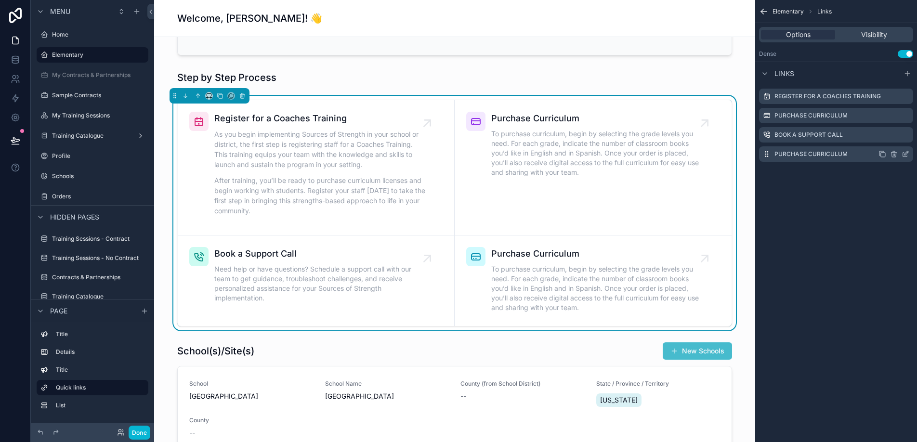
click at [893, 153] on icon "scrollable content" at bounding box center [894, 154] width 8 height 8
click at [895, 155] on icon "scrollable content" at bounding box center [894, 154] width 8 height 8
click at [871, 208] on div "Elementary Links Options Visibility Dense Use setting Links Register for a Coac…" at bounding box center [836, 221] width 162 height 442
click at [891, 137] on icon at bounding box center [890, 136] width 2 height 1
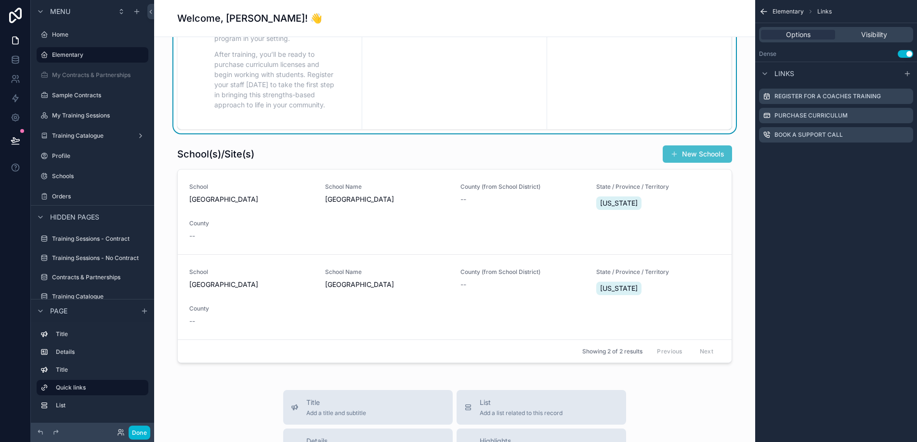
scroll to position [433, 0]
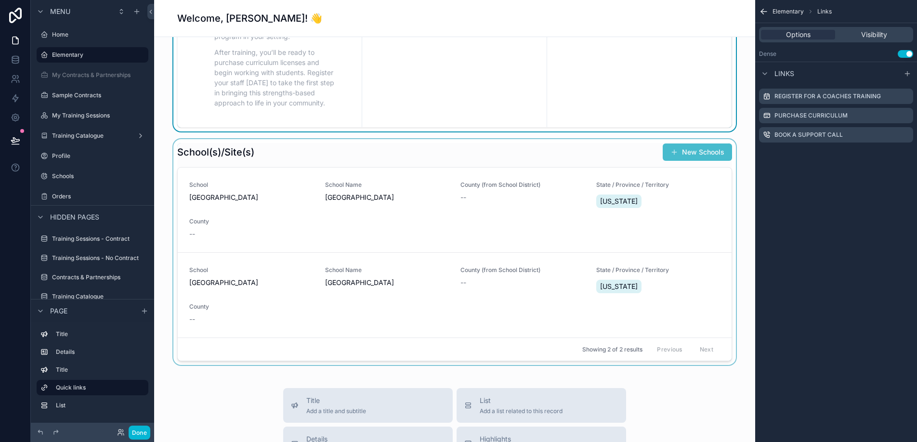
click at [479, 220] on div "scrollable content" at bounding box center [454, 252] width 585 height 226
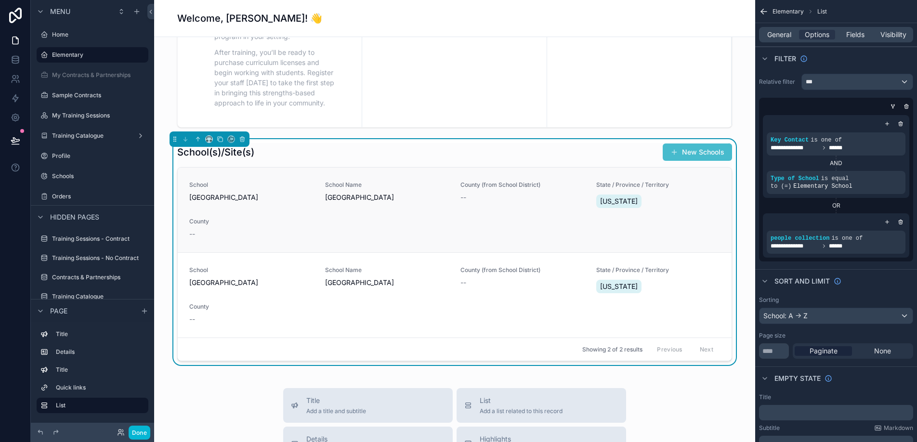
click at [382, 213] on div "School [GEOGRAPHIC_DATA] Name [GEOGRAPHIC_DATA] (from School District) -- State…" at bounding box center [454, 210] width 531 height 58
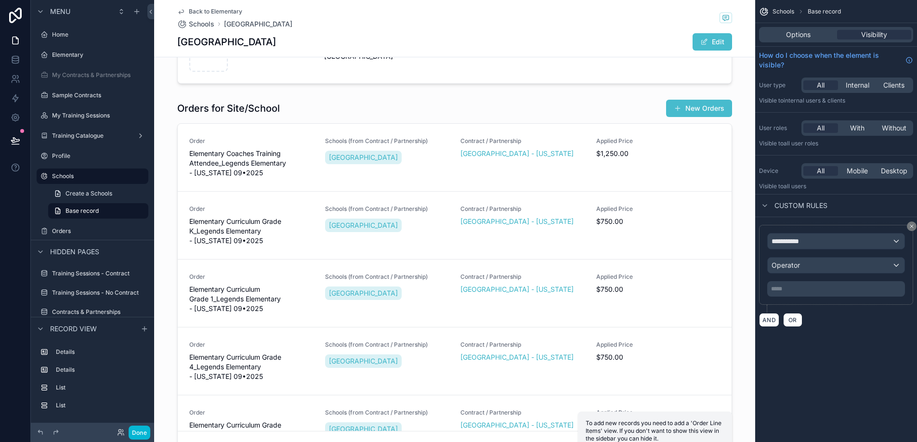
scroll to position [263, 0]
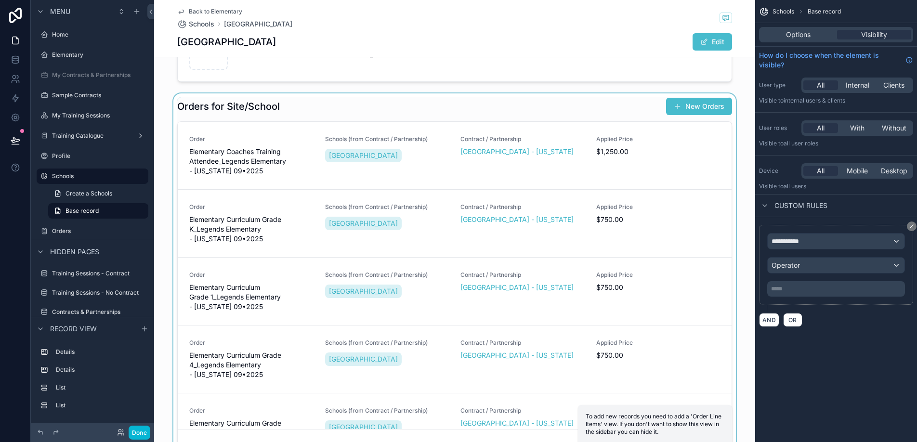
click at [705, 107] on div "scrollable content" at bounding box center [454, 275] width 601 height 364
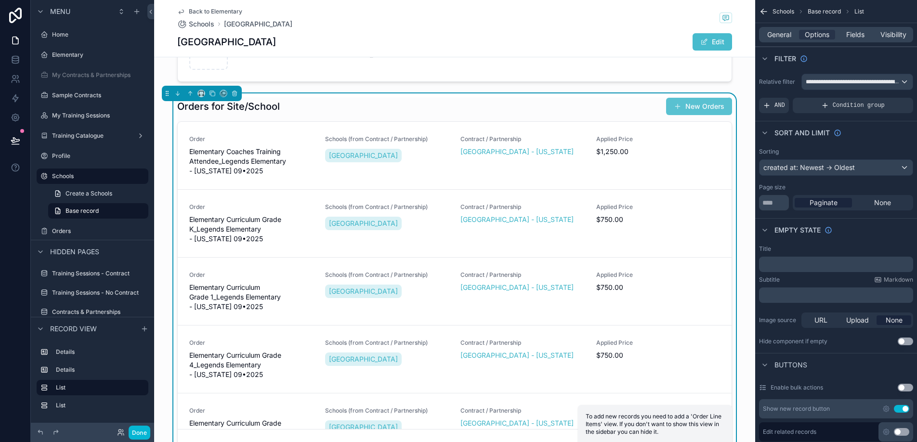
click at [692, 108] on button "New Orders" at bounding box center [699, 106] width 66 height 17
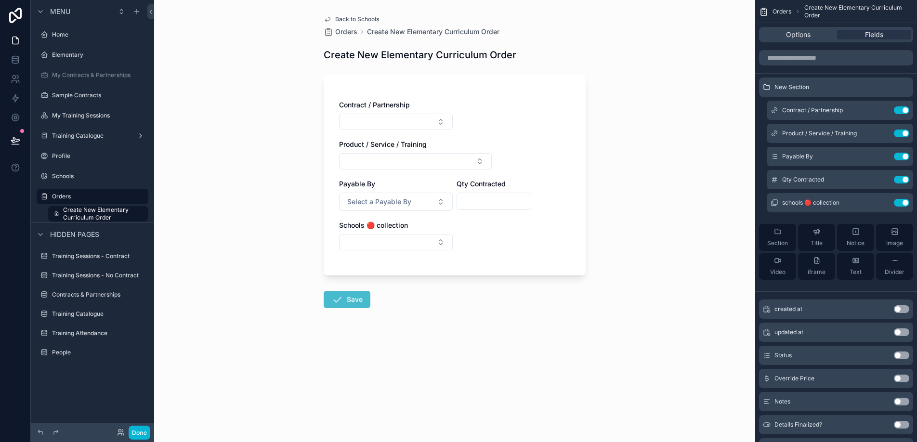
click at [370, 18] on span "Back to Schools" at bounding box center [357, 19] width 44 height 8
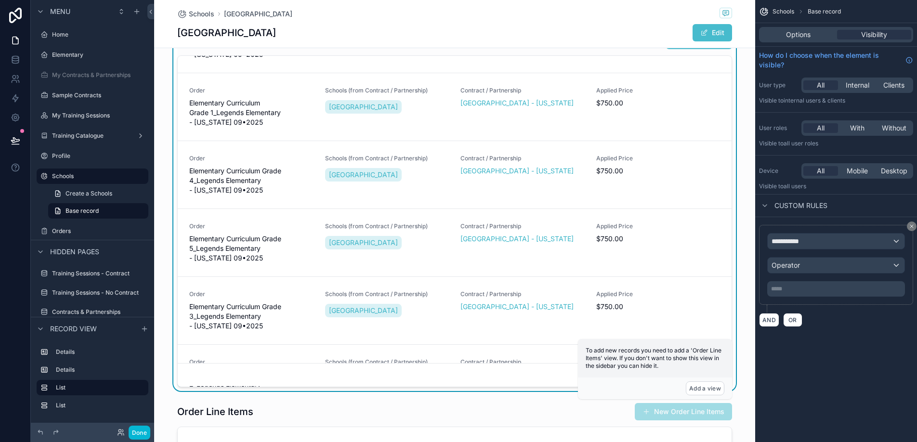
scroll to position [167, 0]
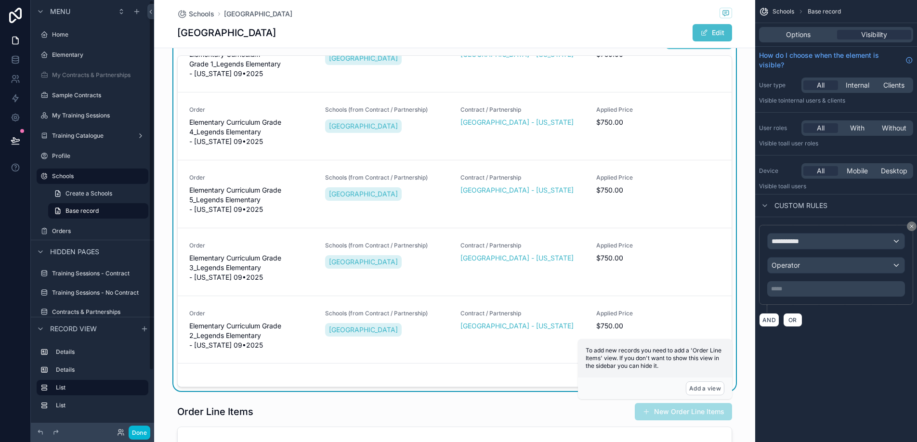
click at [58, 228] on label "Orders" at bounding box center [99, 231] width 94 height 8
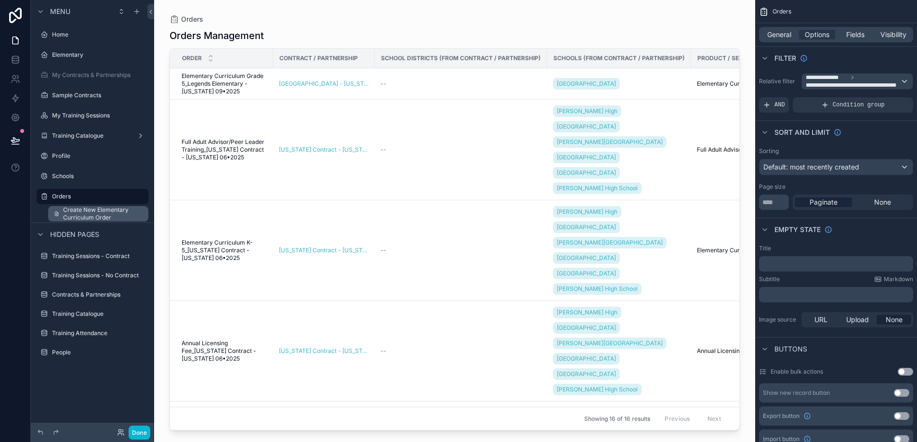
click at [103, 215] on span "Create New Elementary Curriculum Order" at bounding box center [102, 213] width 79 height 15
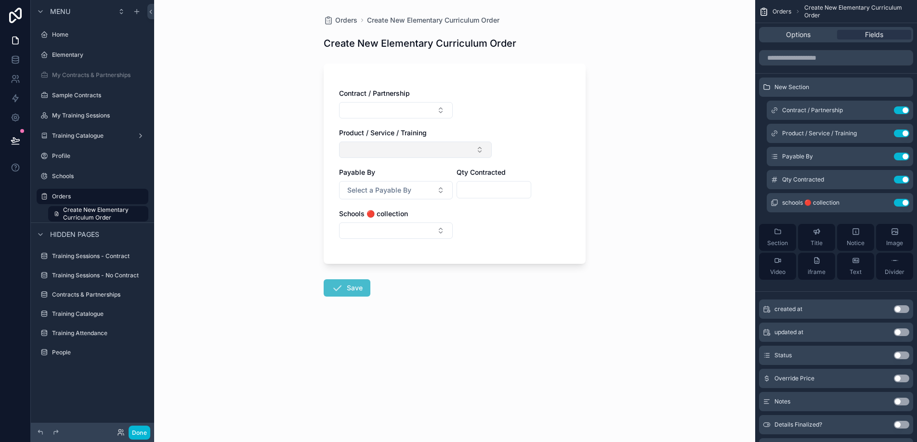
click at [463, 148] on button "Select Button" at bounding box center [415, 150] width 153 height 16
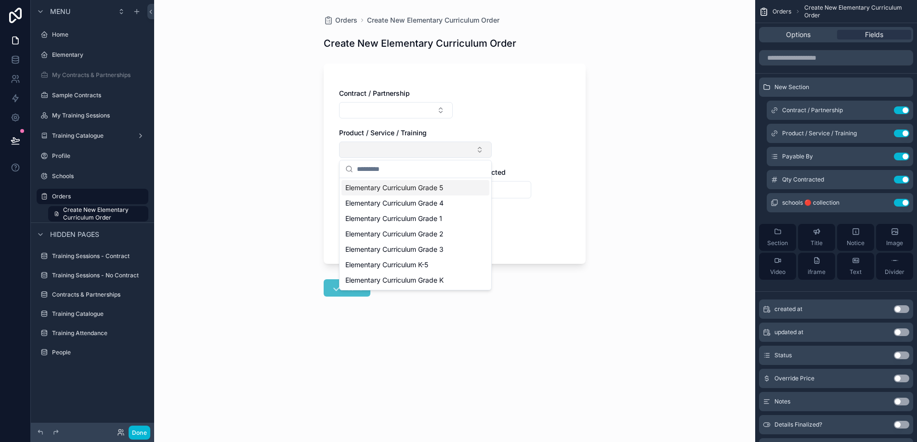
click at [463, 148] on button "Select Button" at bounding box center [415, 150] width 153 height 16
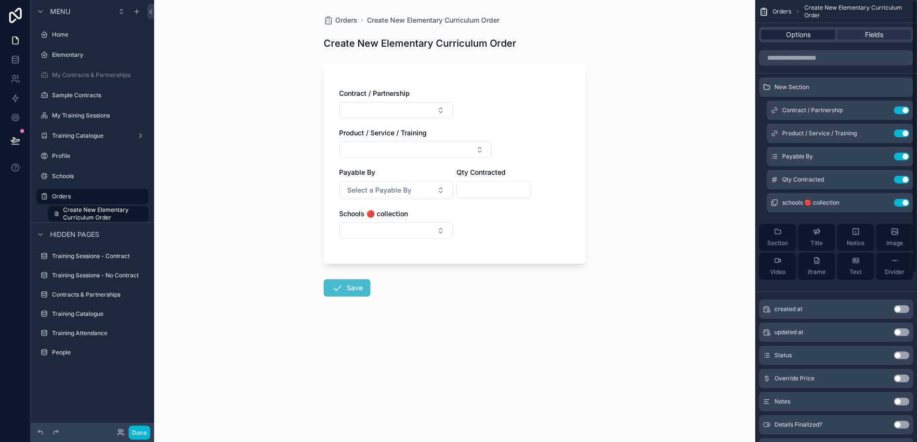
click at [810, 31] on div "Options" at bounding box center [798, 35] width 74 height 10
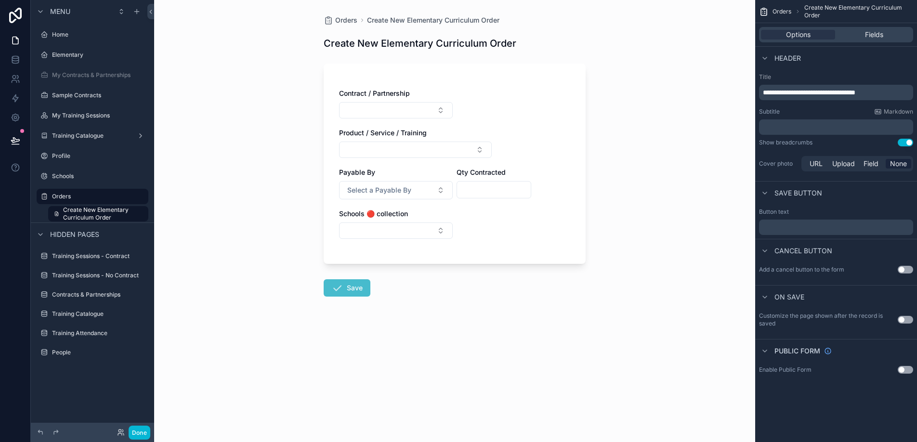
click at [902, 268] on button "Use setting" at bounding box center [904, 270] width 15 height 8
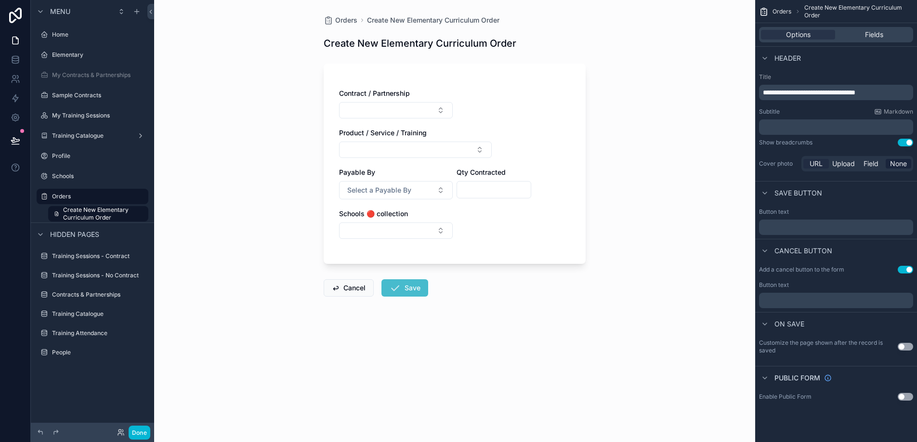
click at [818, 166] on span "URL" at bounding box center [815, 164] width 13 height 10
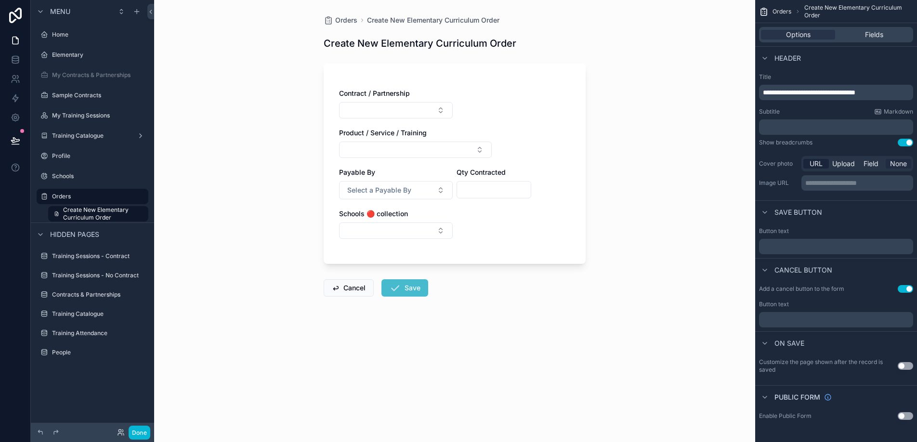
click at [896, 166] on span "None" at bounding box center [898, 164] width 17 height 10
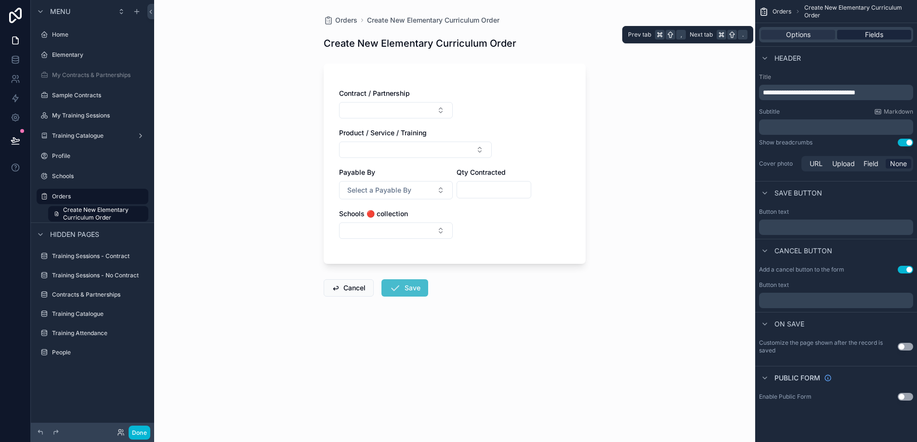
click at [881, 31] on span "Fields" at bounding box center [874, 35] width 18 height 10
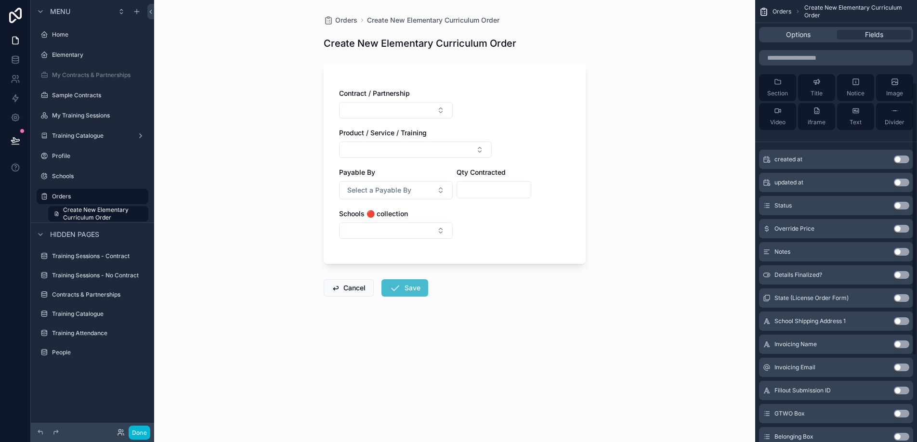
scroll to position [167, 0]
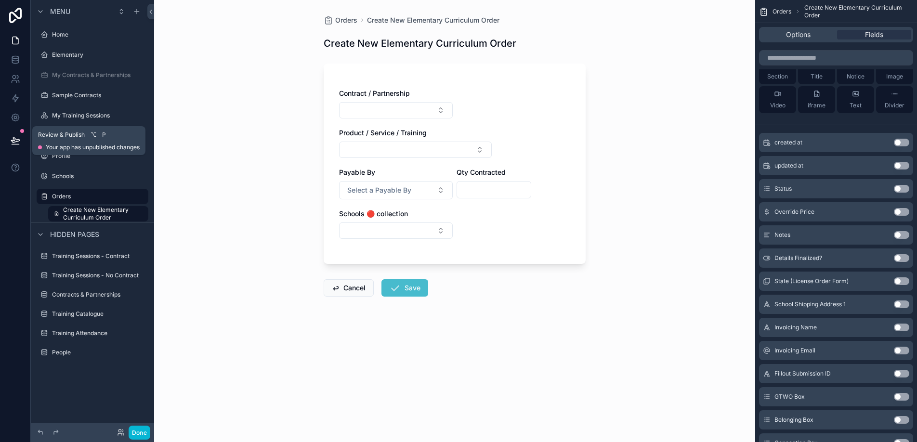
click at [16, 141] on icon at bounding box center [16, 141] width 10 height 10
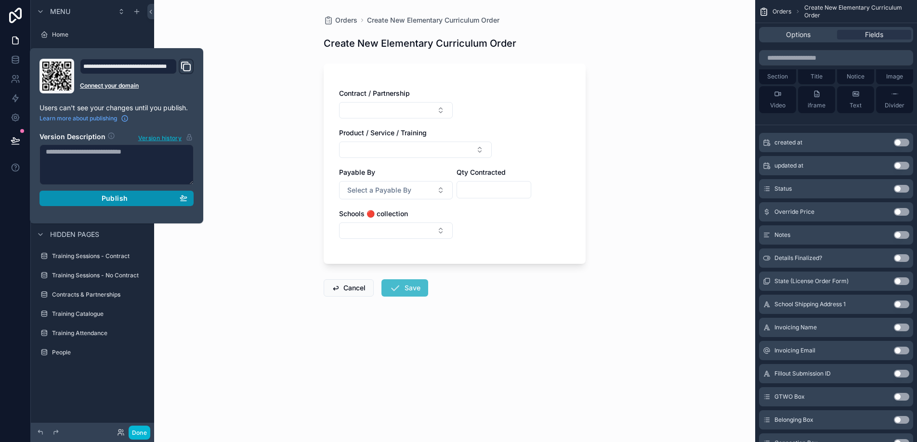
click at [105, 202] on span "Publish" at bounding box center [115, 198] width 26 height 9
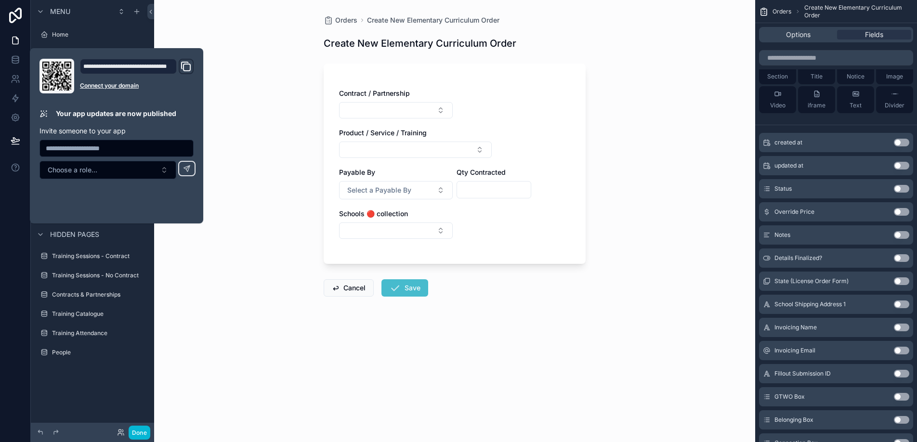
click at [233, 199] on div "Orders Create New Elementary Curriculum Order Create New Elementary Curriculum …" at bounding box center [454, 221] width 601 height 442
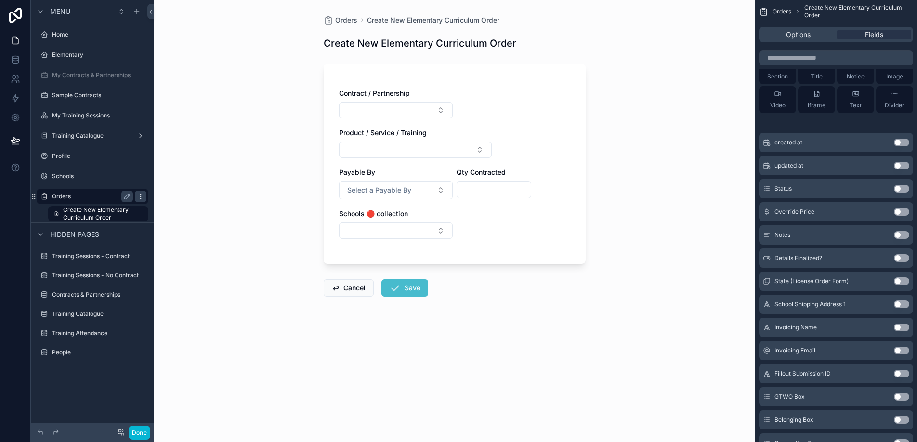
click at [139, 196] on icon "scrollable content" at bounding box center [141, 197] width 8 height 8
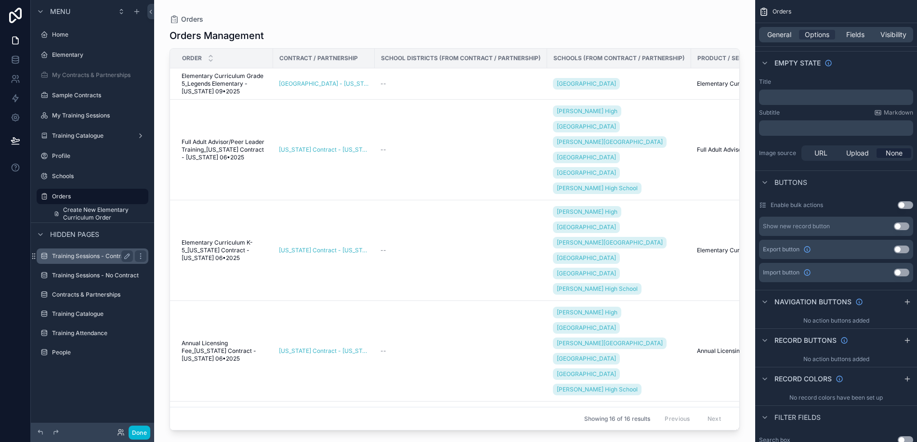
click at [73, 258] on label "Training Sessions - Contract" at bounding box center [91, 256] width 78 height 8
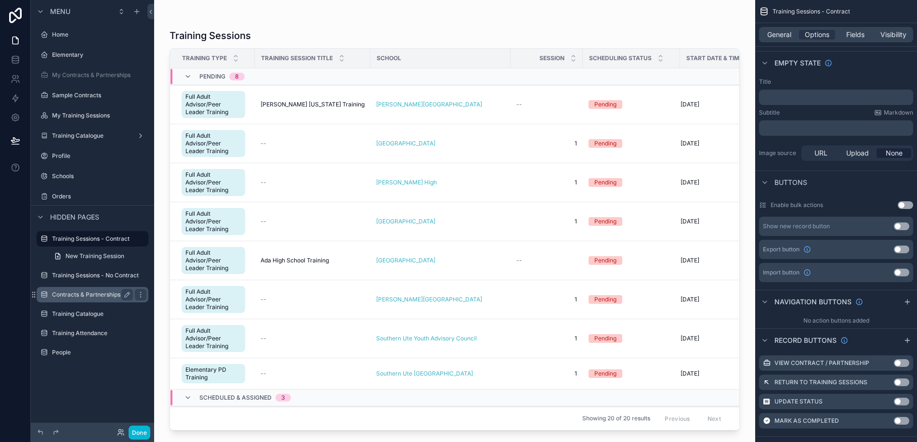
click at [86, 295] on label "Contracts & Partnerships" at bounding box center [90, 295] width 77 height 8
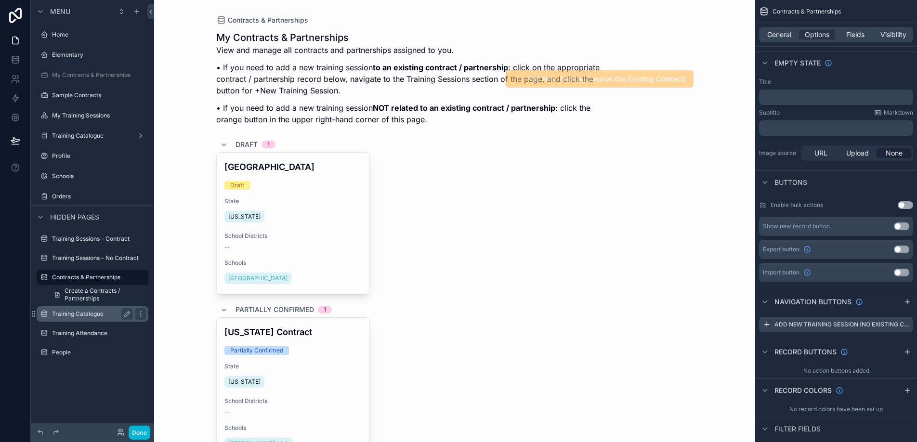
click at [80, 313] on label "Training Catalogue" at bounding box center [90, 314] width 77 height 8
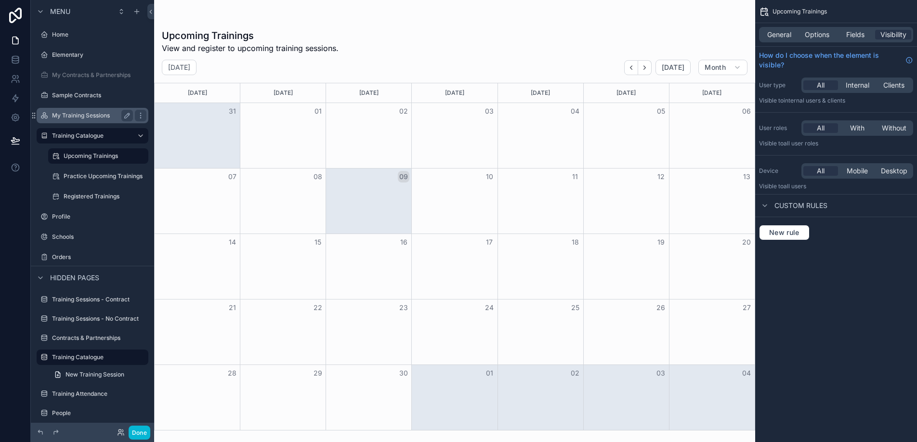
click at [79, 115] on label "My Training Sessions" at bounding box center [90, 116] width 77 height 8
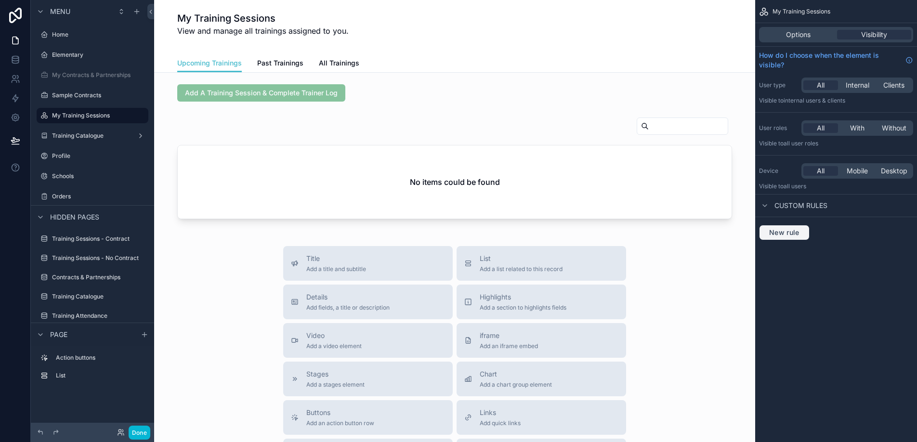
click at [798, 236] on span "New rule" at bounding box center [784, 232] width 38 height 9
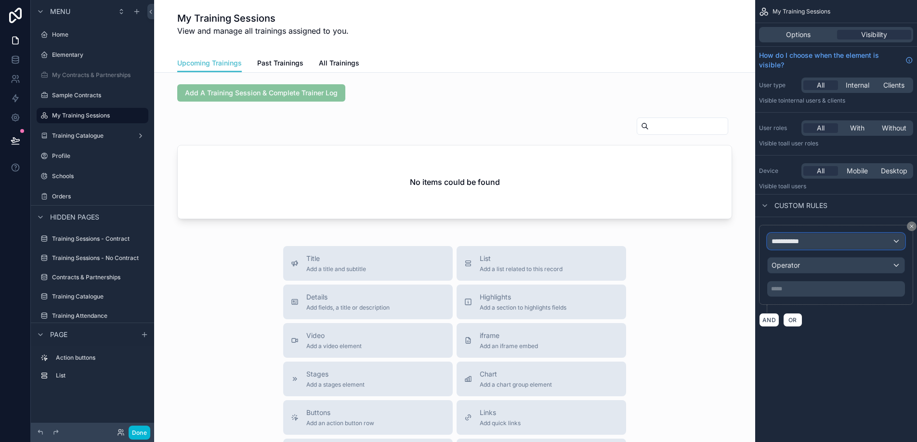
click at [793, 246] on div "**********" at bounding box center [835, 241] width 137 height 15
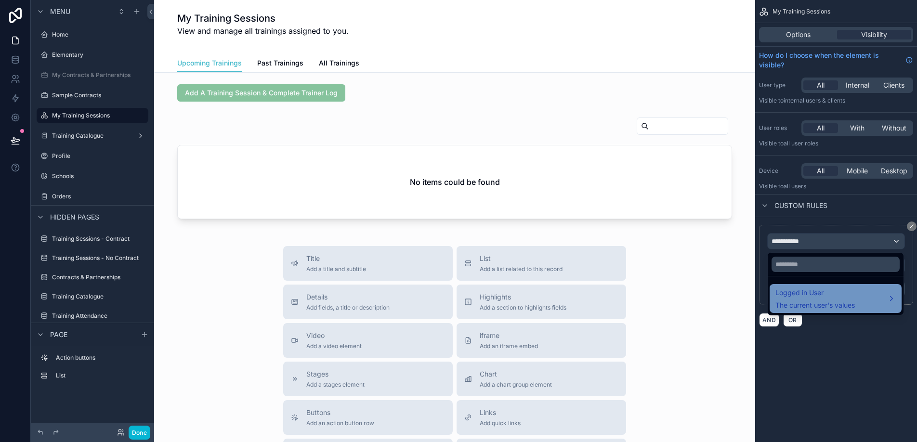
click at [796, 306] on span "The current user's values" at bounding box center [814, 305] width 79 height 10
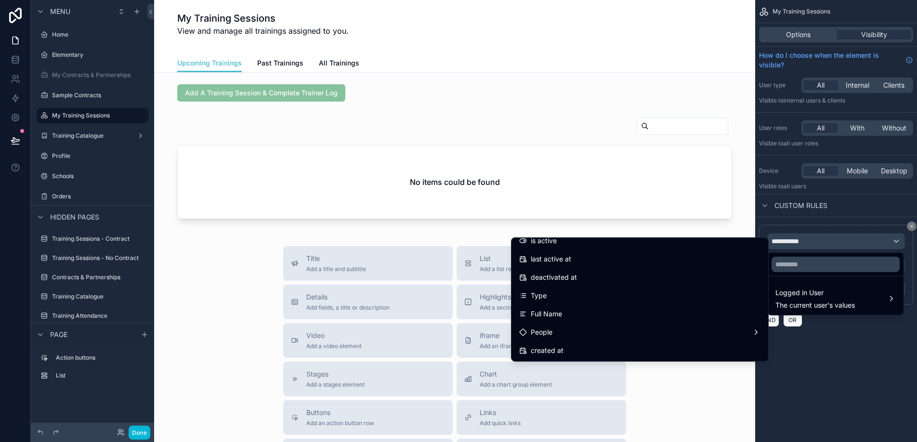
scroll to position [173, 0]
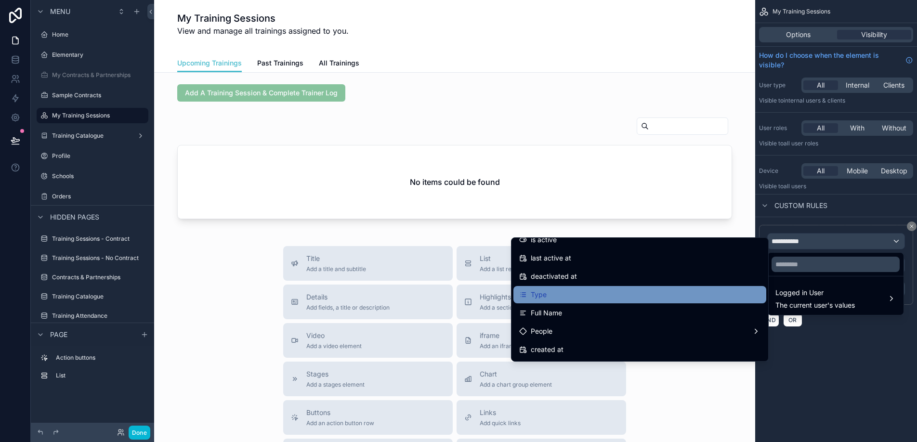
click at [687, 290] on div "Type" at bounding box center [639, 295] width 241 height 12
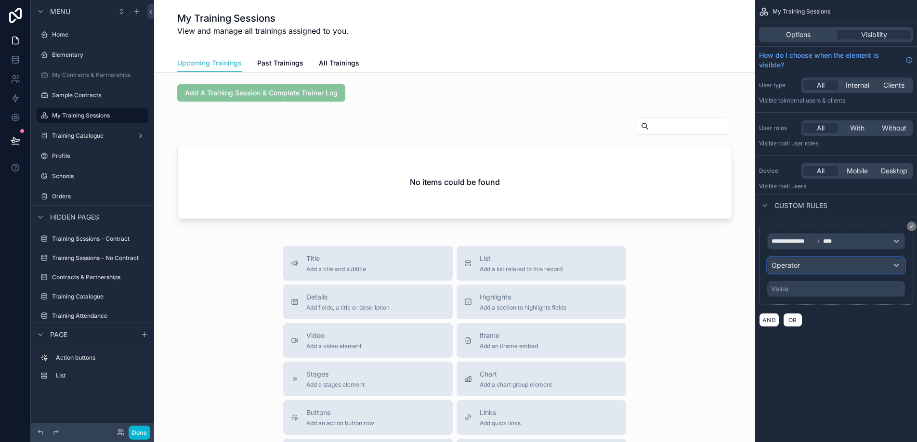
click at [802, 267] on div "Operator" at bounding box center [835, 265] width 137 height 15
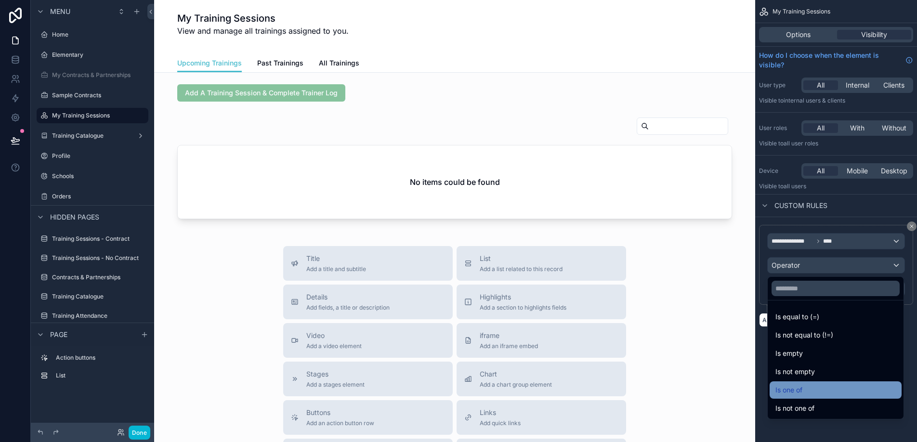
click at [801, 387] on span "Is one of" at bounding box center [788, 390] width 27 height 12
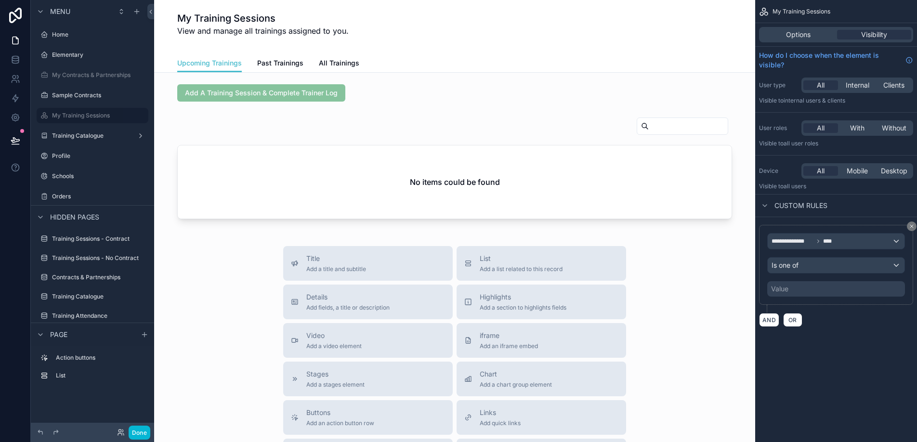
click at [806, 291] on div "Value" at bounding box center [836, 288] width 138 height 15
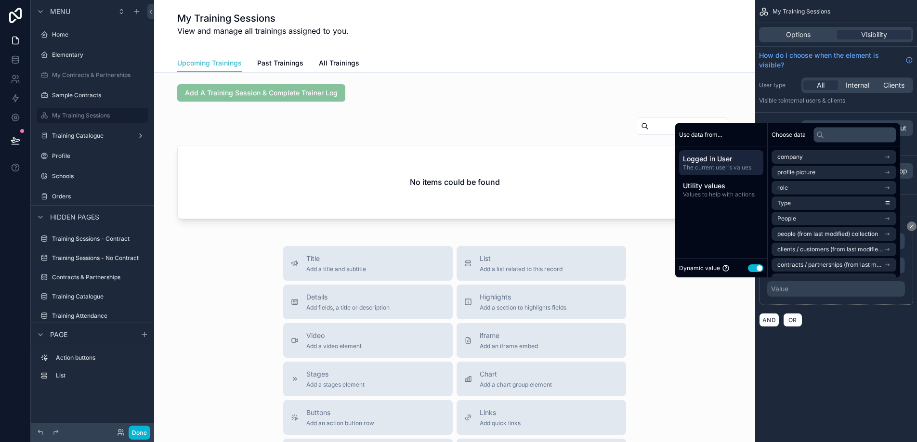
click at [748, 269] on button "Use setting" at bounding box center [755, 268] width 15 height 8
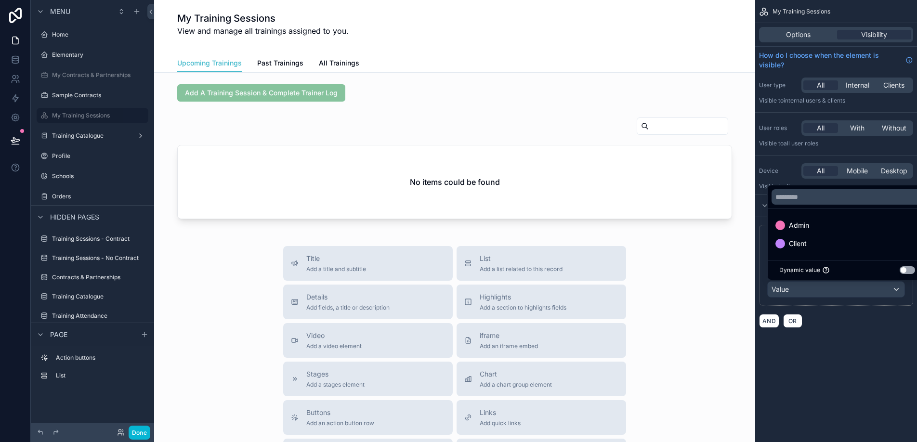
click at [810, 335] on div "scrollable content" at bounding box center [458, 221] width 917 height 442
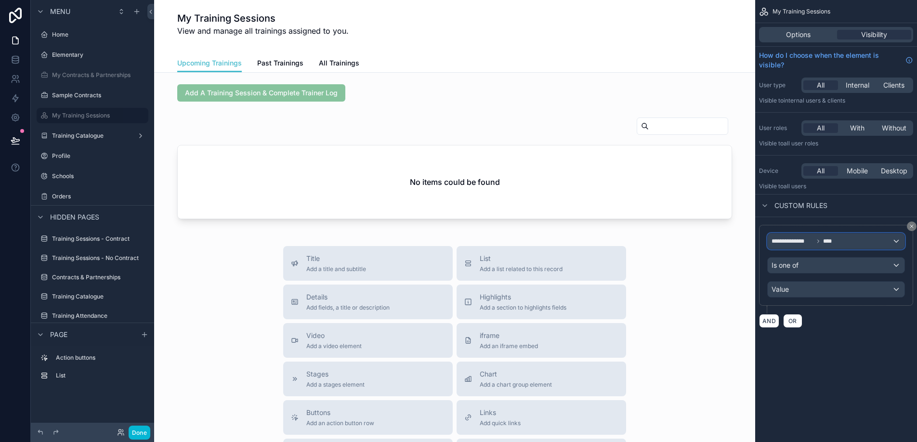
click at [817, 242] on icon "scrollable content" at bounding box center [818, 241] width 6 height 6
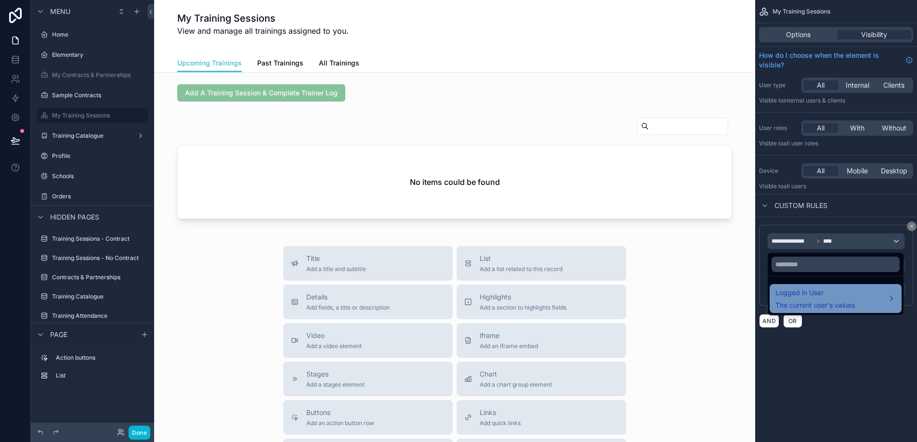
click at [810, 293] on span "Logged in User" at bounding box center [814, 293] width 79 height 12
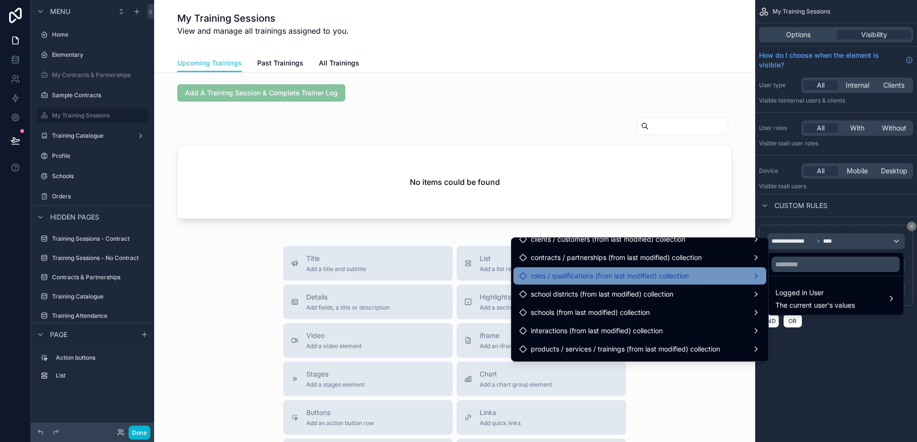
scroll to position [321, 0]
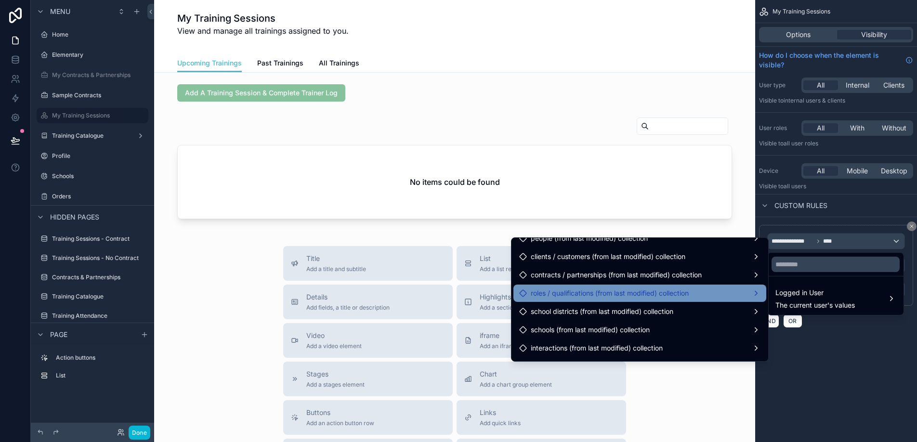
click at [647, 299] on span "roles / qualifications (from last modified) collection" at bounding box center [610, 293] width 158 height 12
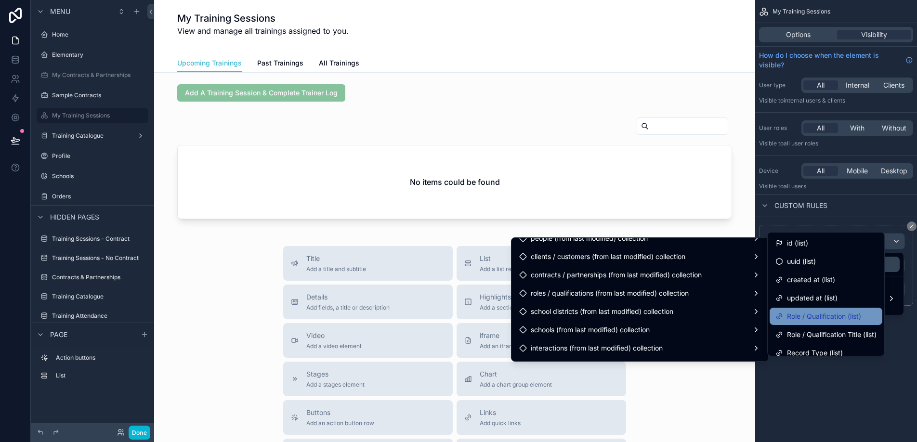
click at [825, 311] on span "Role / Qualification (list)" at bounding box center [824, 317] width 74 height 12
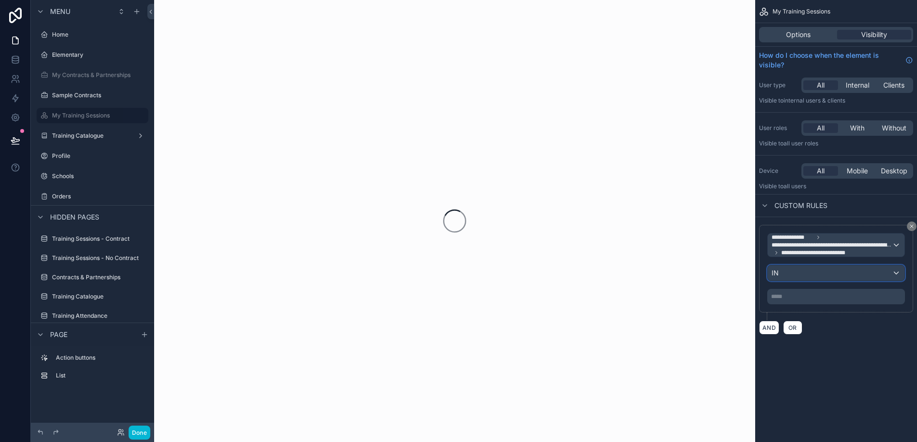
click at [822, 273] on div "IN" at bounding box center [835, 272] width 137 height 15
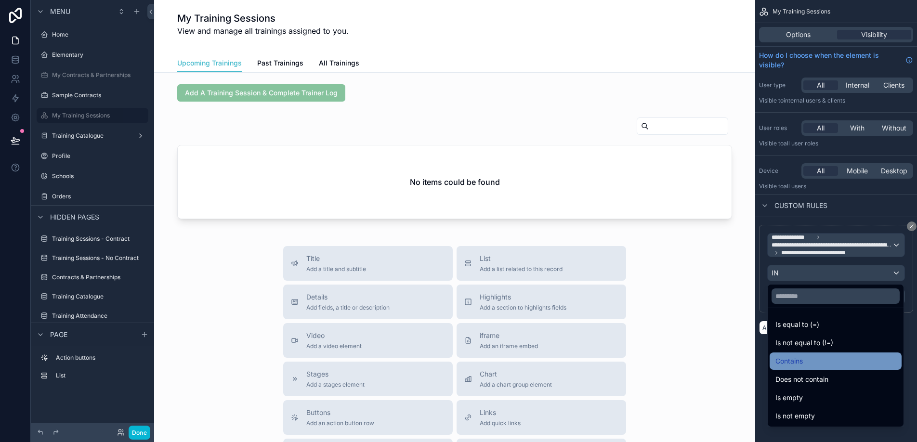
click at [812, 361] on div "Contains" at bounding box center [835, 361] width 120 height 12
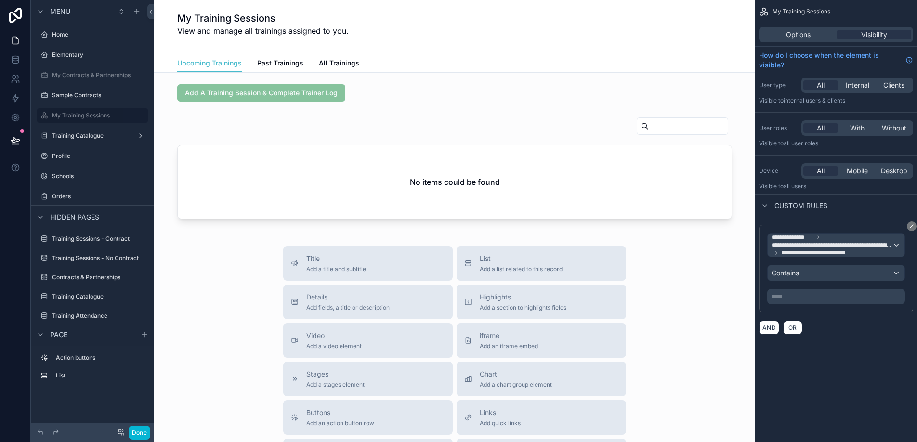
click at [812, 301] on div "***** ﻿" at bounding box center [836, 296] width 138 height 15
click at [811, 293] on p "***** ﻿" at bounding box center [837, 297] width 132 height 8
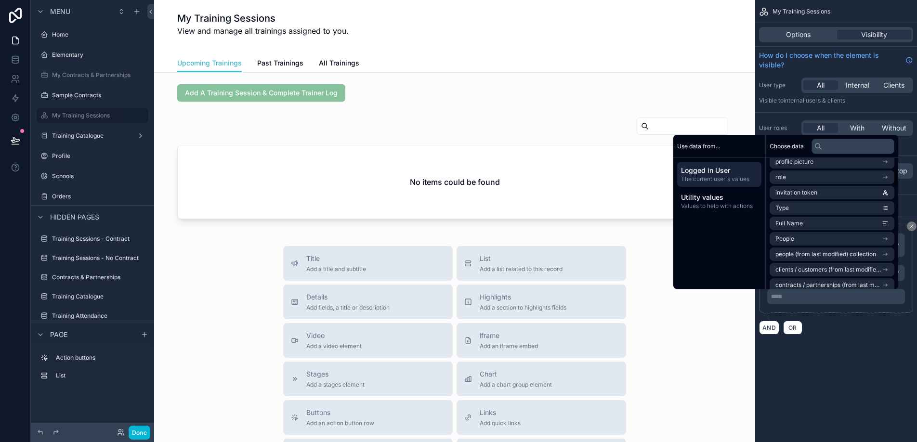
scroll to position [86, 0]
click at [820, 235] on li "People" at bounding box center [831, 236] width 125 height 13
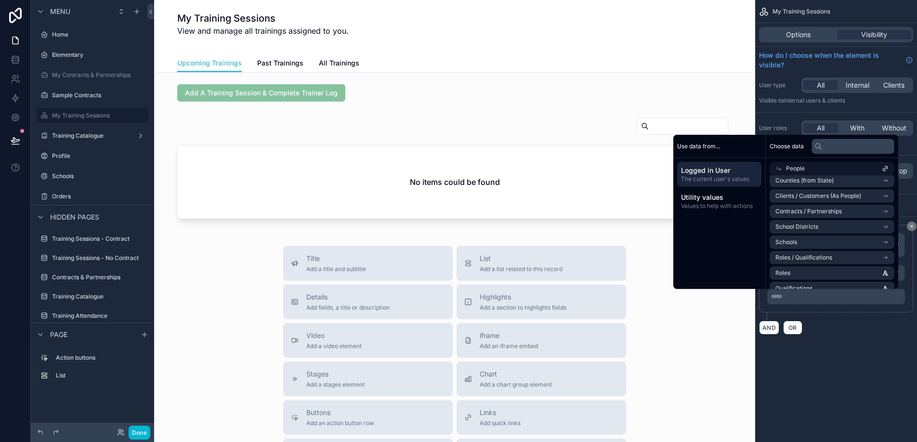
scroll to position [191, 0]
click at [829, 252] on li "Roles / Qualifications" at bounding box center [831, 256] width 125 height 13
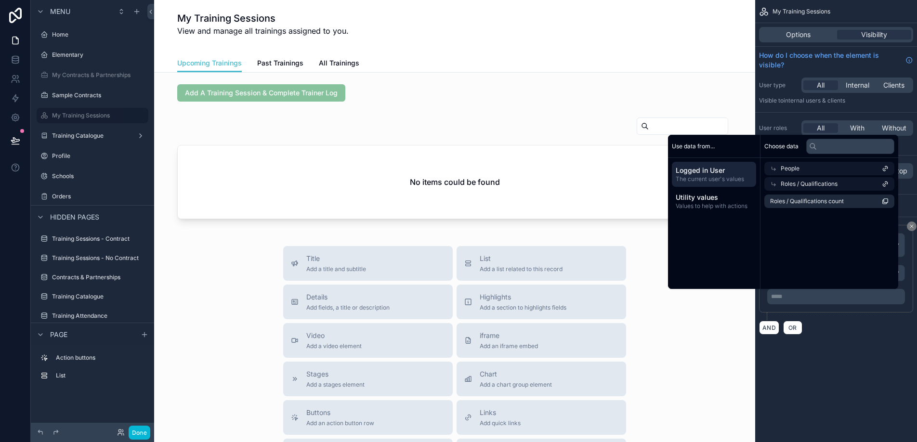
scroll to position [0, 0]
click at [840, 366] on div "**********" at bounding box center [836, 221] width 162 height 442
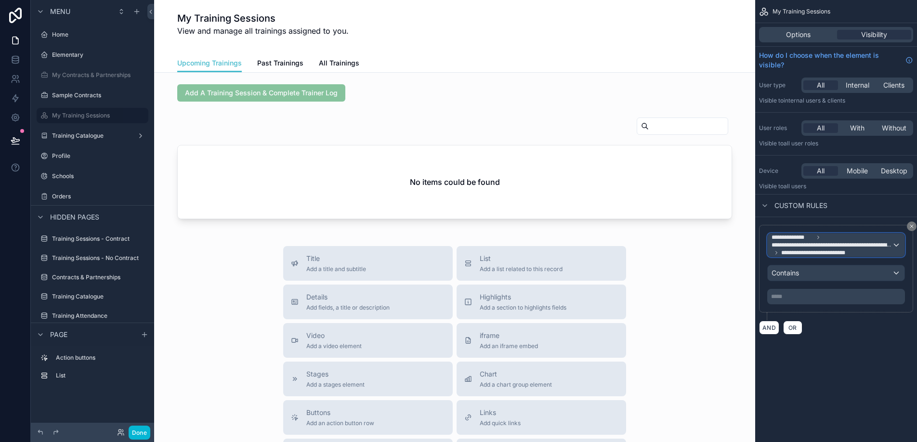
click at [847, 254] on span "**********" at bounding box center [831, 245] width 120 height 23
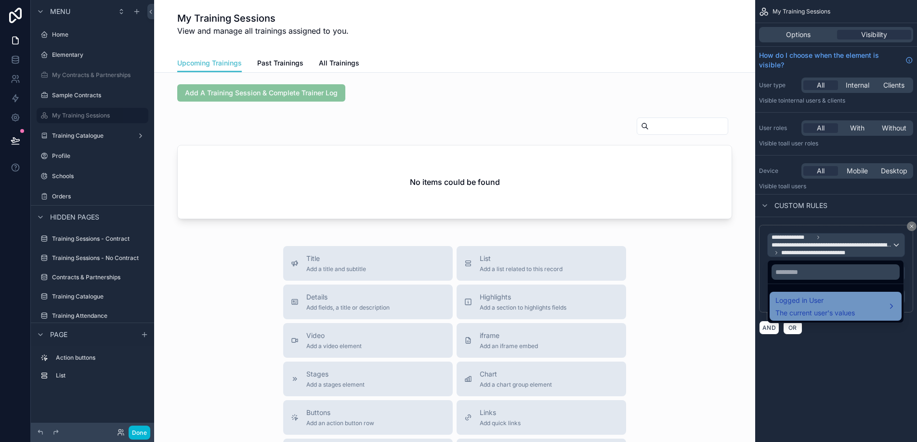
click at [844, 307] on div "Logged in User The current user's values" at bounding box center [814, 306] width 79 height 23
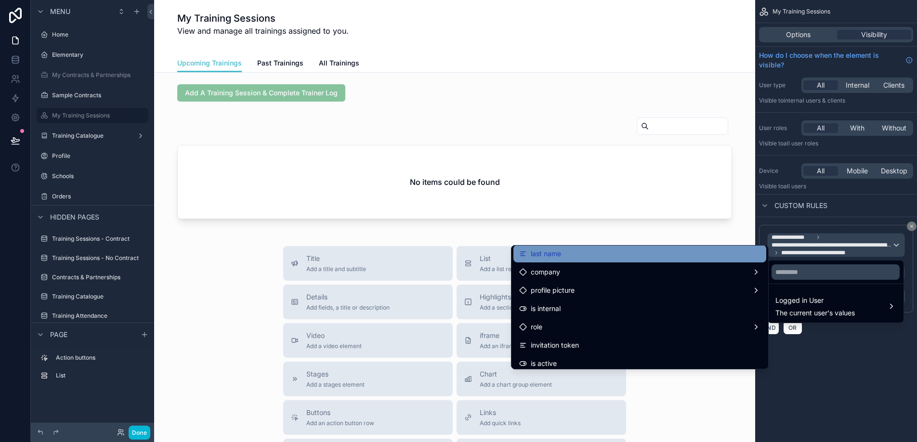
scroll to position [59, 0]
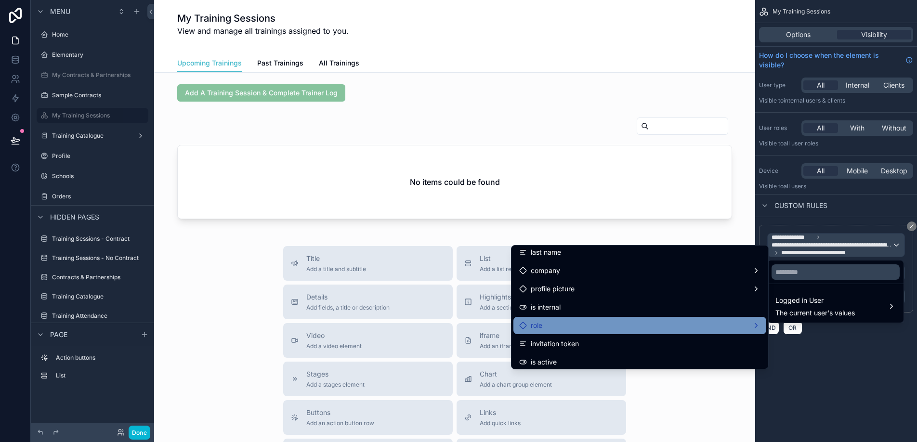
click at [681, 322] on div "role" at bounding box center [639, 326] width 241 height 12
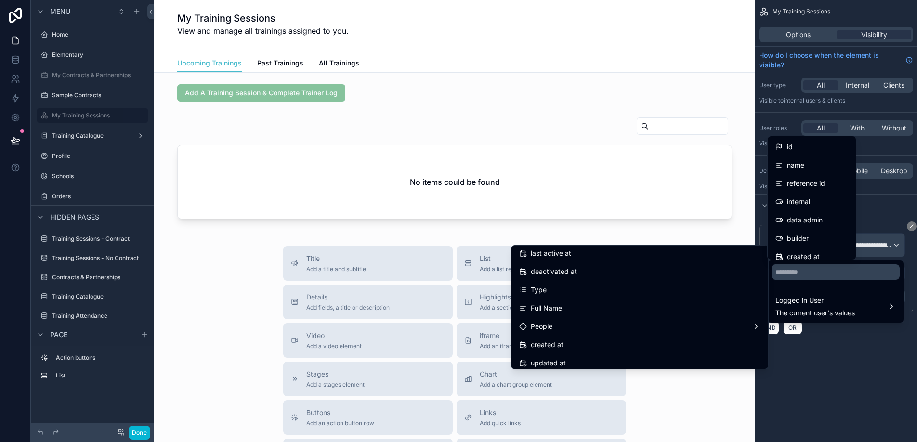
scroll to position [187, 0]
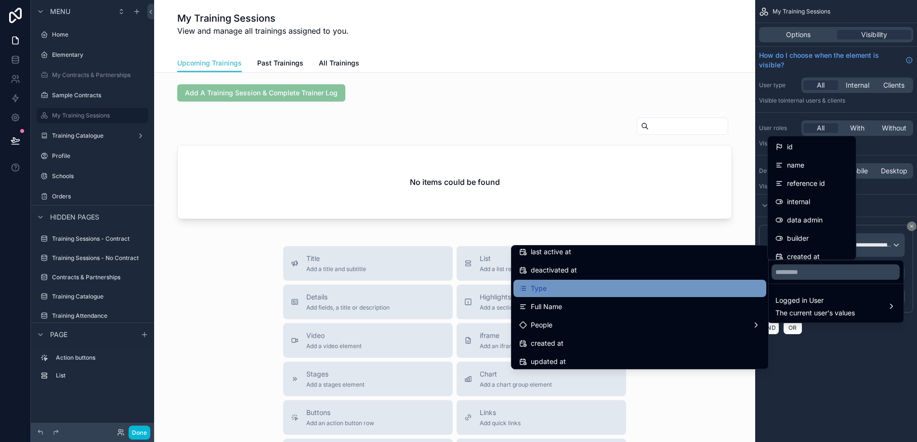
click at [694, 288] on div "Type" at bounding box center [639, 289] width 241 height 12
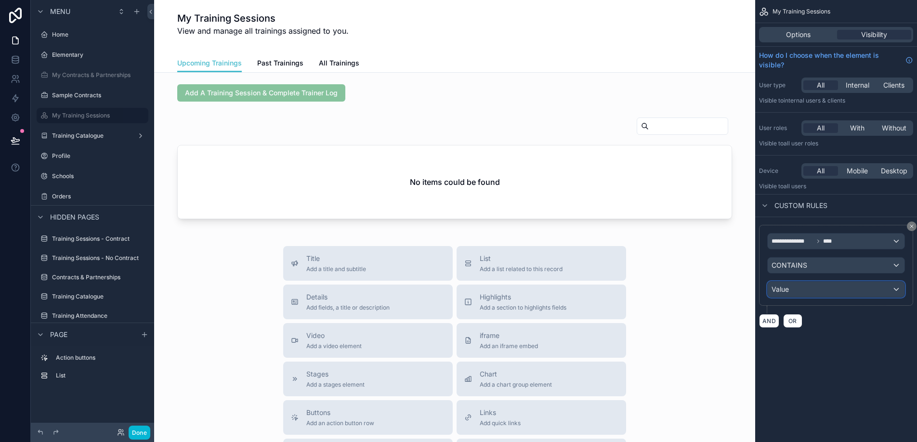
click at [783, 285] on span "Value" at bounding box center [779, 290] width 17 height 10
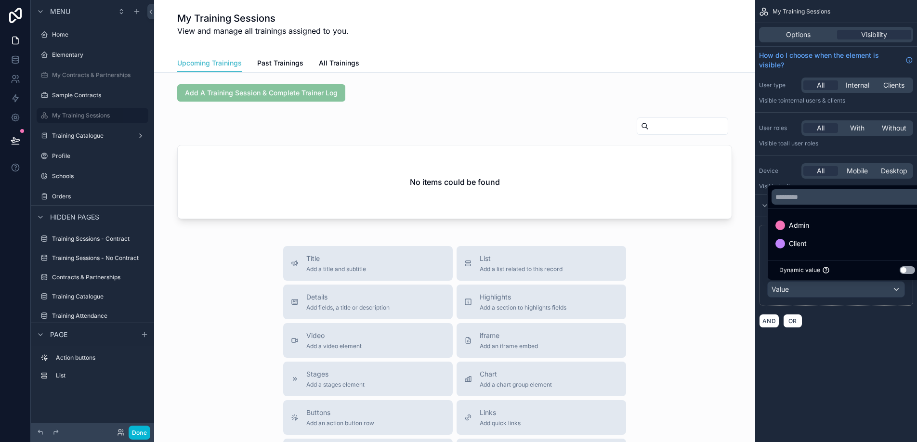
click at [783, 285] on div "scrollable content" at bounding box center [458, 221] width 917 height 442
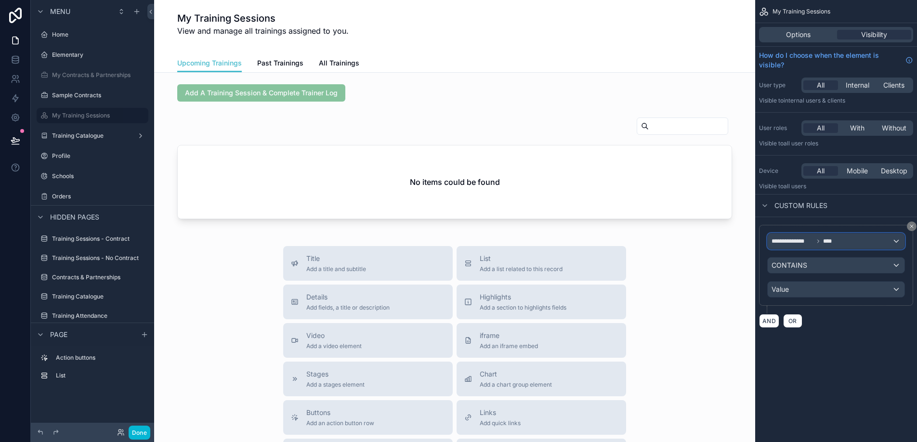
click at [809, 248] on div "**********" at bounding box center [835, 241] width 137 height 15
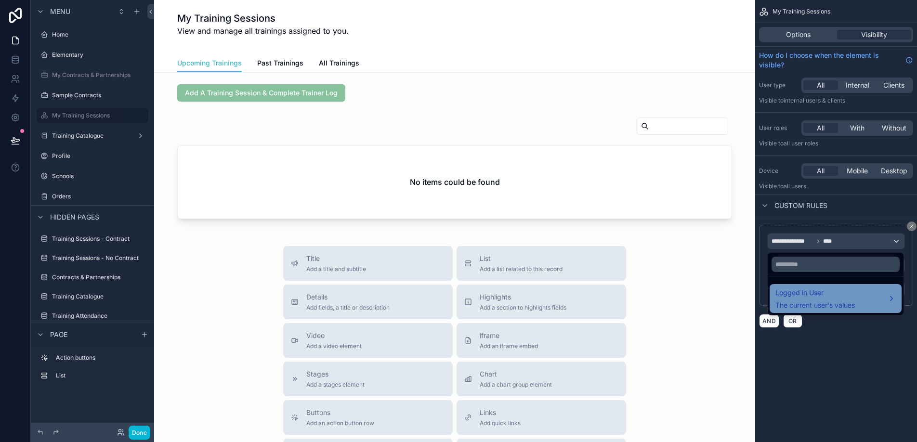
click at [799, 293] on span "Logged in User" at bounding box center [814, 293] width 79 height 12
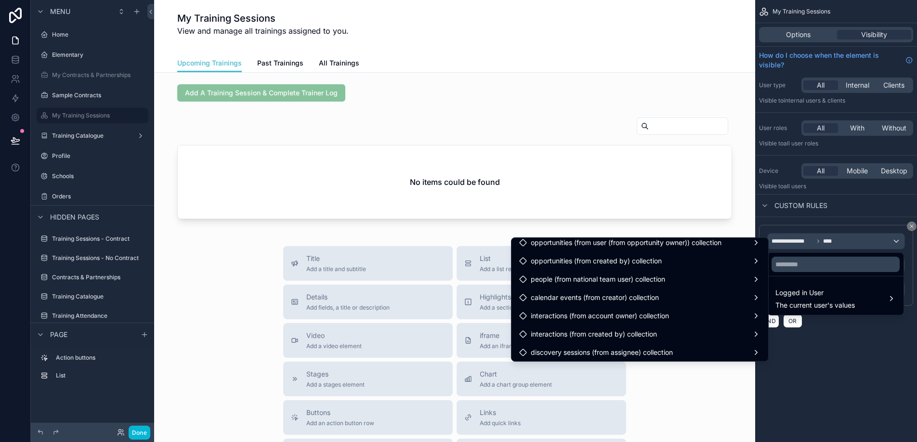
scroll to position [834, 0]
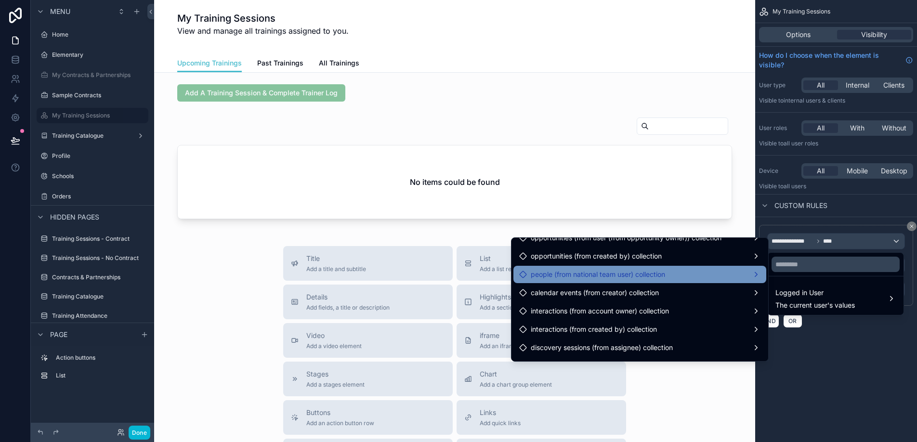
click at [683, 276] on div "people (from national team user) collection" at bounding box center [639, 275] width 241 height 12
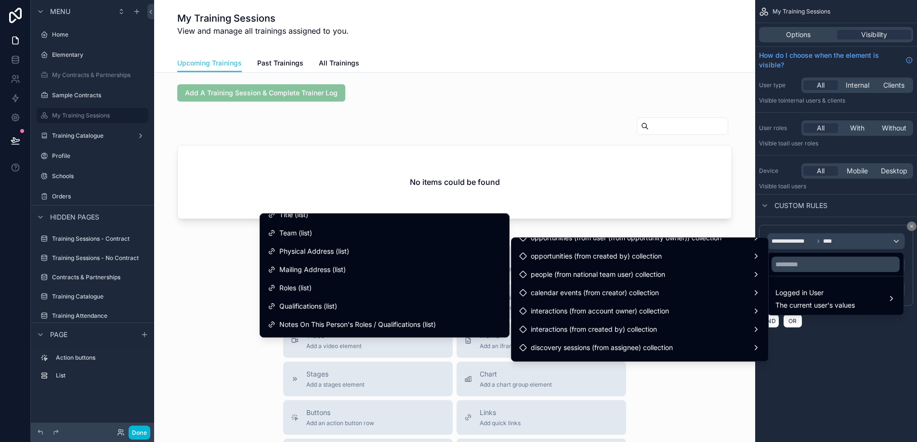
scroll to position [180, 0]
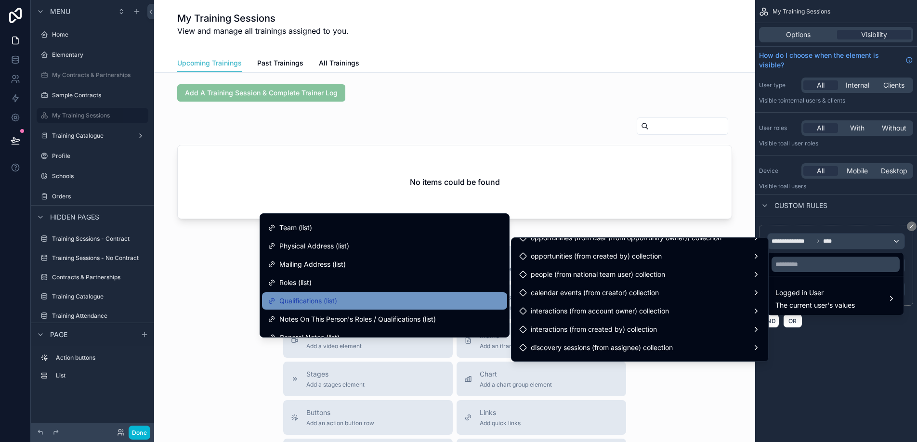
click at [413, 293] on div "Qualifications (list)" at bounding box center [384, 300] width 245 height 17
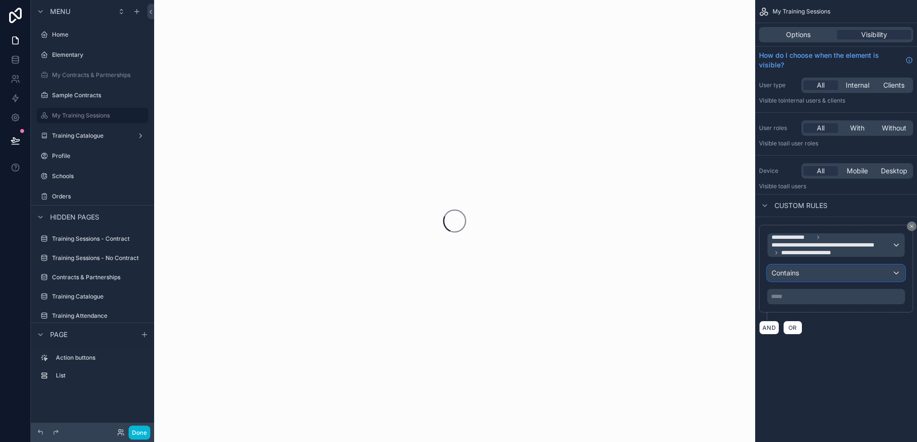
click at [803, 277] on div "Contains" at bounding box center [835, 272] width 137 height 15
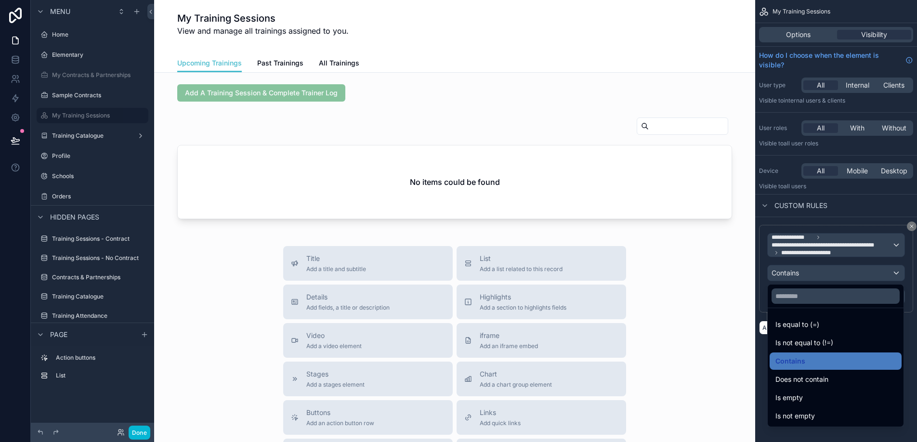
click at [803, 277] on div "scrollable content" at bounding box center [458, 221] width 917 height 442
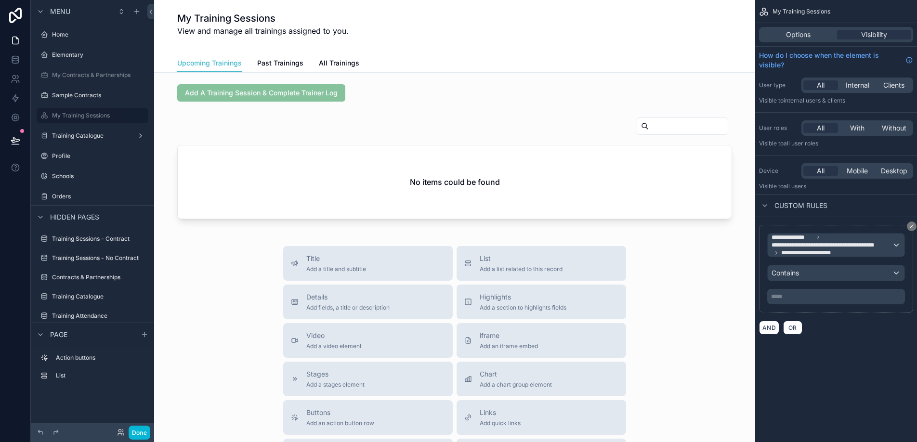
click at [796, 293] on p "***** ﻿" at bounding box center [837, 297] width 132 height 8
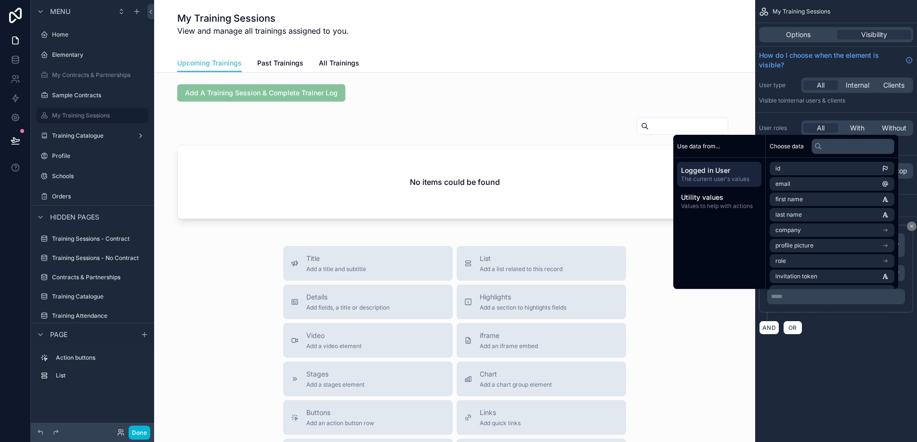
click at [742, 174] on span "Logged in User" at bounding box center [719, 171] width 77 height 10
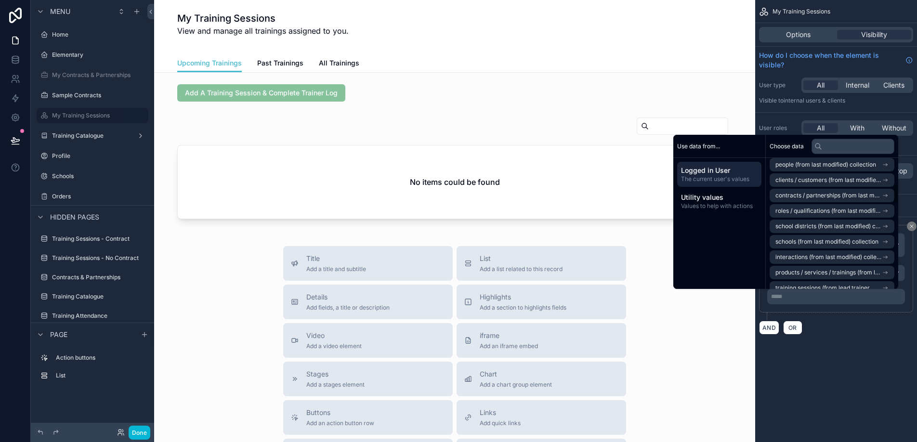
scroll to position [174, 0]
click at [812, 208] on span "roles / qualifications (from last modified) collection" at bounding box center [828, 210] width 106 height 8
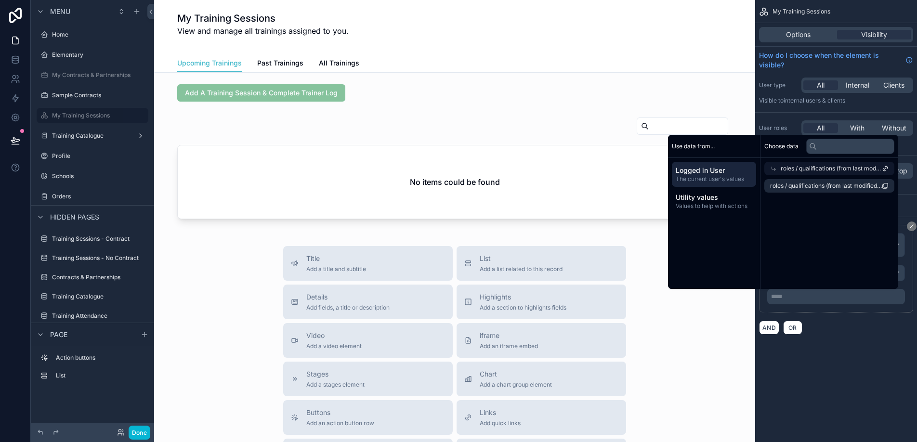
click at [731, 174] on span "Logged in User" at bounding box center [714, 171] width 77 height 10
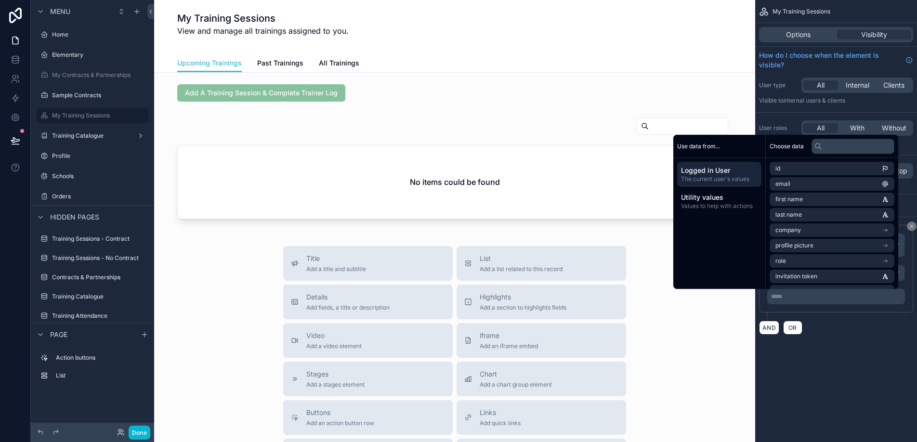
click at [800, 399] on div "**********" at bounding box center [836, 221] width 162 height 442
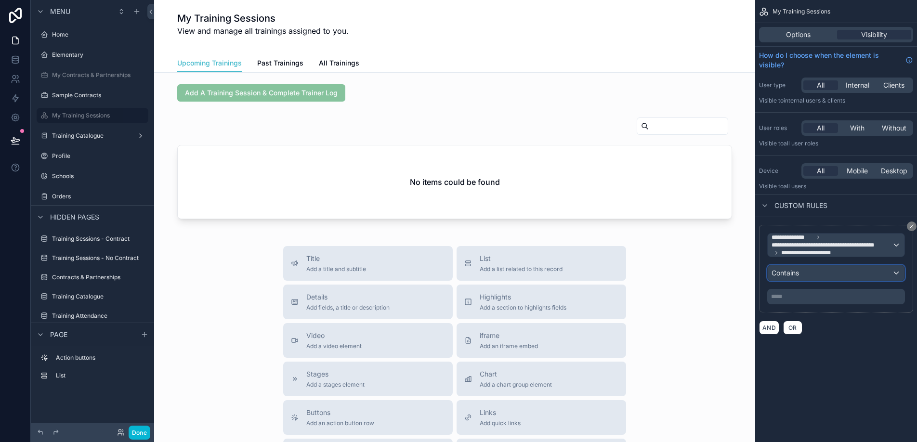
click at [819, 275] on div "Contains" at bounding box center [835, 272] width 137 height 15
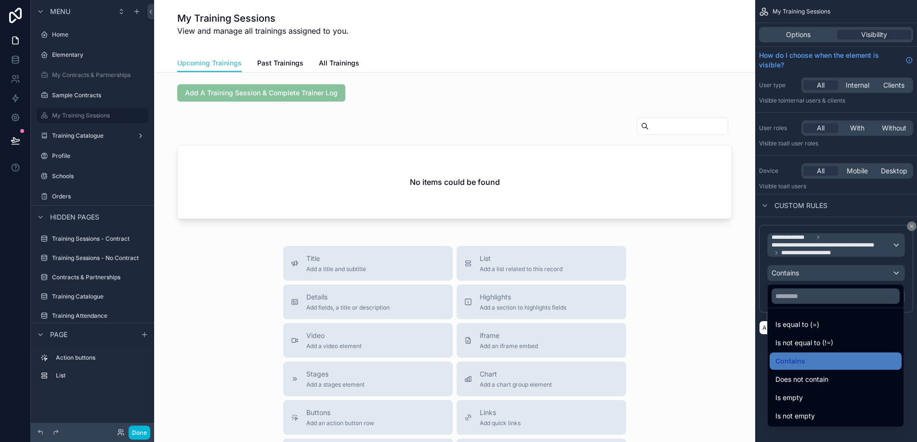
click at [822, 250] on div "scrollable content" at bounding box center [458, 221] width 917 height 442
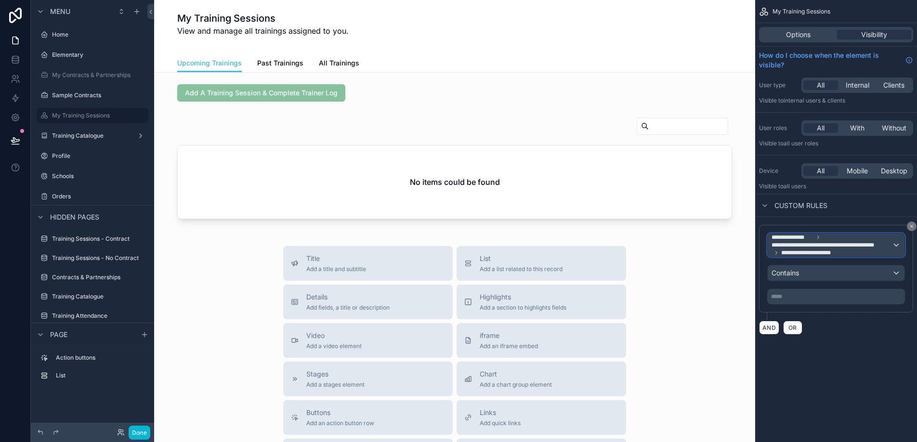
click at [822, 250] on span "**********" at bounding box center [806, 253] width 51 height 8
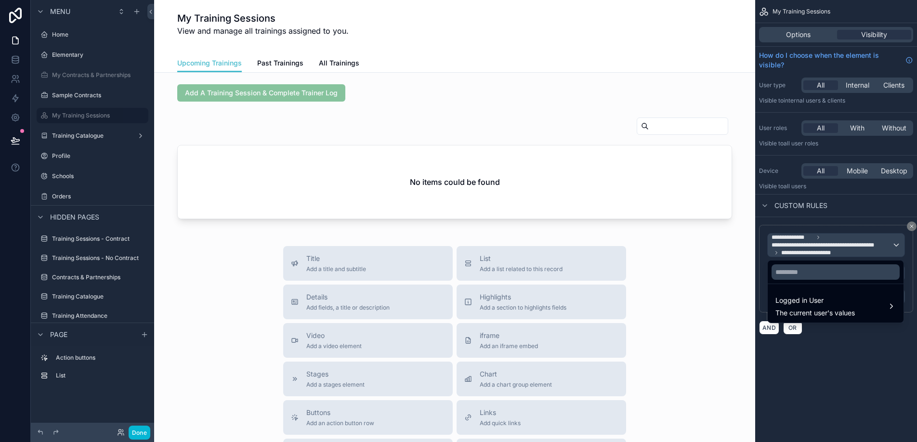
click at [822, 250] on div "scrollable content" at bounding box center [458, 221] width 917 height 442
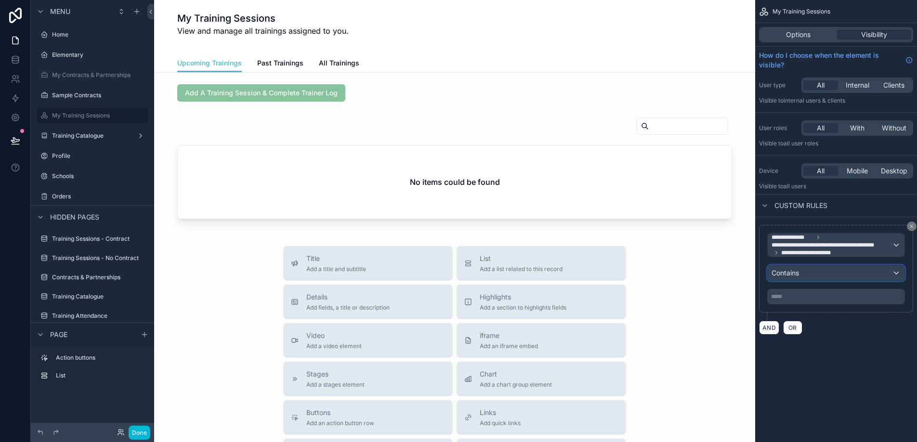
click at [816, 272] on div "Contains" at bounding box center [835, 272] width 137 height 15
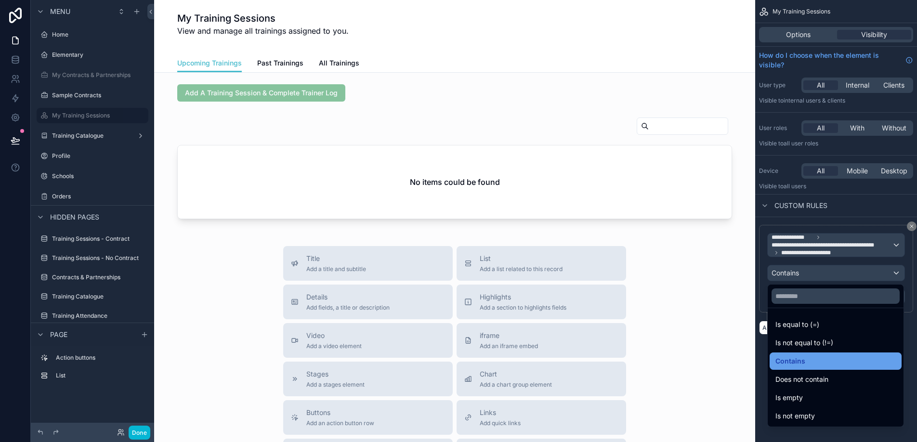
click at [800, 364] on span "Contains" at bounding box center [790, 361] width 30 height 12
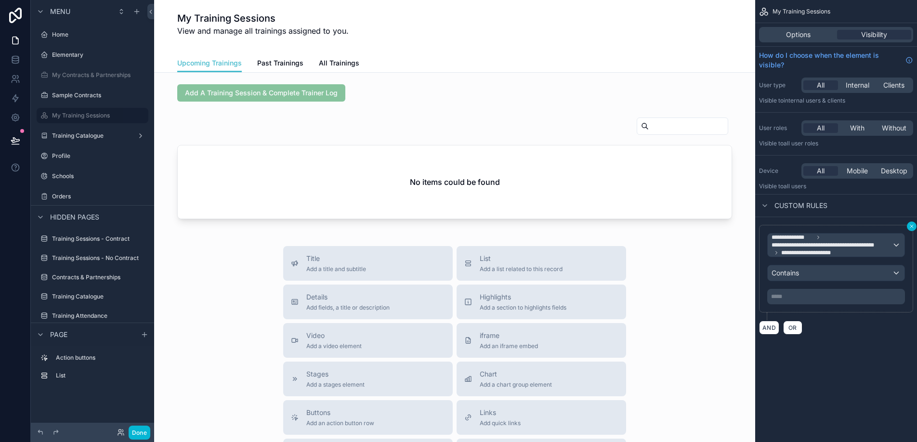
click at [912, 228] on icon "scrollable content" at bounding box center [912, 226] width 6 height 6
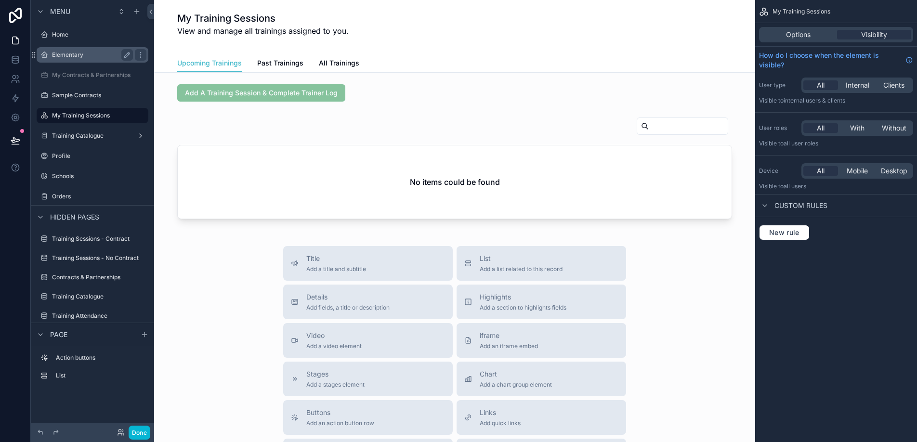
click at [77, 53] on label "Elementary" at bounding box center [90, 55] width 77 height 8
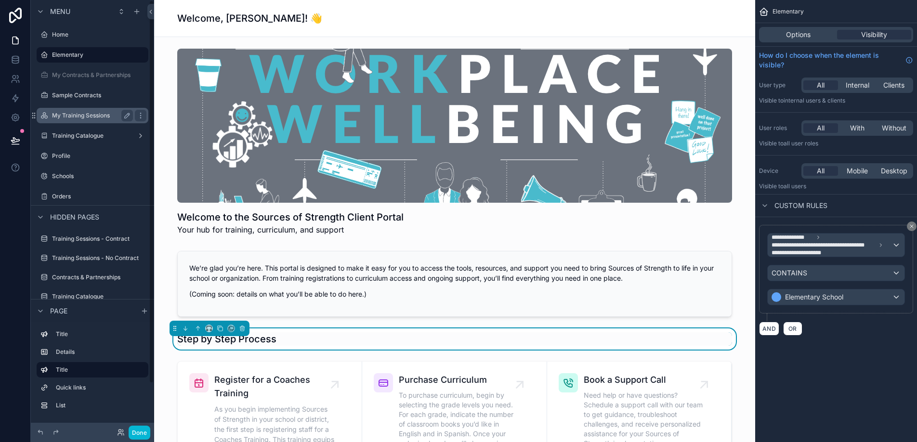
click at [82, 115] on label "My Training Sessions" at bounding box center [90, 116] width 77 height 8
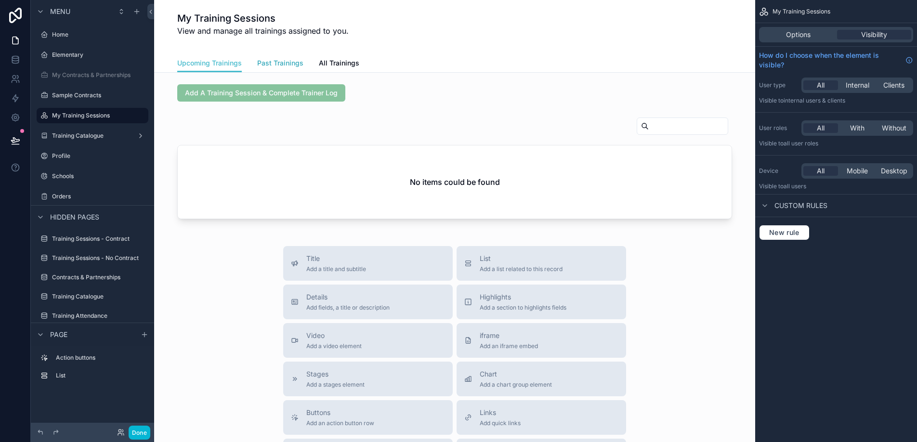
click at [293, 68] on link "Past Trainings" at bounding box center [280, 63] width 46 height 19
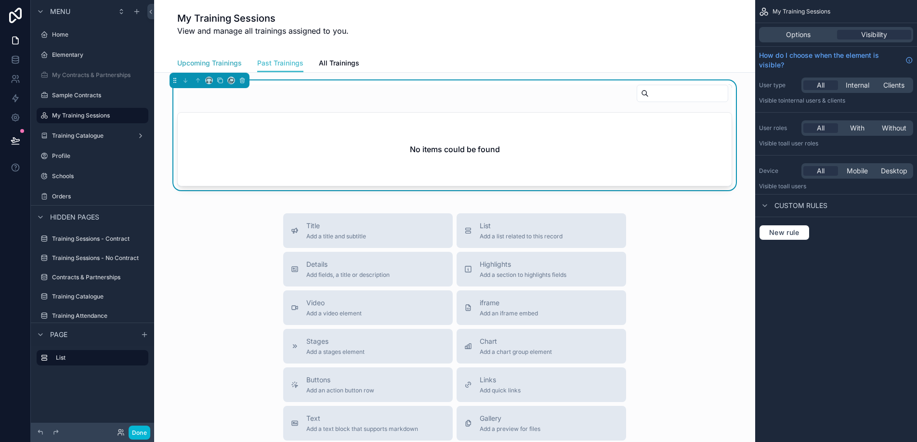
click at [209, 60] on span "Upcoming Trainings" at bounding box center [209, 63] width 65 height 10
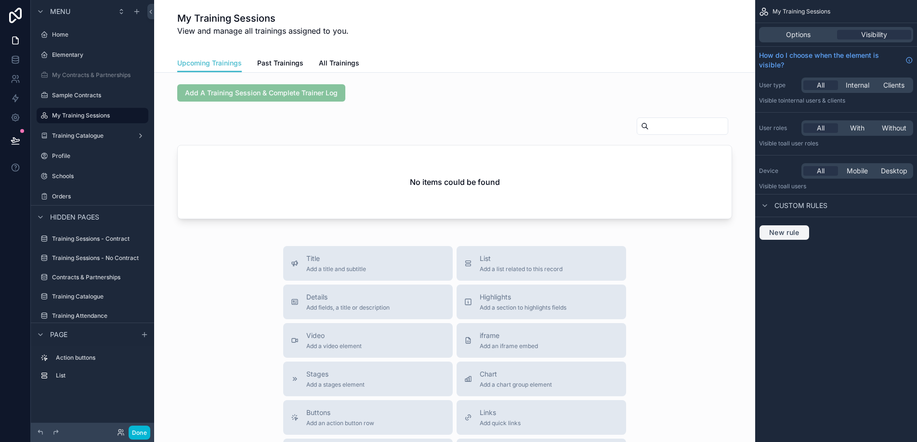
click at [790, 239] on button "New rule" at bounding box center [784, 232] width 51 height 15
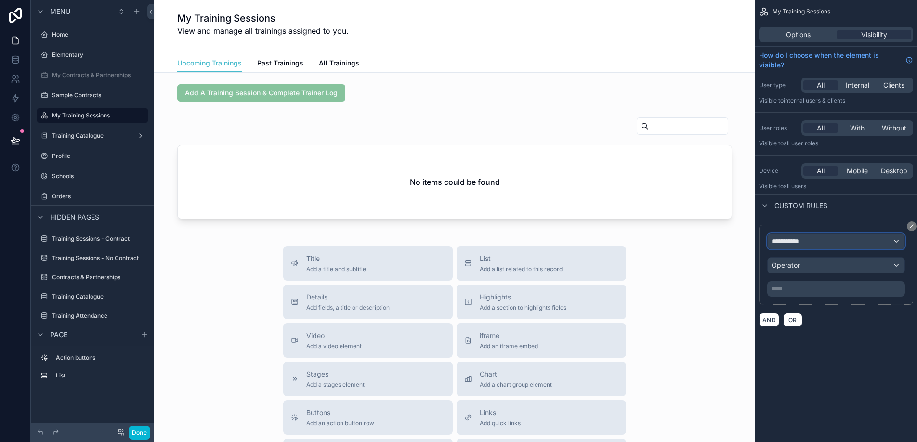
click at [792, 244] on span "**********" at bounding box center [789, 241] width 36 height 10
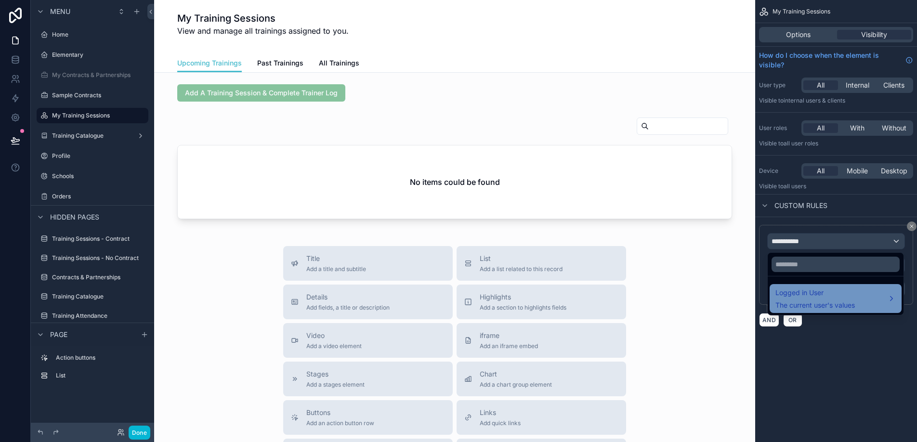
click at [799, 287] on span "Logged in User" at bounding box center [814, 293] width 79 height 12
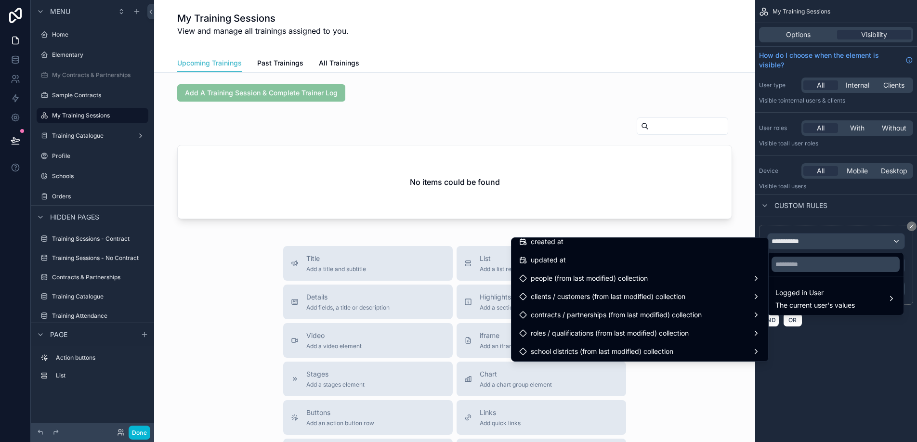
scroll to position [282, 0]
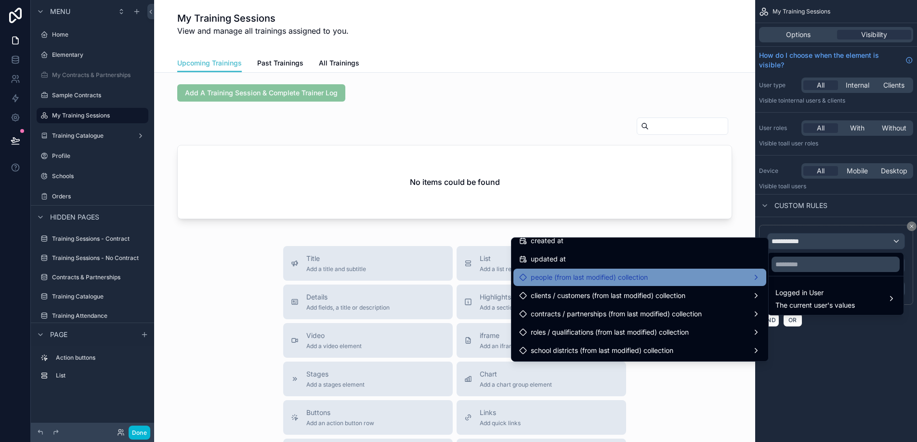
click at [744, 279] on div "people (from last modified) collection" at bounding box center [639, 278] width 241 height 12
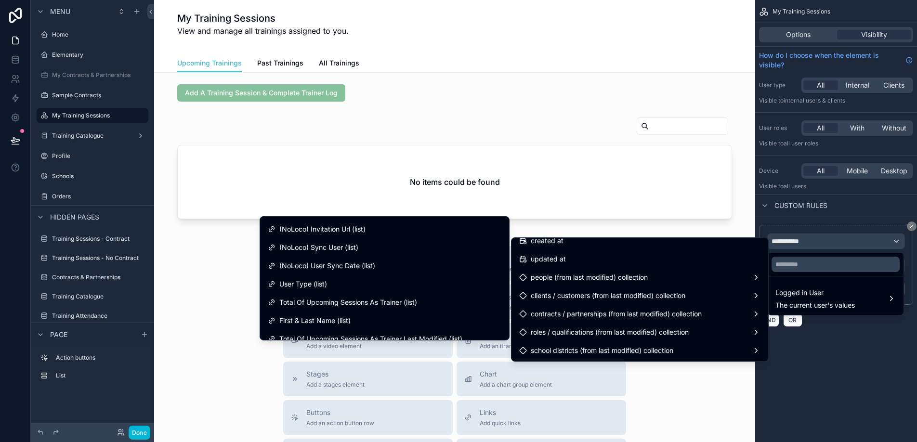
scroll to position [368, 0]
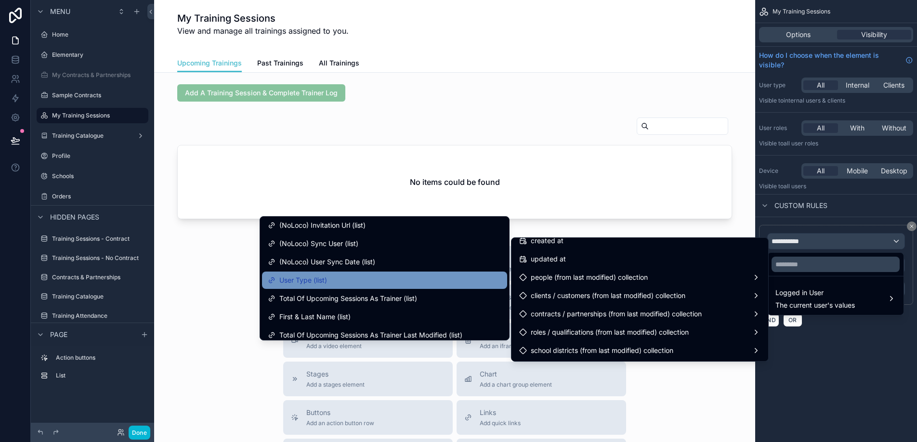
click at [450, 281] on div "User Type (list)" at bounding box center [385, 280] width 234 height 12
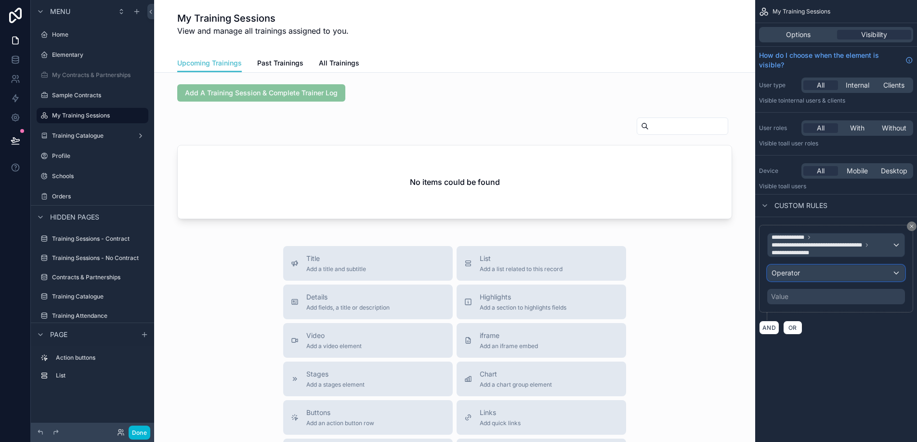
click at [806, 276] on div "Operator" at bounding box center [835, 272] width 137 height 15
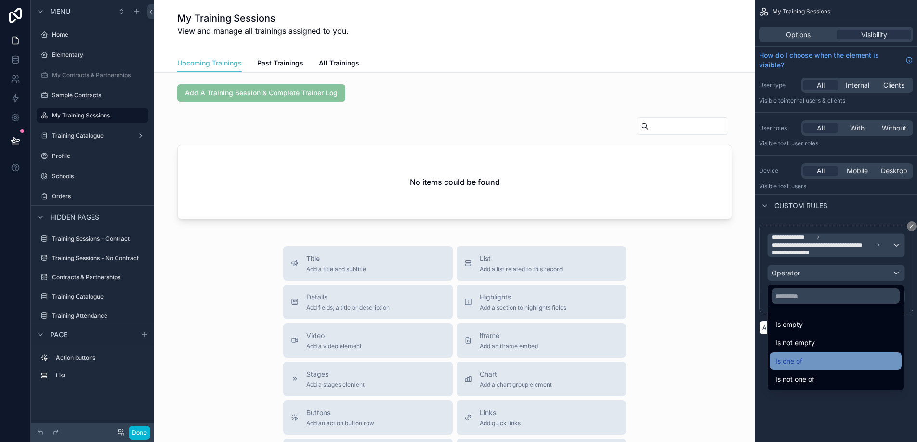
click at [784, 359] on span "Is one of" at bounding box center [788, 361] width 27 height 12
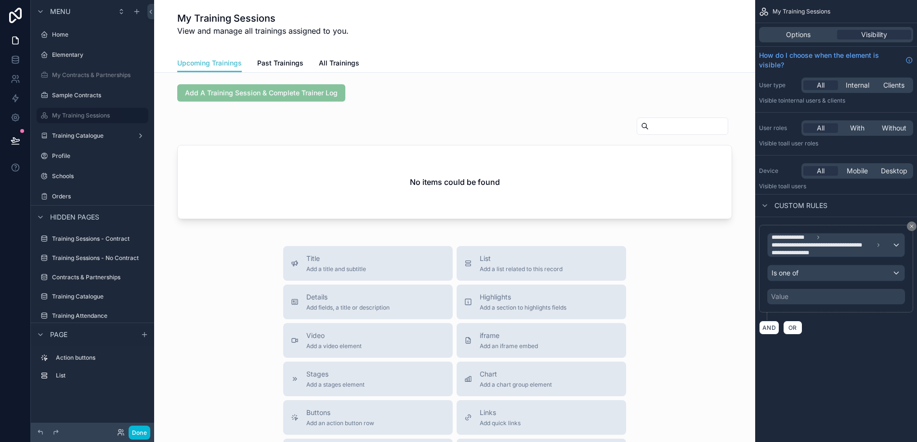
click at [802, 295] on div "Value" at bounding box center [836, 296] width 138 height 15
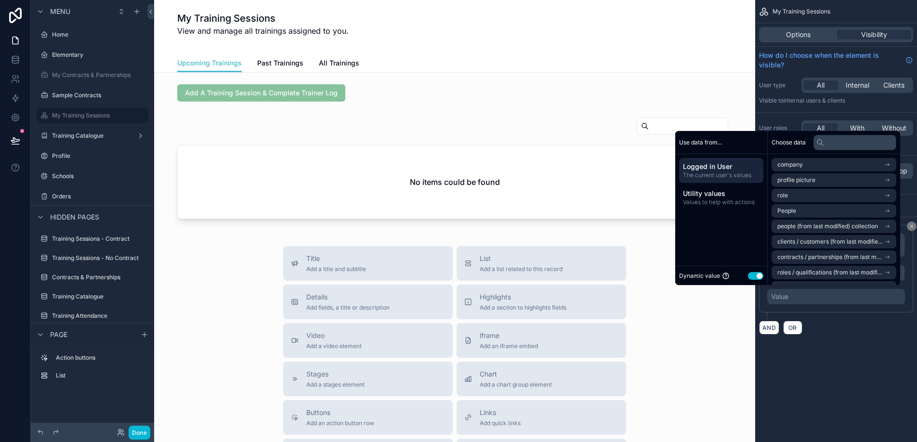
click at [751, 274] on button "Use setting" at bounding box center [755, 276] width 15 height 8
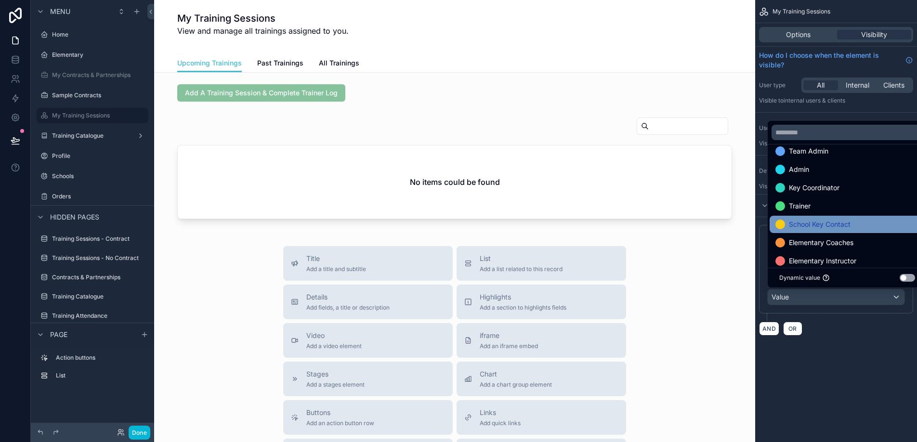
scroll to position [12, 0]
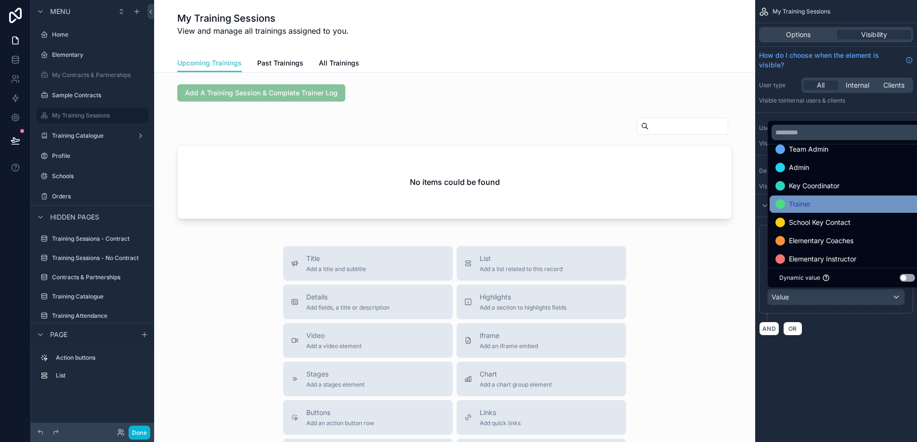
click at [815, 205] on div "Trainer" at bounding box center [846, 204] width 143 height 12
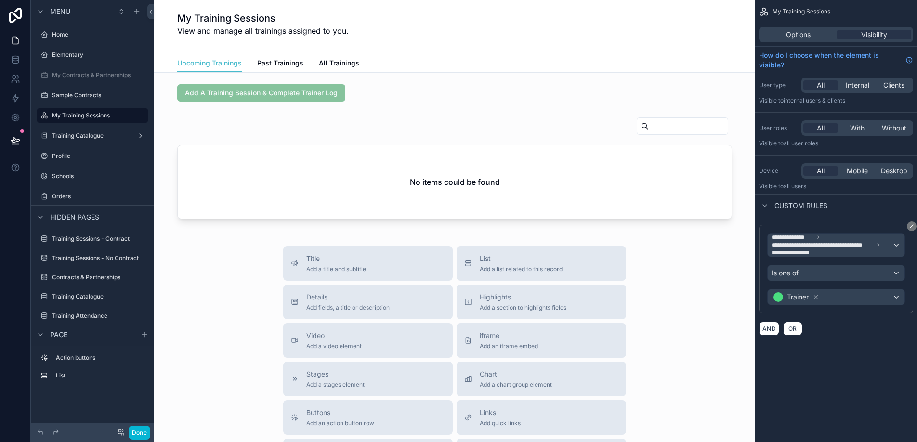
click at [798, 377] on div "**********" at bounding box center [836, 221] width 162 height 442
click at [72, 173] on label "Schools" at bounding box center [90, 176] width 77 height 8
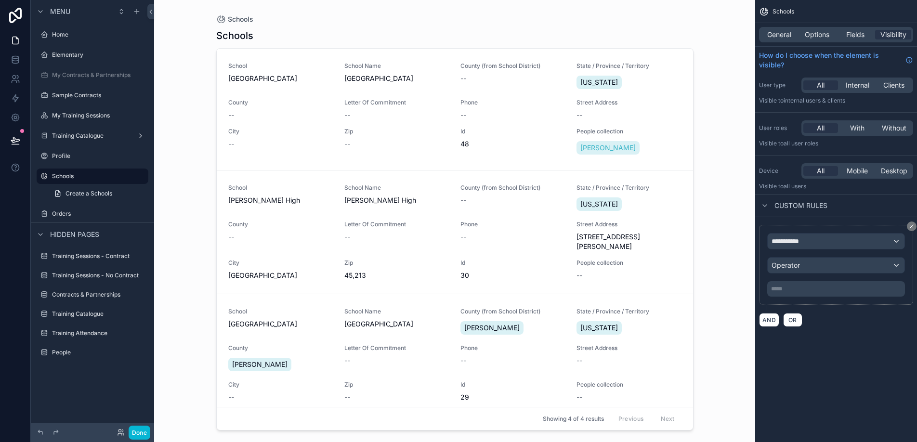
click at [313, 124] on div "scrollable content" at bounding box center [454, 215] width 493 height 430
click at [287, 122] on div "School Legends Elementary School Name [GEOGRAPHIC_DATA] (from School District) …" at bounding box center [454, 109] width 453 height 94
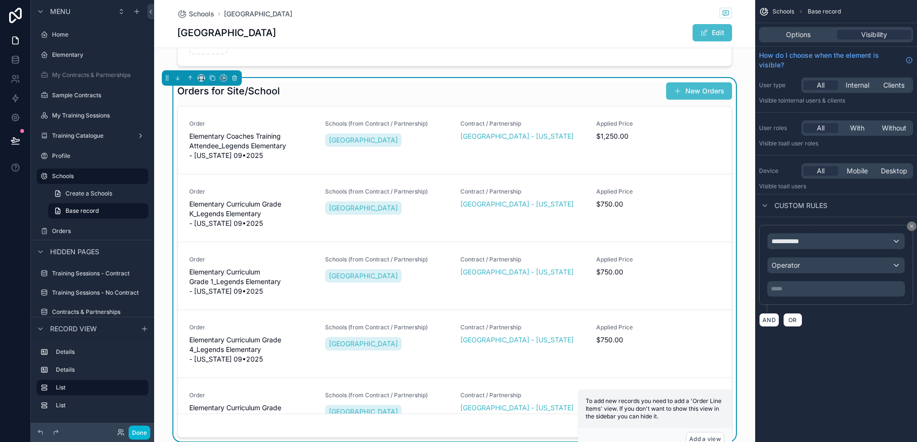
click at [189, 95] on h1 "Orders for Site/School" at bounding box center [228, 90] width 103 height 13
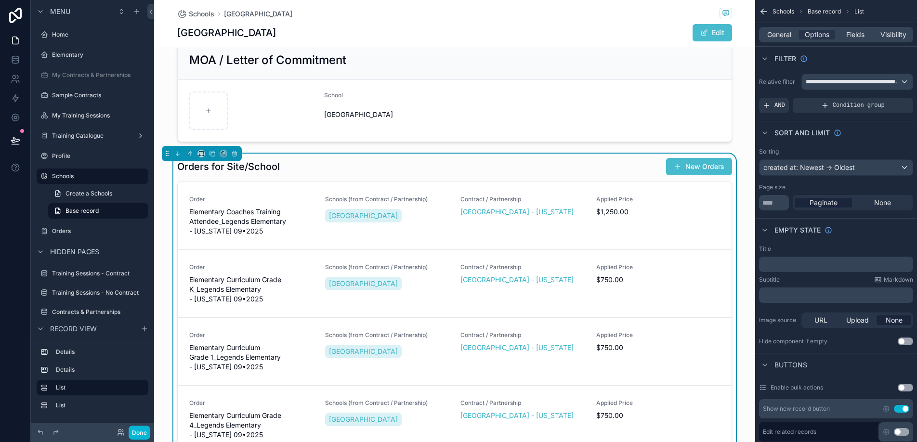
scroll to position [131, 0]
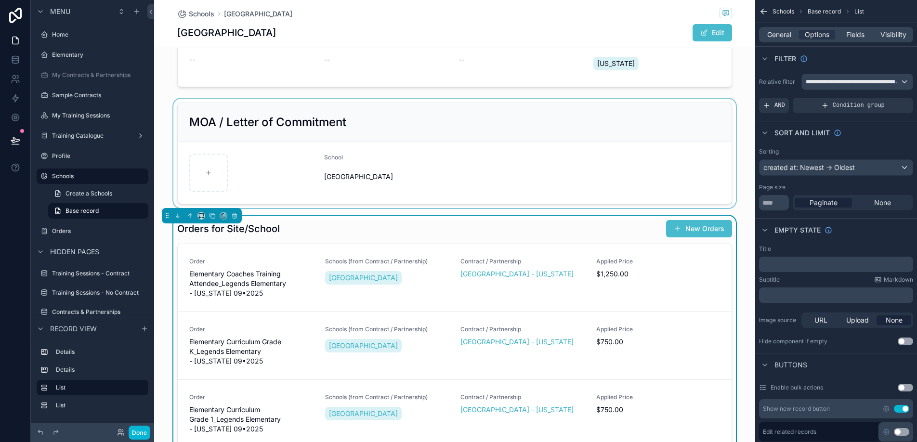
click at [171, 107] on div "scrollable content" at bounding box center [454, 153] width 601 height 109
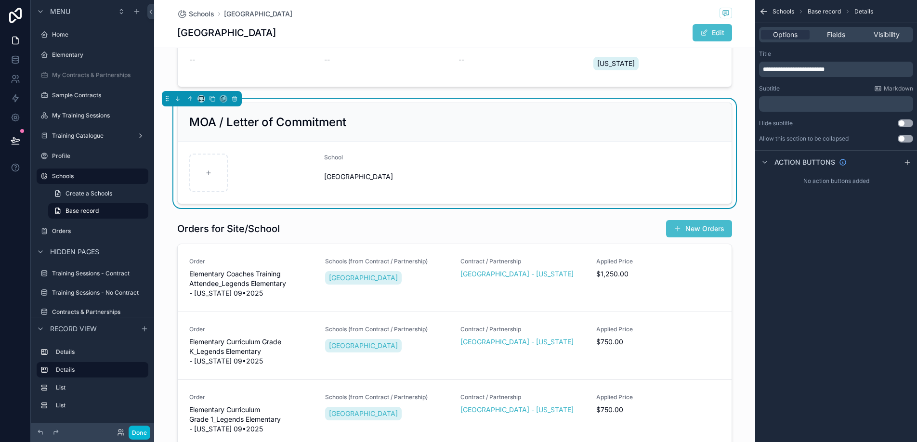
click at [900, 138] on button "Use setting" at bounding box center [904, 139] width 15 height 8
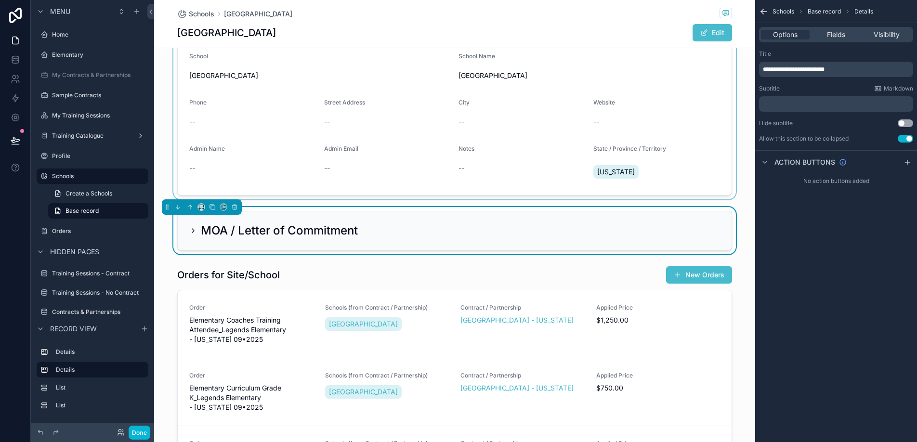
scroll to position [0, 0]
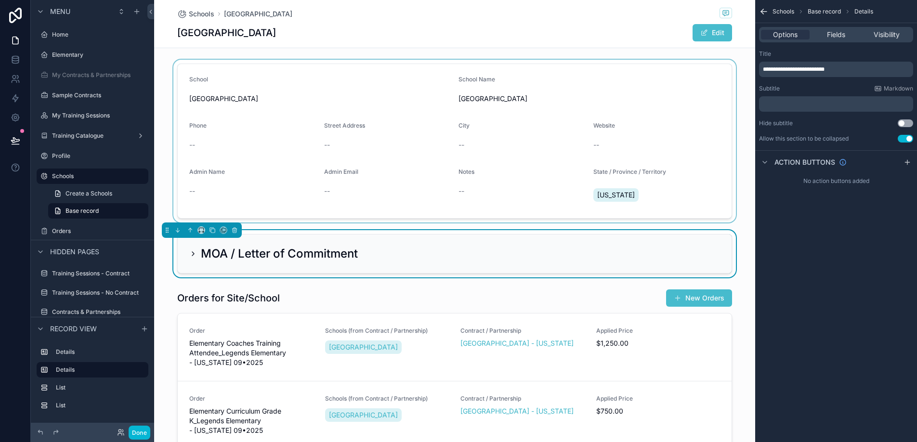
click at [261, 158] on div "scrollable content" at bounding box center [454, 141] width 601 height 163
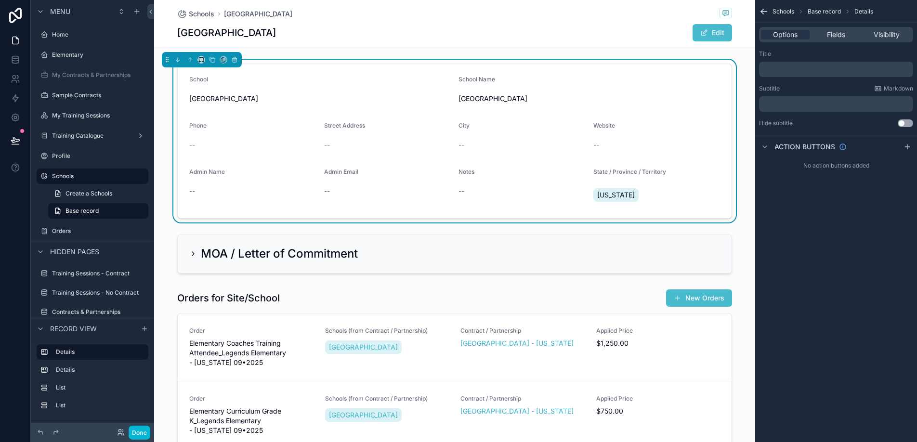
click at [833, 72] on p "﻿" at bounding box center [837, 69] width 148 height 8
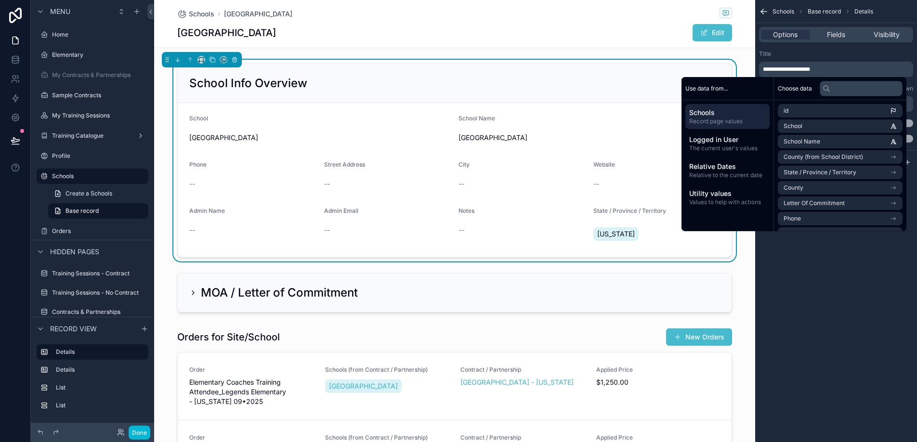
click at [831, 253] on div "**********" at bounding box center [836, 221] width 162 height 442
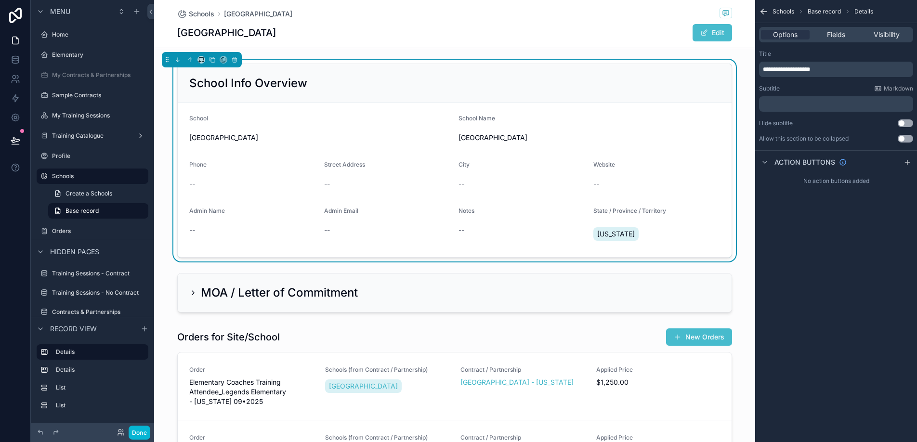
click at [909, 140] on button "Use setting" at bounding box center [904, 139] width 15 height 8
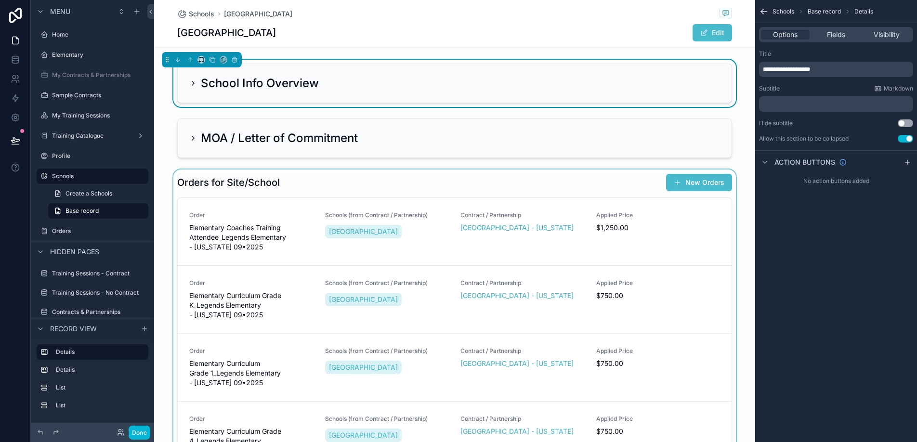
click at [292, 182] on div "scrollable content" at bounding box center [454, 351] width 601 height 364
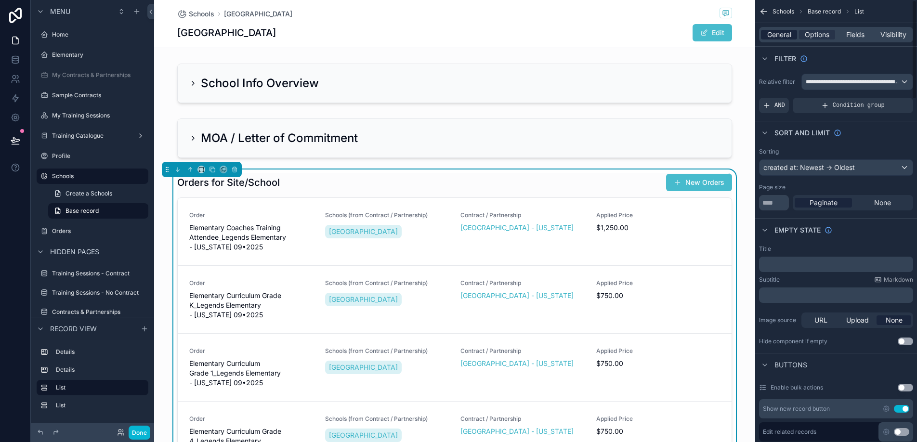
click at [788, 33] on span "General" at bounding box center [779, 35] width 24 height 10
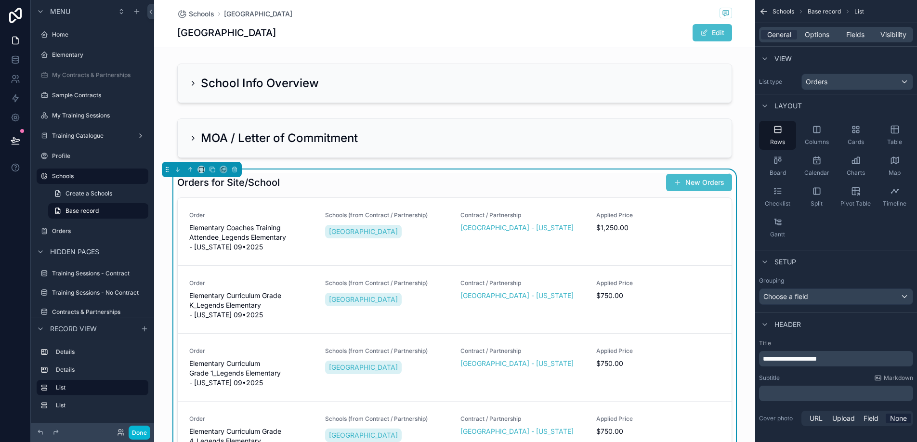
scroll to position [87, 0]
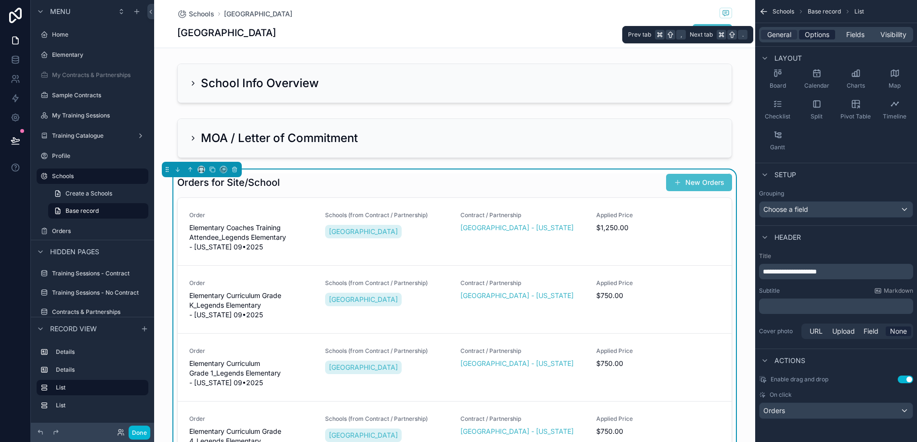
click at [820, 38] on span "Options" at bounding box center [817, 35] width 25 height 10
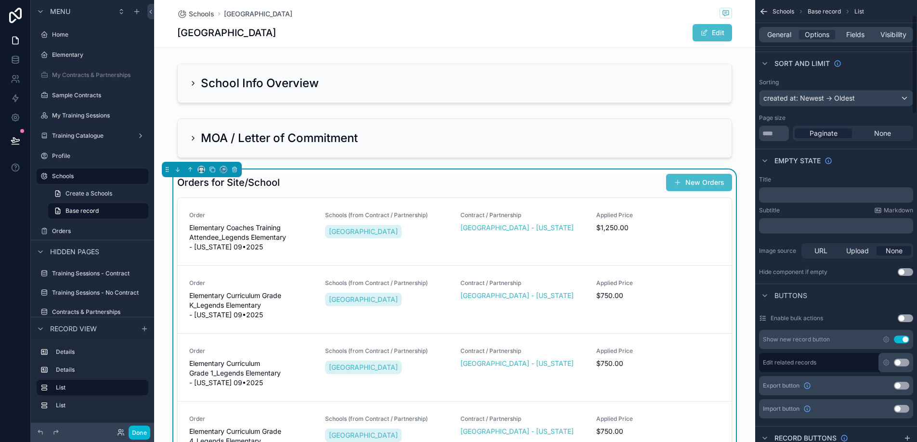
scroll to position [71, 0]
click at [903, 338] on button "Use setting" at bounding box center [901, 338] width 15 height 8
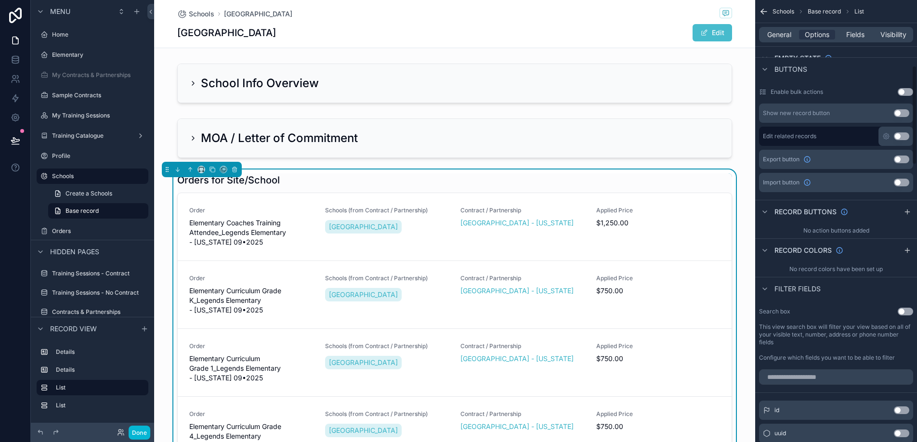
scroll to position [308, 0]
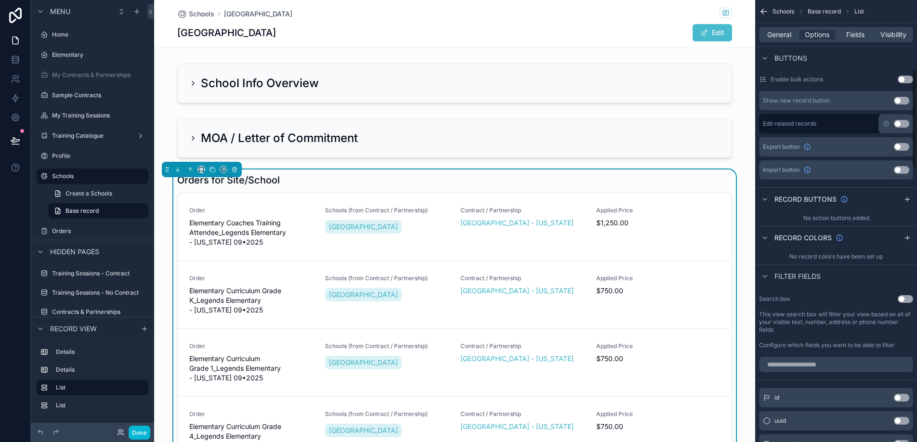
click at [901, 298] on button "Use setting" at bounding box center [904, 299] width 15 height 8
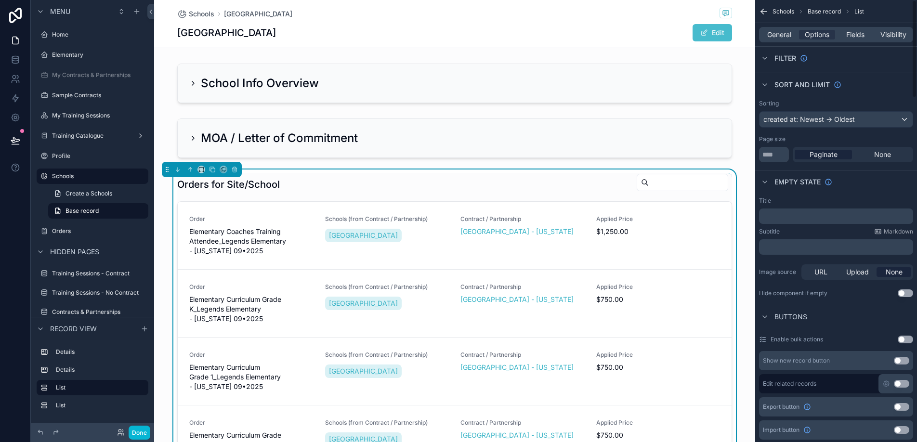
scroll to position [0, 0]
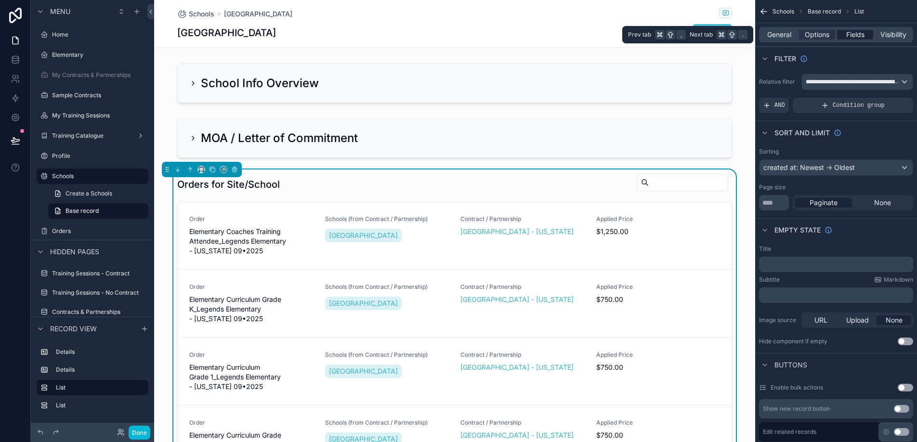
click at [861, 36] on span "Fields" at bounding box center [855, 35] width 18 height 10
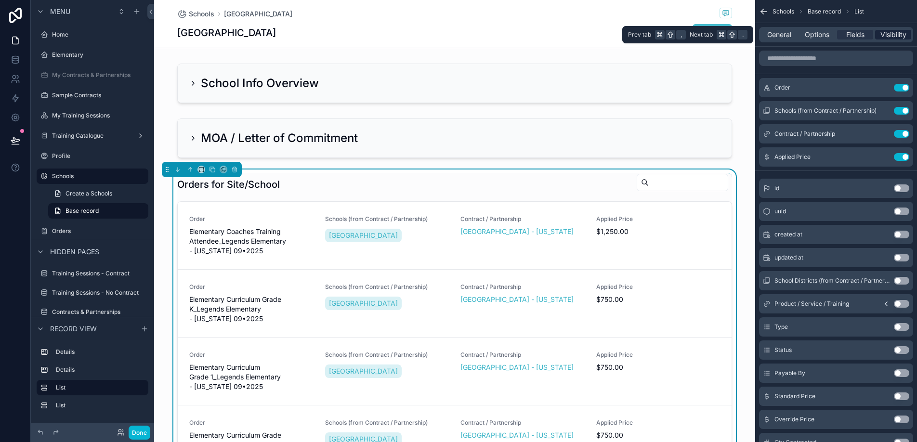
click at [886, 37] on span "Visibility" at bounding box center [893, 35] width 26 height 10
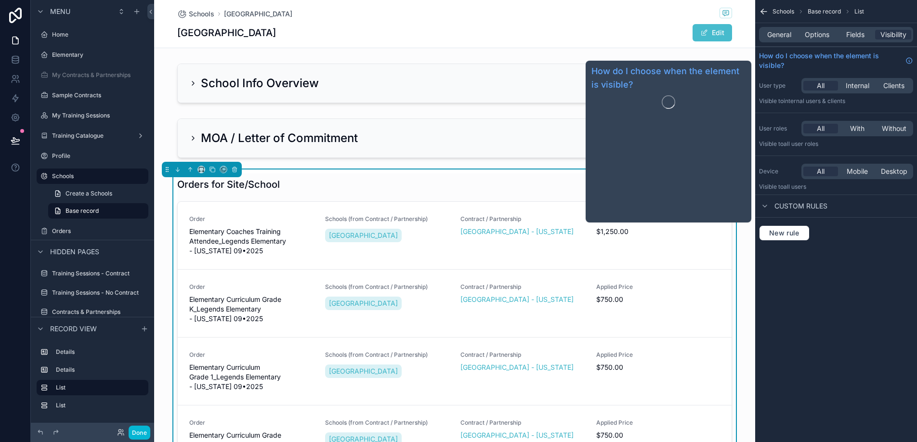
click at [776, 39] on div "General Options Fields Visibility" at bounding box center [836, 34] width 154 height 15
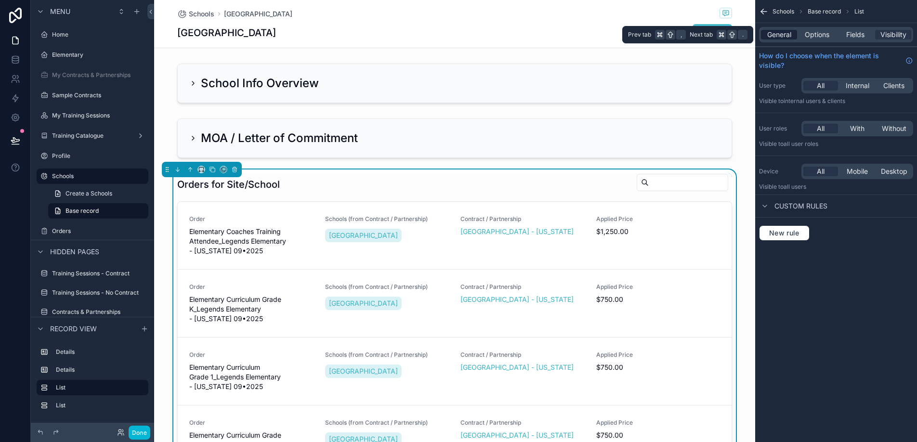
click at [778, 34] on span "General" at bounding box center [779, 35] width 24 height 10
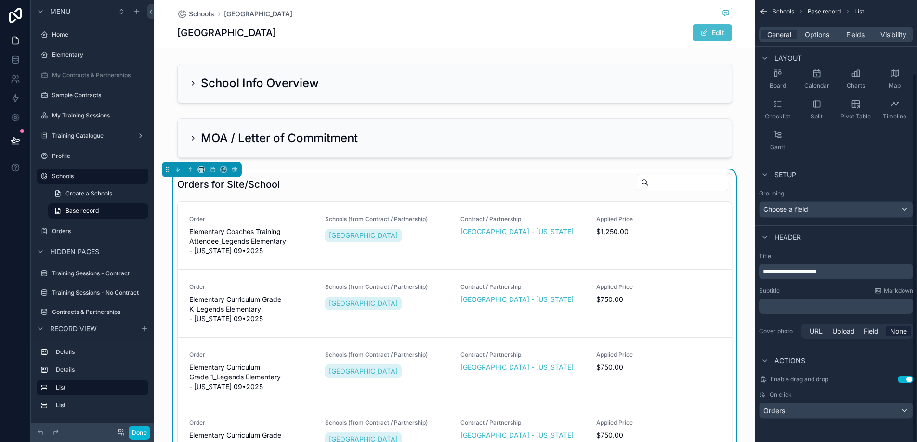
scroll to position [87, 0]
click at [799, 208] on span "Choose a field" at bounding box center [785, 210] width 45 height 8
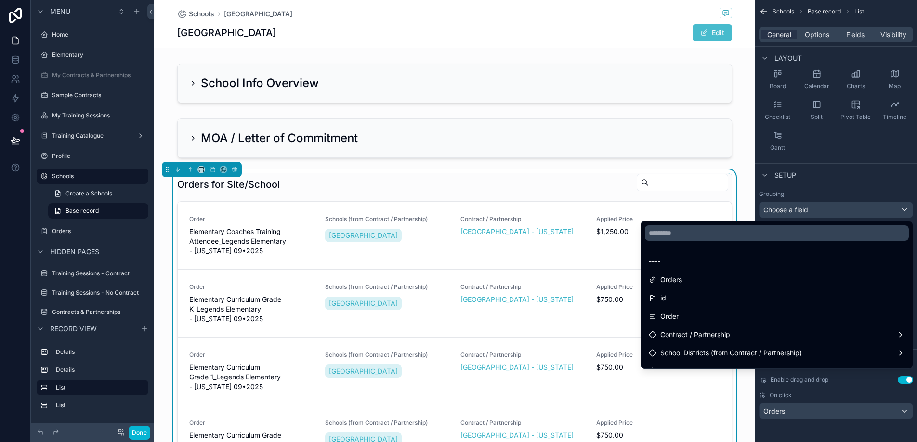
click at [799, 207] on div "scrollable content" at bounding box center [458, 221] width 917 height 442
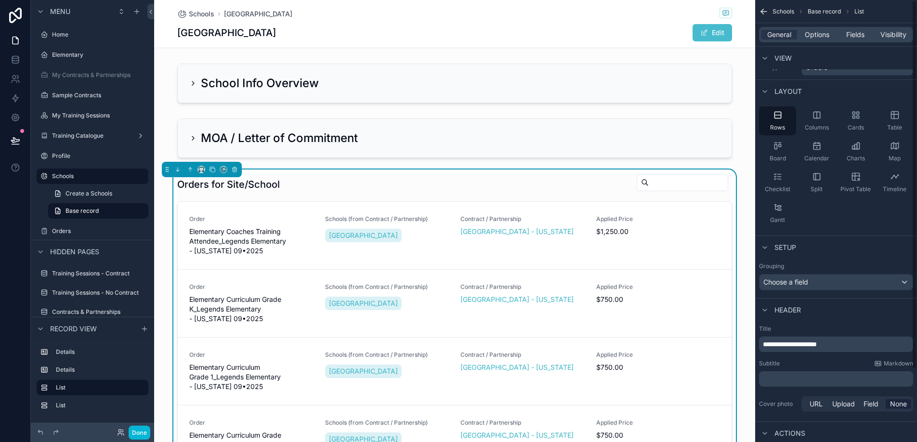
scroll to position [0, 0]
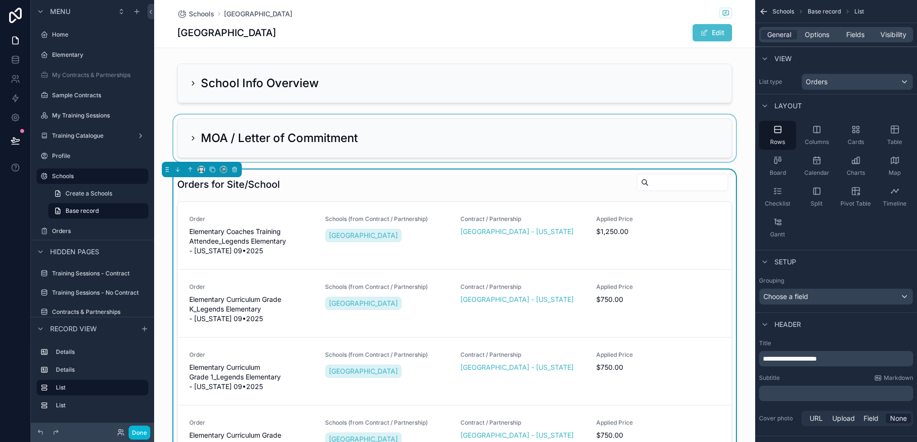
click at [633, 146] on div "scrollable content" at bounding box center [454, 138] width 601 height 47
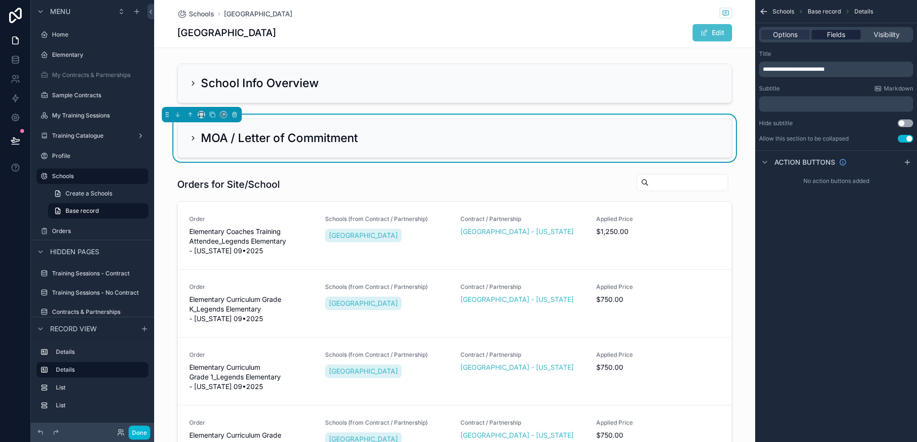
click at [831, 37] on span "Fields" at bounding box center [836, 35] width 18 height 10
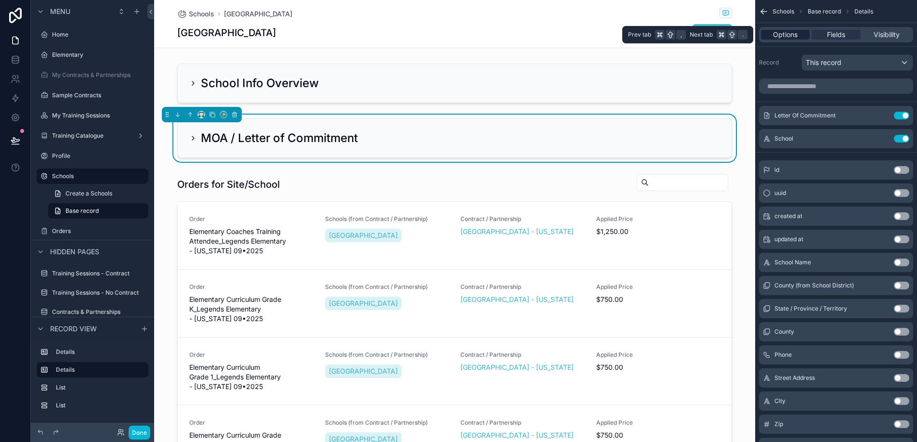
click at [788, 38] on span "Options" at bounding box center [785, 35] width 25 height 10
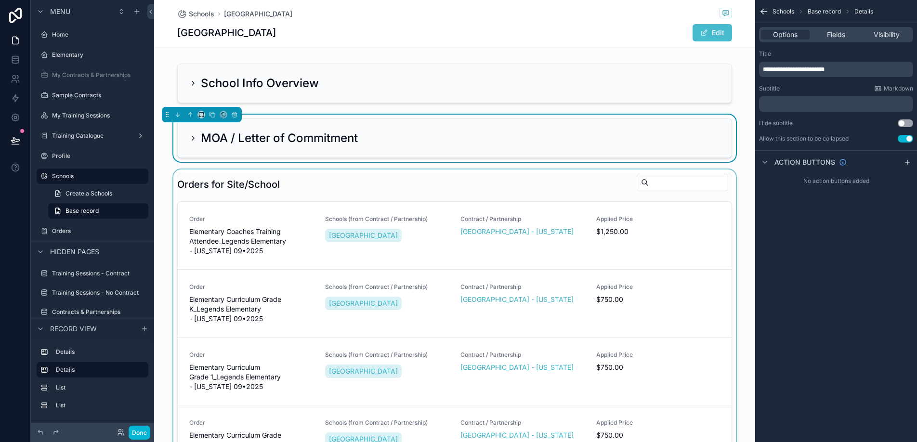
click at [472, 181] on div "scrollable content" at bounding box center [454, 352] width 601 height 367
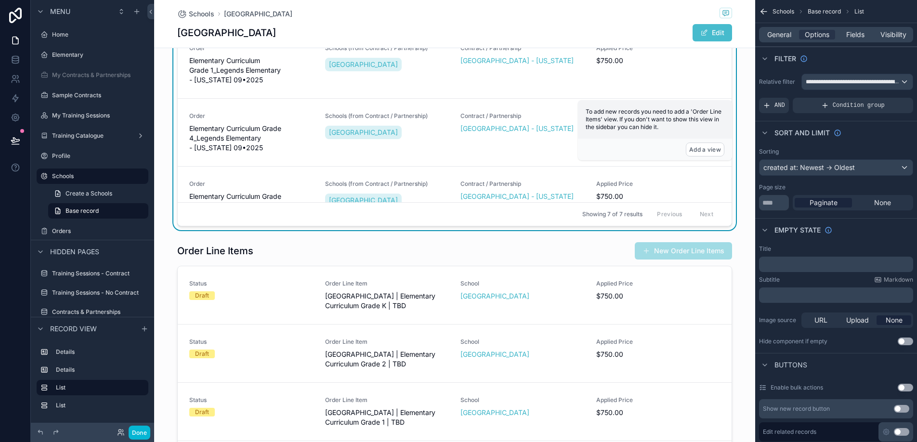
scroll to position [470, 0]
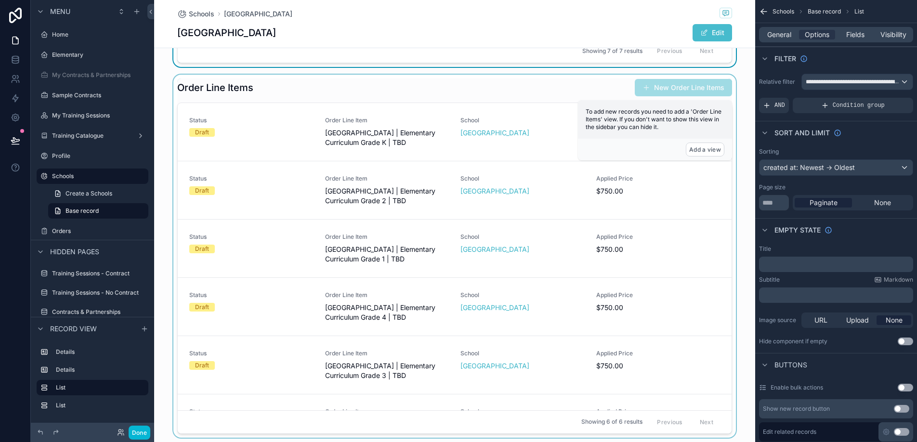
click at [456, 88] on div "scrollable content" at bounding box center [454, 257] width 601 height 364
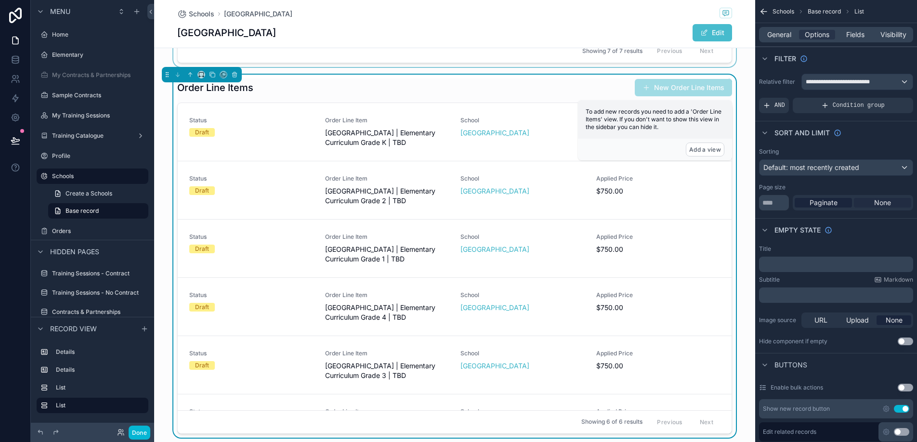
click at [883, 198] on span "None" at bounding box center [882, 203] width 17 height 10
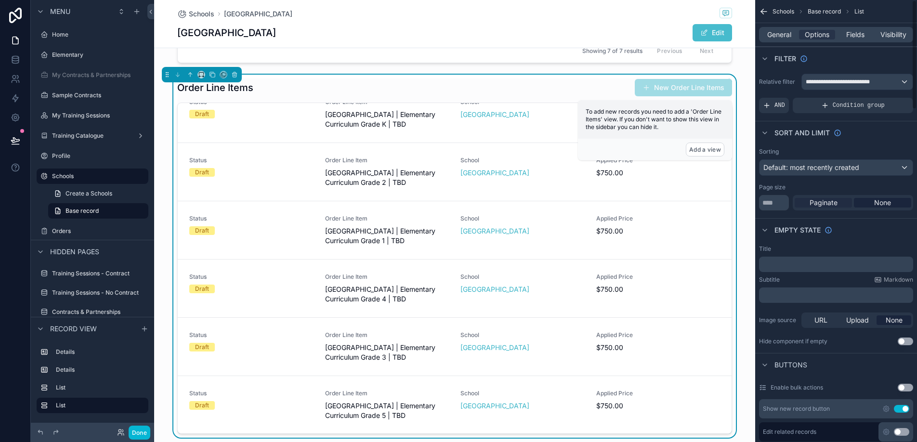
click at [837, 201] on div "Paginate" at bounding box center [822, 203] width 57 height 10
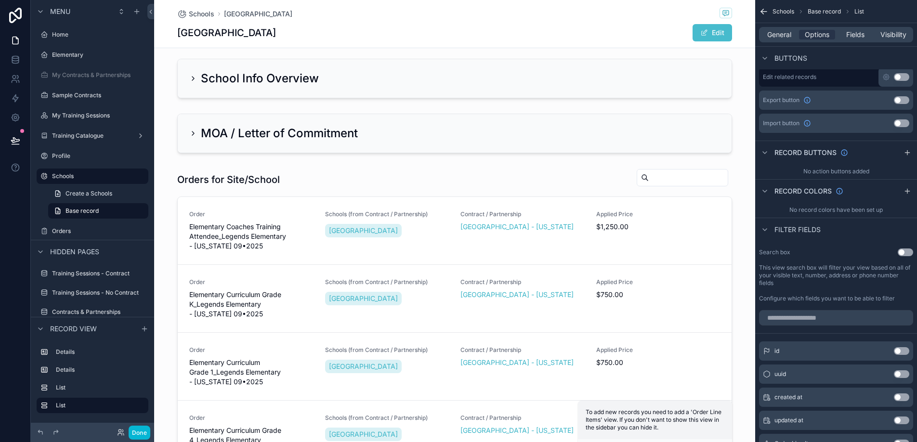
scroll to position [0, 0]
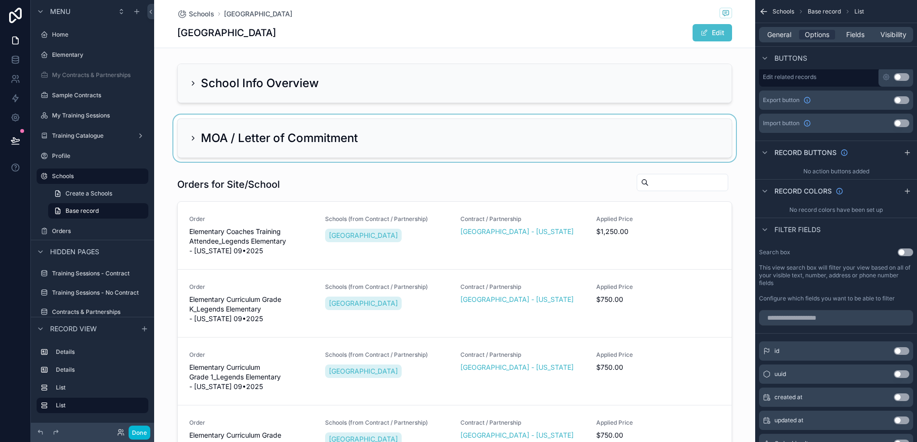
click at [498, 143] on div "scrollable content" at bounding box center [454, 138] width 601 height 47
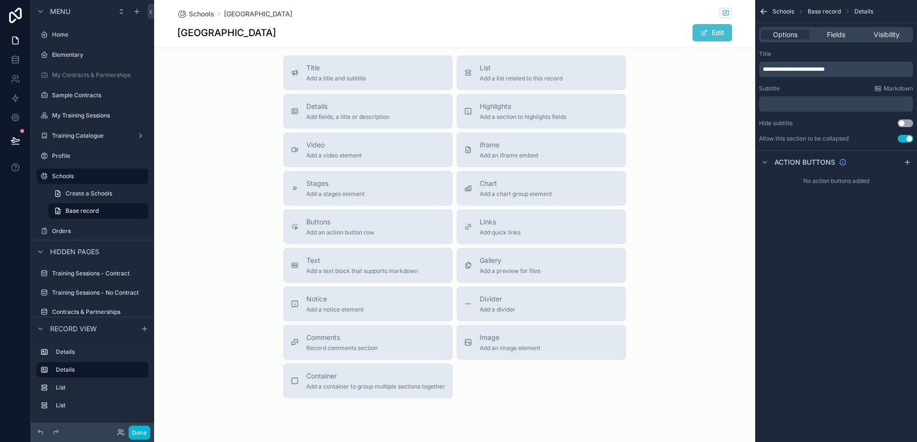
scroll to position [901, 0]
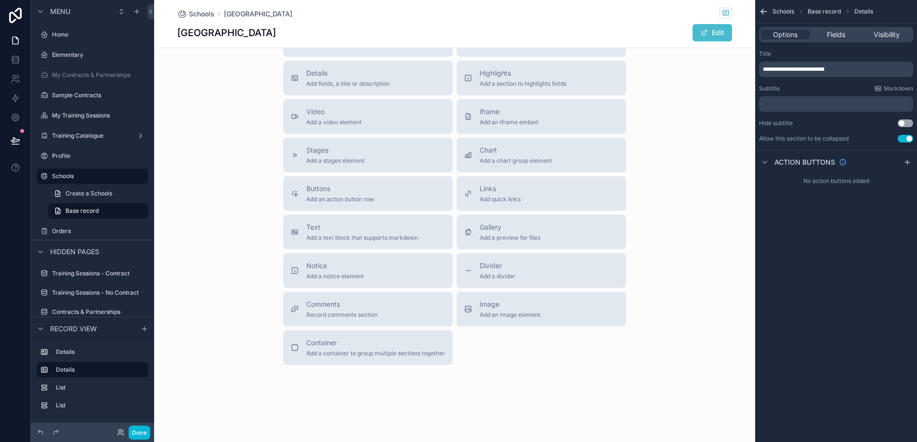
drag, startPoint x: 410, startPoint y: 355, endPoint x: 359, endPoint y: 377, distance: 55.2
click at [365, 351] on span "Add a container to group multiple sections together" at bounding box center [375, 354] width 139 height 8
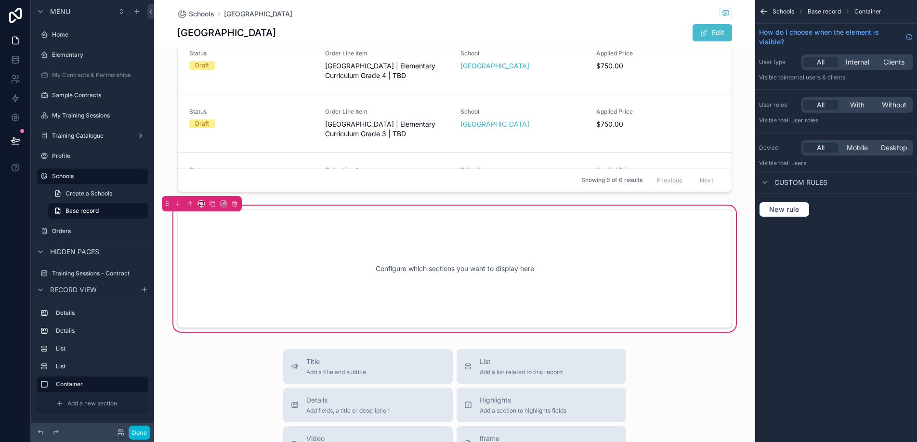
scroll to position [677, 0]
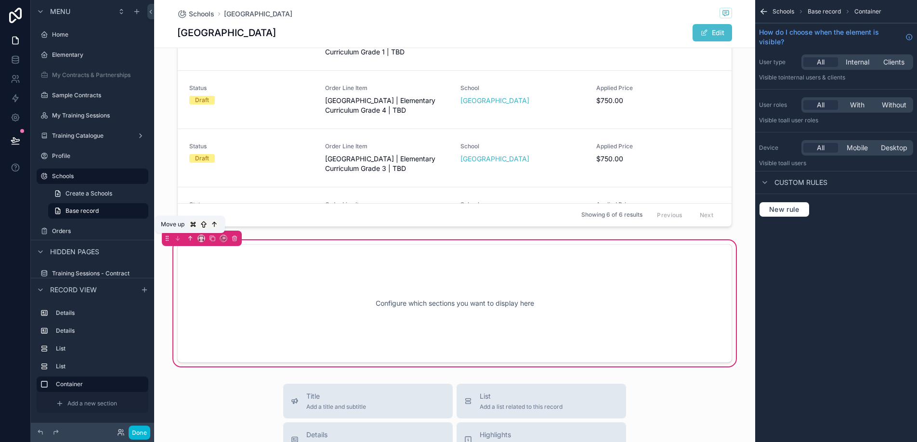
click at [189, 239] on icon "scrollable content" at bounding box center [190, 238] width 7 height 7
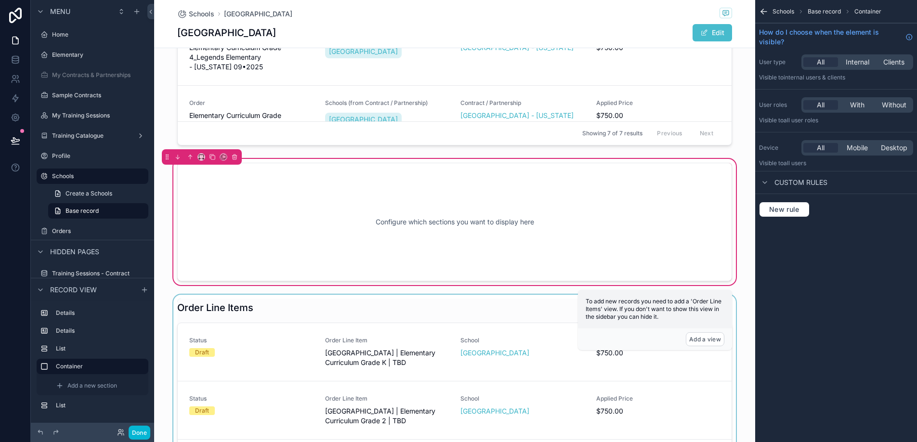
scroll to position [306, 0]
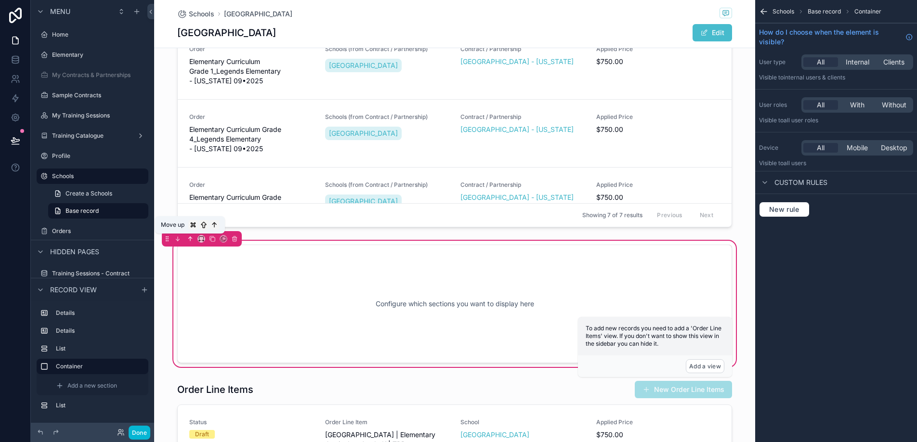
click at [189, 238] on icon "scrollable content" at bounding box center [190, 238] width 7 height 7
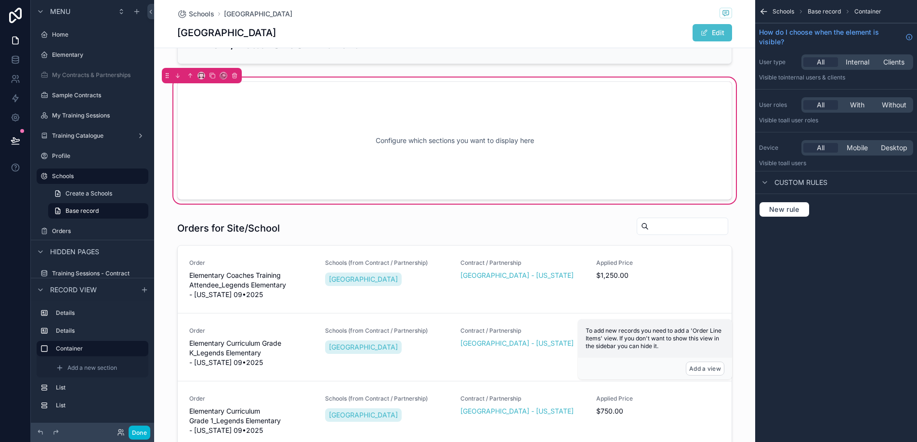
scroll to position [0, 0]
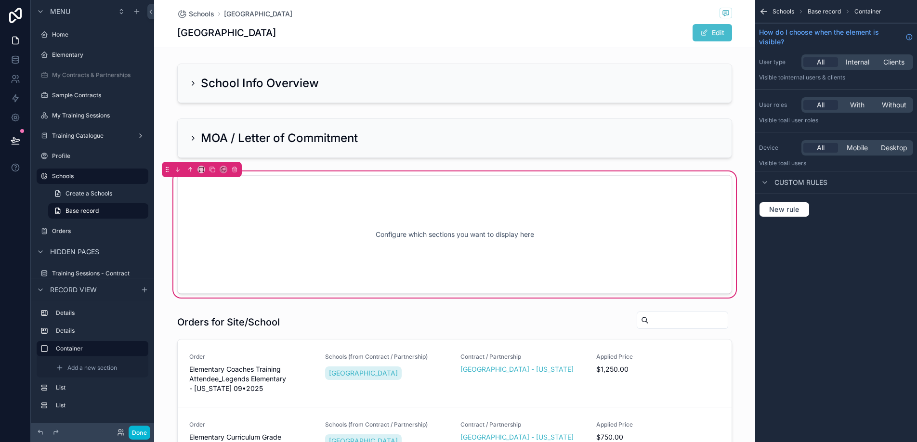
click at [189, 172] on icon "scrollable content" at bounding box center [190, 169] width 7 height 7
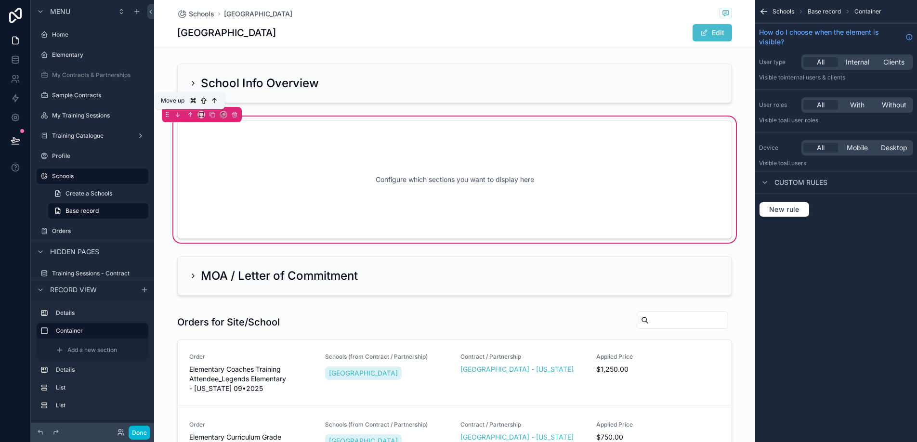
click at [189, 117] on icon "scrollable content" at bounding box center [190, 114] width 7 height 7
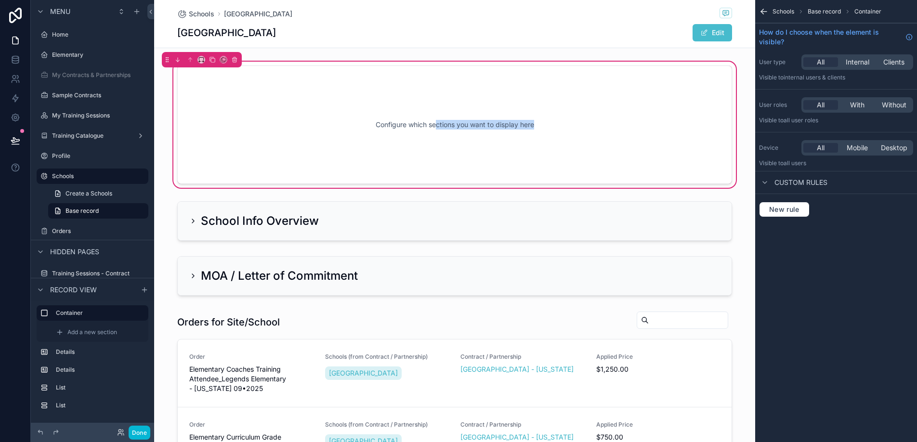
click at [437, 129] on div "Configure which sections you want to display here" at bounding box center [454, 124] width 523 height 87
click at [524, 132] on div "Configure which sections you want to display here" at bounding box center [454, 124] width 523 height 87
click at [707, 97] on div "Configure which sections you want to display here" at bounding box center [454, 124] width 523 height 87
click at [510, 127] on div "Configure which sections you want to display here" at bounding box center [454, 124] width 523 height 87
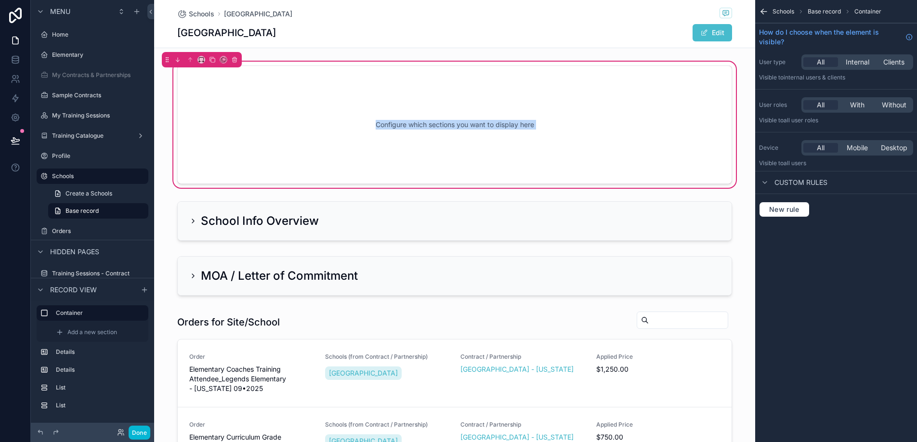
click at [510, 127] on div "Configure which sections you want to display here" at bounding box center [454, 124] width 523 height 87
drag, startPoint x: 391, startPoint y: 231, endPoint x: 404, endPoint y: 125, distance: 106.3
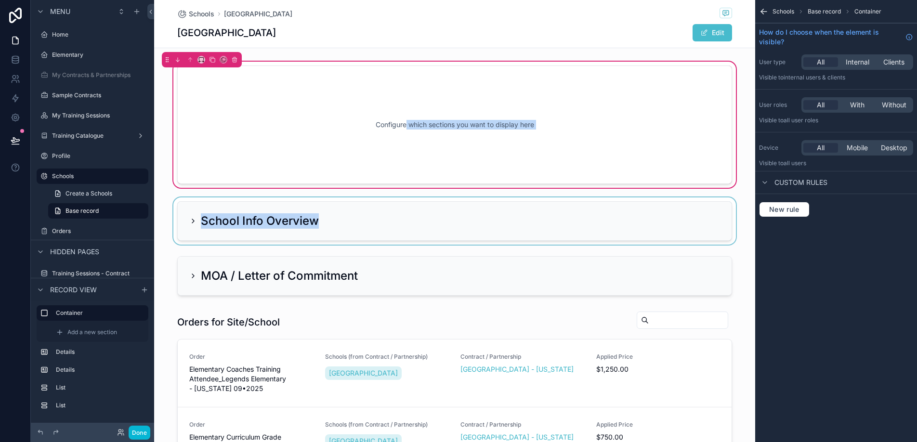
click at [207, 210] on div "scrollable content" at bounding box center [454, 220] width 601 height 47
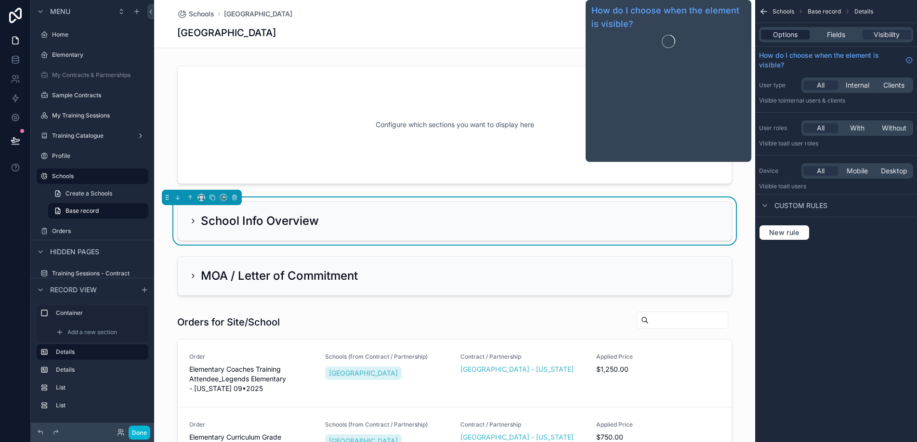
click at [788, 35] on span "Options" at bounding box center [785, 35] width 25 height 10
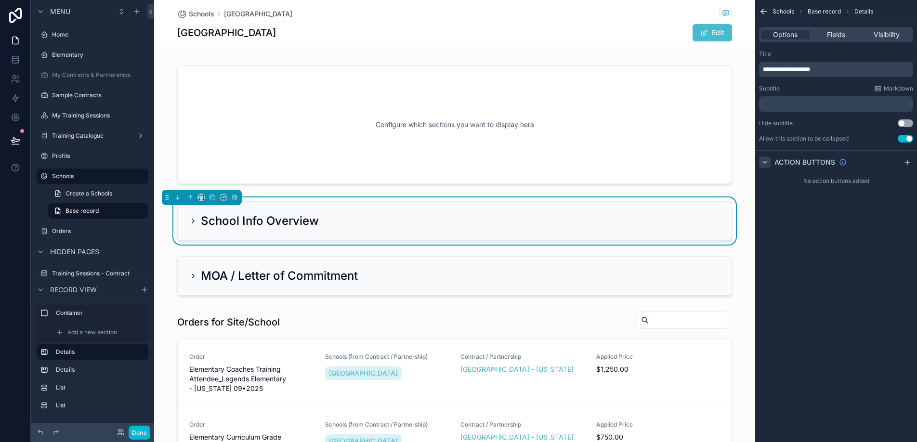
click at [769, 163] on div "scrollable content" at bounding box center [765, 162] width 12 height 12
click at [872, 32] on div "Visibility" at bounding box center [886, 35] width 49 height 10
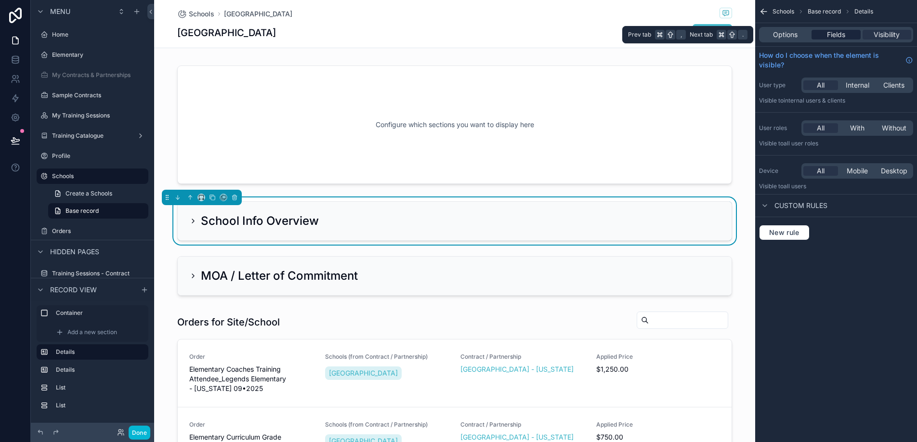
click at [836, 35] on span "Fields" at bounding box center [836, 35] width 18 height 10
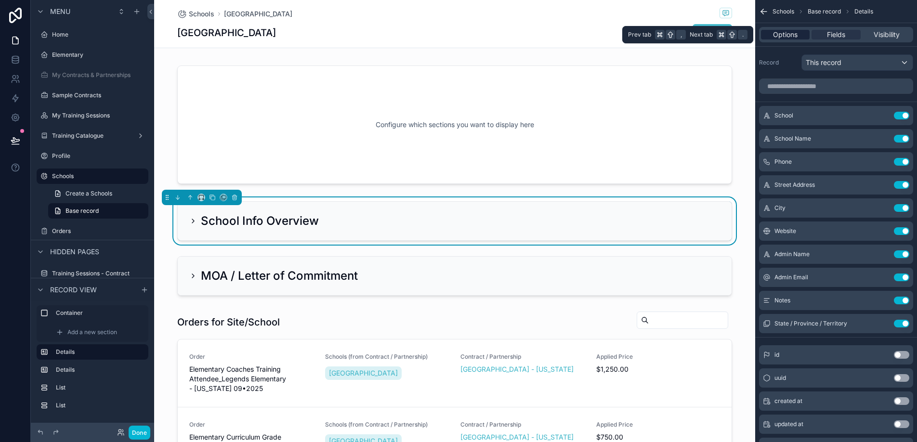
click at [780, 39] on span "Options" at bounding box center [785, 35] width 25 height 10
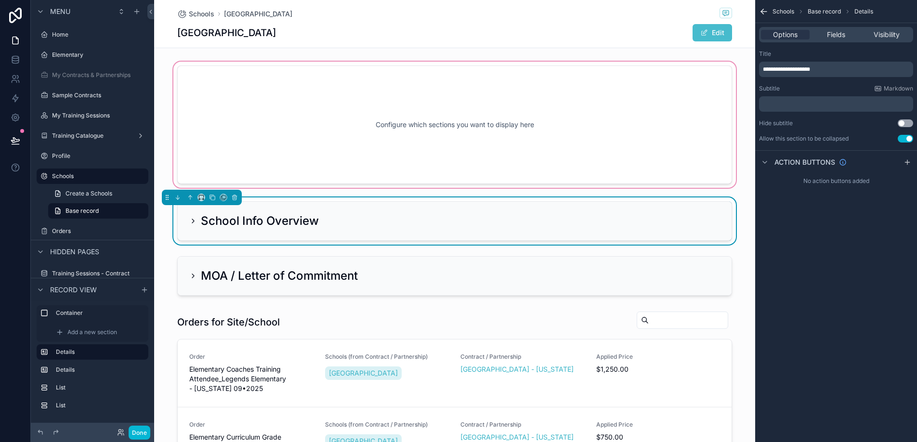
click at [681, 116] on div "scrollable content" at bounding box center [454, 125] width 601 height 130
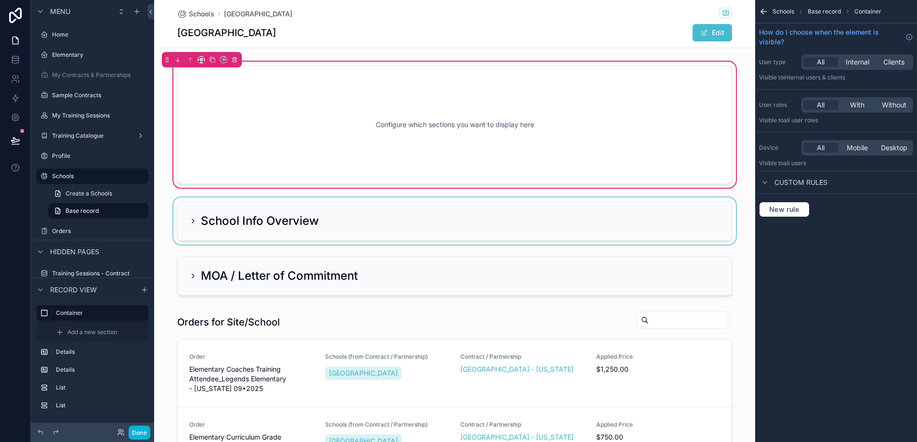
click at [248, 209] on div "scrollable content" at bounding box center [454, 220] width 601 height 47
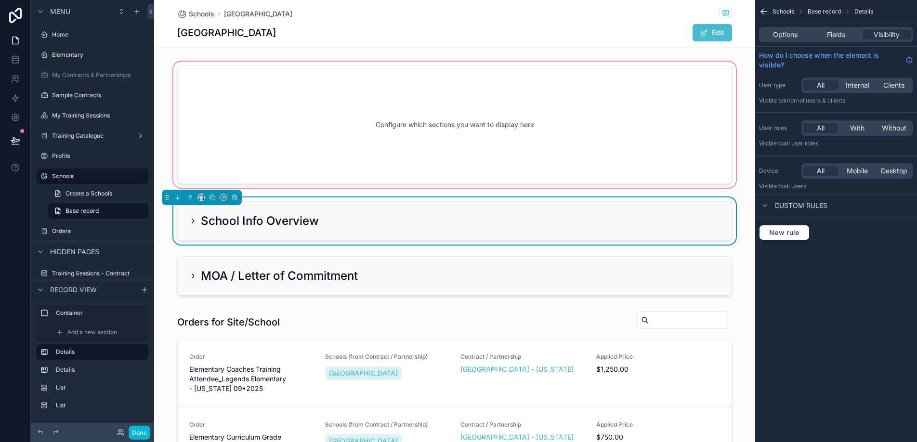
click at [279, 141] on div "scrollable content" at bounding box center [454, 125] width 601 height 130
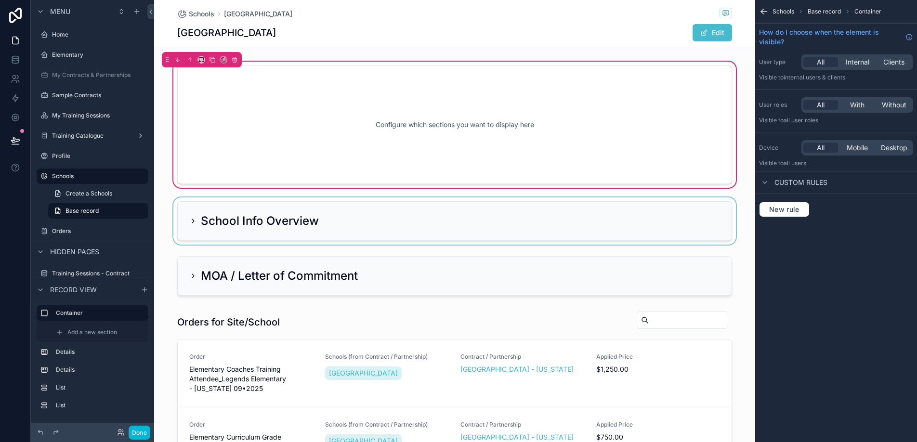
click at [299, 132] on div "Configure which sections you want to display here" at bounding box center [454, 124] width 523 height 87
click at [235, 60] on icon "scrollable content" at bounding box center [234, 59] width 7 height 7
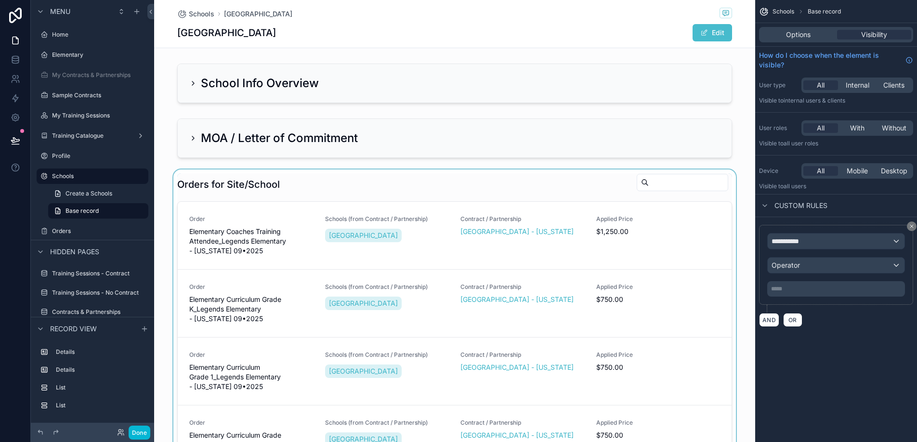
click at [302, 195] on div "scrollable content" at bounding box center [454, 352] width 601 height 367
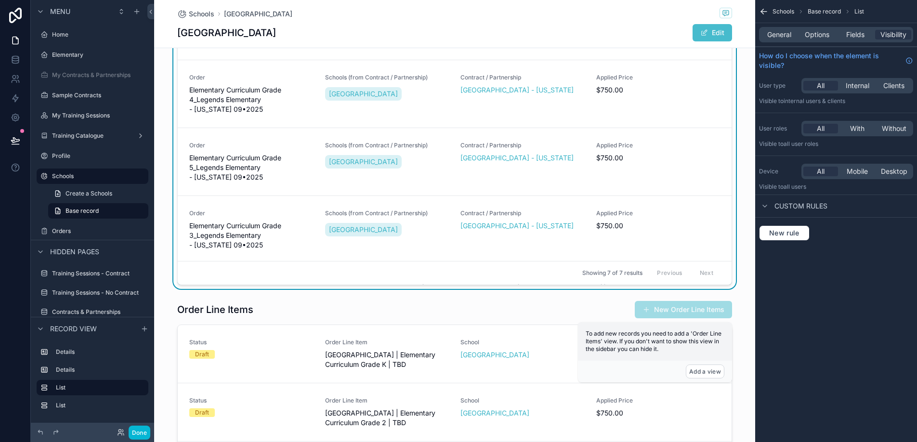
scroll to position [111, 0]
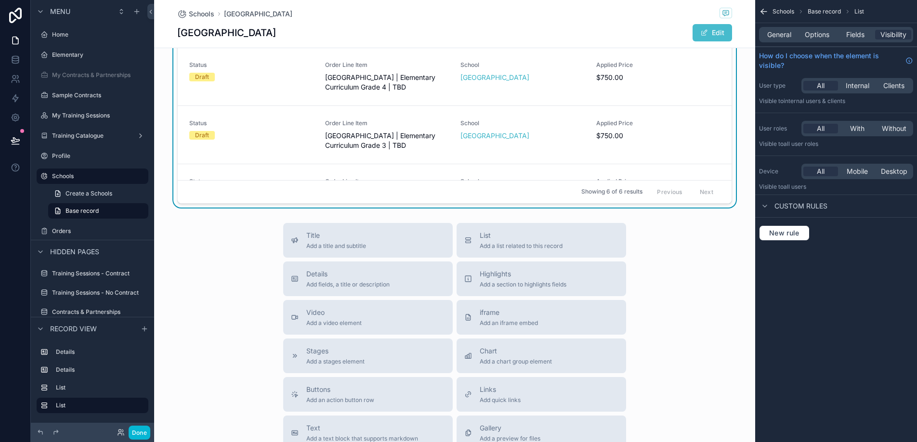
scroll to position [709, 0]
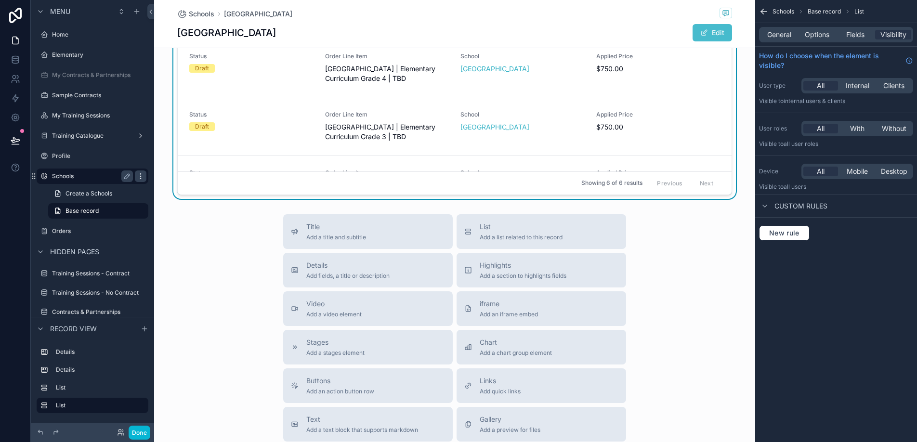
click at [141, 174] on icon "scrollable content" at bounding box center [140, 174] width 0 height 0
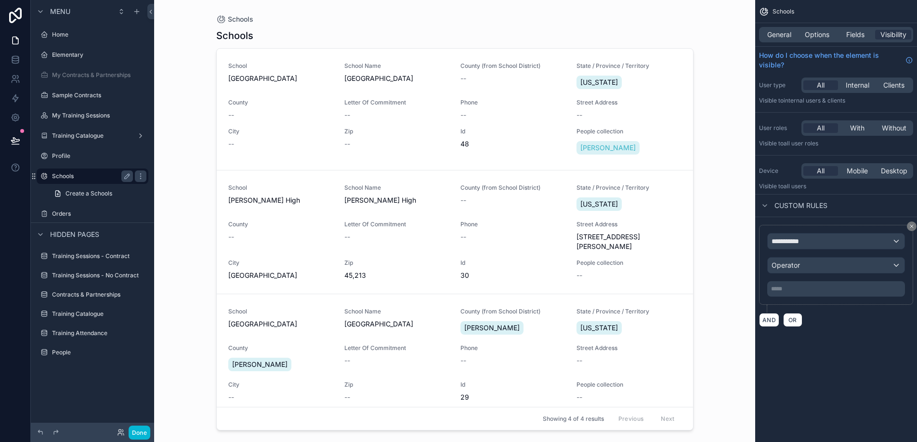
click at [88, 175] on label "Schools" at bounding box center [90, 176] width 77 height 8
click at [244, 155] on div "City --" at bounding box center [280, 142] width 104 height 29
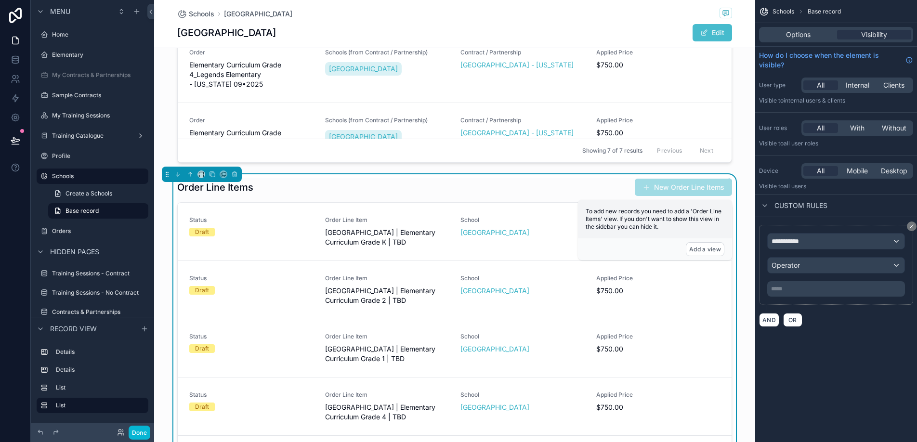
click at [249, 30] on h1 "[GEOGRAPHIC_DATA]" at bounding box center [226, 32] width 99 height 13
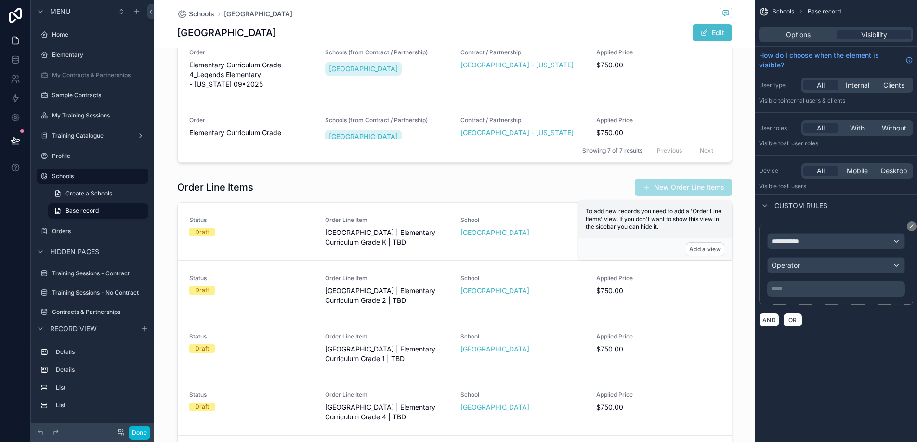
click at [203, 13] on span "Schools" at bounding box center [202, 14] width 26 height 10
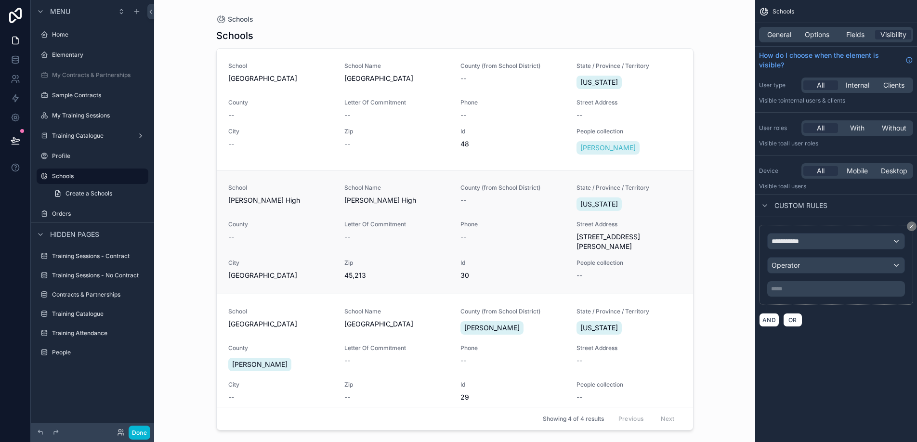
click at [287, 235] on div "--" at bounding box center [280, 237] width 104 height 10
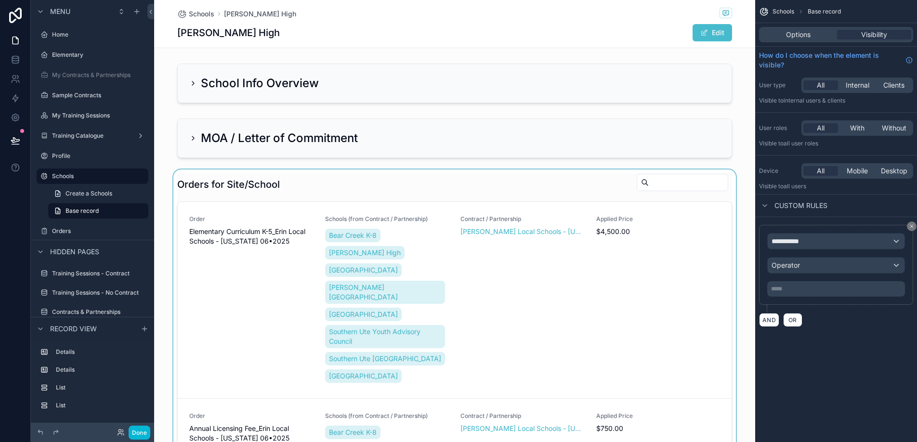
scroll to position [5, 0]
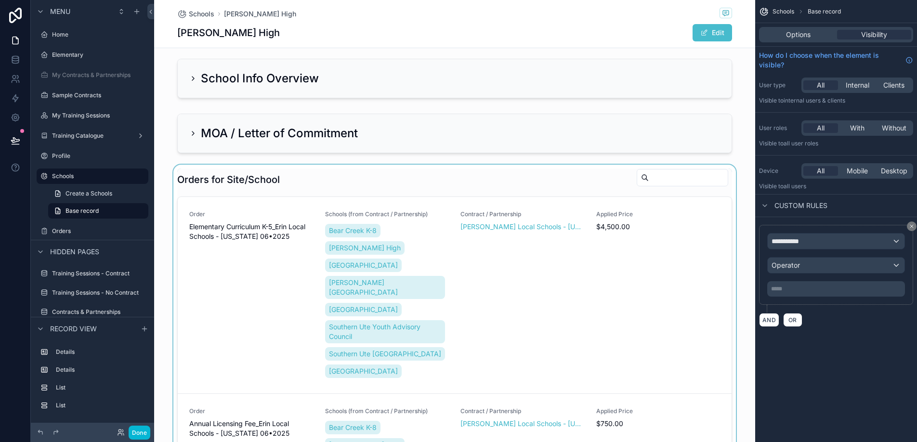
click at [311, 185] on div "scrollable content" at bounding box center [454, 348] width 601 height 367
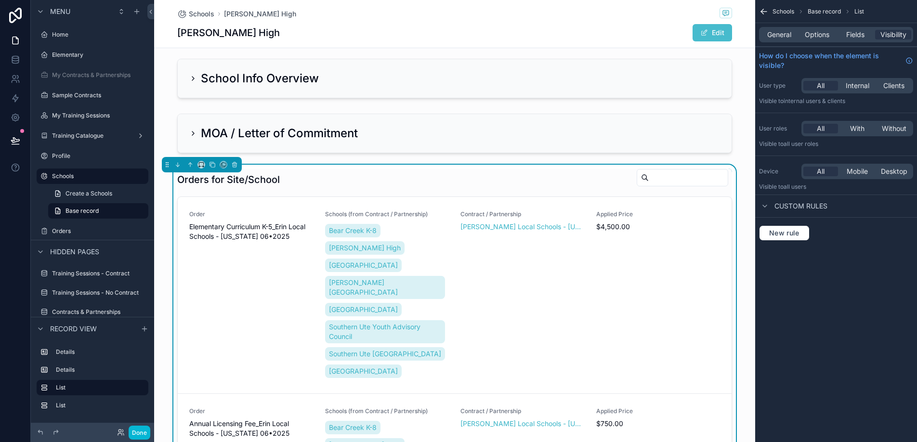
click at [779, 26] on div "General Options Fields Visibility" at bounding box center [836, 34] width 162 height 23
click at [779, 35] on span "General" at bounding box center [779, 35] width 24 height 10
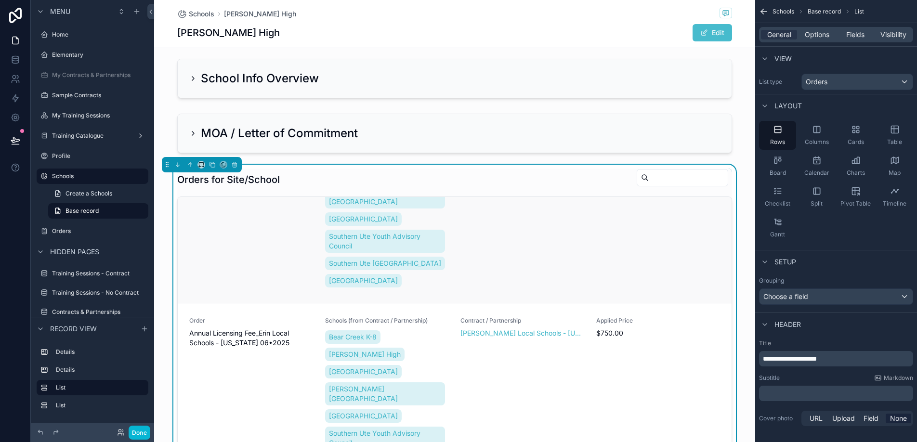
scroll to position [0, 0]
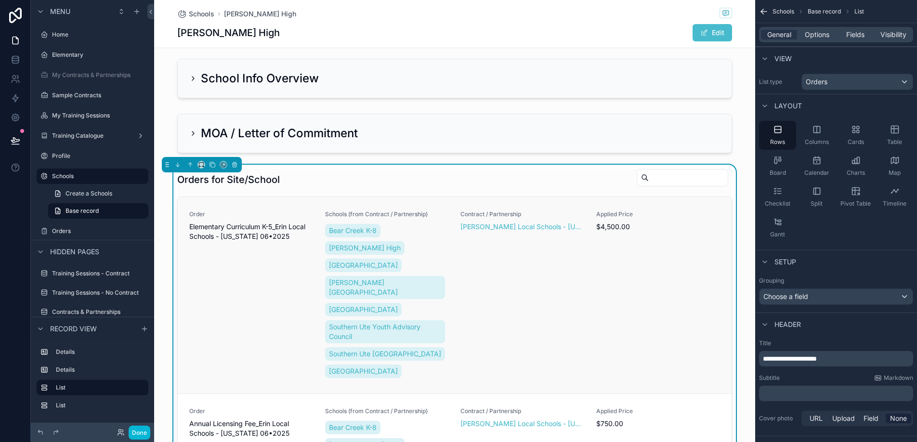
click at [508, 309] on div "Contract / Partnership [PERSON_NAME] Local Schools - [US_STATE]" at bounding box center [522, 294] width 124 height 169
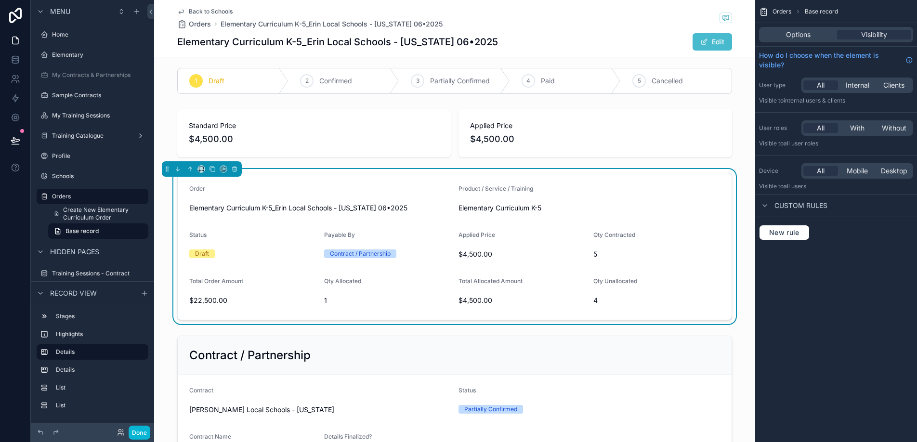
click at [207, 12] on span "Back to Schools" at bounding box center [211, 12] width 44 height 8
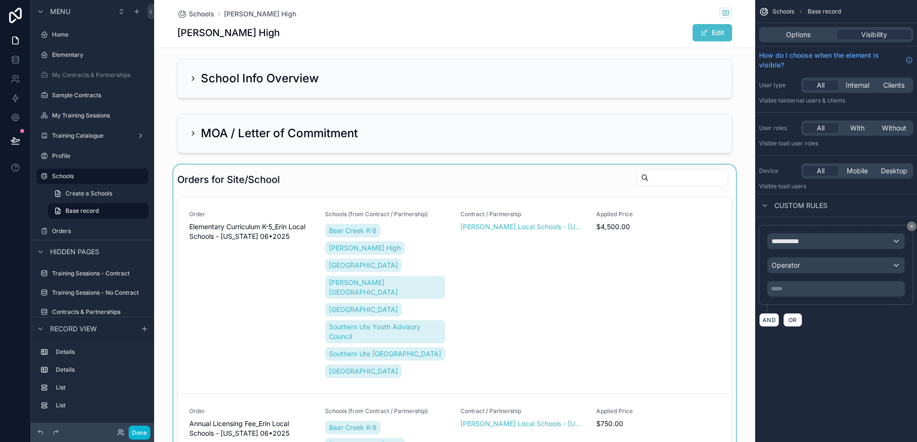
click at [291, 173] on div "scrollable content" at bounding box center [454, 348] width 601 height 367
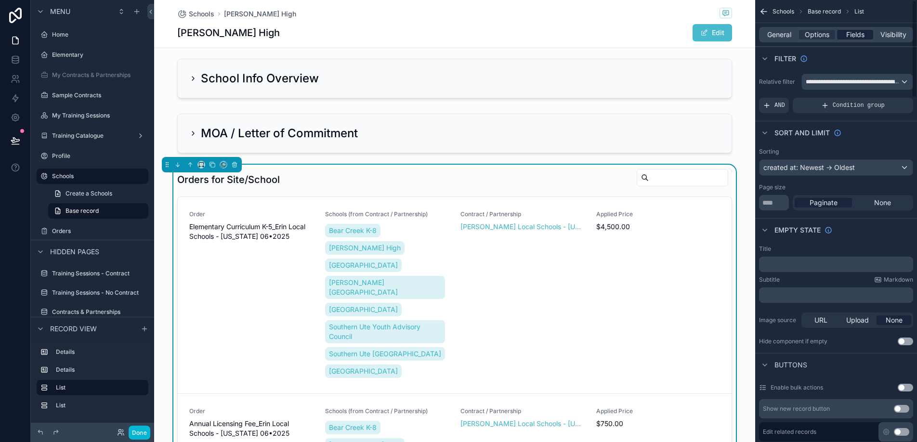
click at [858, 36] on span "Fields" at bounding box center [855, 35] width 18 height 10
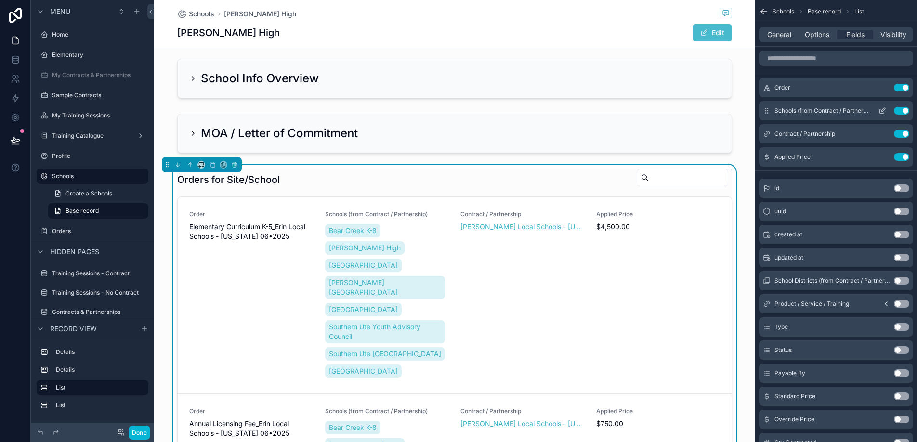
click at [903, 109] on button "Use setting" at bounding box center [901, 111] width 15 height 8
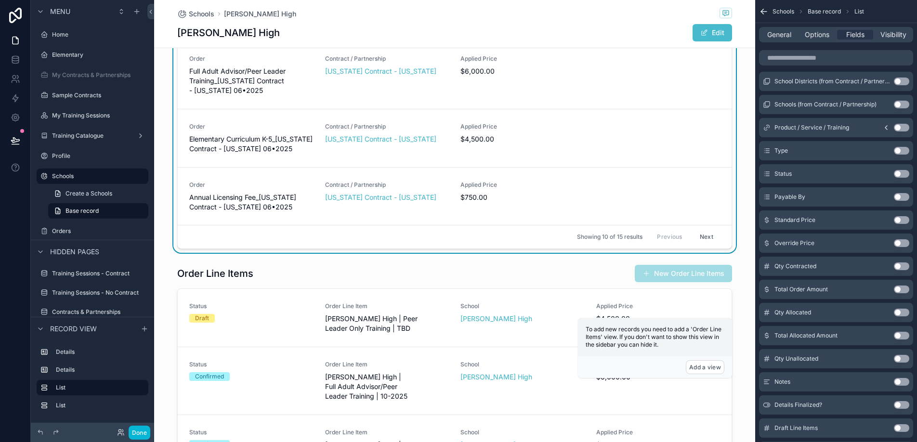
scroll to position [347, 0]
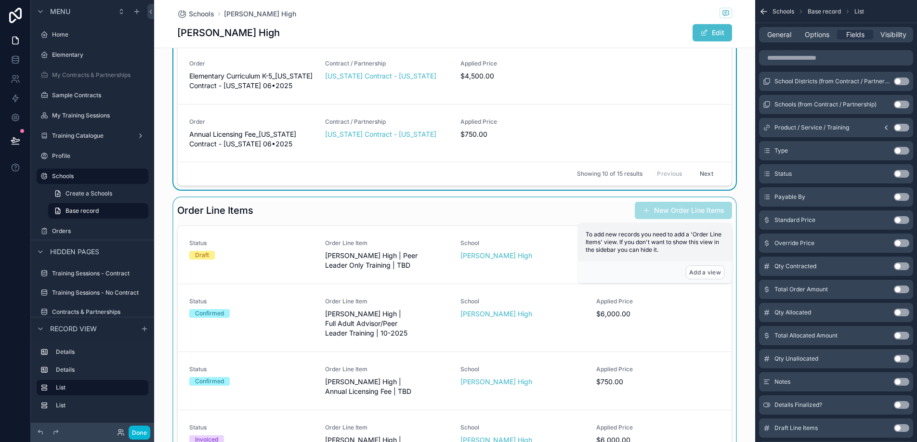
click at [490, 202] on div "scrollable content" at bounding box center [454, 351] width 601 height 308
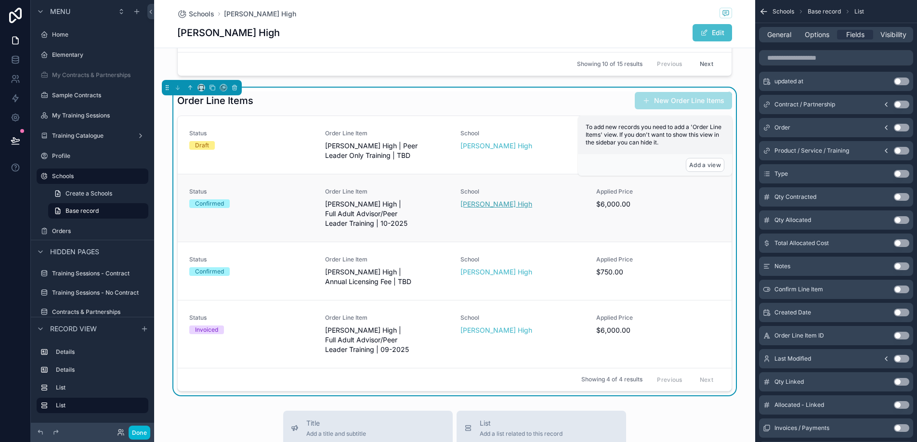
scroll to position [455, 0]
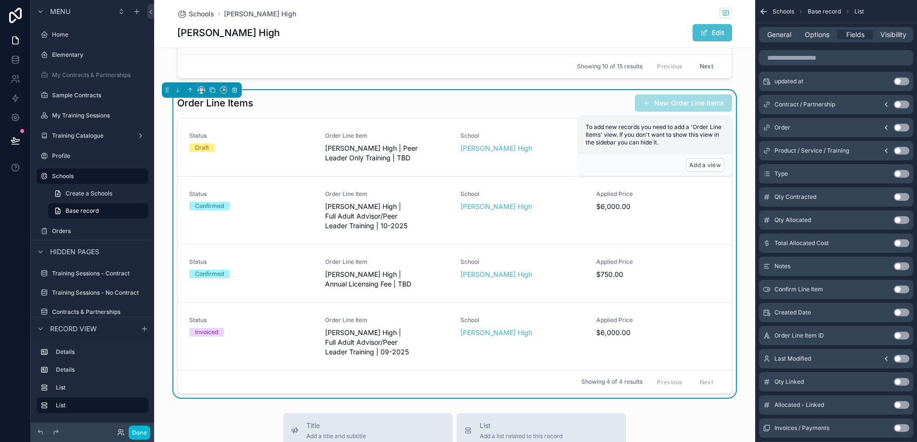
click at [244, 105] on h1 "Order Line Items" at bounding box center [215, 102] width 76 height 13
click at [785, 34] on span "General" at bounding box center [779, 35] width 24 height 10
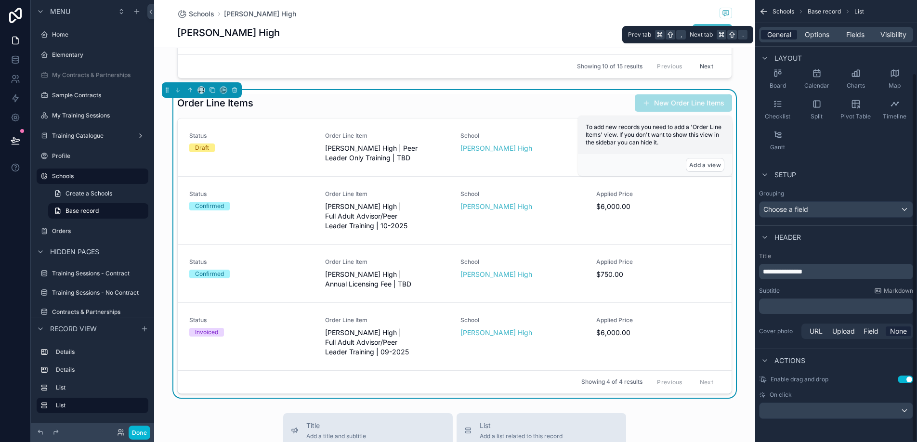
scroll to position [87, 0]
drag, startPoint x: 819, startPoint y: 270, endPoint x: 783, endPoint y: 269, distance: 35.6
click at [783, 269] on p "**********" at bounding box center [837, 272] width 148 height 10
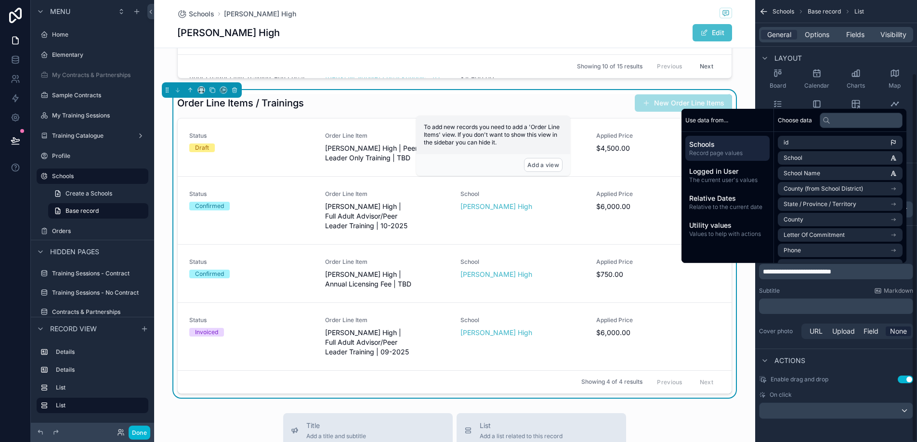
click at [523, 106] on div "Order Line Items / Trainings New Order Line Items" at bounding box center [454, 103] width 555 height 18
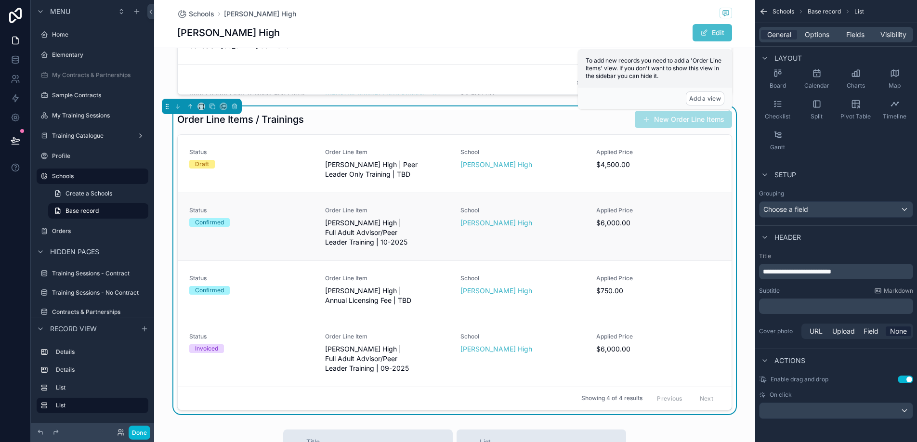
scroll to position [437, 0]
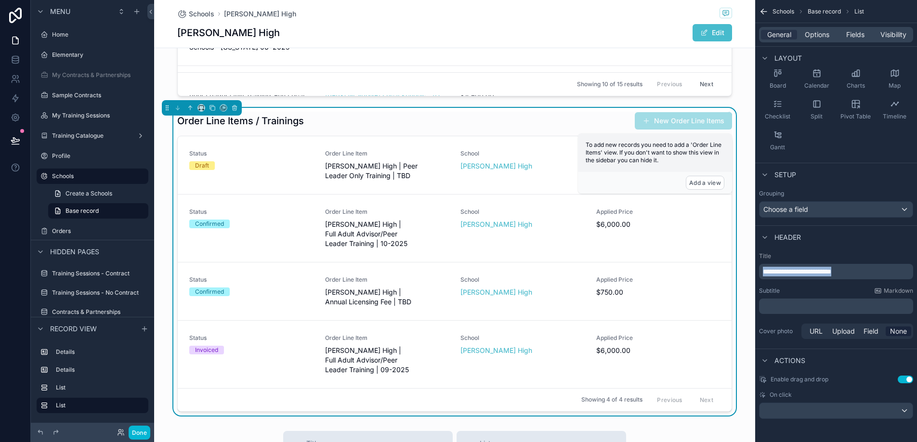
drag, startPoint x: 859, startPoint y: 269, endPoint x: 758, endPoint y: 267, distance: 101.1
click at [759, 267] on div "**********" at bounding box center [836, 271] width 154 height 15
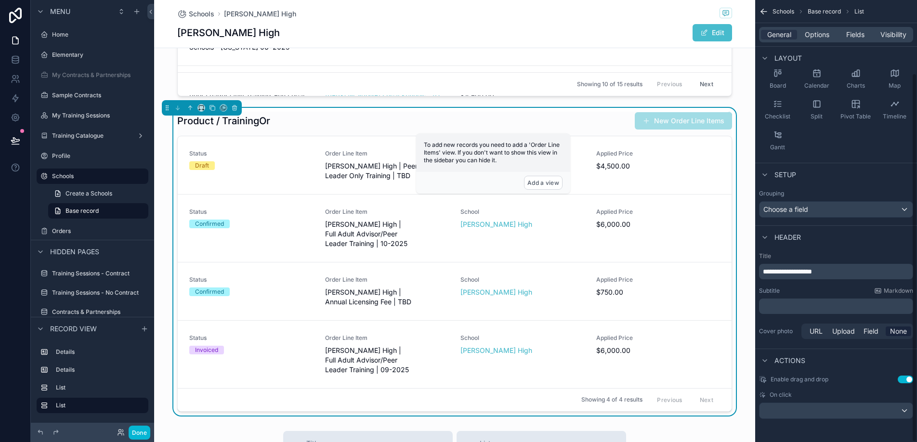
click at [775, 307] on p "﻿" at bounding box center [837, 306] width 148 height 10
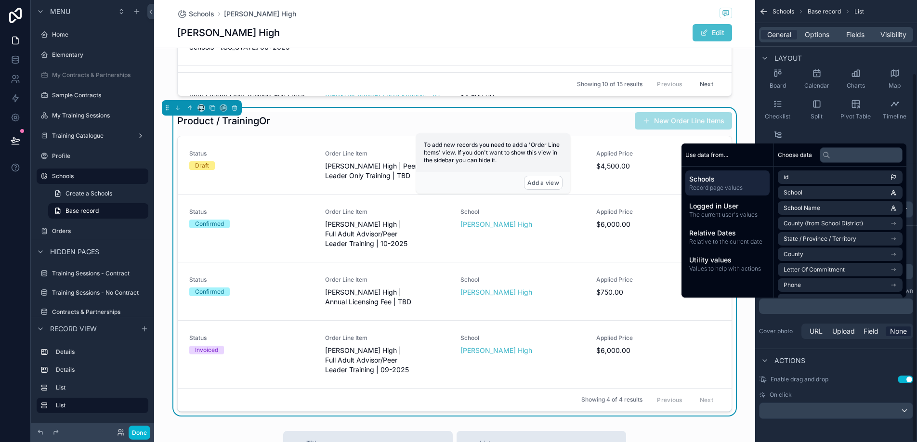
click at [773, 326] on div "Cover photo URL Upload Field None" at bounding box center [836, 331] width 154 height 15
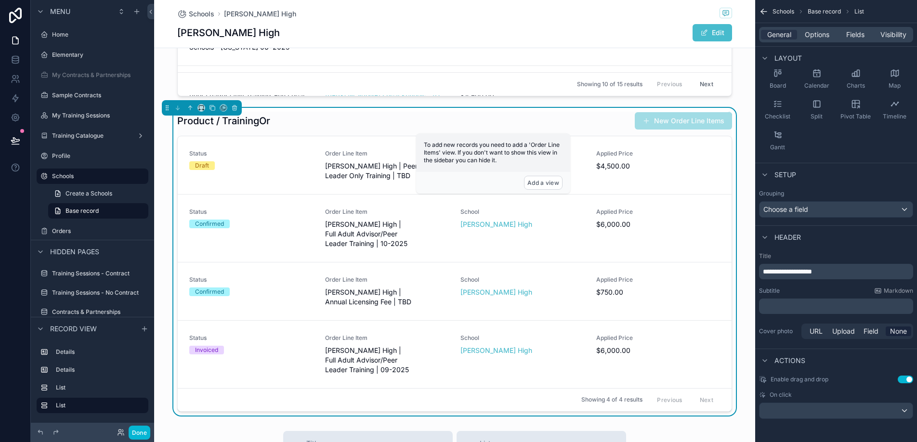
click at [777, 300] on div "﻿" at bounding box center [836, 306] width 154 height 15
click at [841, 272] on p "**********" at bounding box center [837, 272] width 148 height 10
click at [815, 299] on div "﻿" at bounding box center [836, 306] width 154 height 15
click at [789, 303] on p "﻿" at bounding box center [837, 306] width 148 height 10
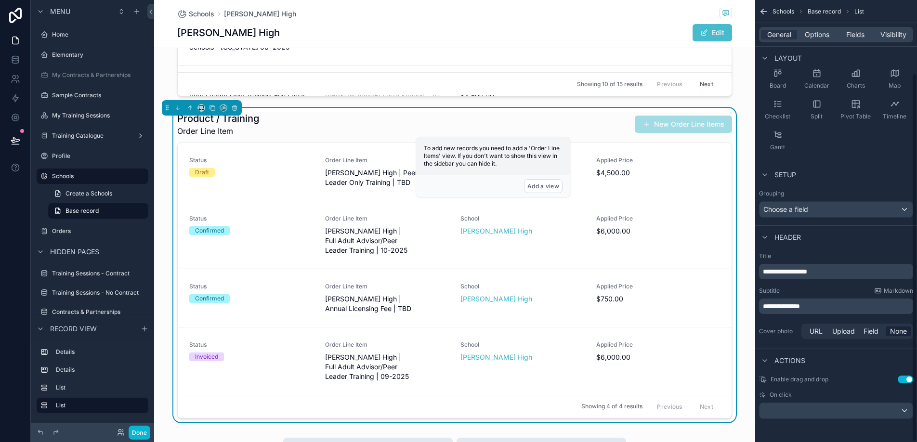
click at [593, 109] on div "Product / Training Order Line Item New Order Line Items Status Draft Order Line…" at bounding box center [454, 265] width 601 height 314
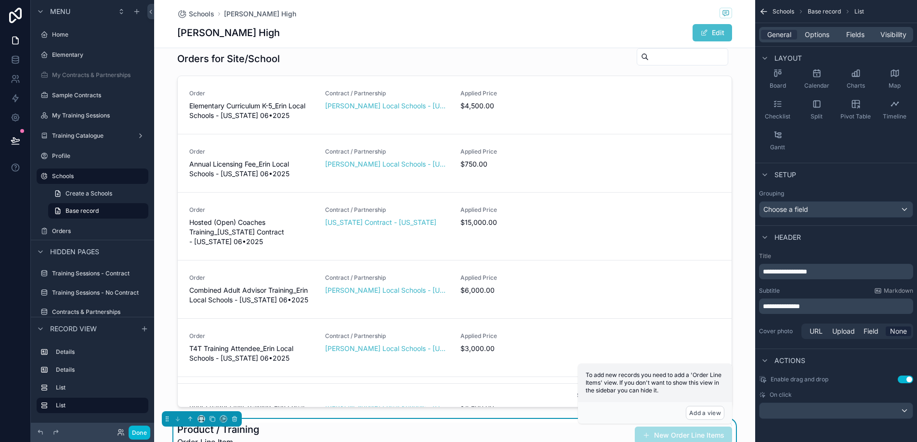
scroll to position [125, 0]
click at [305, 82] on div "scrollable content" at bounding box center [454, 228] width 601 height 367
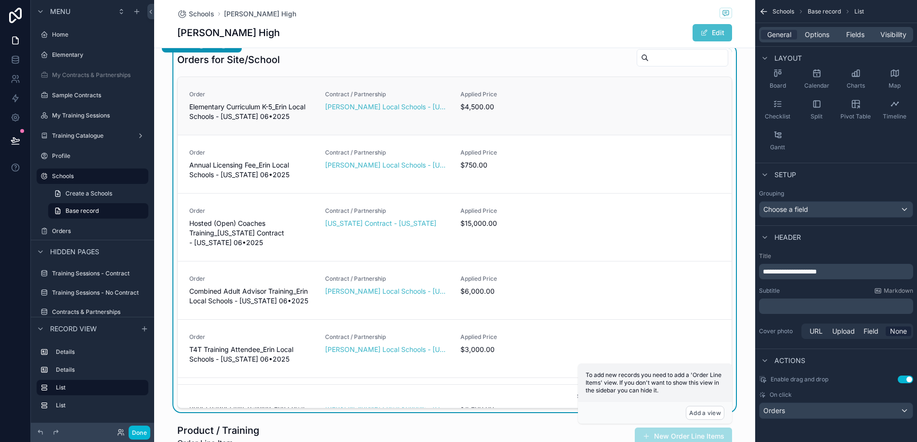
click at [573, 89] on link "Order Elementary Curriculum K-5_Erin Local Schools - [US_STATE] 06•2025 Contrac…" at bounding box center [455, 106] width 554 height 58
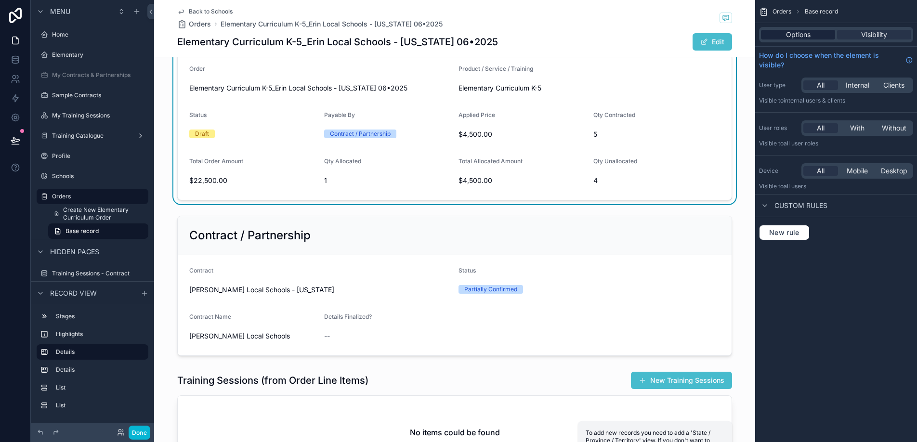
click at [797, 31] on span "Options" at bounding box center [798, 35] width 25 height 10
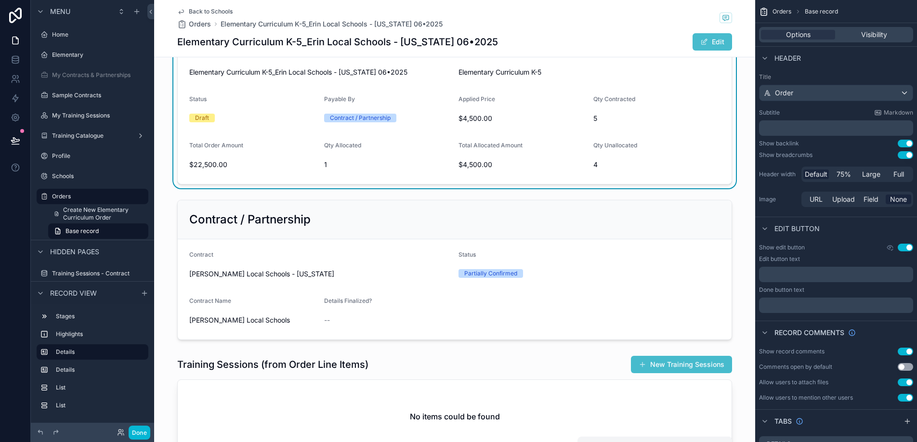
scroll to position [208, 0]
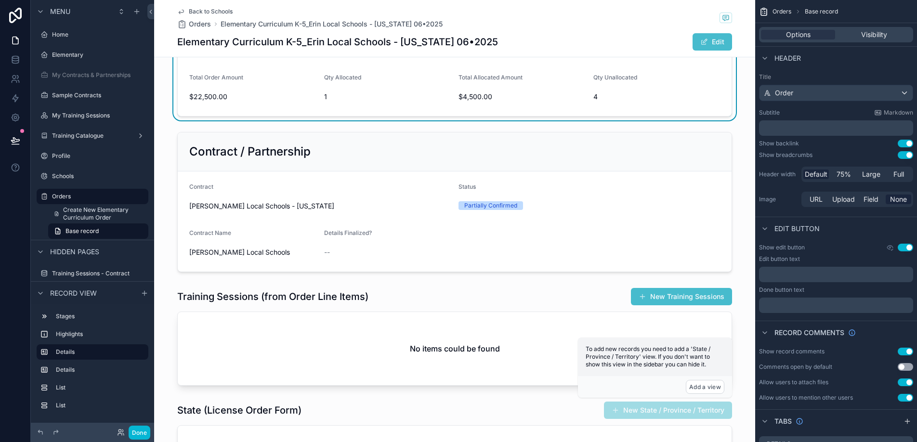
click at [200, 6] on div "Back to Schools Orders Elementary Curriculum K-5_Erin Local Schools - [US_STATE…" at bounding box center [454, 28] width 555 height 57
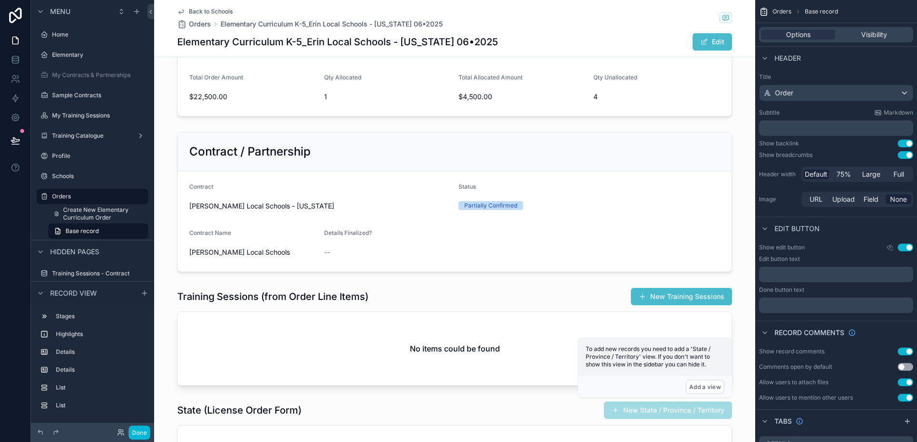
click at [201, 8] on span "Back to Schools" at bounding box center [211, 12] width 44 height 8
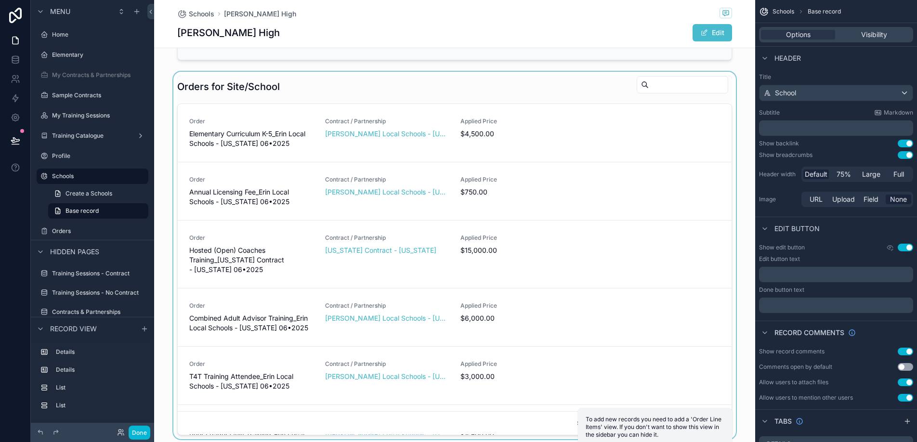
scroll to position [44, 0]
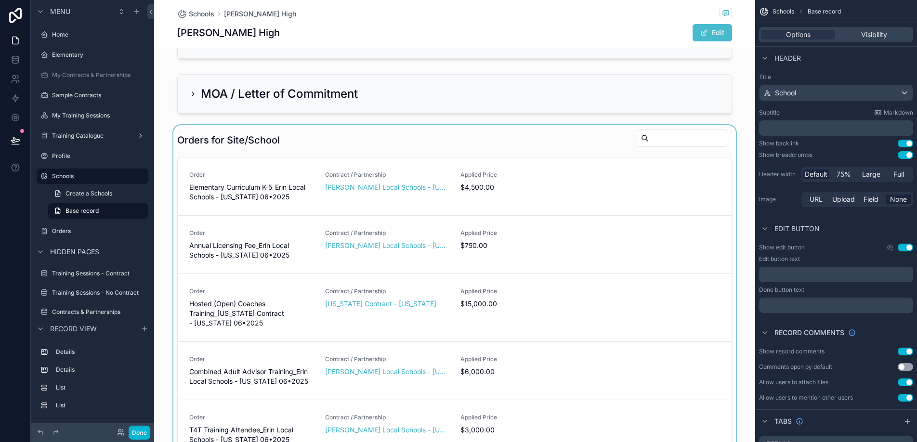
click at [730, 132] on div "scrollable content" at bounding box center [454, 308] width 601 height 367
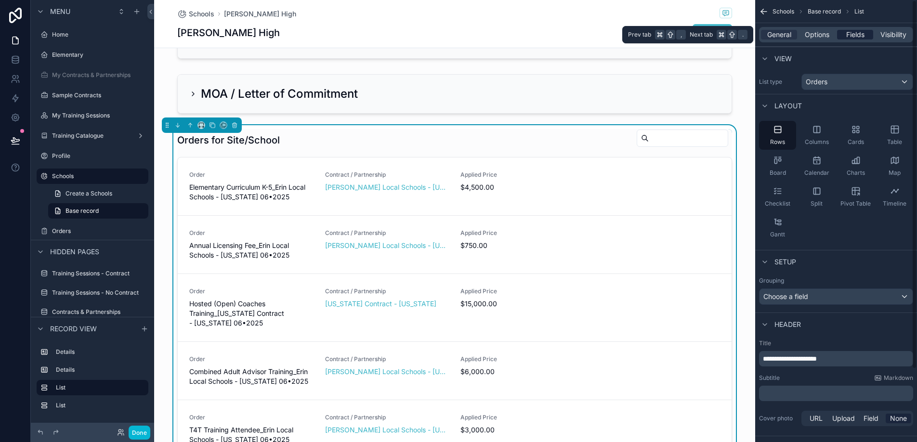
click at [864, 33] on span "Fields" at bounding box center [855, 35] width 18 height 10
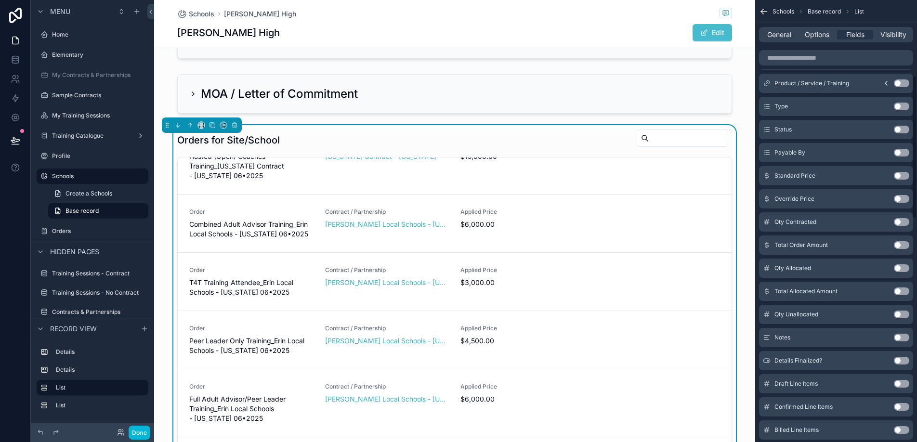
scroll to position [237, 0]
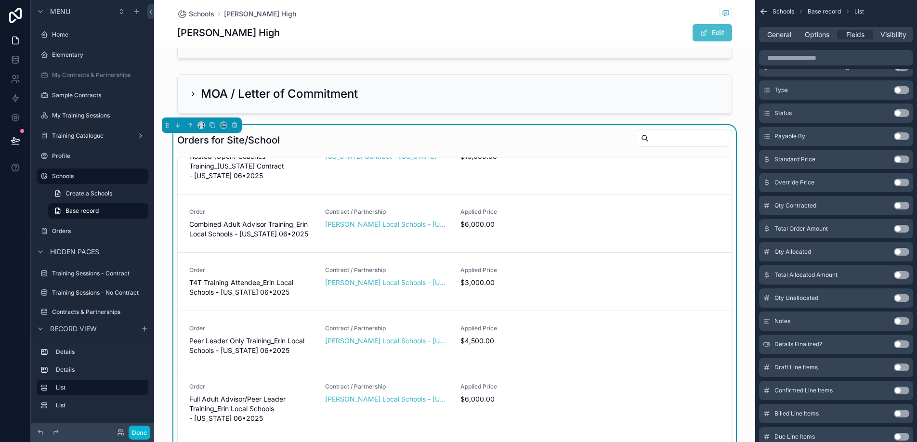
click at [896, 277] on button "Use setting" at bounding box center [901, 275] width 15 height 8
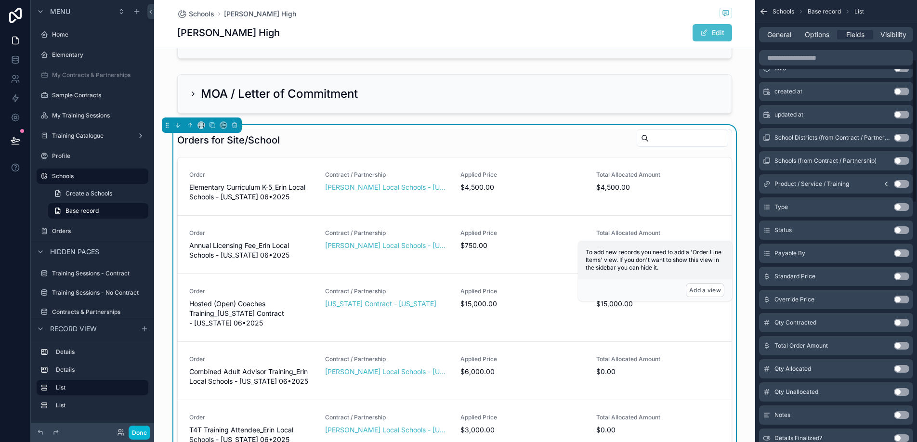
scroll to position [57, 0]
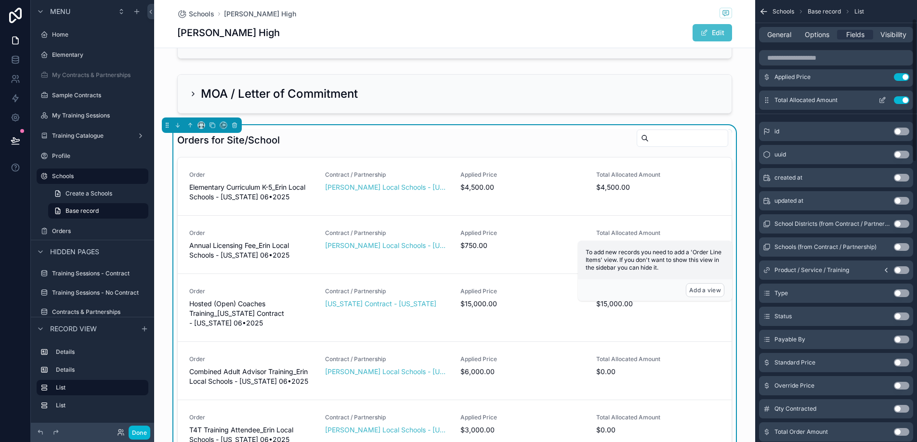
click at [906, 101] on button "Use setting" at bounding box center [901, 100] width 15 height 8
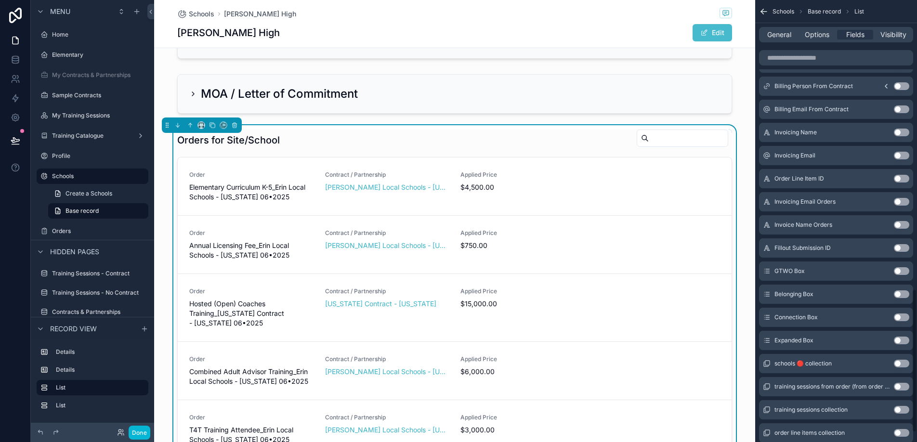
scroll to position [915, 0]
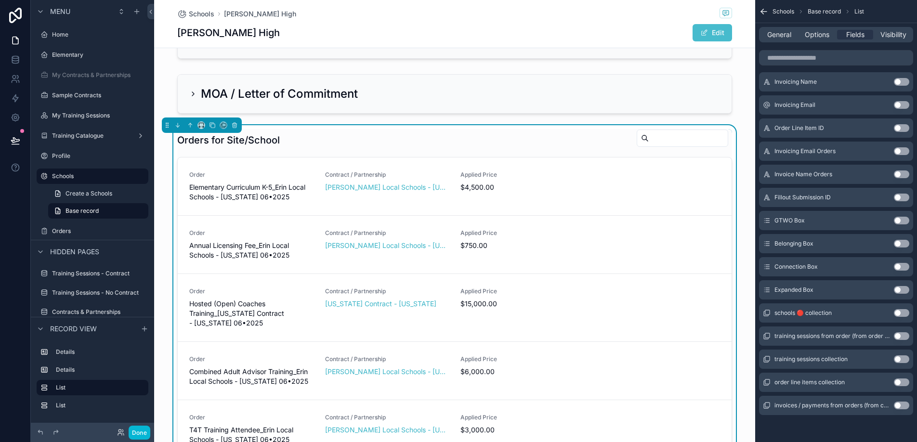
click at [610, 130] on div "Orders for Site/School" at bounding box center [454, 140] width 555 height 22
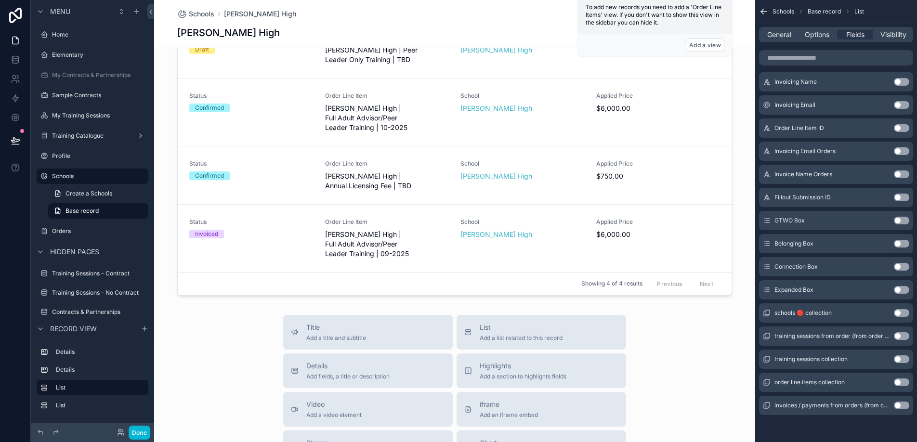
scroll to position [433, 0]
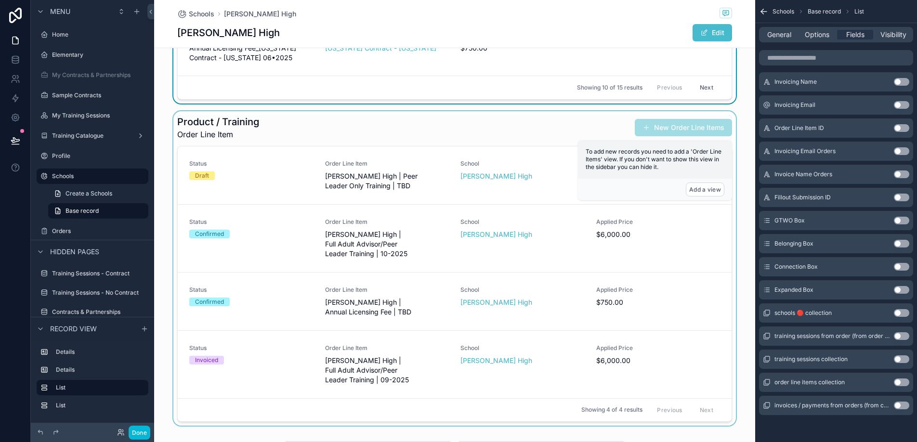
click at [435, 116] on div "scrollable content" at bounding box center [454, 268] width 601 height 314
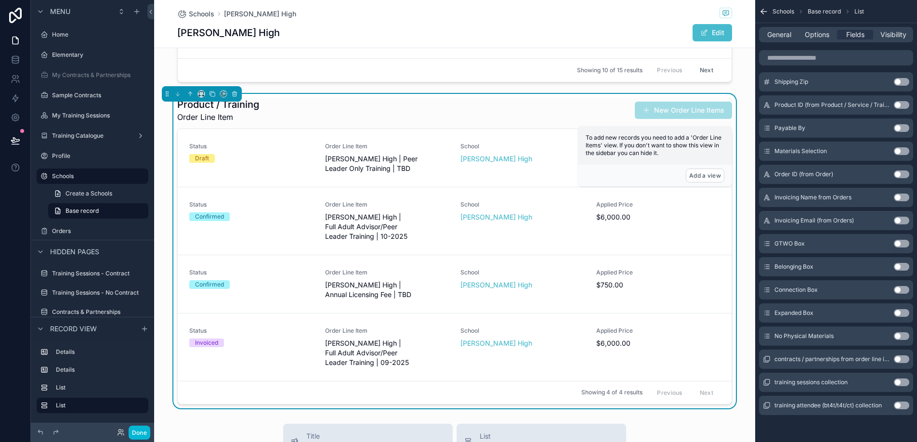
scroll to position [440, 0]
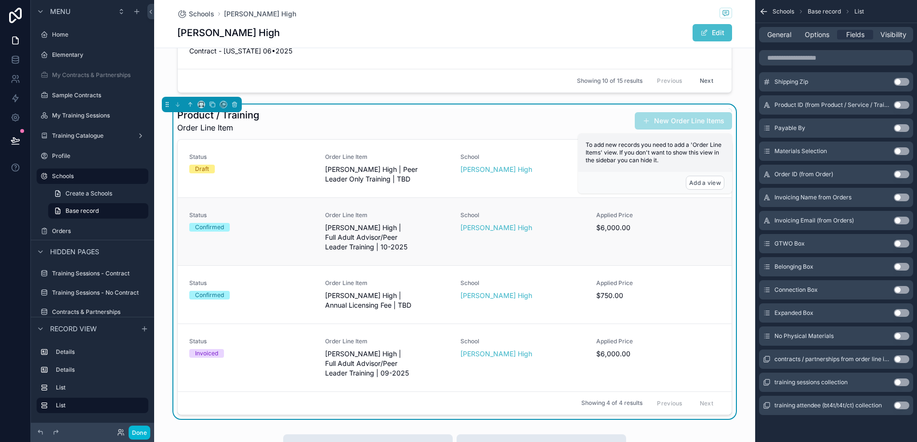
click at [364, 239] on span "[PERSON_NAME] High | Full Adult Advisor/Peer Leader Training | 10-2025" at bounding box center [387, 237] width 124 height 29
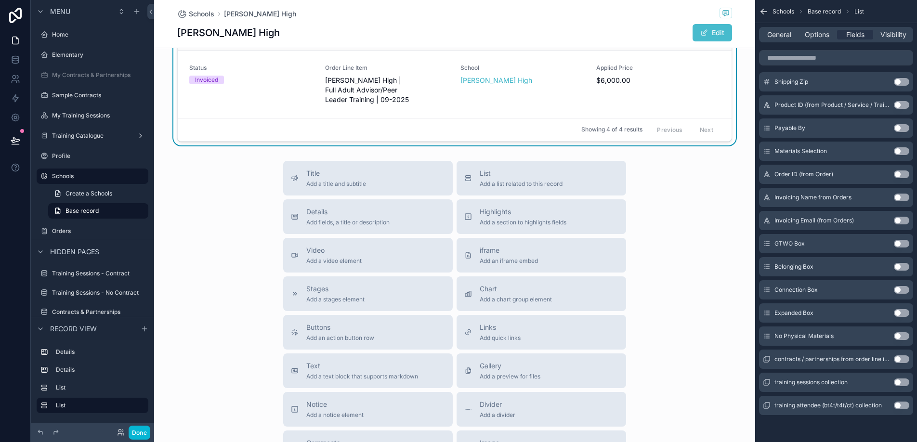
scroll to position [852, 0]
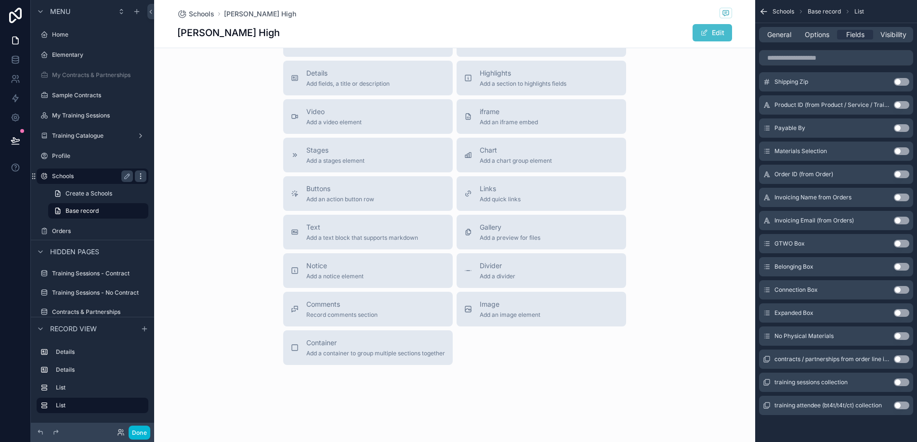
click at [141, 178] on icon "scrollable content" at bounding box center [141, 176] width 8 height 8
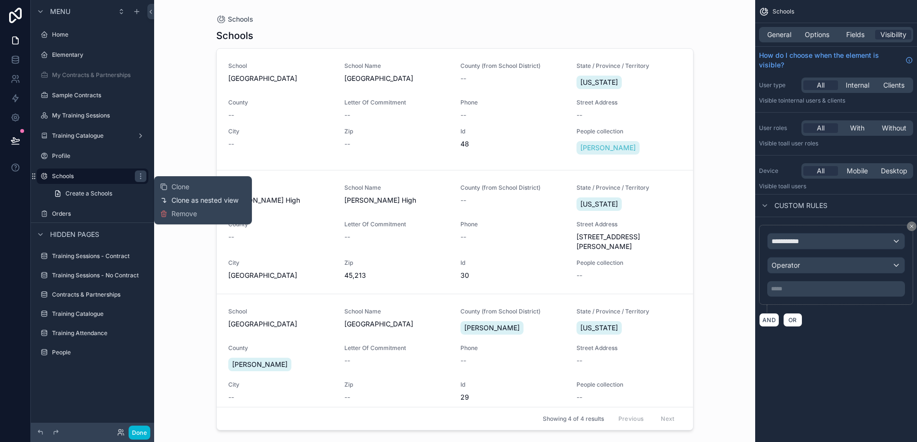
click at [178, 200] on span "Clone as nested view" at bounding box center [204, 200] width 67 height 10
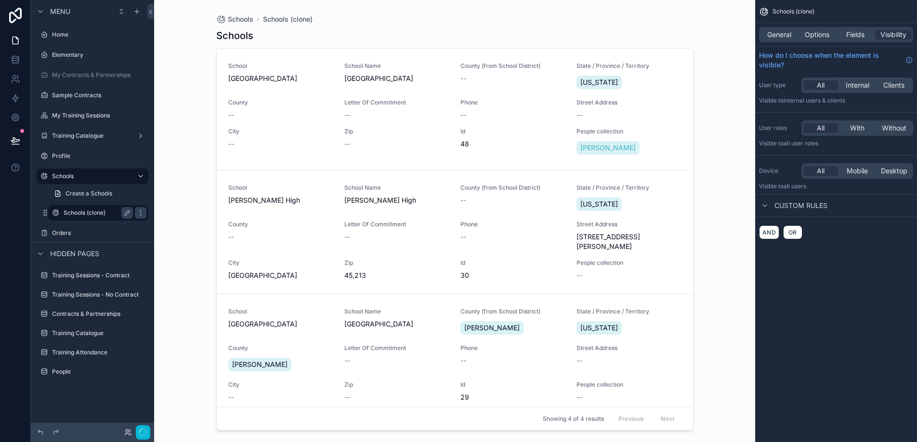
click at [98, 216] on label "Schools (clone)" at bounding box center [96, 213] width 65 height 8
click at [140, 213] on icon "scrollable content" at bounding box center [141, 213] width 8 height 8
click at [276, 165] on div "scrollable content" at bounding box center [454, 215] width 493 height 430
click at [302, 52] on link "School Legends Elementary School Name [GEOGRAPHIC_DATA] (from School District) …" at bounding box center [455, 109] width 476 height 121
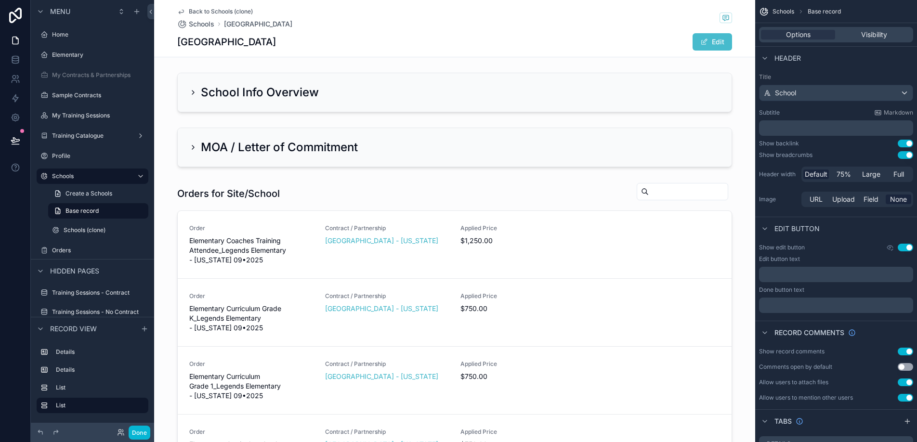
click at [207, 11] on span "Back to Schools (clone)" at bounding box center [221, 12] width 64 height 8
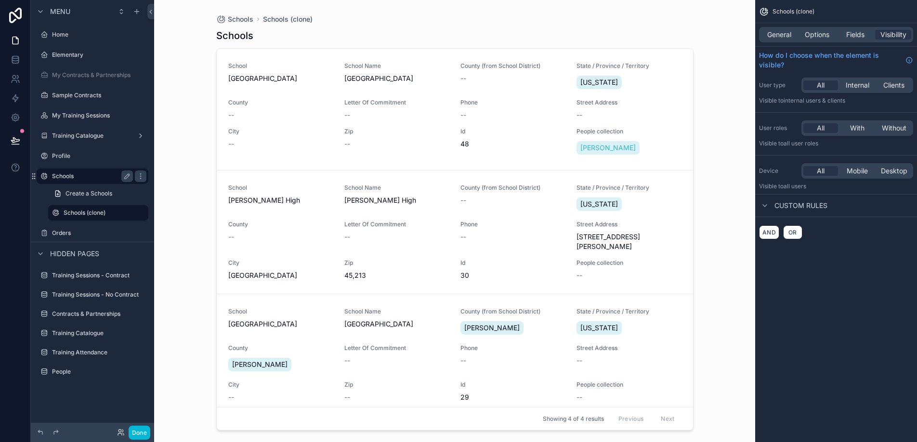
click at [89, 176] on label "Schools" at bounding box center [90, 176] width 77 height 8
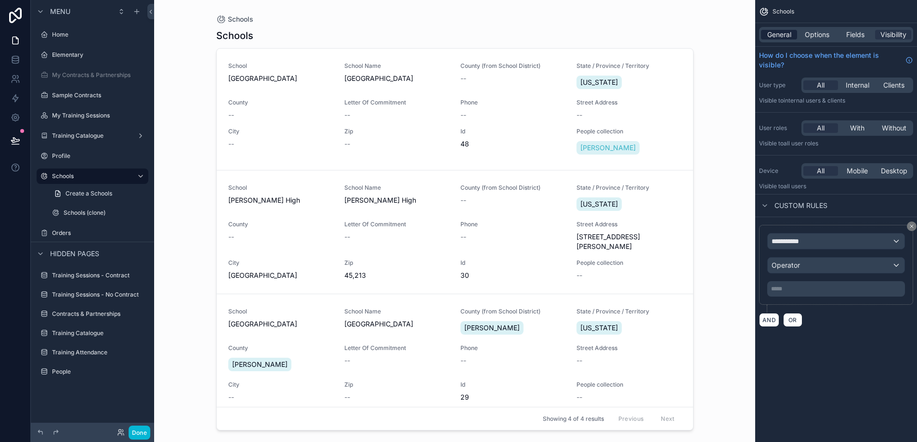
click at [785, 37] on span "General" at bounding box center [779, 35] width 24 height 10
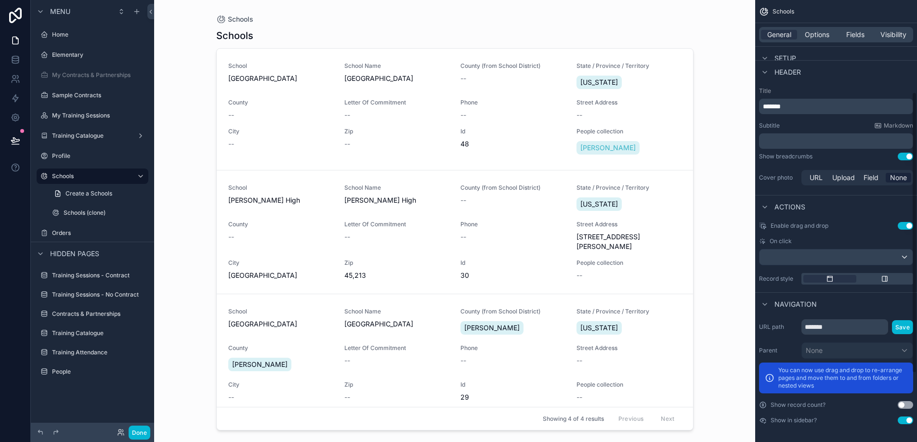
scroll to position [252, 0]
drag, startPoint x: 640, startPoint y: 224, endPoint x: 625, endPoint y: 292, distance: 69.5
click at [626, 292] on div "School [GEOGRAPHIC_DATA] Name [GEOGRAPHIC_DATA] (from School District) -- State…" at bounding box center [455, 239] width 476 height 381
click at [793, 254] on div "scrollable content" at bounding box center [835, 255] width 153 height 15
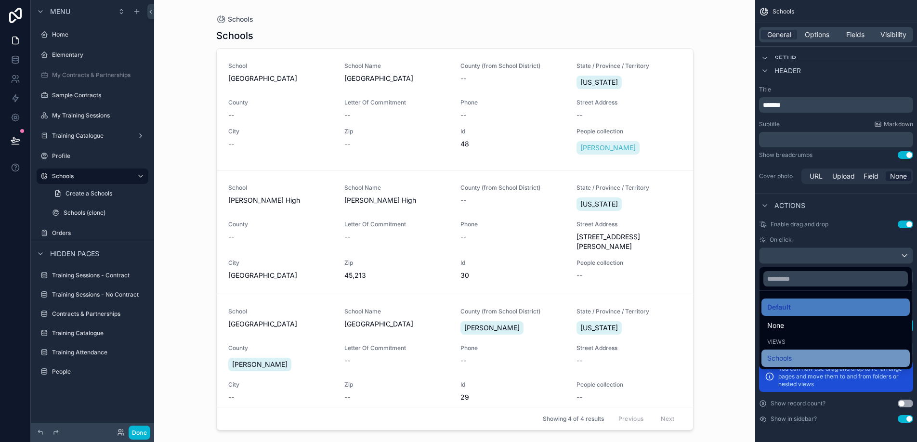
click at [790, 354] on span "Schools" at bounding box center [779, 358] width 25 height 12
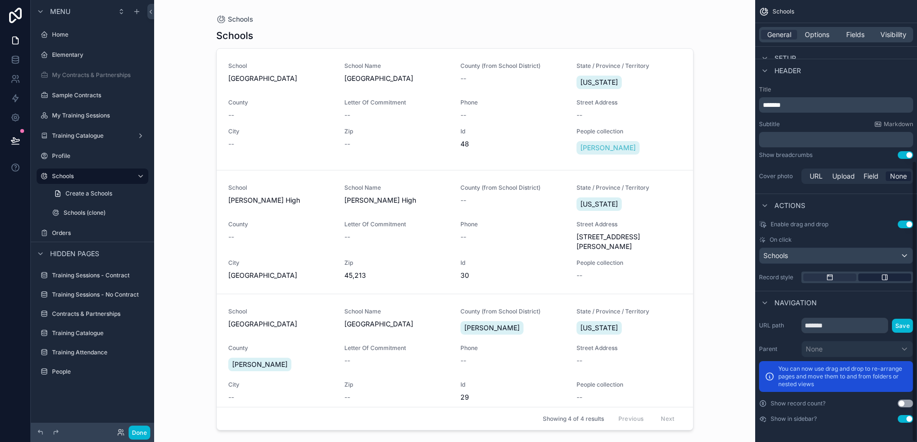
click at [886, 278] on icon "scrollable content" at bounding box center [885, 277] width 8 height 8
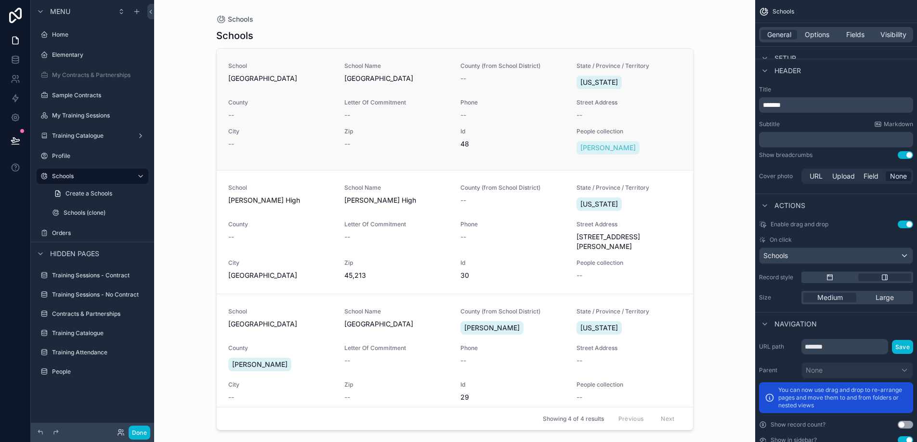
click at [503, 128] on span "Id" at bounding box center [512, 132] width 104 height 8
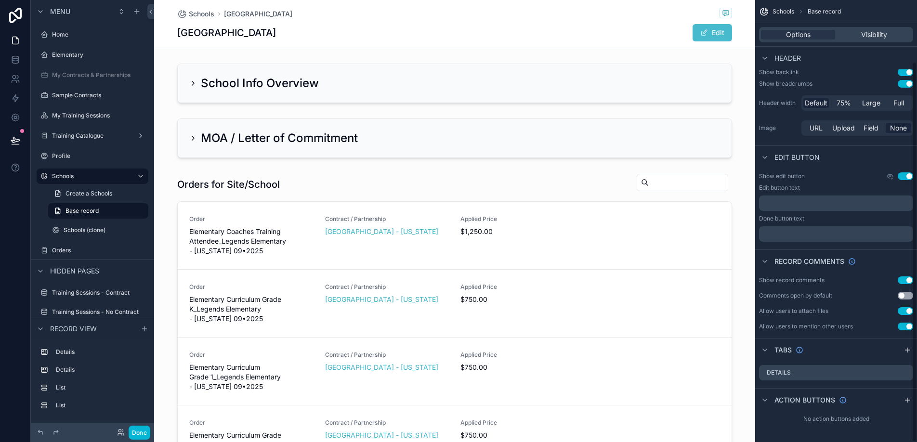
scroll to position [71, 0]
click at [206, 15] on span "Schools" at bounding box center [202, 14] width 26 height 10
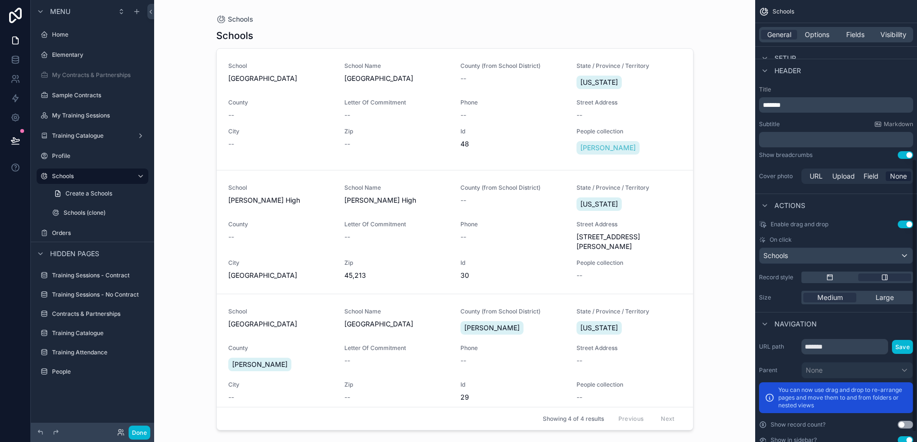
scroll to position [273, 0]
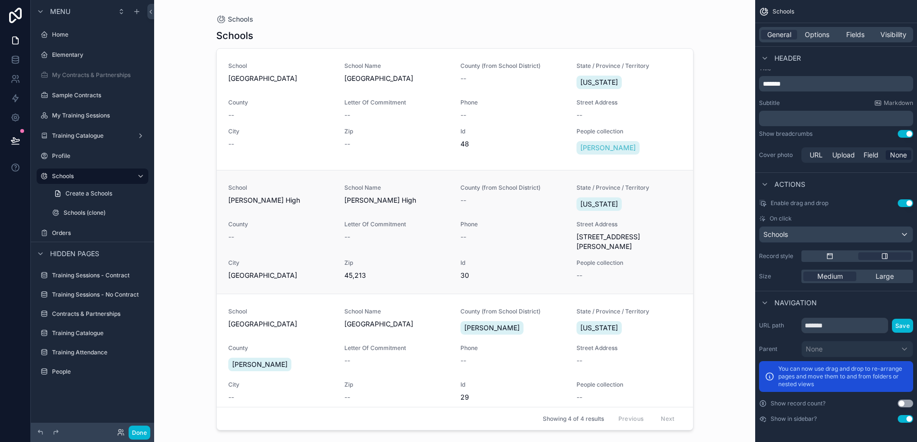
drag, startPoint x: 574, startPoint y: 116, endPoint x: 434, endPoint y: 205, distance: 166.2
click at [434, 205] on div "School [GEOGRAPHIC_DATA] Name [GEOGRAPHIC_DATA] (from School District) -- State…" at bounding box center [455, 239] width 476 height 381
drag, startPoint x: 297, startPoint y: 64, endPoint x: 250, endPoint y: 64, distance: 46.2
click at [250, 64] on span "School" at bounding box center [280, 66] width 104 height 8
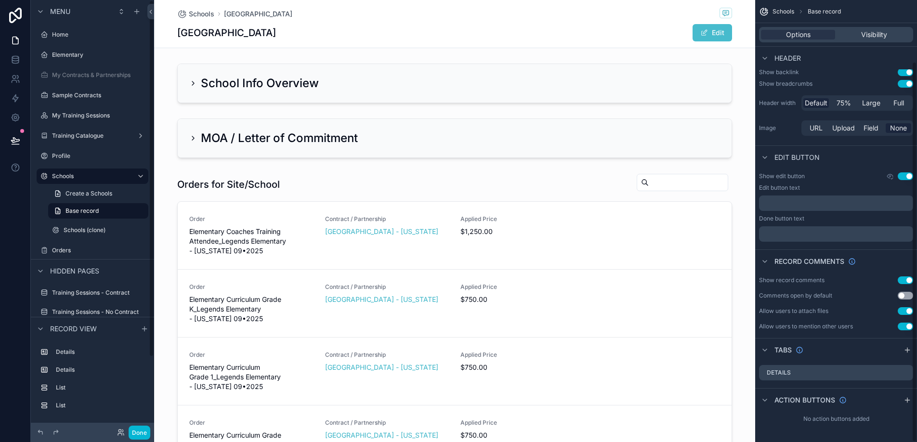
scroll to position [71, 0]
click at [44, 228] on div "Schools (clone)" at bounding box center [98, 229] width 112 height 17
click at [394, 184] on div "scrollable content" at bounding box center [454, 352] width 601 height 367
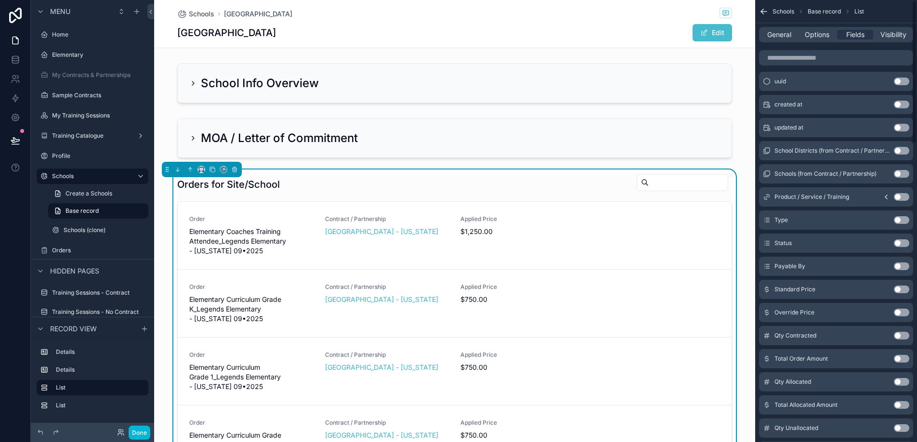
scroll to position [0, 0]
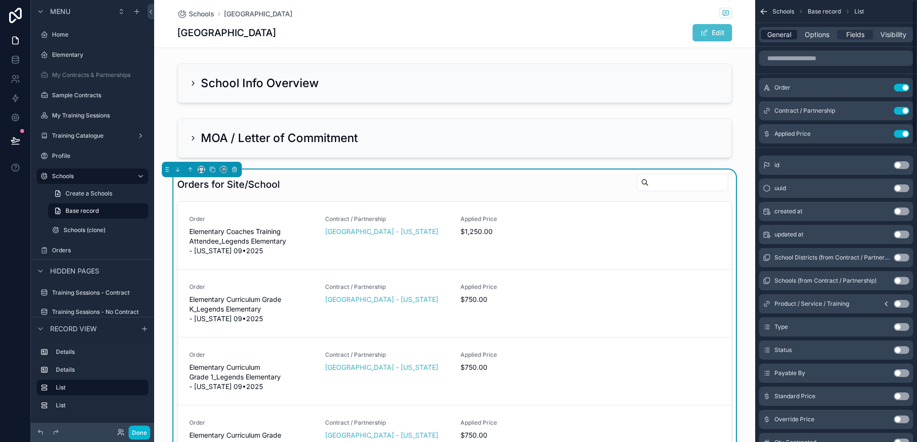
click at [772, 35] on span "General" at bounding box center [779, 35] width 24 height 10
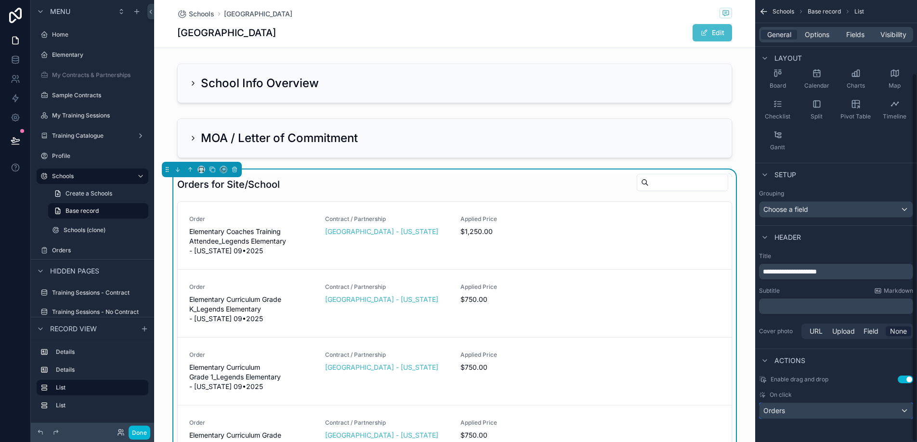
click at [817, 406] on div "Orders" at bounding box center [835, 410] width 153 height 15
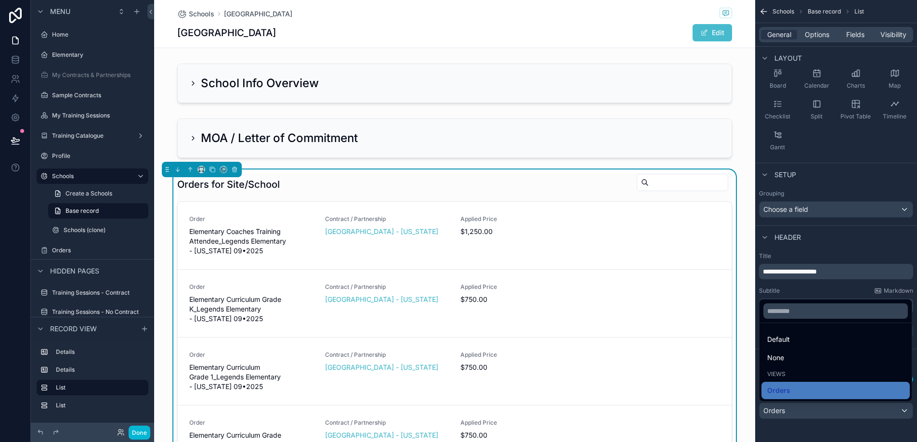
click at [817, 406] on div "scrollable content" at bounding box center [458, 221] width 917 height 442
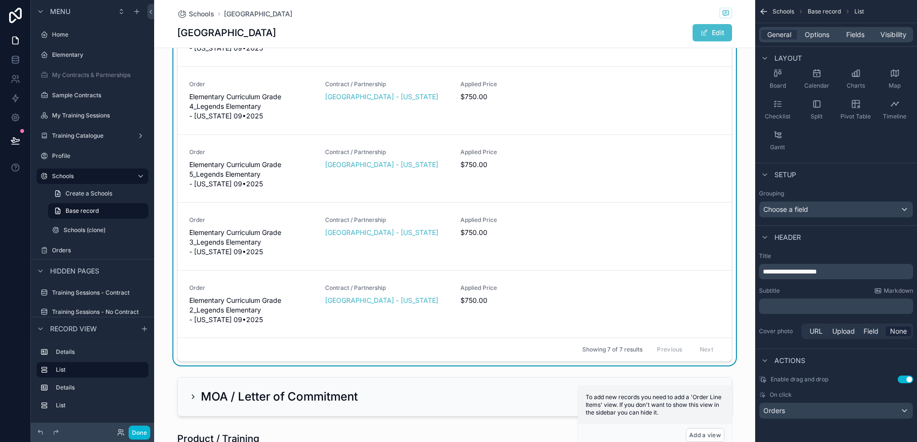
scroll to position [268, 0]
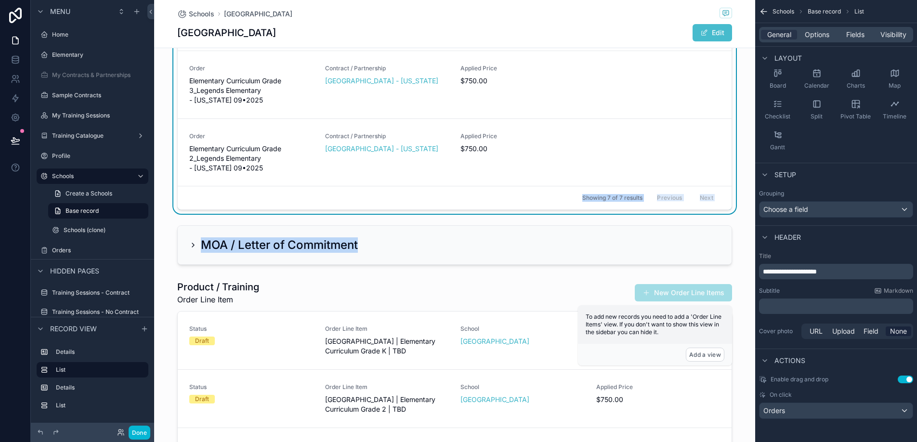
drag, startPoint x: 179, startPoint y: 247, endPoint x: 179, endPoint y: 194, distance: 53.9
click at [179, 194] on div "School Info Overview Orders for Site/School Order Elementary Coaches Training A…" at bounding box center [454, 219] width 601 height 855
click at [182, 244] on div "scrollable content" at bounding box center [454, 244] width 601 height 47
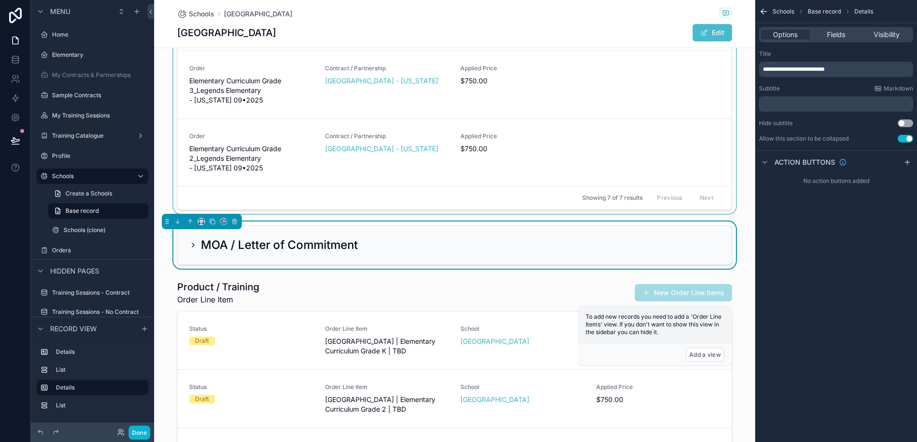
drag, startPoint x: 709, startPoint y: 137, endPoint x: 660, endPoint y: 148, distance: 50.2
click at [660, 148] on div "scrollable content" at bounding box center [454, 29] width 601 height 367
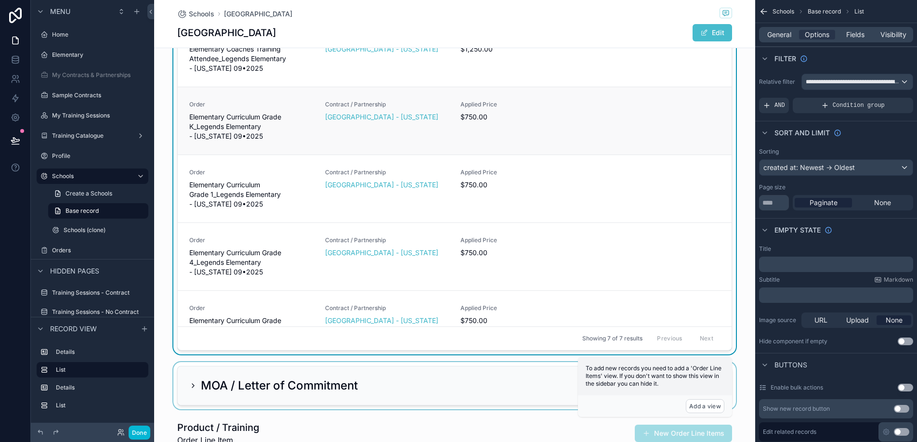
scroll to position [131, 0]
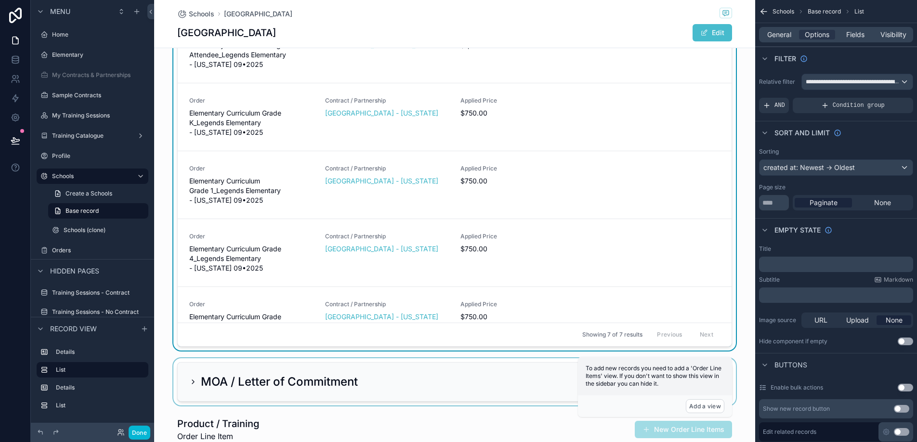
click at [190, 369] on div "scrollable content" at bounding box center [454, 381] width 601 height 47
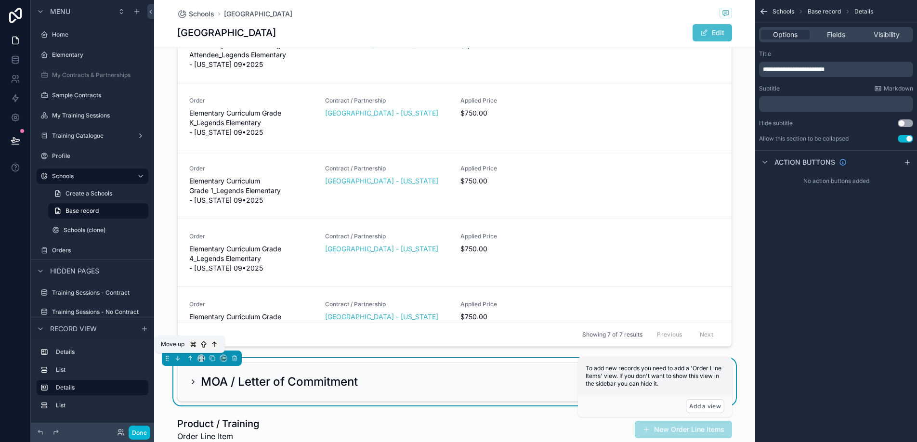
click at [188, 359] on icon "scrollable content" at bounding box center [190, 358] width 7 height 7
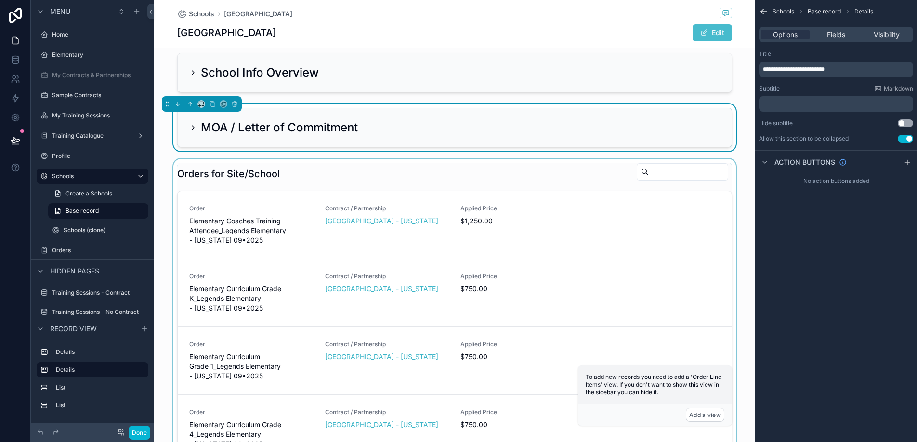
scroll to position [0, 0]
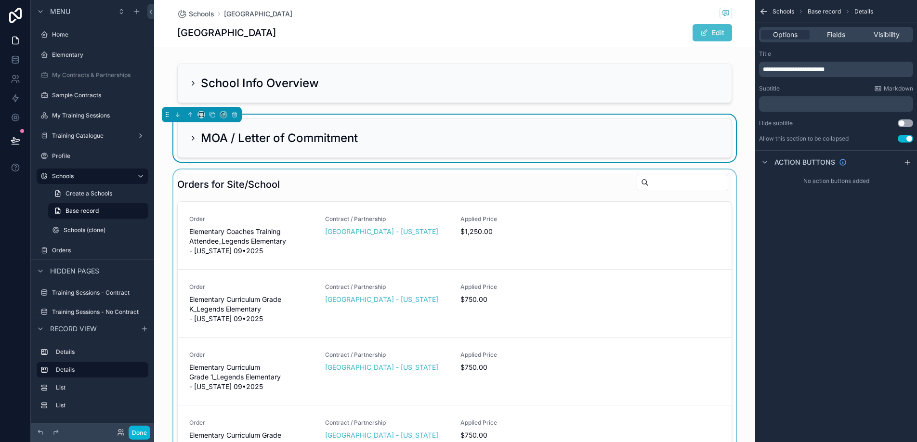
click at [240, 171] on div "scrollable content" at bounding box center [454, 352] width 601 height 367
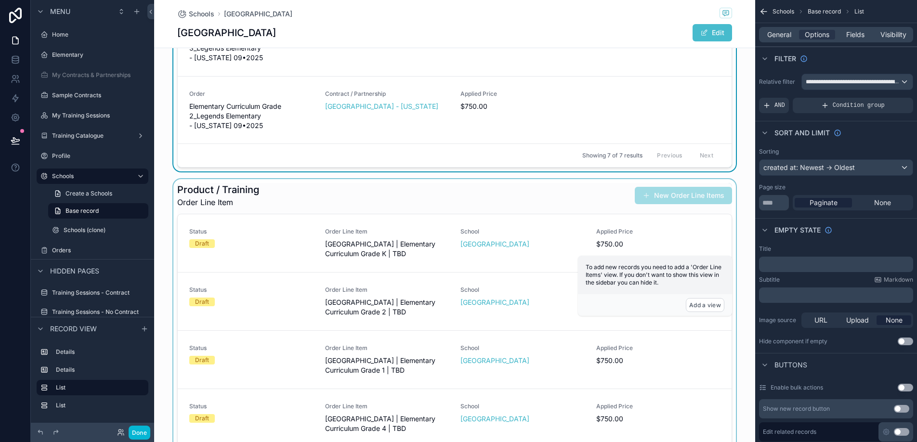
scroll to position [375, 0]
